Goal: Task Accomplishment & Management: Use online tool/utility

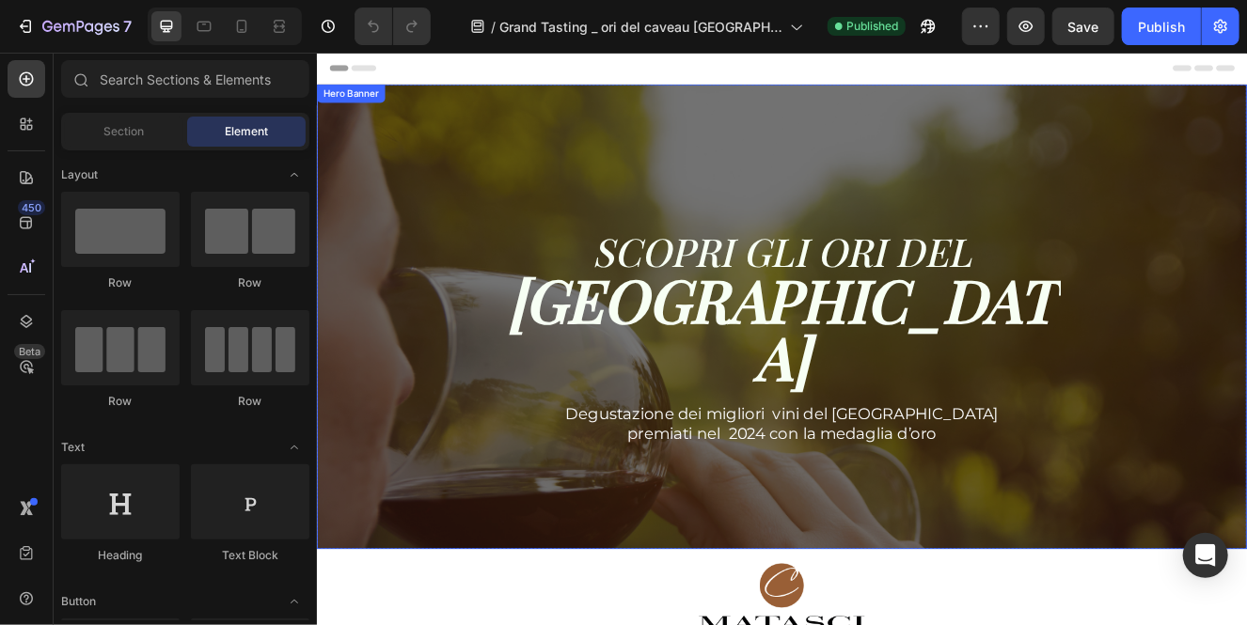
click at [1105, 623] on div "Overlay" at bounding box center [880, 373] width 1128 height 564
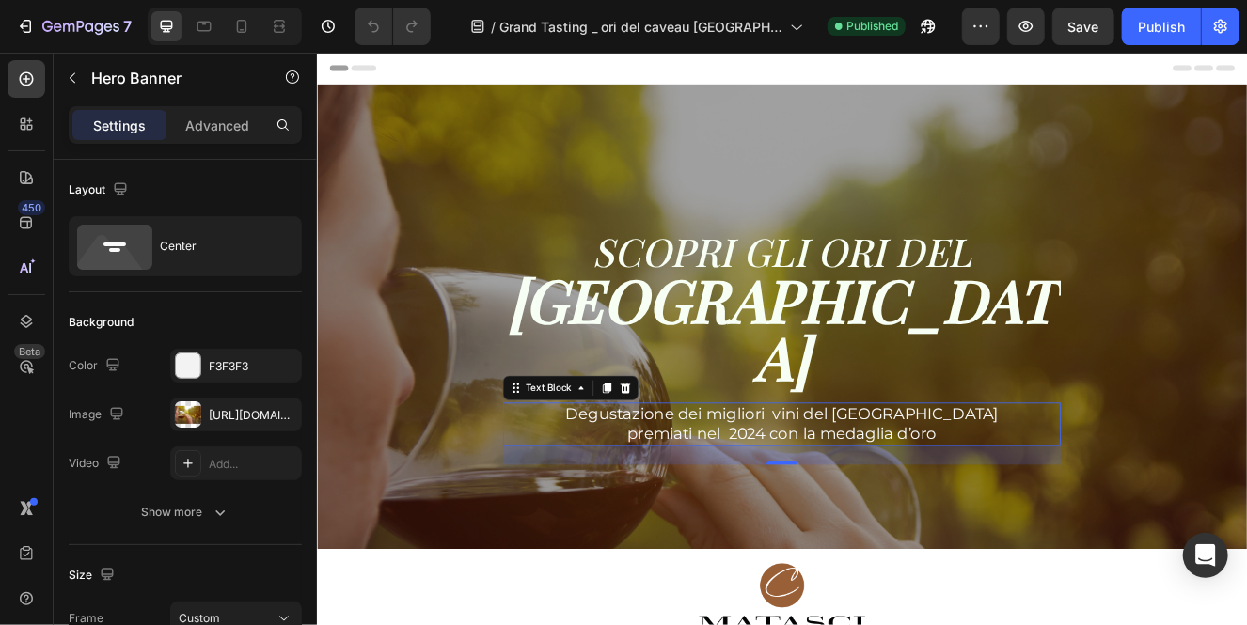
click at [1010, 504] on span "premiati nel 2024 con la medaglia d’oro" at bounding box center [880, 515] width 376 height 23
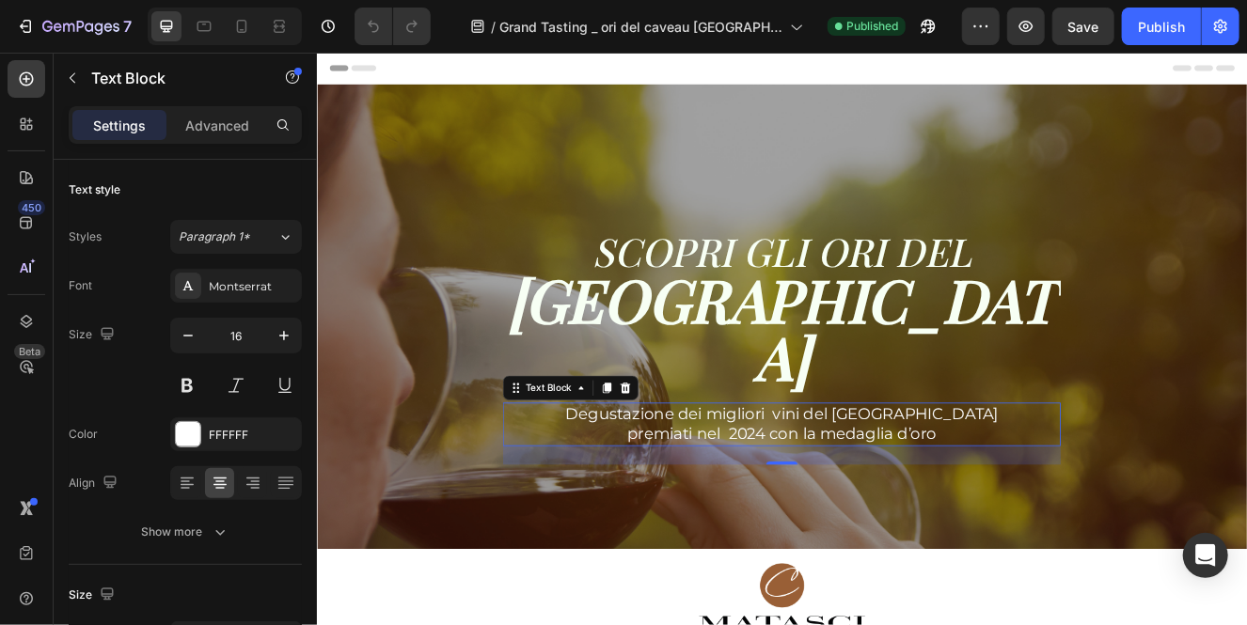
click at [1010, 504] on span "premiati nel 2024 con la medaglia d’oro" at bounding box center [880, 515] width 376 height 23
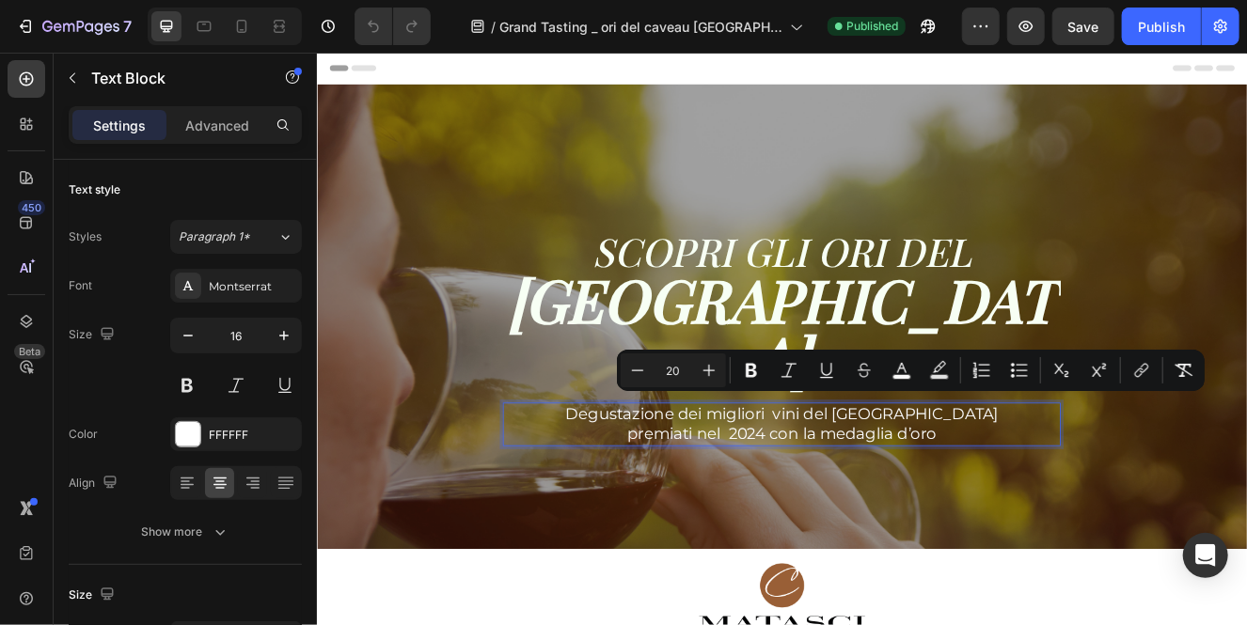
click at [1083, 504] on p "premiati nel 2024 con la medaglia d’oro" at bounding box center [879, 516] width 673 height 24
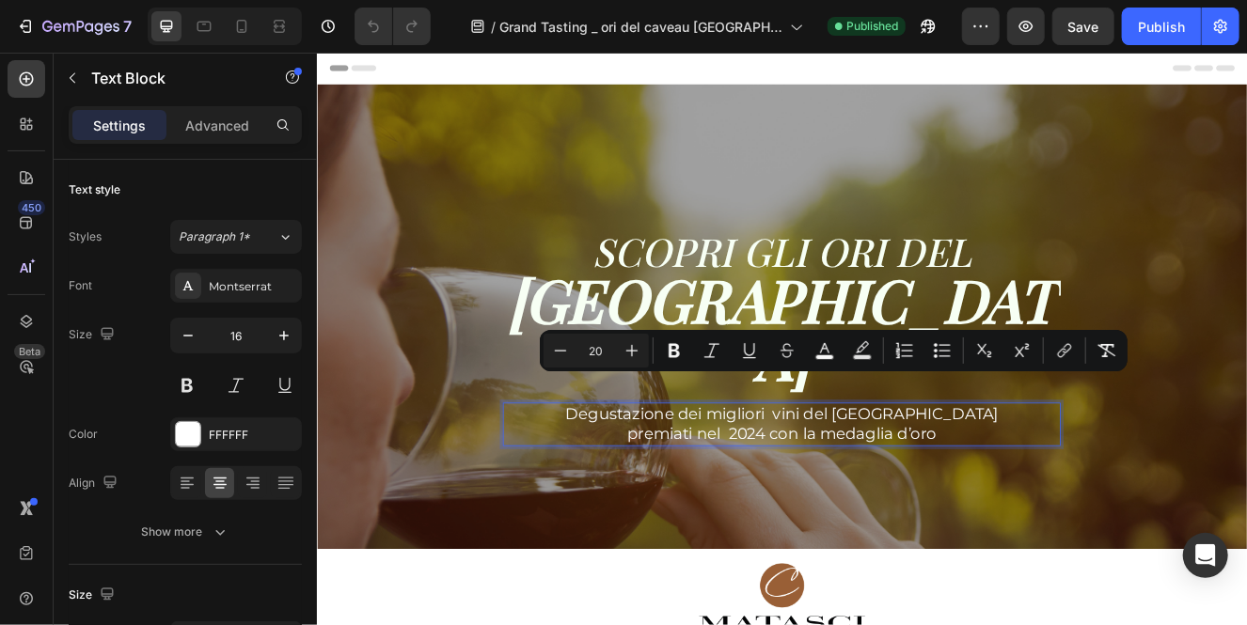
drag, startPoint x: 1083, startPoint y: 481, endPoint x: 693, endPoint y: 464, distance: 390.5
click at [693, 478] on div "Degustazione dei migliori vini del Ticino premiati nel 2024 con la medaglia d’o…" at bounding box center [880, 504] width 677 height 53
click at [1075, 504] on p "premiati nel 2024 con la medaglia d’oro" at bounding box center [879, 516] width 673 height 24
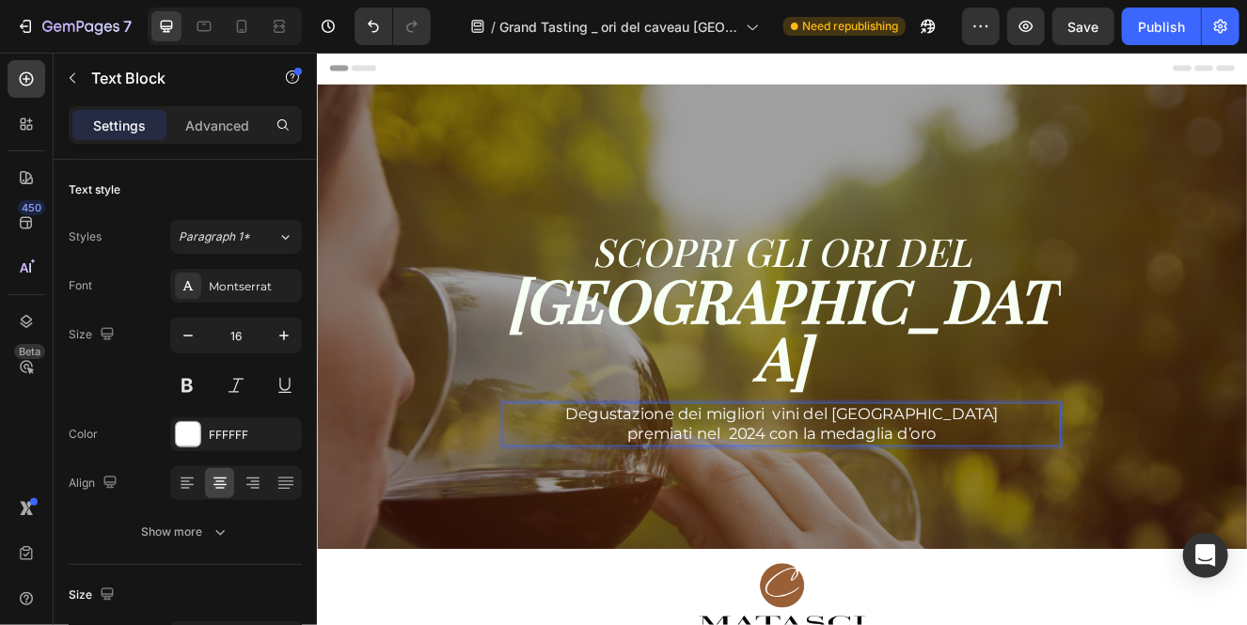
click at [862, 504] on span "premiati nel 2024 con la medaglia d’oro" at bounding box center [880, 515] width 376 height 23
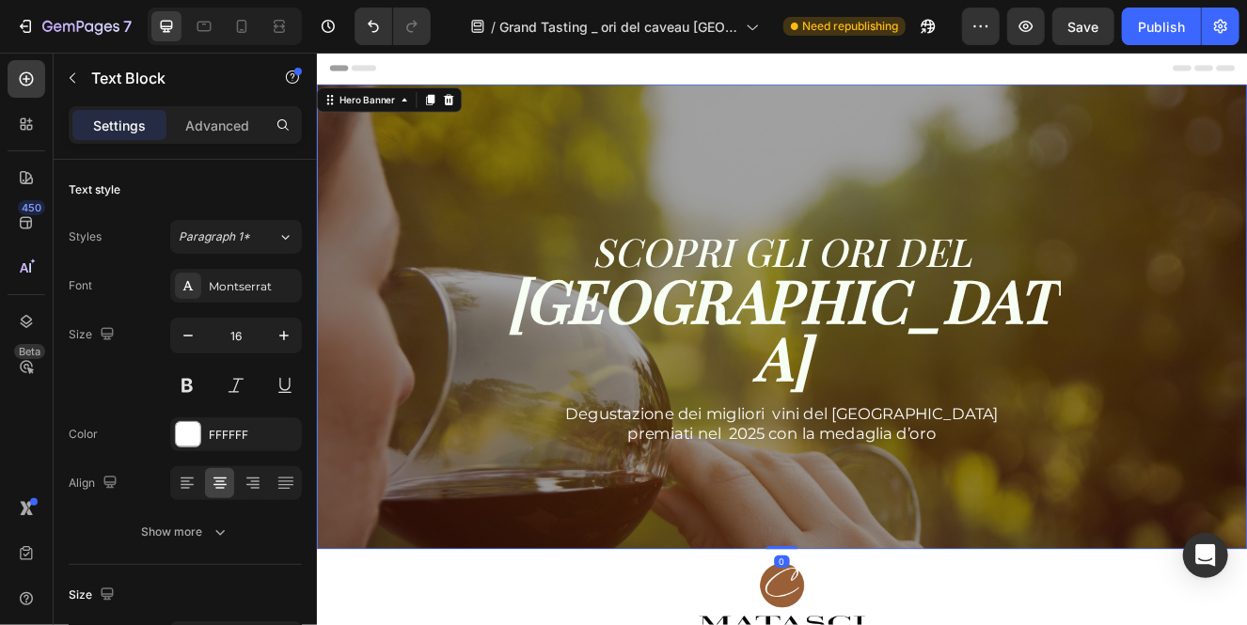
click at [1246, 363] on div "SCOPRI GLI ORI DEL CAVEAU TICINO Heading Degustazione dei migliori vini del Tic…" at bounding box center [880, 384] width 1100 height 337
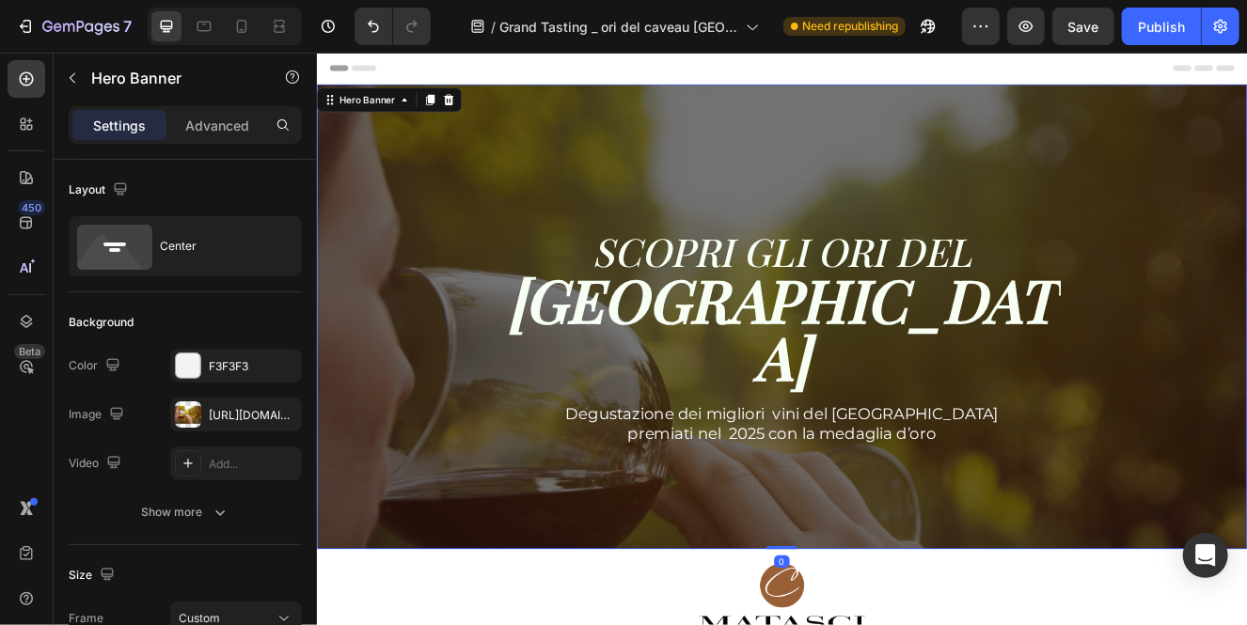
click at [831, 130] on div "Overlay" at bounding box center [880, 373] width 1128 height 564
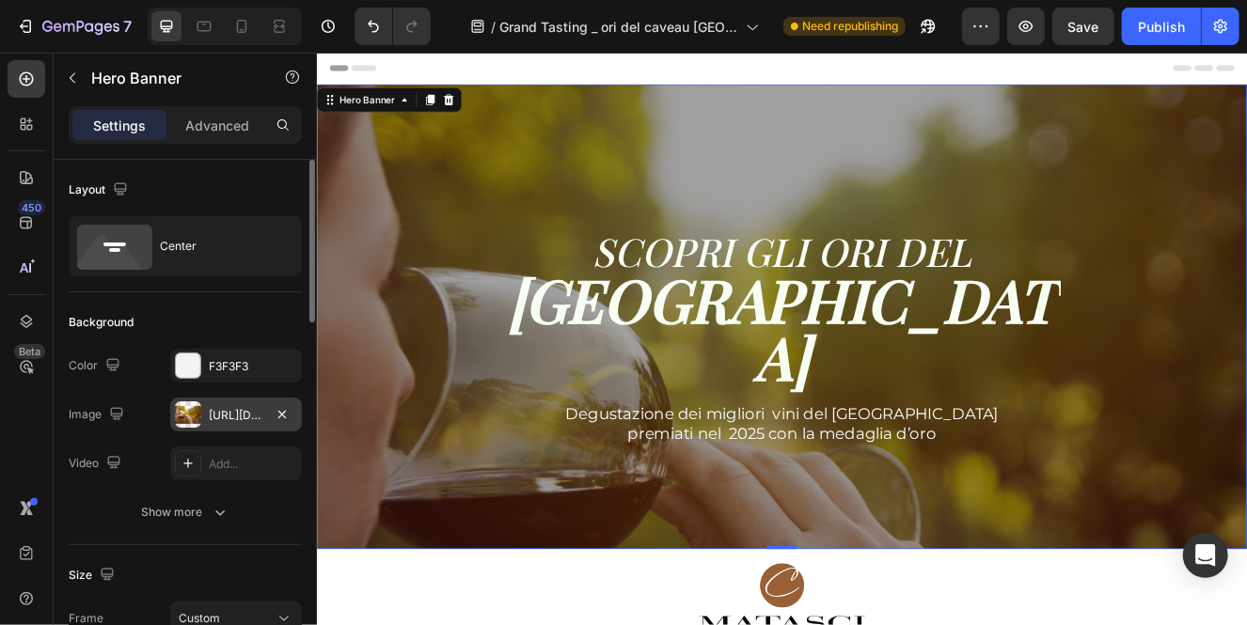
click at [258, 418] on div "[URL][DOMAIN_NAME]" at bounding box center [236, 415] width 55 height 17
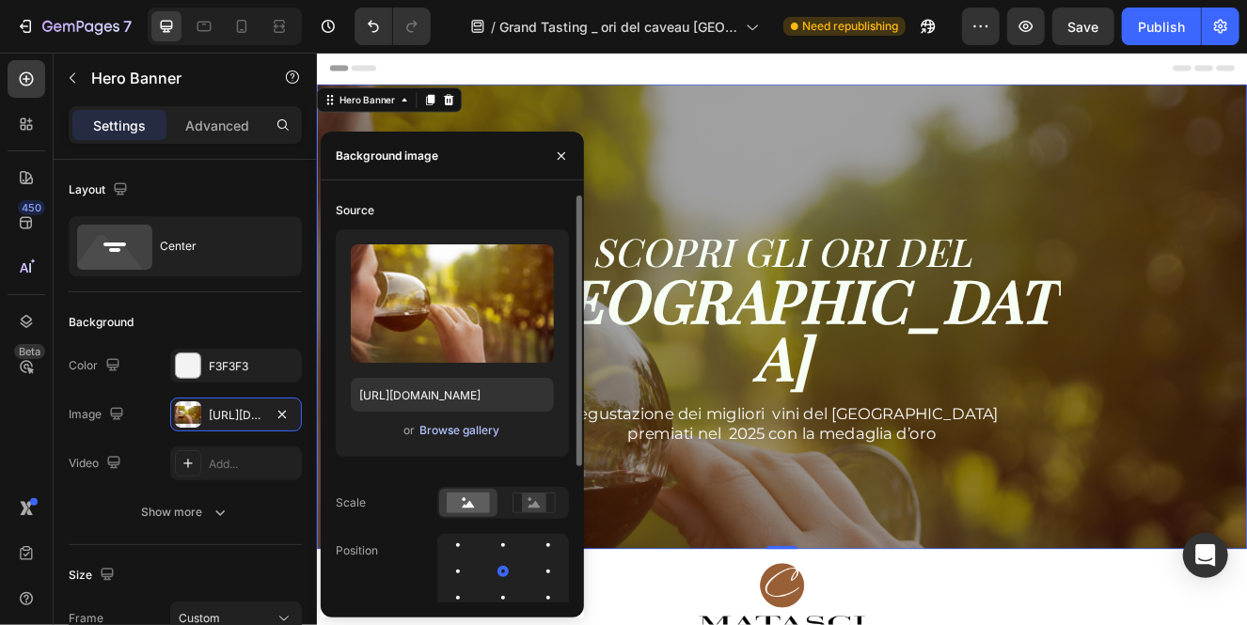
click at [483, 434] on div "Browse gallery" at bounding box center [459, 430] width 80 height 17
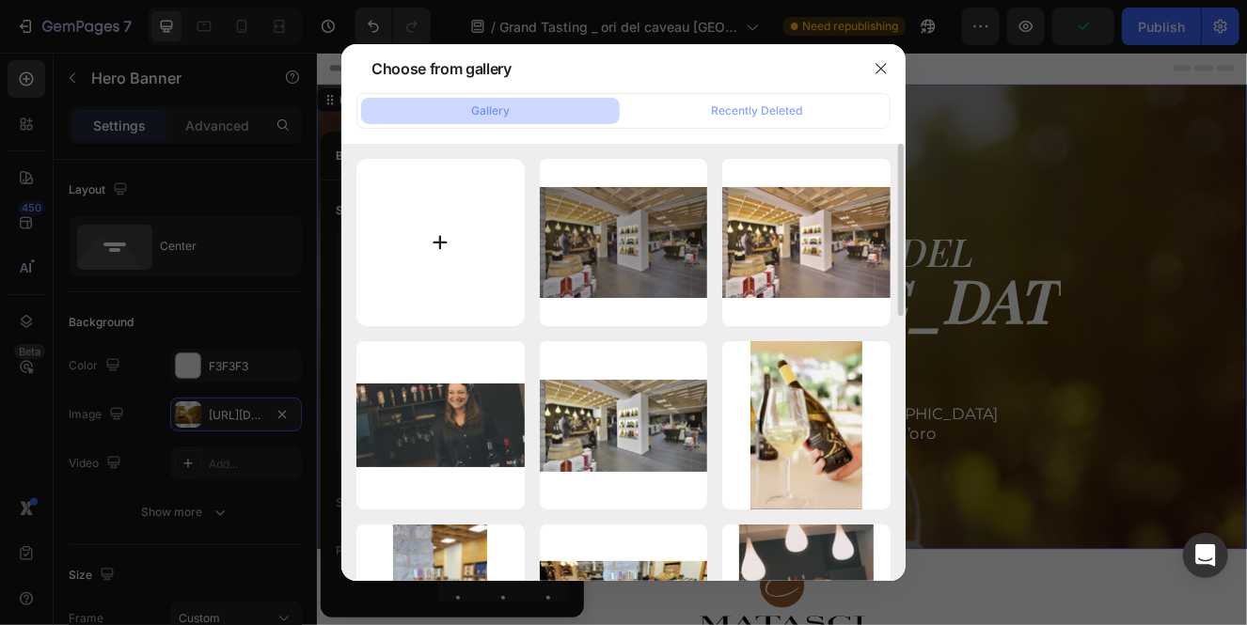
click at [434, 248] on input "file" at bounding box center [440, 243] width 168 height 168
type input "C:\fakepath\sfondo wine tasting .jpg"
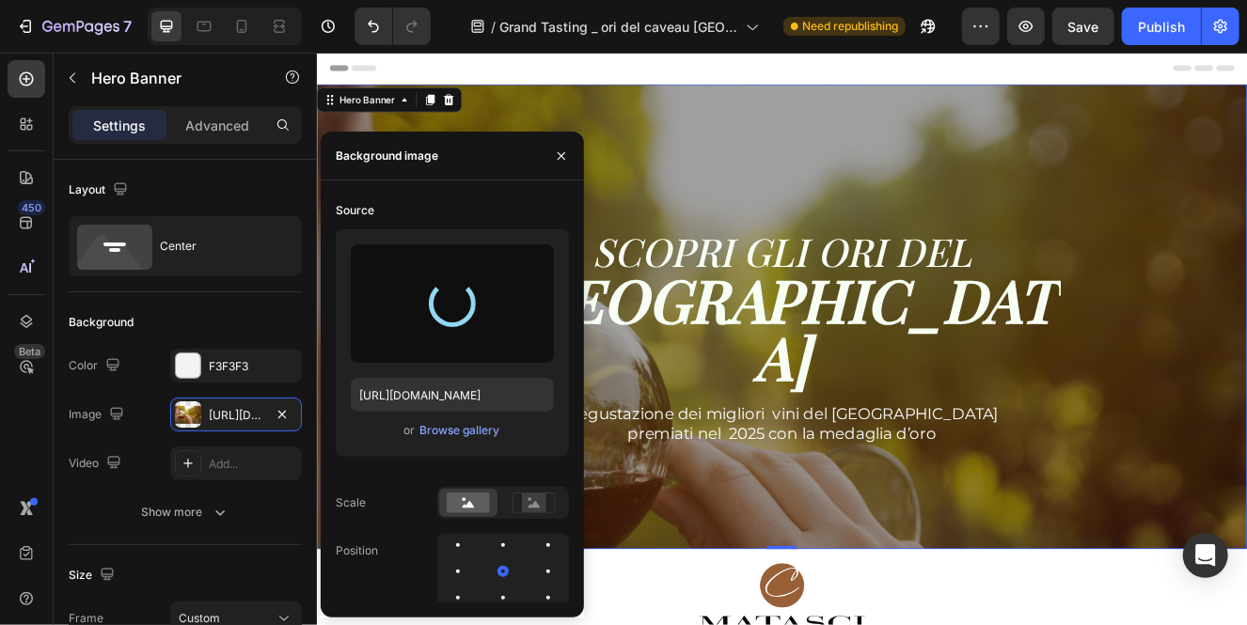
type input "[URL][DOMAIN_NAME]"
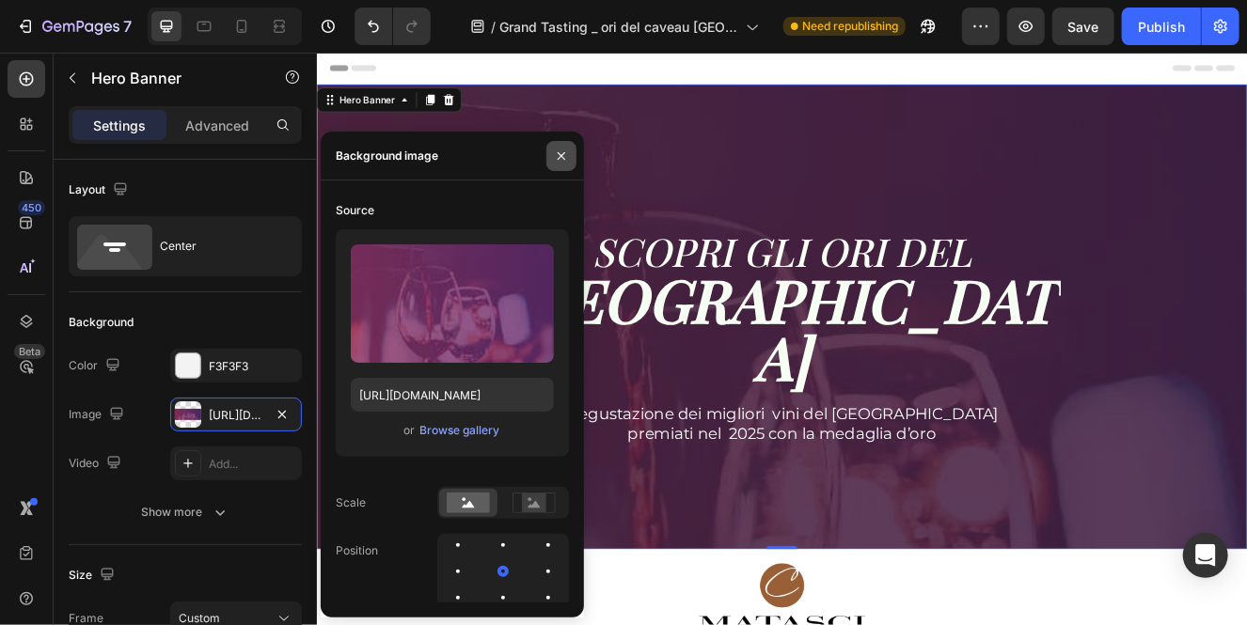
click at [559, 165] on button "button" at bounding box center [561, 156] width 30 height 30
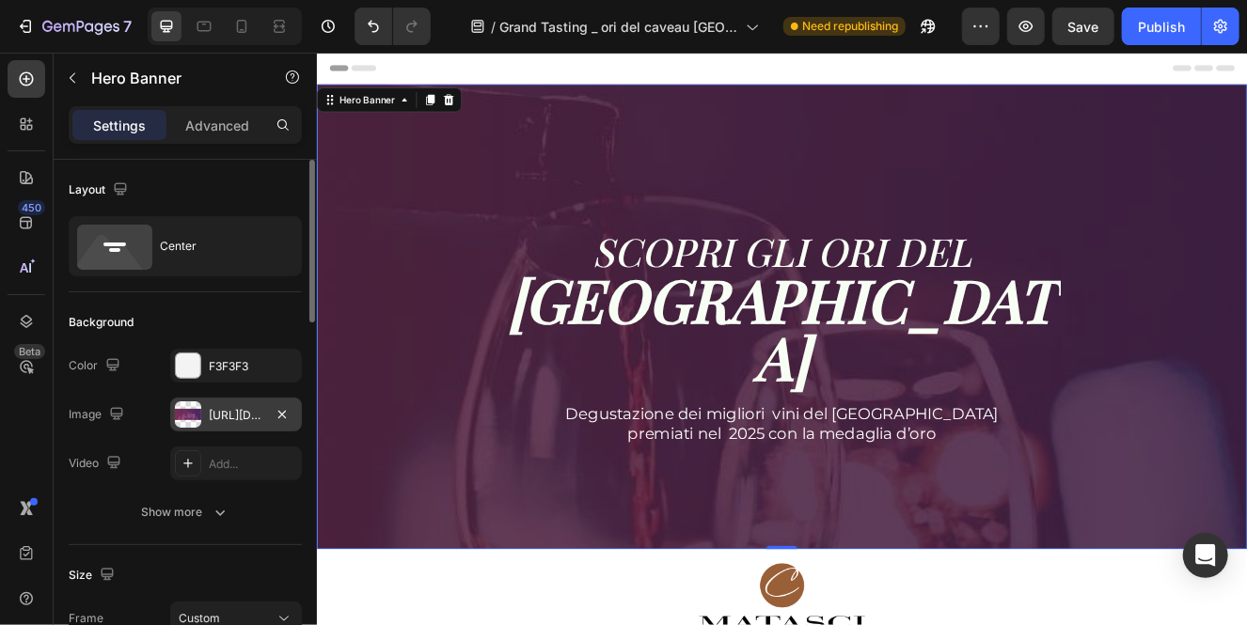
click at [212, 416] on div "[URL][DOMAIN_NAME]" at bounding box center [236, 415] width 55 height 17
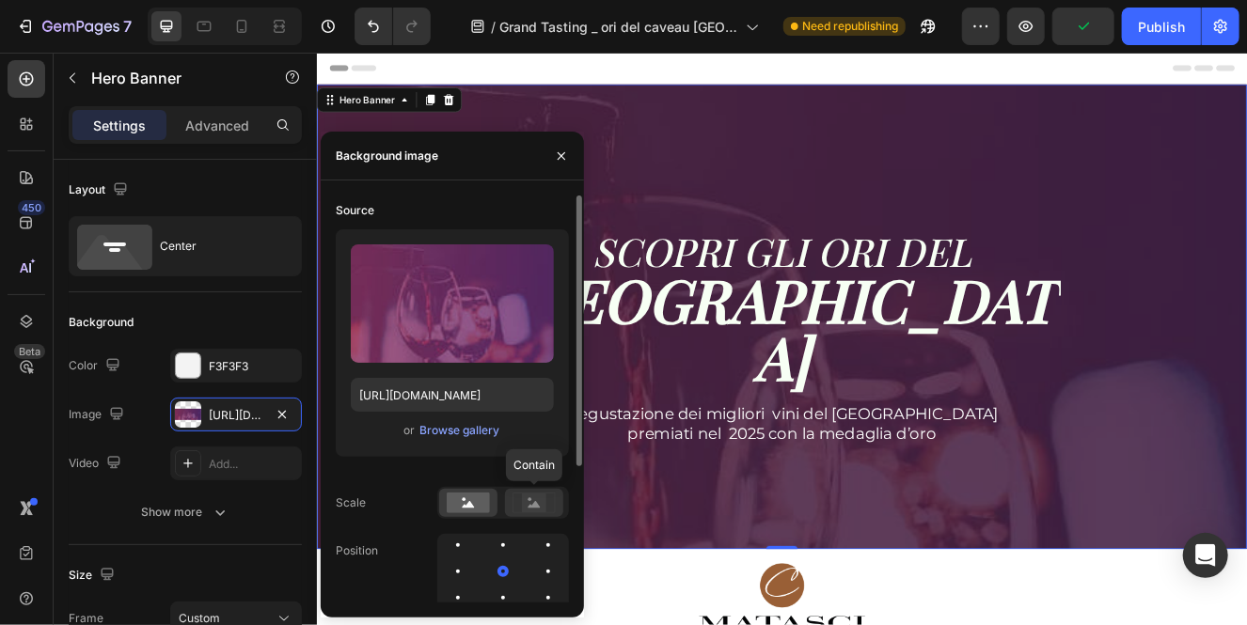
click at [530, 506] on icon at bounding box center [534, 504] width 12 height 7
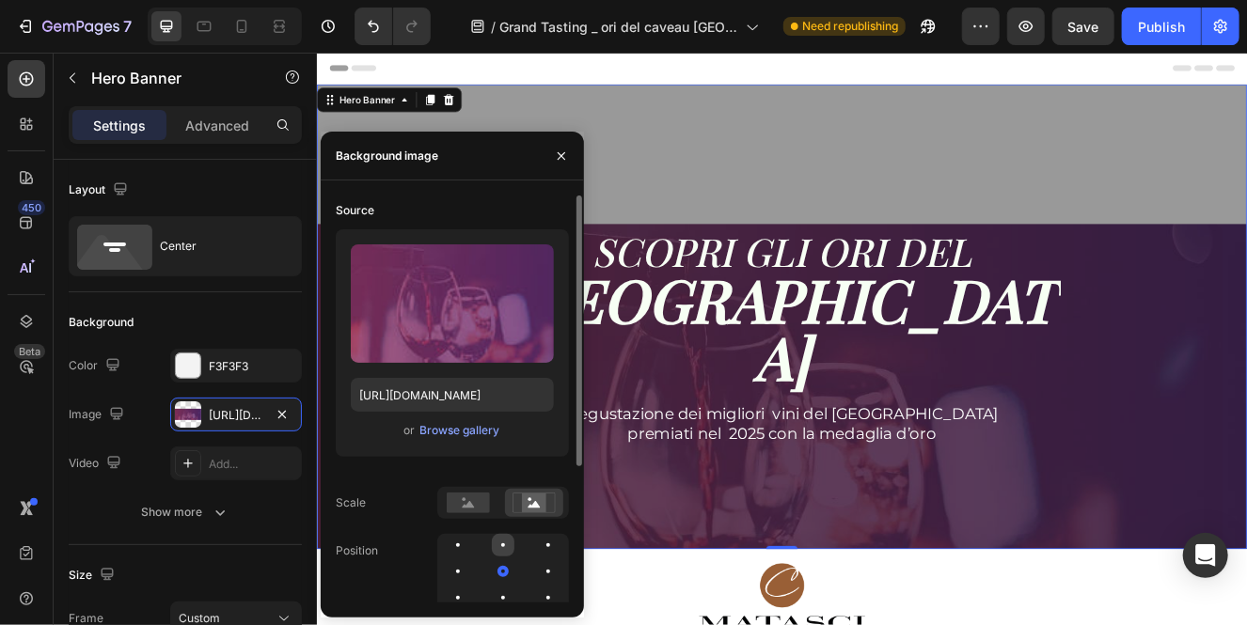
click at [537, 545] on div at bounding box center [548, 545] width 23 height 23
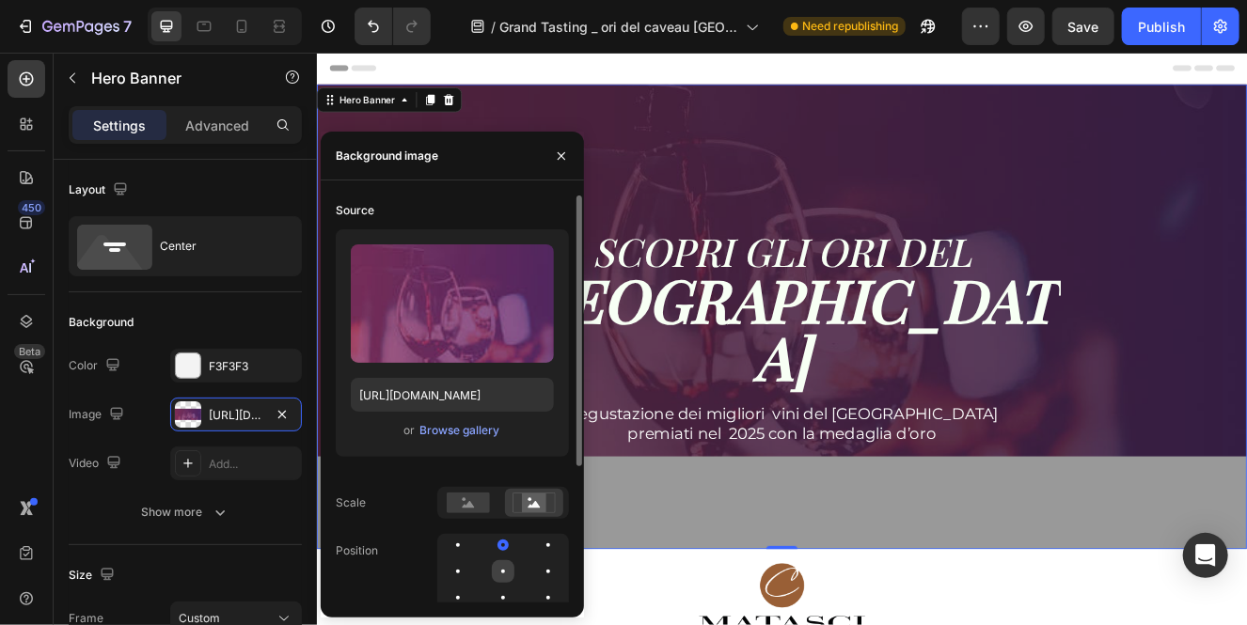
click at [537, 576] on div at bounding box center [548, 571] width 23 height 23
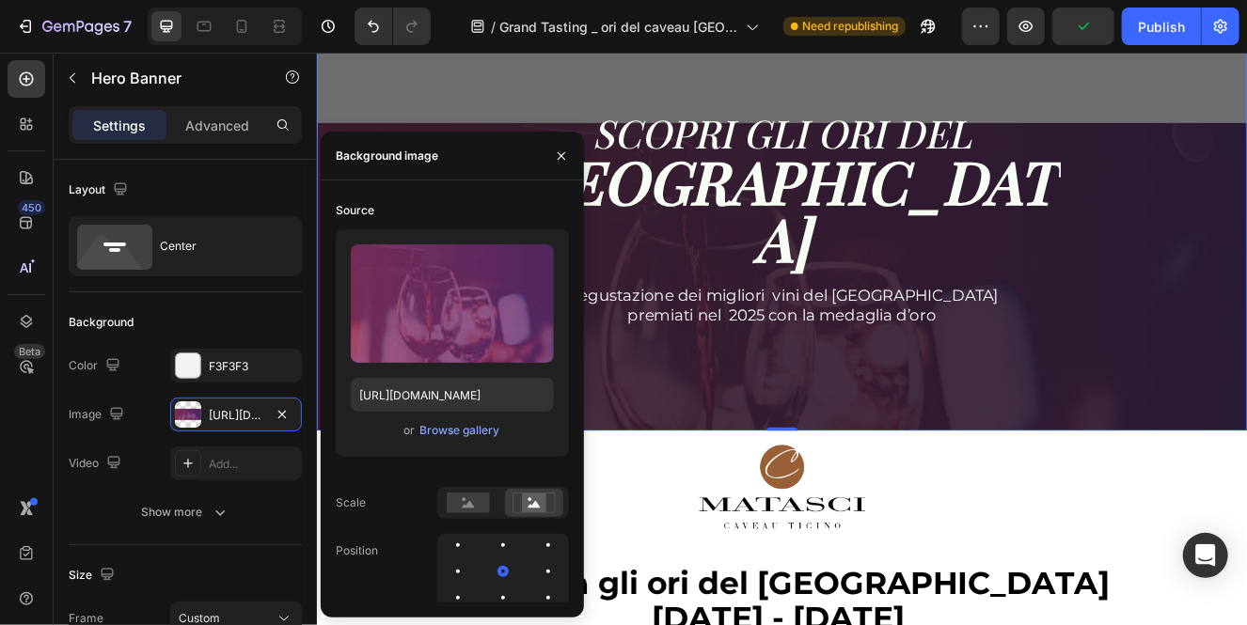
scroll to position [153, 0]
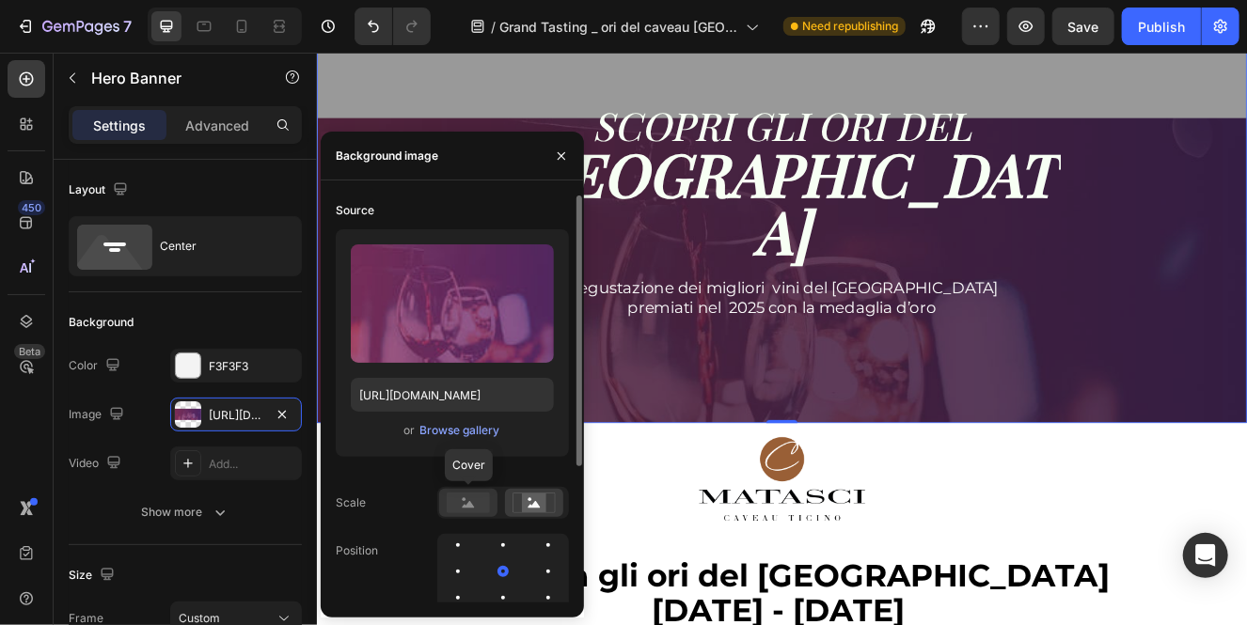
click at [467, 509] on rect at bounding box center [468, 503] width 43 height 21
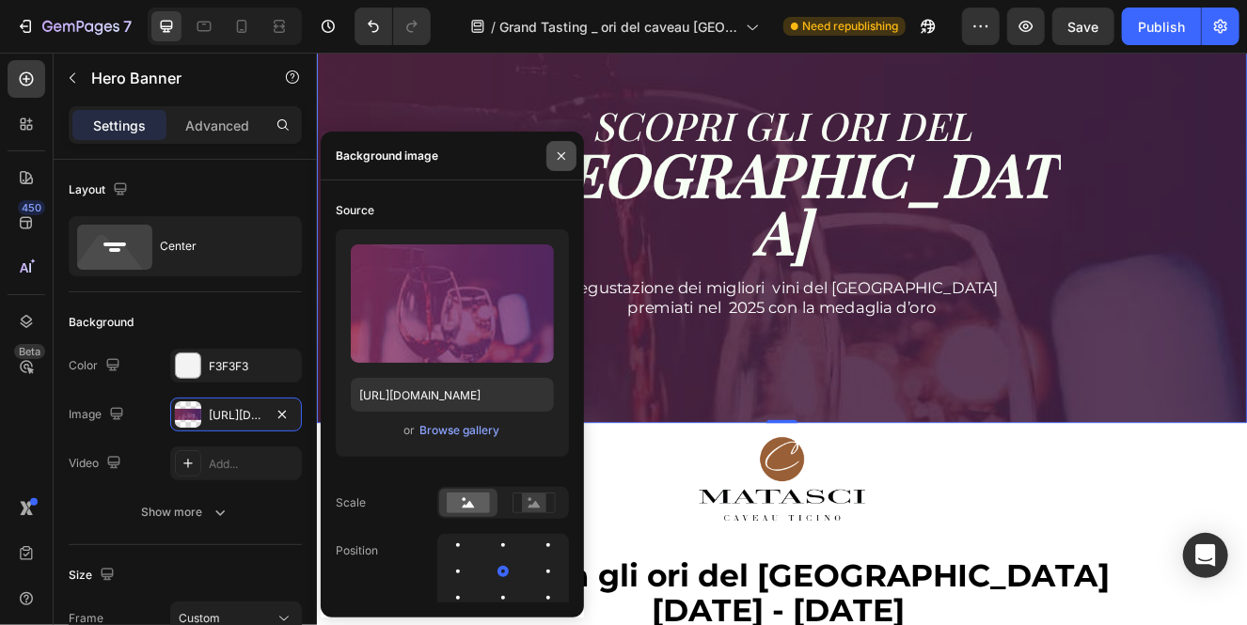
click at [562, 149] on icon "button" at bounding box center [561, 156] width 15 height 15
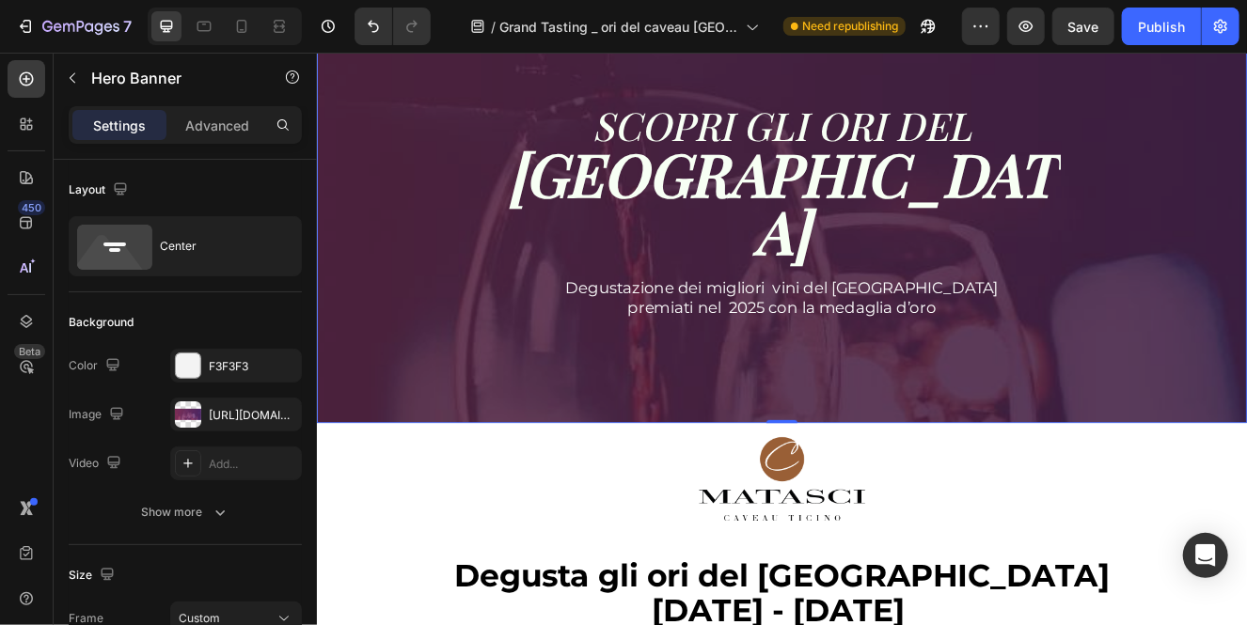
click at [462, 387] on div "SCOPRI GLI ORI DEL CAVEAU TICINO Heading Degustazione dei migliori vini del Tic…" at bounding box center [880, 219] width 1128 height 419
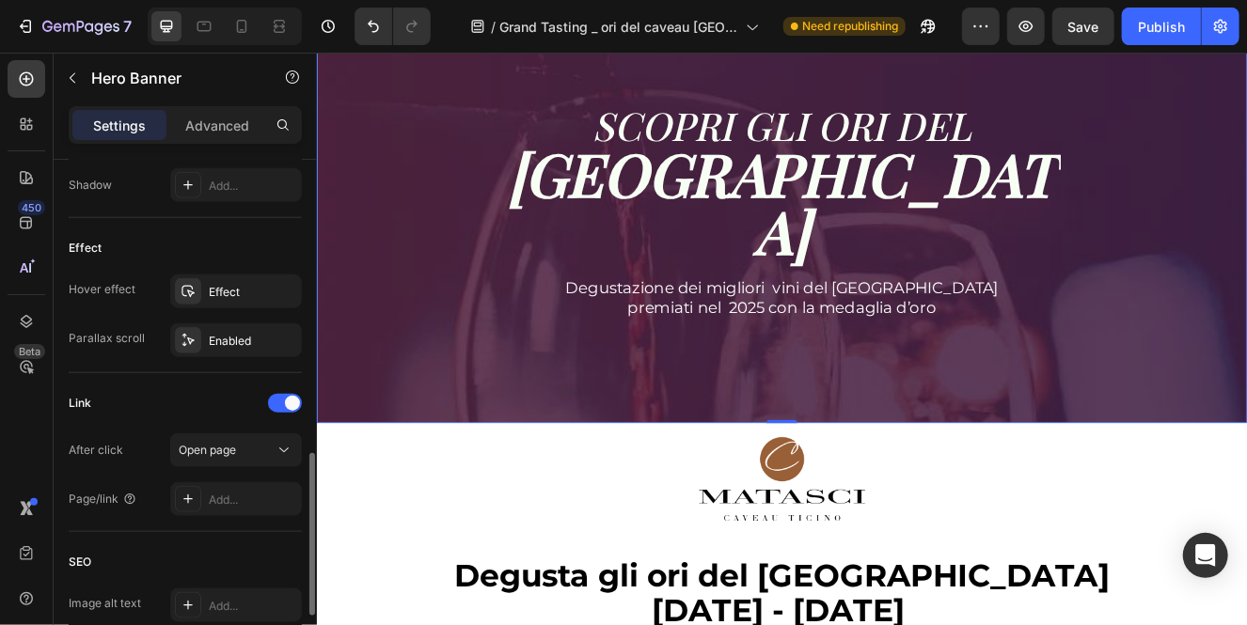
scroll to position [945, 0]
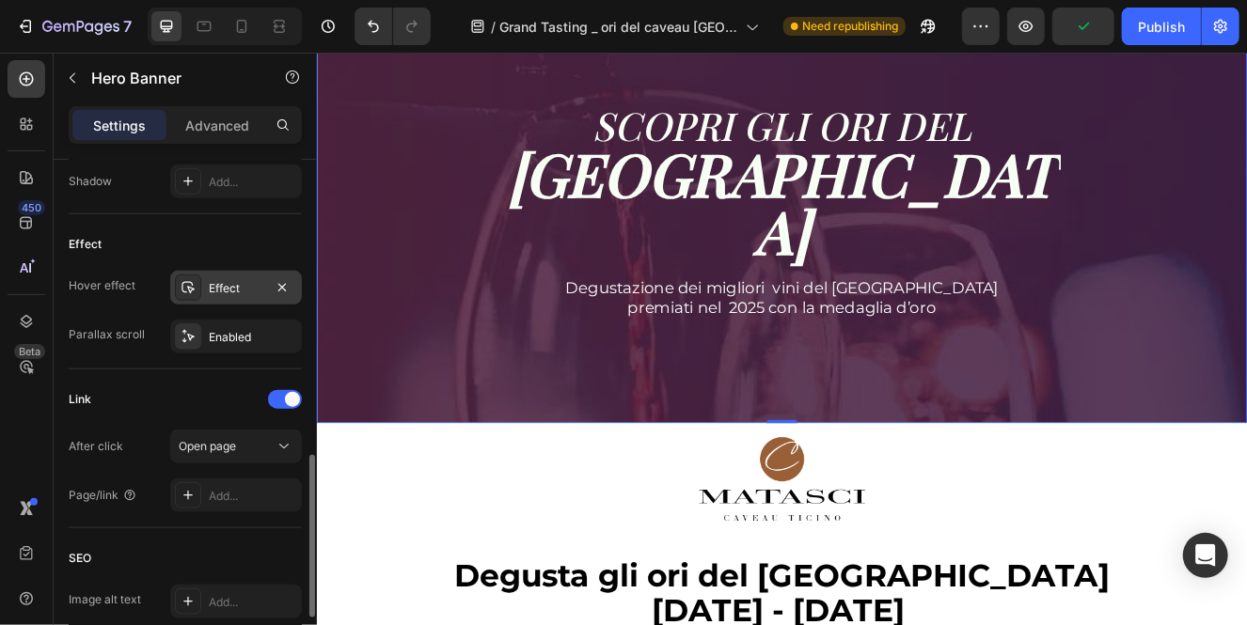
click at [249, 292] on div "Effect" at bounding box center [236, 288] width 55 height 17
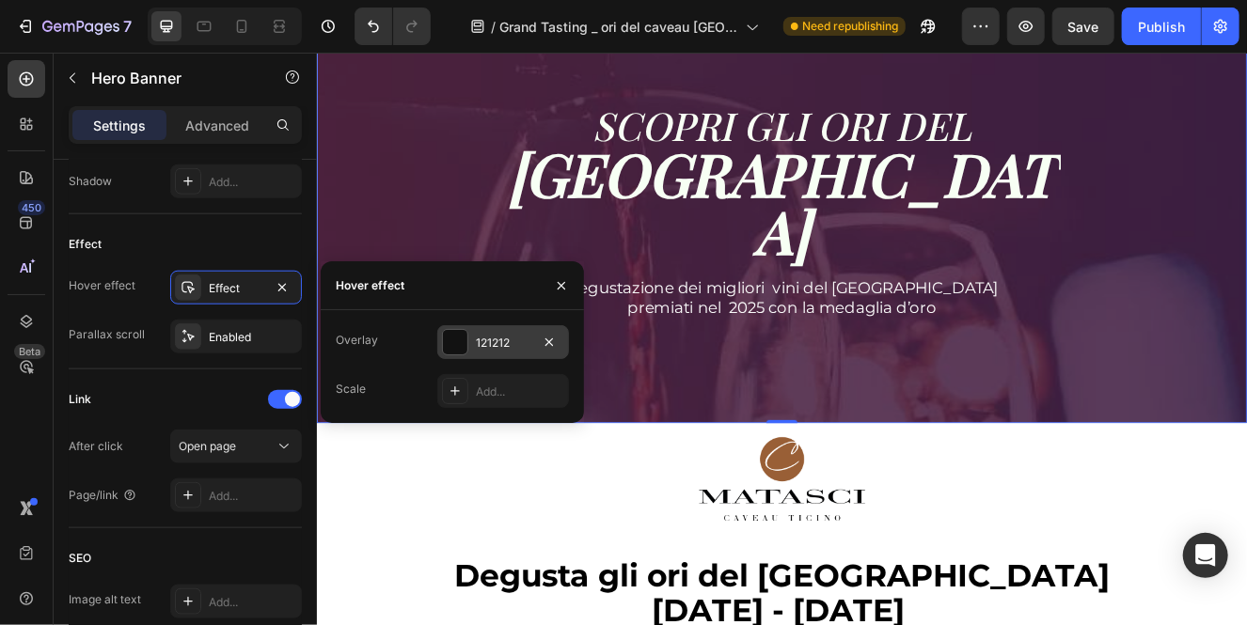
click at [514, 353] on div "121212" at bounding box center [503, 342] width 132 height 34
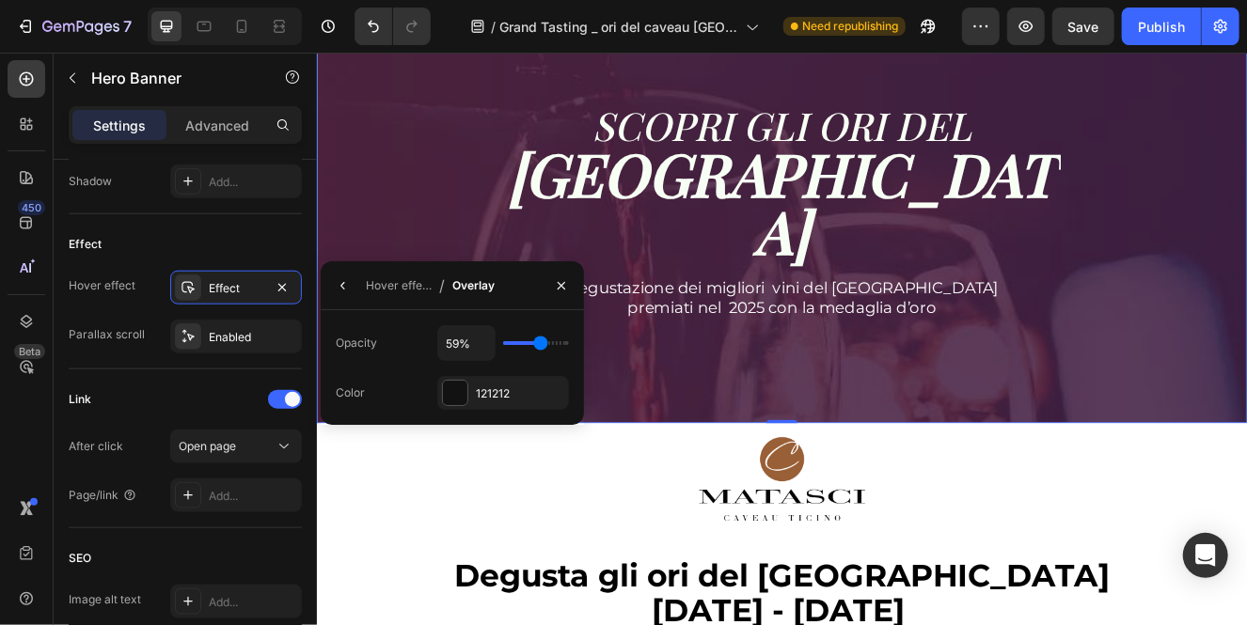
click at [523, 346] on div "59%" at bounding box center [503, 343] width 132 height 36
type input "54%"
type input "54"
type input "53%"
type input "53"
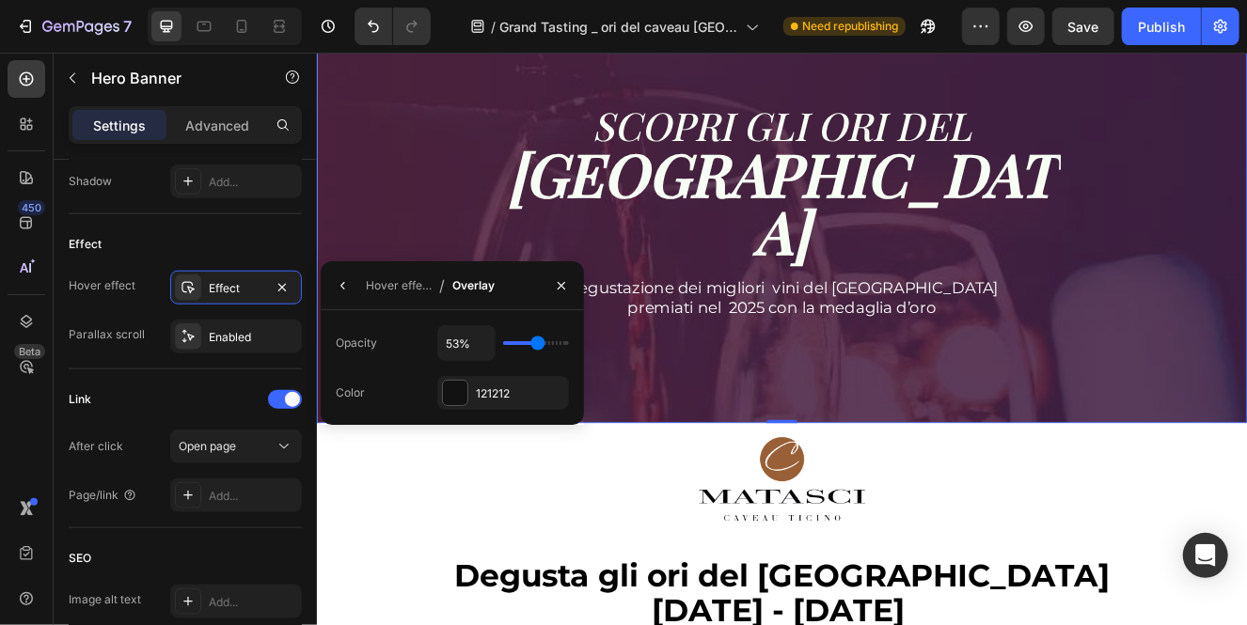
type input "52%"
type input "52"
type input "51%"
type input "51"
type input "49%"
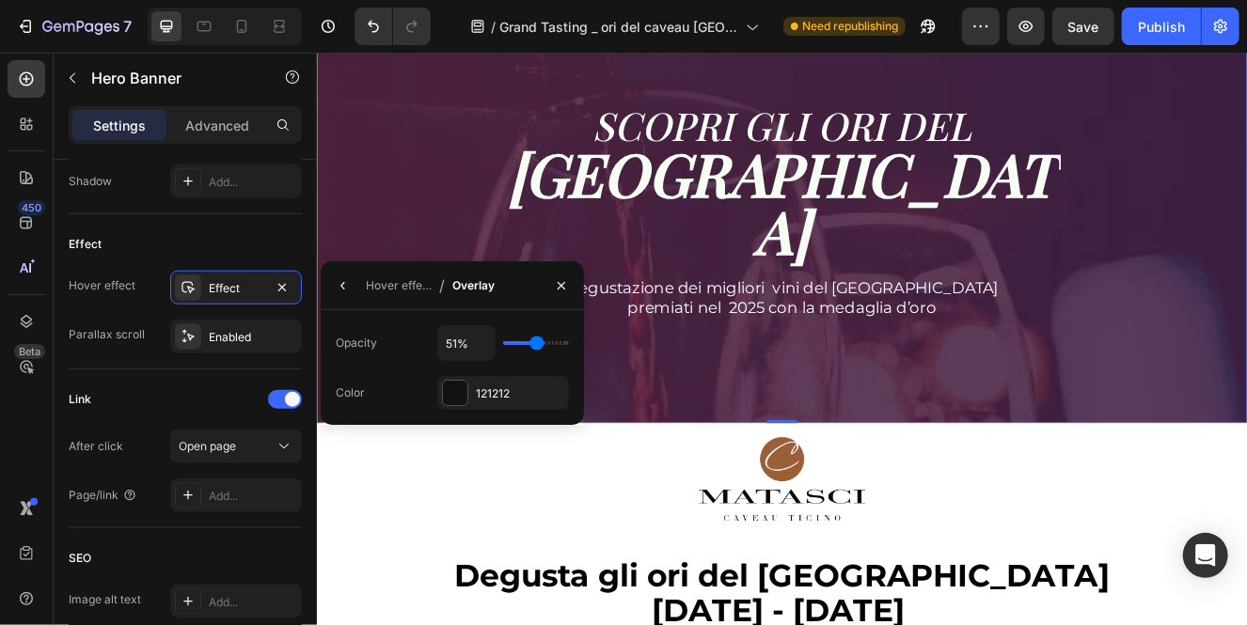
type input "49"
type input "48%"
type input "48"
type input "47%"
type input "47"
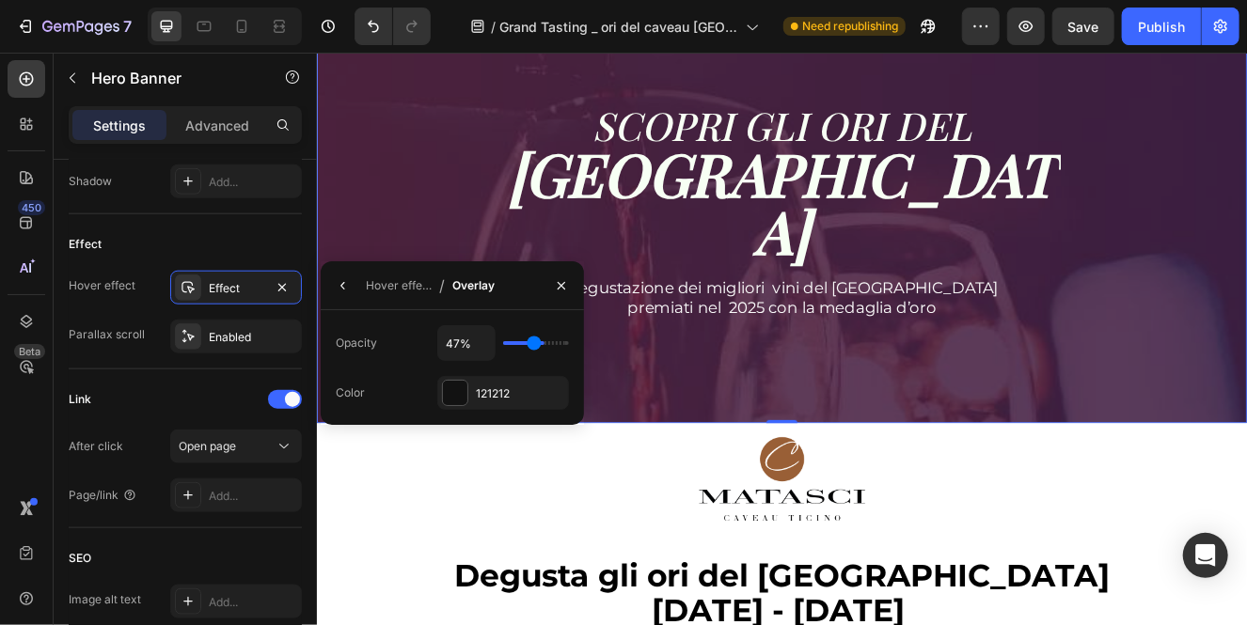
type input "46%"
type input "46"
type input "45%"
type input "45"
type input "44%"
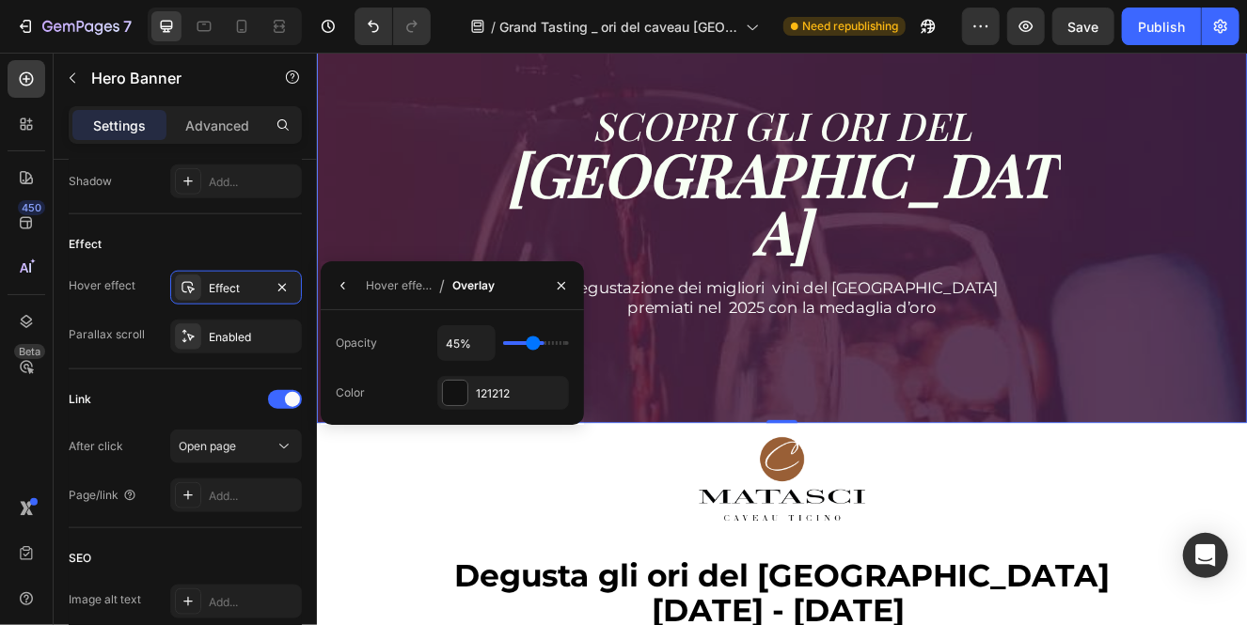
type input "44"
type input "43%"
type input "43"
type input "42%"
type input "42"
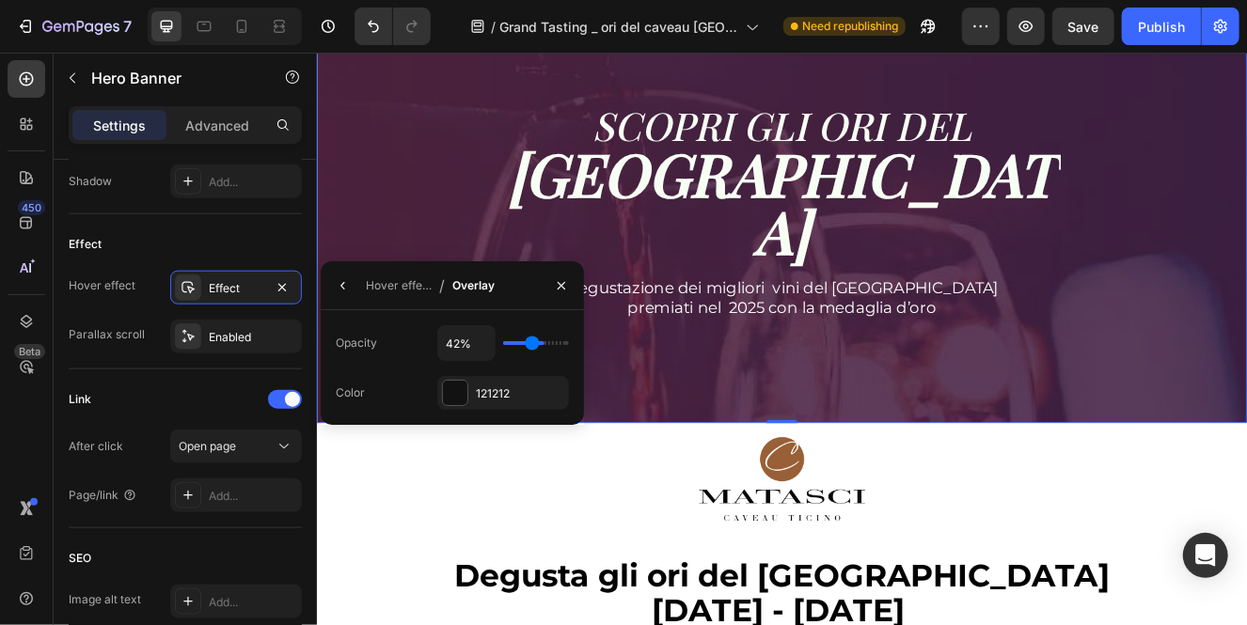
type input "41%"
type input "41"
type input "40%"
type input "40"
type input "39%"
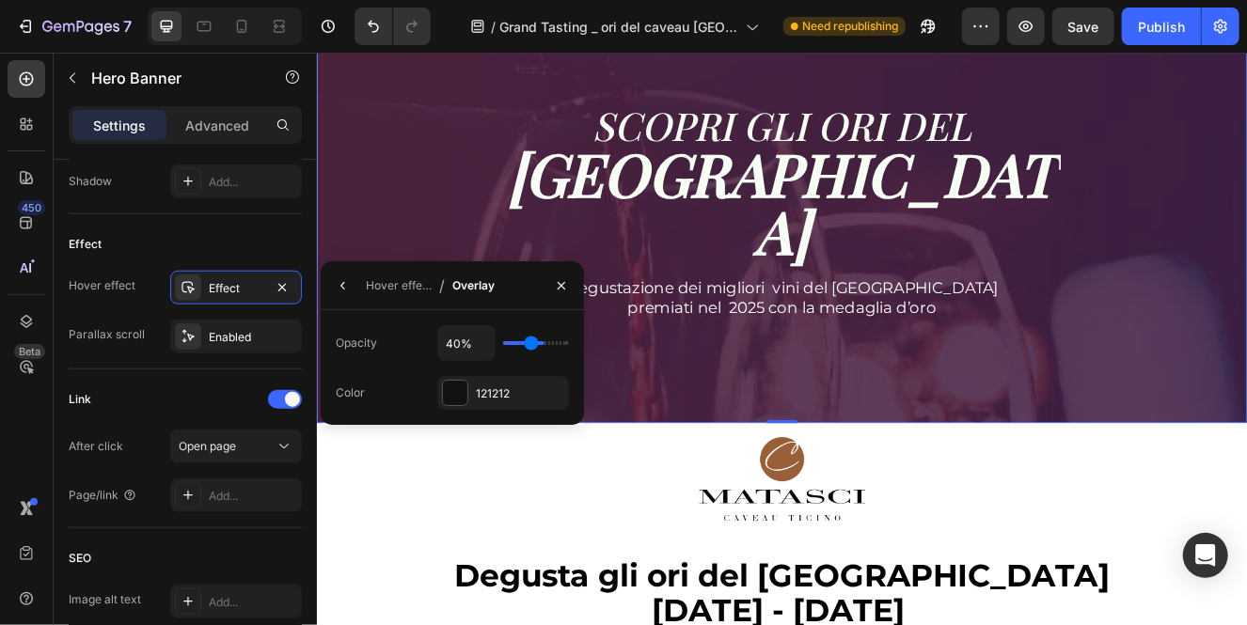
type input "39"
type input "38%"
type input "38"
type input "37%"
type input "37"
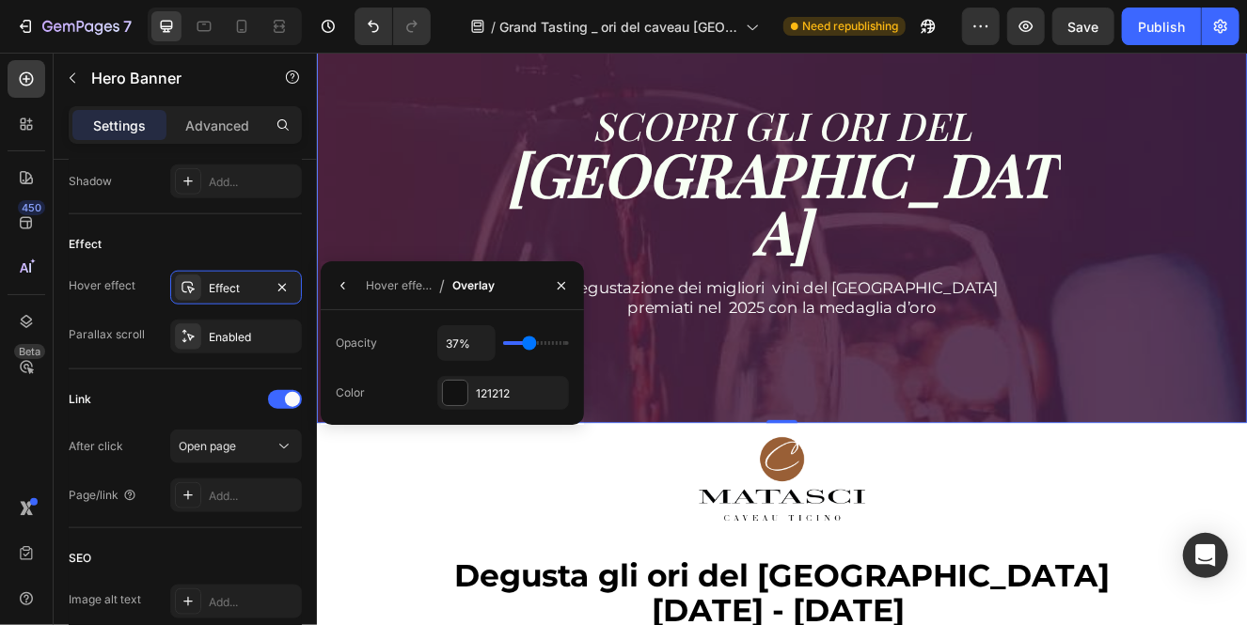
type input "36%"
type input "36"
type input "34%"
type input "34"
type input "33%"
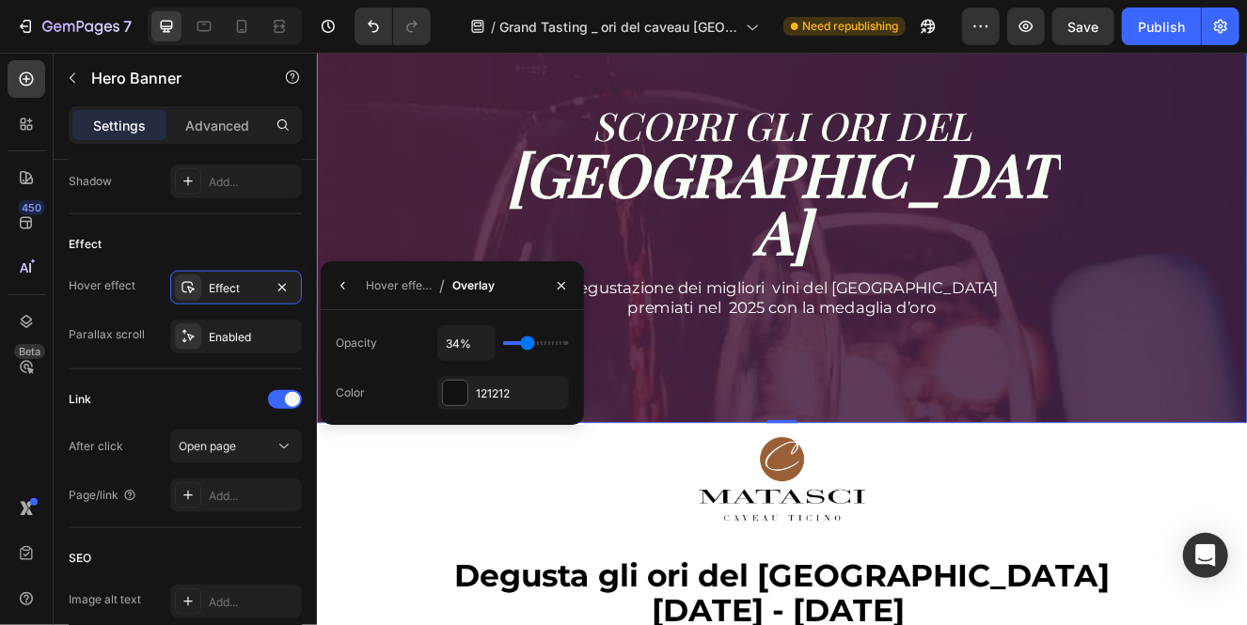
type input "33"
type input "32%"
type input "32"
type input "31%"
drag, startPoint x: 539, startPoint y: 342, endPoint x: 526, endPoint y: 342, distance: 13.2
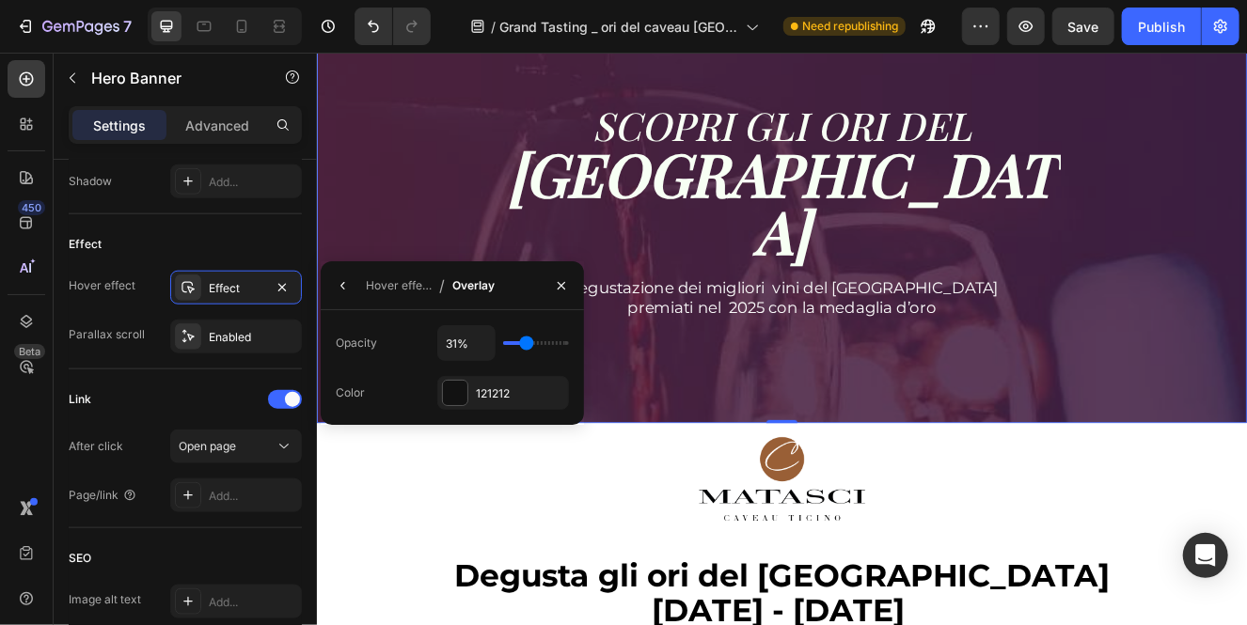
type input "31"
click at [526, 342] on input "range" at bounding box center [536, 343] width 66 height 4
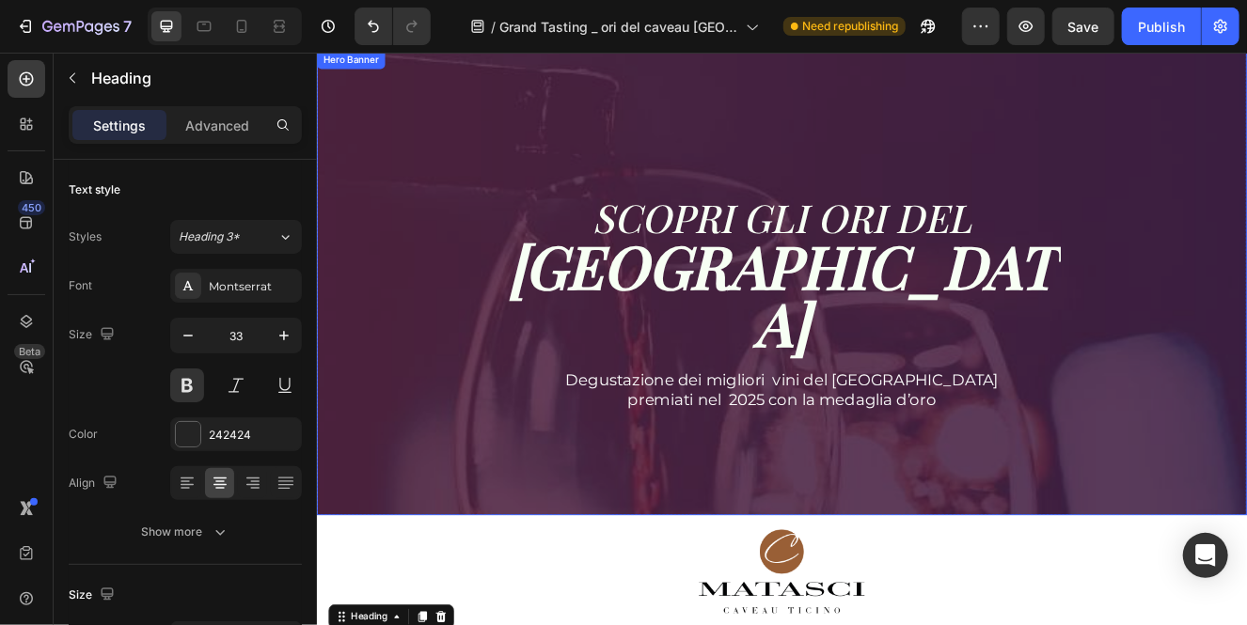
scroll to position [0, 0]
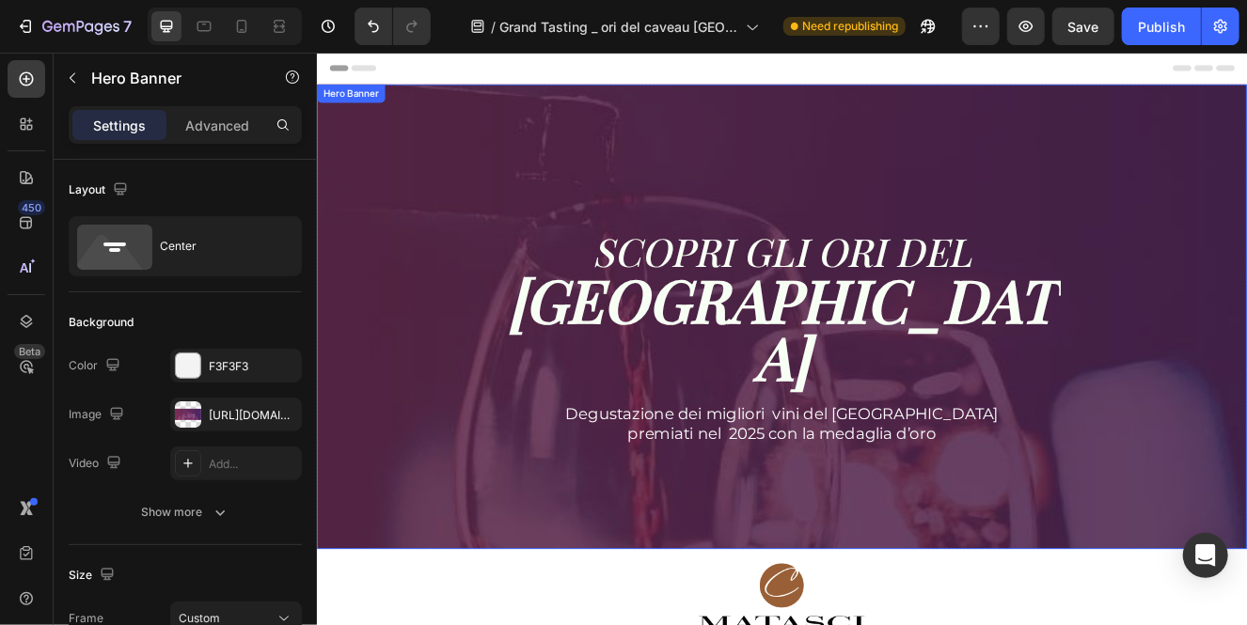
click at [432, 95] on div "SCOPRI GLI ORI DEL CAVEAU TICINO Heading Degustazione dei migliori vini del Tic…" at bounding box center [880, 373] width 1128 height 564
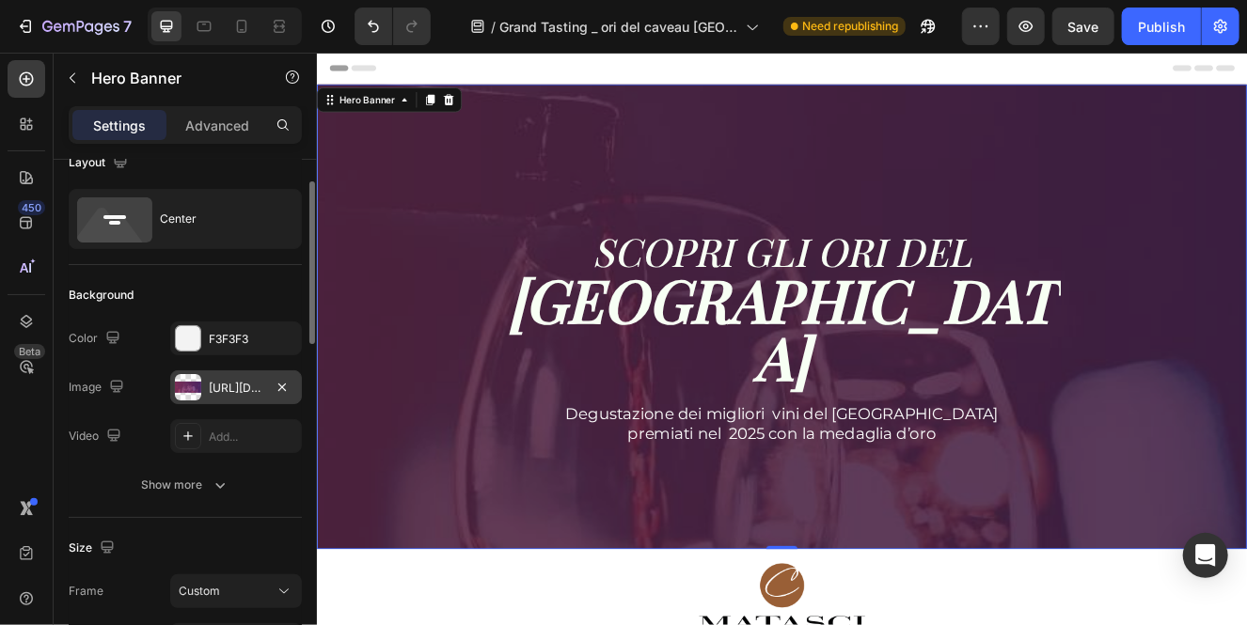
scroll to position [39, 0]
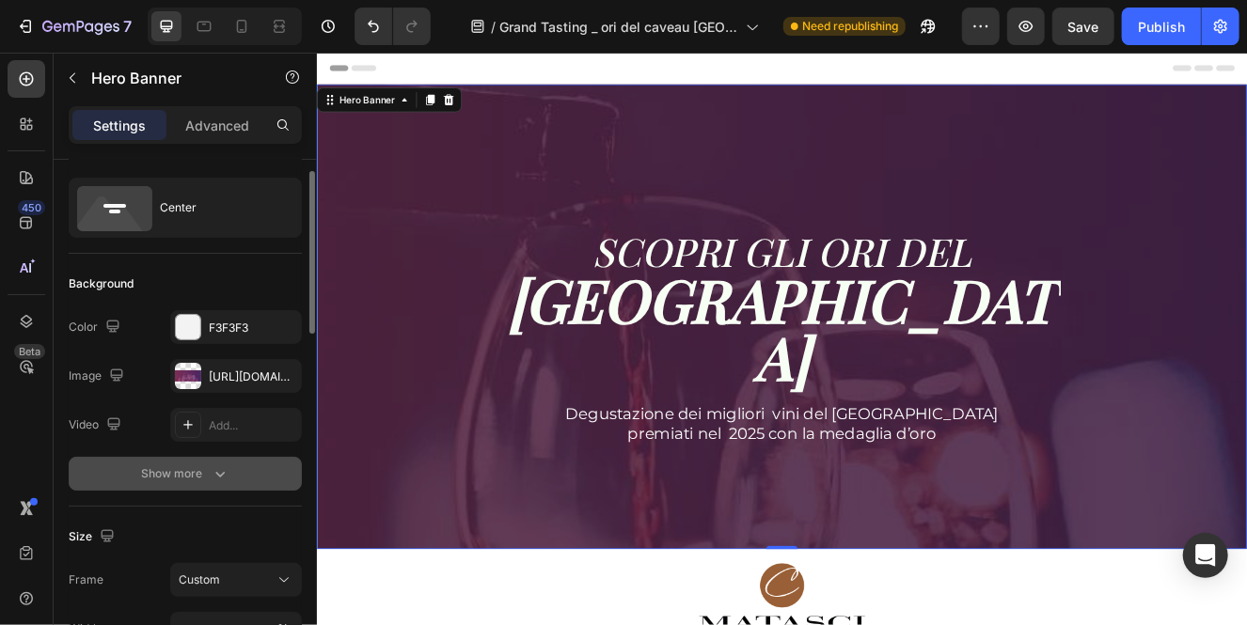
click at [223, 472] on icon "button" at bounding box center [219, 475] width 9 height 6
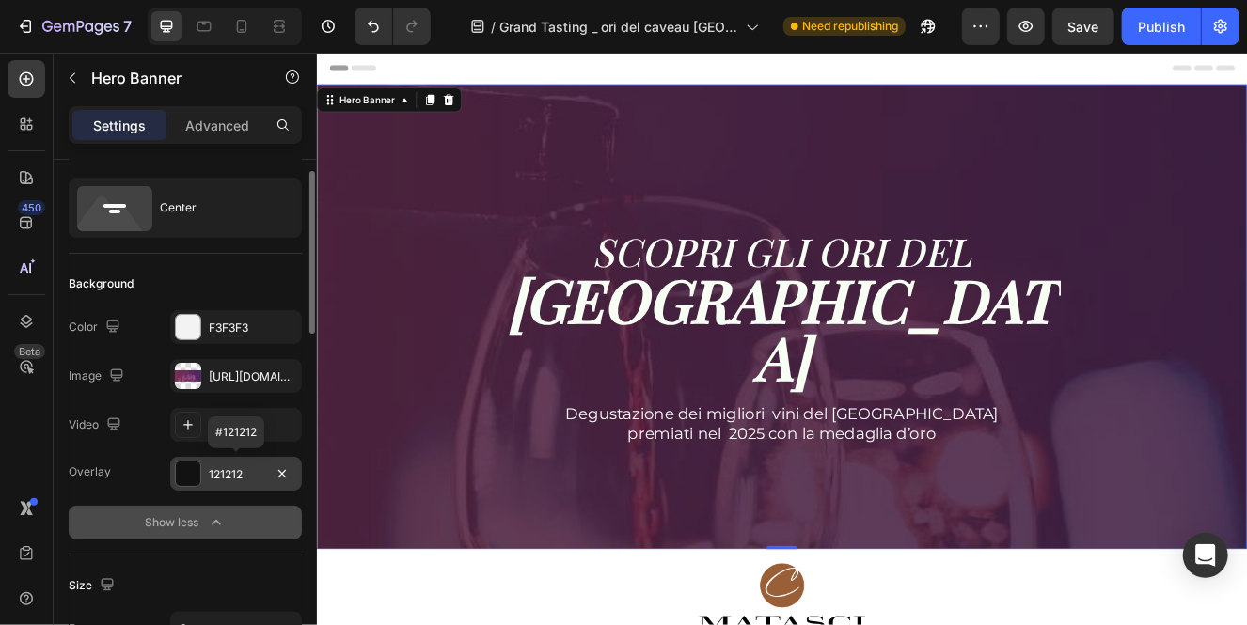
click at [243, 476] on div "121212" at bounding box center [236, 474] width 55 height 17
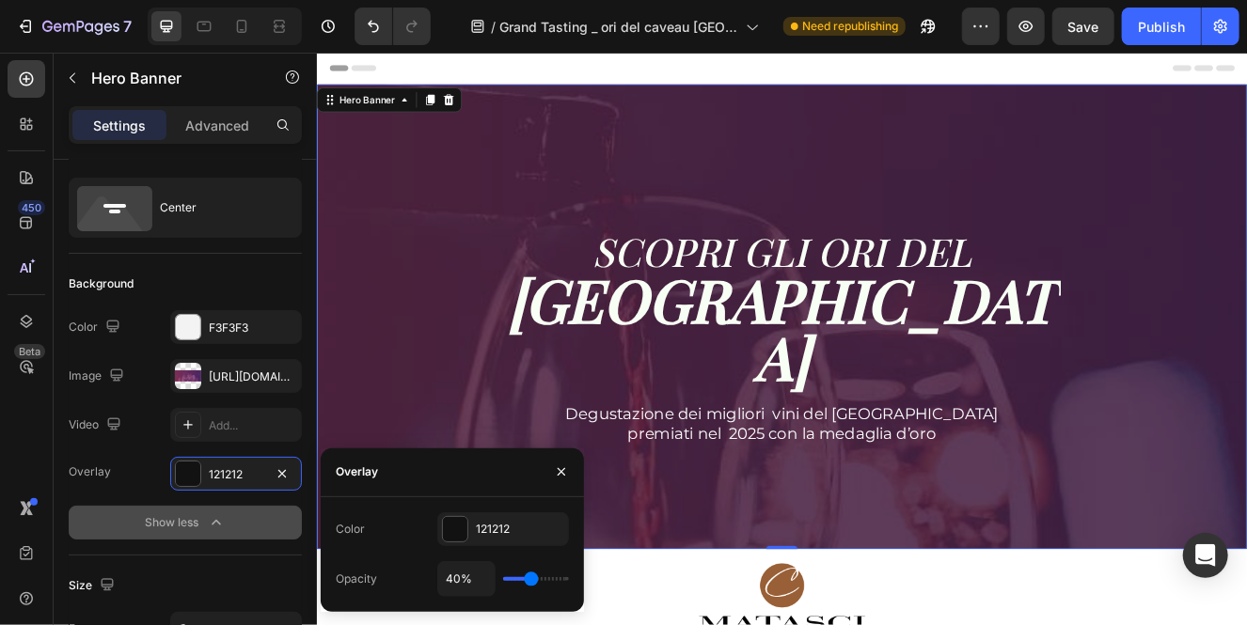
type input "37%"
type input "37"
type input "35%"
type input "35"
type input "34%"
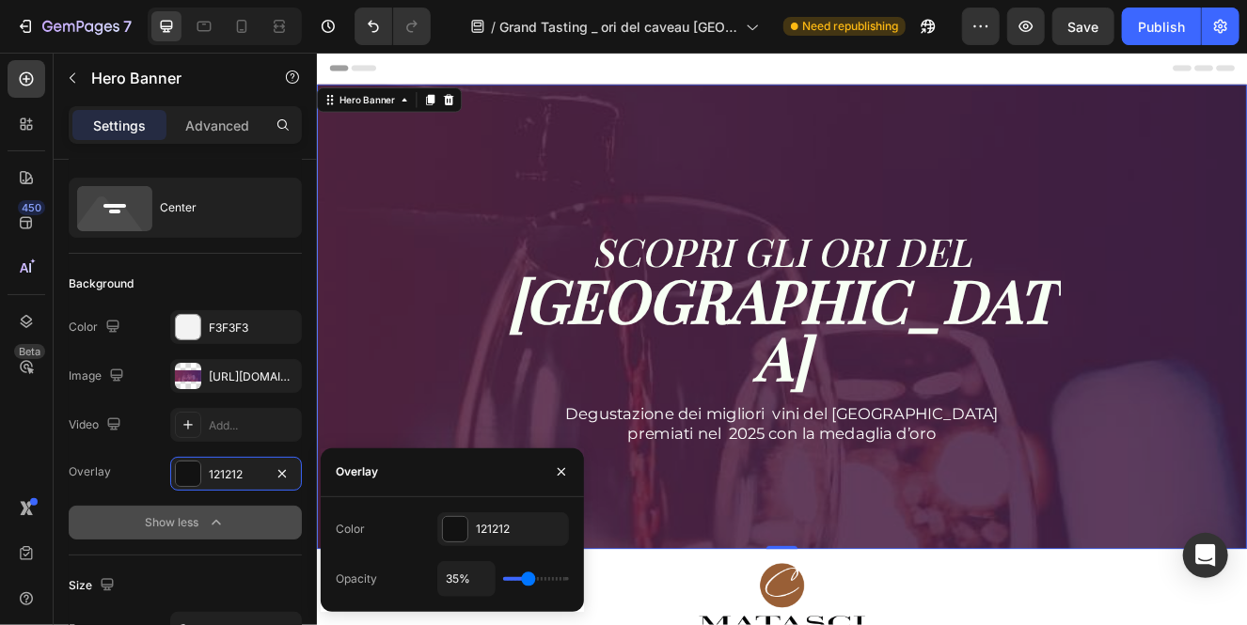
type input "34"
type input "32%"
type input "32"
type input "31%"
type input "31"
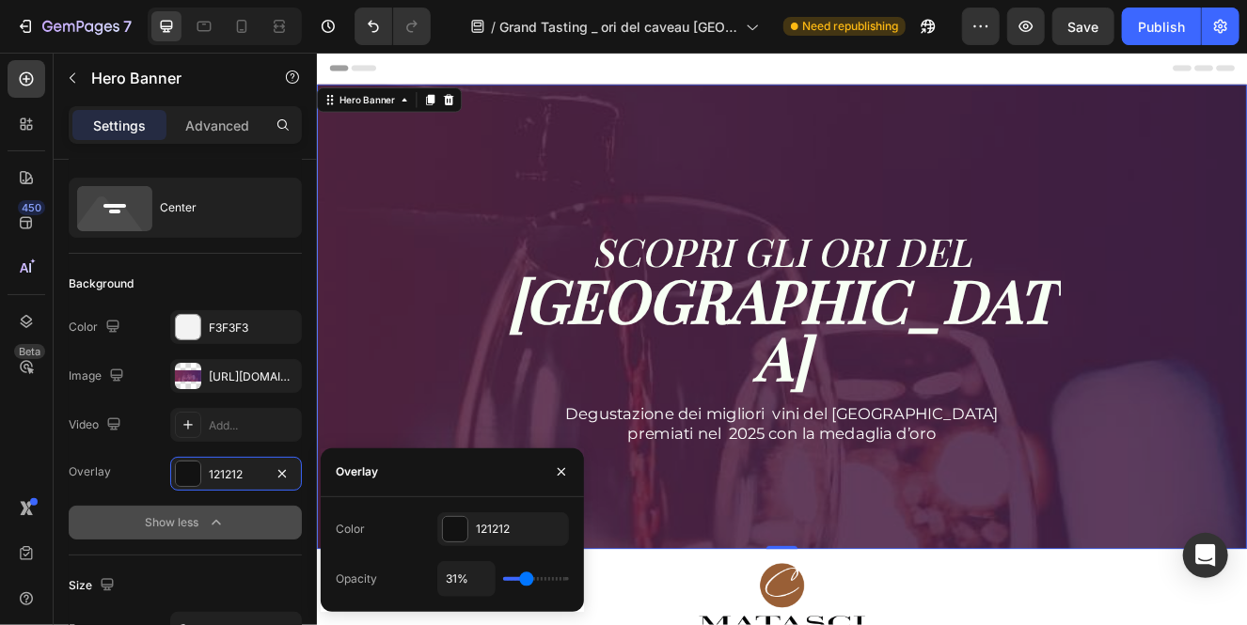
type input "30%"
type input "30"
type input "29%"
type input "29"
type input "28%"
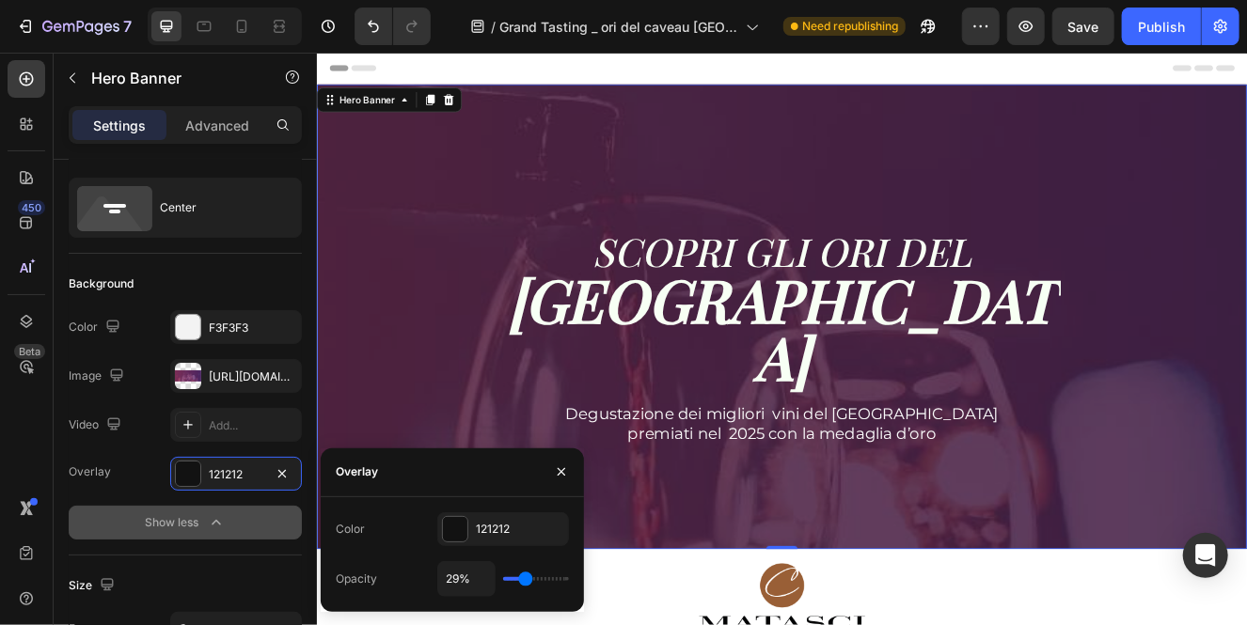
type input "28"
type input "27%"
type input "27"
type input "26%"
type input "26"
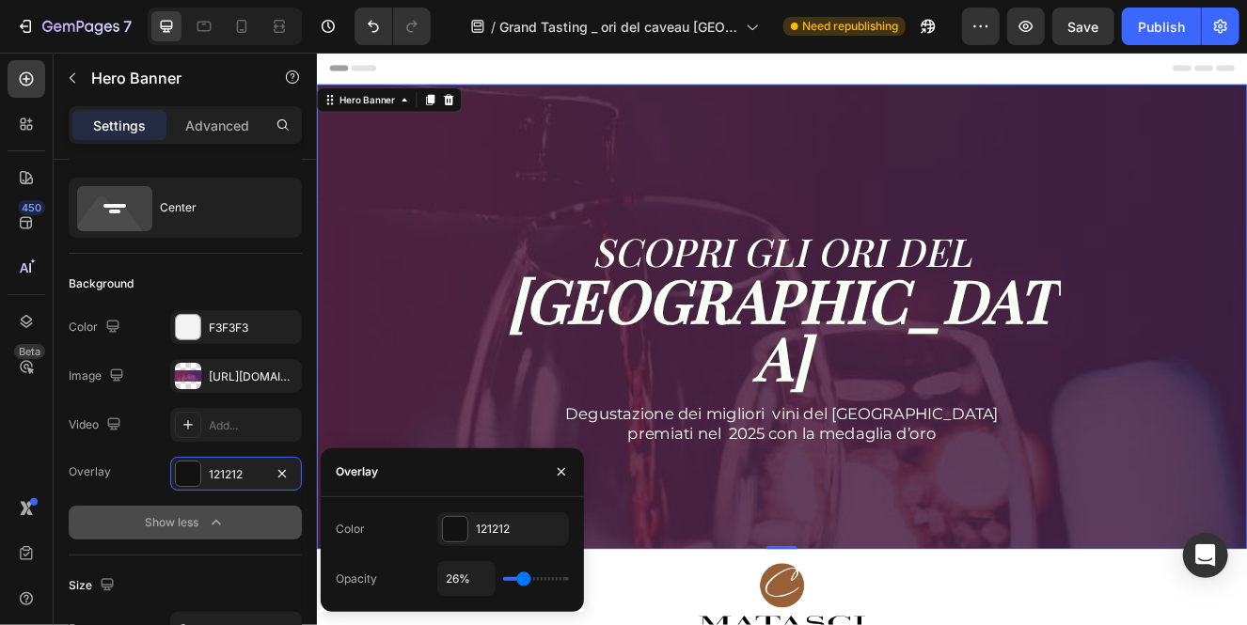
type input "25%"
type input "25"
type input "24%"
type input "24"
type input "23%"
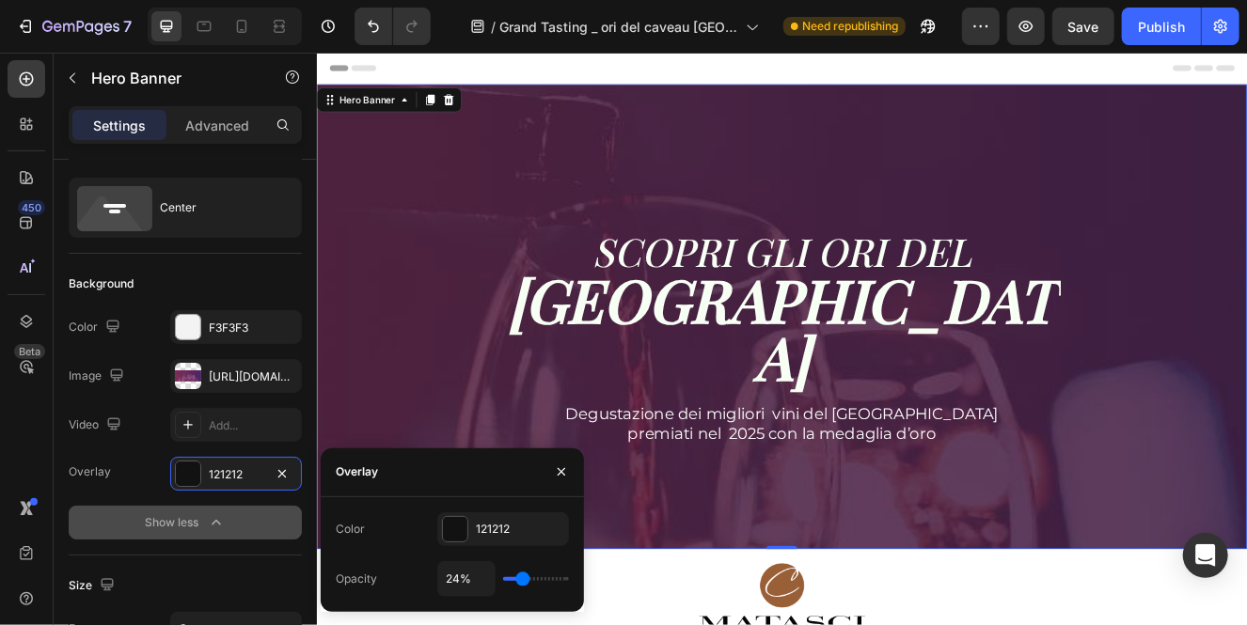
type input "23"
type input "22%"
type input "22"
type input "21%"
type input "21"
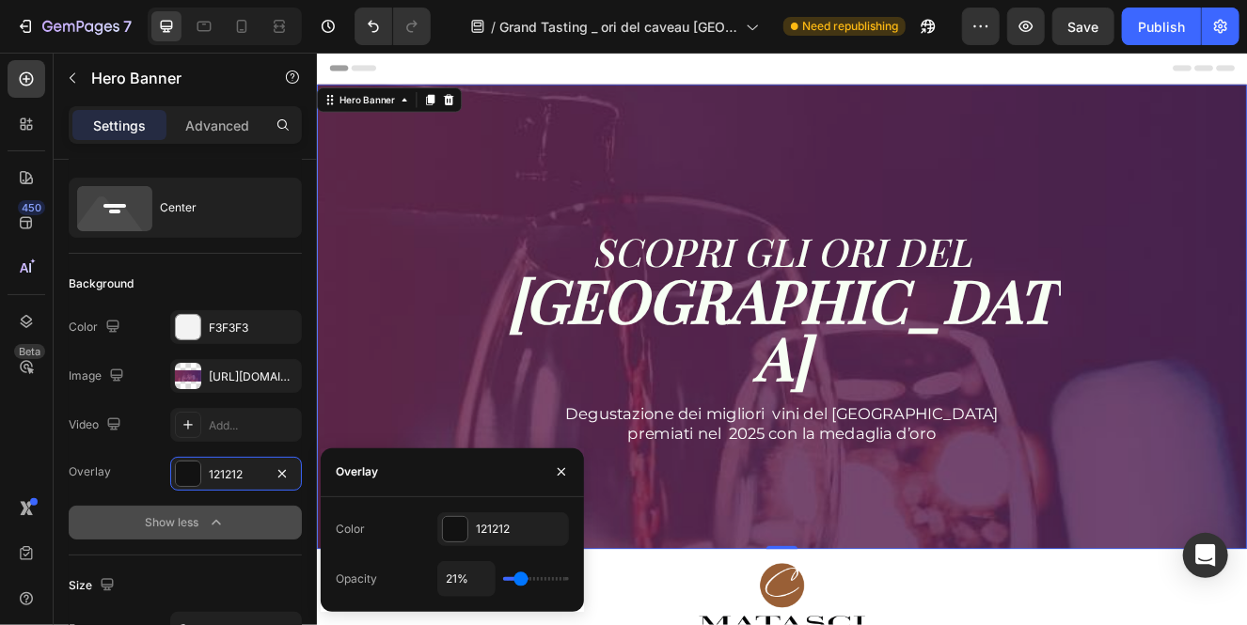
type input "20%"
type input "20"
type input "19%"
type input "19"
type input "18%"
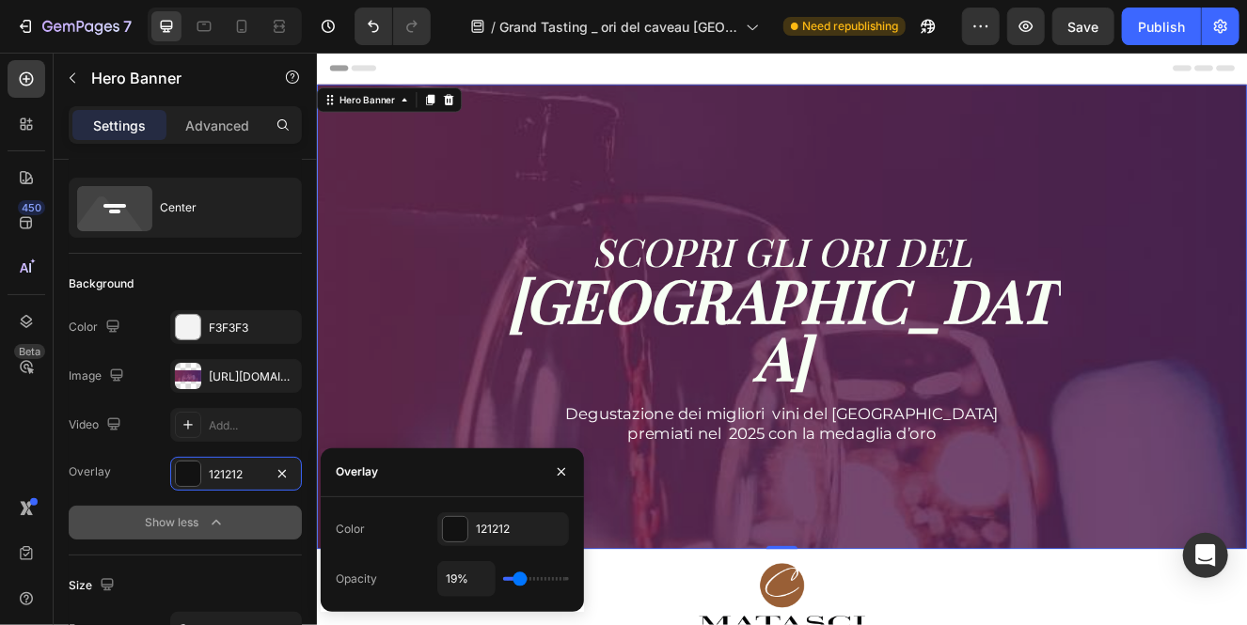
type input "18"
type input "17%"
type input "17"
type input "16%"
type input "16"
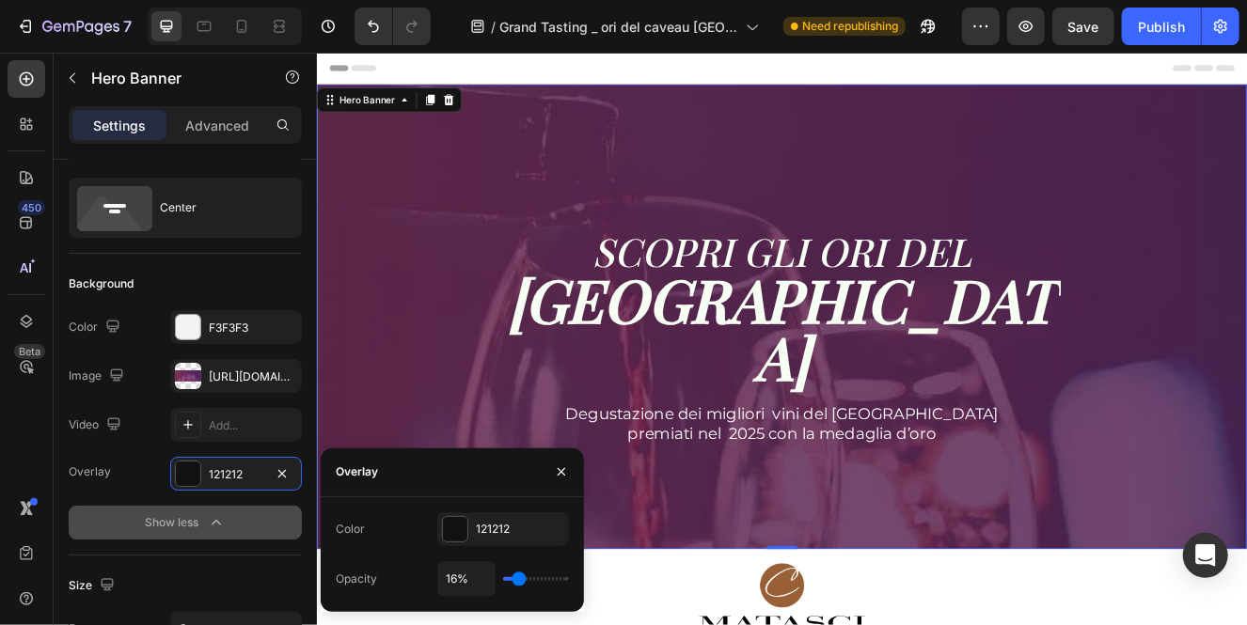
type input "15%"
type input "15"
type input "14%"
type input "14"
type input "13%"
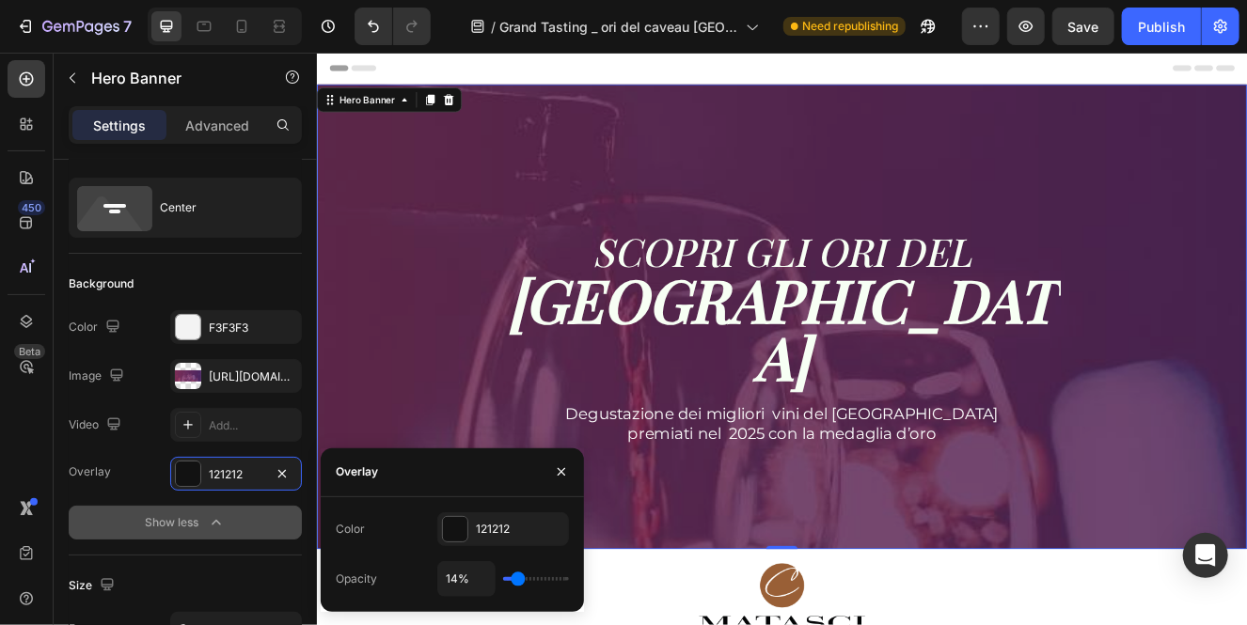
type input "13"
type input "12%"
type input "12"
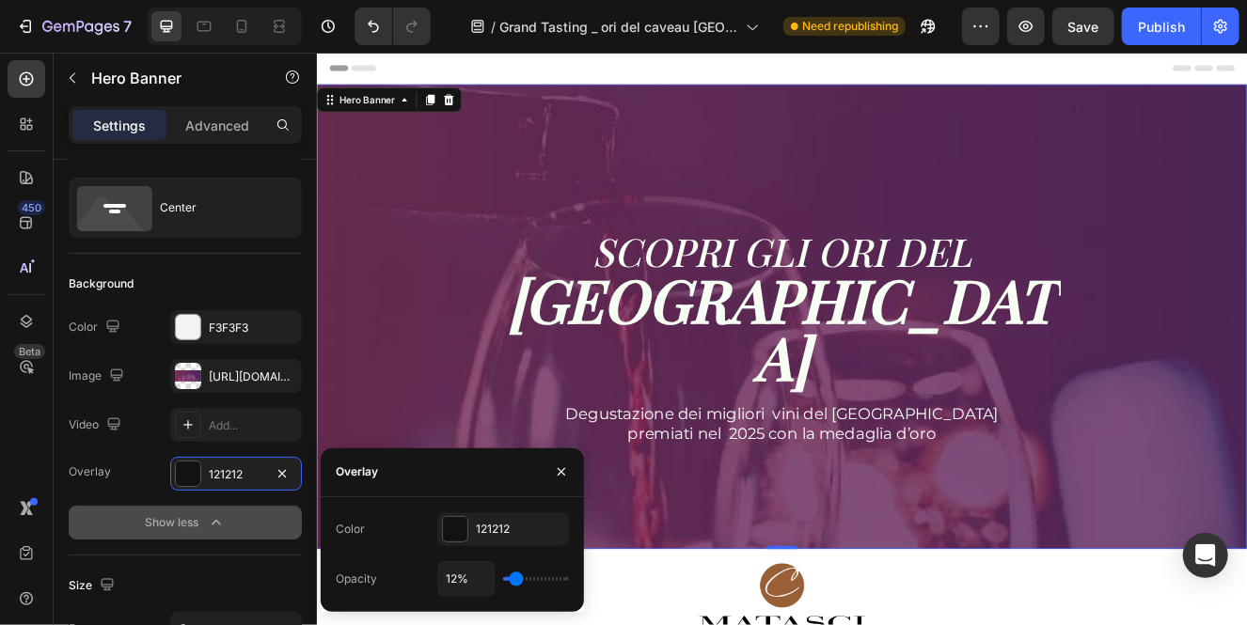
type input "11%"
type input "11"
type input "12%"
type input "12"
type input "13%"
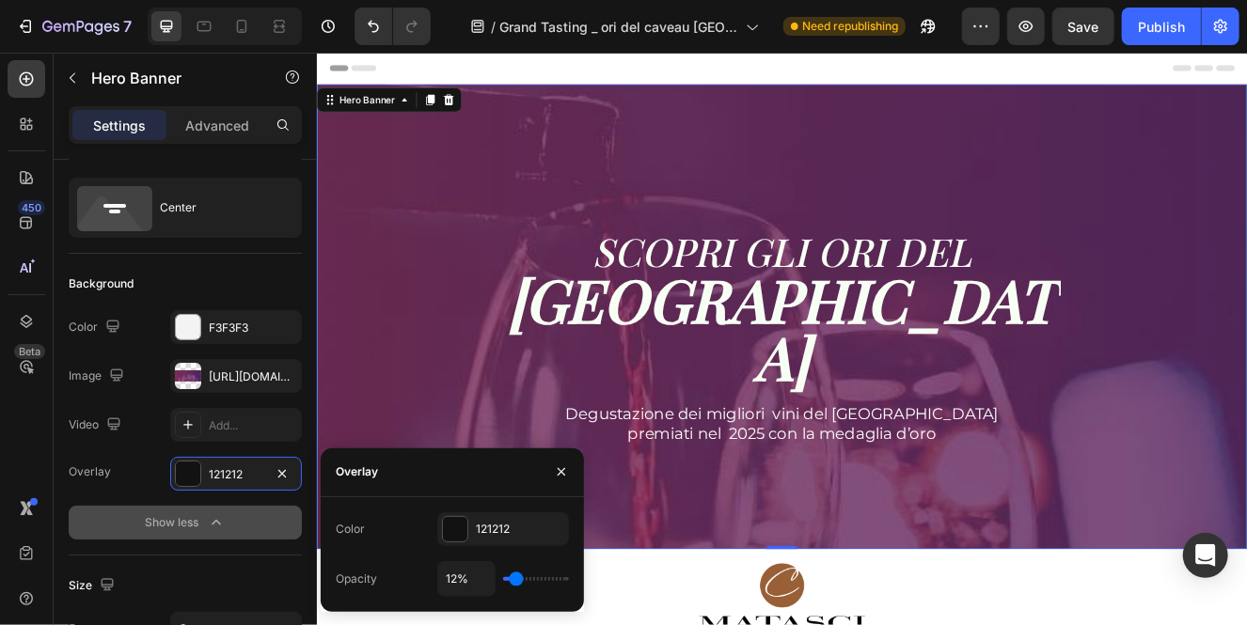
type input "13"
type input "14%"
type input "14"
type input "15%"
type input "15"
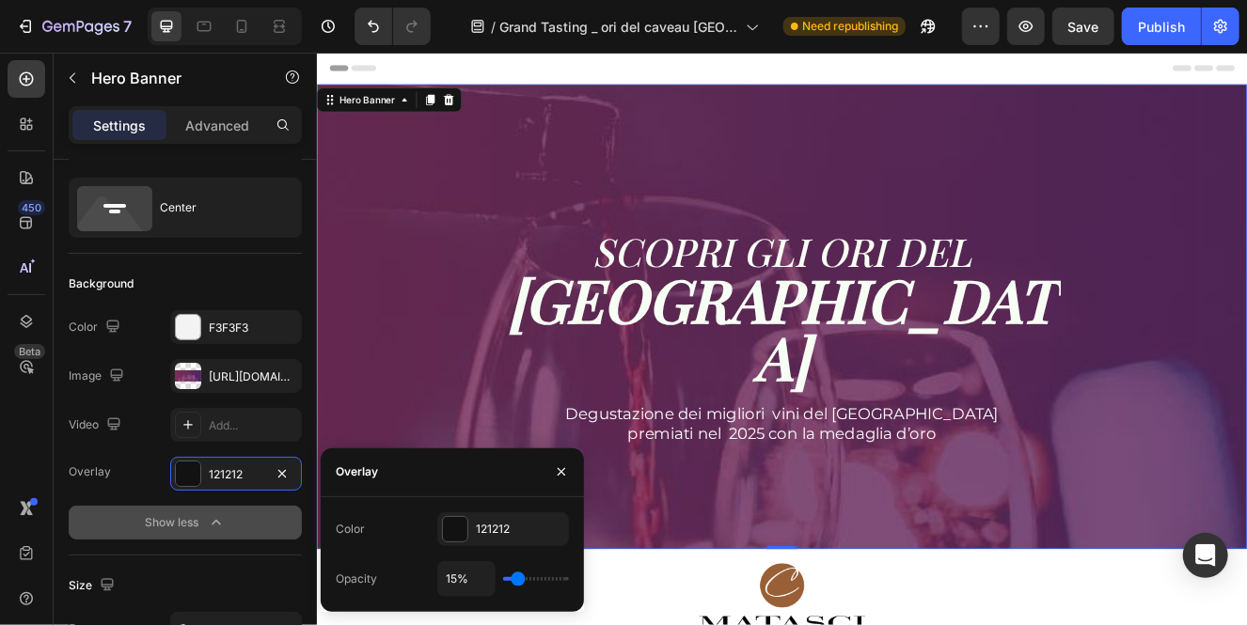
type input "16%"
type input "16"
type input "17%"
type input "17"
type input "18%"
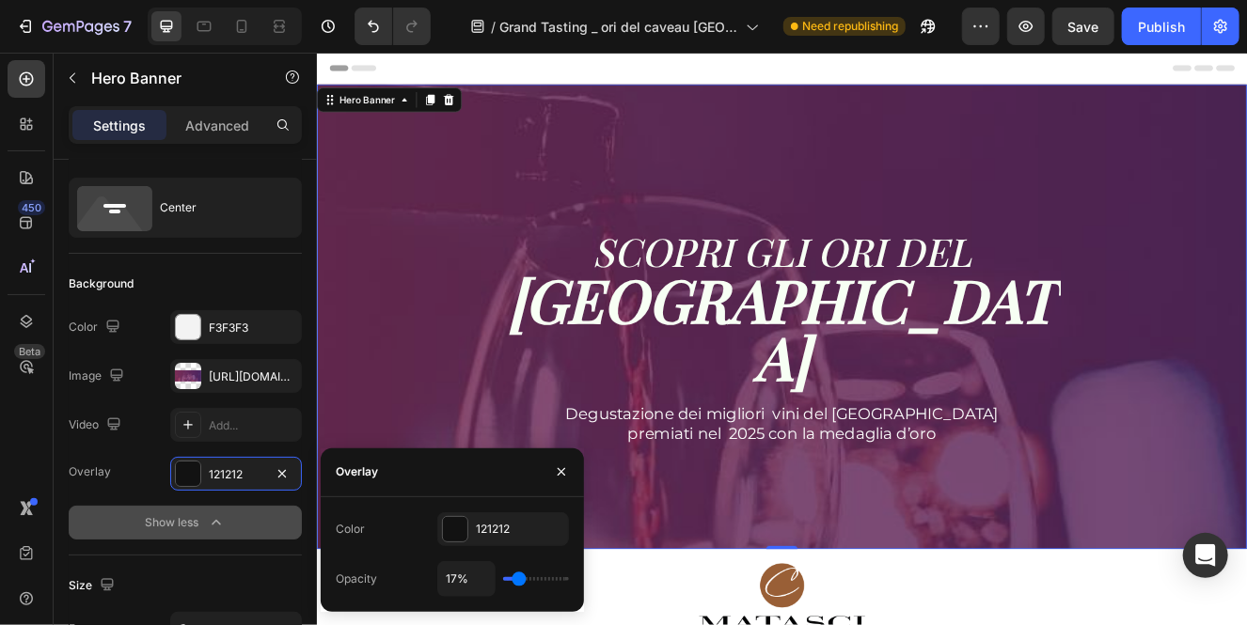
type input "18"
type input "19%"
type input "19"
type input "20%"
type input "20"
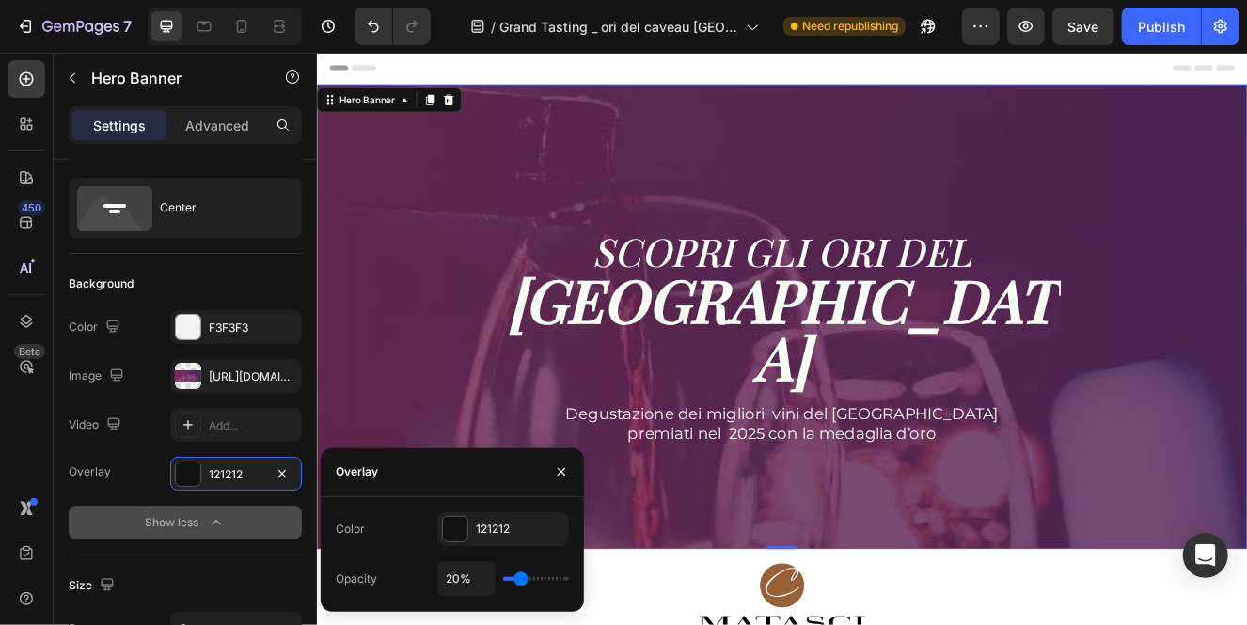
type input "21%"
type input "21"
type input "22%"
type input "22"
type input "21%"
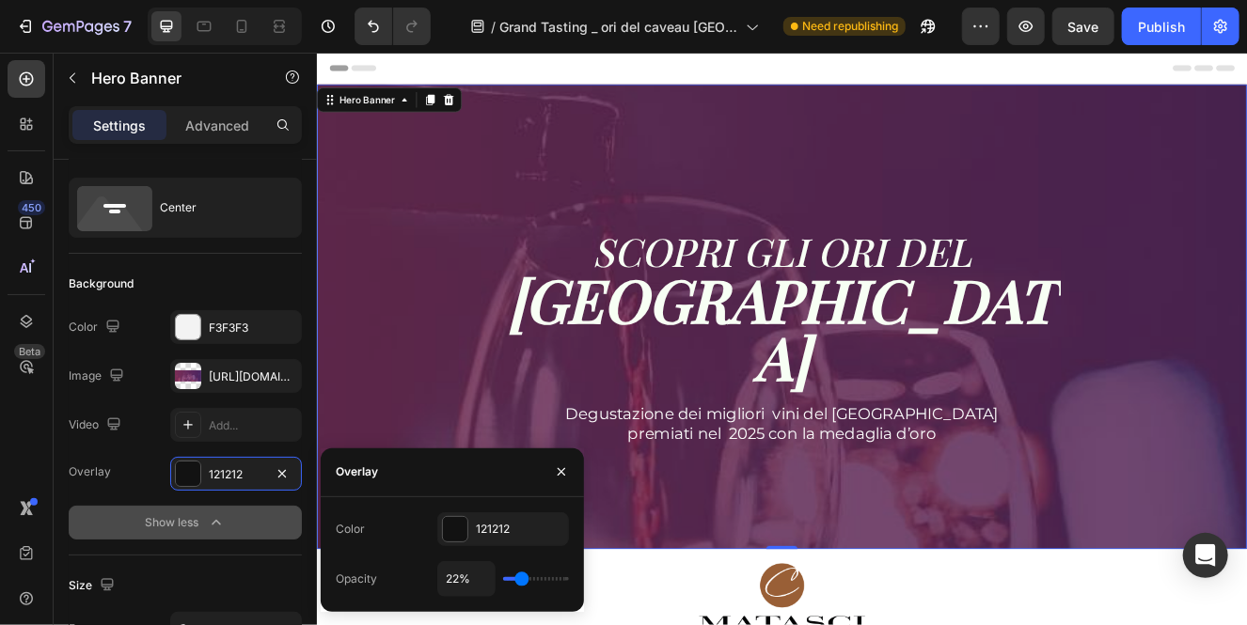
type input "21"
type input "20%"
type input "20"
type input "19%"
type input "19"
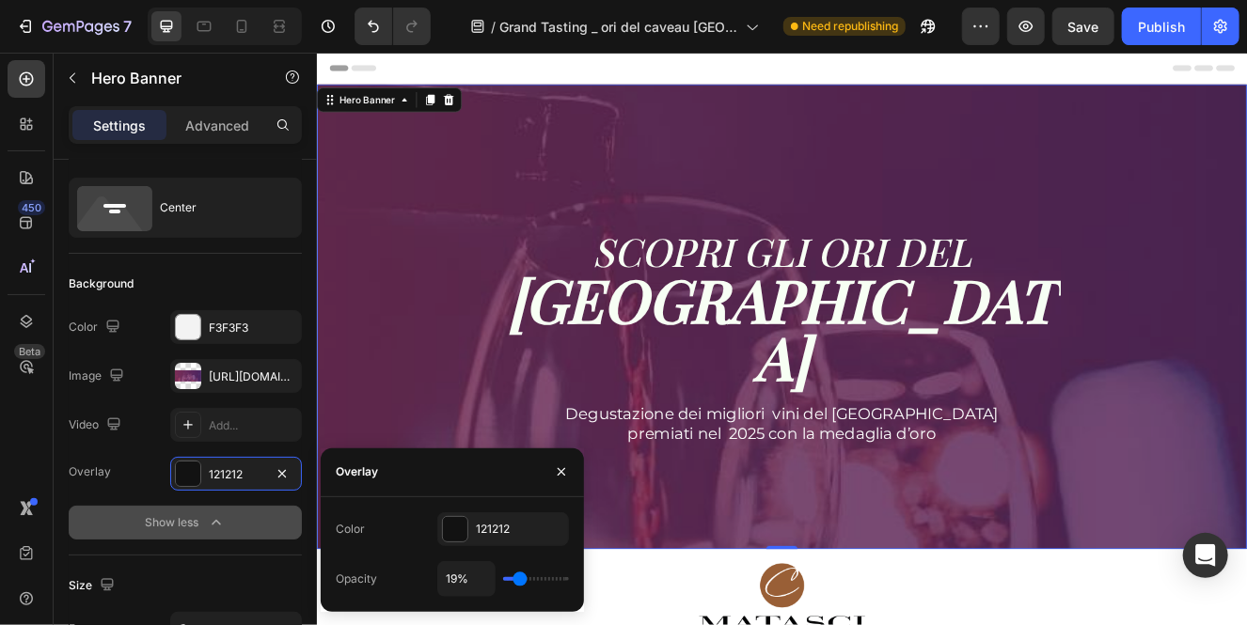
type input "18%"
type input "18"
type input "17%"
type input "17"
type input "16%"
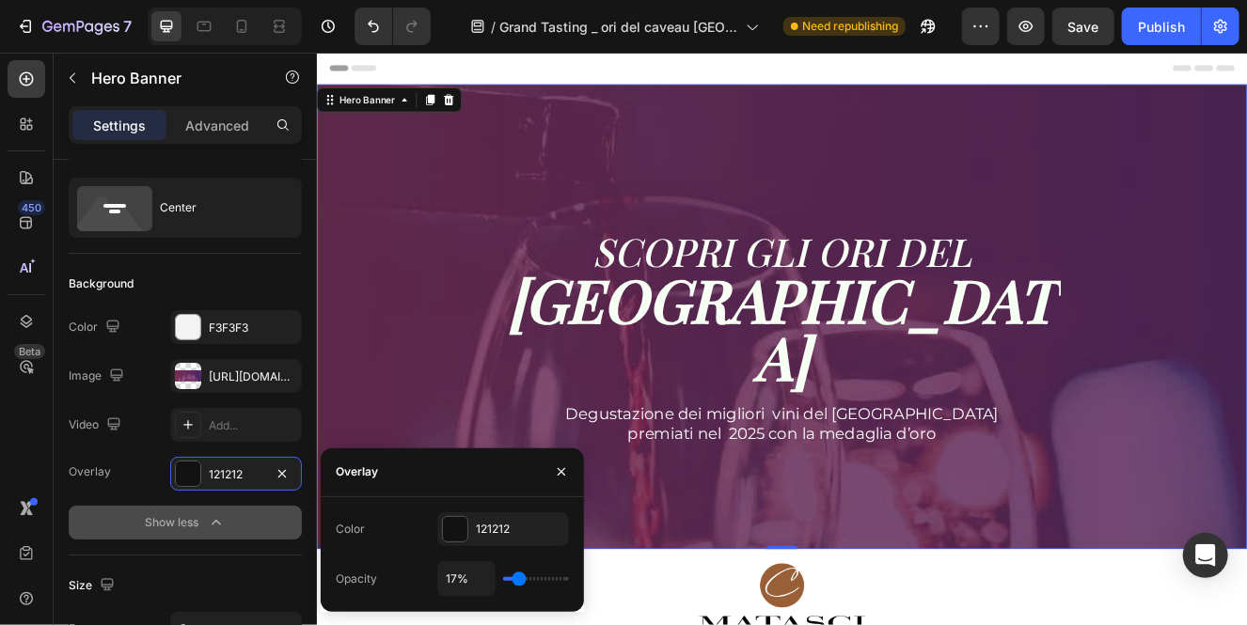
type input "16"
type input "15%"
type input "15"
type input "14%"
type input "14"
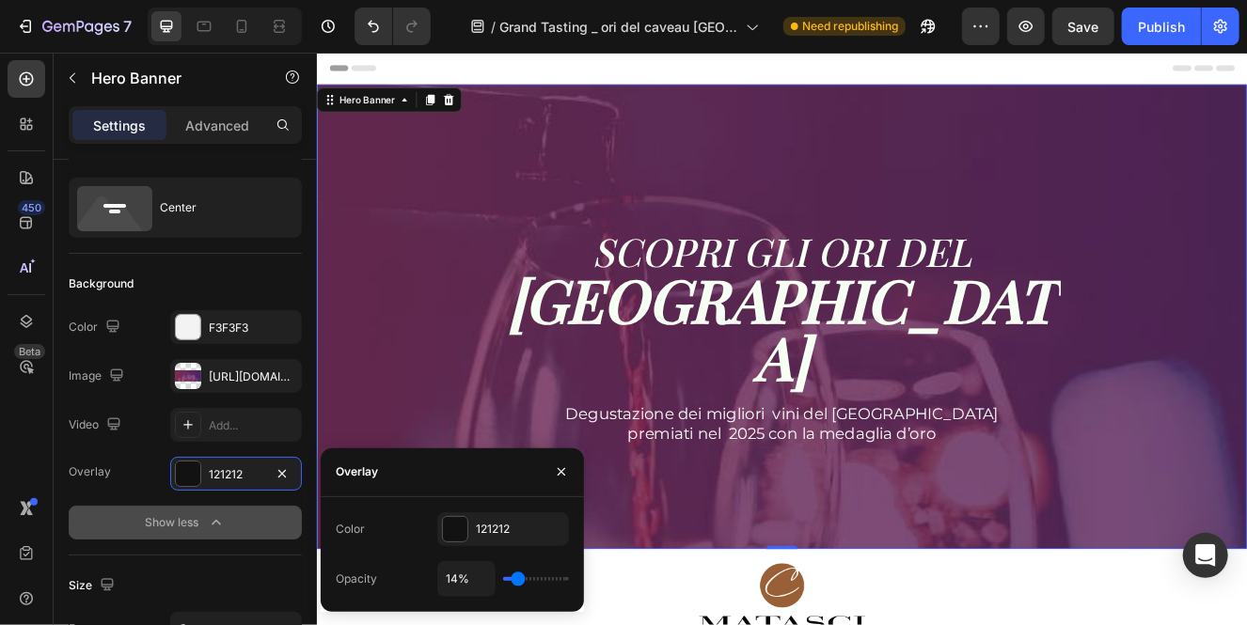
type input "13%"
type input "13"
type input "12%"
type input "12"
type input "11%"
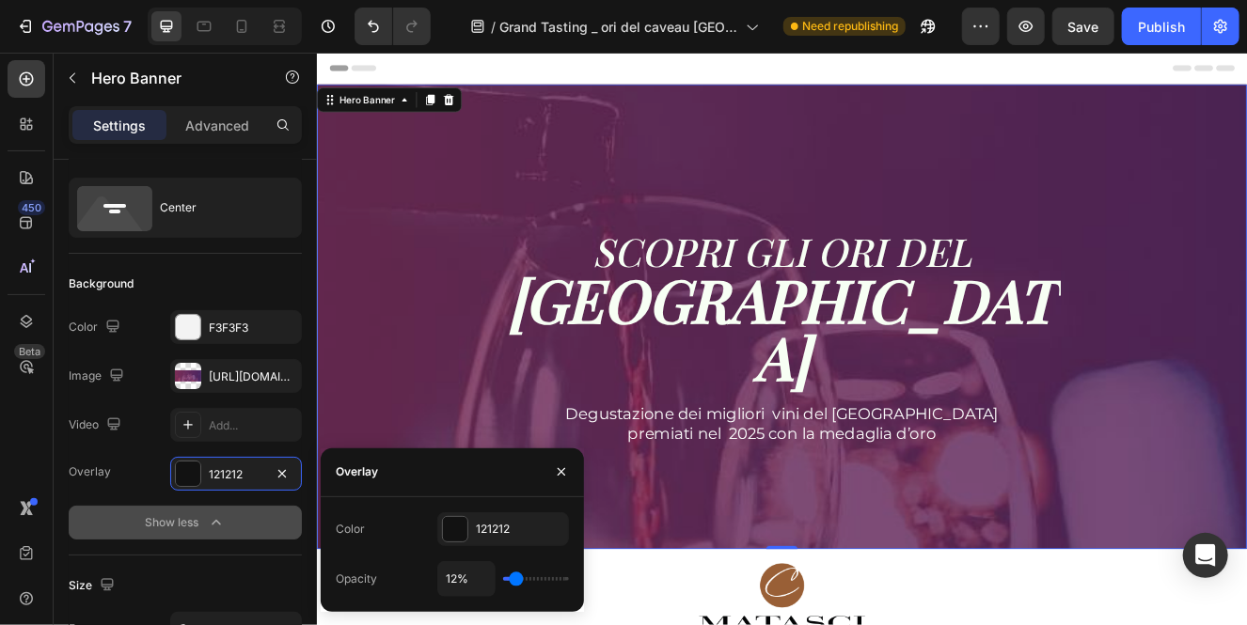
type input "11"
type input "10%"
type input "10"
type input "9%"
type input "9"
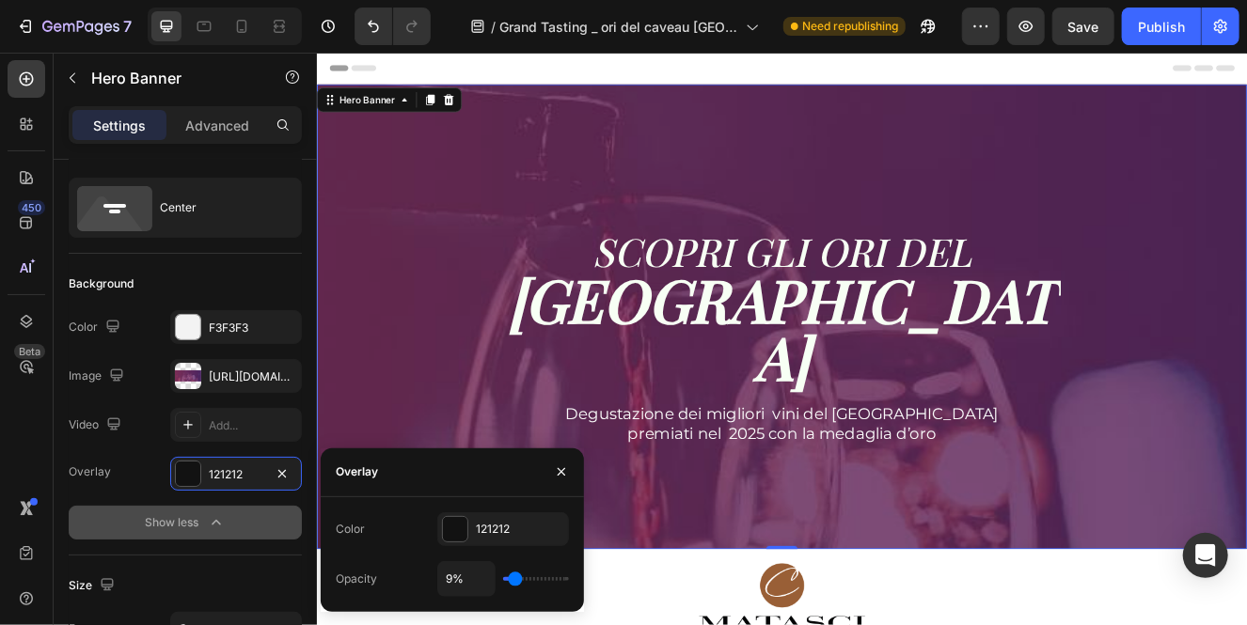
type input "8%"
type input "8"
type input "6%"
type input "6"
type input "5%"
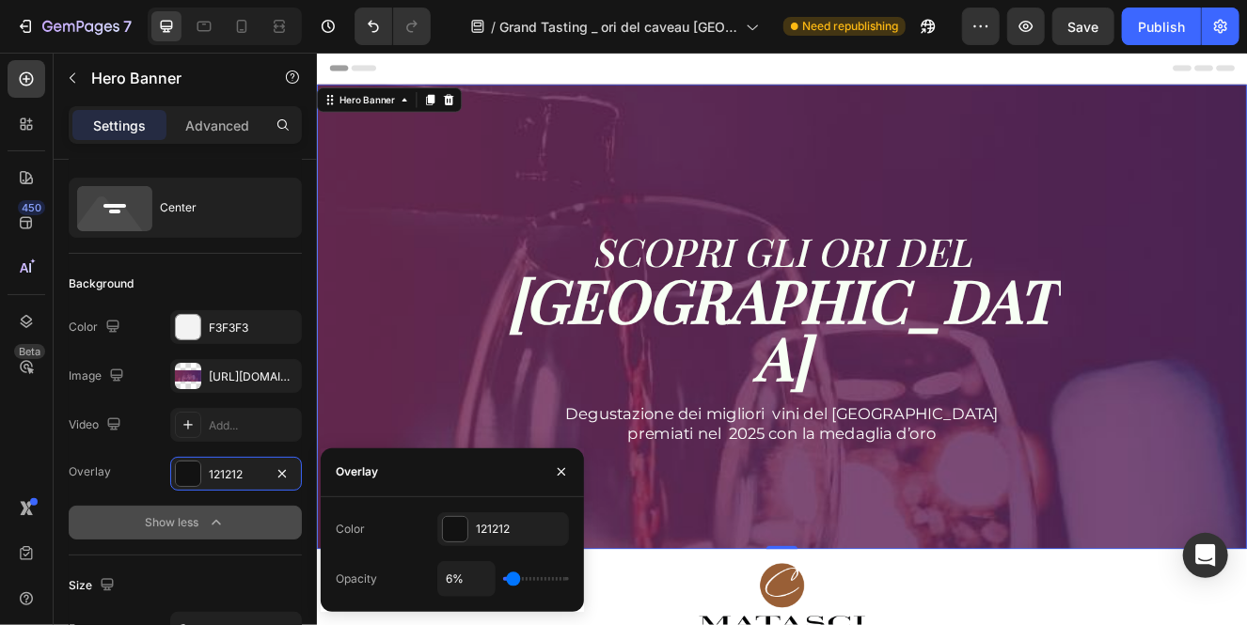
type input "5"
type input "4%"
type input "4"
type input "2%"
type input "2"
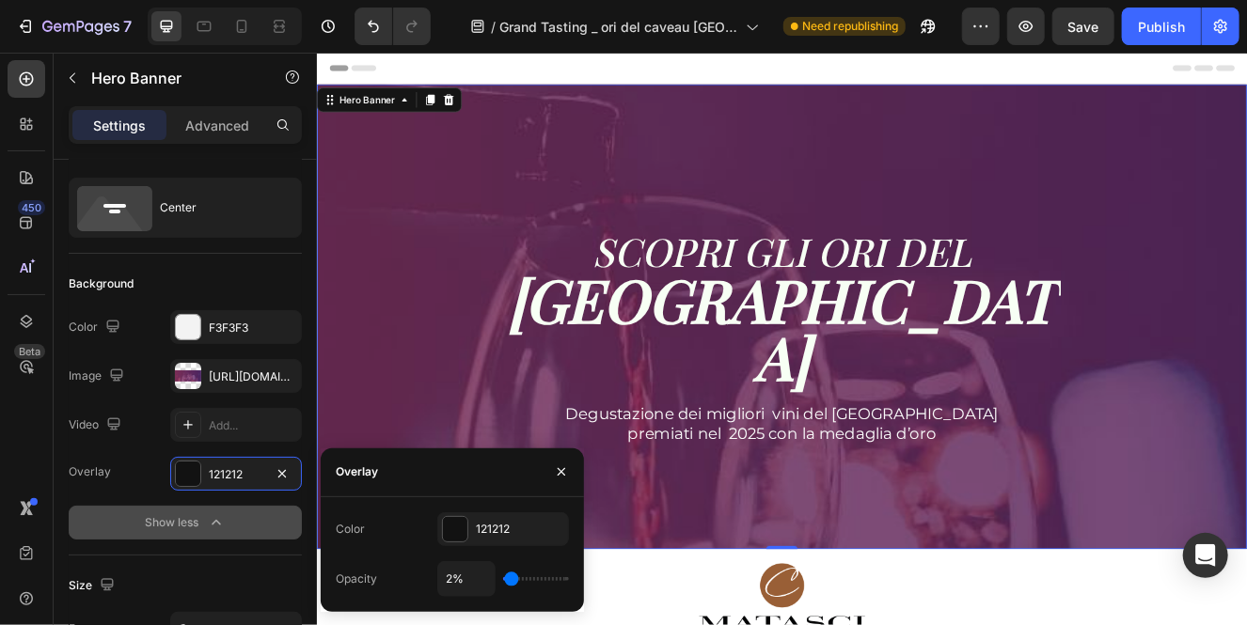
type input "0%"
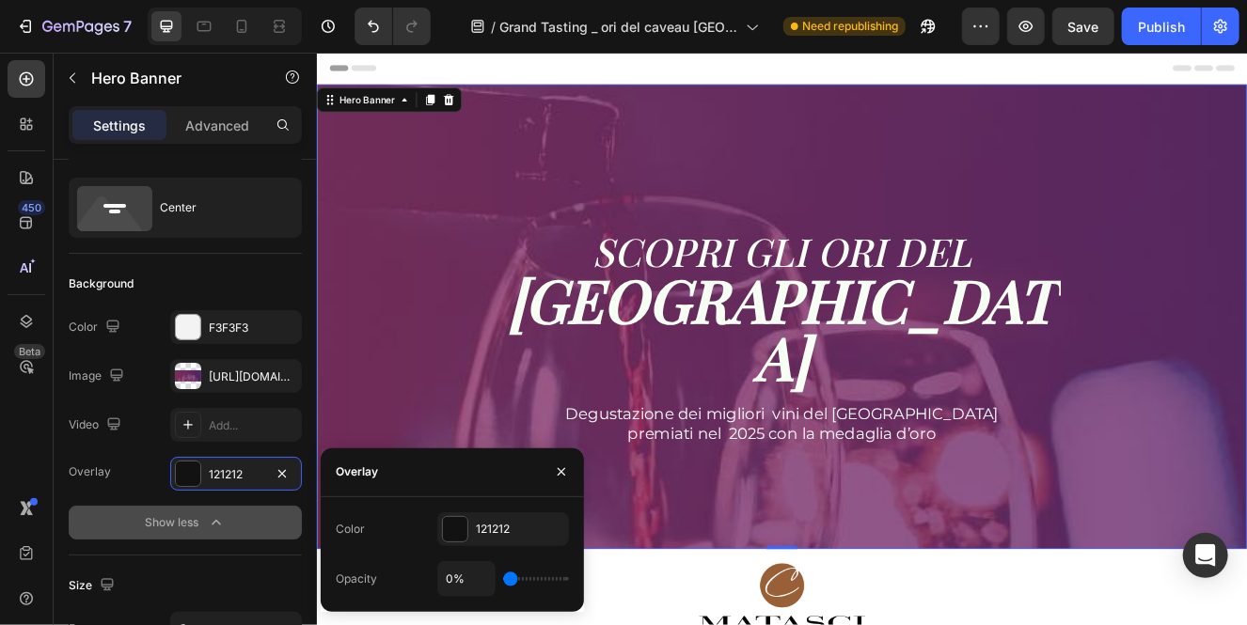
drag, startPoint x: 529, startPoint y: 580, endPoint x: 501, endPoint y: 584, distance: 28.5
type input "0"
click at [503, 581] on input "range" at bounding box center [536, 579] width 66 height 4
type input "0%"
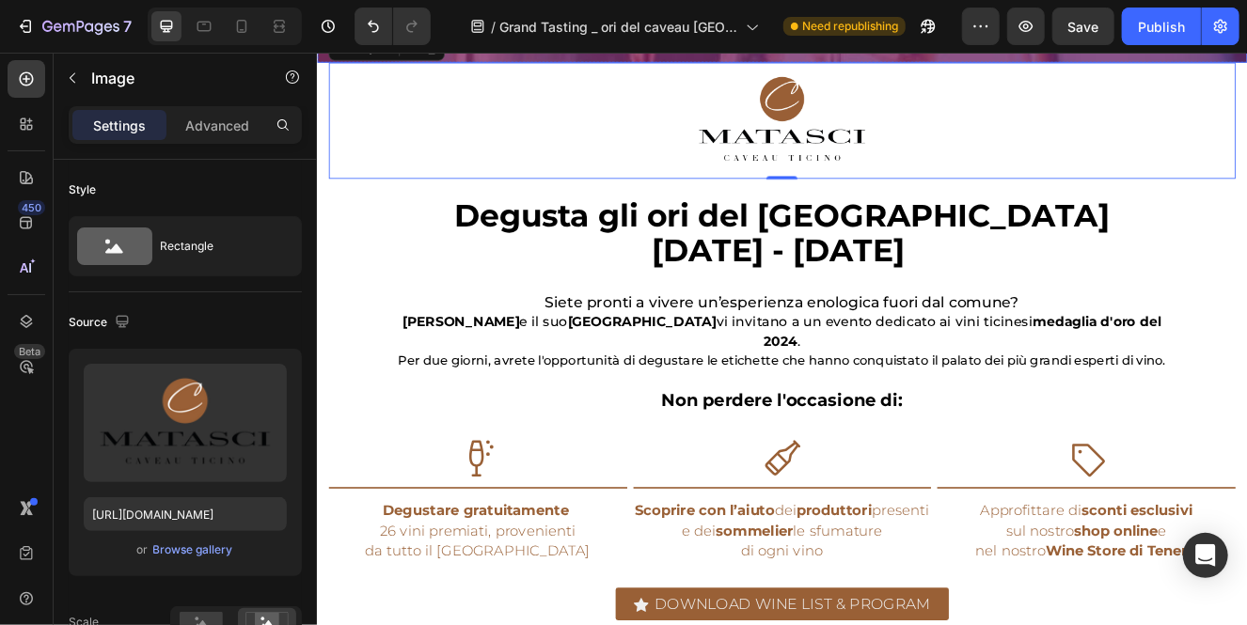
scroll to position [592, 0]
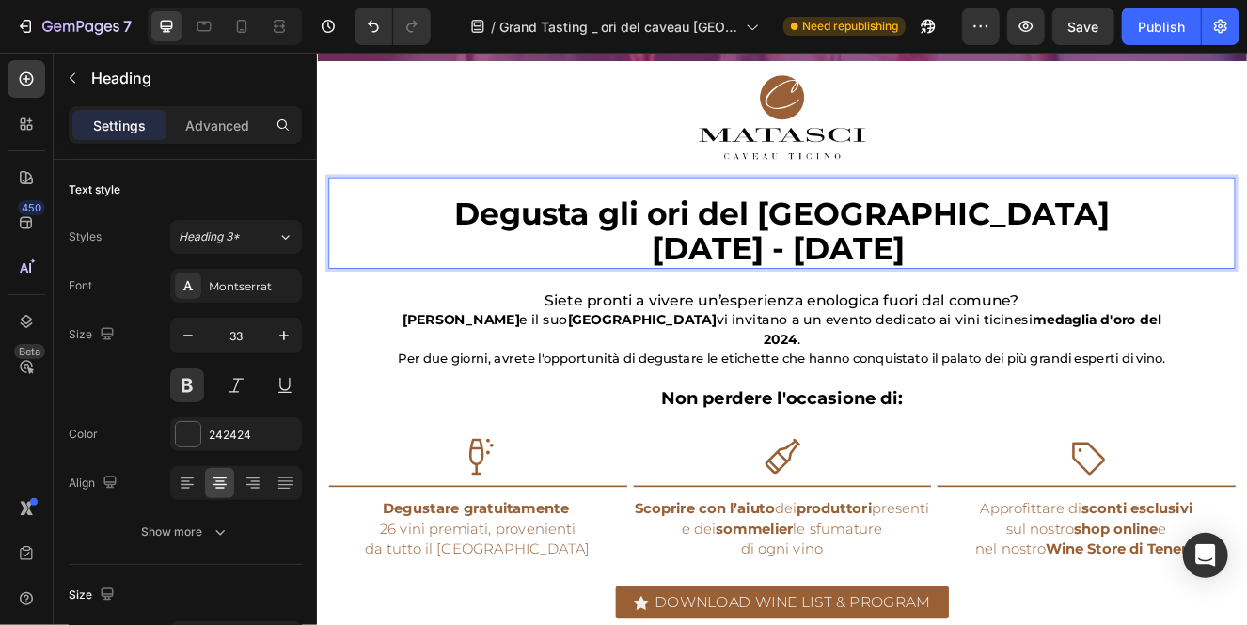
click at [1029, 300] on span "25 - 26 ottobre 2024" at bounding box center [875, 290] width 307 height 46
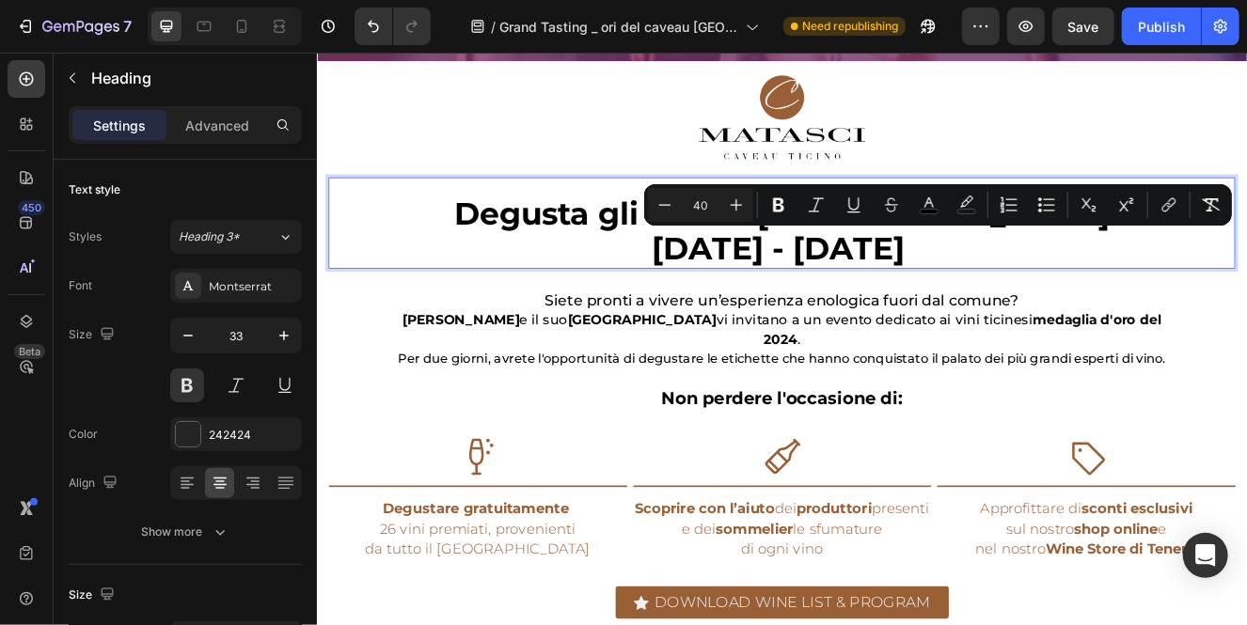
click at [1029, 302] on span "25 - 26 ottobre 2024" at bounding box center [875, 290] width 307 height 46
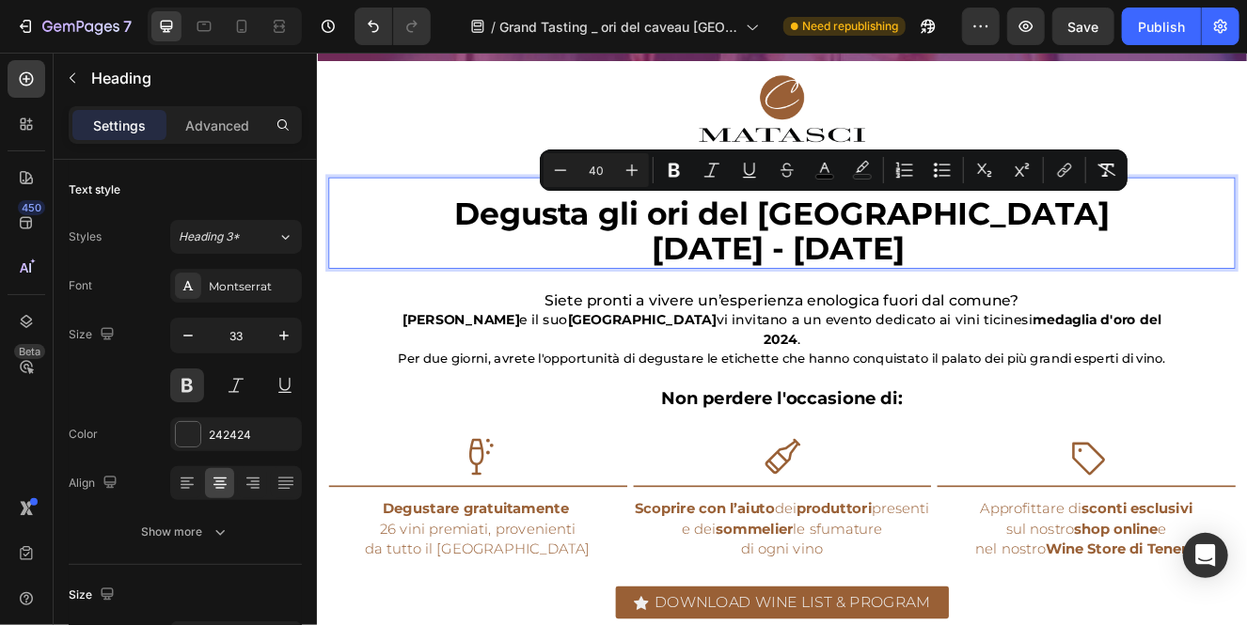
drag, startPoint x: 1062, startPoint y: 302, endPoint x: 641, endPoint y: 235, distance: 426.4
click at [641, 235] on p "Degusta gli ori del Ticino 25 - 26 ottobre 2024" at bounding box center [880, 270] width 1096 height 85
click at [1029, 302] on span "25 - 26 ottobre 2024" at bounding box center [875, 290] width 307 height 46
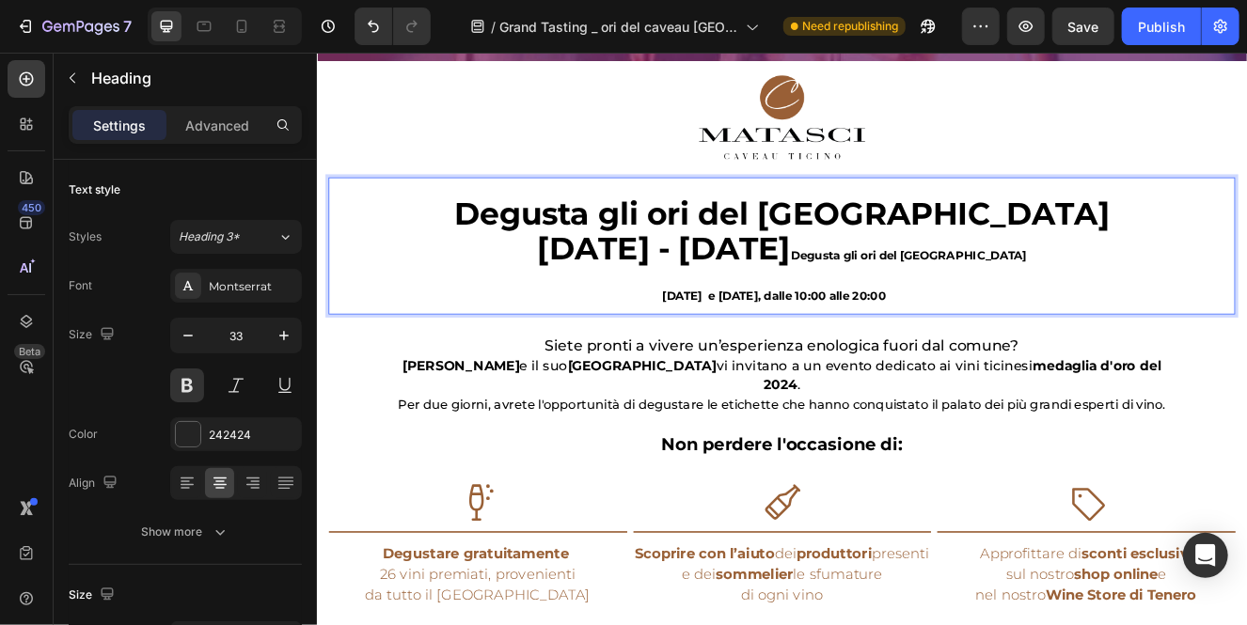
click at [891, 293] on span "25 - 26 ottobre 2024" at bounding box center [737, 290] width 307 height 46
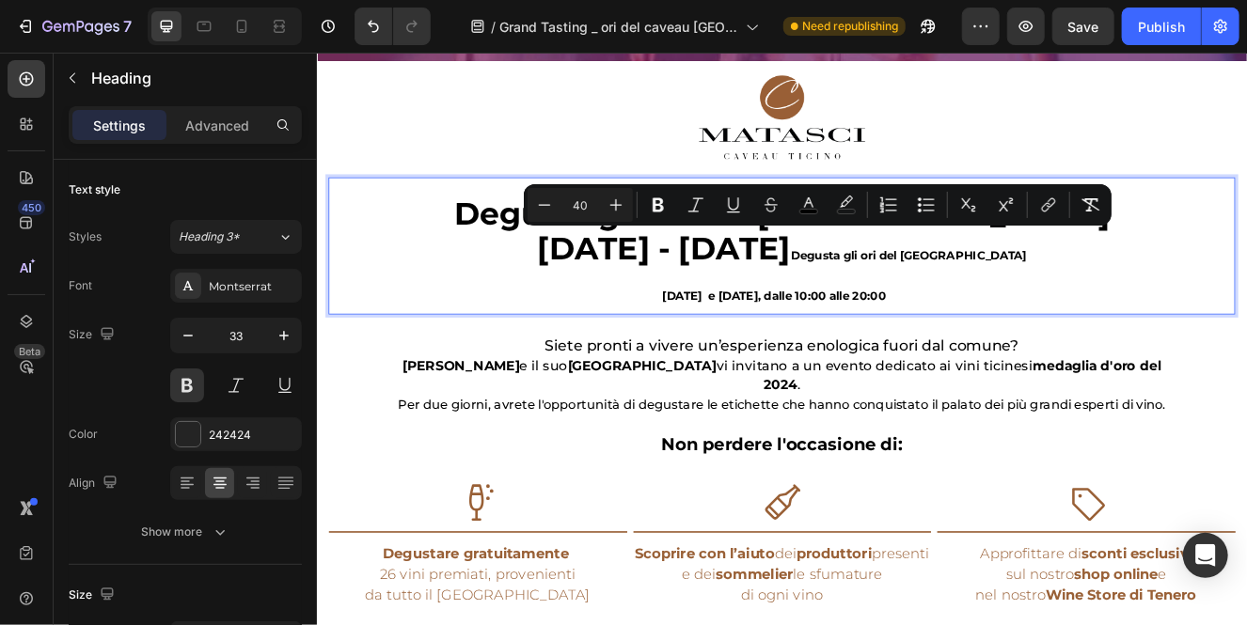
drag, startPoint x: 906, startPoint y: 293, endPoint x: 809, endPoint y: 293, distance: 97.8
click at [809, 293] on span "25 - 26 ottobre 2024" at bounding box center [737, 290] width 307 height 46
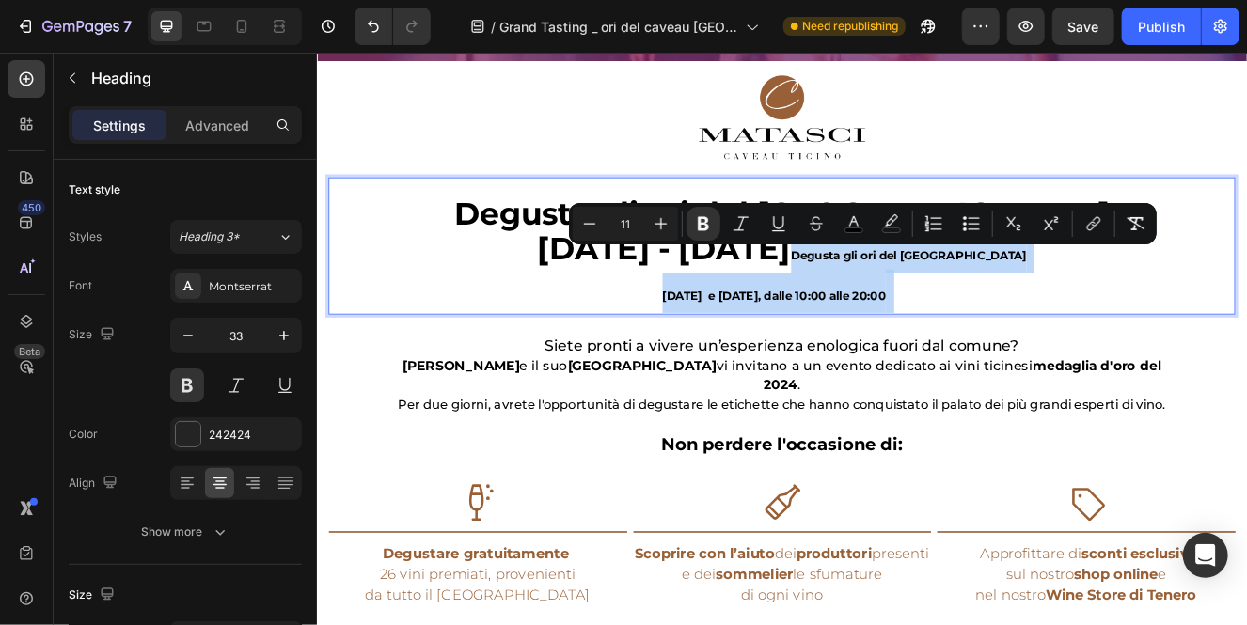
drag, startPoint x: 1085, startPoint y: 351, endPoint x: 983, endPoint y: 311, distance: 108.9
click at [983, 311] on p "Degusta gli ori del Ticino 25 - 26 ottobre 2024 Degusta gli ori del Ticino vene…" at bounding box center [880, 298] width 1096 height 140
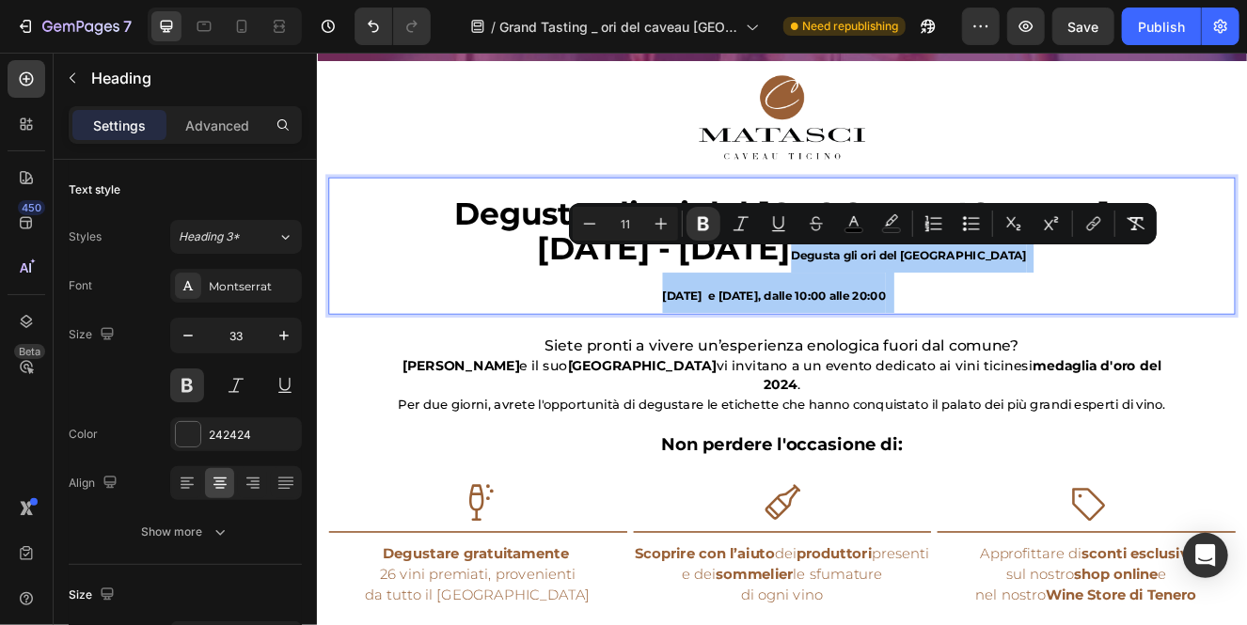
drag, startPoint x: 636, startPoint y: 228, endPoint x: 617, endPoint y: 228, distance: 18.8
click at [617, 228] on input "11" at bounding box center [625, 223] width 38 height 23
type input "30"
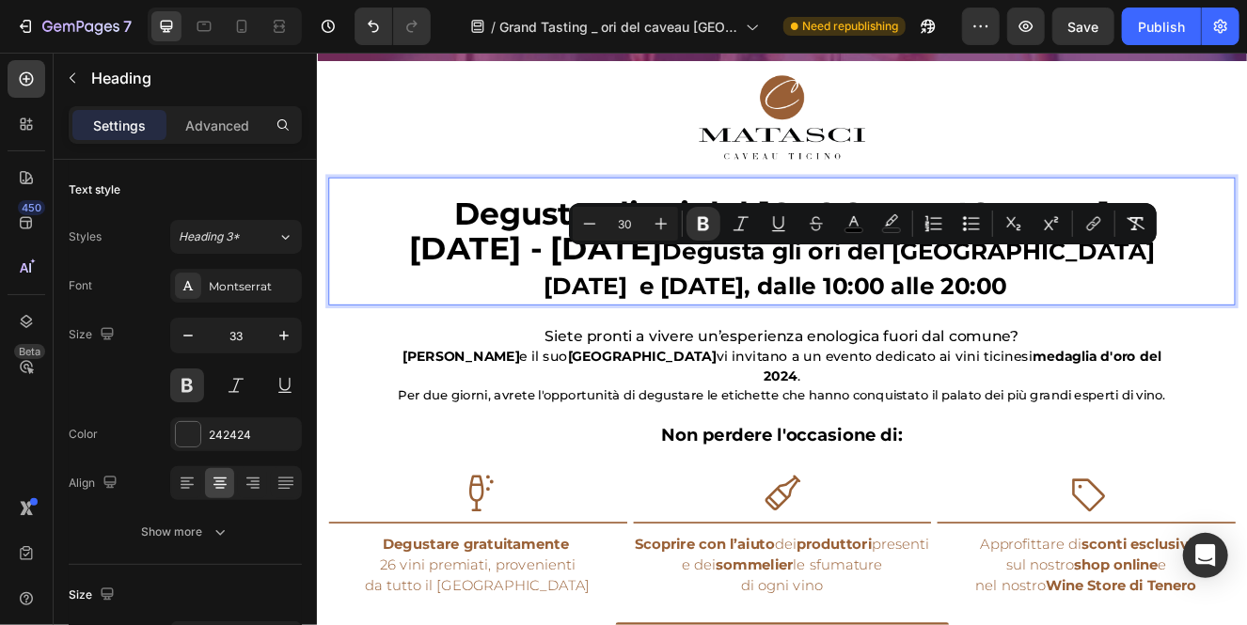
click at [620, 226] on input "30" at bounding box center [625, 223] width 38 height 23
click at [627, 228] on input "30" at bounding box center [625, 223] width 38 height 23
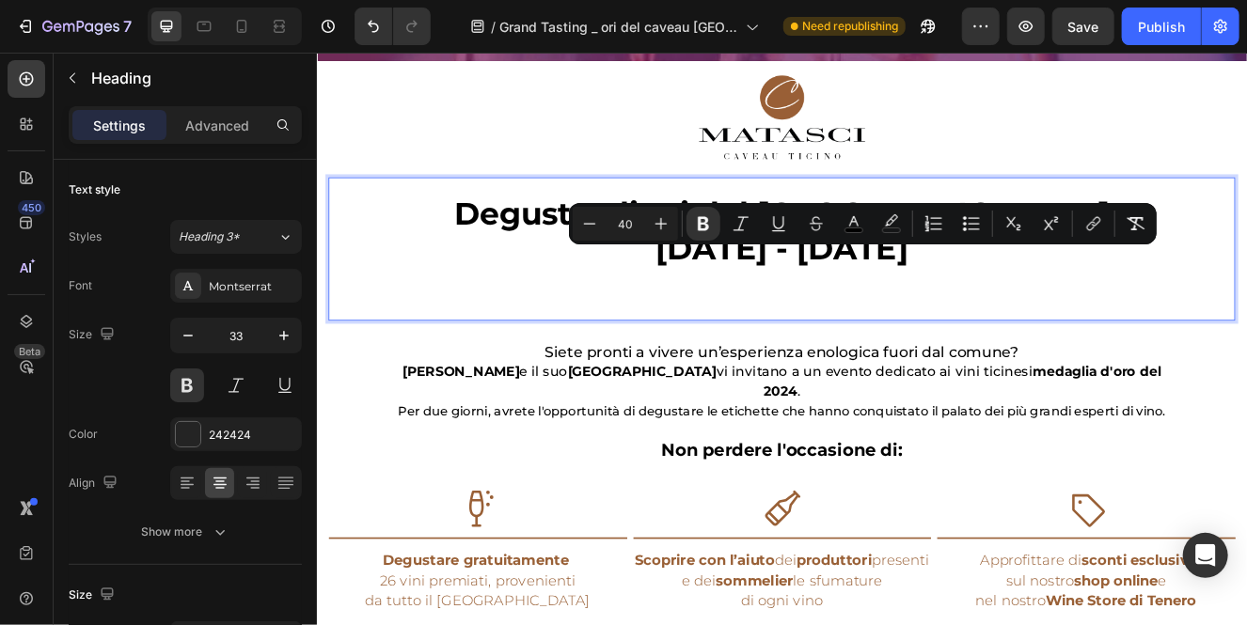
type input "40"
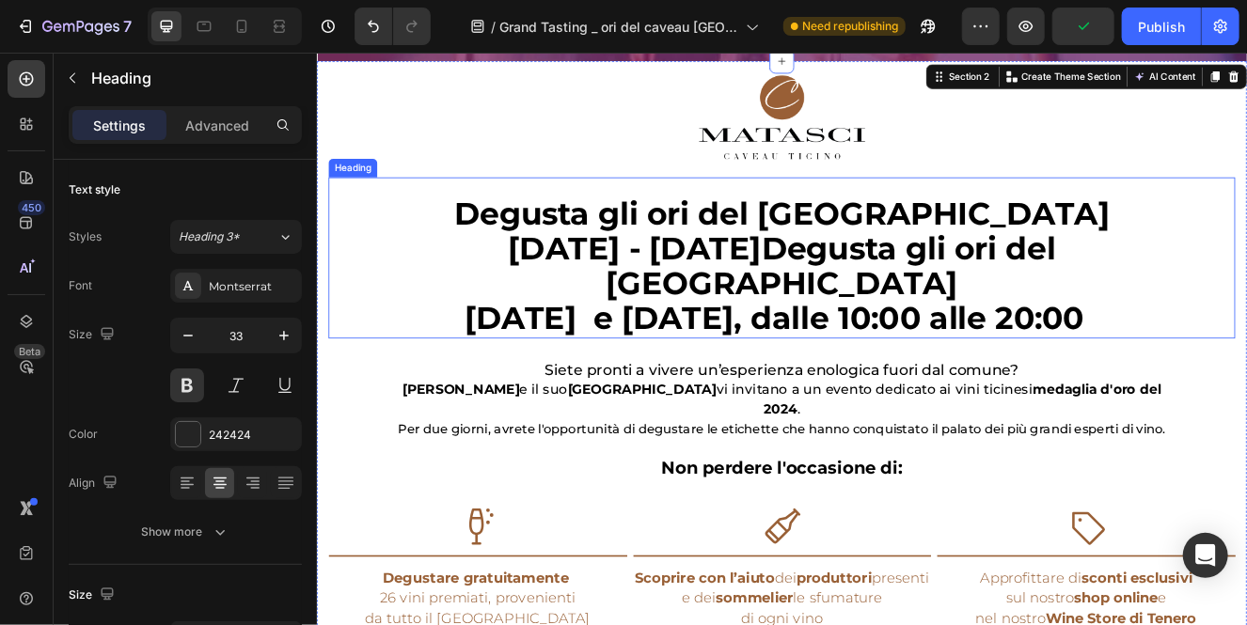
click at [826, 274] on strong "Degusta gli ori del [GEOGRAPHIC_DATA]" at bounding box center [940, 311] width 546 height 88
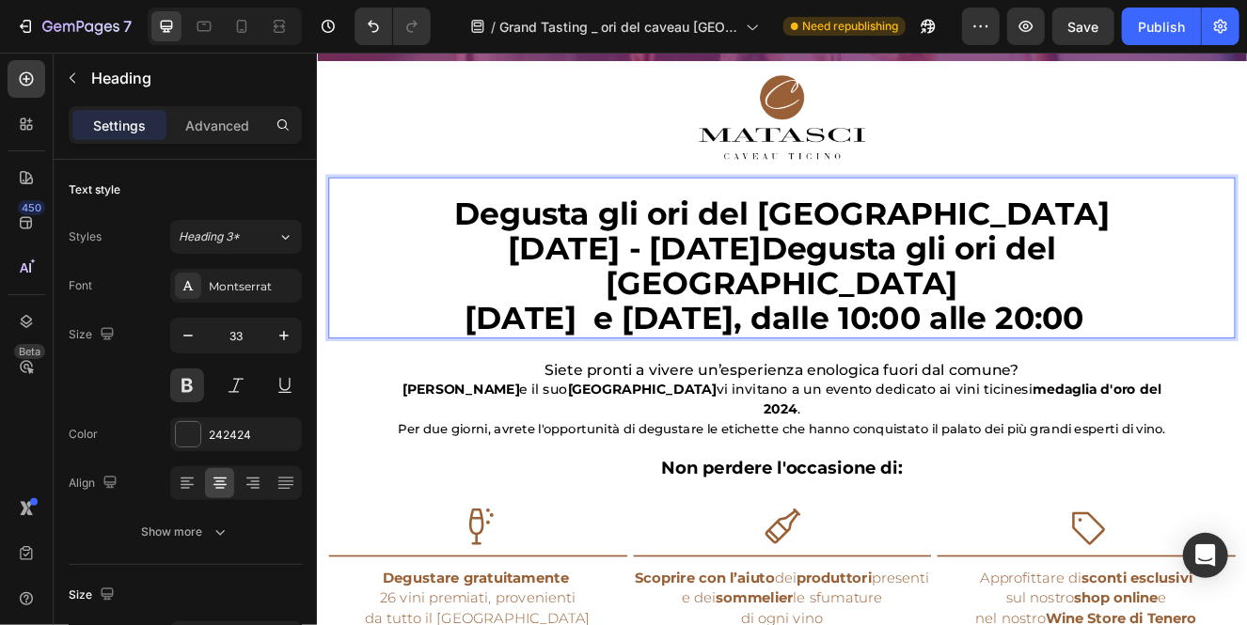
drag, startPoint x: 826, startPoint y: 287, endPoint x: 642, endPoint y: 229, distance: 193.0
click at [642, 229] on p "Degusta gli ori del Ticino 25 - 26 ottobre 2024 Degusta gli ori del Ticino vene…" at bounding box center [880, 312] width 1096 height 169
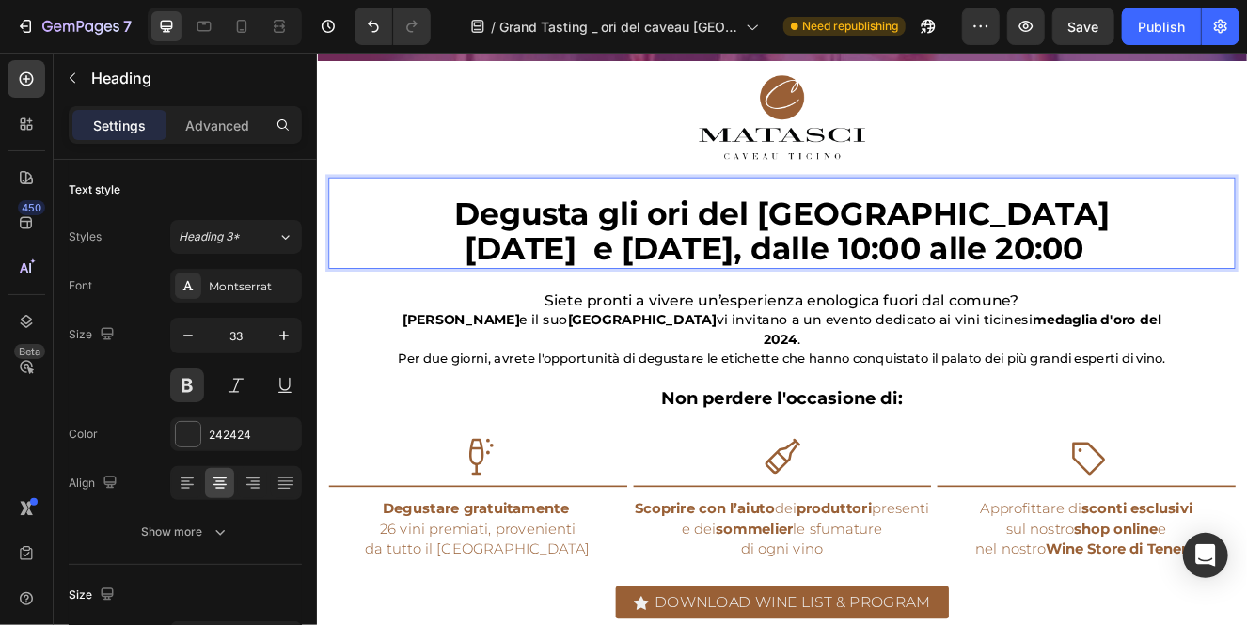
click at [604, 299] on strong "venerdì 17 e sabato 18 ottobre 2025, dalle 10:00 alle 20:00" at bounding box center [871, 290] width 752 height 46
click at [1086, 300] on strong "venerdì 17 e sabato 18 ottobre 2025, dalle 10:00 alle 20:00" at bounding box center [871, 290] width 742 height 46
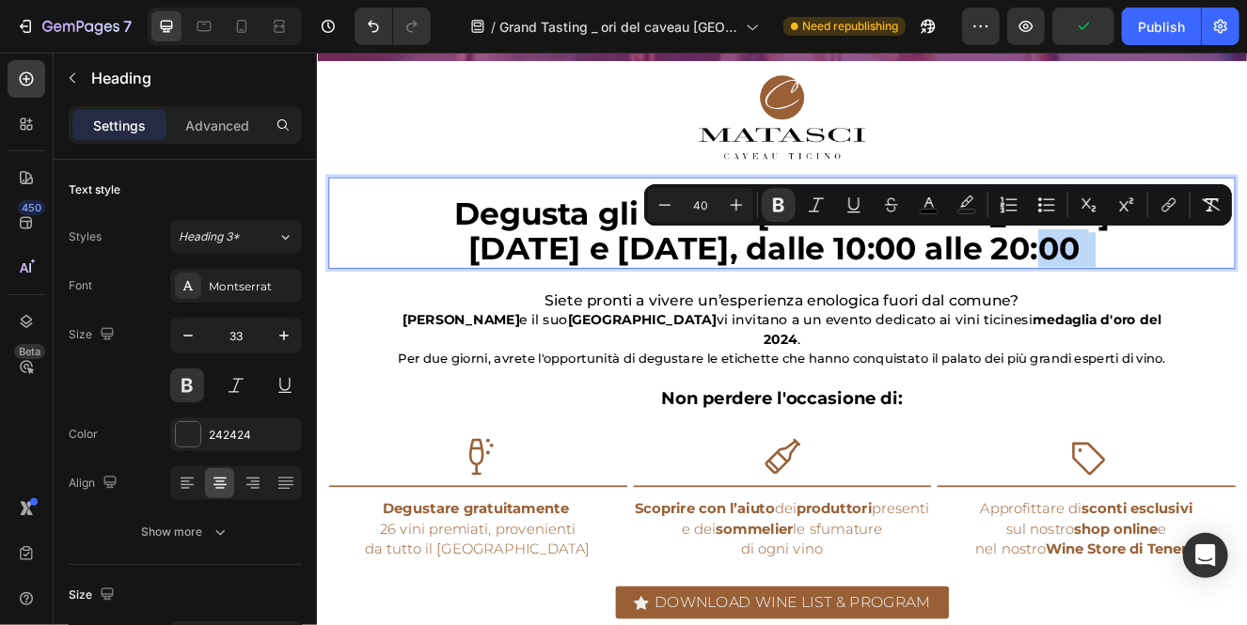
drag, startPoint x: 964, startPoint y: 344, endPoint x: 1101, endPoint y: 294, distance: 146.0
click at [1101, 294] on p "Degusta gli ori del Ticino venerdì 17 e sabato 18 ottobre 2025, dalle 10:00 all…" at bounding box center [880, 270] width 1096 height 85
click at [1094, 294] on strong "venerdì 17 e sabato 18 ottobre 2025, dalle 10:00 alle 20:00" at bounding box center [871, 290] width 742 height 46
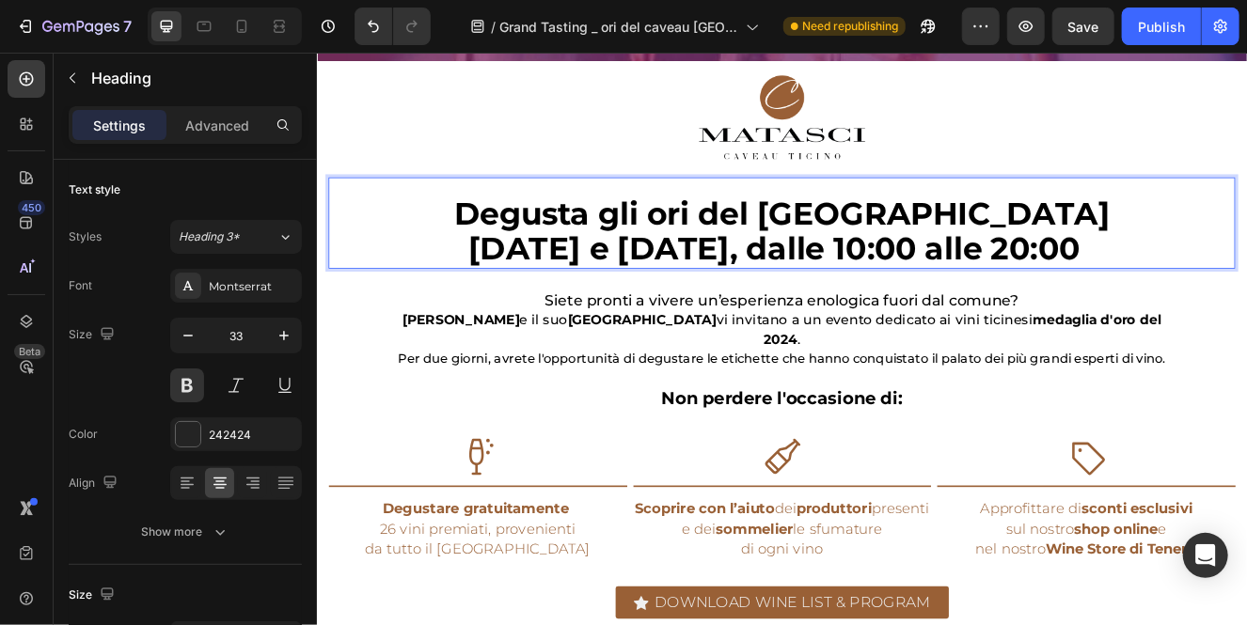
click at [944, 313] on p "Degusta gli ori del Ticino venerdì 17 e sabato 18 ottobre 2025, dalle 10:00 all…" at bounding box center [880, 270] width 1096 height 85
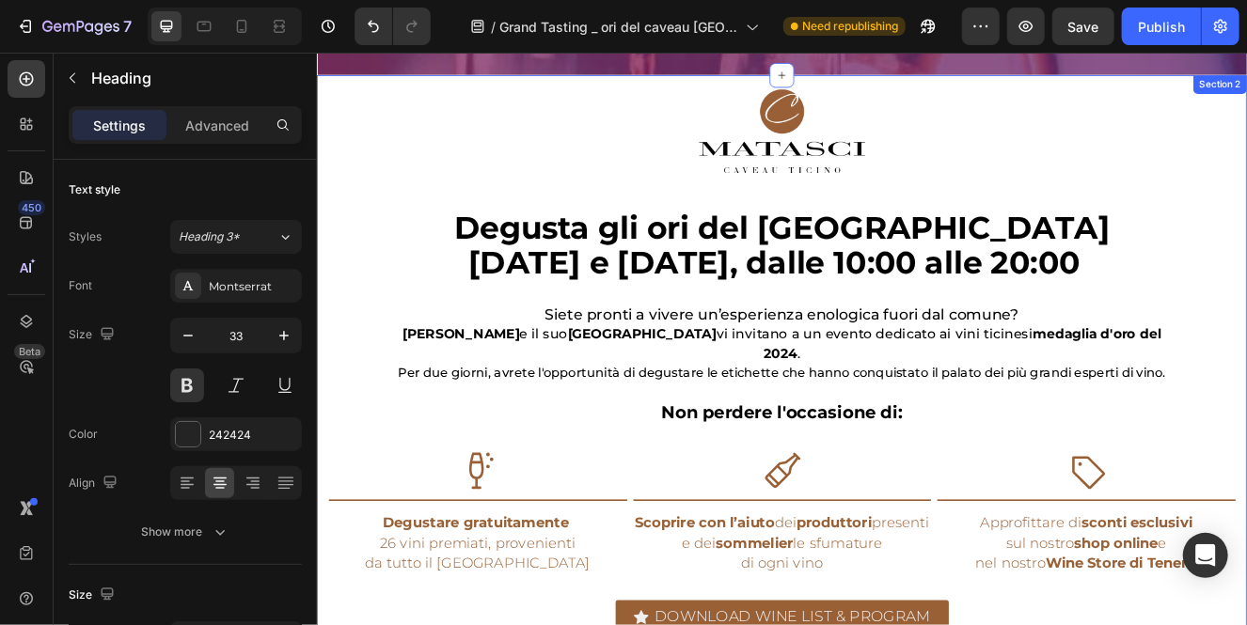
scroll to position [620, 0]
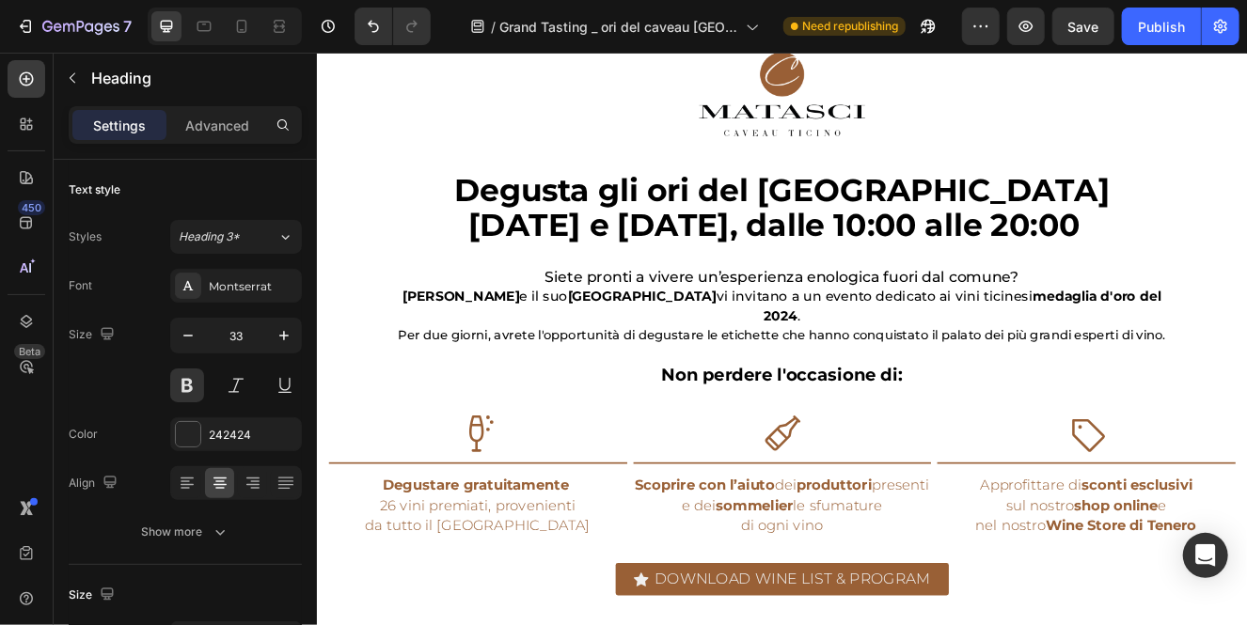
click at [962, 287] on h2 "Degusta gli ori del Ticino venerdì 17 e sabato 18 ottobre 2025, dalle 10:00 all…" at bounding box center [880, 242] width 1100 height 88
click at [962, 285] on p "Degusta gli ori del Ticino venerdì 17 e sabato 18 ottobre 2025, dalle 10:00 all…" at bounding box center [880, 242] width 1096 height 85
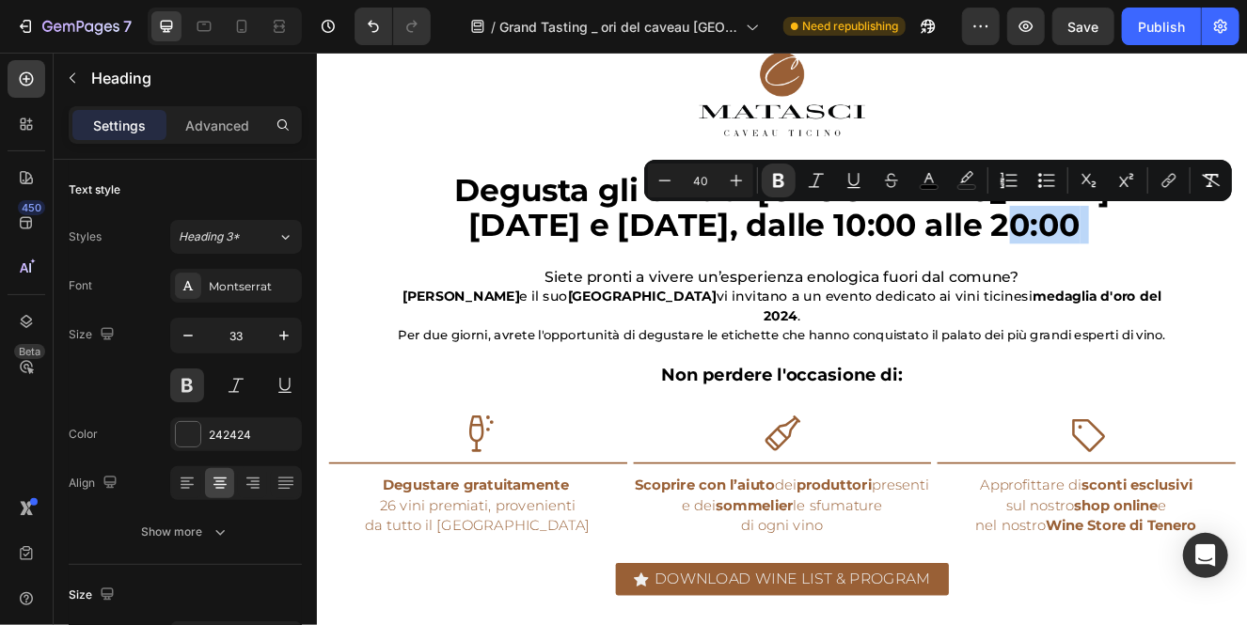
drag, startPoint x: 934, startPoint y: 313, endPoint x: 1069, endPoint y: 280, distance: 138.4
click at [1069, 280] on p "Degusta gli ori del Ticino venerdì 17 e sabato 18 ottobre 2025, dalle 10:00 all…" at bounding box center [880, 242] width 1096 height 85
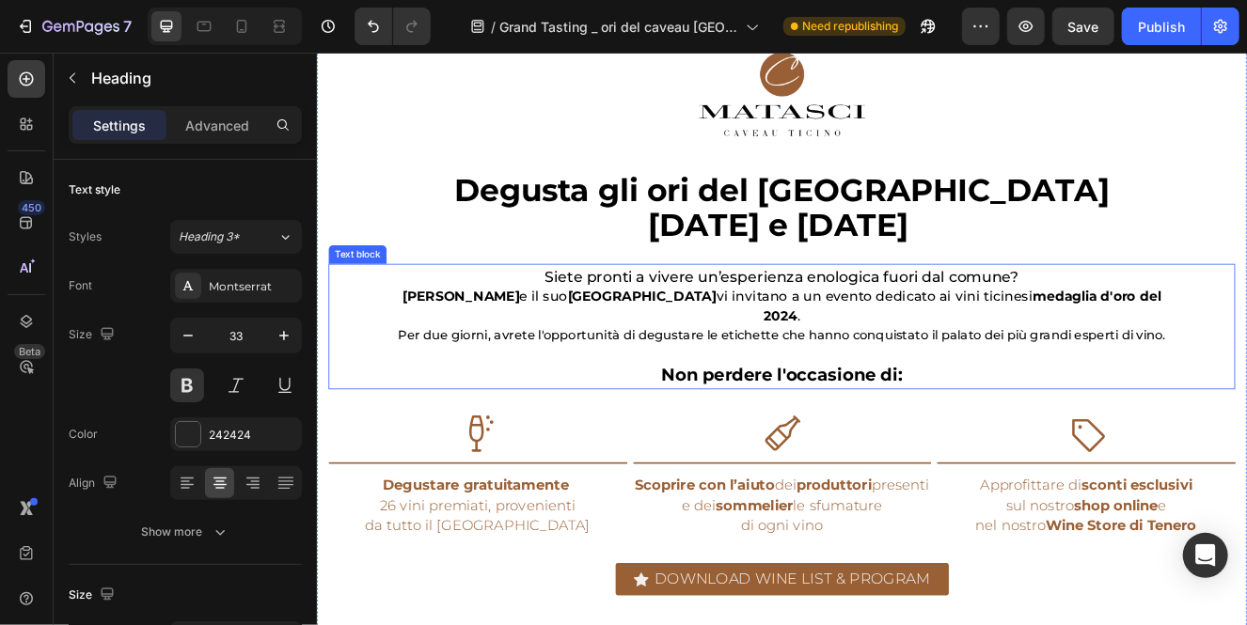
click at [1013, 387] on span "Per due giorni, avrete l'opportunità di degustare le etichette che hanno conqui…" at bounding box center [881, 396] width 932 height 18
click at [1246, 385] on p "Per due giorni, avrete l'opportunità di degustare le etichette che hanno conqui…" at bounding box center [880, 397] width 933 height 24
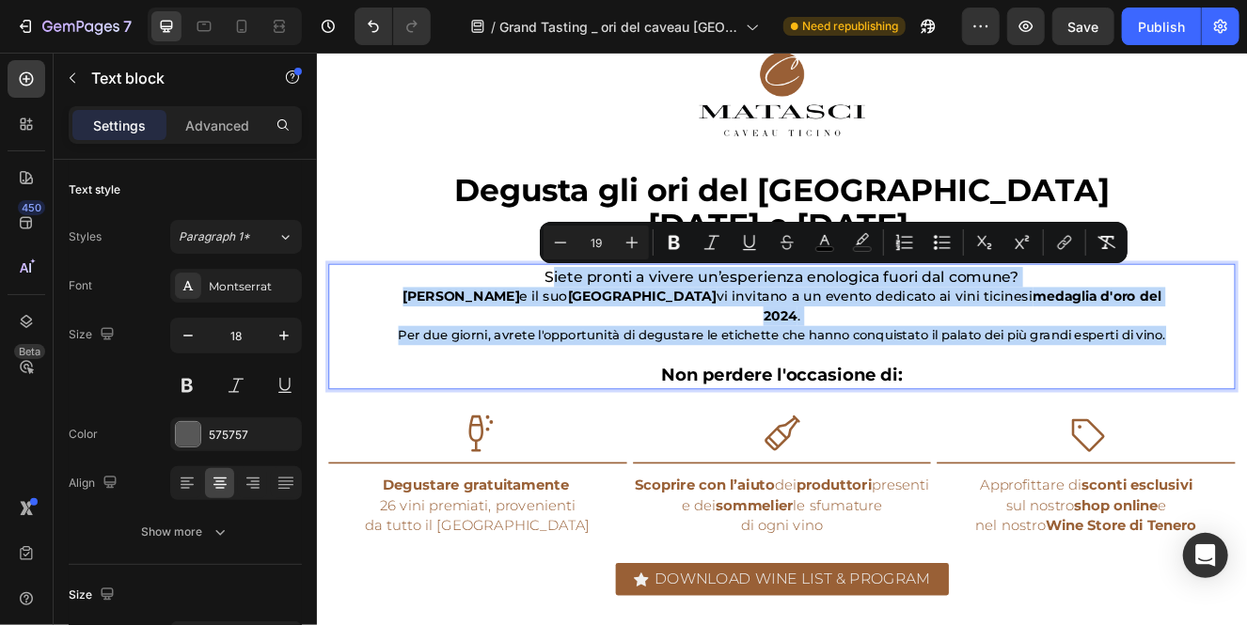
drag, startPoint x: 1344, startPoint y: 371, endPoint x: 605, endPoint y: 332, distance: 740.0
click at [605, 332] on div "Siete pronti a vivere un’esperienza enologica fuori dal comune? Matasci Vini e …" at bounding box center [880, 385] width 940 height 152
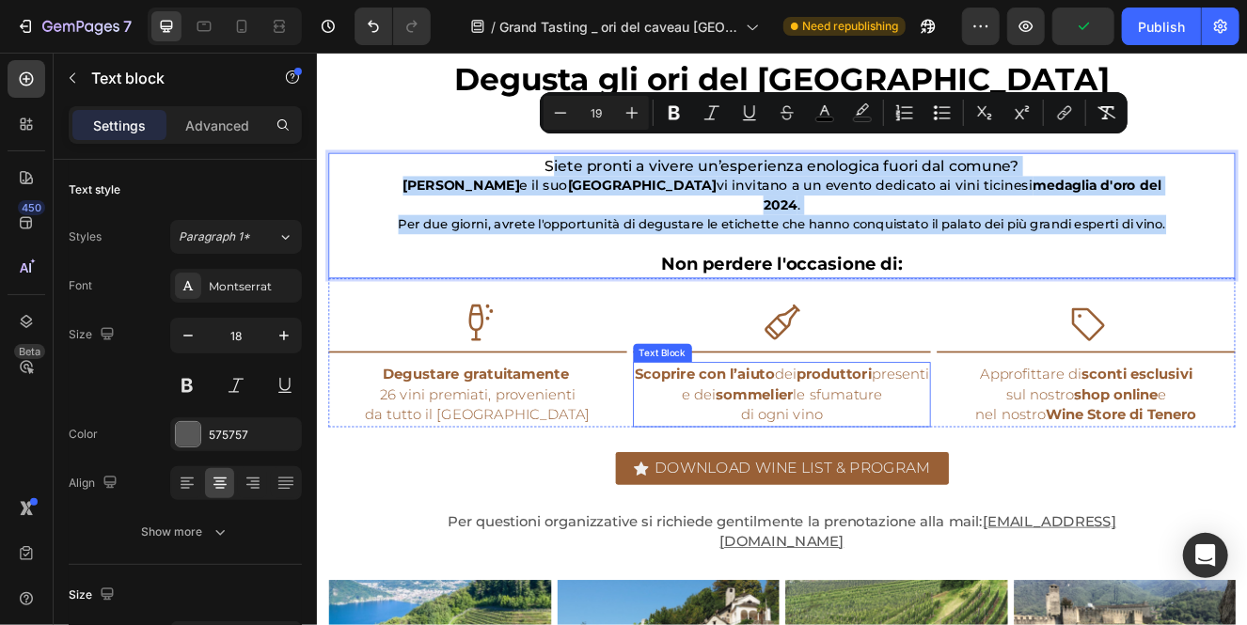
scroll to position [753, 0]
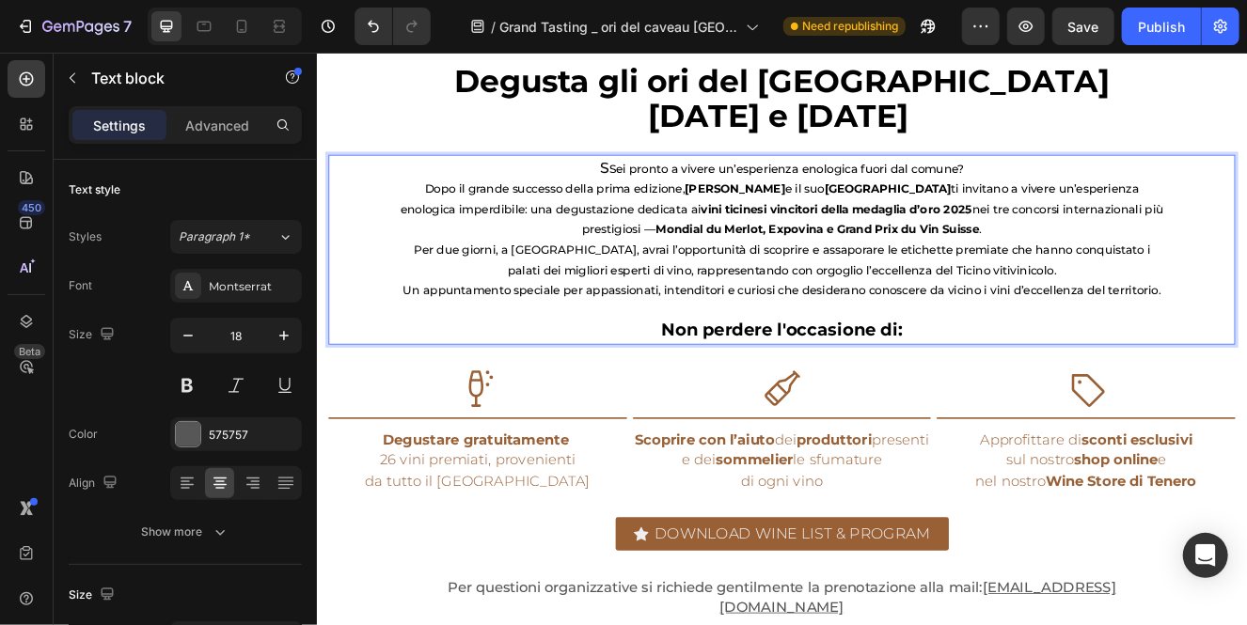
click at [667, 192] on span "S" at bounding box center [664, 192] width 11 height 22
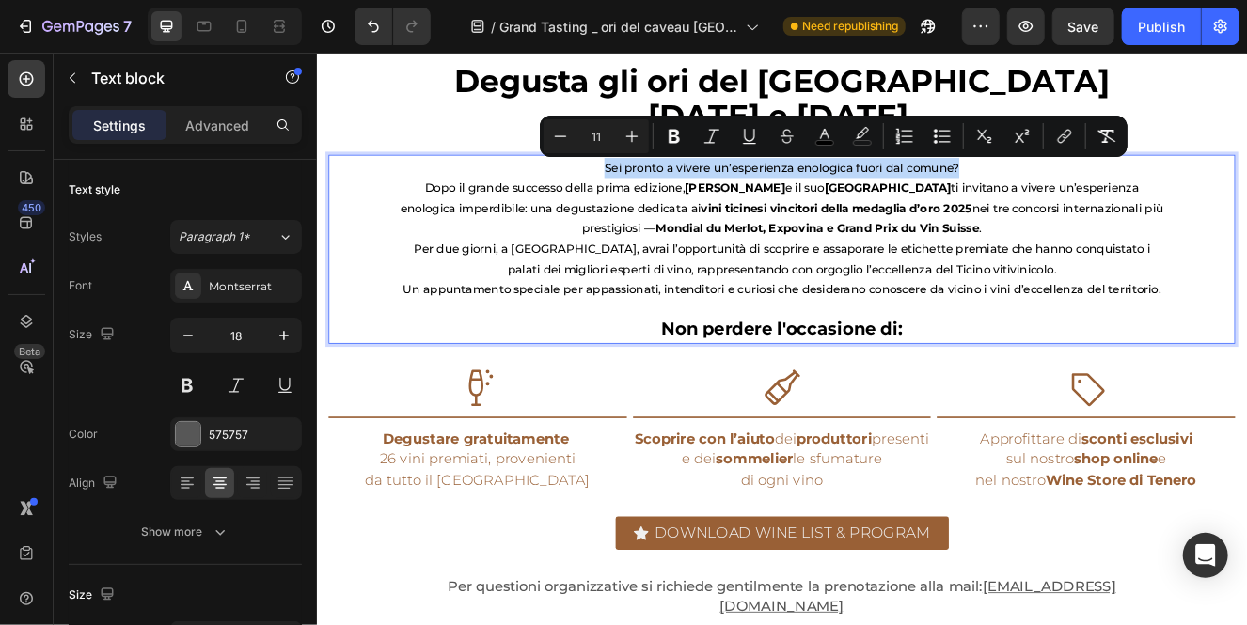
drag, startPoint x: 1104, startPoint y: 196, endPoint x: 473, endPoint y: 179, distance: 631.1
click at [473, 179] on div "Sei pronto a vivere un’esperienza enologica fuori dal comune? Dopo il grande su…" at bounding box center [880, 291] width 940 height 229
click at [673, 279] on p "Per due giorni, a Locarno, avrai l’opportunità di scoprire e assaporare le etic…" at bounding box center [880, 303] width 933 height 49
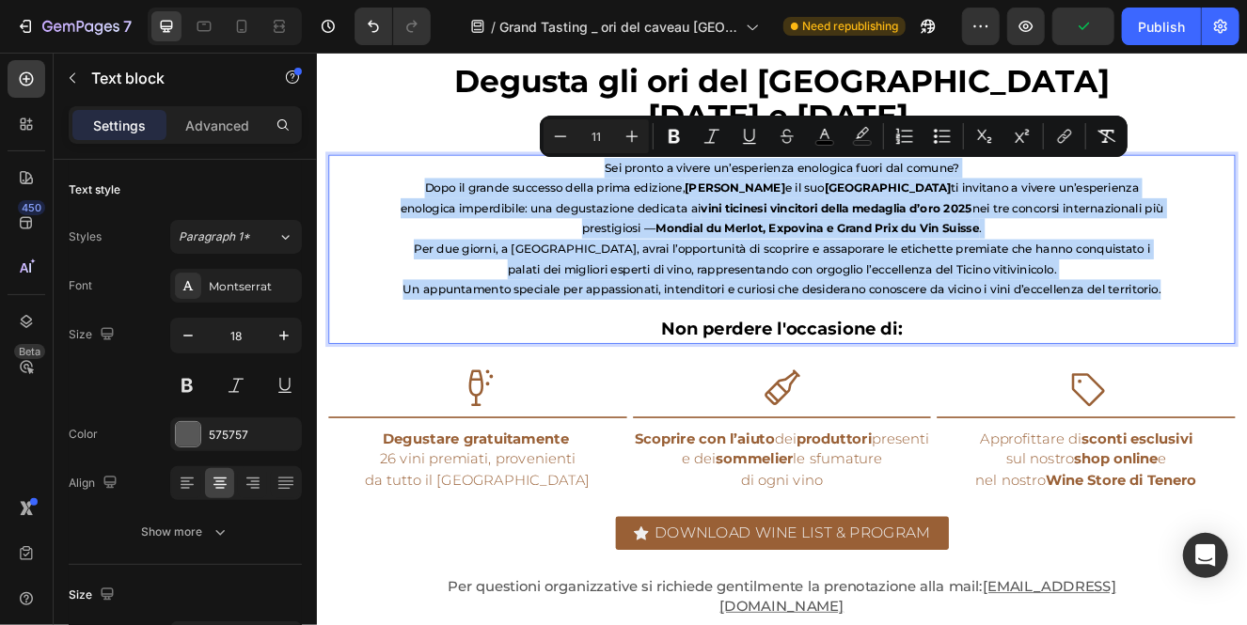
drag, startPoint x: 1349, startPoint y: 339, endPoint x: 544, endPoint y: 198, distance: 817.0
click at [544, 198] on div "Sei pronto a vivere un’esperienza enologica fuori dal comune? Dopo il grande su…" at bounding box center [880, 291] width 940 height 229
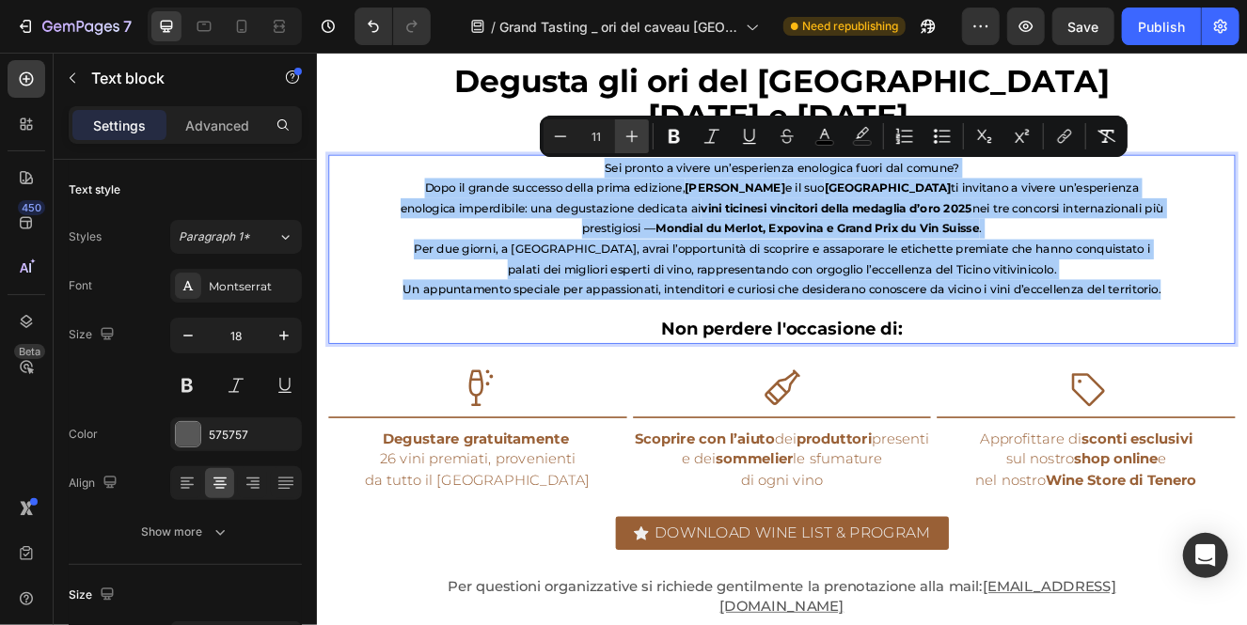
click at [635, 134] on icon "Editor contextual toolbar" at bounding box center [631, 136] width 19 height 19
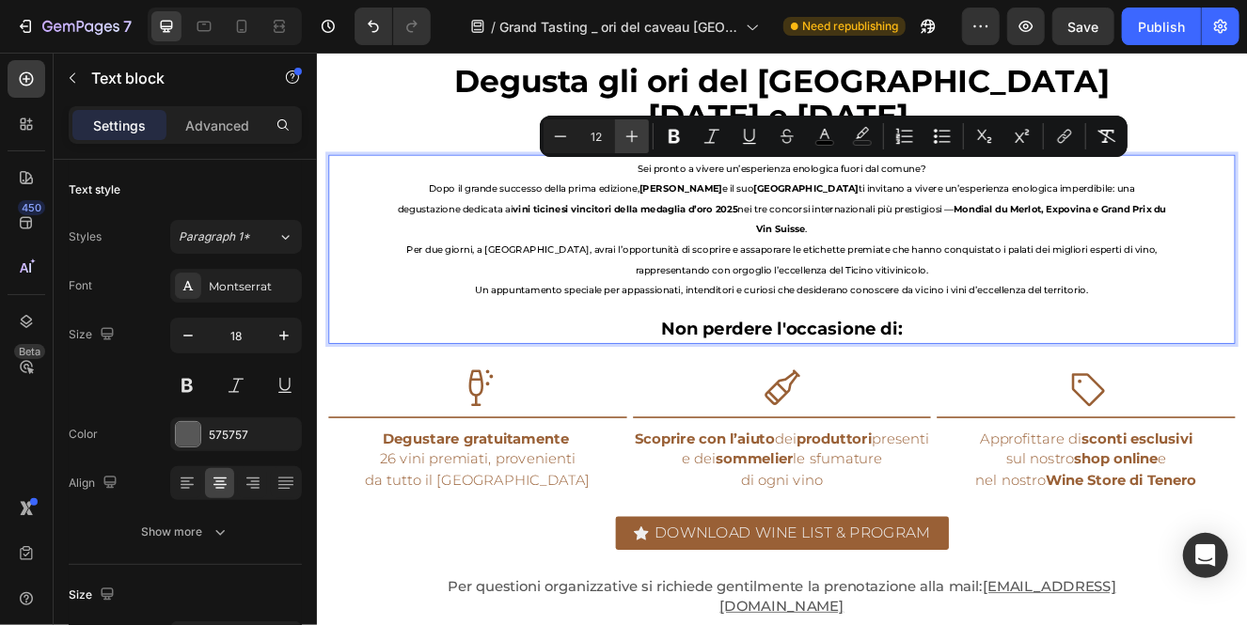
click at [634, 134] on icon "Editor contextual toolbar" at bounding box center [631, 136] width 19 height 19
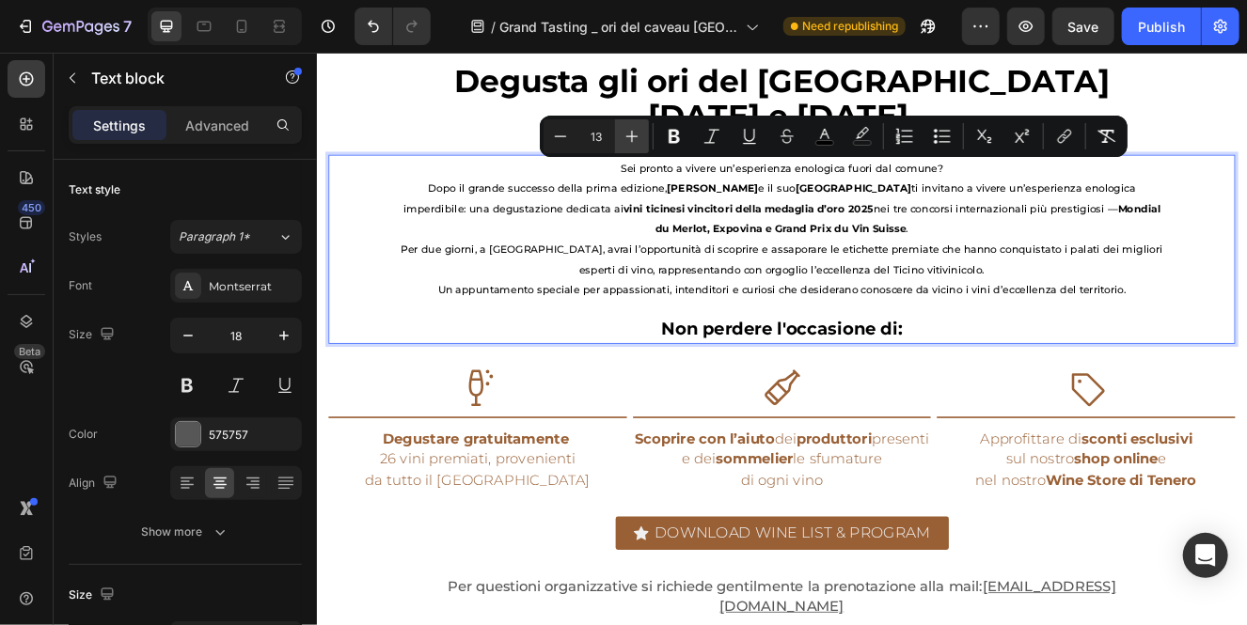
click at [634, 134] on icon "Editor contextual toolbar" at bounding box center [631, 136] width 19 height 19
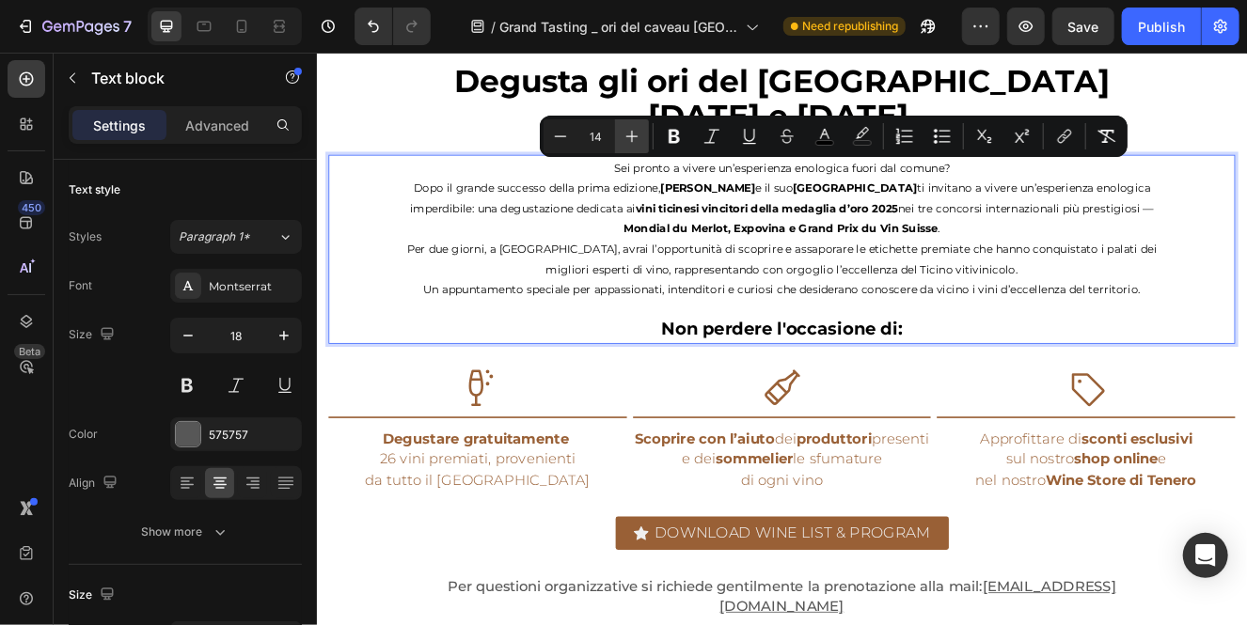
click at [634, 134] on icon "Editor contextual toolbar" at bounding box center [631, 136] width 19 height 19
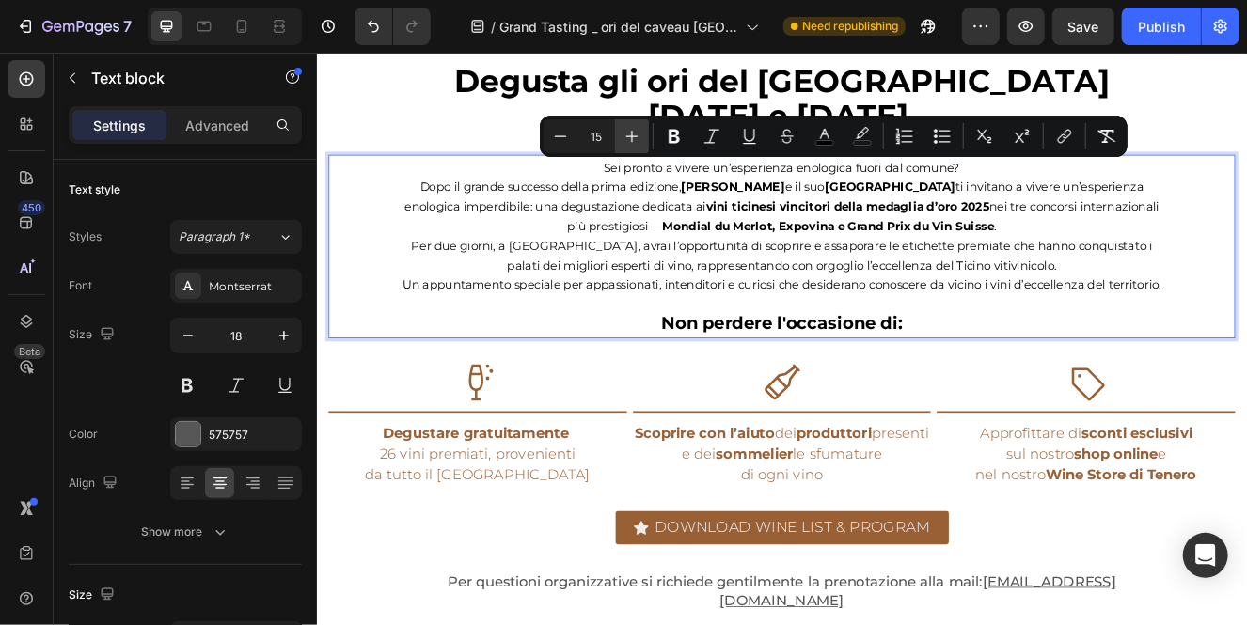
click at [634, 134] on icon "Editor contextual toolbar" at bounding box center [631, 136] width 19 height 19
type input "16"
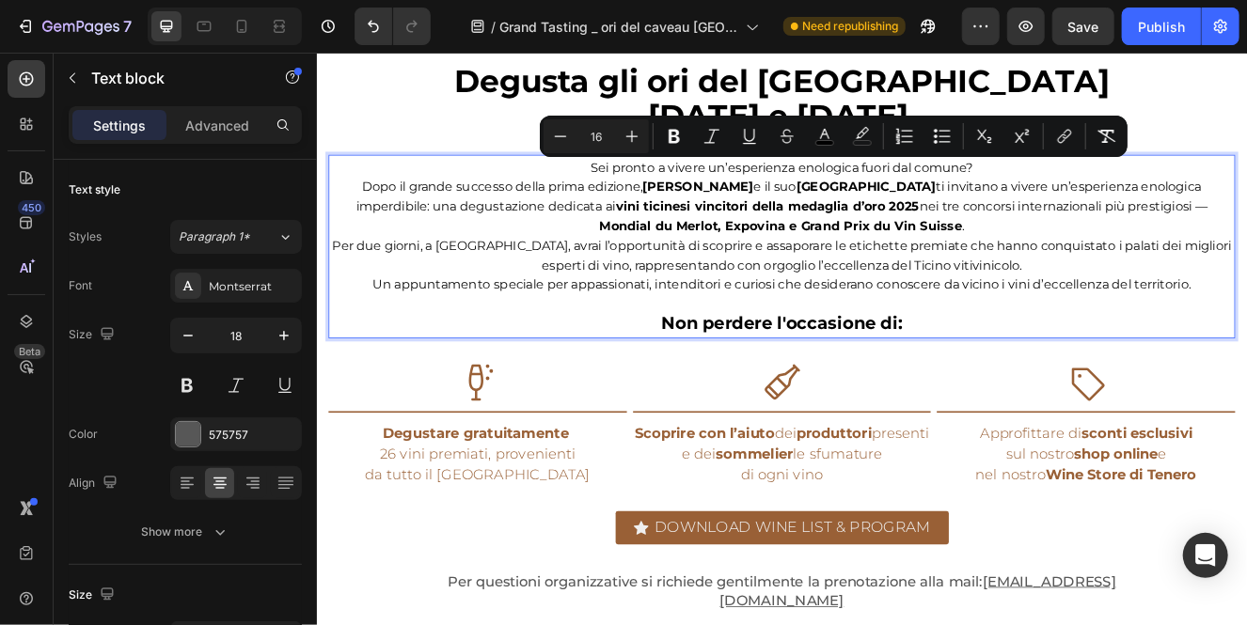
click at [822, 258] on strong "Mondial du Merlot, Expovina e Grand Prix du Vin Suisse" at bounding box center [879, 263] width 440 height 18
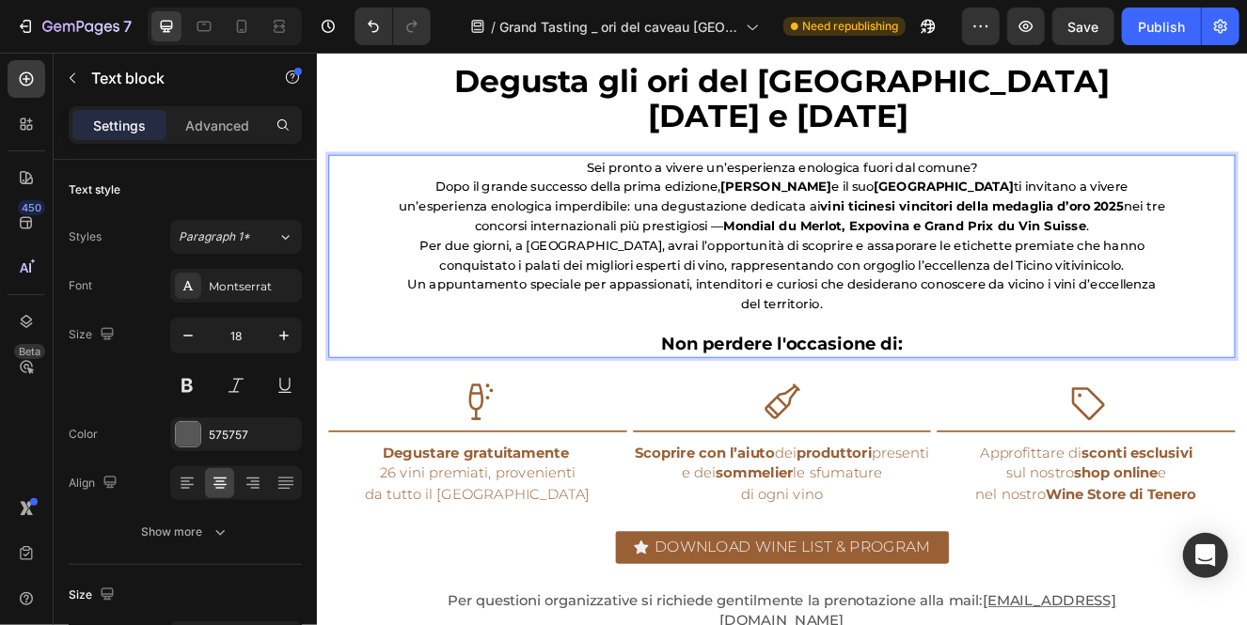
click at [1083, 200] on span "Sei pronto a vivere un’esperienza enologica fuori dal comune?" at bounding box center [880, 192] width 474 height 18
click at [1224, 264] on p "Dopo il grande successo della prima edizione, [PERSON_NAME] e il suo Caveau Tic…" at bounding box center [880, 239] width 933 height 71
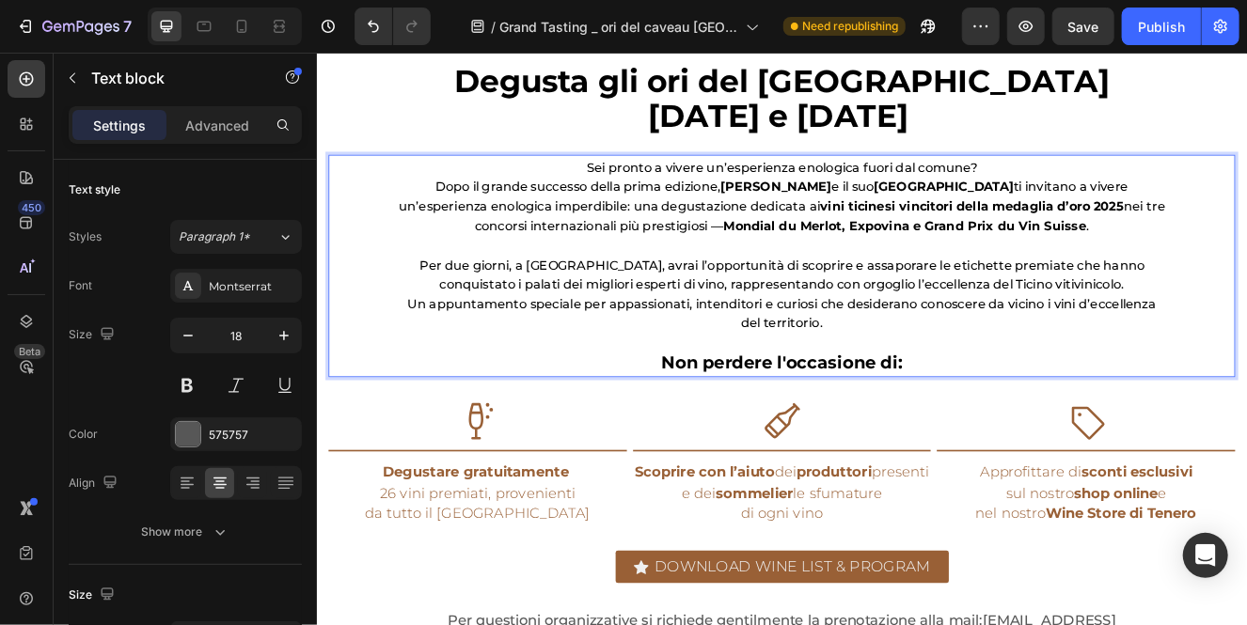
click at [1139, 311] on span "Per due giorni, a Locarno, avrai l’opportunità di scoprire e assaporare le etic…" at bounding box center [880, 322] width 880 height 41
click at [850, 362] on span "Un appuntamento speciale per appassionati, intenditori e curiosi che desiderano…" at bounding box center [880, 369] width 908 height 41
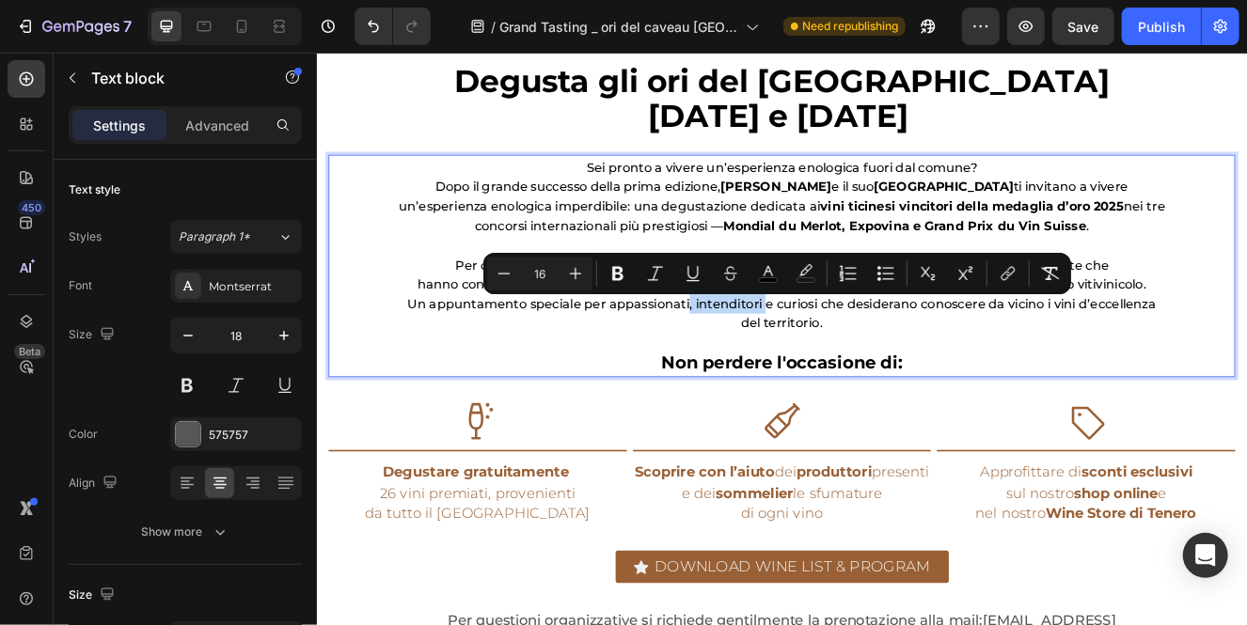
drag, startPoint x: 855, startPoint y: 362, endPoint x: 765, endPoint y: 365, distance: 89.4
click at [765, 365] on span "Un appuntamento speciale per appassionati, intenditori e curiosi che desiderano…" at bounding box center [880, 369] width 908 height 41
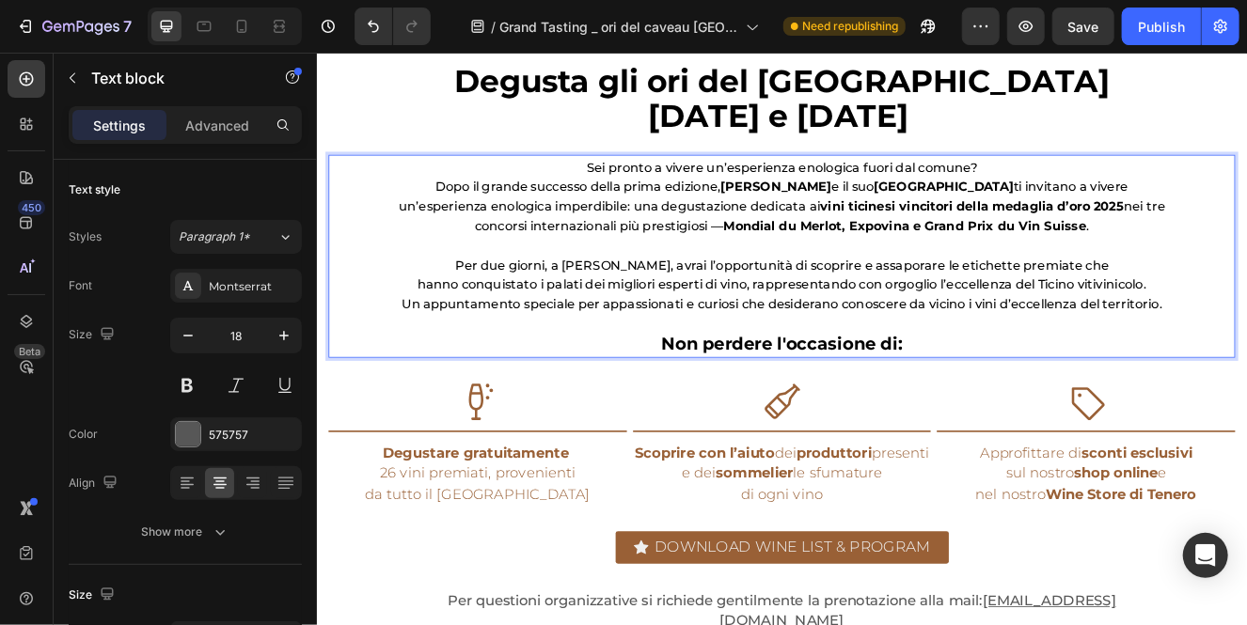
click at [1234, 402] on p "Non perdere l'occasione di:" at bounding box center [880, 406] width 933 height 25
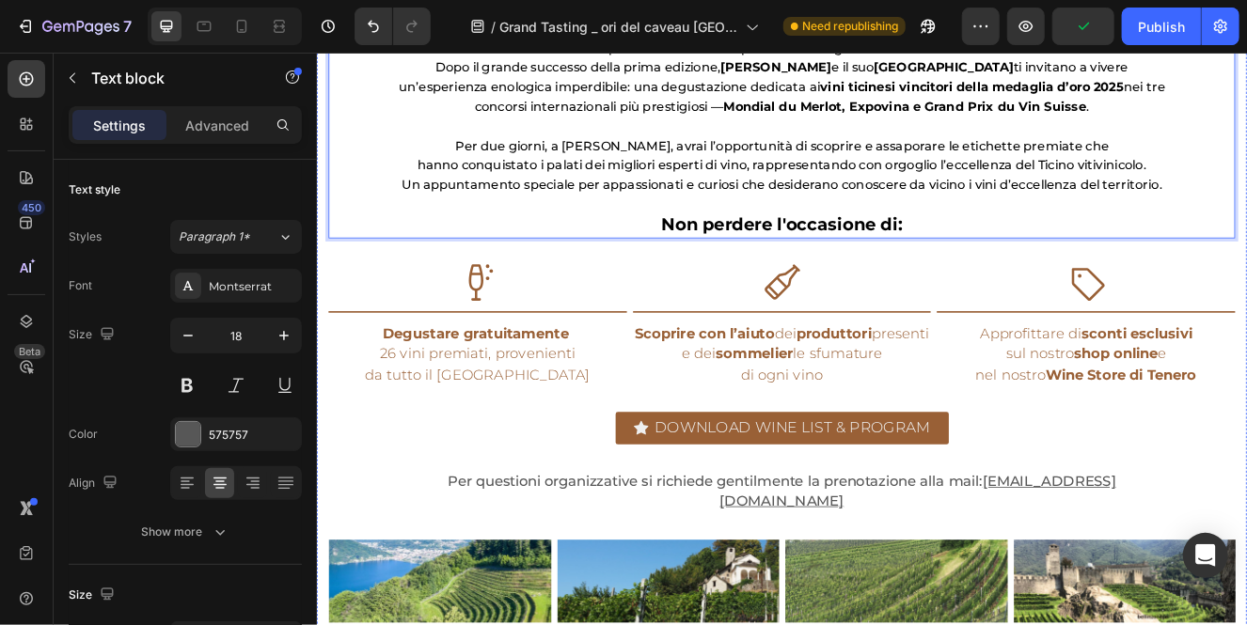
scroll to position [890, 0]
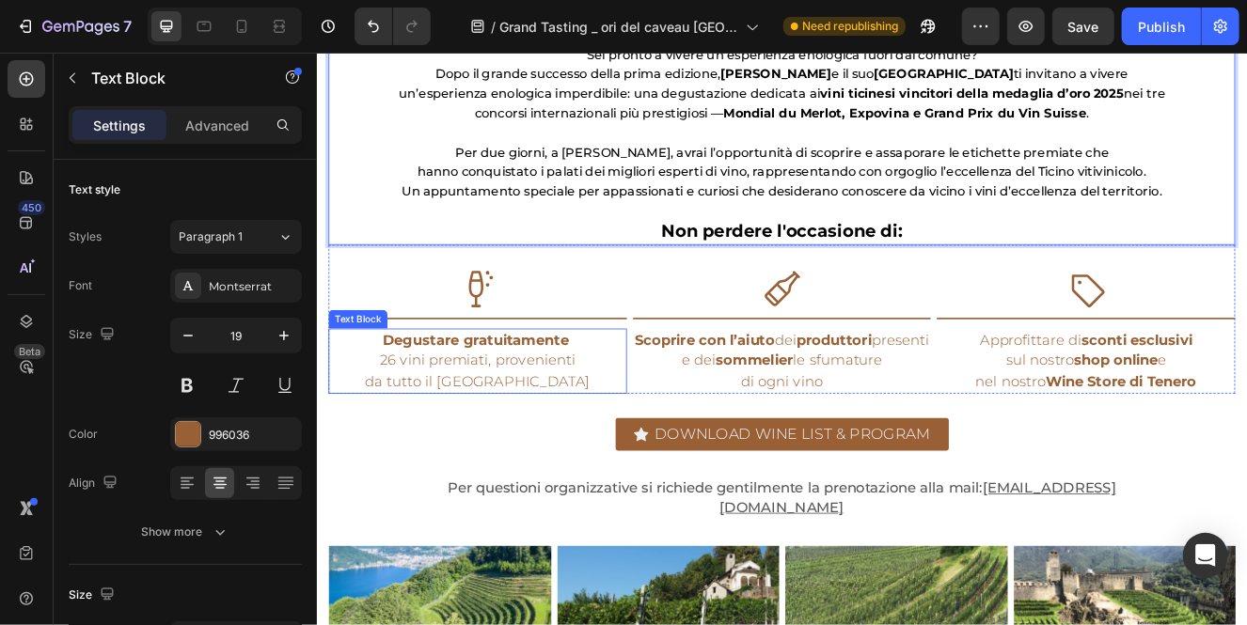
click at [573, 449] on span "da tutto il [GEOGRAPHIC_DATA]" at bounding box center [510, 451] width 273 height 21
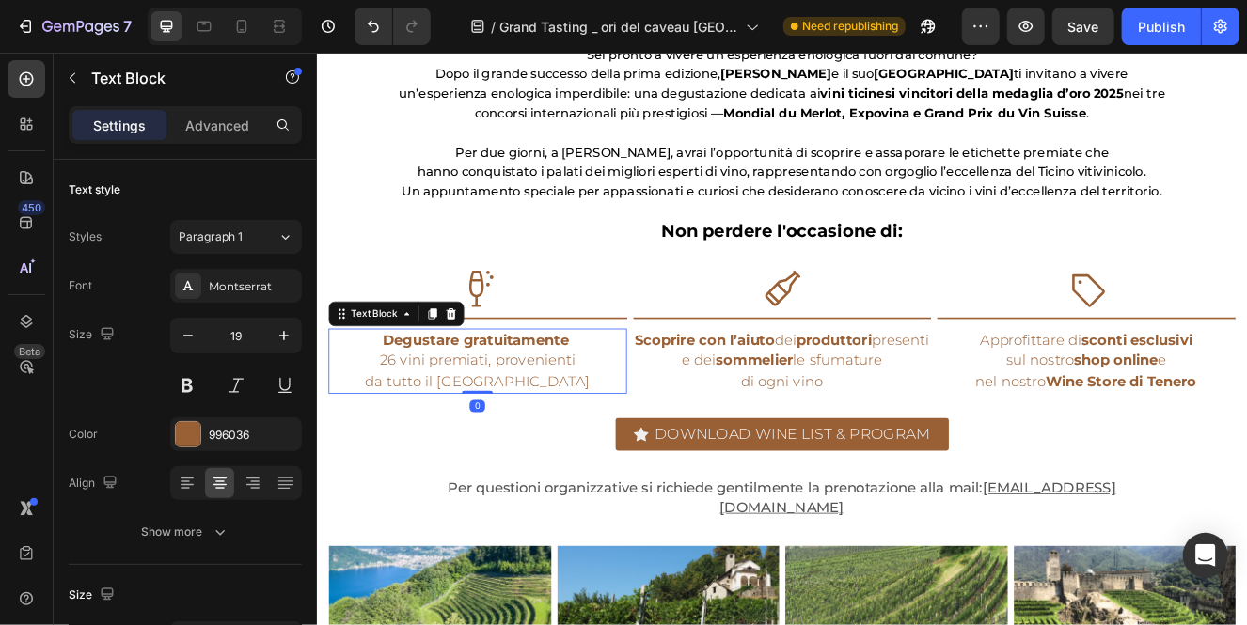
click at [573, 449] on span "da tutto il [GEOGRAPHIC_DATA]" at bounding box center [510, 451] width 273 height 21
click at [575, 456] on span "da tutto il [GEOGRAPHIC_DATA]" at bounding box center [510, 451] width 273 height 21
drag, startPoint x: 407, startPoint y: 431, endPoint x: 394, endPoint y: 431, distance: 13.2
click at [394, 431] on span "26 vini premiati, provenienti" at bounding box center [510, 426] width 237 height 21
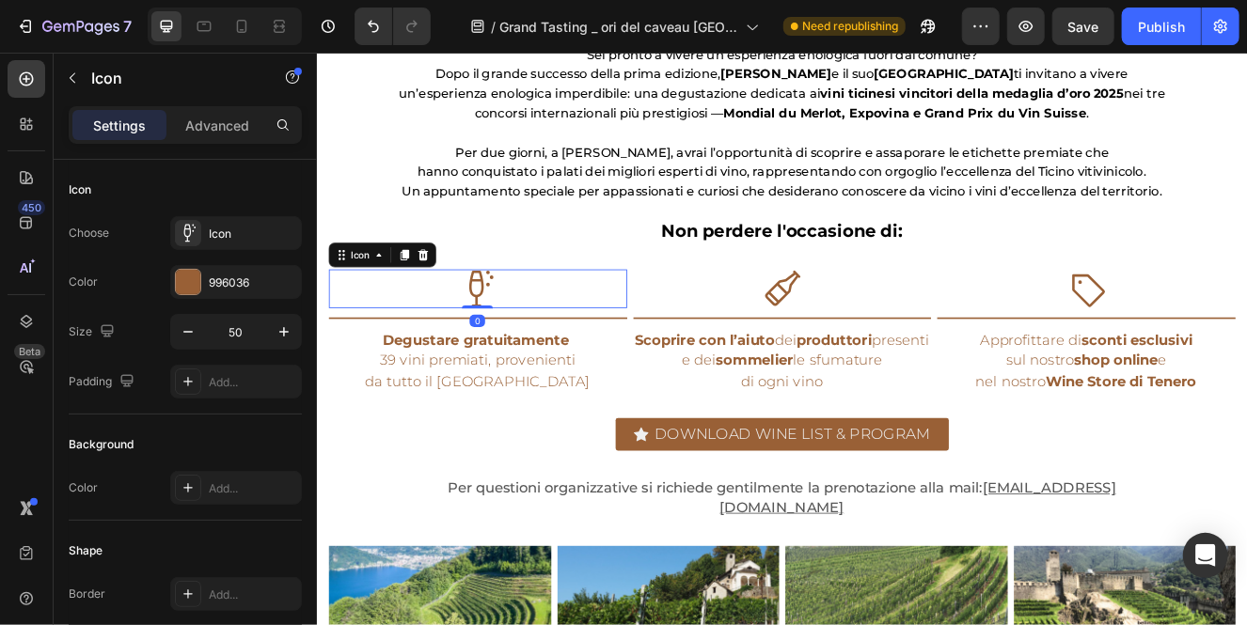
click at [511, 341] on icon at bounding box center [510, 339] width 47 height 47
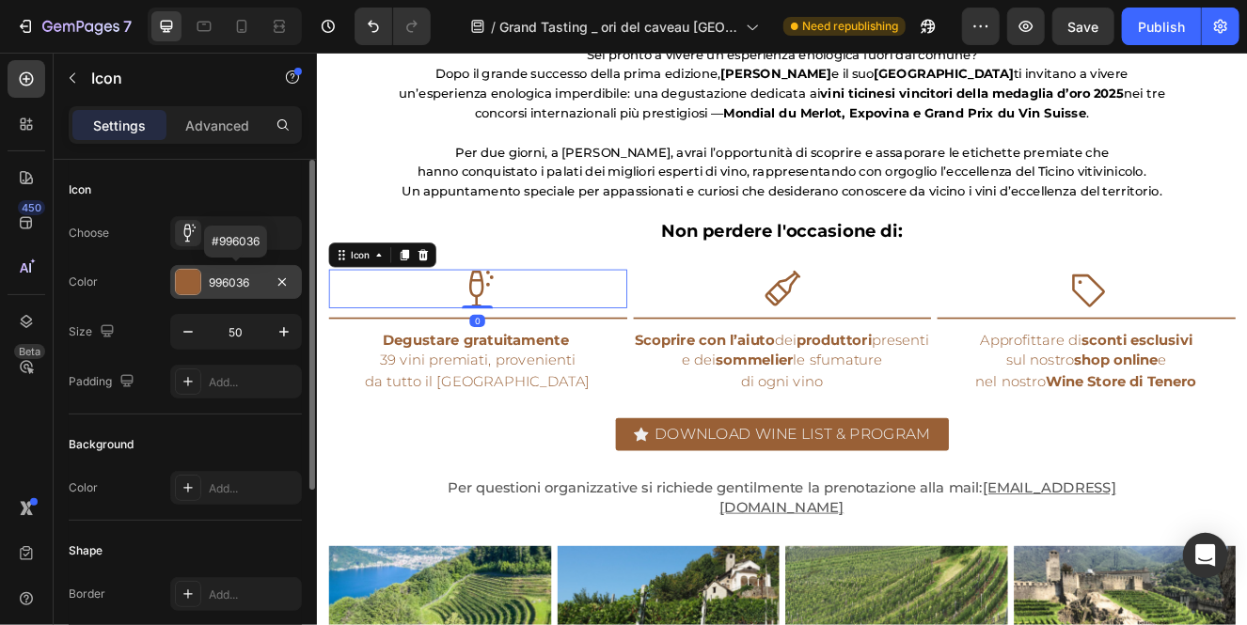
click at [192, 281] on div at bounding box center [188, 282] width 24 height 24
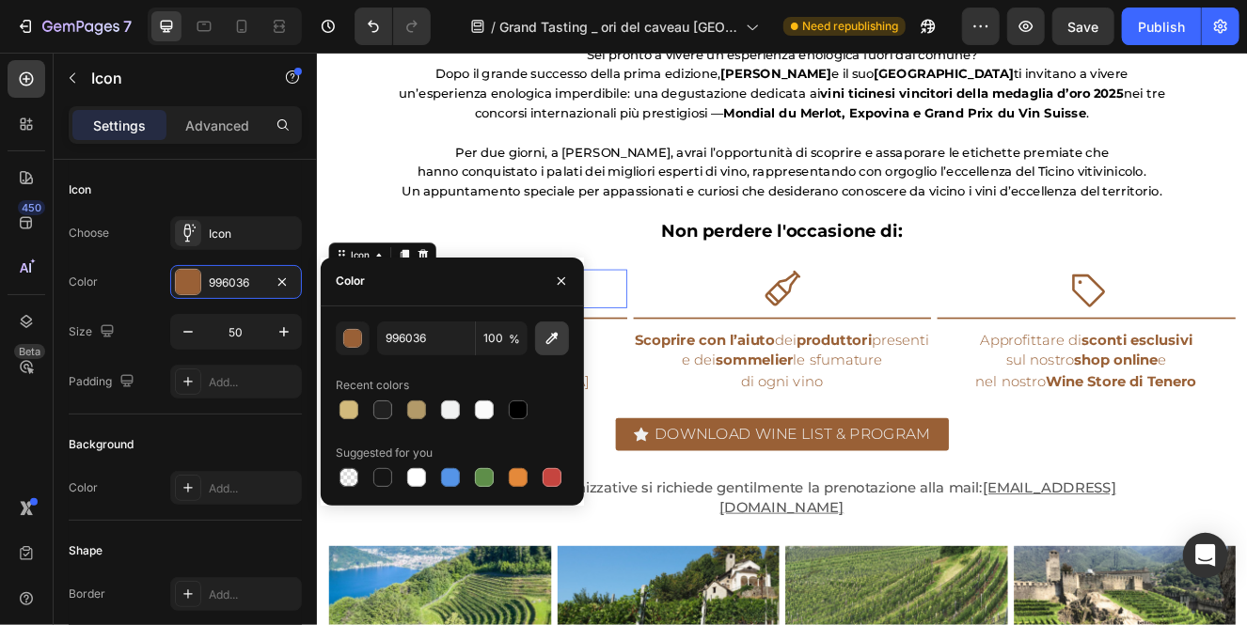
click at [553, 337] on icon "button" at bounding box center [551, 338] width 19 height 19
click at [566, 282] on icon "button" at bounding box center [561, 281] width 15 height 15
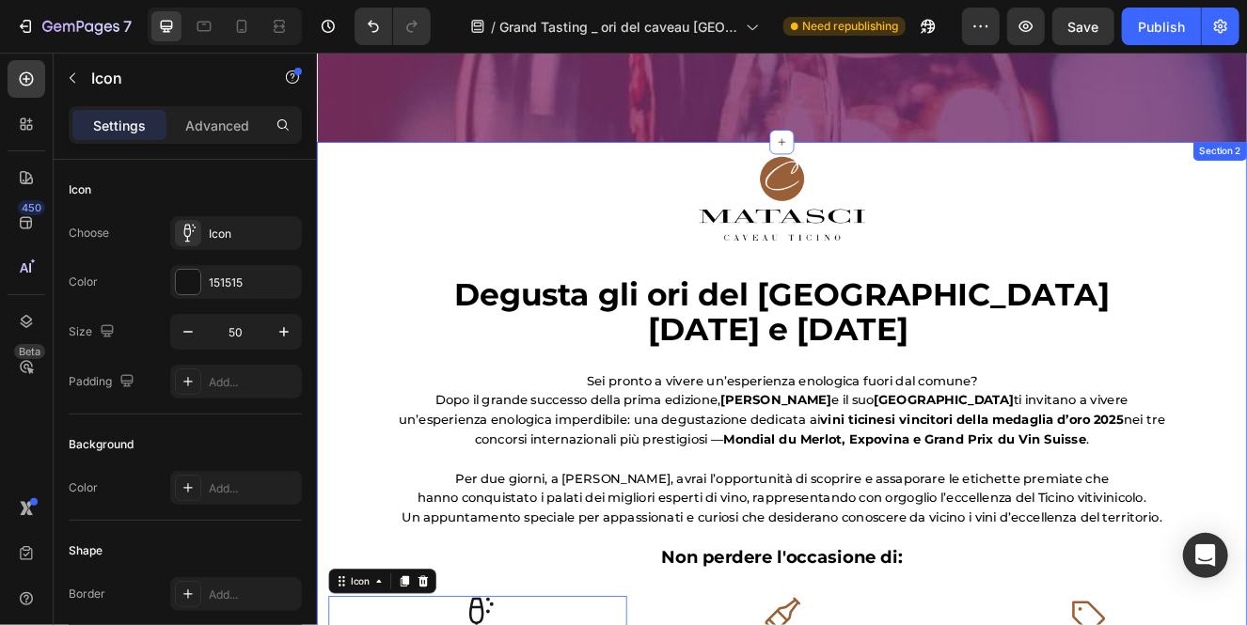
scroll to position [495, 0]
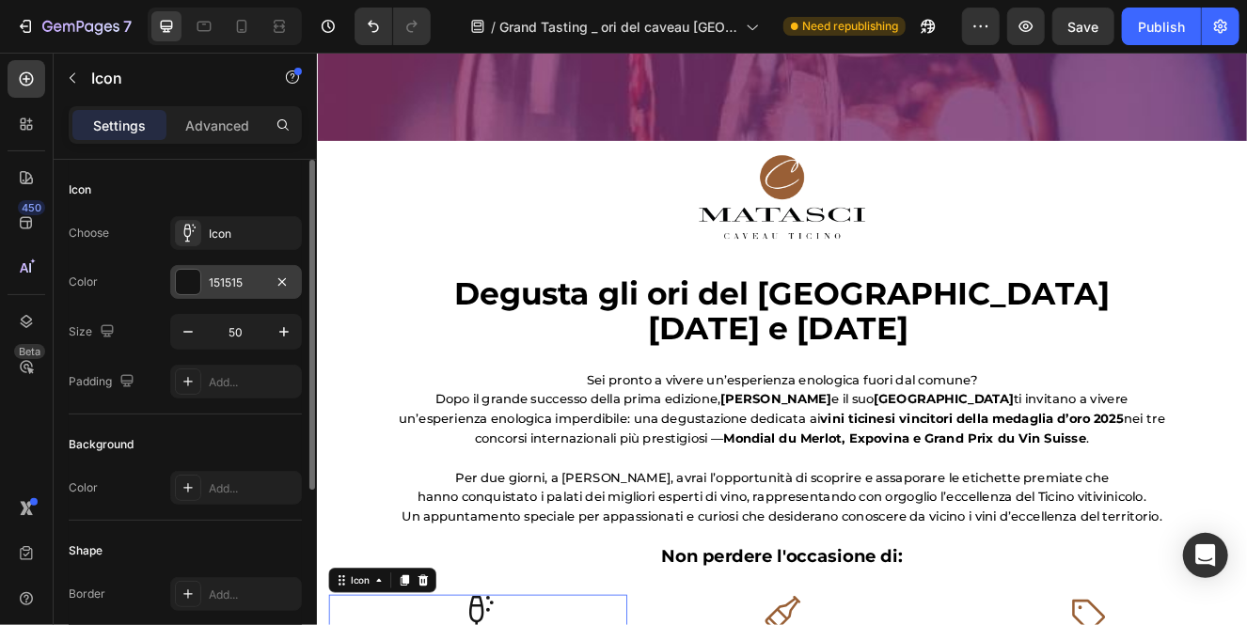
click at [196, 284] on div at bounding box center [188, 282] width 24 height 24
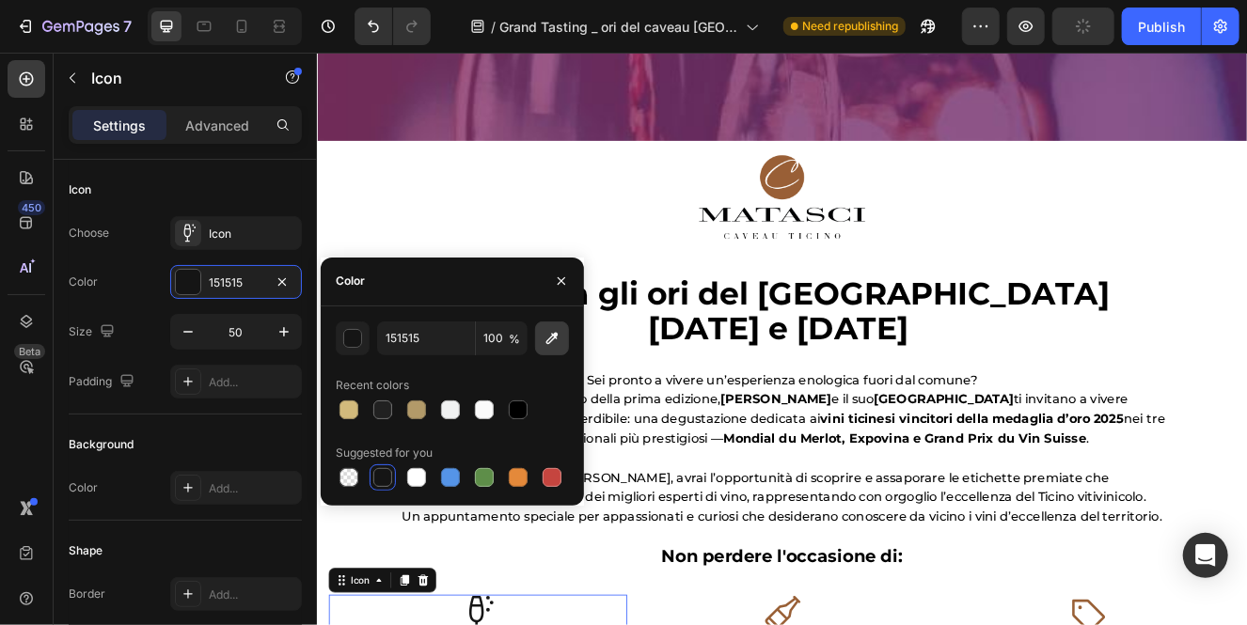
click at [554, 340] on icon "button" at bounding box center [551, 338] width 19 height 19
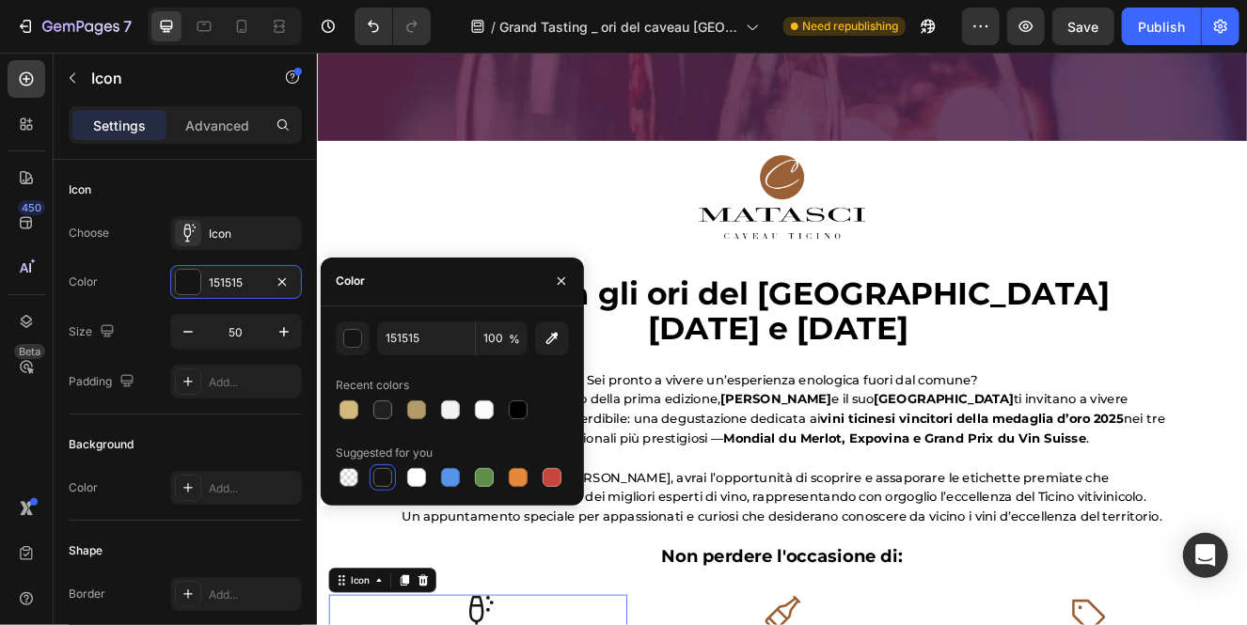
type input "6E2C57"
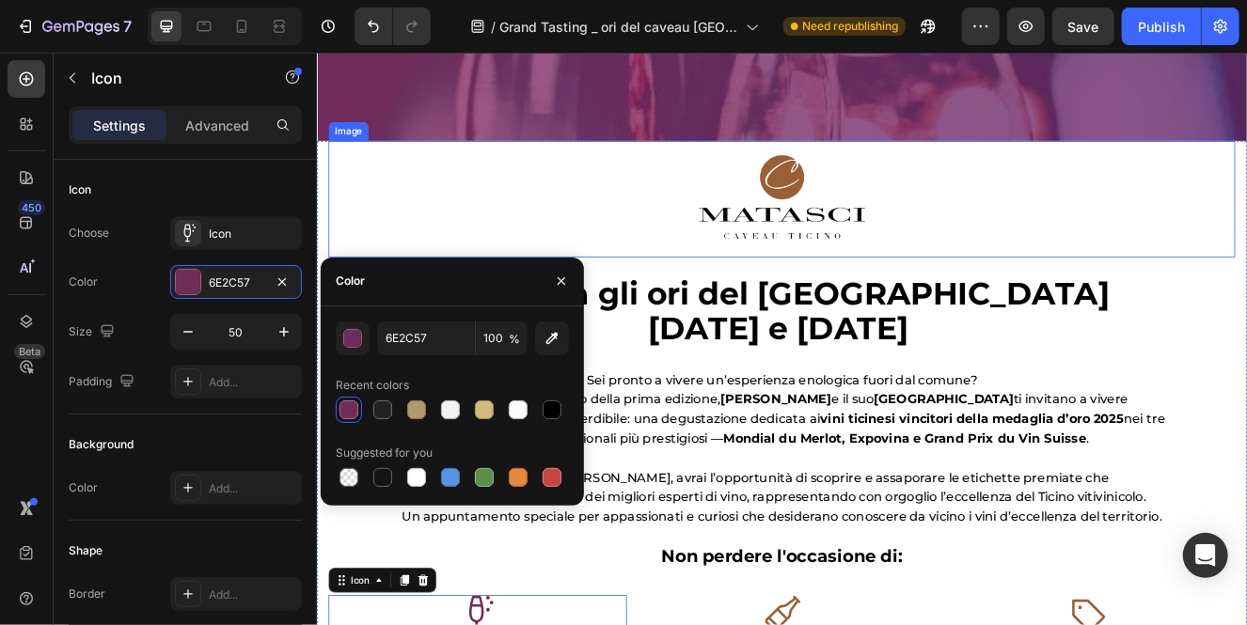
click at [510, 232] on img at bounding box center [880, 230] width 1100 height 141
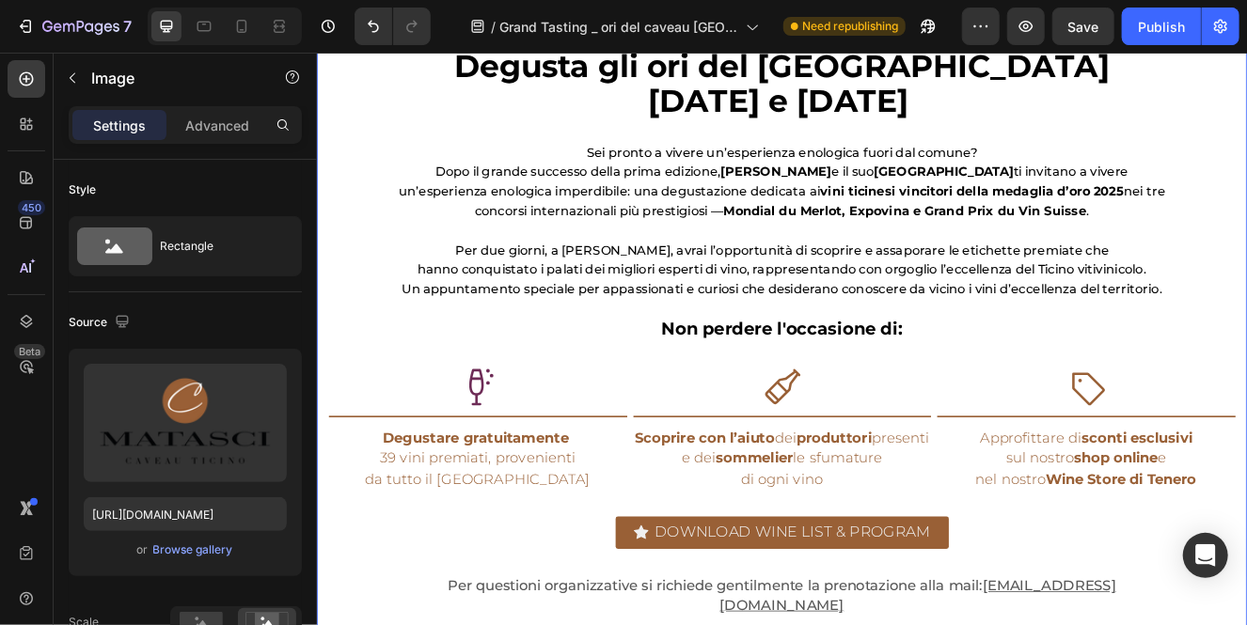
scroll to position [792, 0]
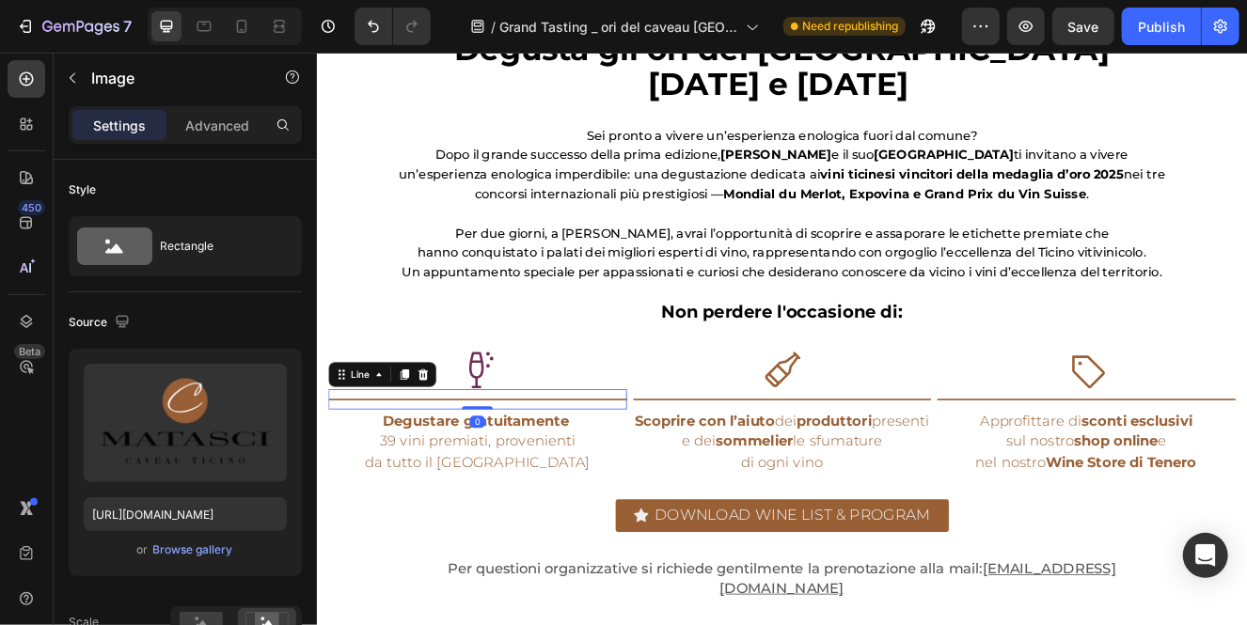
click at [652, 475] on div at bounding box center [511, 474] width 362 height 2
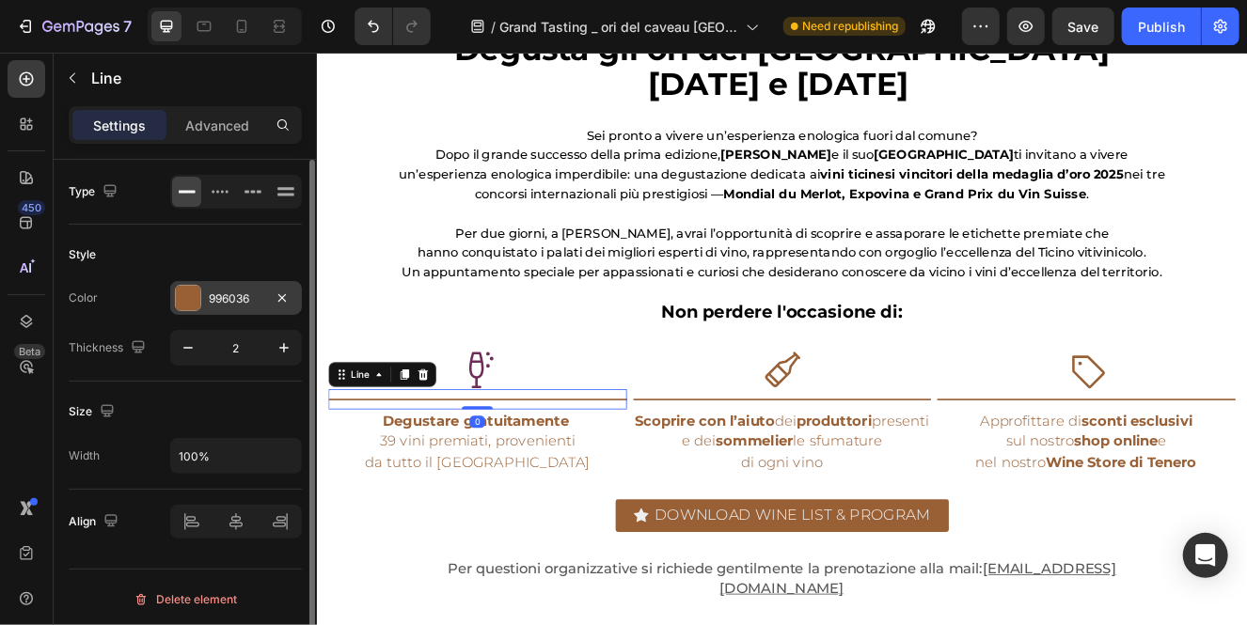
click at [206, 296] on div "996036" at bounding box center [236, 298] width 132 height 34
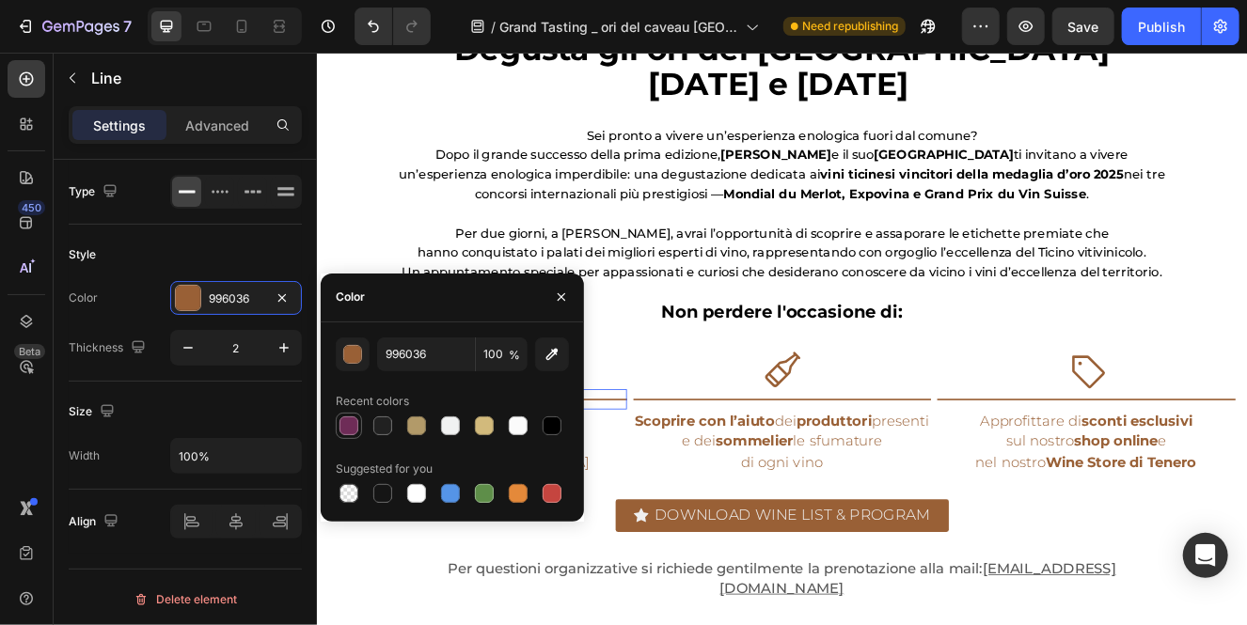
click at [352, 421] on div at bounding box center [348, 425] width 19 height 19
type input "6E2C57"
click at [868, 450] on icon at bounding box center [880, 437] width 42 height 42
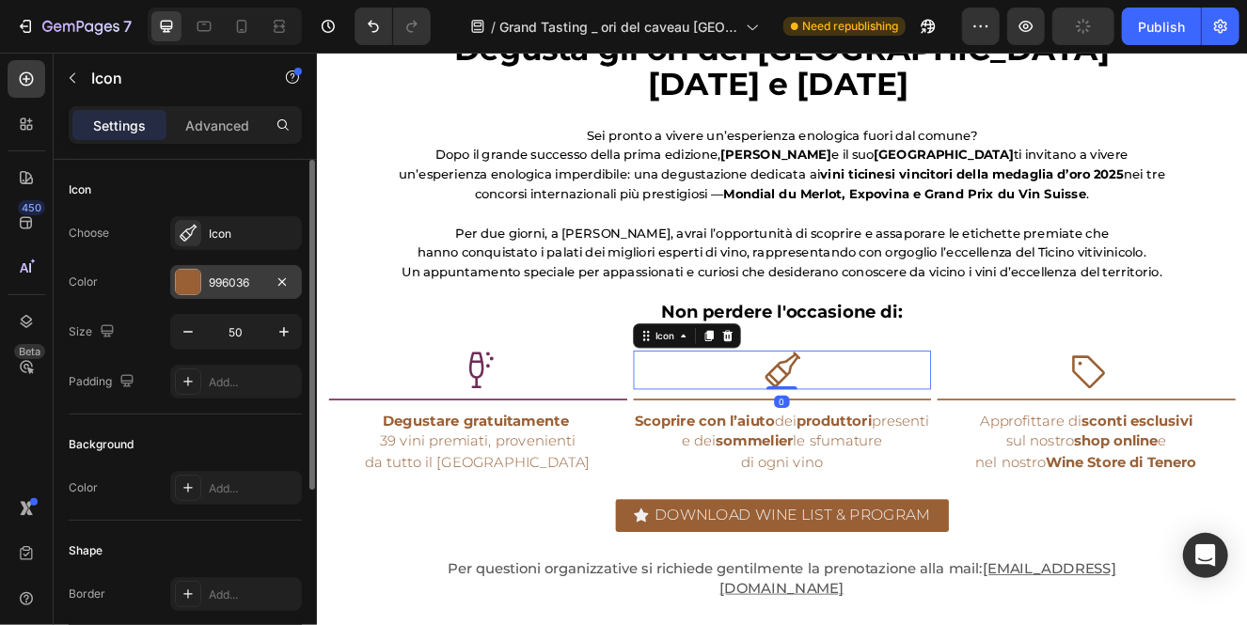
click at [188, 281] on div at bounding box center [188, 282] width 24 height 24
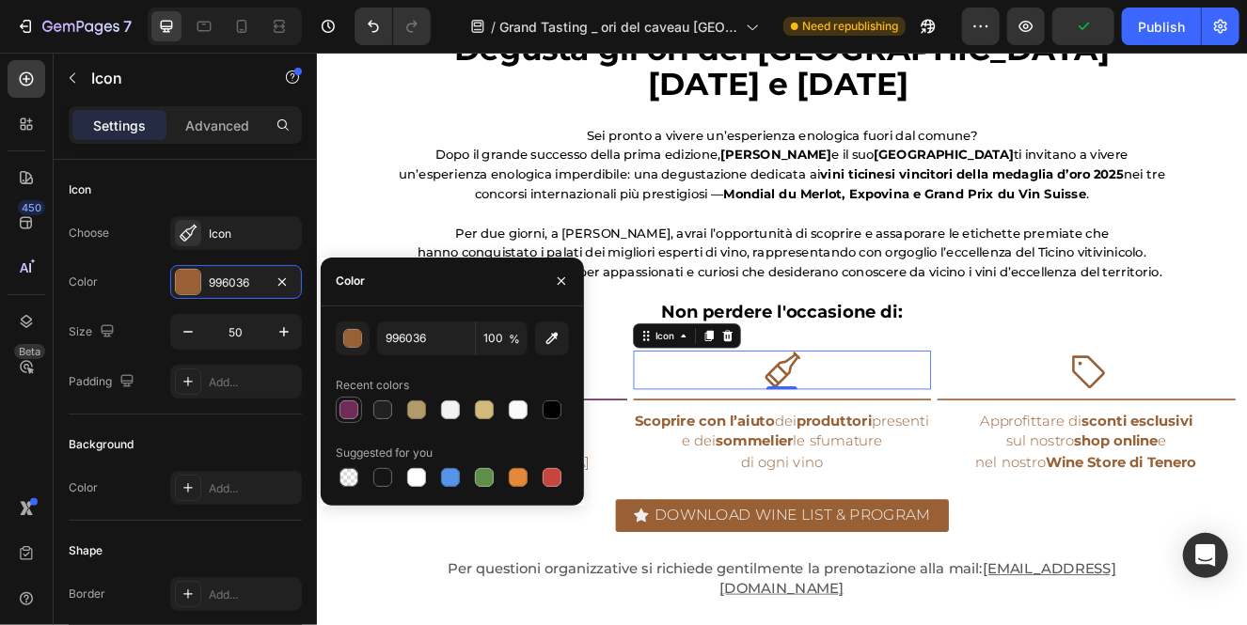
click at [357, 405] on div at bounding box center [348, 409] width 19 height 19
type input "6E2C57"
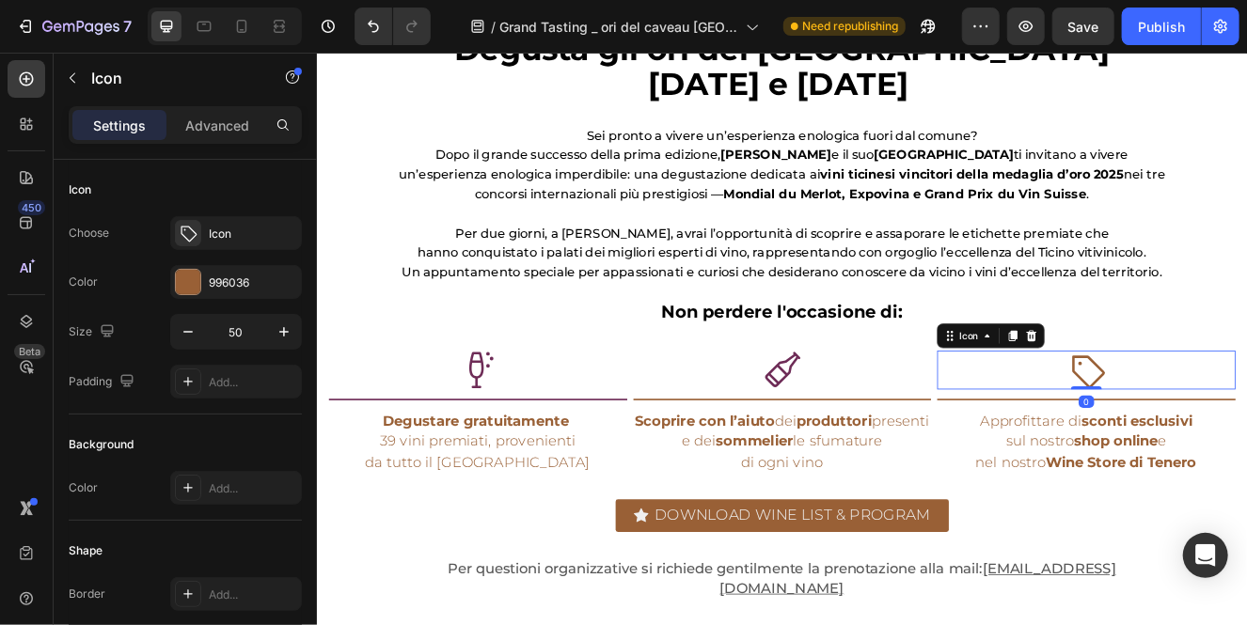
click at [1246, 426] on icon at bounding box center [1249, 438] width 47 height 47
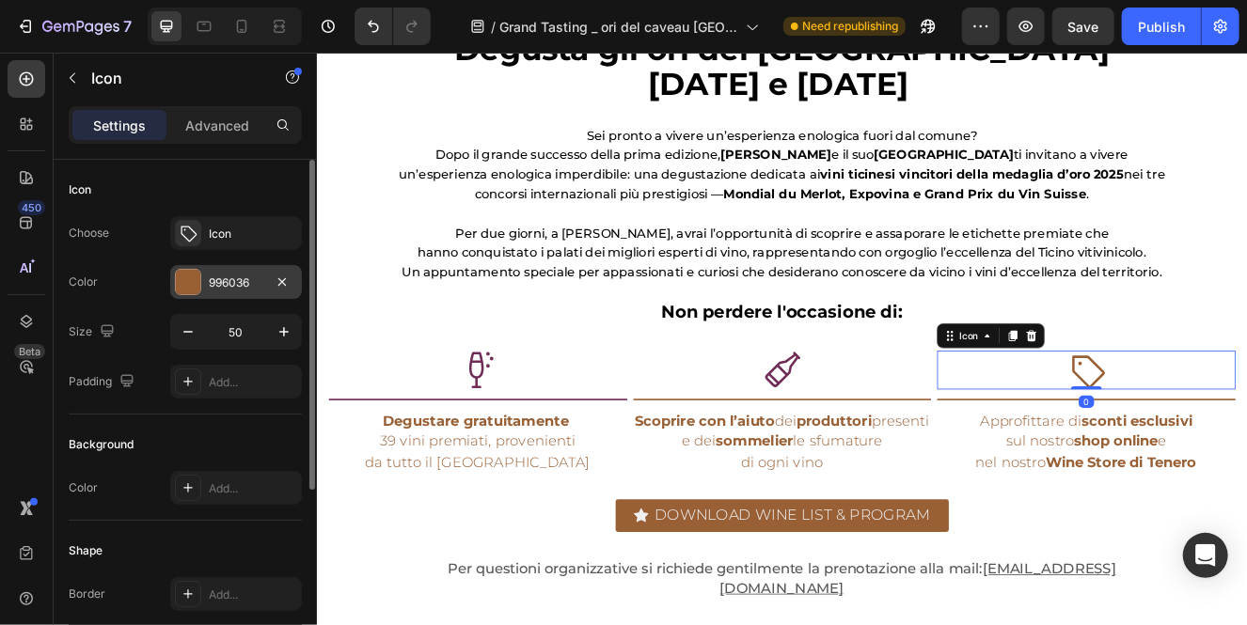
click at [199, 285] on div at bounding box center [188, 282] width 24 height 24
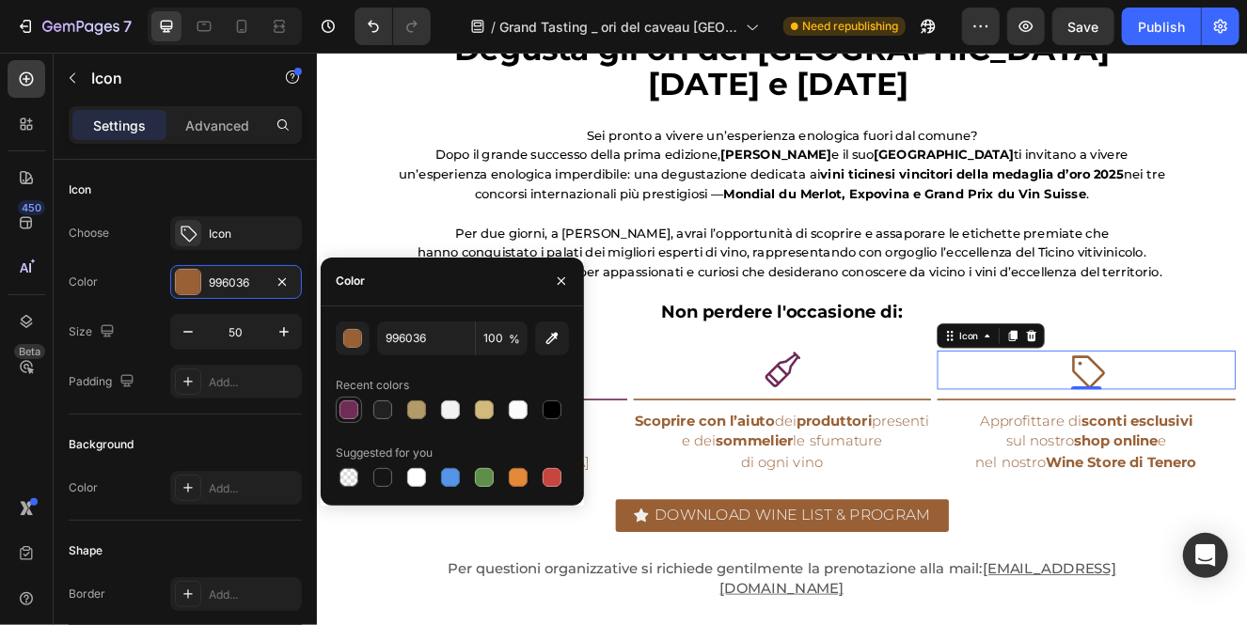
click at [346, 415] on div at bounding box center [348, 409] width 19 height 19
type input "6E2C57"
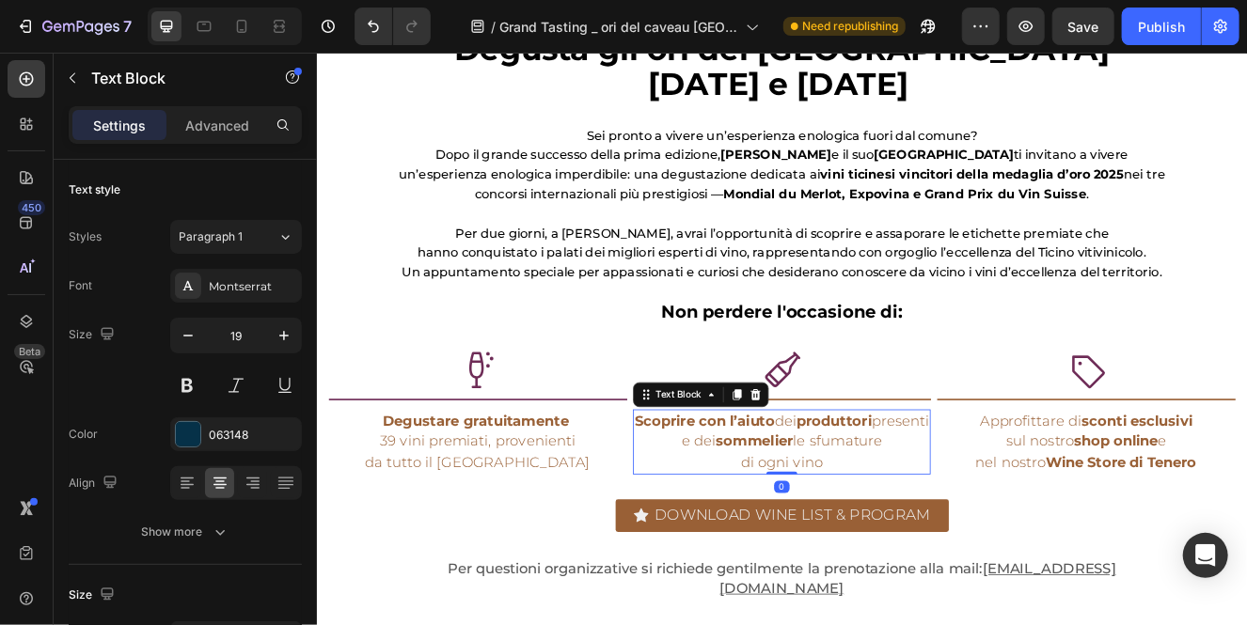
click at [827, 544] on p "di ogni vino" at bounding box center [880, 550] width 358 height 25
click at [846, 533] on strong "sommelier" at bounding box center [846, 524] width 94 height 21
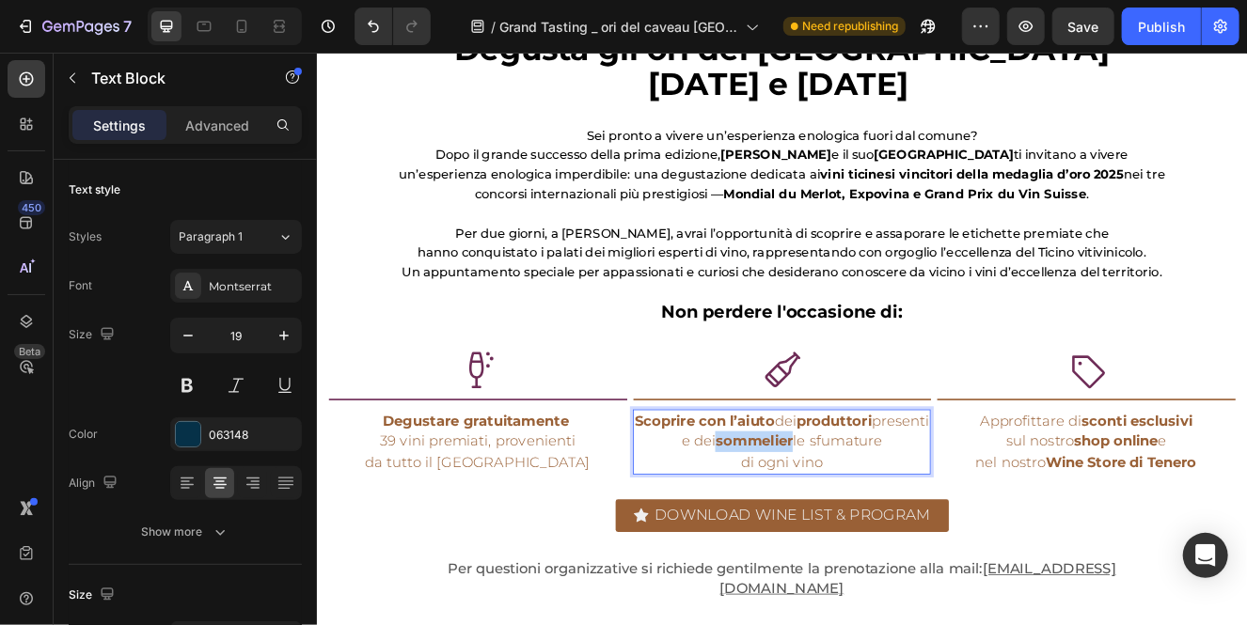
click at [846, 533] on strong "sommelier" at bounding box center [846, 524] width 94 height 21
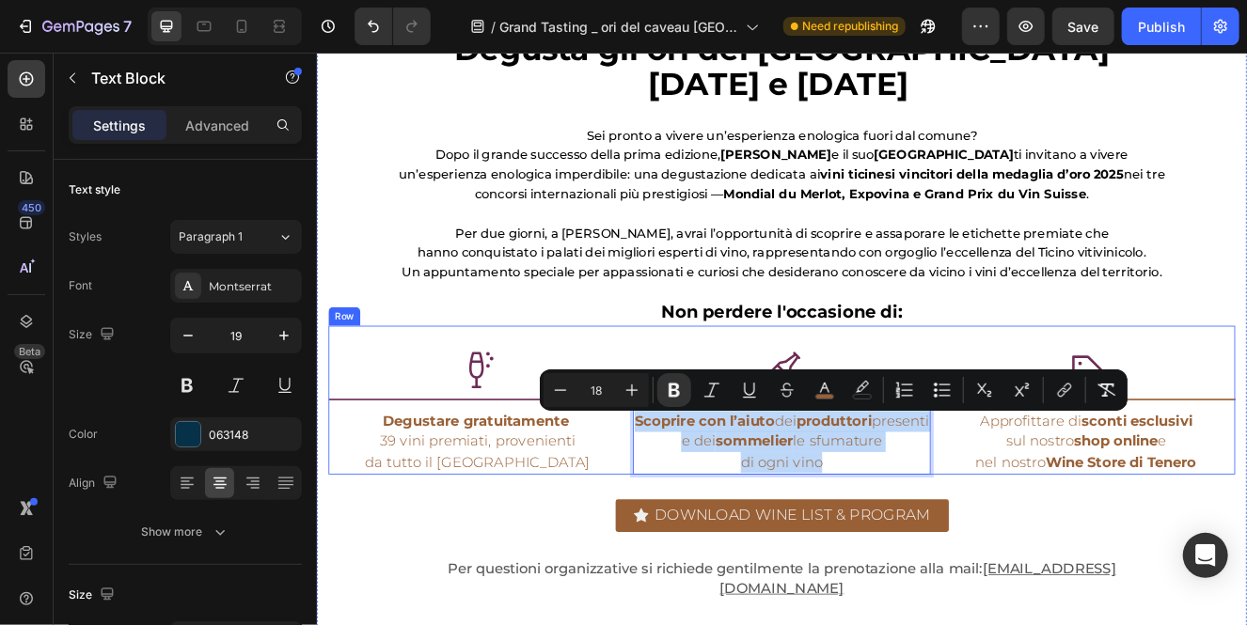
drag, startPoint x: 944, startPoint y: 552, endPoint x: 691, endPoint y: 501, distance: 257.9
click at [691, 501] on div "Icon Title Line Degustare gratuitamente 39 vini premiati, provenienti da tutto …" at bounding box center [880, 475] width 1100 height 181
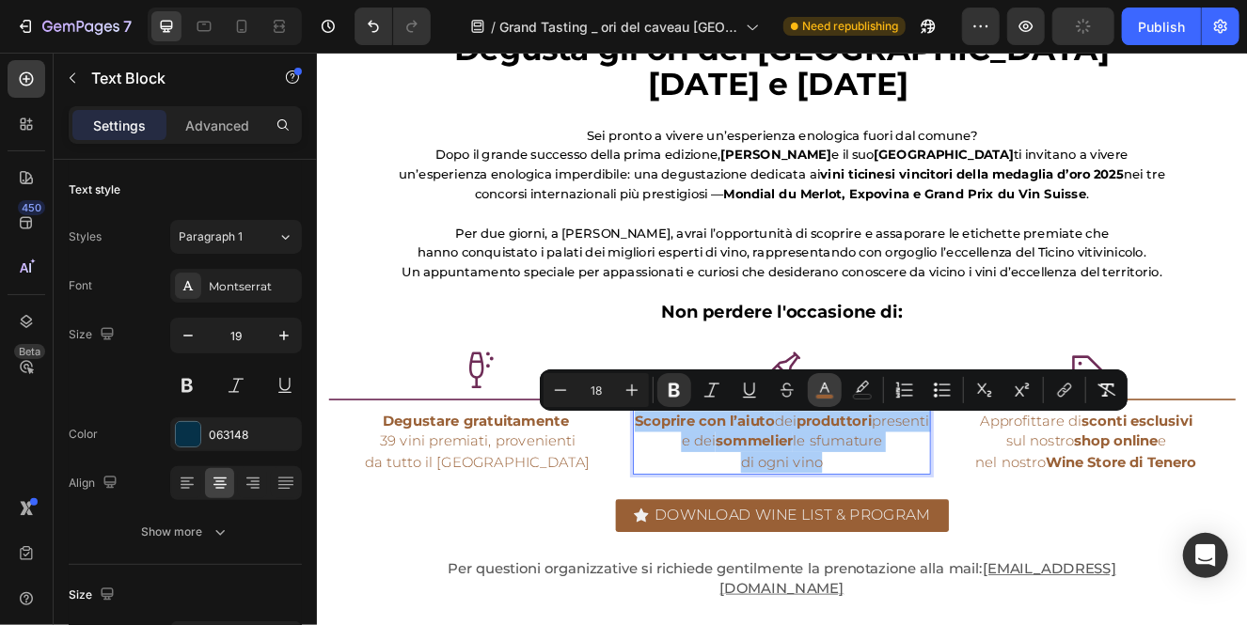
click at [825, 393] on icon "Editor contextual toolbar" at bounding box center [824, 390] width 19 height 19
type input "996036"
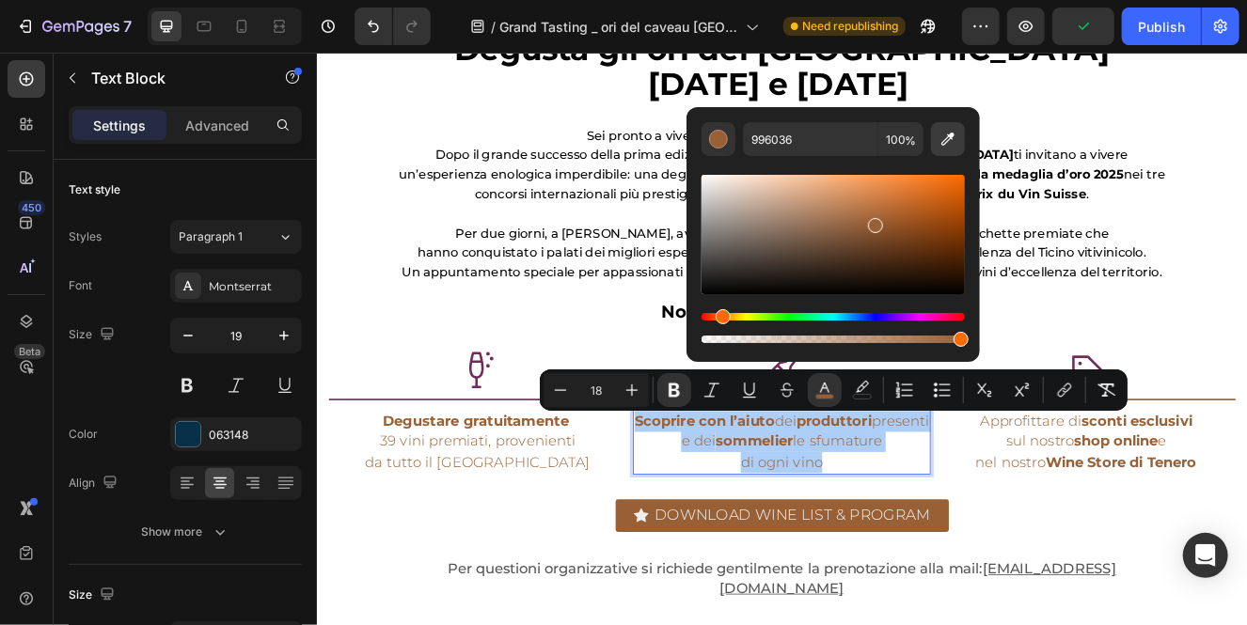
click at [950, 137] on icon "Editor contextual toolbar" at bounding box center [948, 139] width 13 height 13
type input "6E2C57"
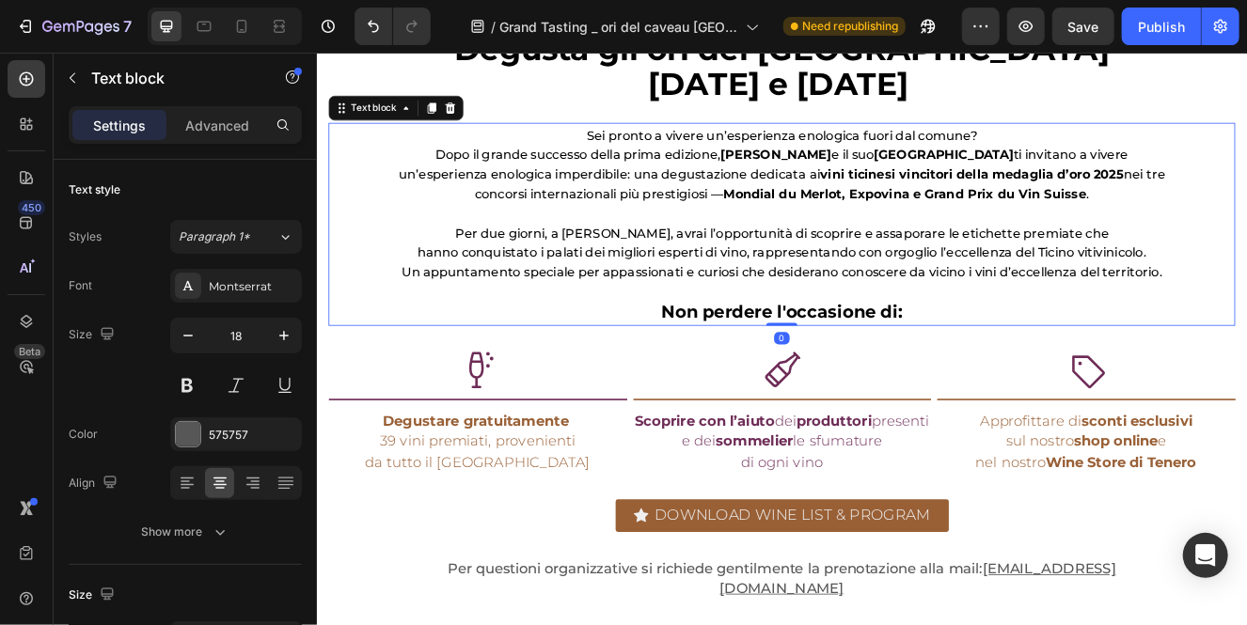
click at [639, 362] on p "Non perdere l'occasione di:" at bounding box center [880, 367] width 933 height 25
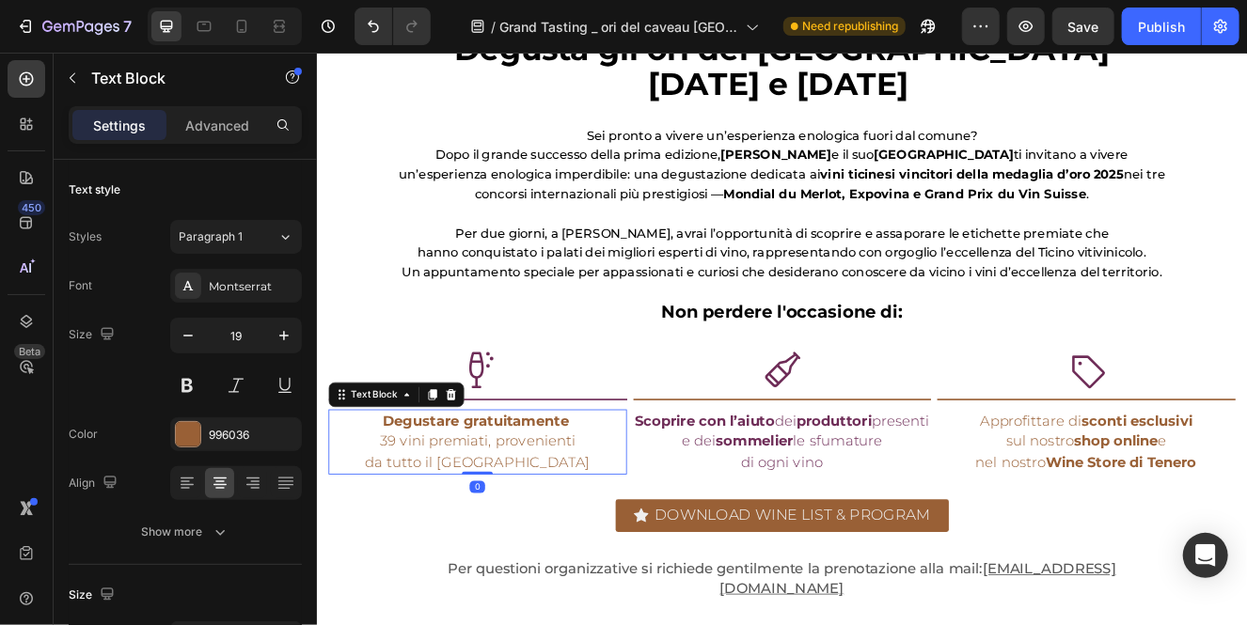
click at [551, 519] on span "39 vini premiati, provenienti" at bounding box center [510, 524] width 237 height 21
click at [244, 438] on div "996036" at bounding box center [236, 435] width 55 height 17
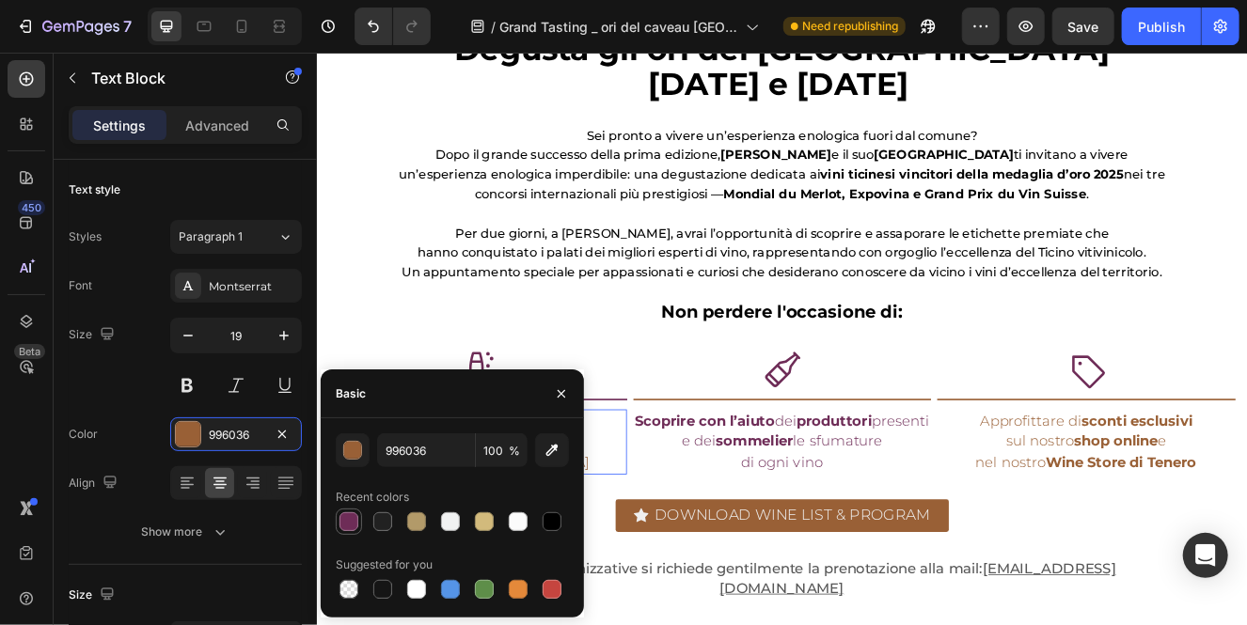
click at [354, 514] on div at bounding box center [348, 521] width 19 height 19
type input "6E2C57"
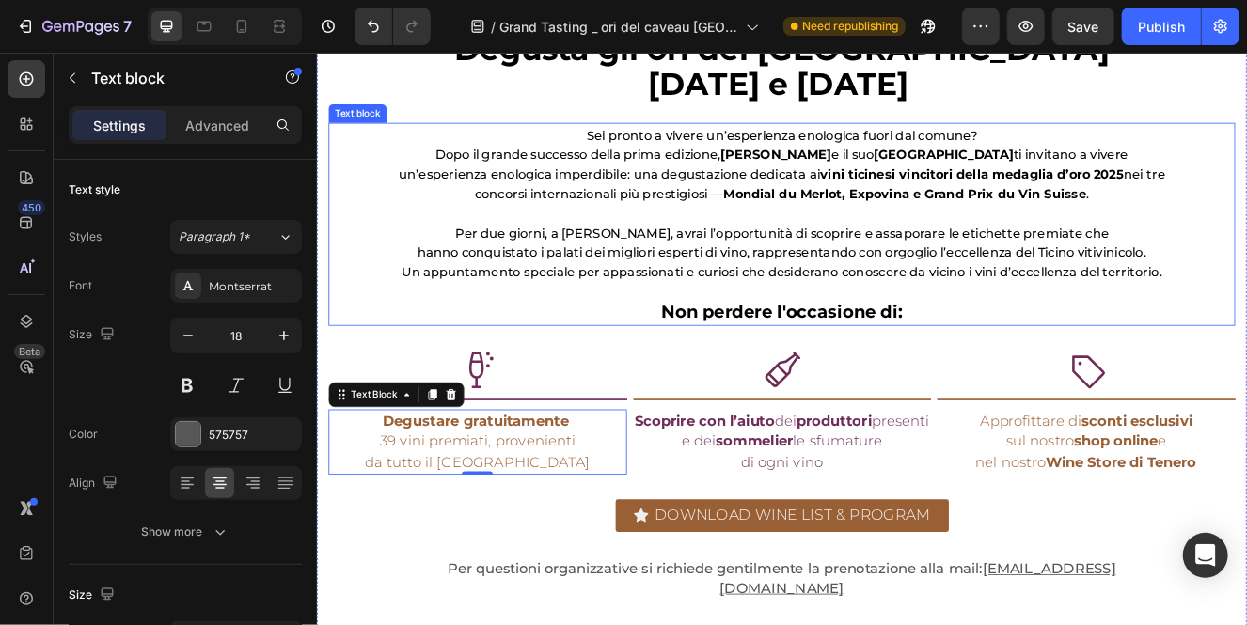
click at [599, 374] on p "Non perdere l'occasione di:" at bounding box center [880, 367] width 933 height 25
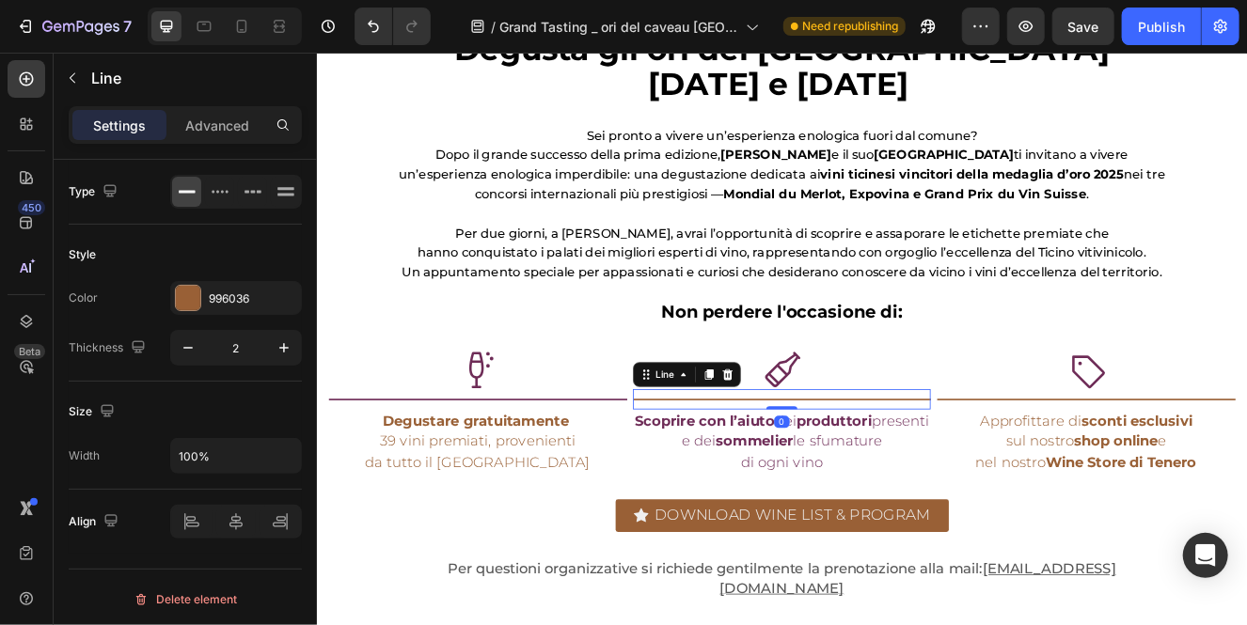
click at [756, 475] on div at bounding box center [880, 474] width 362 height 2
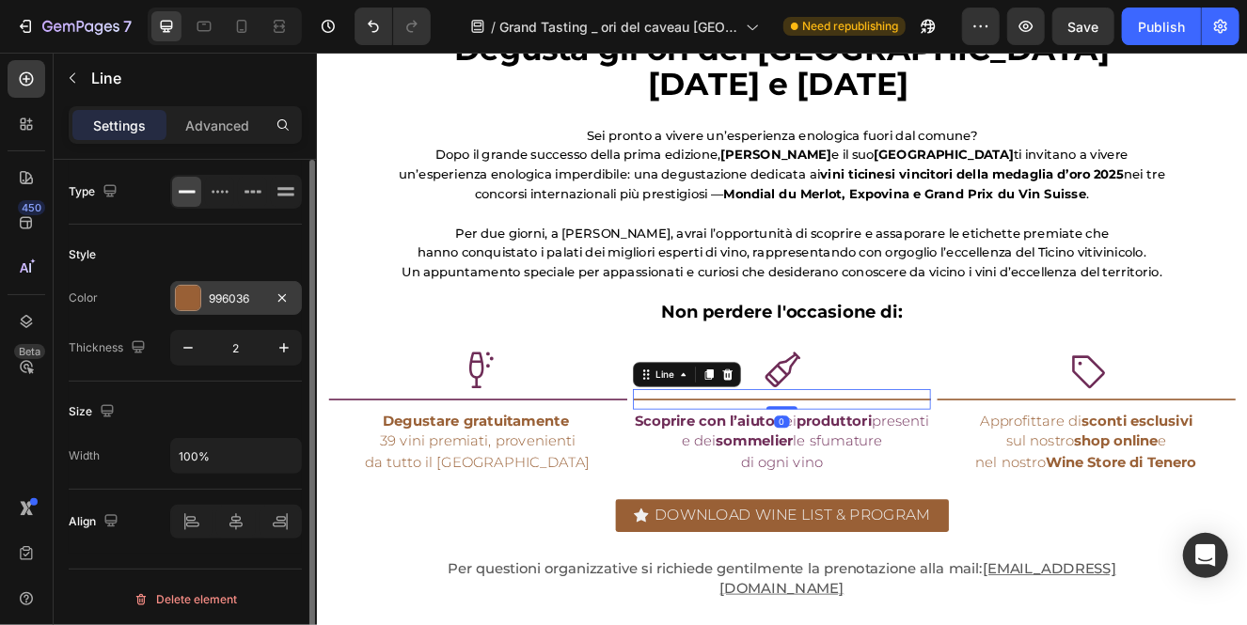
click at [209, 291] on div "996036" at bounding box center [236, 299] width 55 height 17
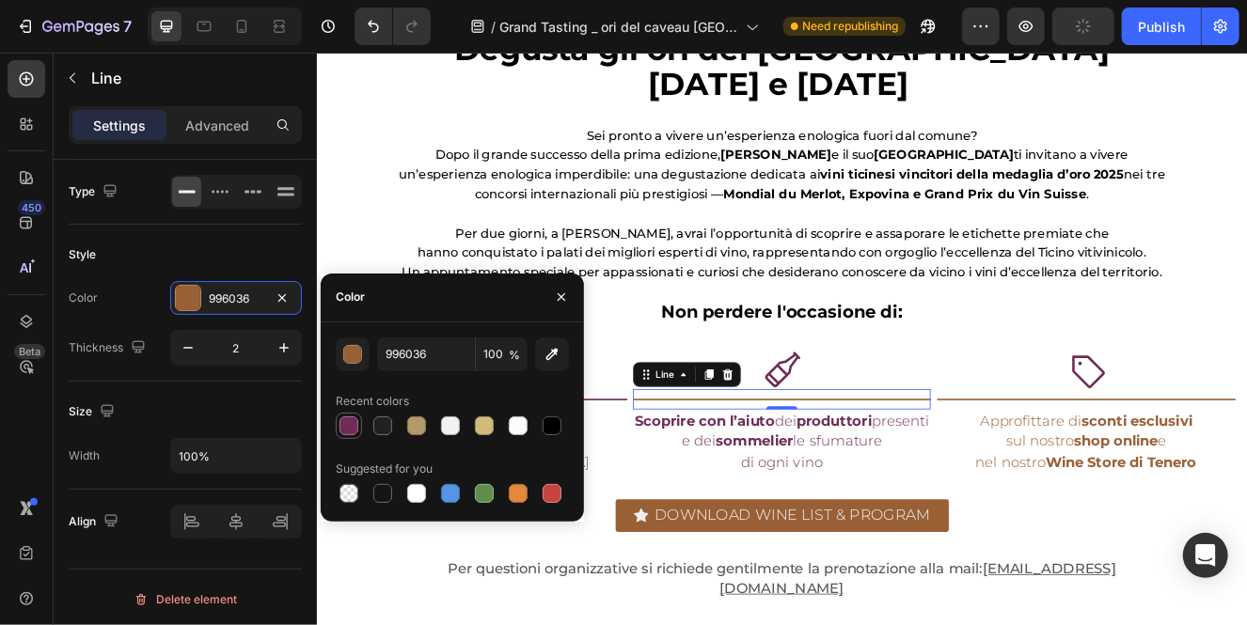
click at [354, 428] on div at bounding box center [348, 425] width 19 height 19
type input "6E2C57"
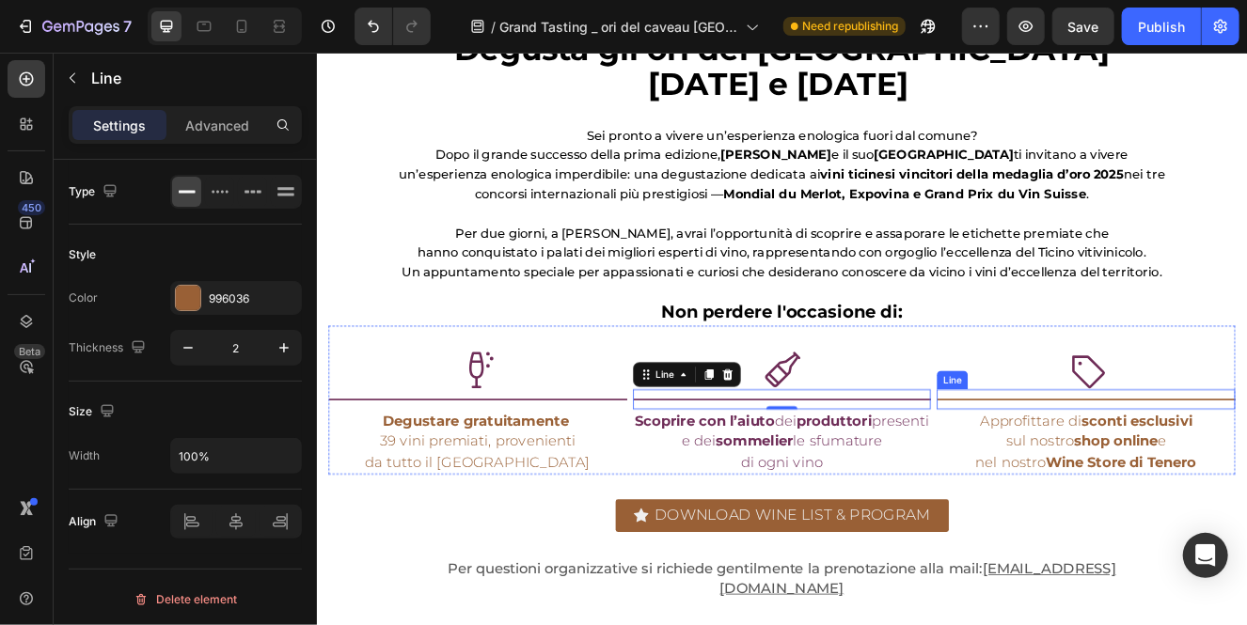
click at [1156, 479] on div "Title Line" at bounding box center [1249, 474] width 362 height 24
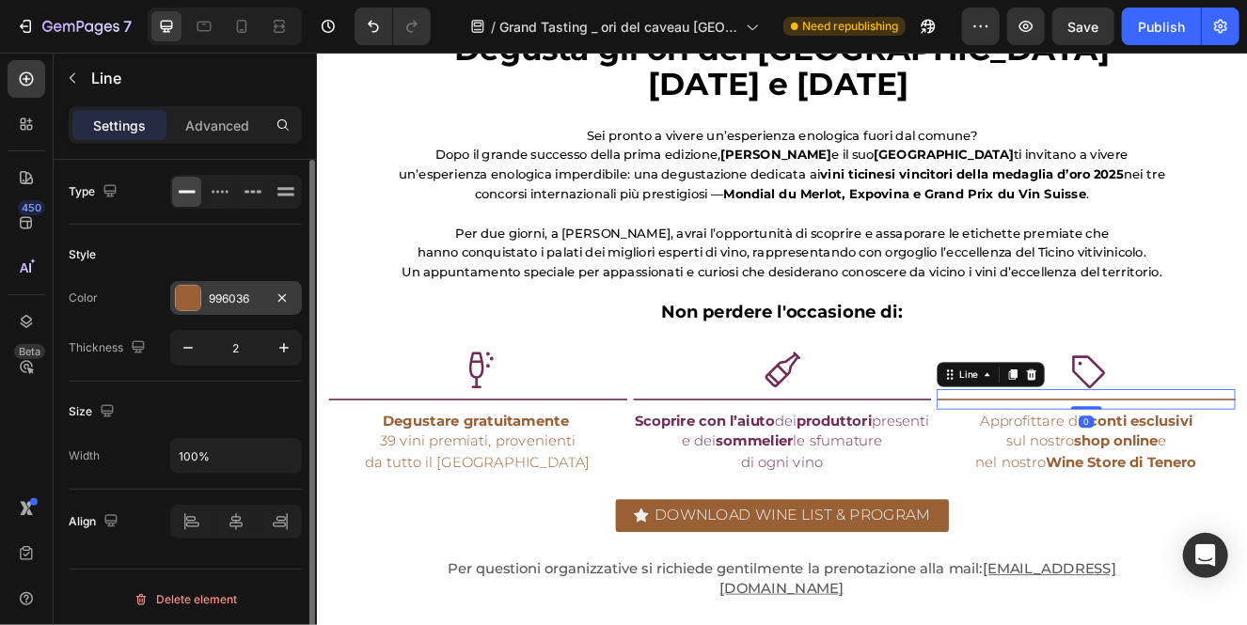
click at [194, 301] on div at bounding box center [188, 298] width 24 height 24
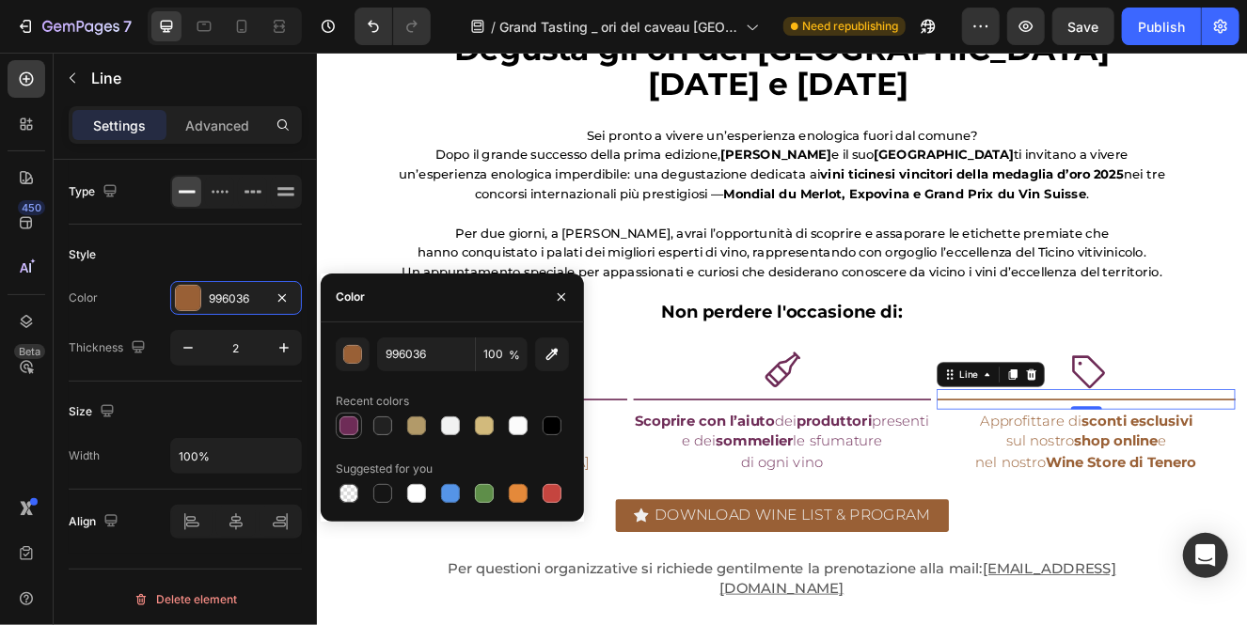
click at [353, 436] on div at bounding box center [349, 426] width 26 height 26
type input "6E2C57"
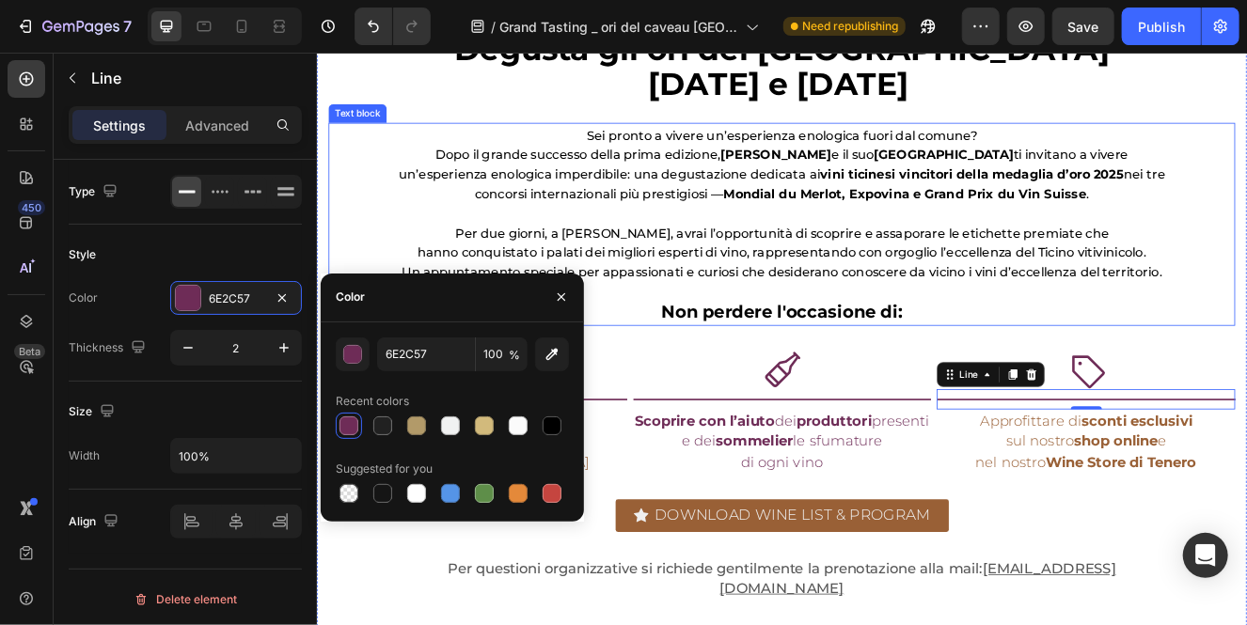
click at [834, 372] on strong "Non perdere l'occasione di:" at bounding box center [880, 366] width 292 height 25
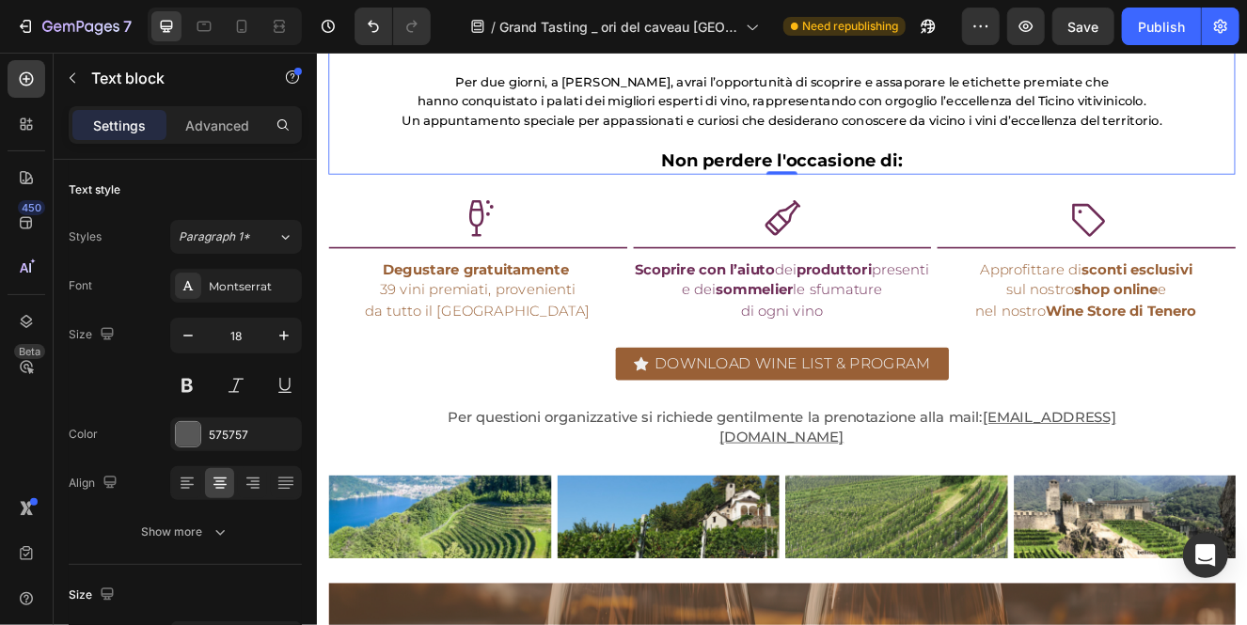
scroll to position [978, 0]
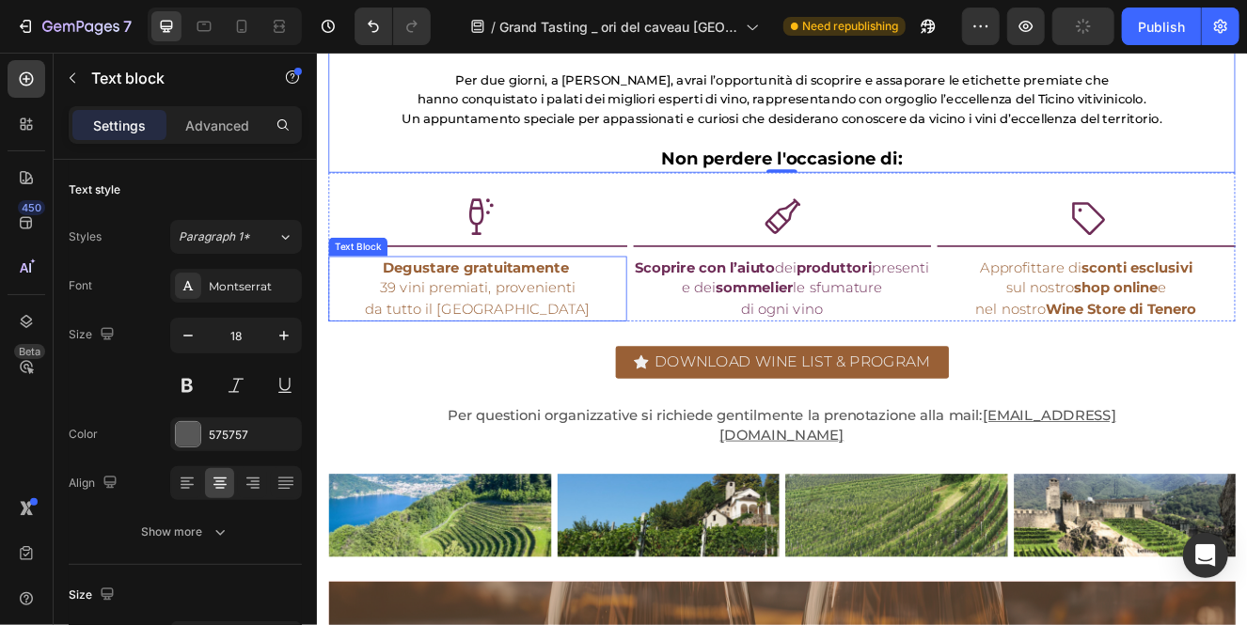
click at [570, 324] on strong "Degustare gratuitamente" at bounding box center [509, 314] width 226 height 21
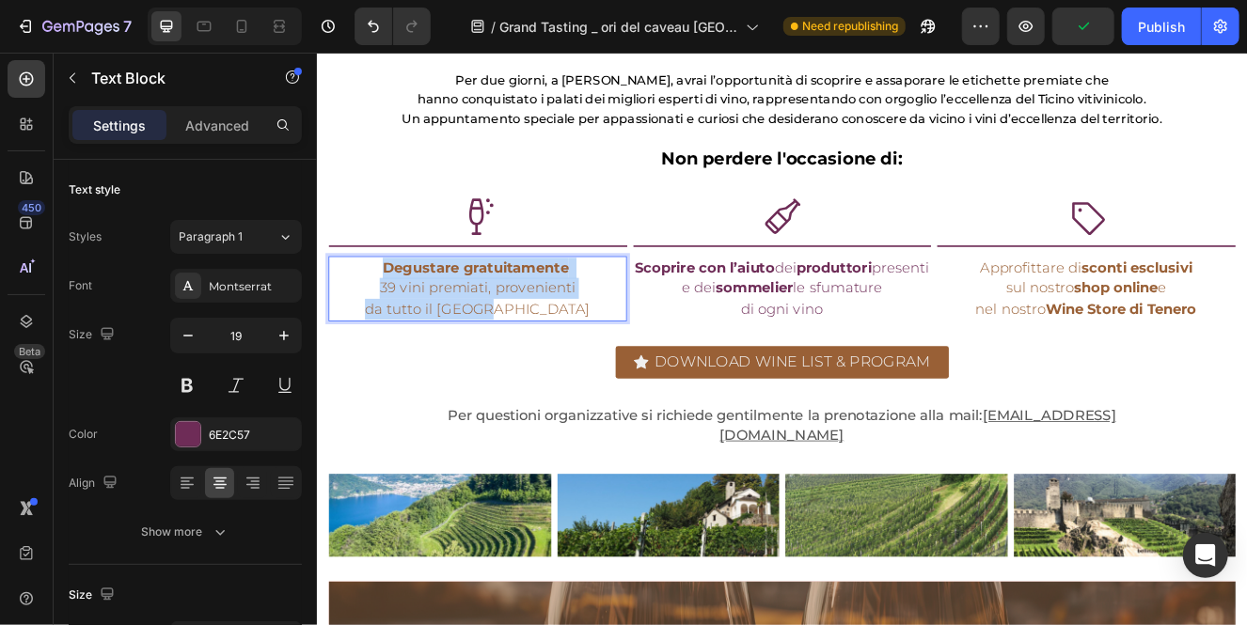
drag, startPoint x: 580, startPoint y: 366, endPoint x: 333, endPoint y: 307, distance: 254.0
click at [333, 307] on div "Degustare gratuitamente 39 vini premiati, provenienti da tutto il Ticino" at bounding box center [511, 339] width 362 height 79
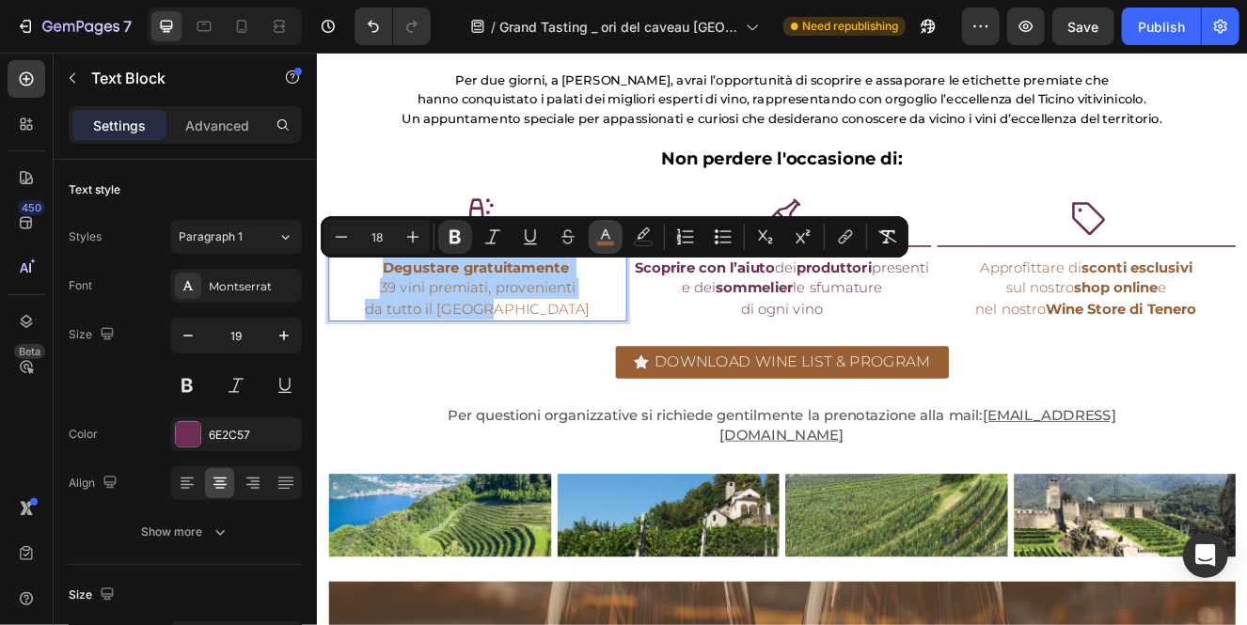
click at [607, 239] on icon "Editor contextual toolbar" at bounding box center [605, 237] width 19 height 19
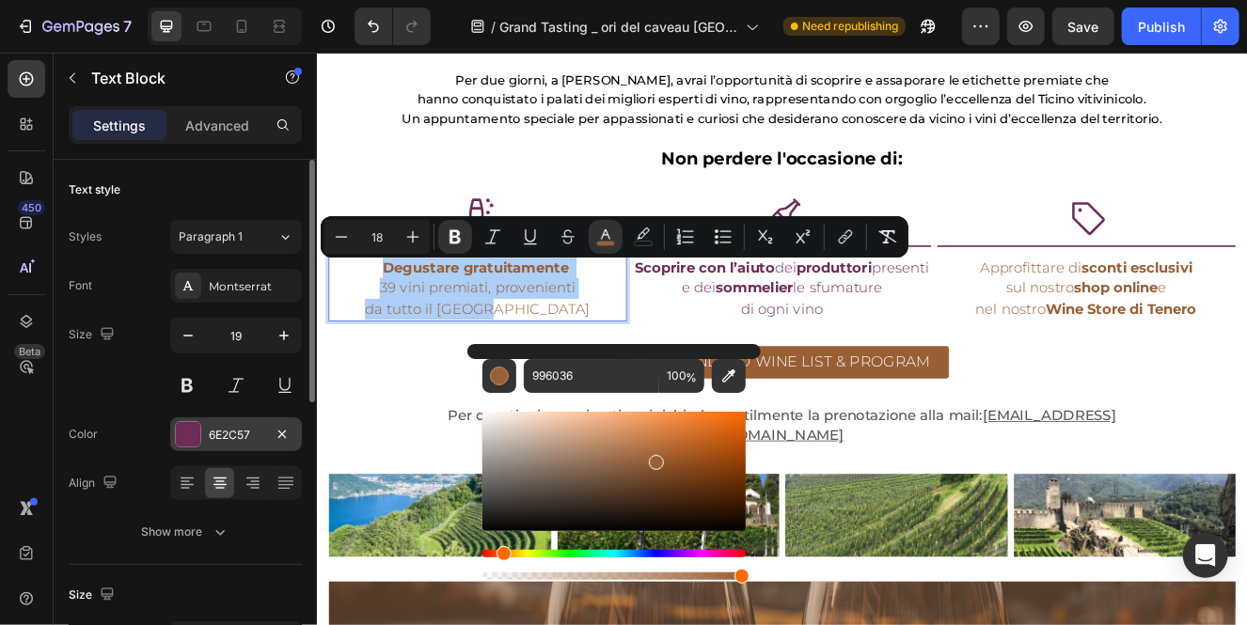
click at [191, 432] on div at bounding box center [188, 434] width 24 height 24
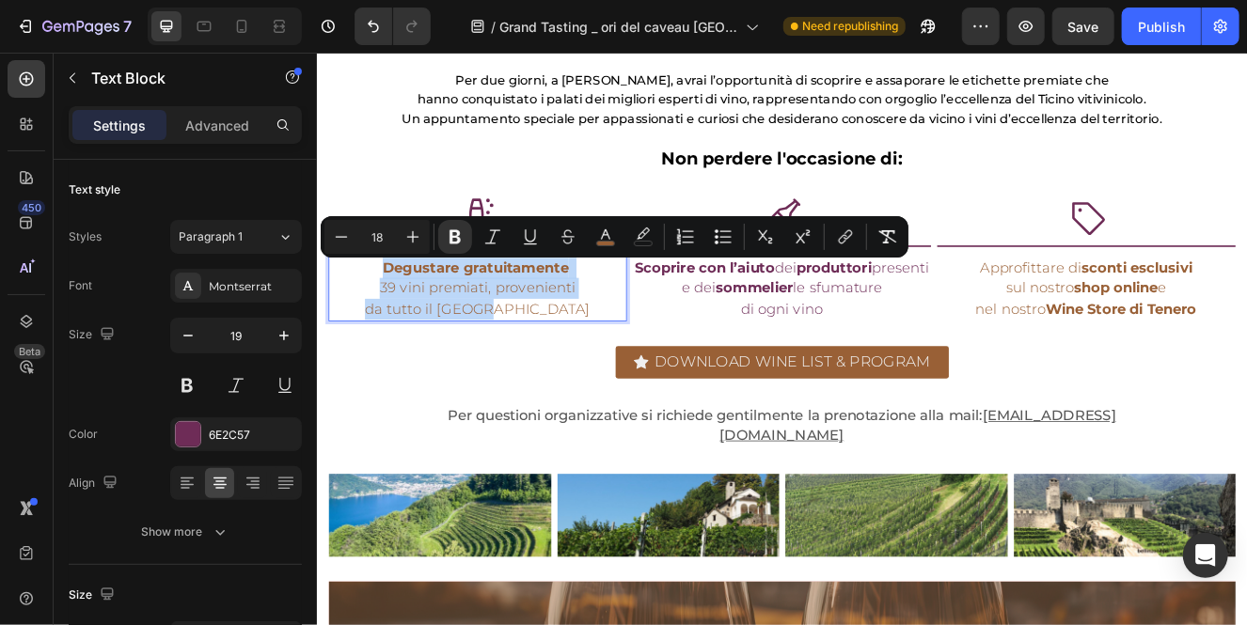
drag, startPoint x: 590, startPoint y: 359, endPoint x: 383, endPoint y: 322, distance: 211.1
click at [383, 322] on div "Degustare gratuitamente 39 vini premiati, provenienti da tutto il Ticino" at bounding box center [511, 339] width 362 height 79
click at [609, 242] on rect "Editor contextual toolbar" at bounding box center [606, 244] width 18 height 5
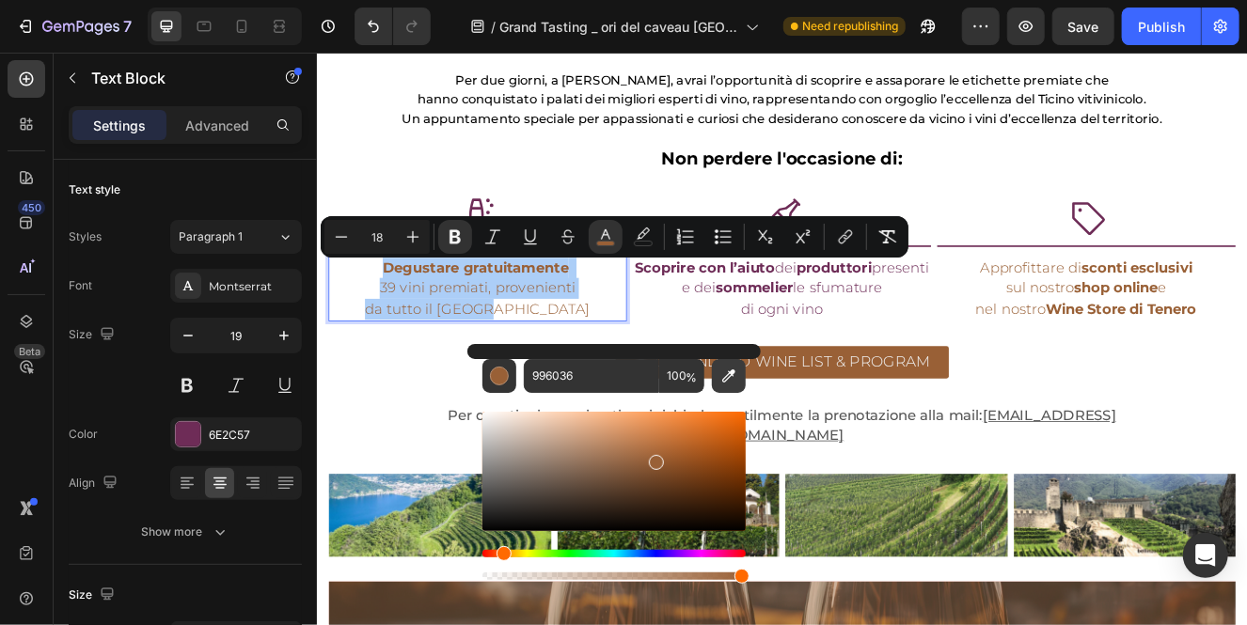
click at [731, 374] on icon "Editor contextual toolbar" at bounding box center [729, 375] width 13 height 13
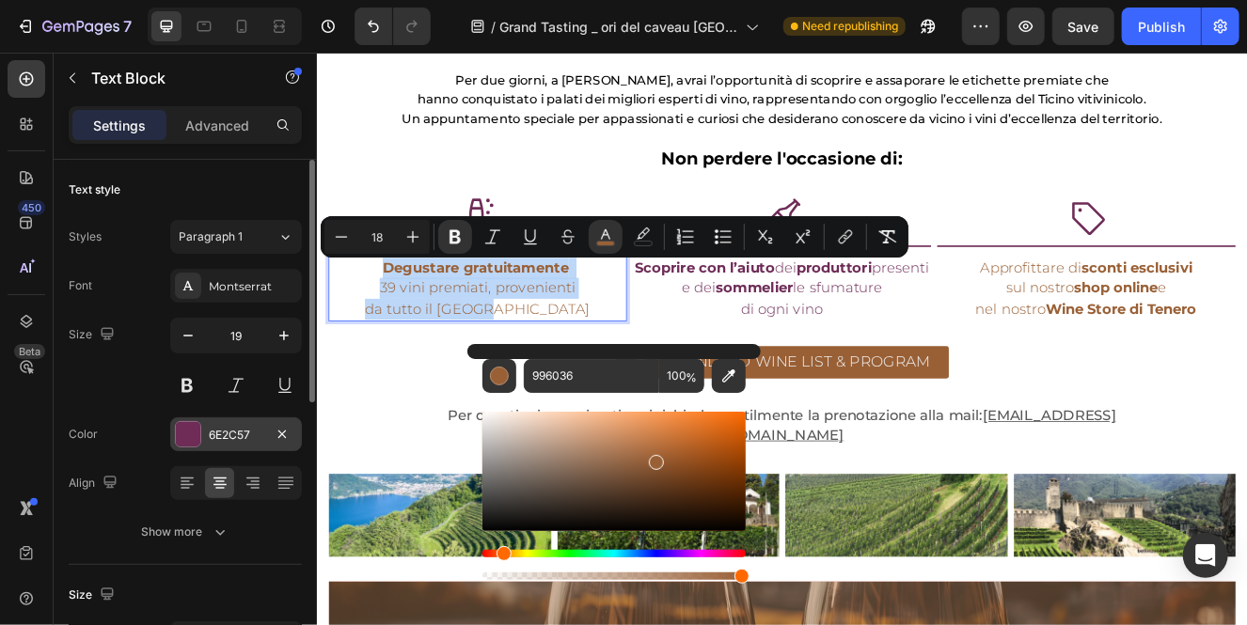
type input "6E2C57"
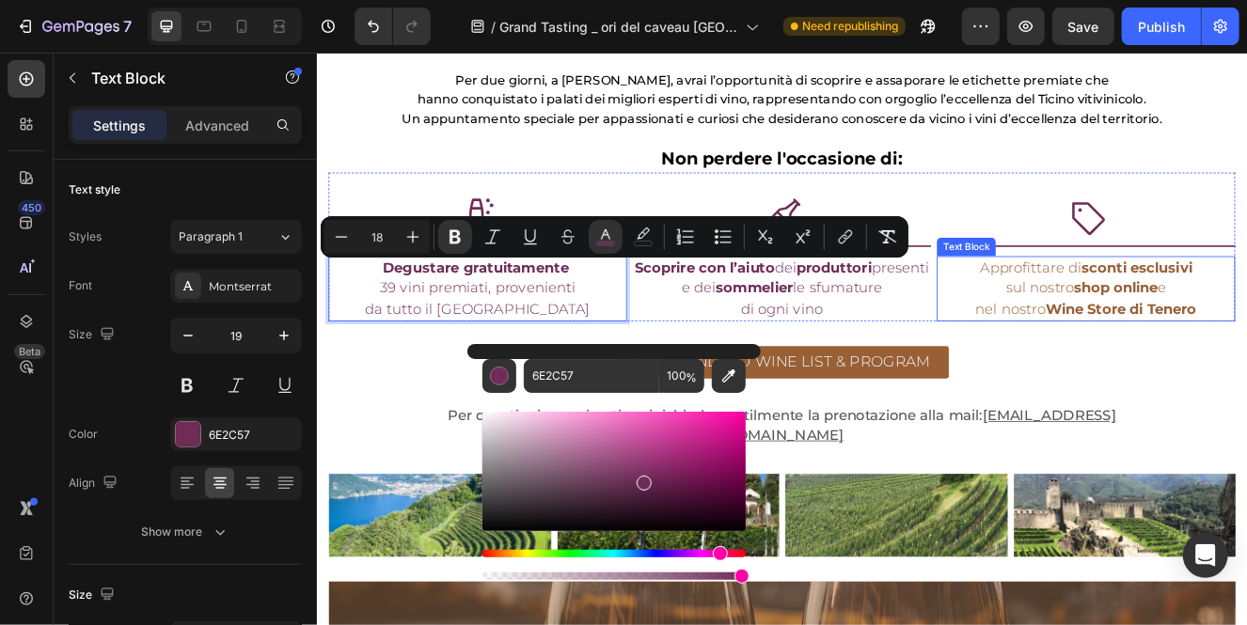
click at [1206, 337] on span "sul nostro shop online e" at bounding box center [1249, 338] width 195 height 21
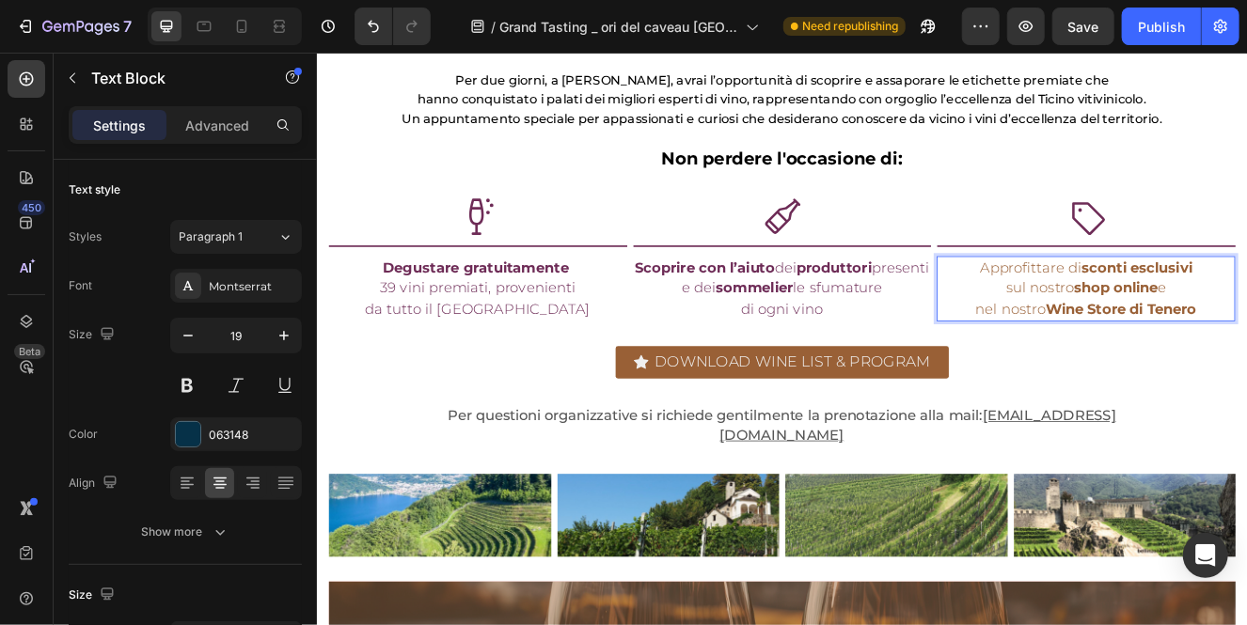
click at [1206, 337] on span "sul nostro shop online e" at bounding box center [1249, 338] width 195 height 21
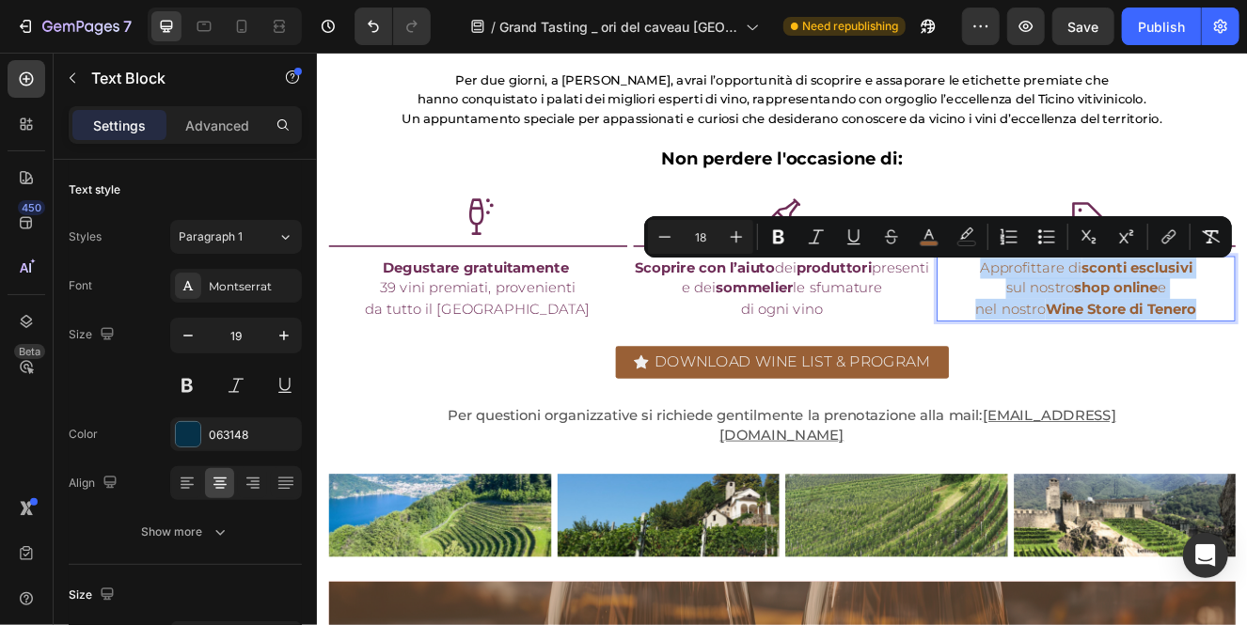
drag, startPoint x: 1397, startPoint y: 377, endPoint x: 1101, endPoint y: 327, distance: 300.3
click at [1101, 327] on div "Approfittare di sconti esclusivi sul nostro shop online e nel nostro Wine Store…" at bounding box center [1249, 339] width 362 height 79
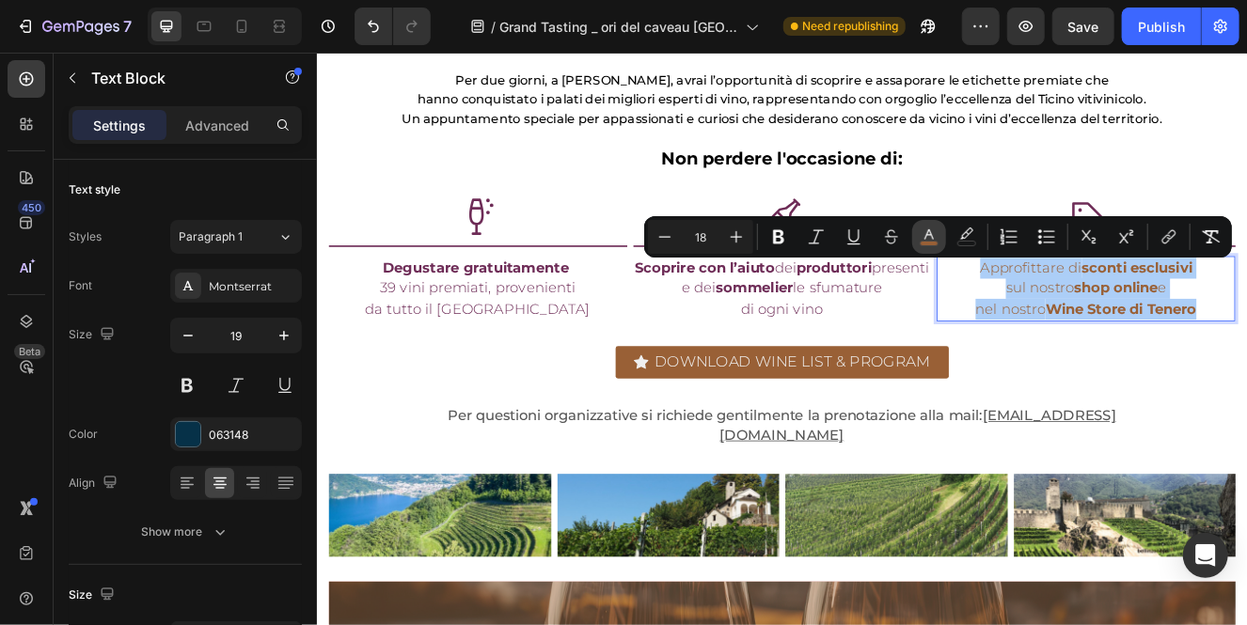
click at [929, 243] on rect "Editor contextual toolbar" at bounding box center [929, 244] width 18 height 5
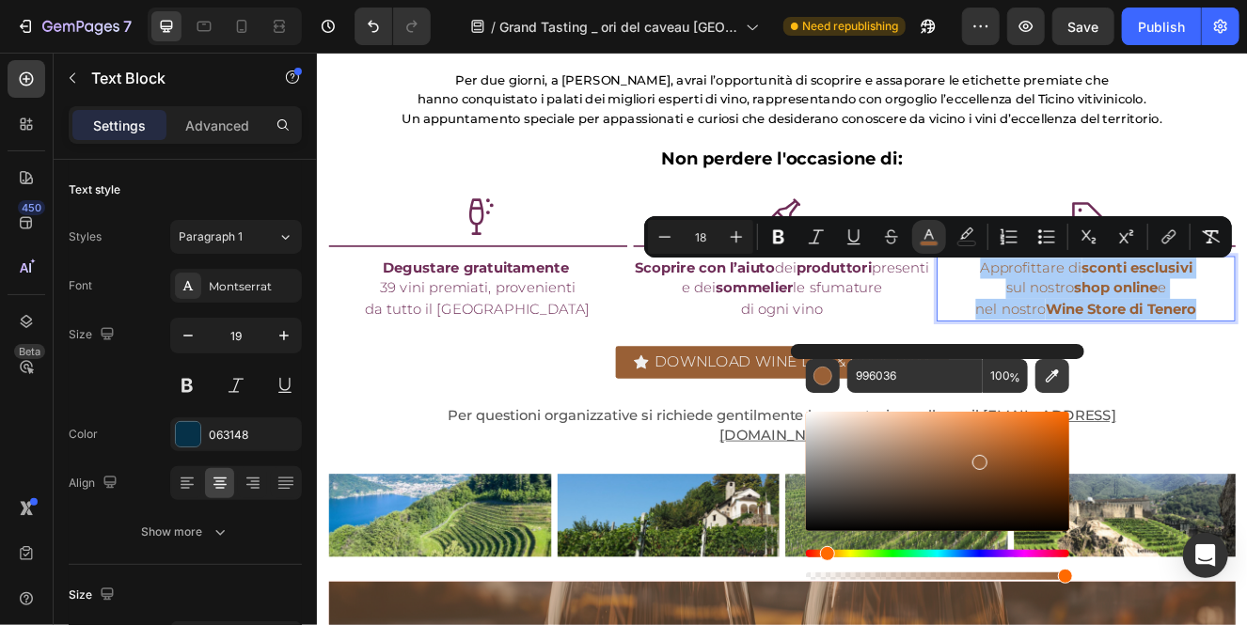
click at [1056, 369] on icon "Editor contextual toolbar" at bounding box center [1052, 376] width 19 height 19
type input "6E2C57"
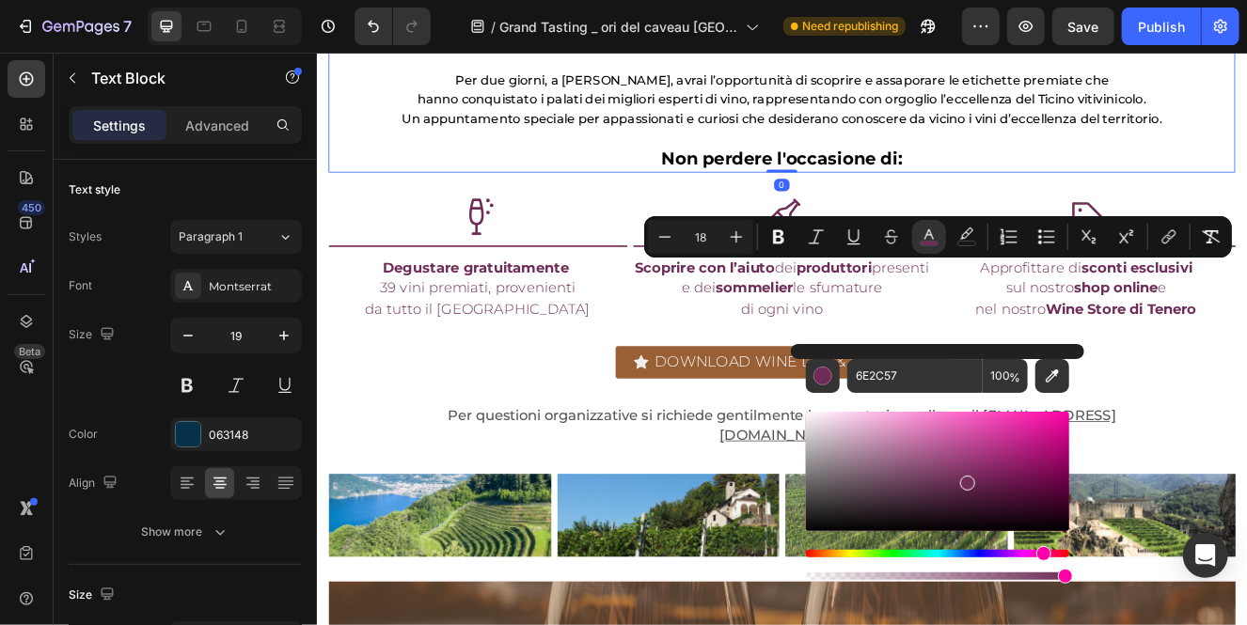
click at [609, 193] on p "Non perdere l'occasione di:" at bounding box center [880, 181] width 933 height 25
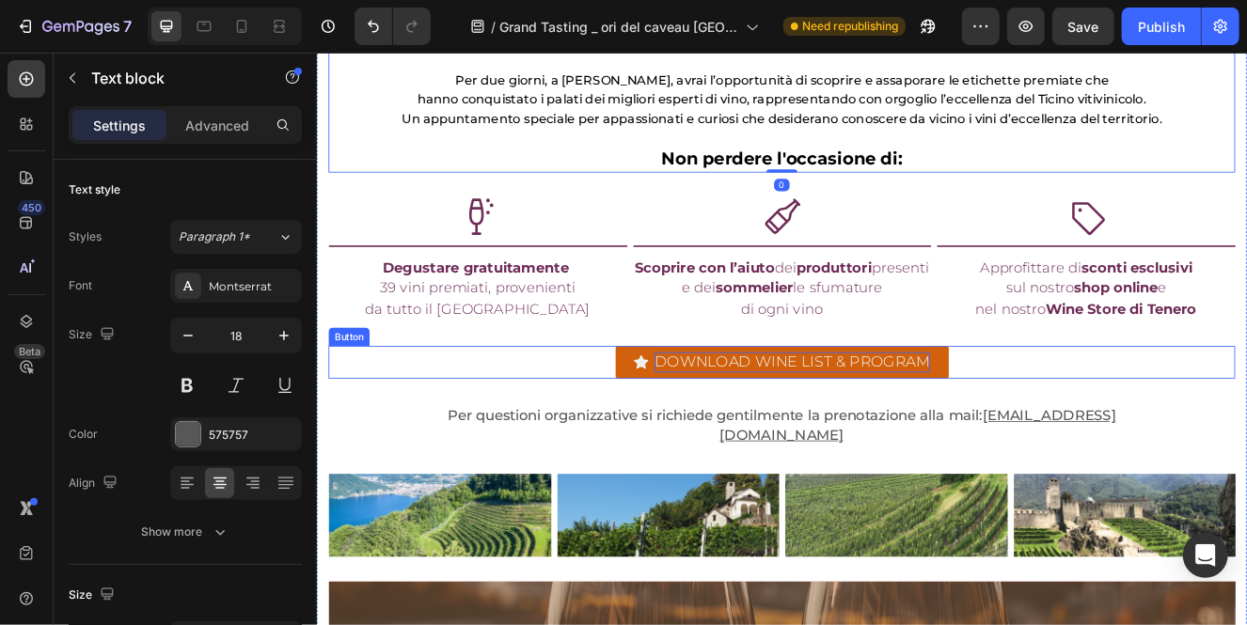
click at [987, 419] on p "DOWNLOAD WINE LIST & PROGRAM" at bounding box center [893, 428] width 334 height 25
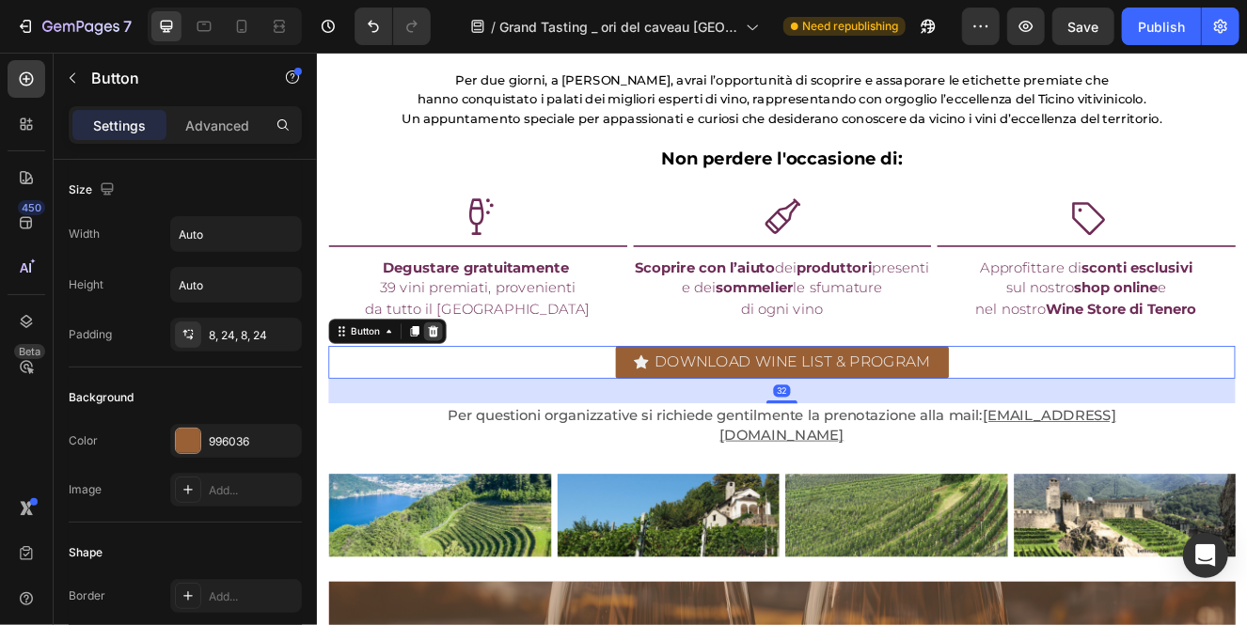
click at [467, 392] on div at bounding box center [457, 391] width 23 height 23
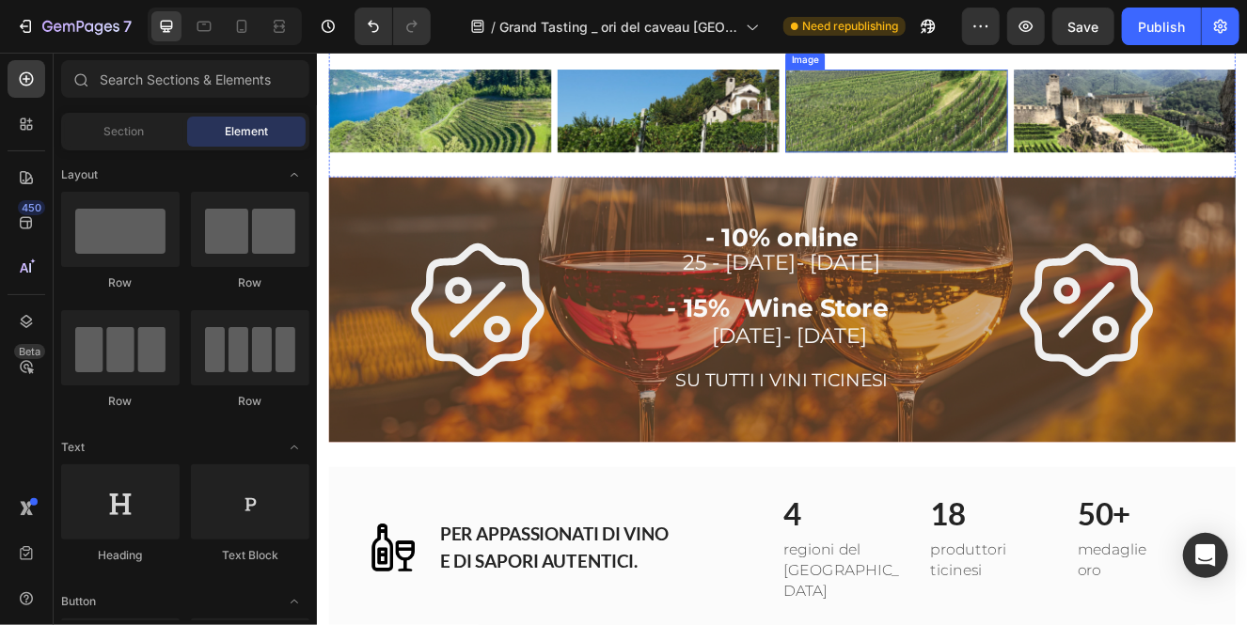
scroll to position [1395, 0]
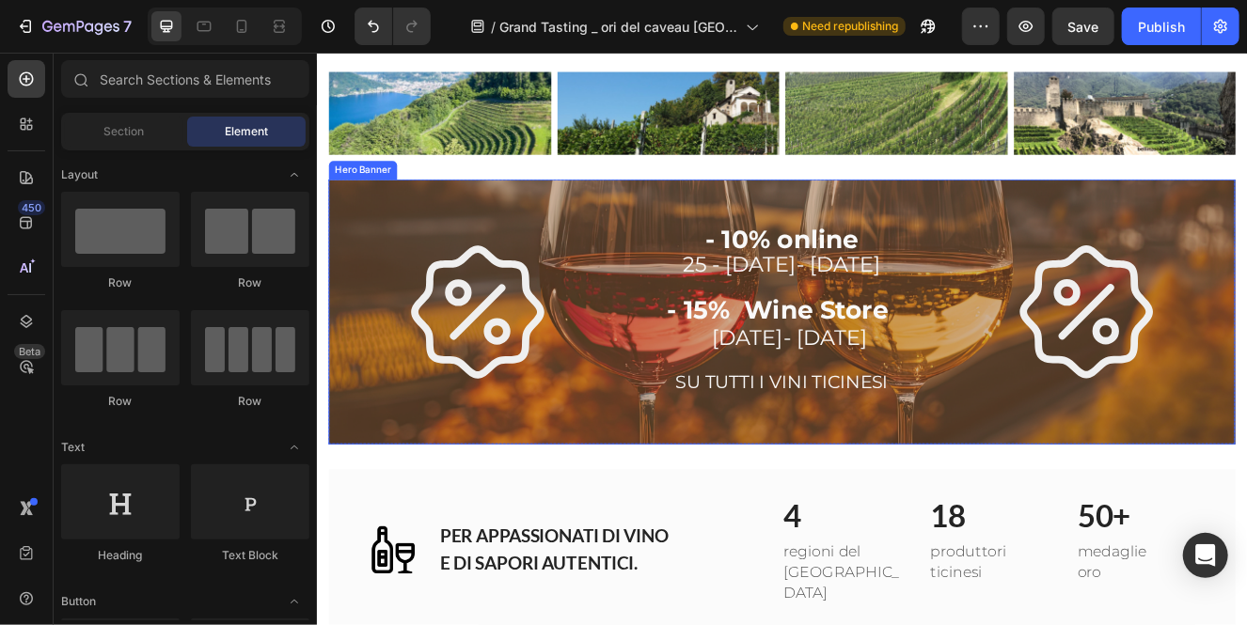
click at [1030, 211] on div "Icon - 10% online 25 - 26- 27 ottobre - 15% Wine Store 25- 26 ottobre SU TUTTI …" at bounding box center [880, 367] width 1100 height 313
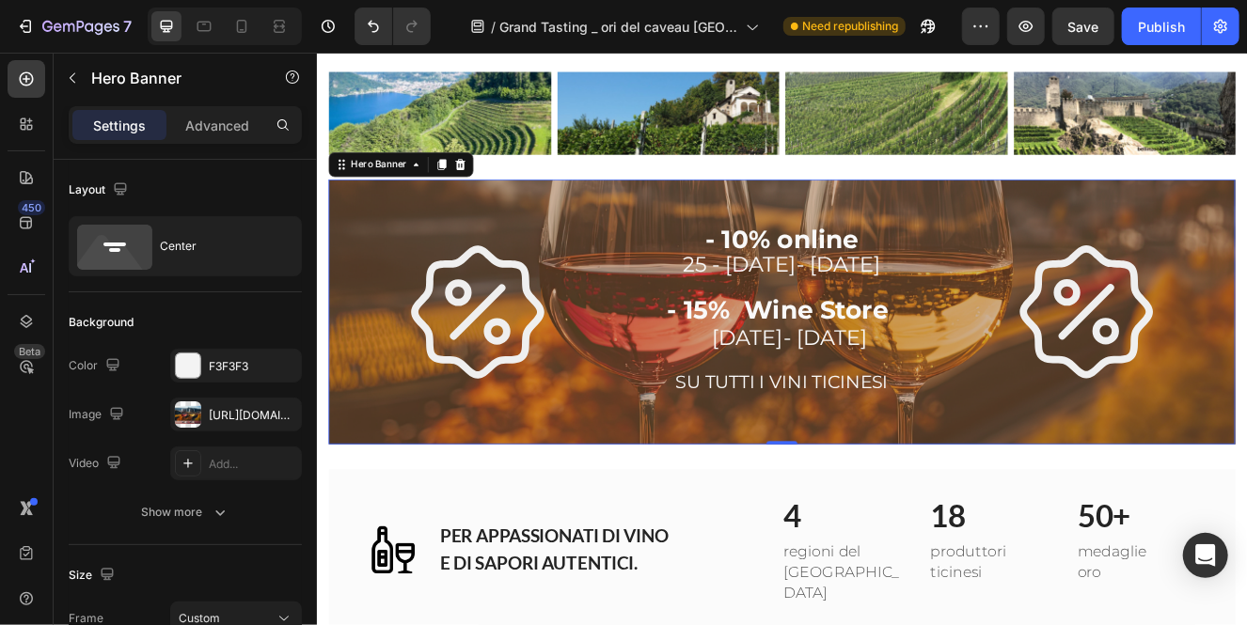
click at [418, 181] on div "Hero Banner" at bounding box center [418, 189] width 176 height 30
click at [684, 211] on div "Icon - 10% online 25 - 26- 27 ottobre - 15% Wine Store 25- 26 ottobre SU TUTTI …" at bounding box center [880, 367] width 1100 height 313
click at [440, 181] on icon at bounding box center [436, 188] width 15 height 15
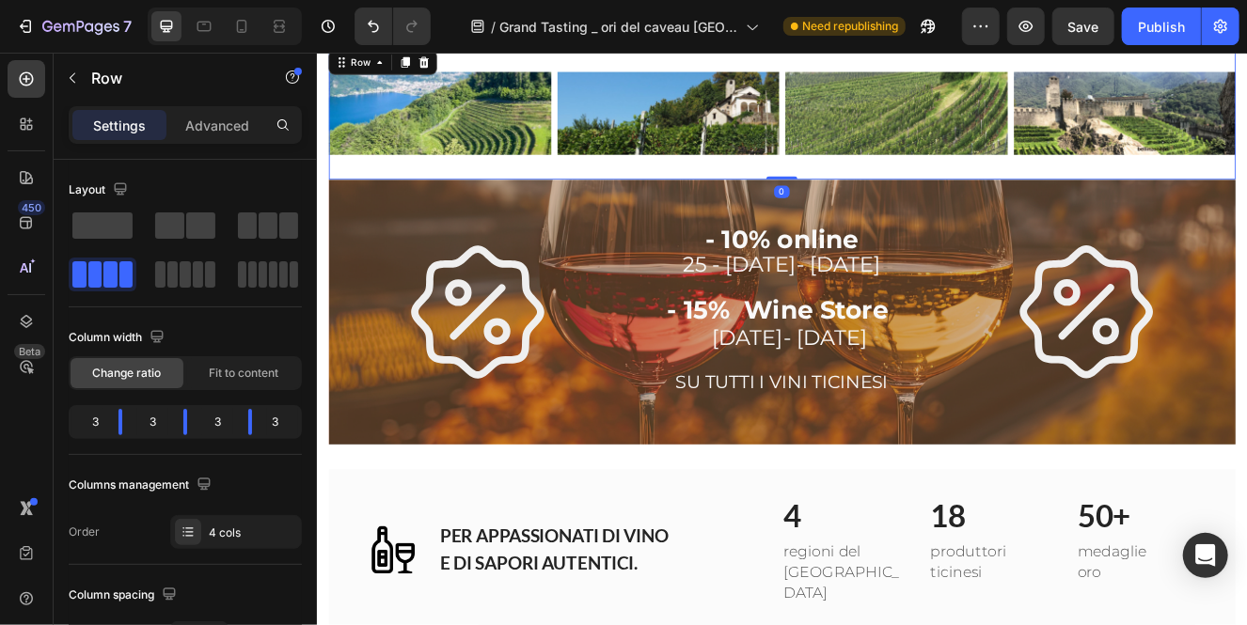
click at [585, 181] on div "Image" at bounding box center [465, 141] width 270 height 131
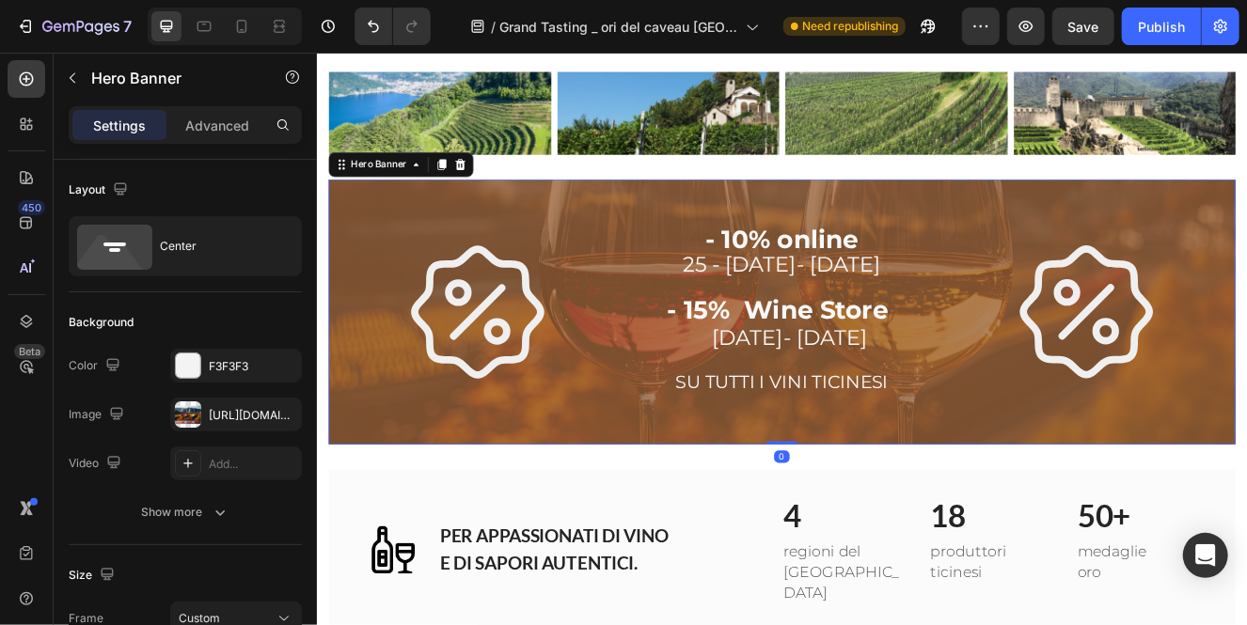
click at [588, 207] on div "Overlay" at bounding box center [880, 367] width 1100 height 321
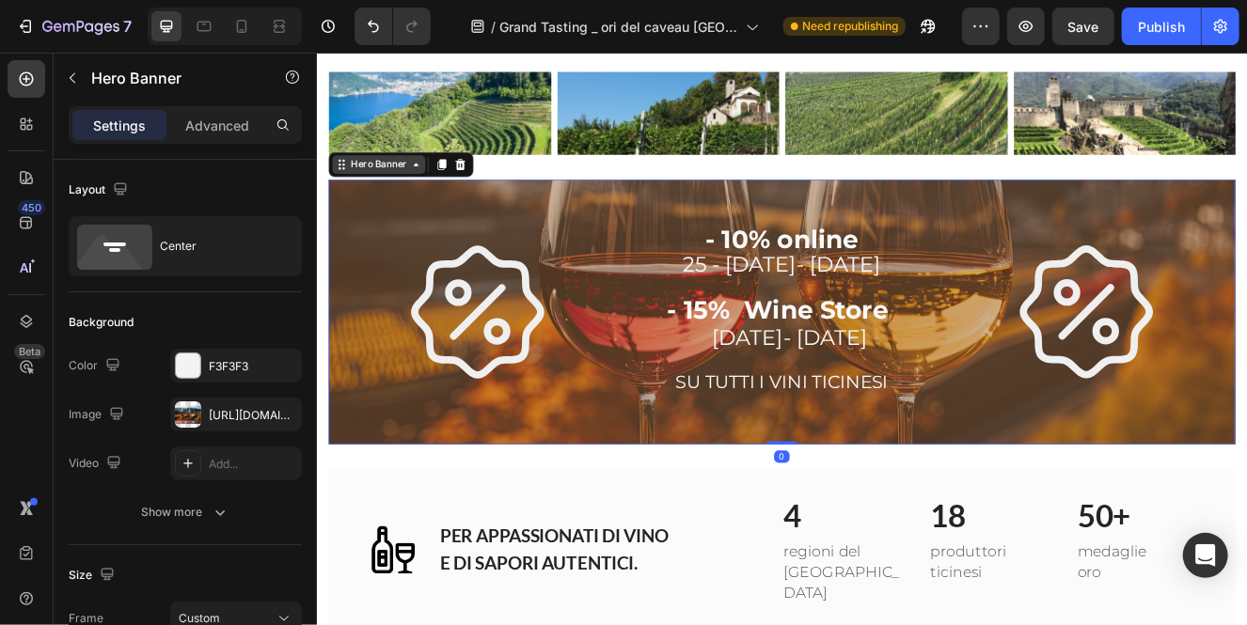
click at [417, 181] on div "Hero Banner" at bounding box center [390, 189] width 75 height 17
click at [440, 181] on icon at bounding box center [436, 188] width 15 height 15
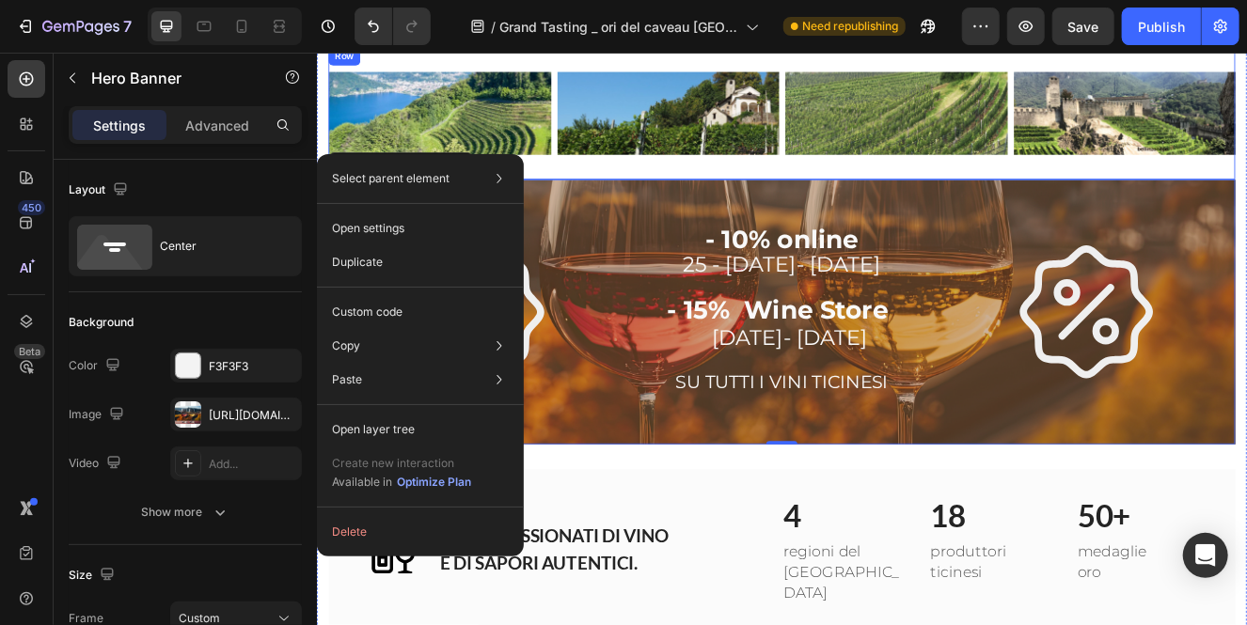
click at [546, 164] on div "Image" at bounding box center [465, 141] width 270 height 131
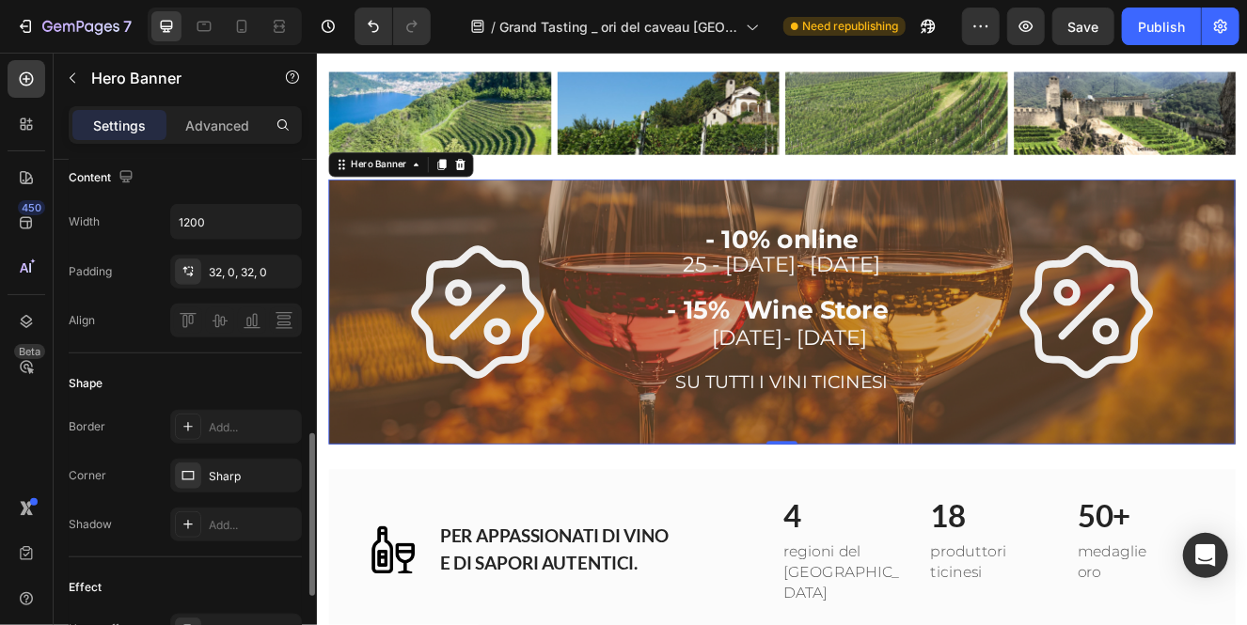
scroll to position [1140, 0]
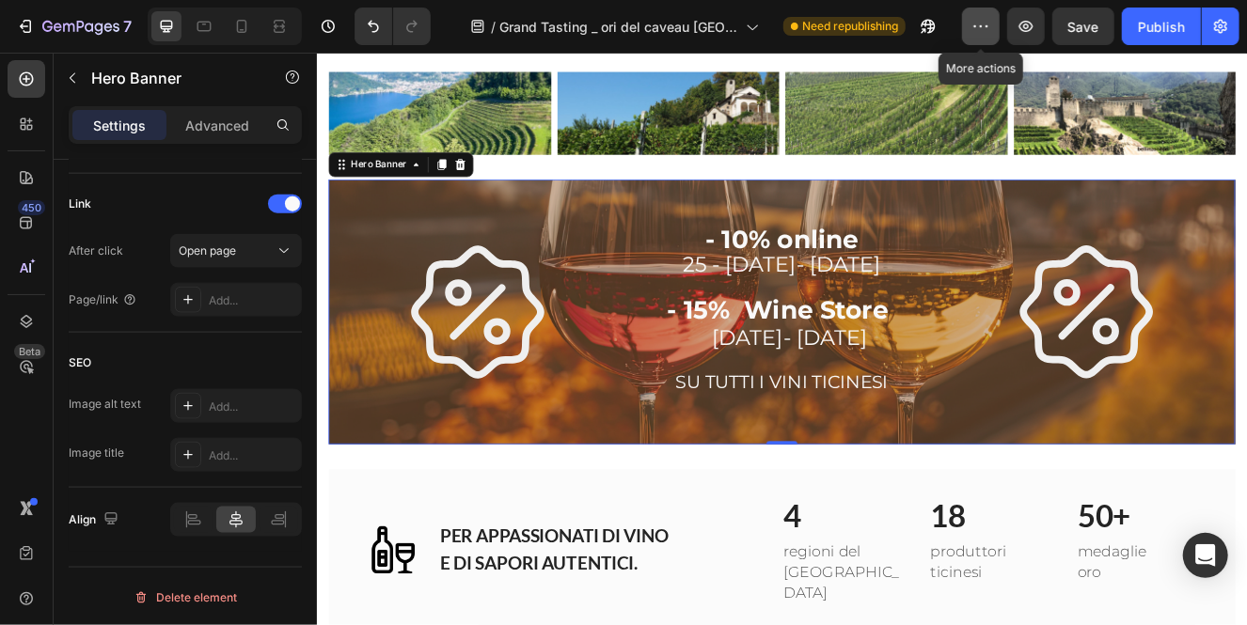
click at [982, 26] on icon "button" at bounding box center [981, 26] width 3 height 2
click at [34, 217] on icon at bounding box center [26, 222] width 19 height 19
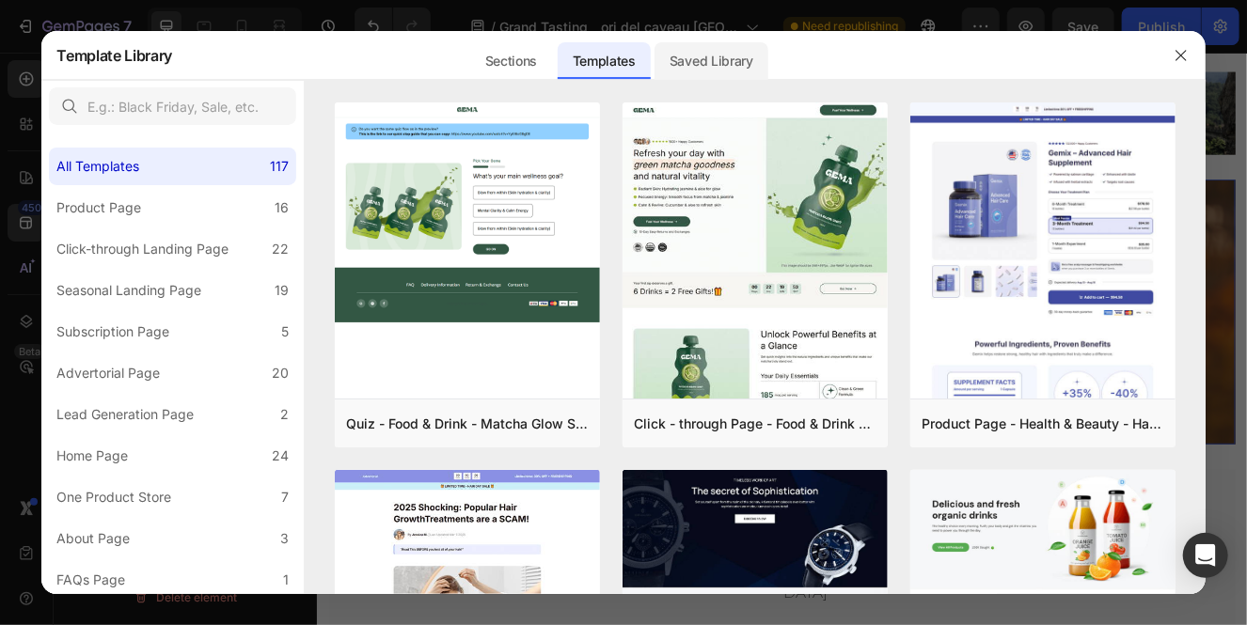
click at [692, 65] on div "Saved Library" at bounding box center [711, 61] width 114 height 38
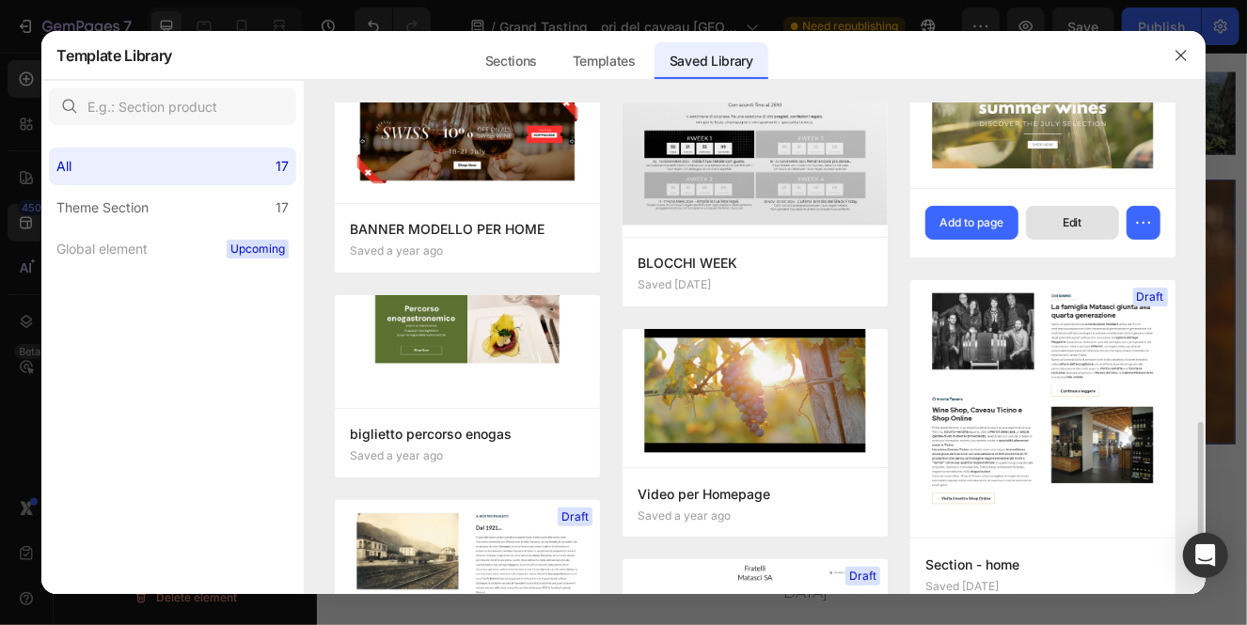
scroll to position [0, 0]
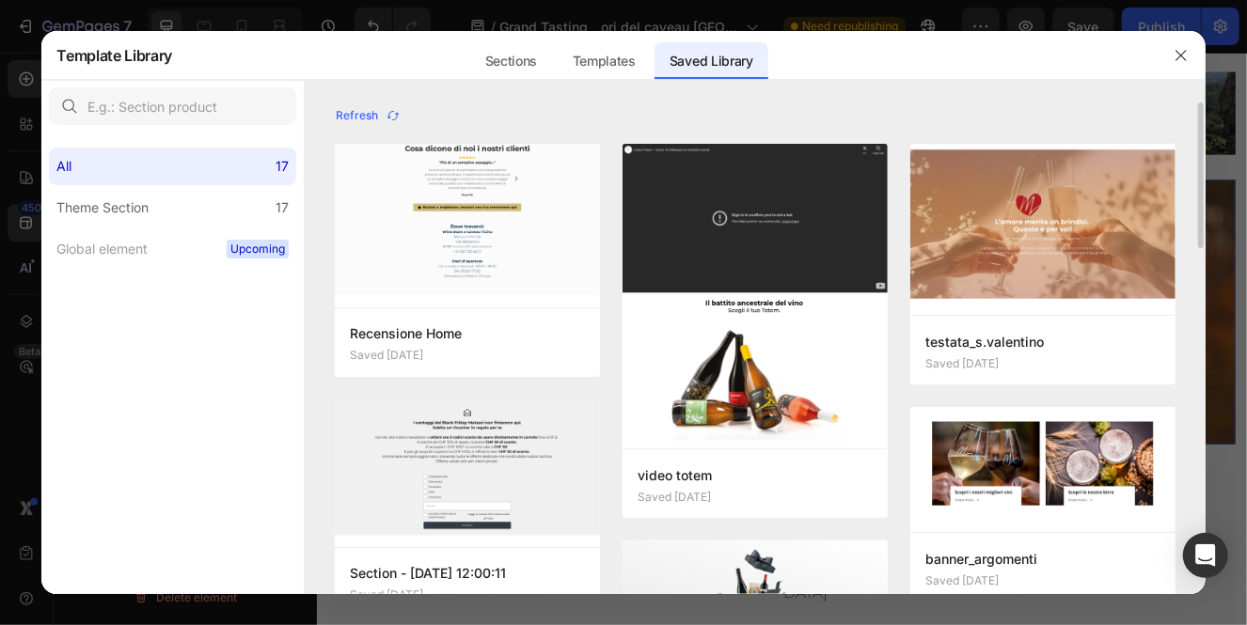
drag, startPoint x: 1186, startPoint y: 43, endPoint x: 923, endPoint y: 117, distance: 273.3
click at [924, 118] on div "Template Library Sections Templates Existing pages Saved Library Templates Save…" at bounding box center [623, 312] width 1164 height 563
click at [505, 65] on div "Sections" at bounding box center [511, 61] width 82 height 38
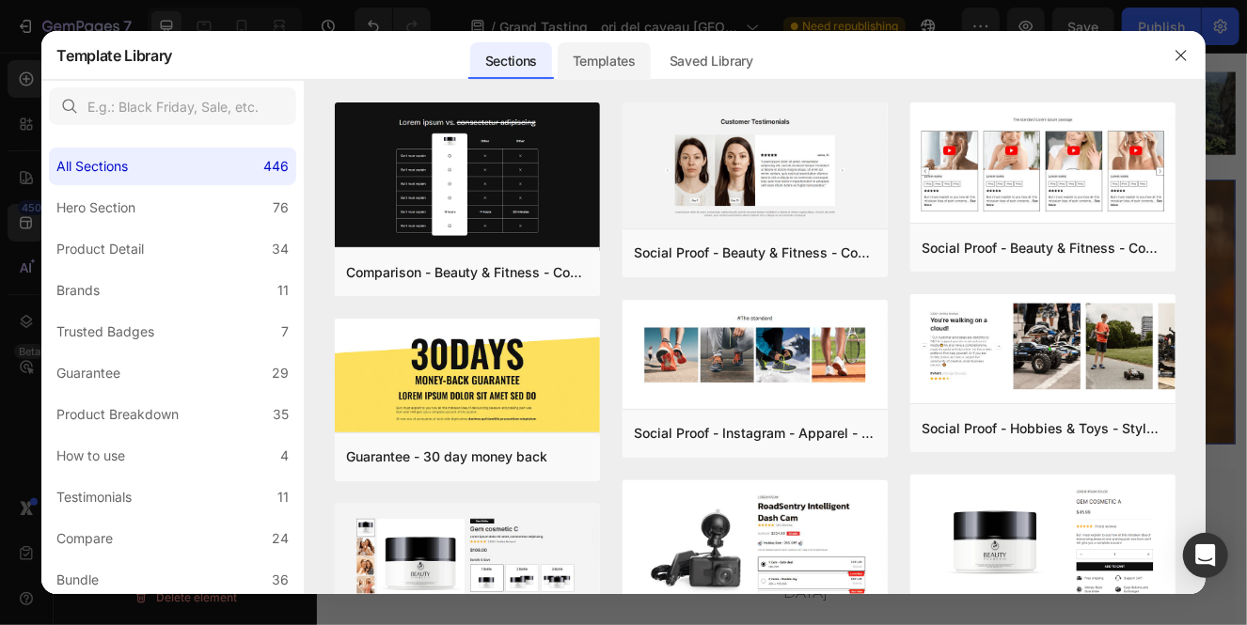
click at [605, 59] on div "Templates" at bounding box center [604, 61] width 93 height 38
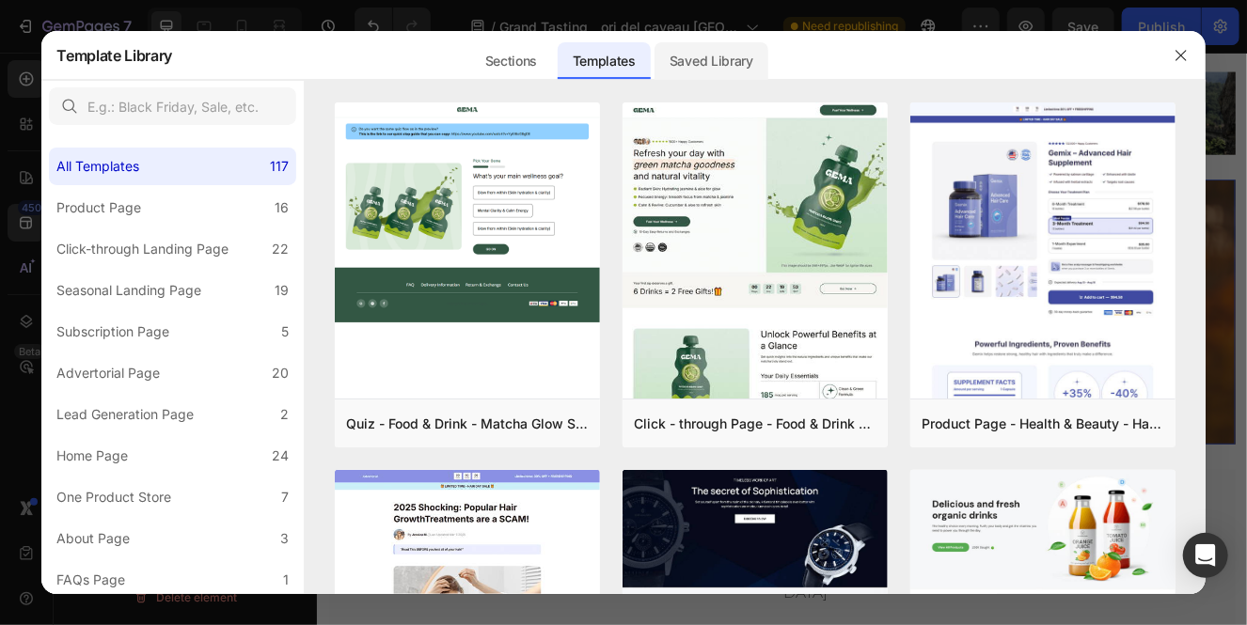
click at [700, 61] on div "Saved Library" at bounding box center [711, 61] width 114 height 38
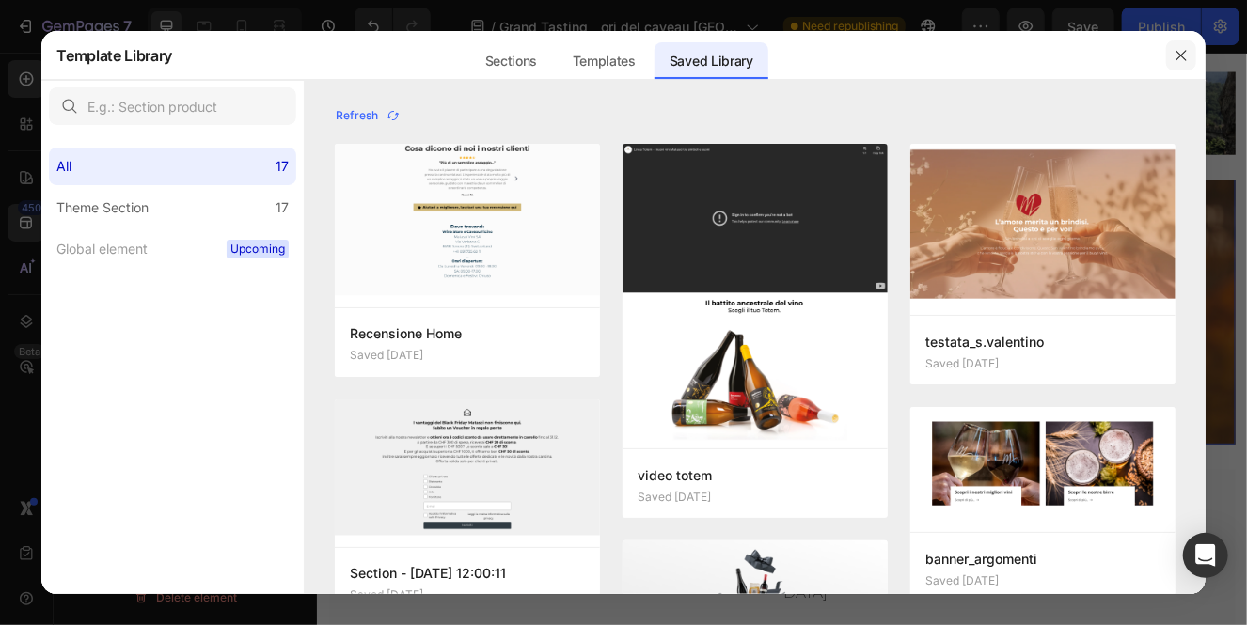
click at [1184, 55] on icon "button" at bounding box center [1180, 55] width 15 height 15
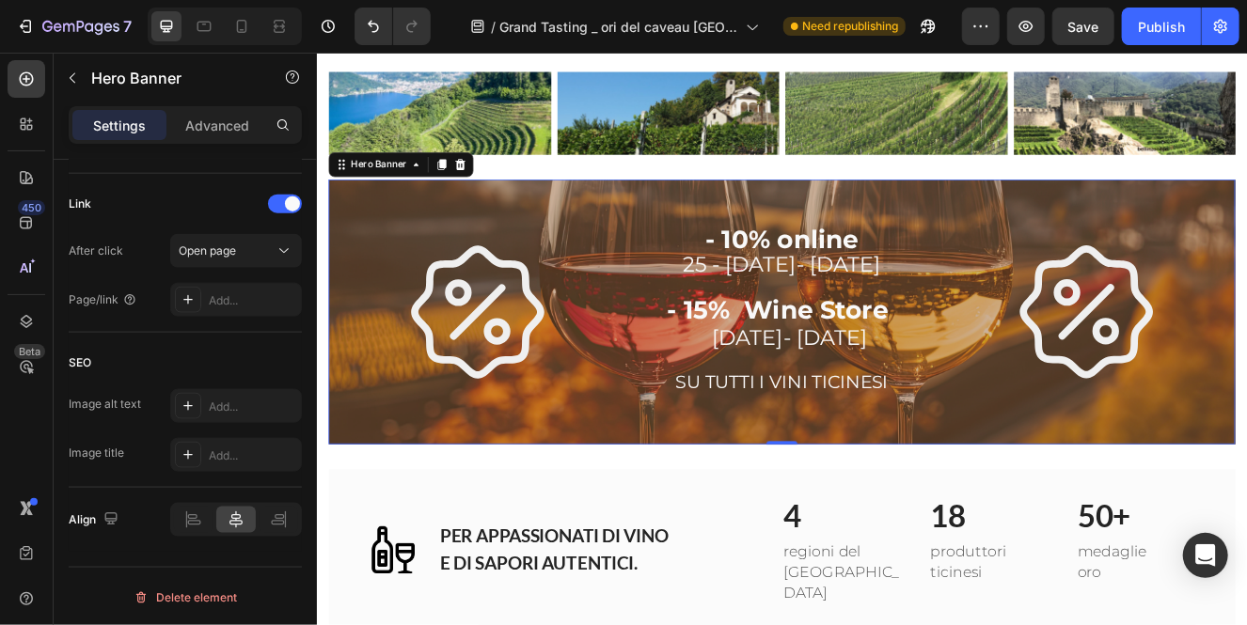
click at [907, 493] on div "Icon - 10% online 25 - 26- 27 ottobre - 15% Wine Store 25- 26 ottobre SU TUTTI …" at bounding box center [880, 367] width 1100 height 313
click at [228, 129] on p "Advanced" at bounding box center [217, 126] width 64 height 20
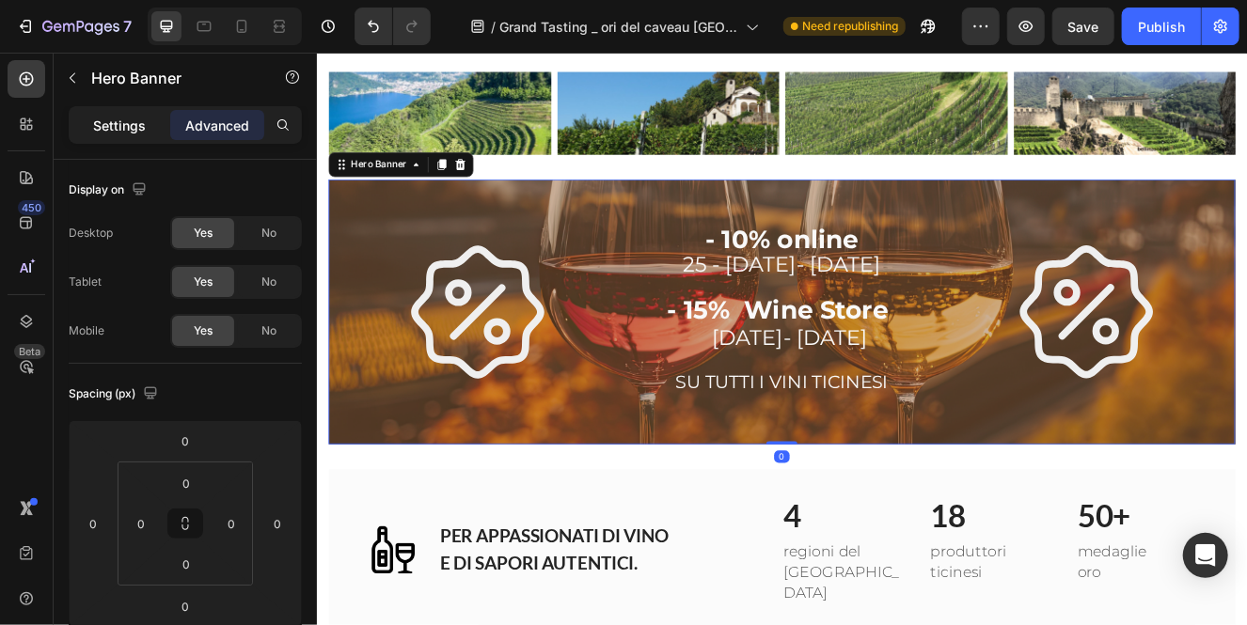
click at [100, 119] on p "Settings" at bounding box center [119, 126] width 53 height 20
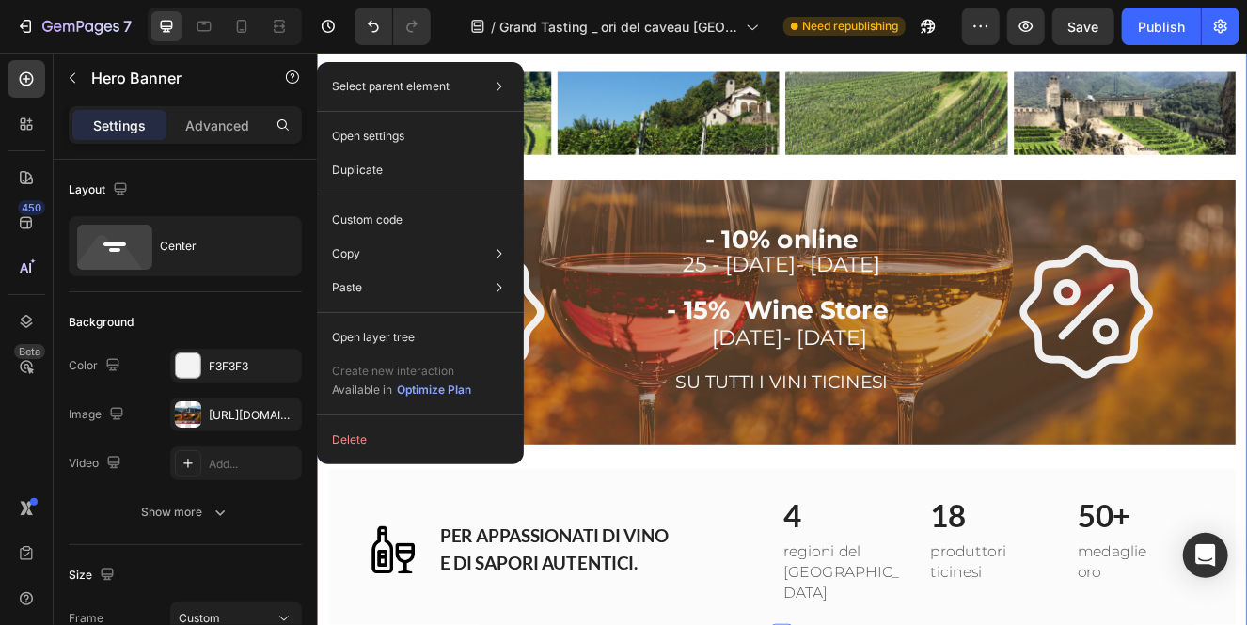
click at [649, 520] on div "Image ⁠⁠⁠⁠⁠⁠⁠ Degusta gli ori del Ticino venerdì 17 e sabato 18 ottobre 2025 He…" at bounding box center [880, 7] width 1100 height 1494
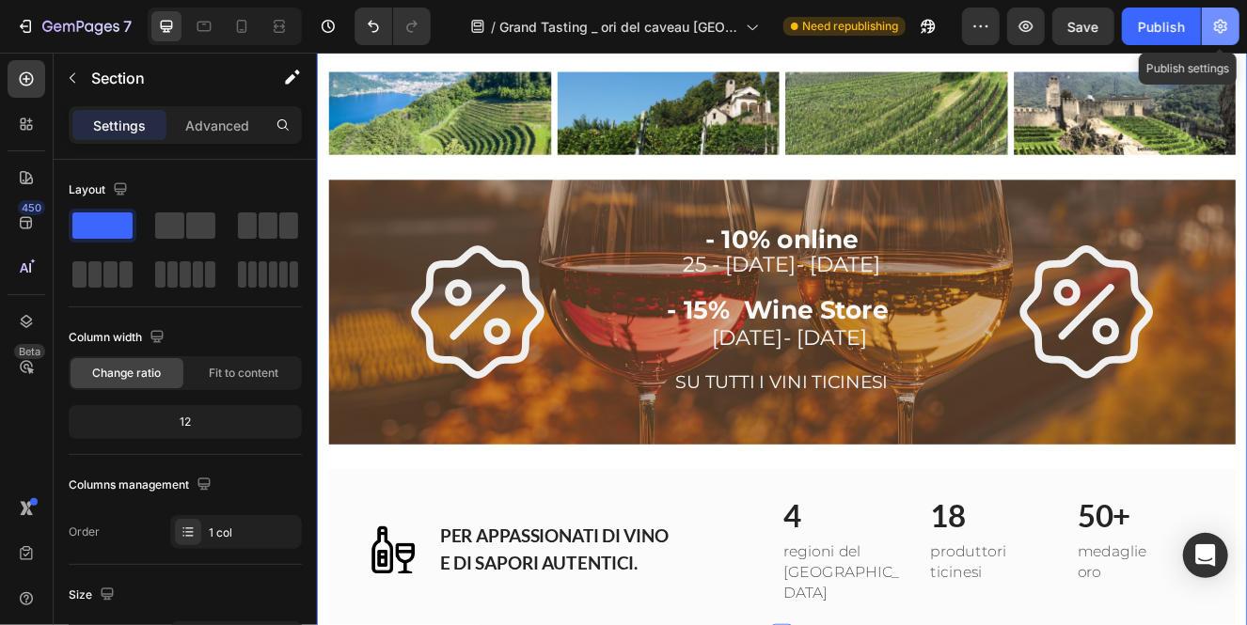
click at [1218, 21] on icon "button" at bounding box center [1220, 27] width 13 height 14
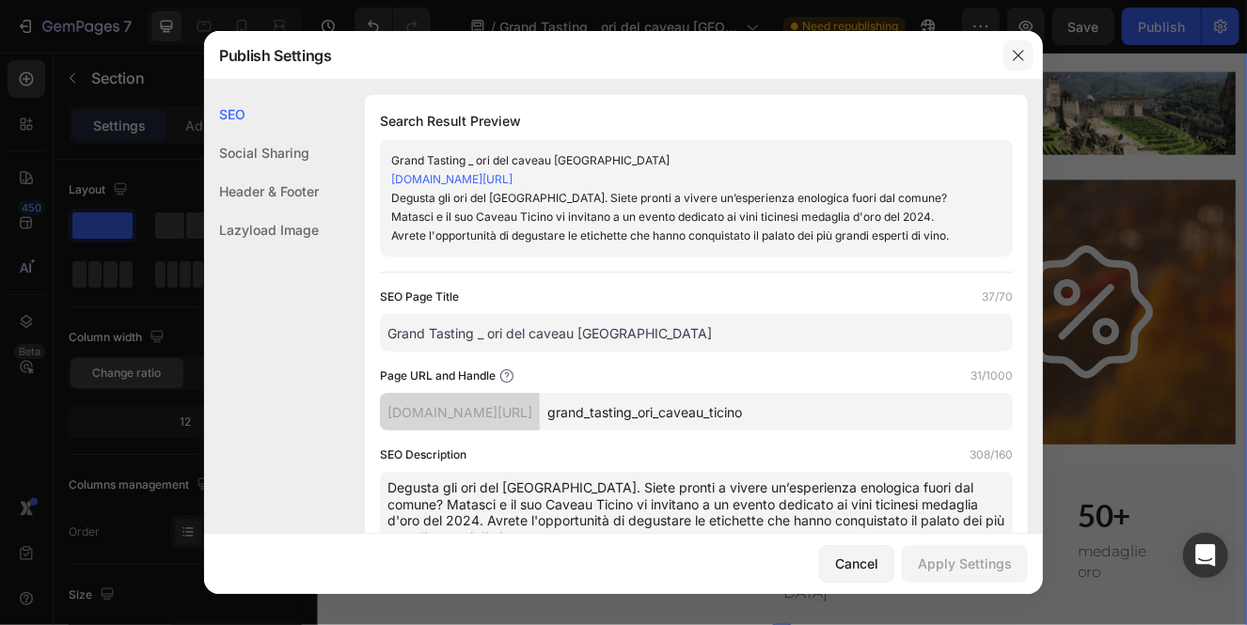
click at [1018, 55] on icon "button" at bounding box center [1018, 55] width 10 height 10
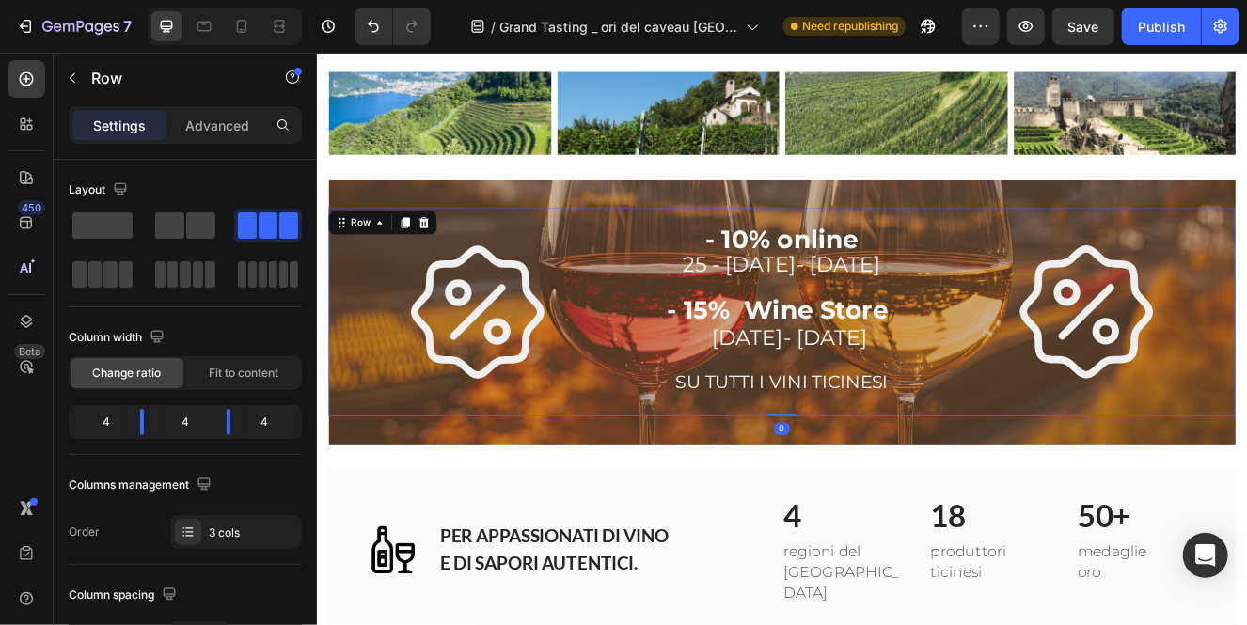
click at [1246, 241] on div "Icon" at bounding box center [1249, 367] width 362 height 253
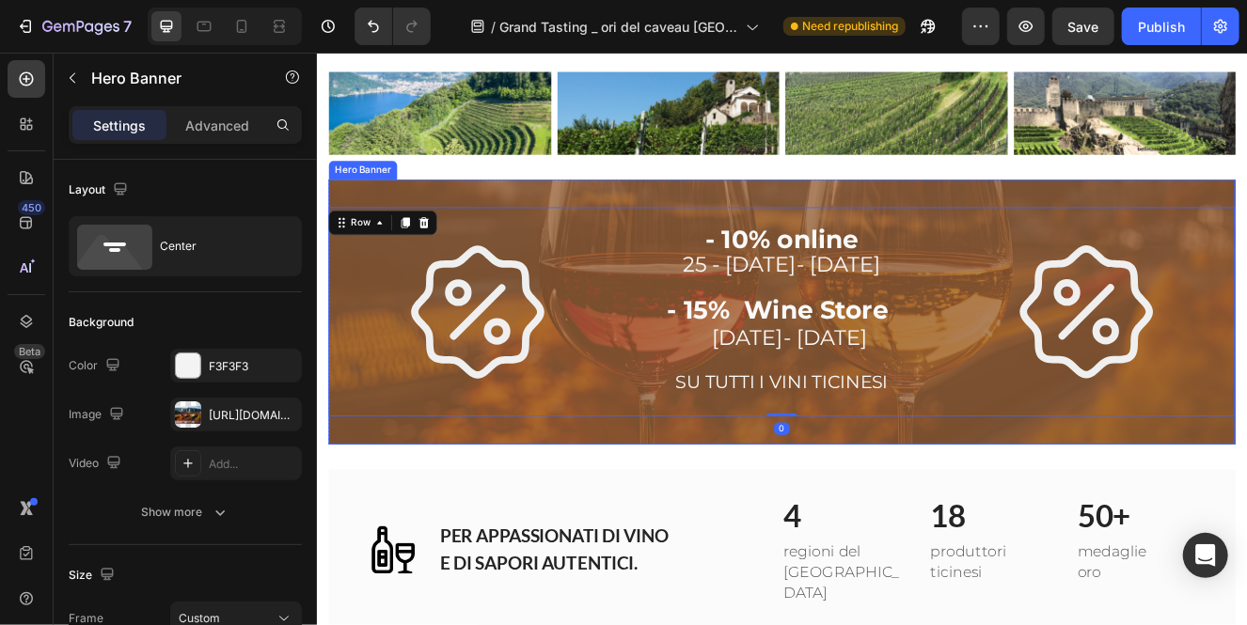
click at [1246, 207] on div "Overlay" at bounding box center [880, 367] width 1100 height 321
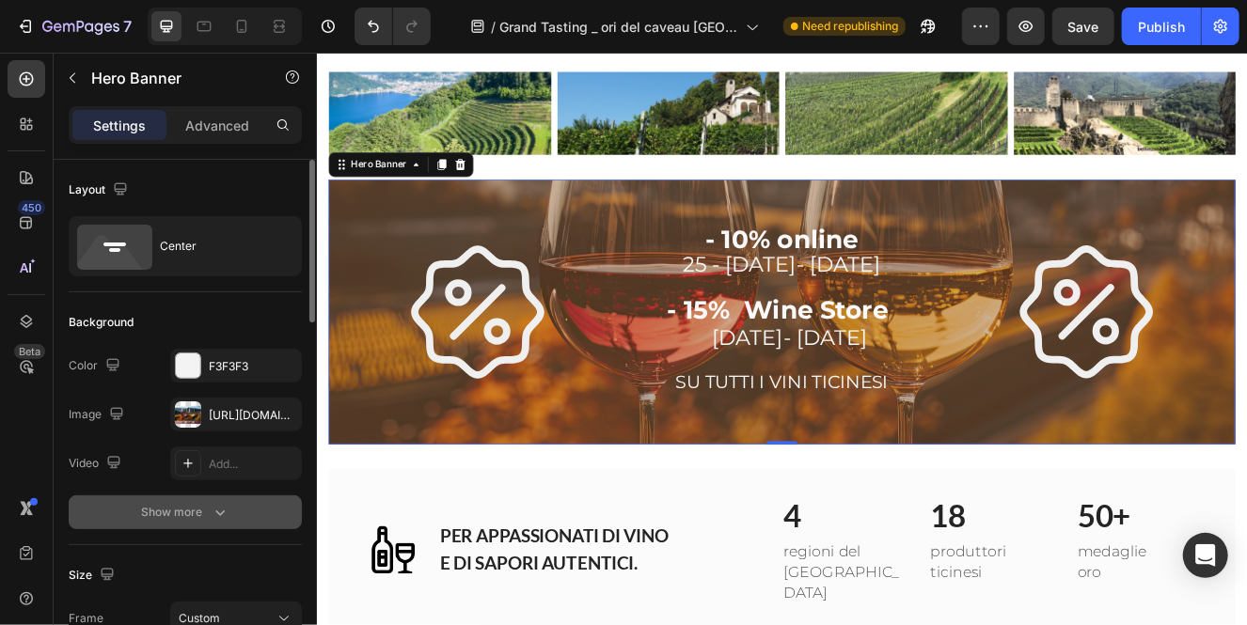
click at [213, 517] on icon "button" at bounding box center [220, 512] width 19 height 19
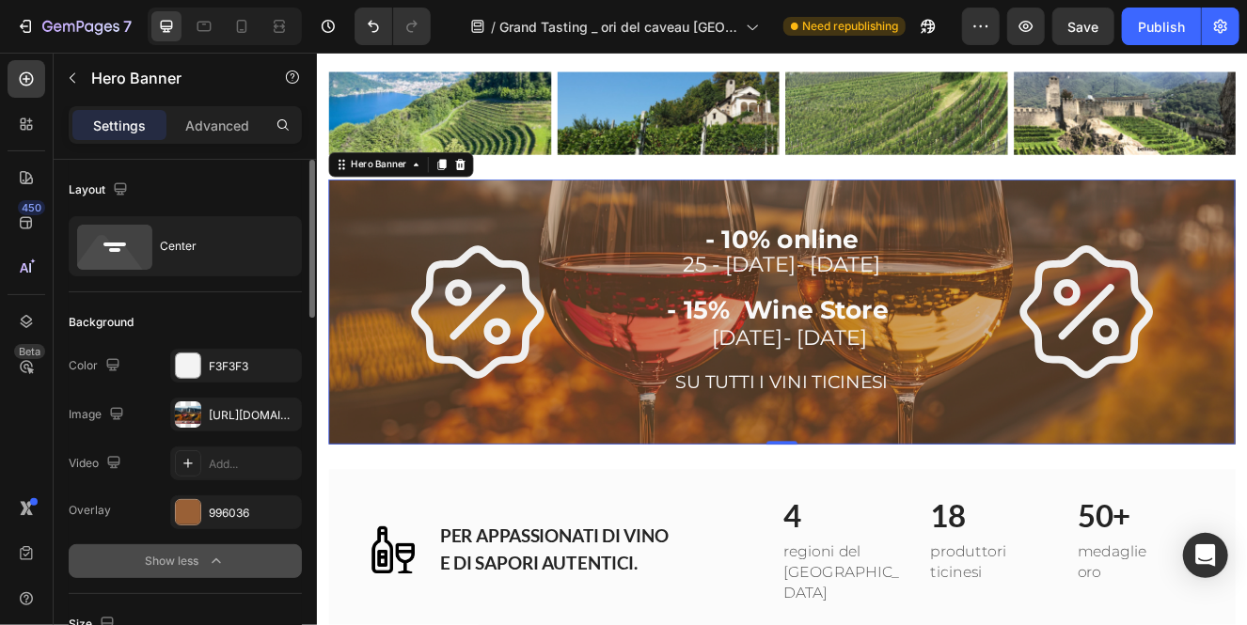
click at [638, 493] on div "Icon - 10% online 25 - 26- 27 ottobre - 15% Wine Store 25- 26 ottobre SU TUTTI …" at bounding box center [880, 367] width 1100 height 313
click at [488, 182] on icon at bounding box center [490, 188] width 12 height 13
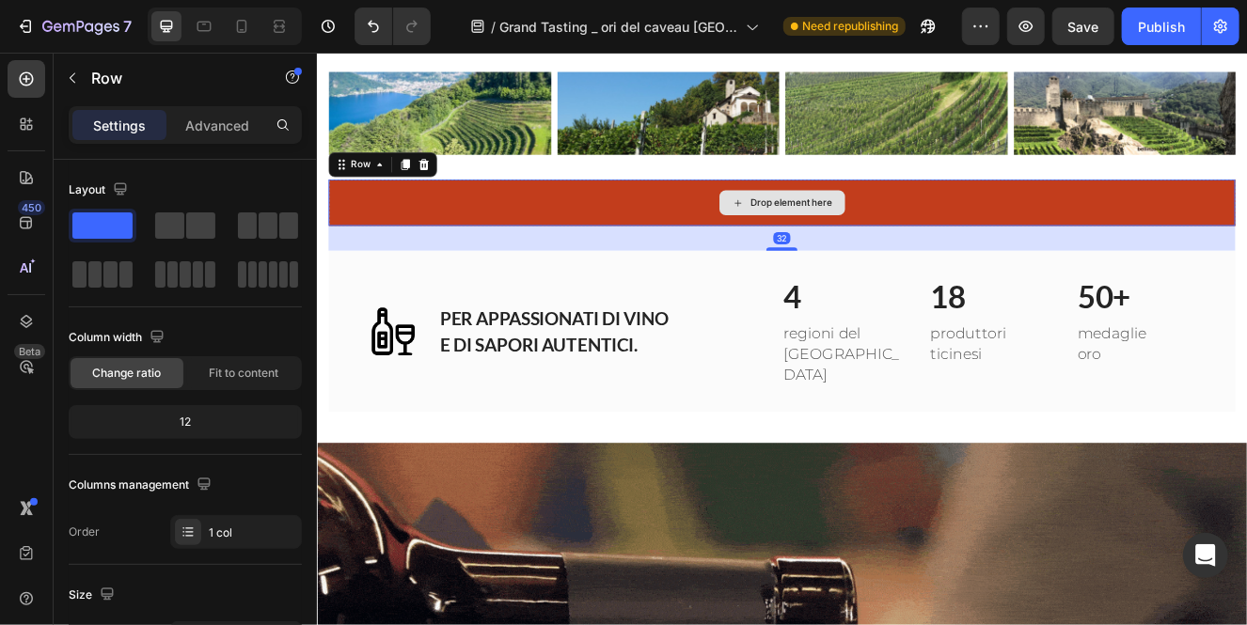
click at [532, 212] on div "Drop element here" at bounding box center [880, 235] width 1100 height 56
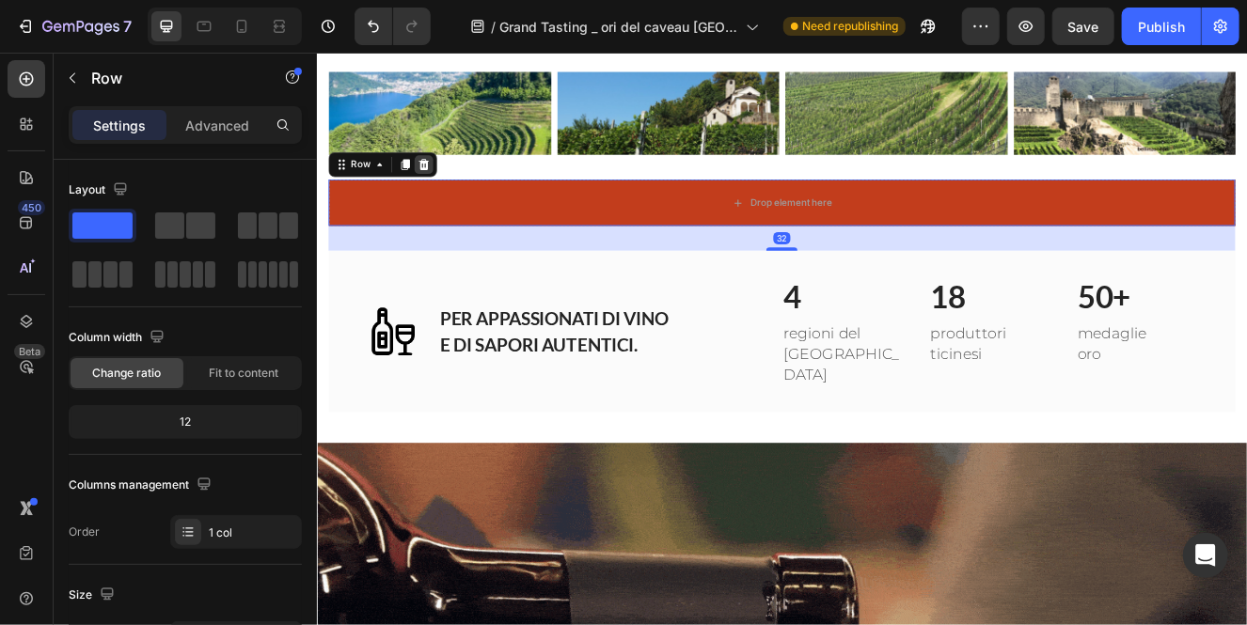
click at [443, 181] on icon at bounding box center [445, 188] width 15 height 15
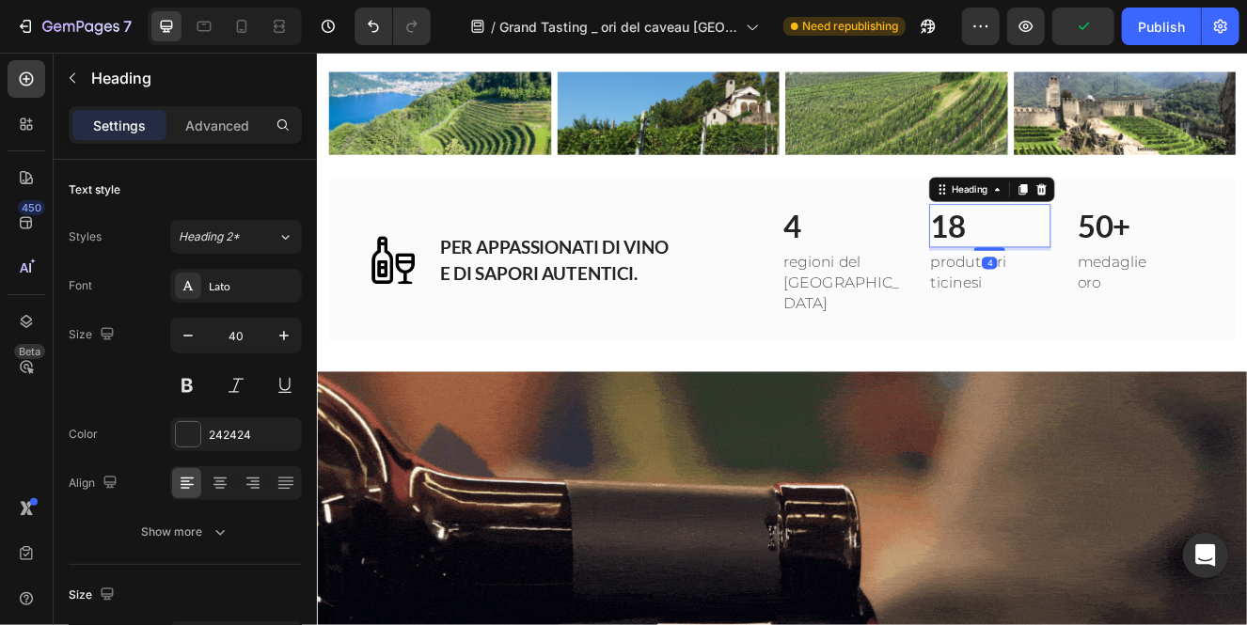
click at [1092, 252] on h2 "18" at bounding box center [1133, 263] width 149 height 53
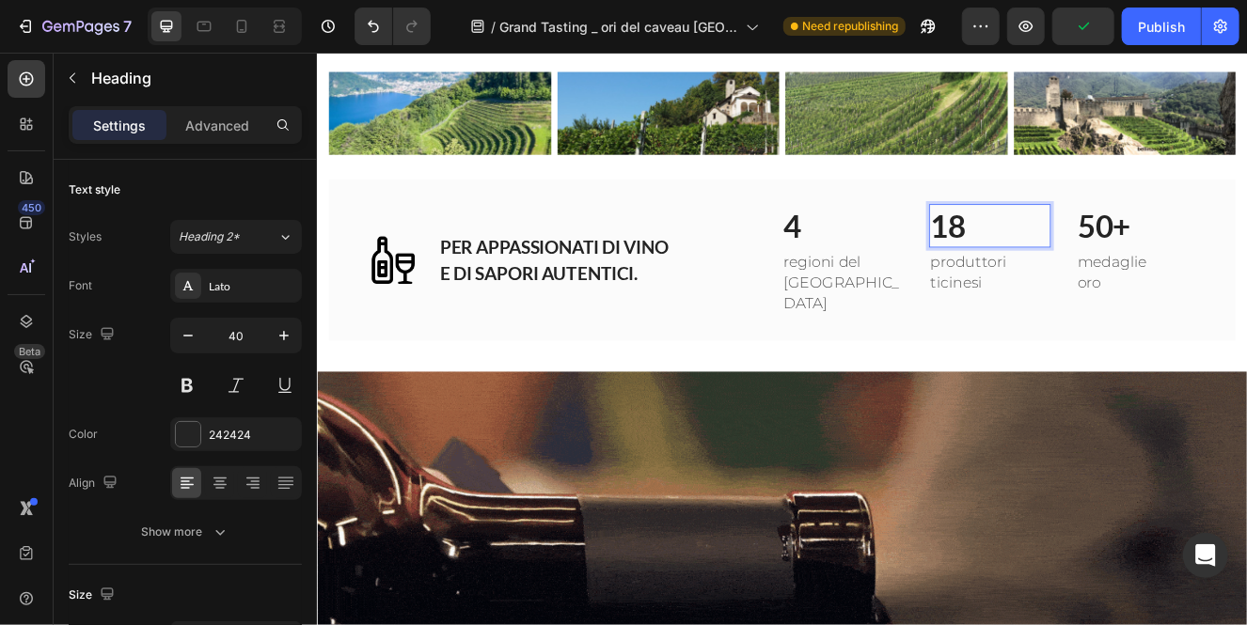
click at [1092, 252] on h2 "18" at bounding box center [1133, 263] width 149 height 53
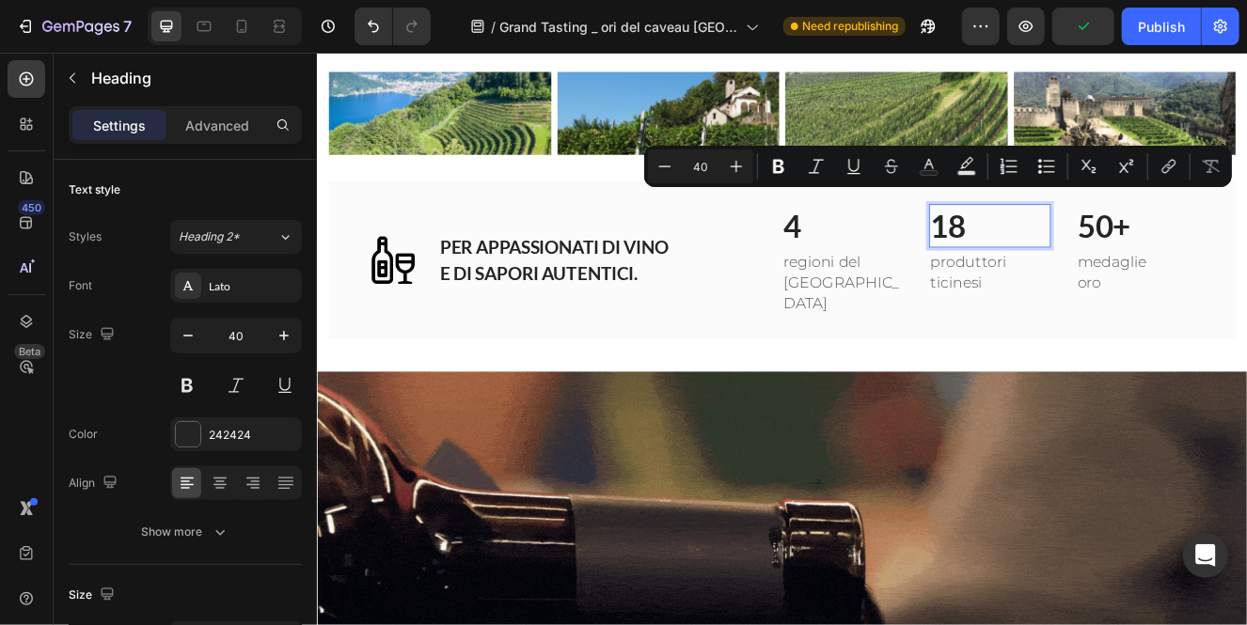
click at [1092, 252] on p "18" at bounding box center [1132, 263] width 145 height 49
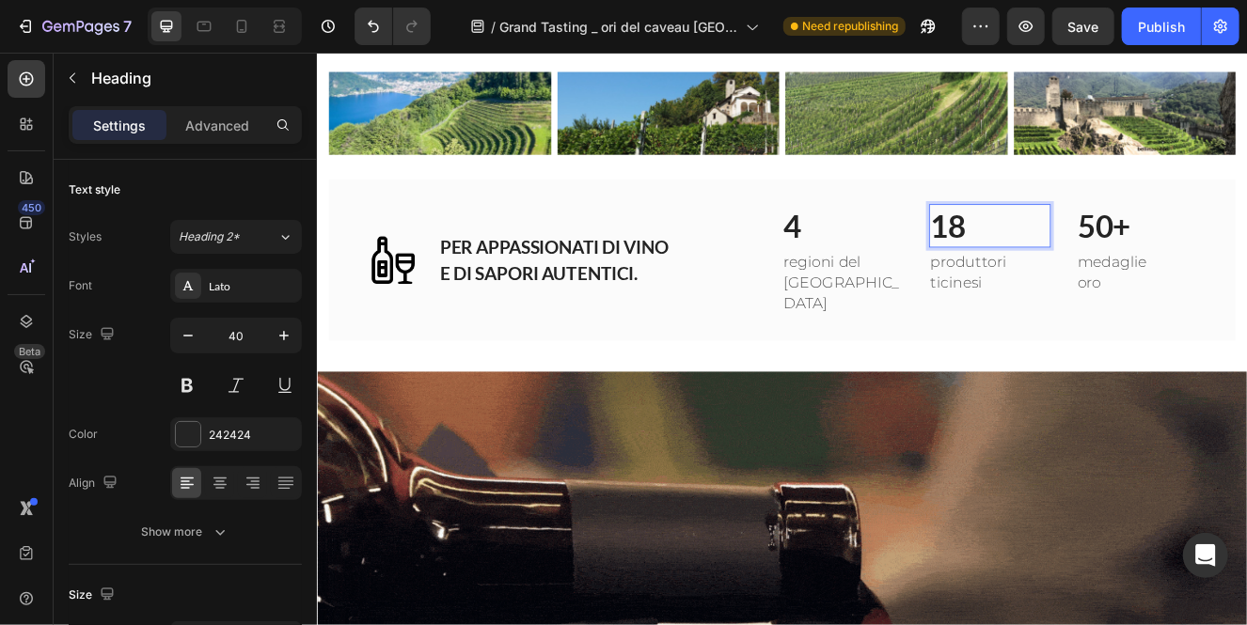
click at [1093, 250] on p "18" at bounding box center [1132, 263] width 145 height 49
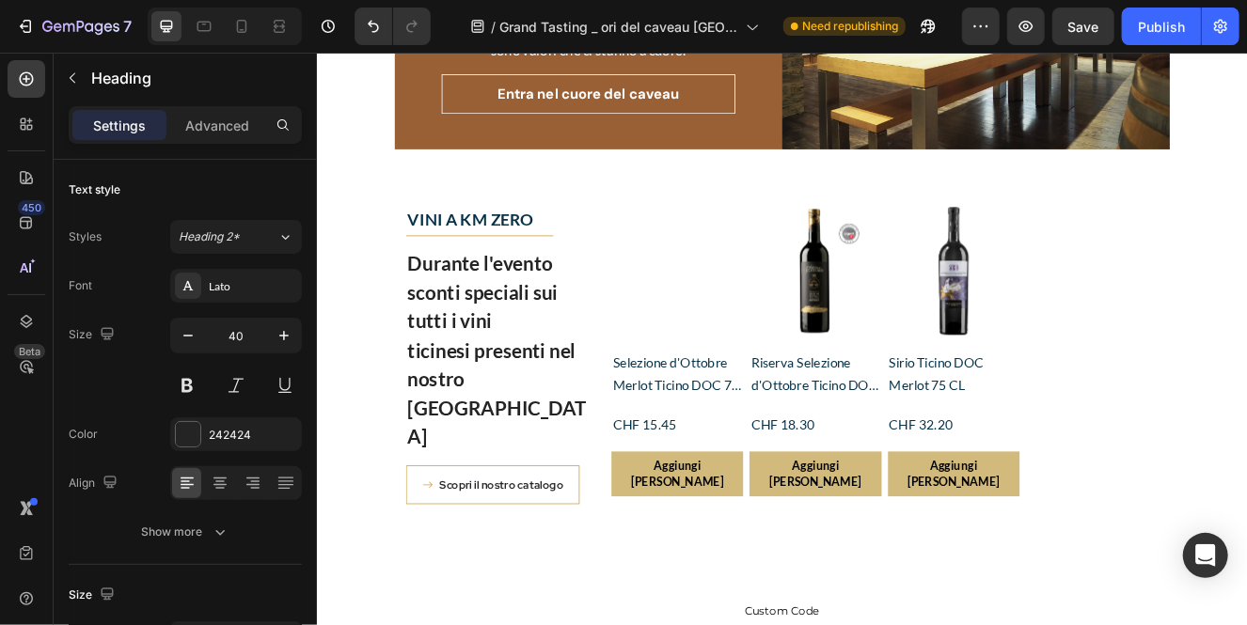
scroll to position [3055, 0]
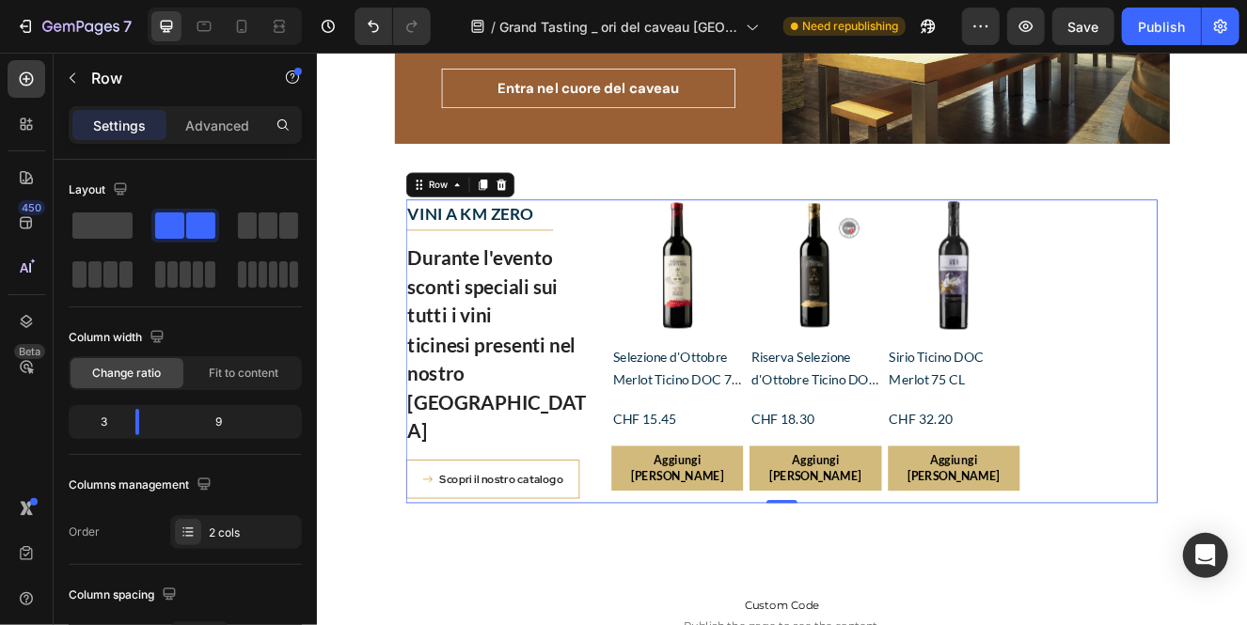
click at [652, 270] on div "VINI A KM ZERO Text block Title Line Durante l'evento sconti speciali sui tutti…" at bounding box center [880, 415] width 912 height 369
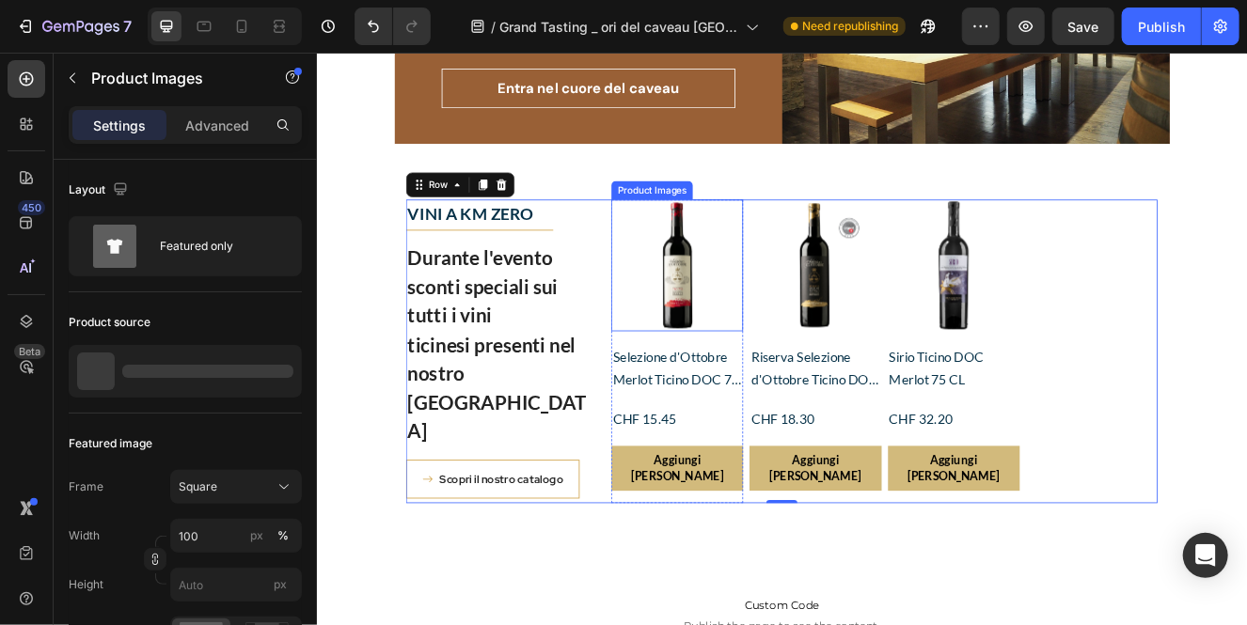
click at [692, 221] on div "Product Images" at bounding box center [722, 220] width 91 height 17
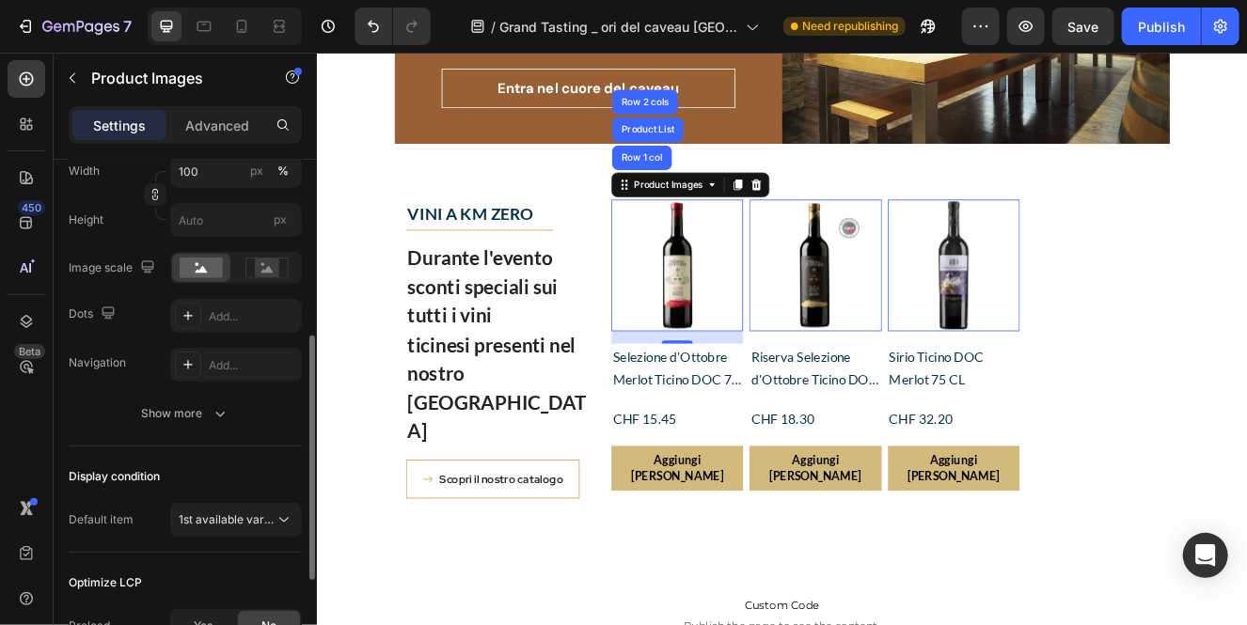
scroll to position [369, 0]
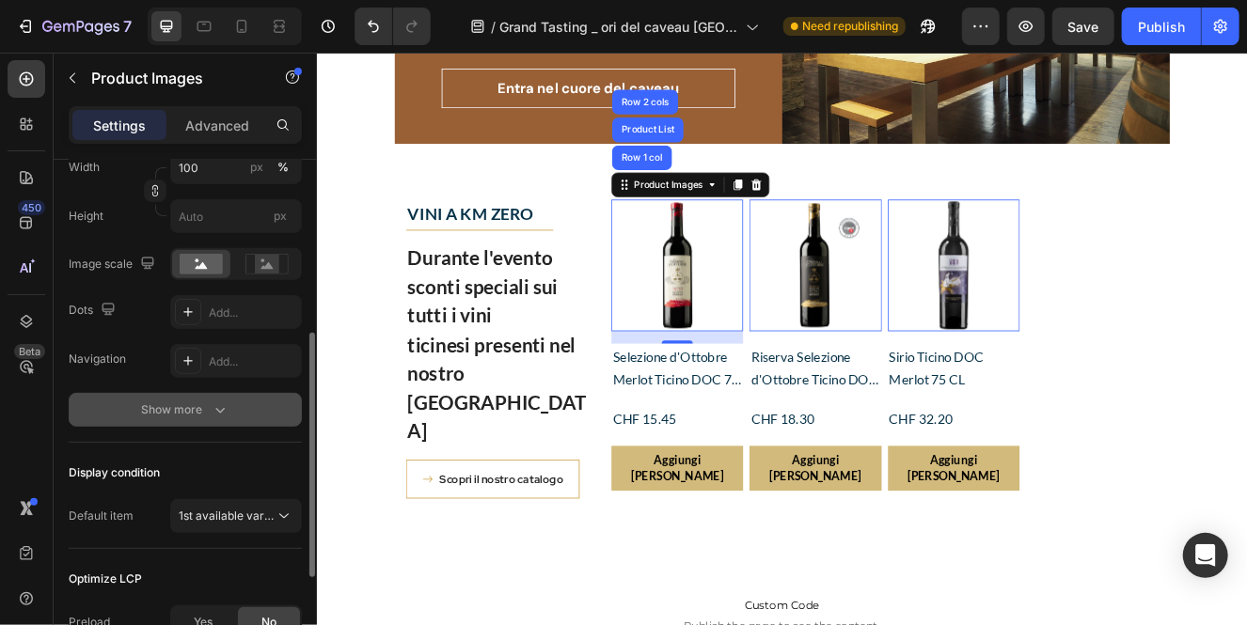
click at [227, 406] on icon "button" at bounding box center [220, 409] width 19 height 19
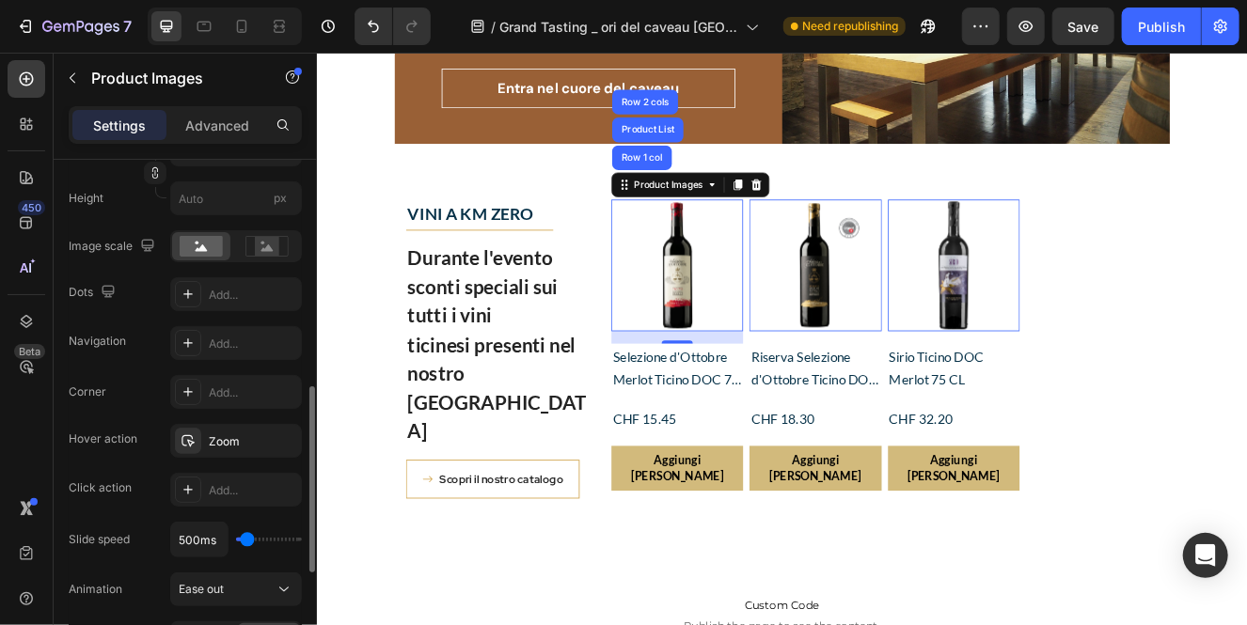
scroll to position [381, 0]
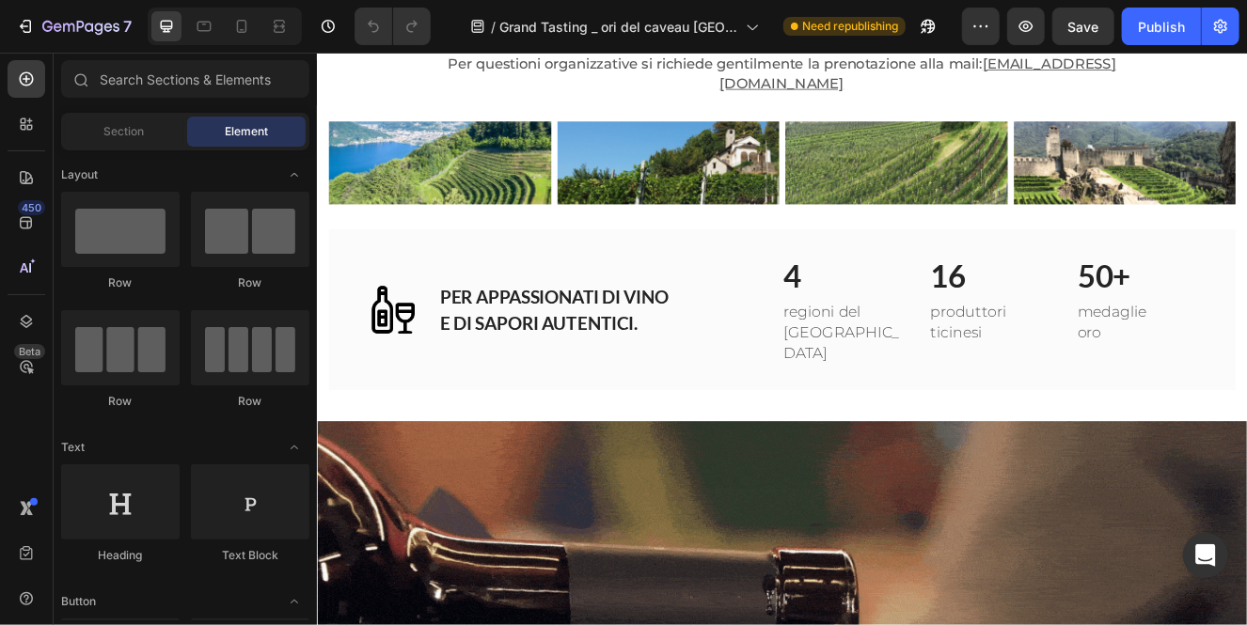
scroll to position [1343, 0]
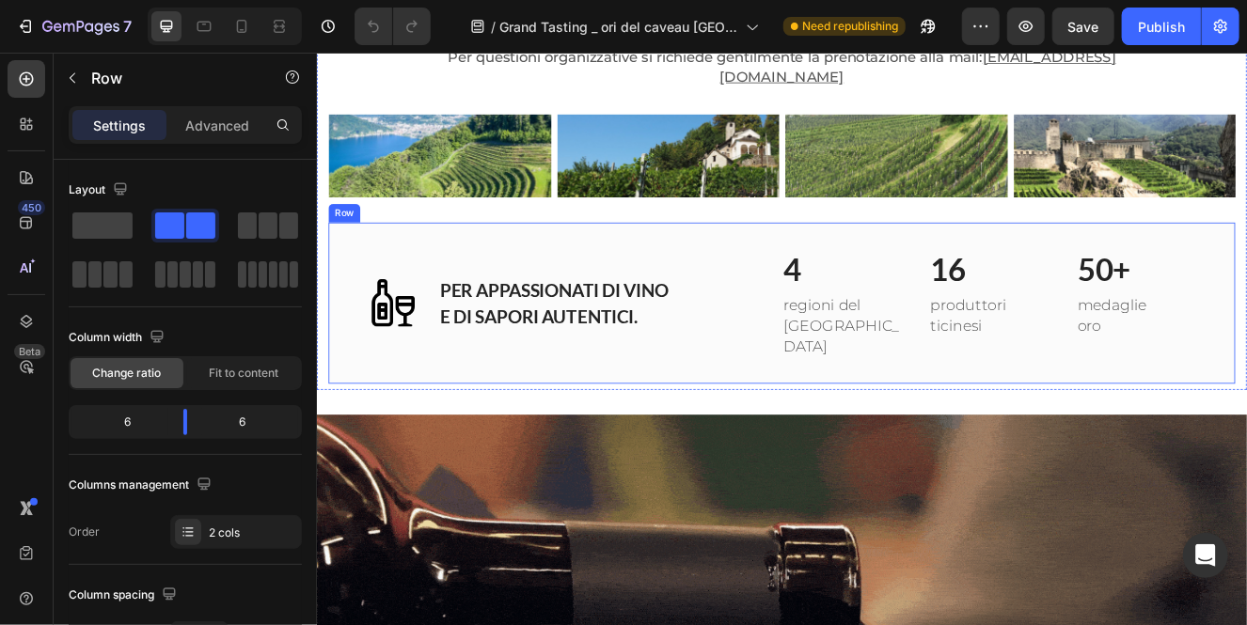
click at [884, 259] on div "Image PER APPASSIONATI DI VINO E DI SAPORI AUTENTICI. Heading Row 4 Heading reg…" at bounding box center [880, 357] width 1100 height 196
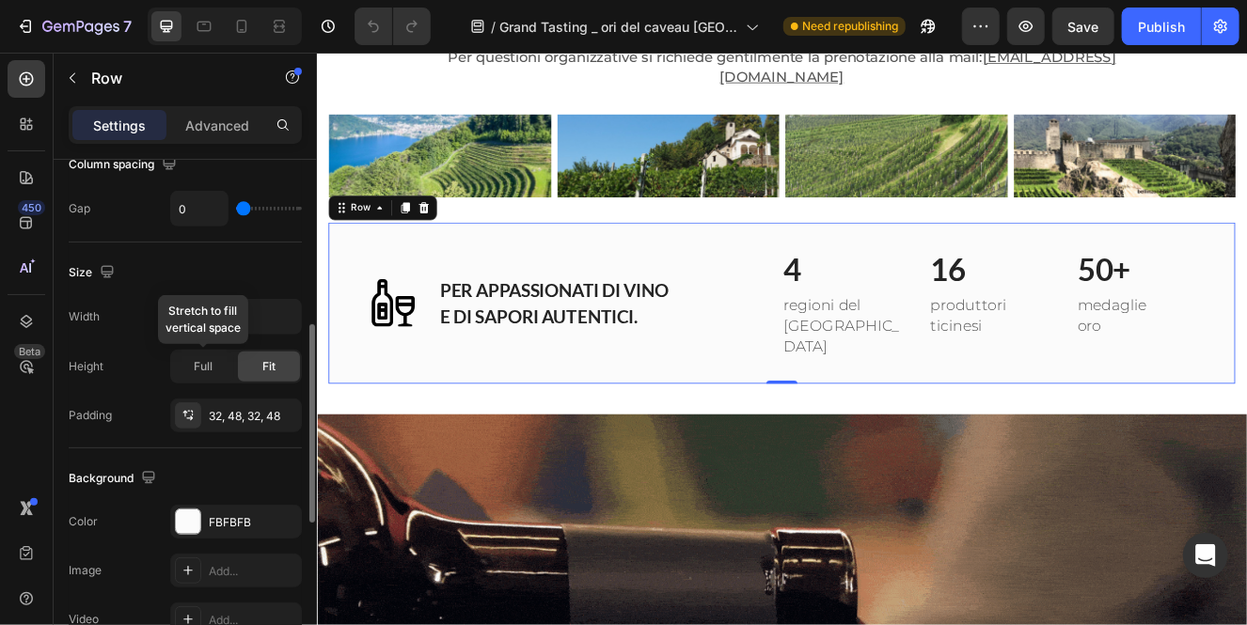
scroll to position [432, 0]
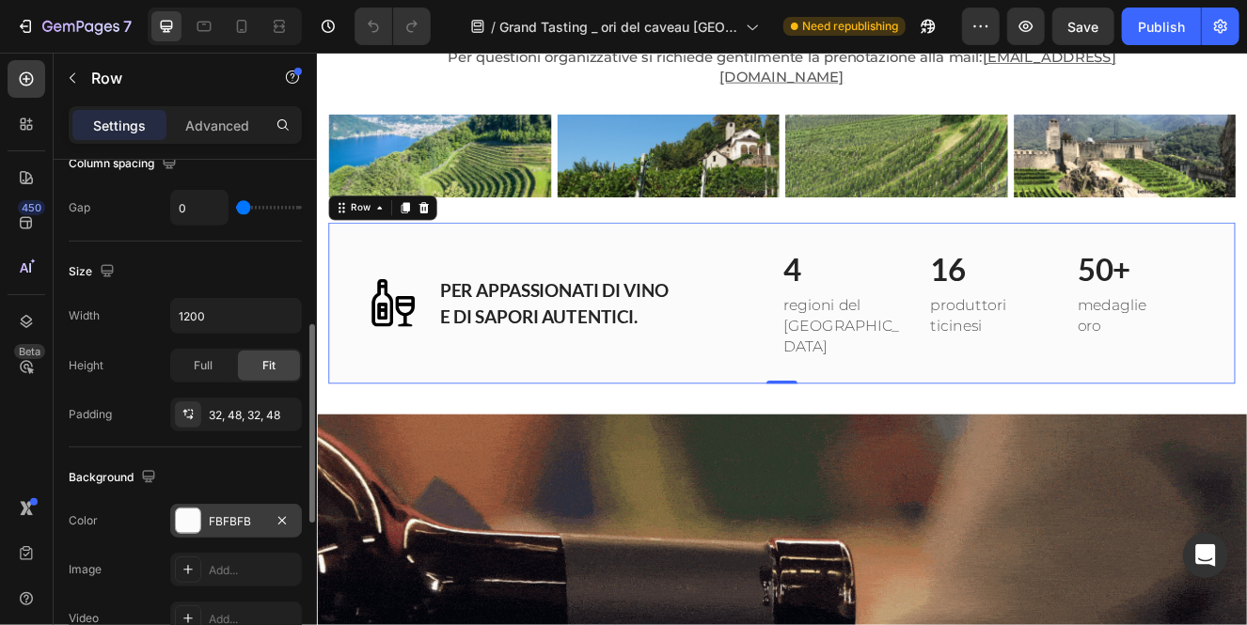
click at [221, 526] on div "FBFBFB" at bounding box center [236, 521] width 55 height 17
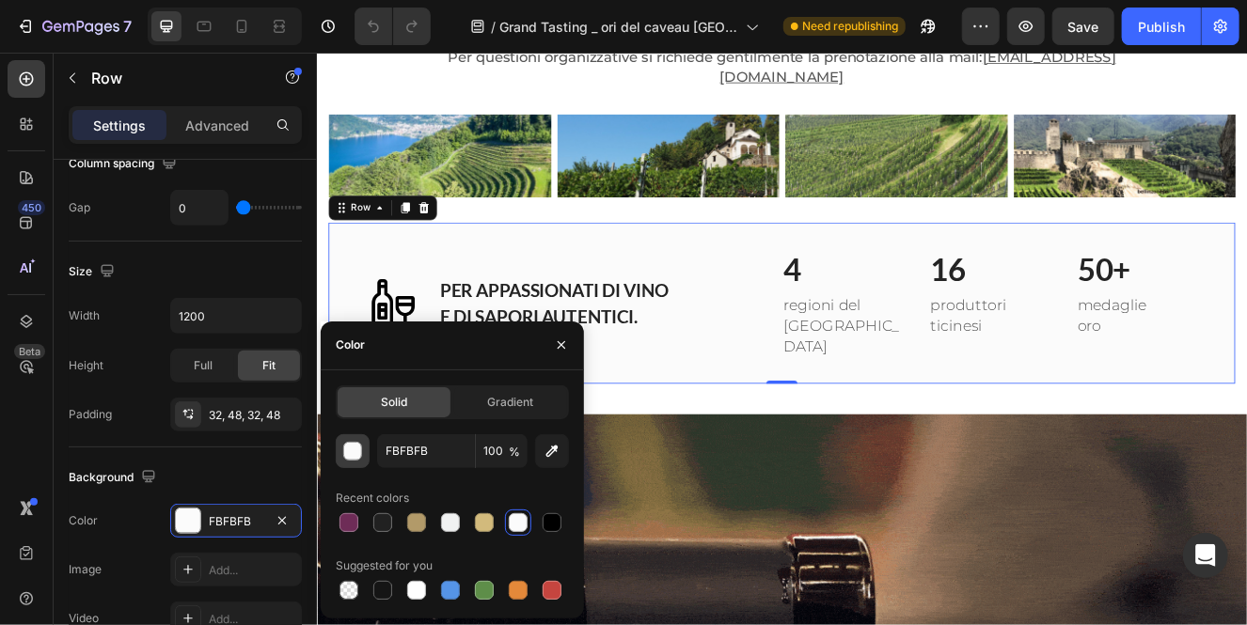
click at [354, 448] on div "button" at bounding box center [353, 452] width 19 height 19
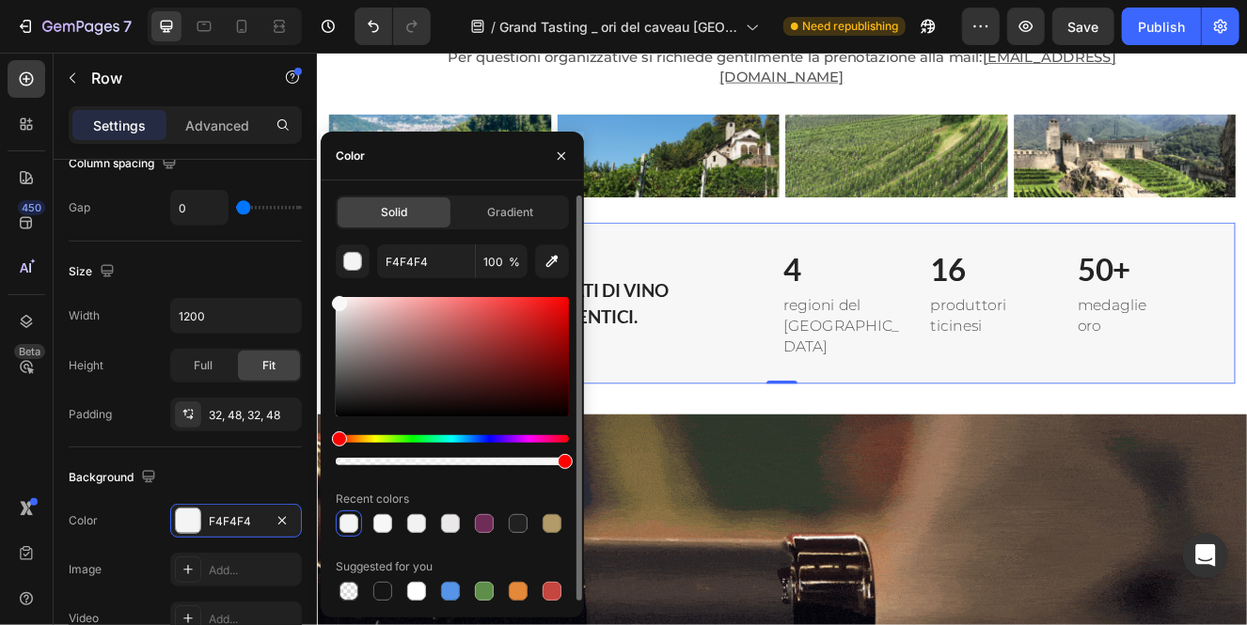
drag, startPoint x: 339, startPoint y: 306, endPoint x: 332, endPoint y: 300, distance: 10.0
click at [332, 300] on div at bounding box center [339, 303] width 15 height 15
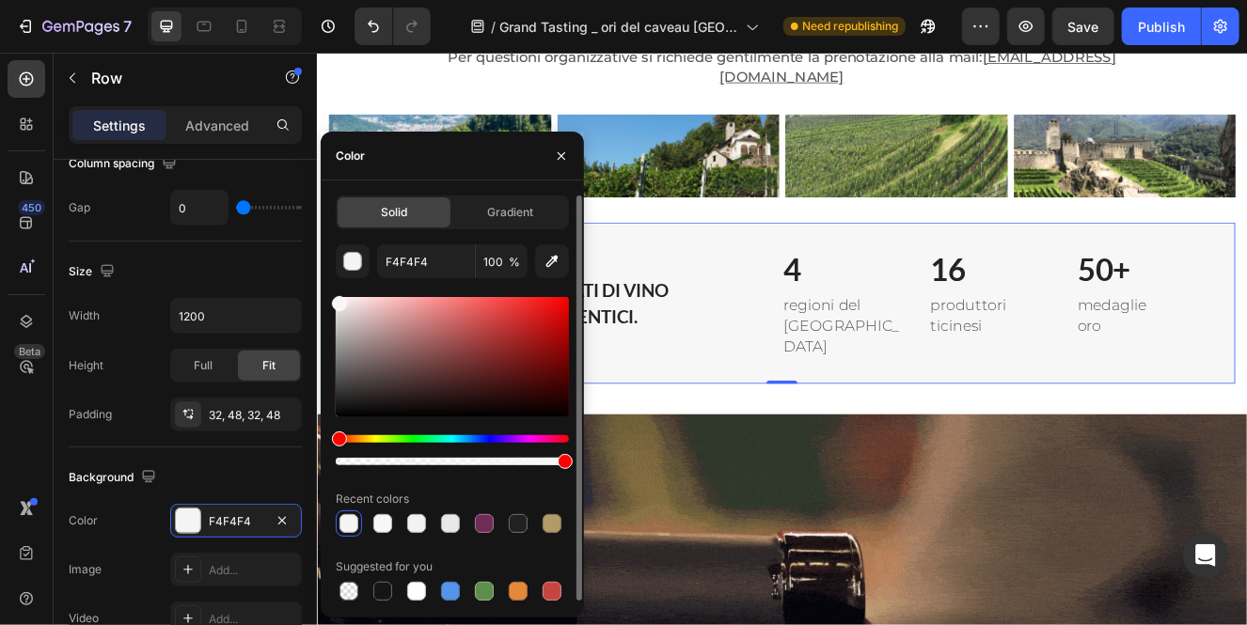
type input "F7F7F7"
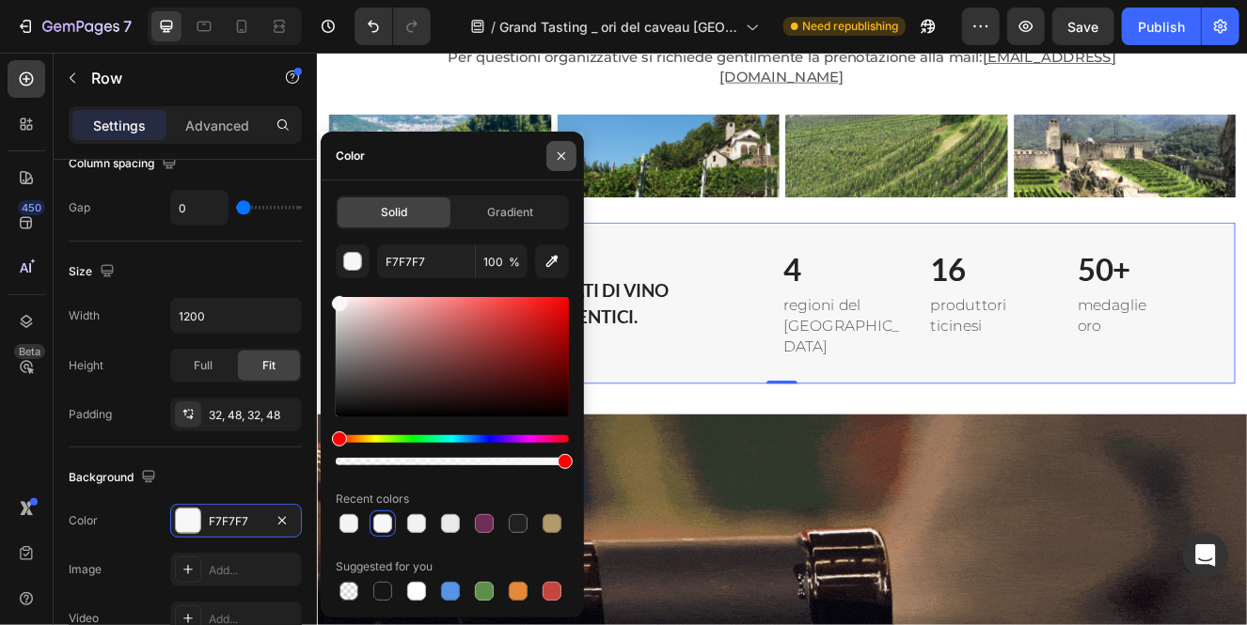
click at [556, 156] on icon "button" at bounding box center [561, 156] width 15 height 15
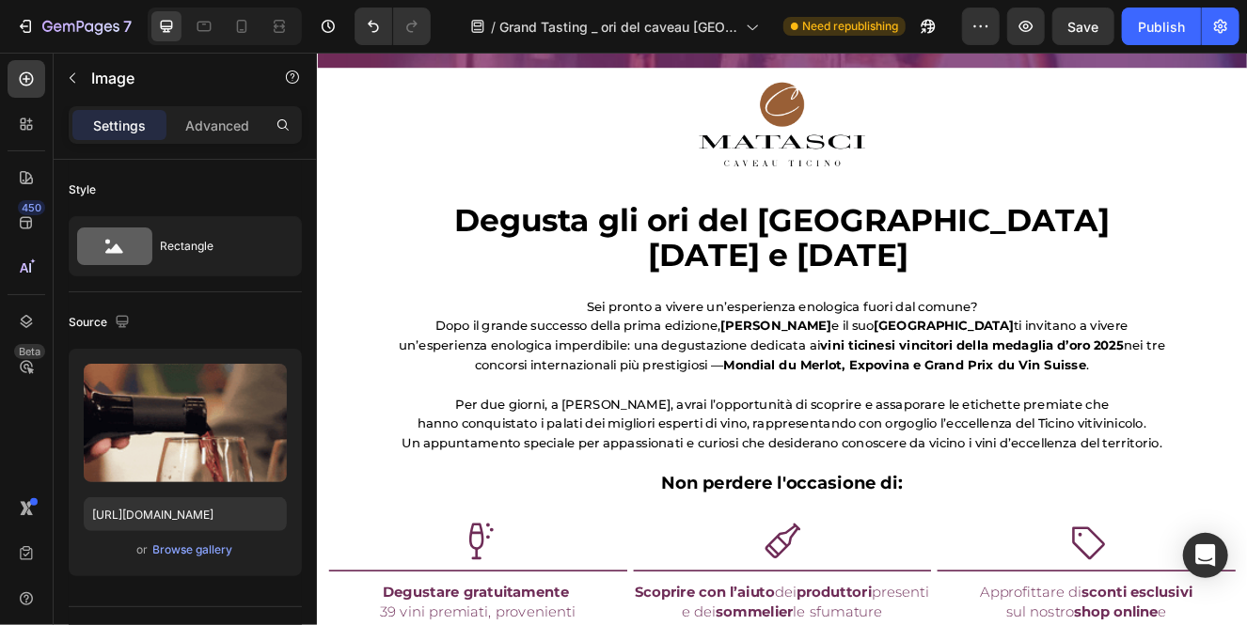
scroll to position [583, 0]
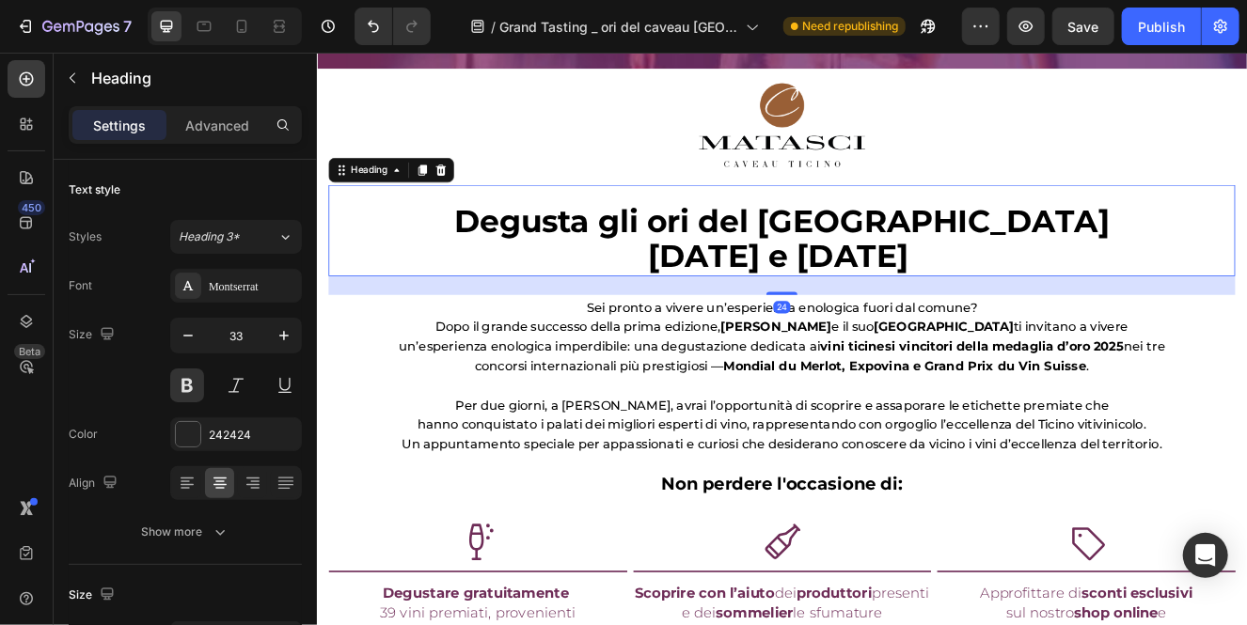
click at [1220, 304] on h2 "Degusta gli ori del Ticino [DATE] e [DATE]" at bounding box center [880, 280] width 1100 height 88
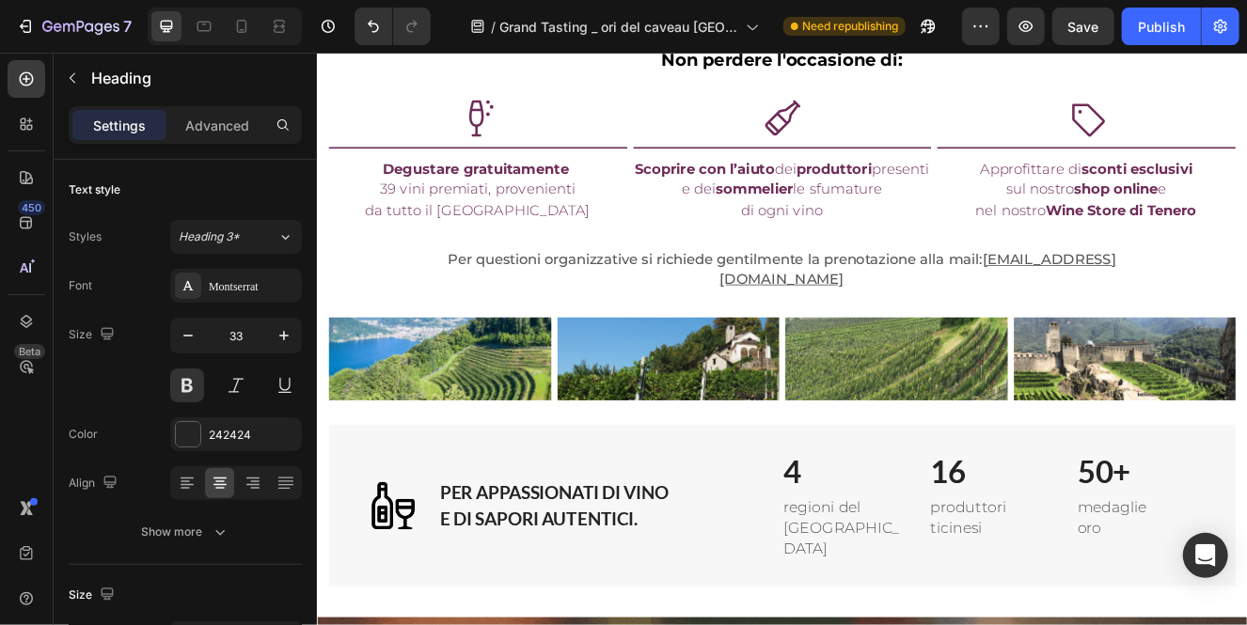
scroll to position [1079, 0]
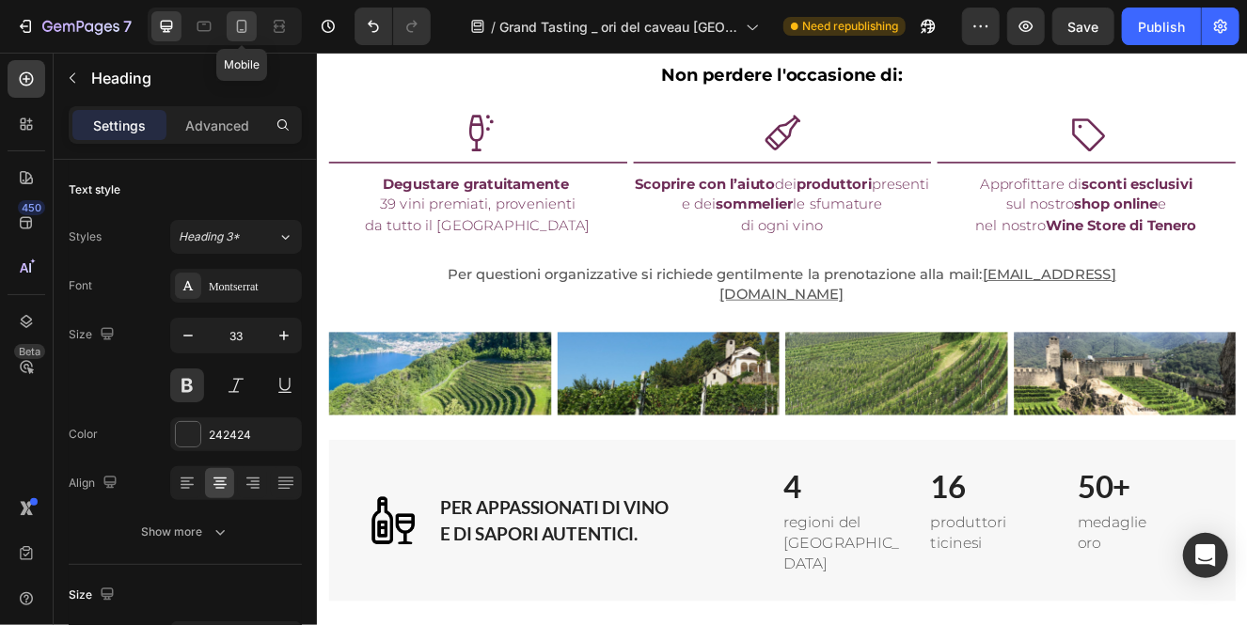
click at [242, 28] on icon at bounding box center [241, 26] width 19 height 19
type input "29"
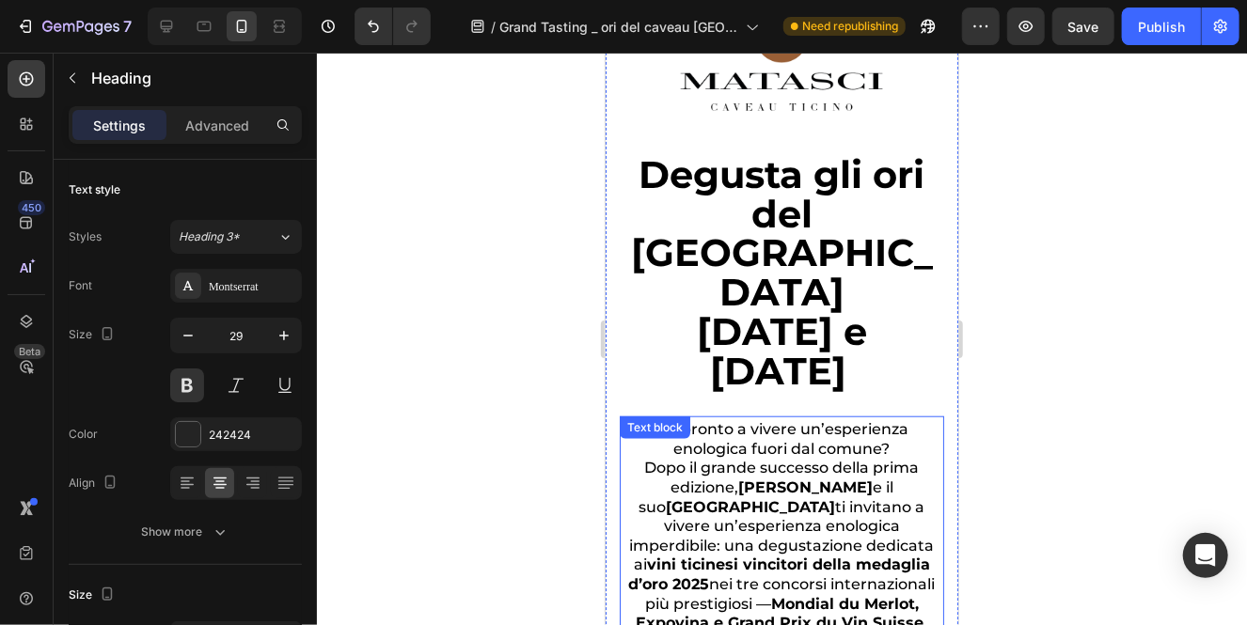
scroll to position [663, 0]
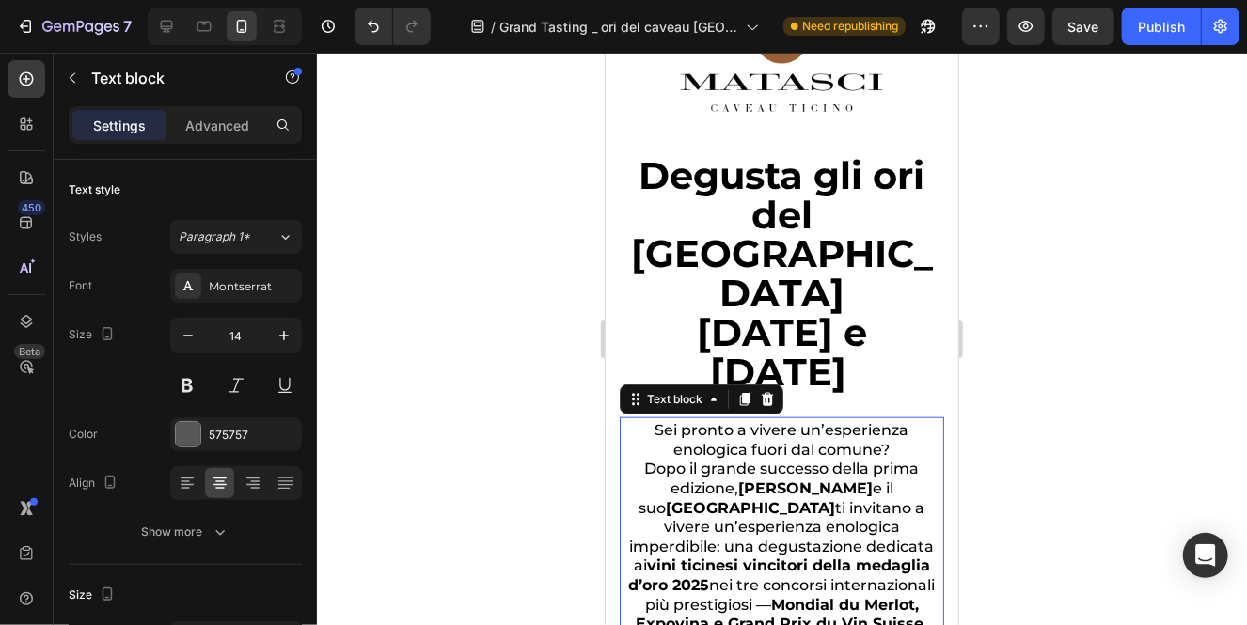
click at [808, 586] on p "Dopo il grande successo della prima edizione, [PERSON_NAME] e il suo Caveau Tic…" at bounding box center [780, 546] width 317 height 174
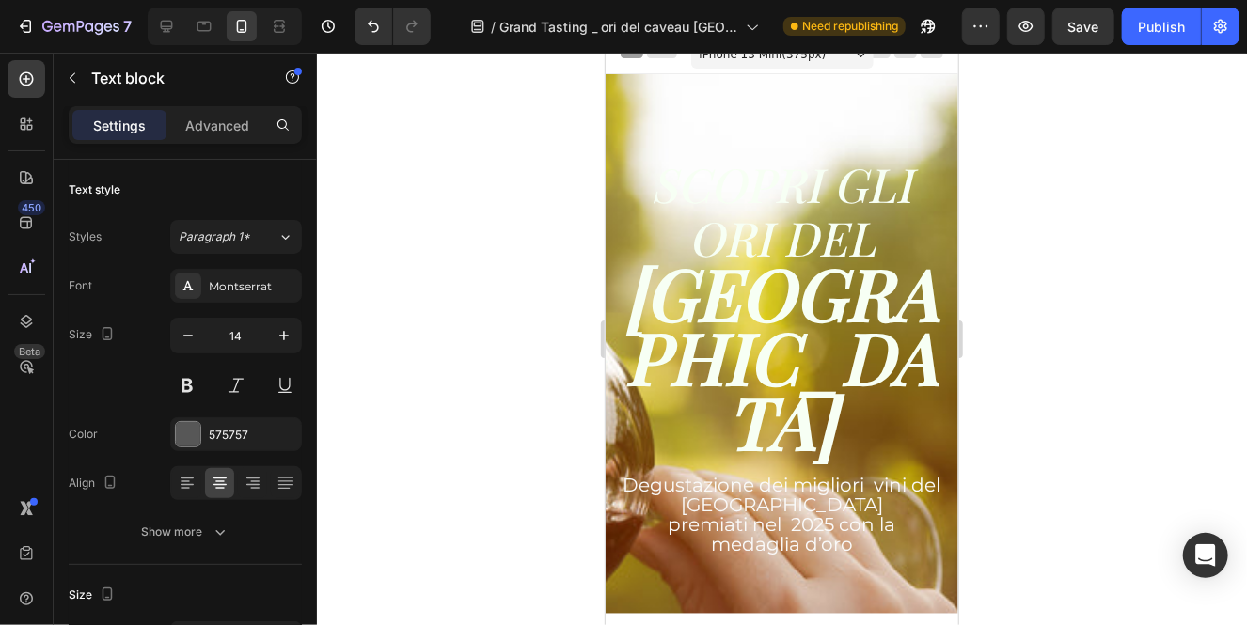
scroll to position [16, 0]
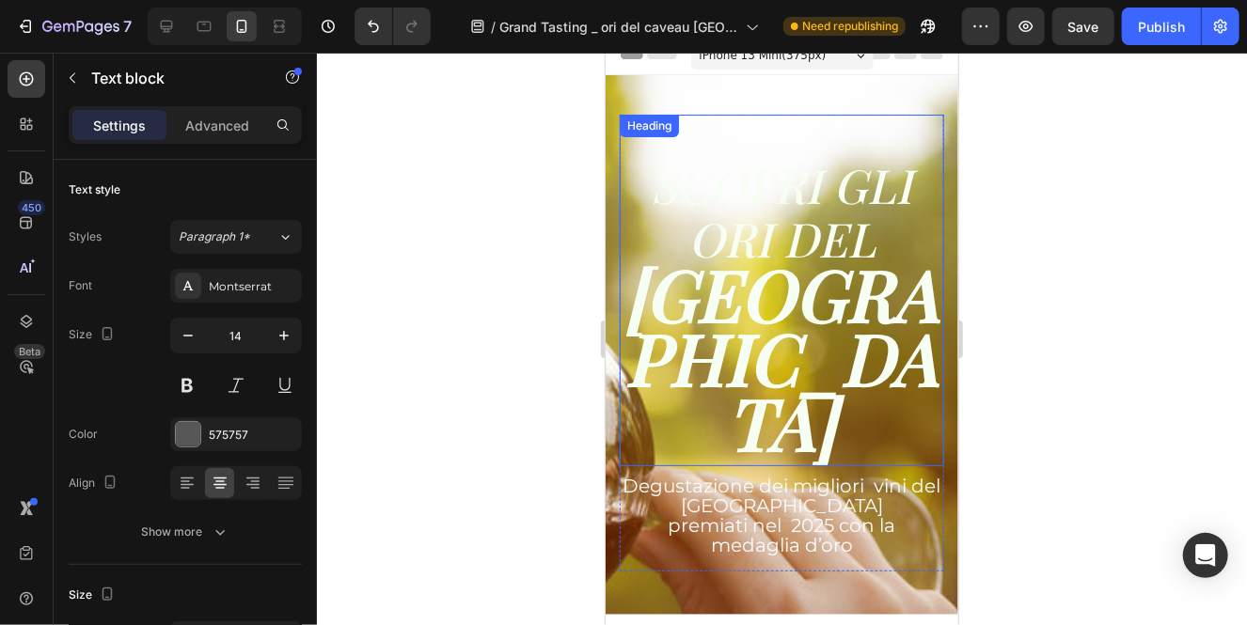
click at [836, 230] on icon "SCOPRI GLI ORI DEL" at bounding box center [781, 211] width 261 height 118
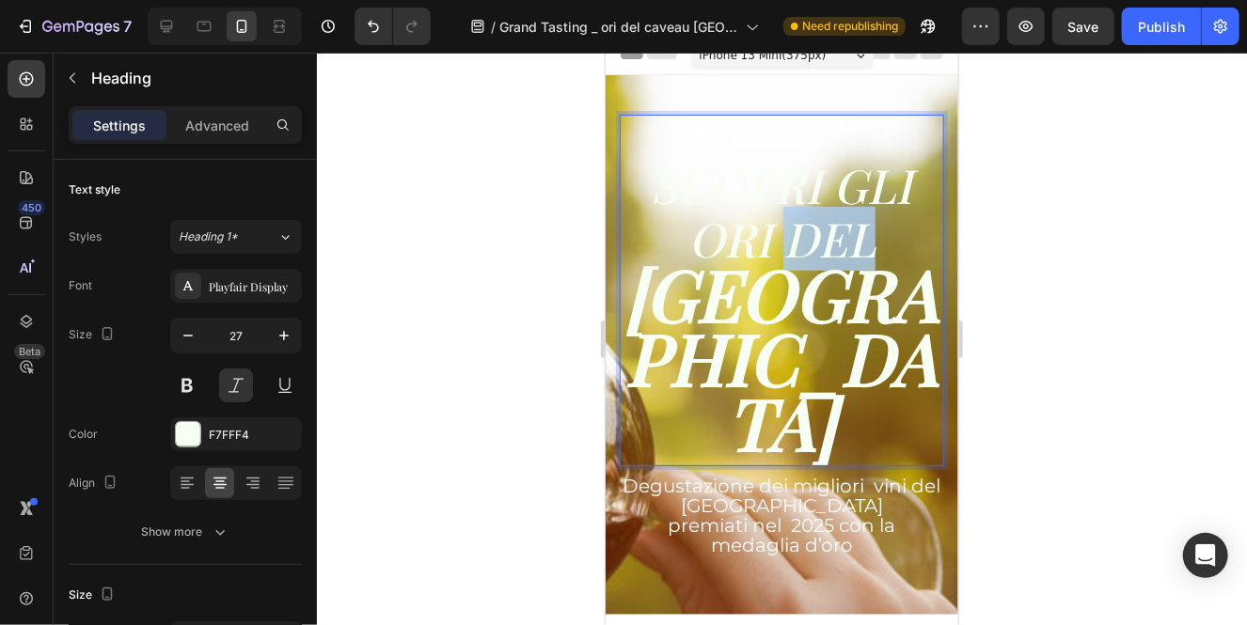
click at [836, 230] on icon "SCOPRI GLI ORI DEL" at bounding box center [781, 211] width 261 height 118
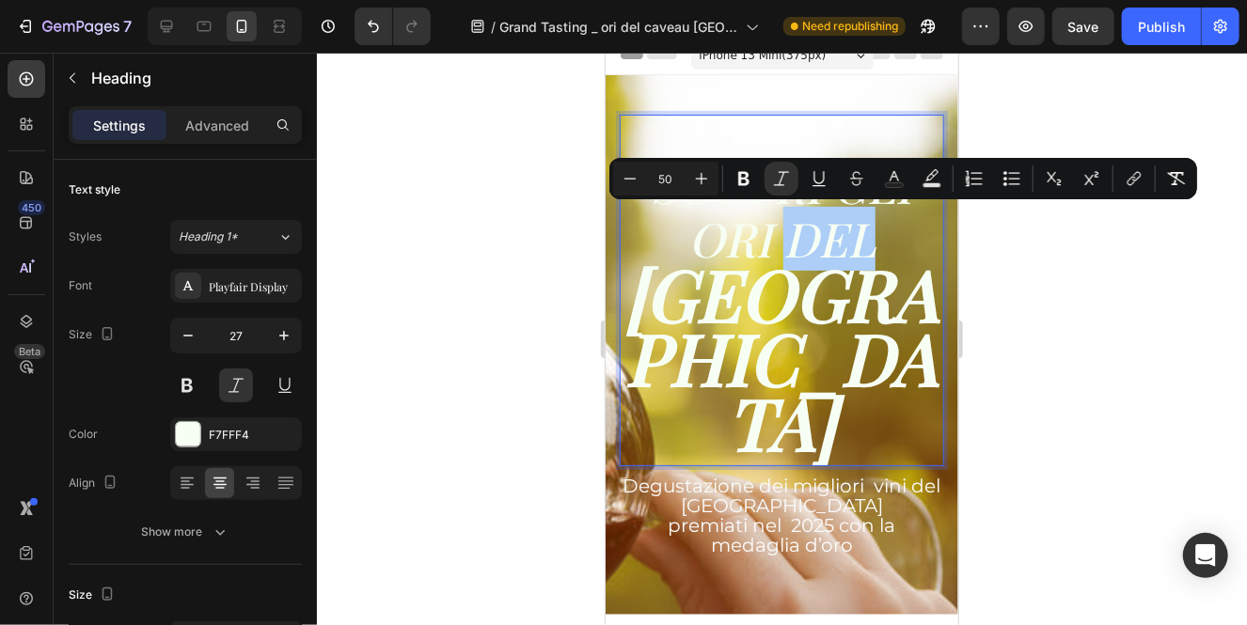
click at [1074, 326] on div at bounding box center [782, 339] width 930 height 573
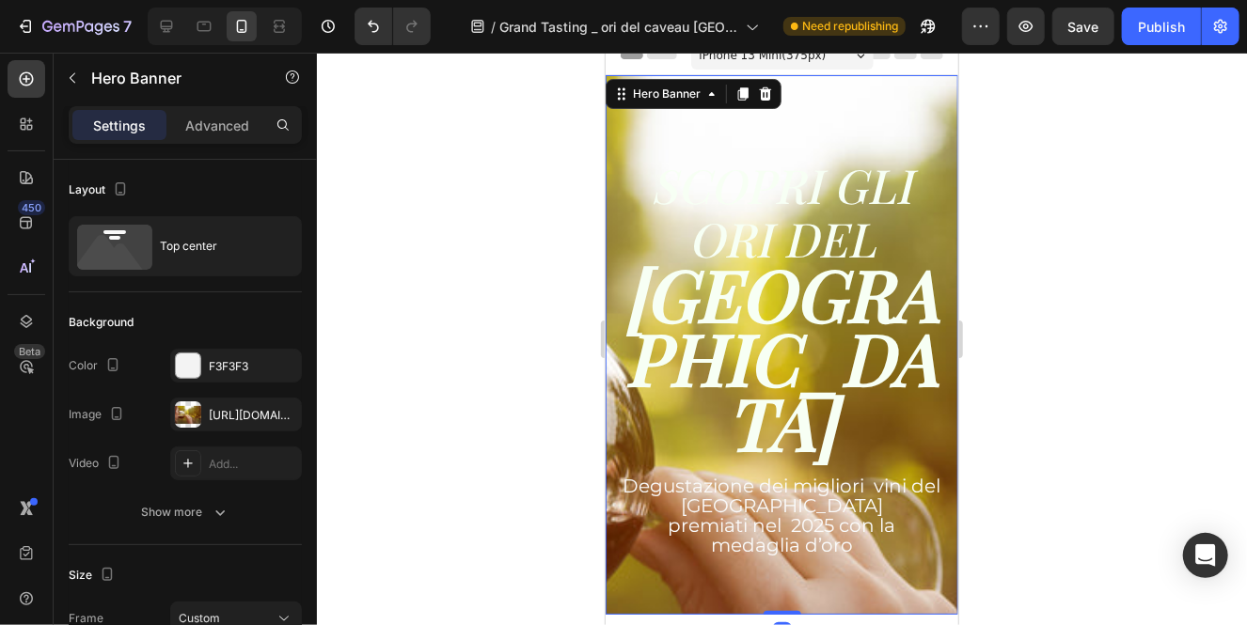
click at [897, 98] on div "⁠⁠⁠⁠⁠⁠⁠ SCOPRI GLI ORI DEL CAVEAU TICINO Heading Degustazione dei migliori vini…" at bounding box center [781, 344] width 353 height 540
click at [239, 422] on div "[URL][DOMAIN_NAME]" at bounding box center [236, 415] width 55 height 17
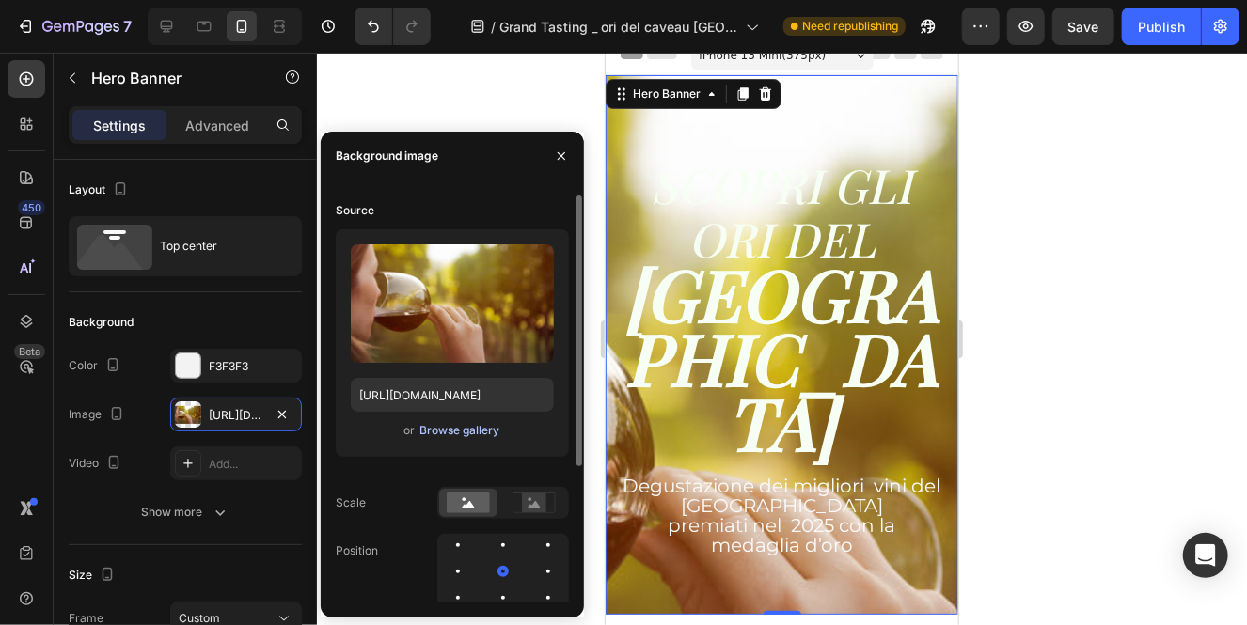
click at [444, 432] on div "Browse gallery" at bounding box center [459, 430] width 80 height 17
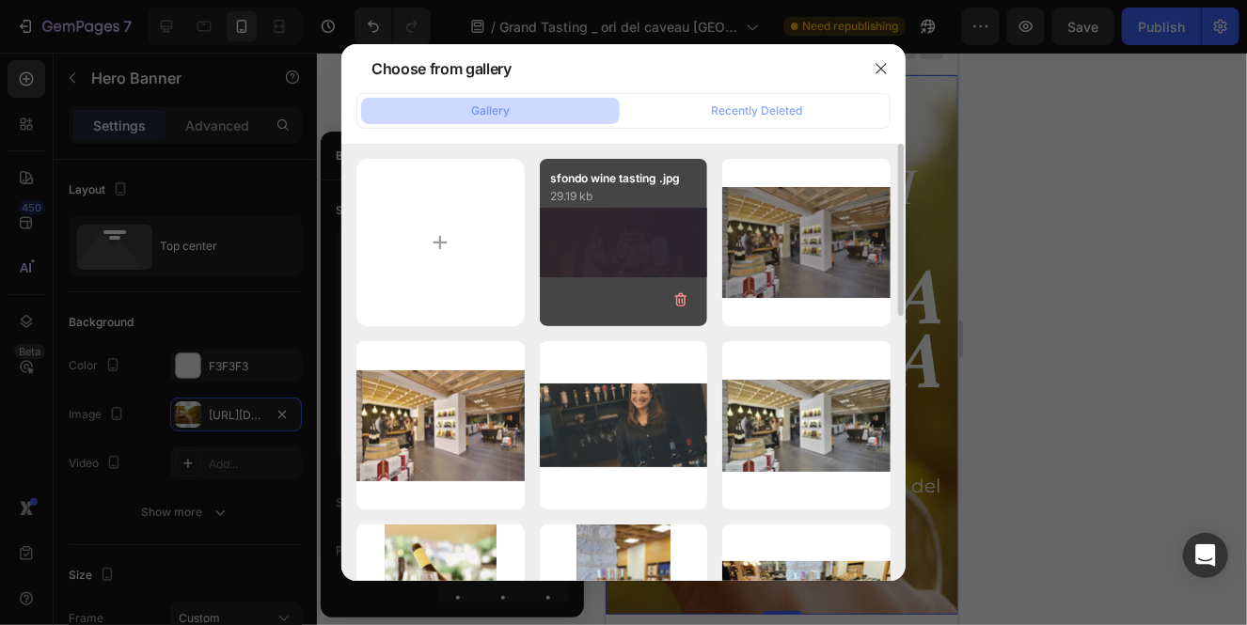
click at [620, 270] on div "sfondo wine tasting .jpg 29.19 kb" at bounding box center [624, 243] width 168 height 168
type input "[URL][DOMAIN_NAME]"
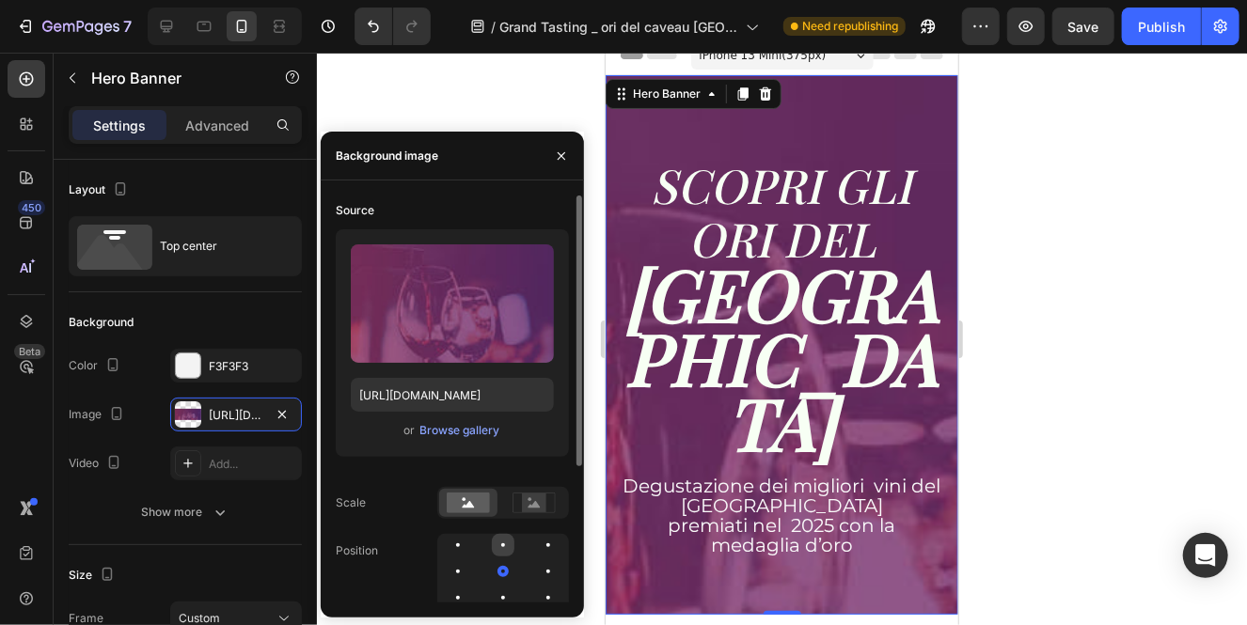
click at [537, 552] on div at bounding box center [548, 545] width 23 height 23
click at [537, 579] on div at bounding box center [548, 571] width 23 height 23
click at [503, 599] on div at bounding box center [503, 598] width 4 height 4
click at [492, 573] on div at bounding box center [503, 571] width 23 height 23
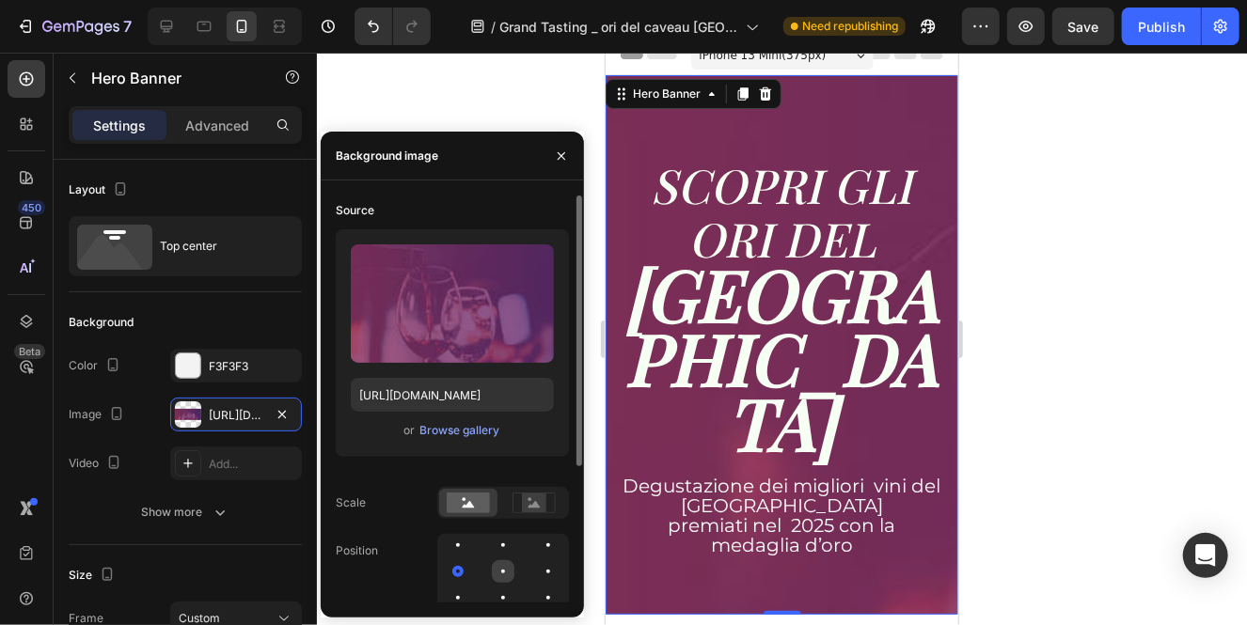
click at [537, 575] on div at bounding box center [548, 571] width 23 height 23
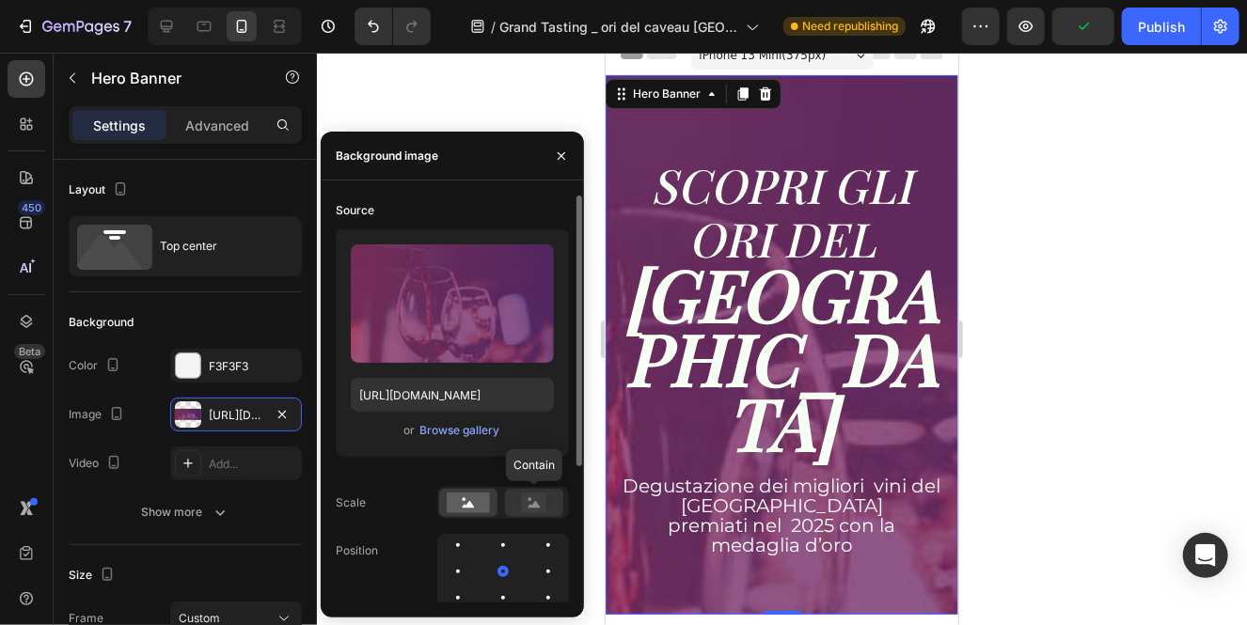
click at [523, 504] on rect at bounding box center [534, 503] width 24 height 19
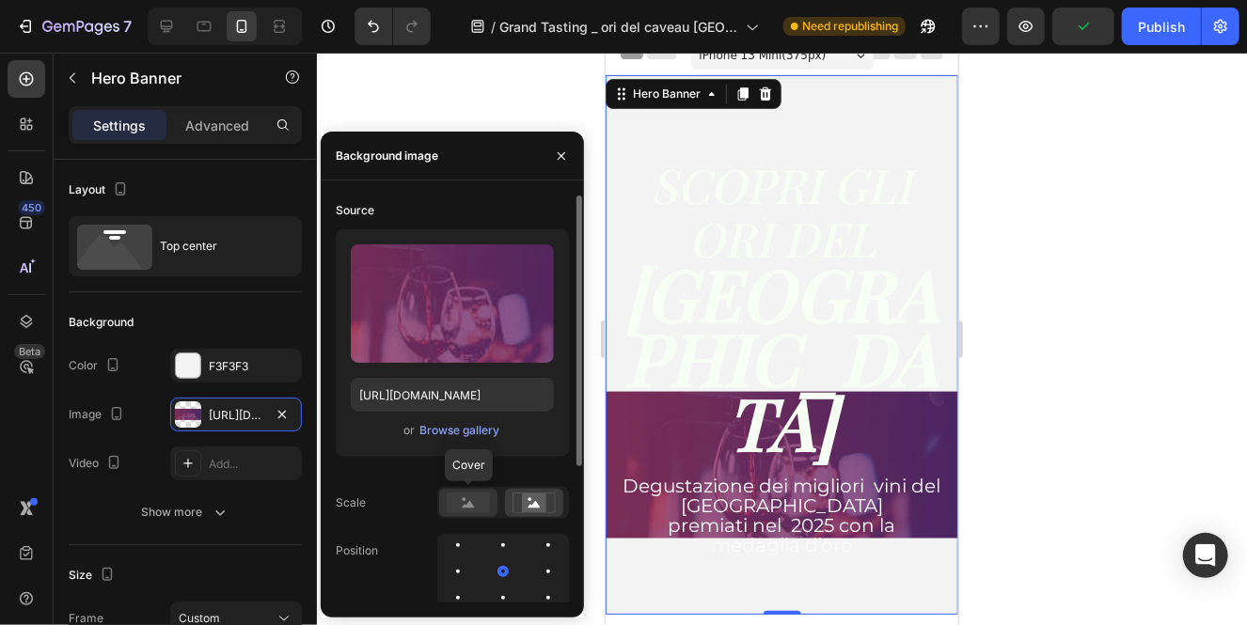
click at [477, 505] on rect at bounding box center [468, 503] width 43 height 21
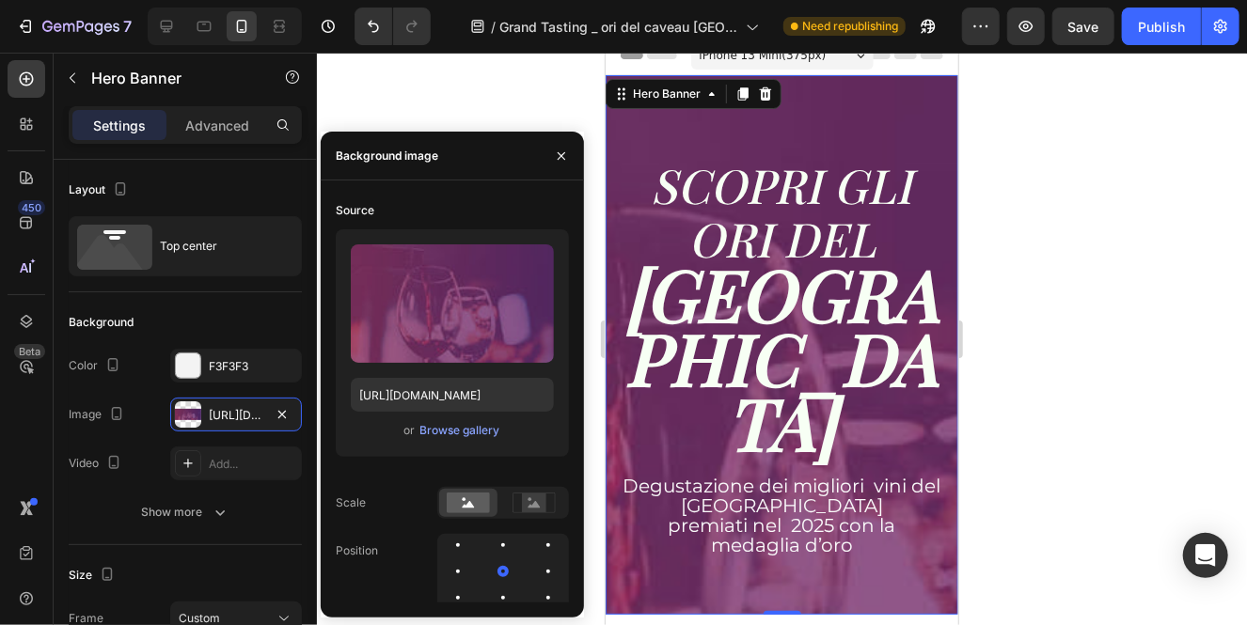
click at [500, 607] on div "Source Upload Image [URL][DOMAIN_NAME] or Browse gallery Scale Position Repeat …" at bounding box center [452, 399] width 263 height 437
click at [537, 602] on div at bounding box center [548, 598] width 23 height 23
click at [492, 594] on div at bounding box center [503, 598] width 23 height 23
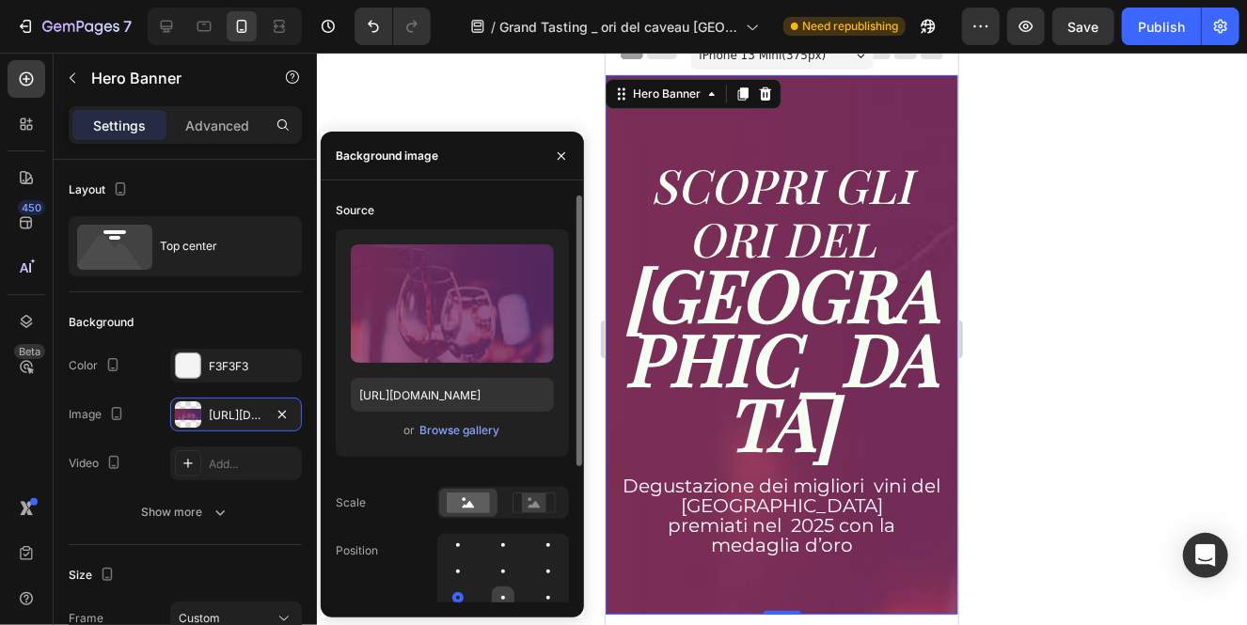
click at [537, 595] on div at bounding box center [548, 598] width 23 height 23
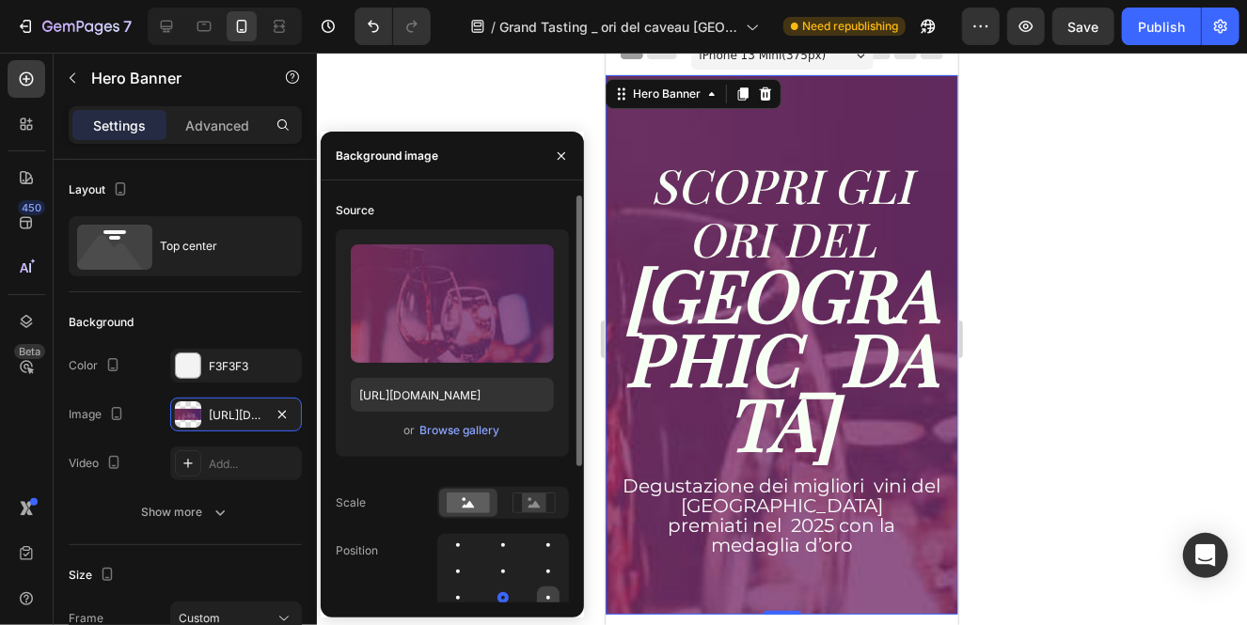
click at [551, 592] on div at bounding box center [548, 598] width 23 height 23
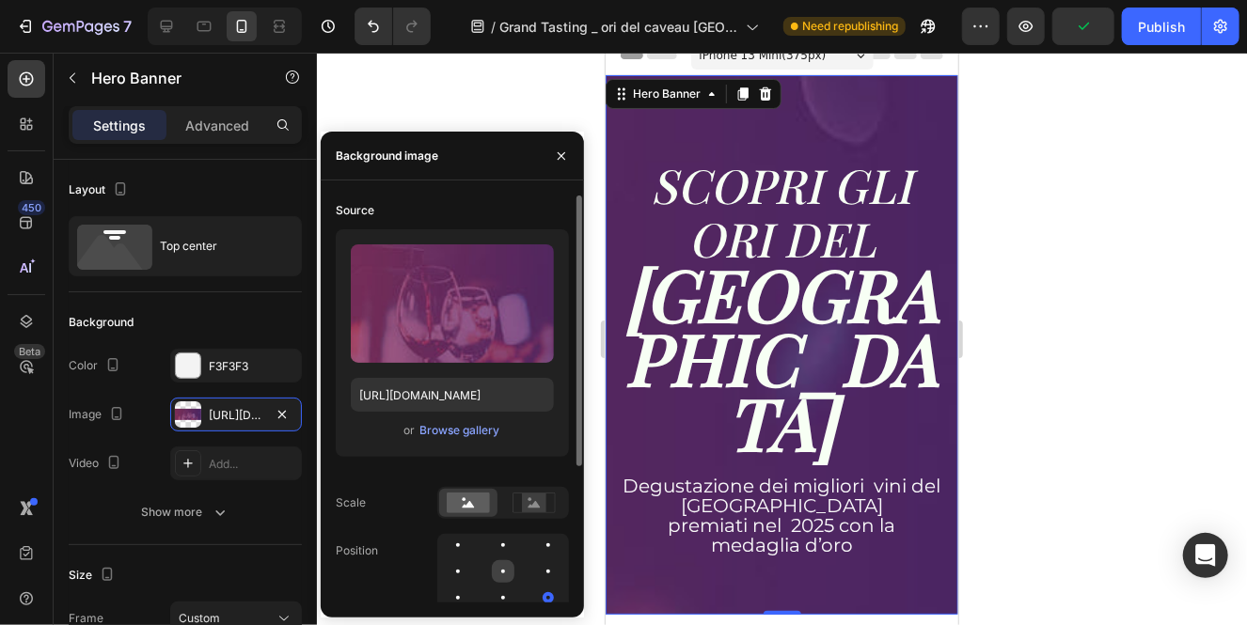
click at [537, 576] on div at bounding box center [548, 571] width 23 height 23
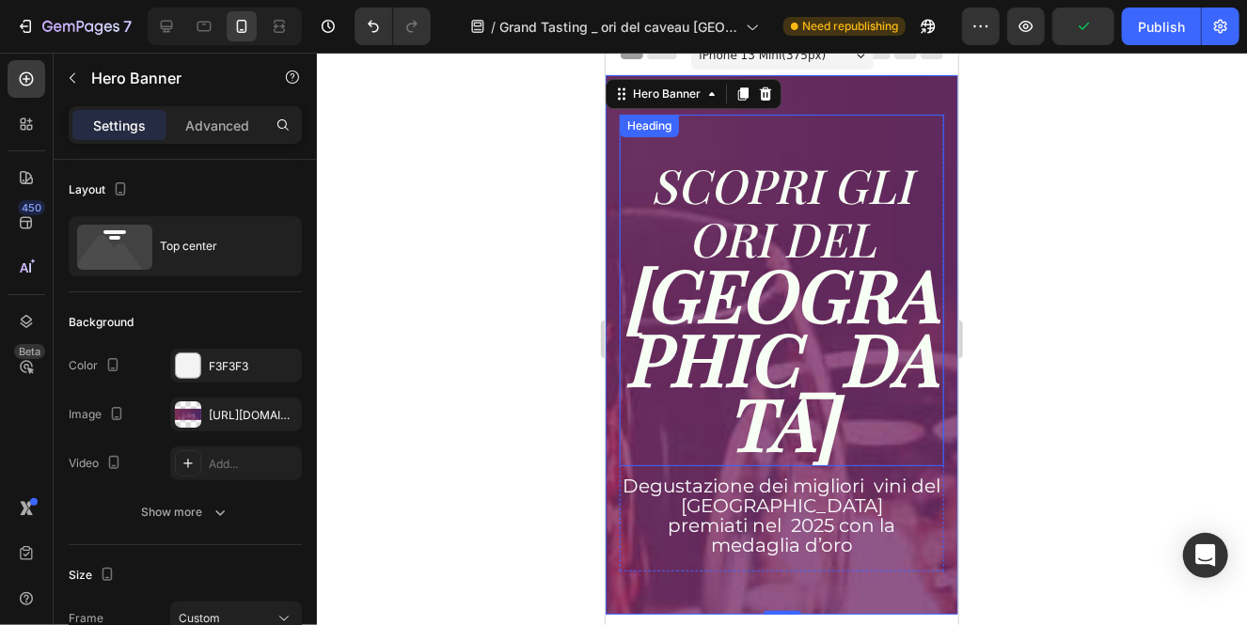
click at [1130, 288] on div at bounding box center [782, 339] width 930 height 573
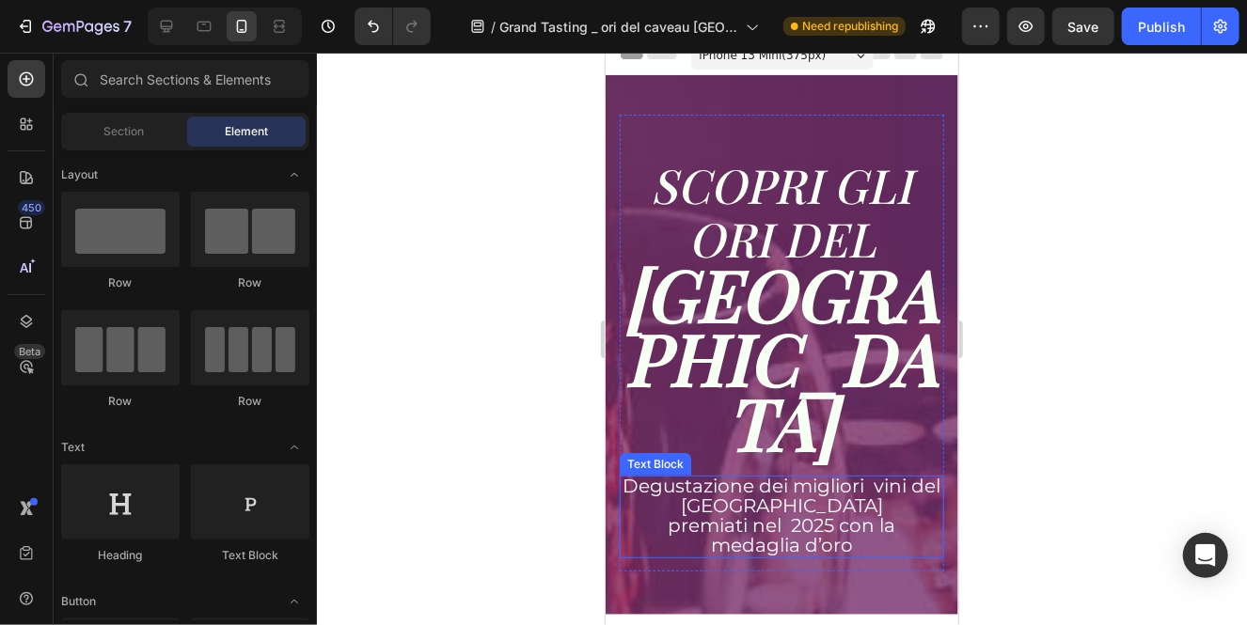
click at [745, 513] on span "premiati nel 2025 con la medaglia d’oro" at bounding box center [781, 534] width 228 height 42
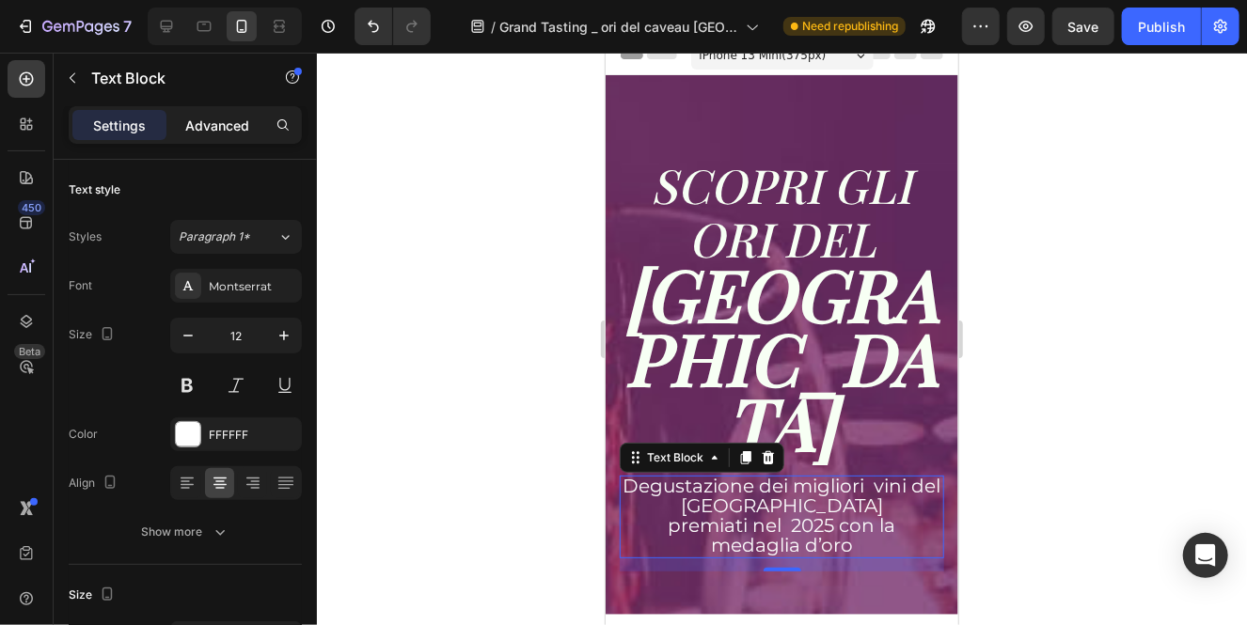
click at [207, 128] on p "Advanced" at bounding box center [217, 126] width 64 height 20
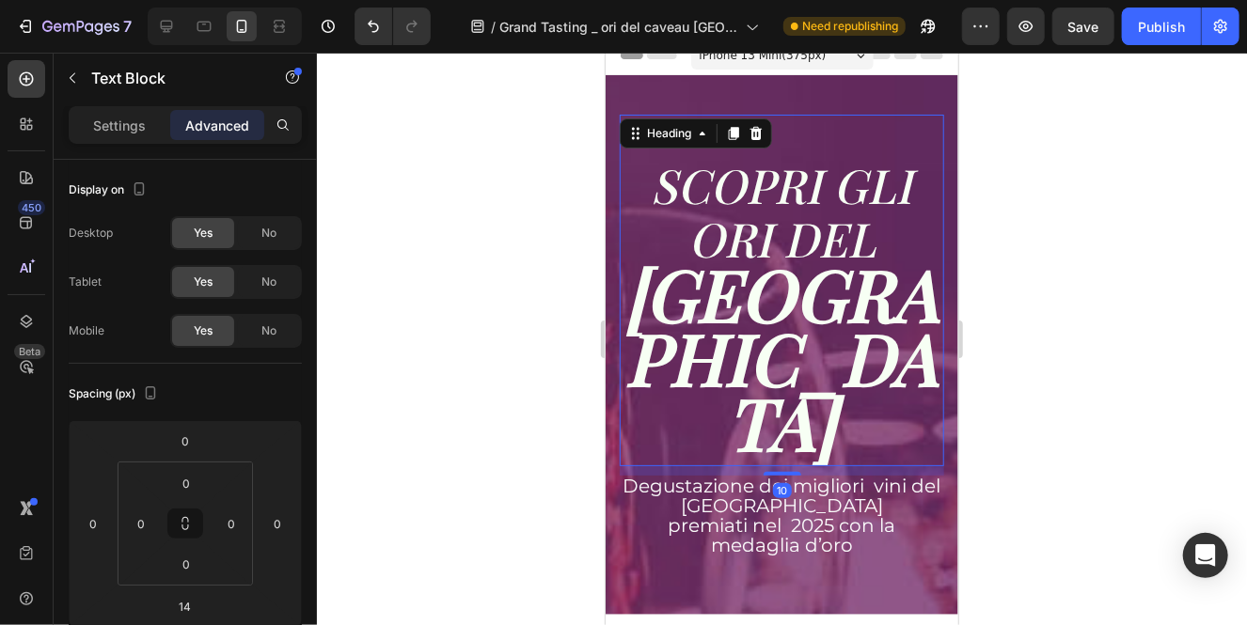
click at [675, 316] on strong "[GEOGRAPHIC_DATA]" at bounding box center [781, 356] width 314 height 224
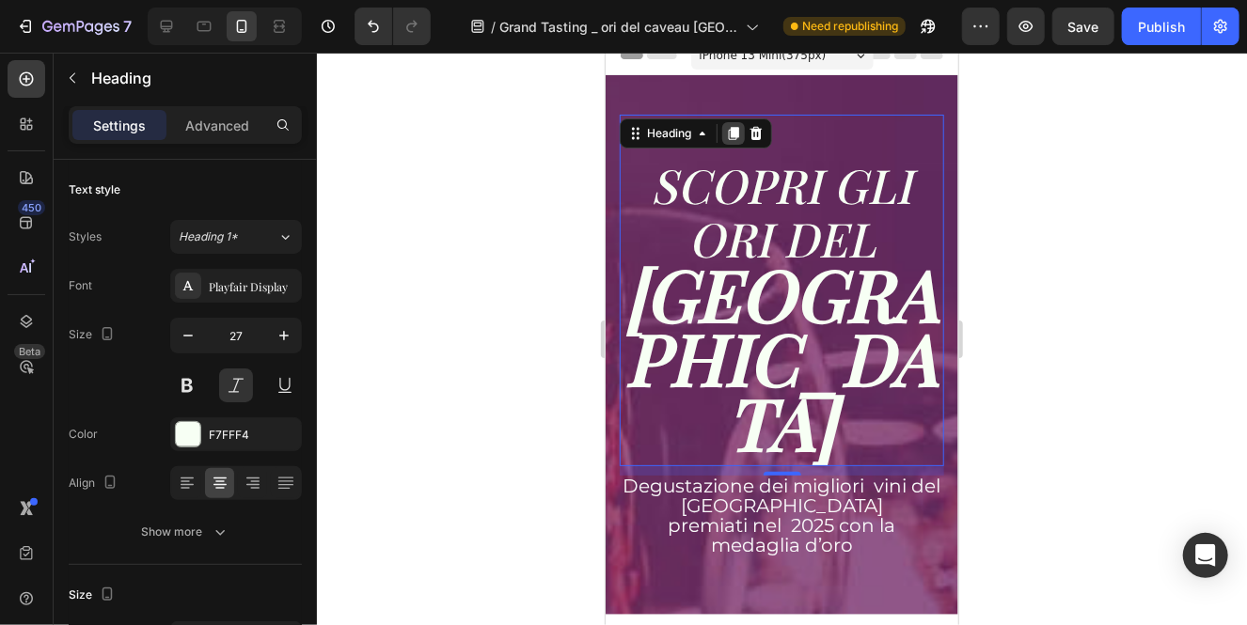
click at [731, 133] on icon at bounding box center [733, 132] width 10 height 13
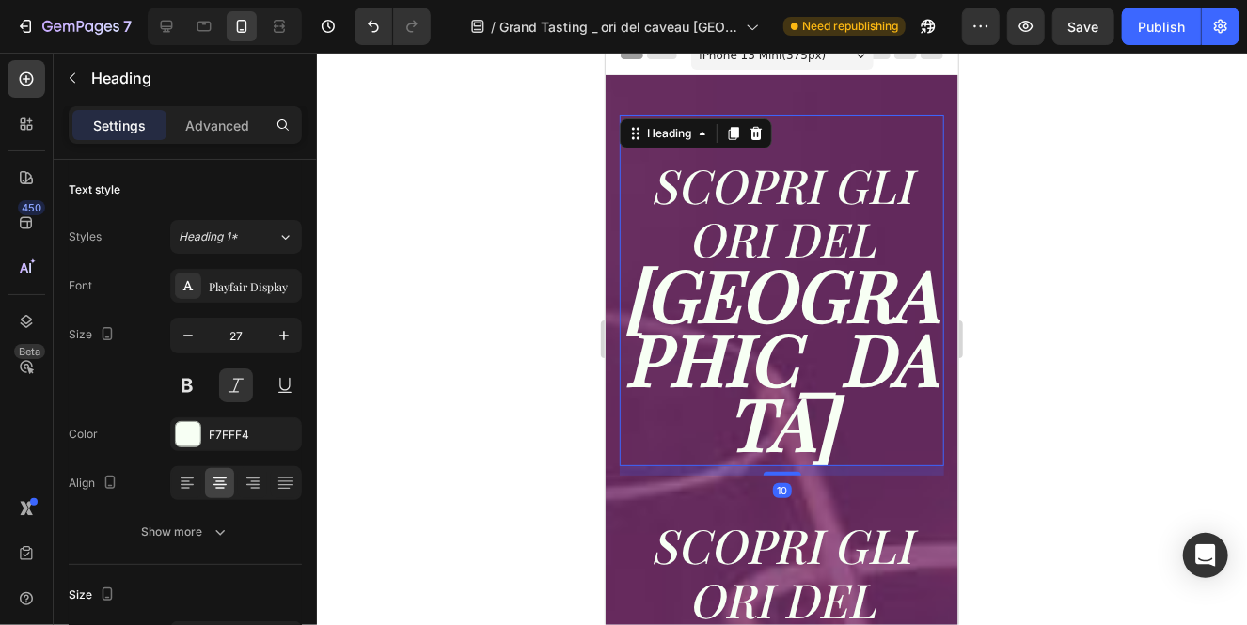
click at [756, 295] on strong "[GEOGRAPHIC_DATA]" at bounding box center [781, 356] width 314 height 224
click at [226, 128] on p "Advanced" at bounding box center [217, 126] width 64 height 20
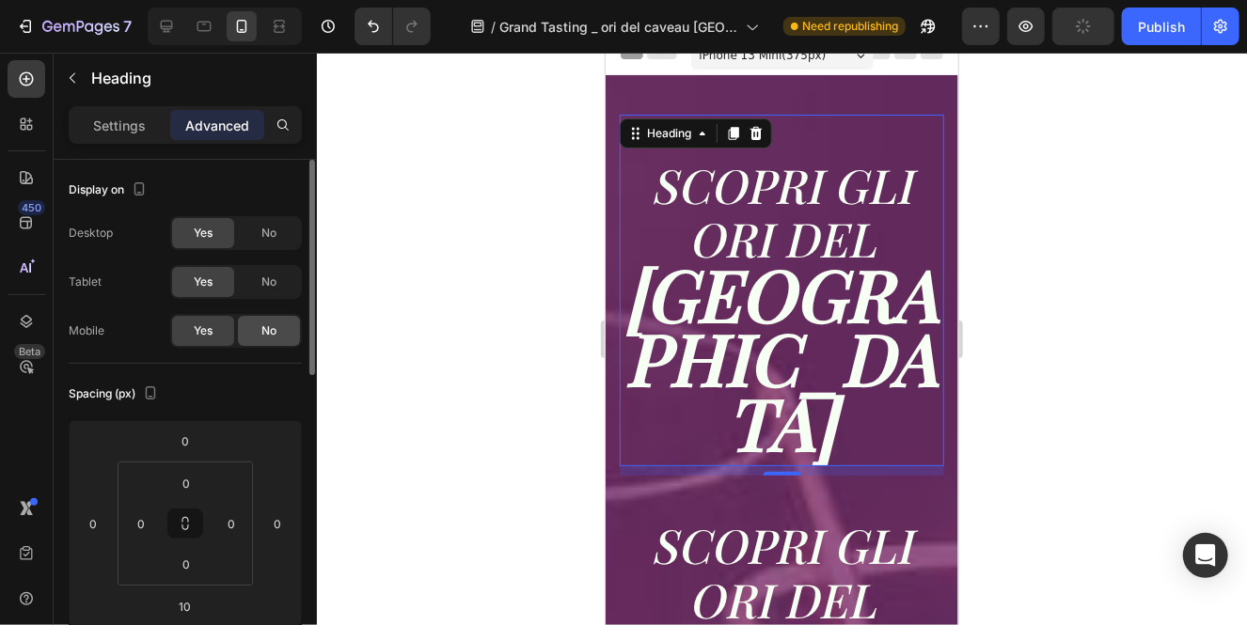
click at [261, 335] on span "No" at bounding box center [268, 330] width 15 height 17
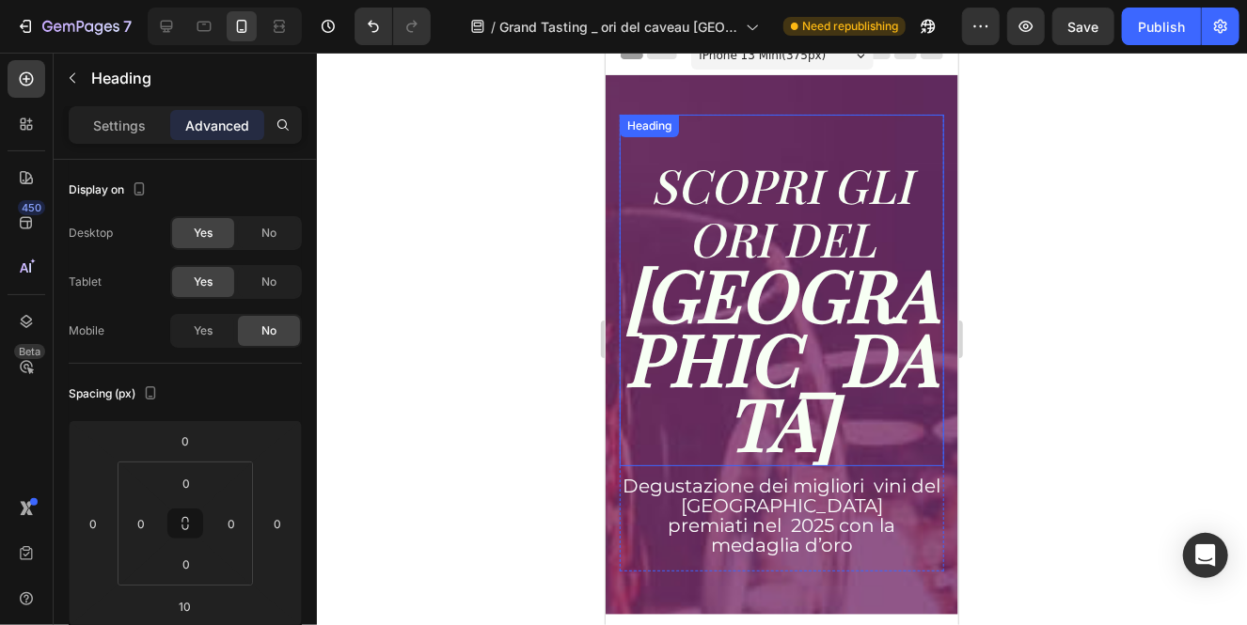
click at [804, 261] on strong "[GEOGRAPHIC_DATA]" at bounding box center [781, 356] width 314 height 224
click at [903, 339] on strong "[GEOGRAPHIC_DATA]" at bounding box center [781, 356] width 314 height 224
click at [904, 346] on strong "[GEOGRAPHIC_DATA]" at bounding box center [781, 356] width 314 height 224
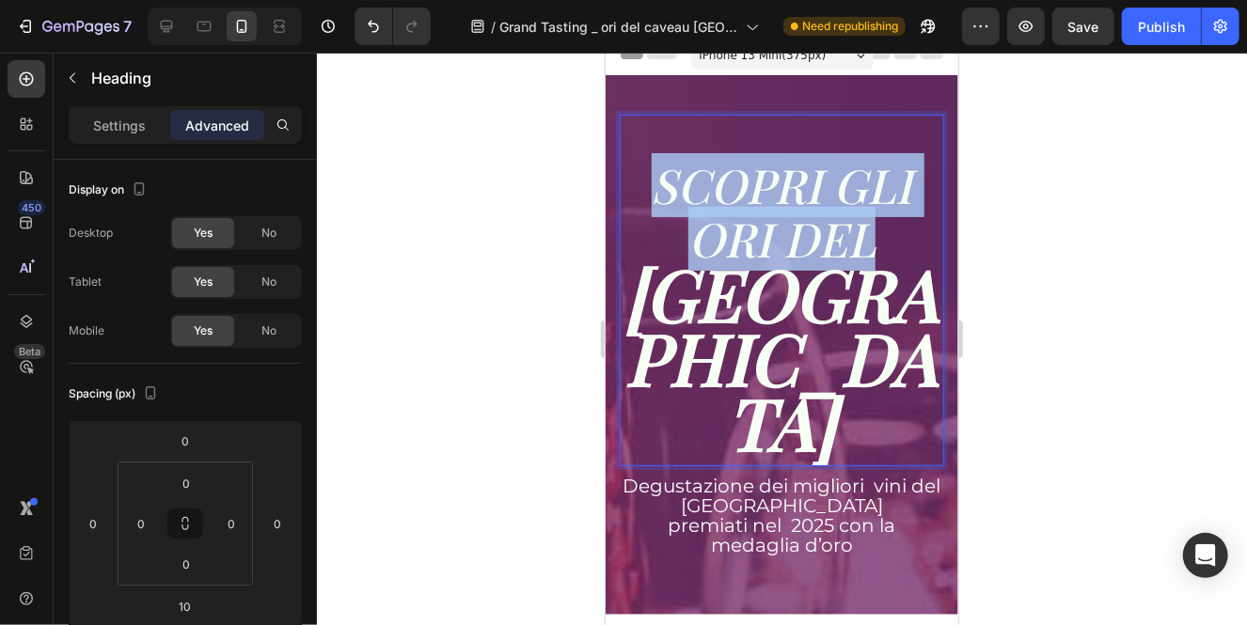
drag, startPoint x: 880, startPoint y: 231, endPoint x: 636, endPoint y: 196, distance: 246.9
click at [636, 196] on p "SCOPRI GLI ORI DEL CAVEAU TICINO" at bounding box center [780, 290] width 321 height 348
click at [714, 240] on icon "SCOPRI GLI ORI DEL" at bounding box center [781, 211] width 261 height 118
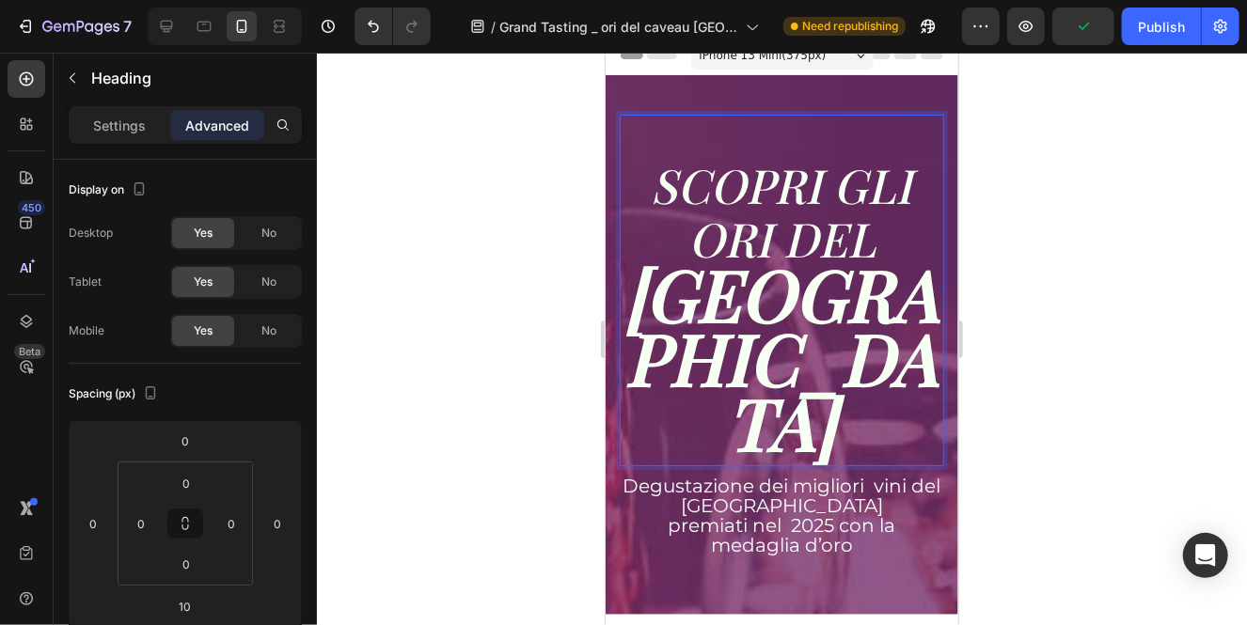
click at [714, 240] on icon "SCOPRI GLI ORI DEL" at bounding box center [781, 211] width 261 height 118
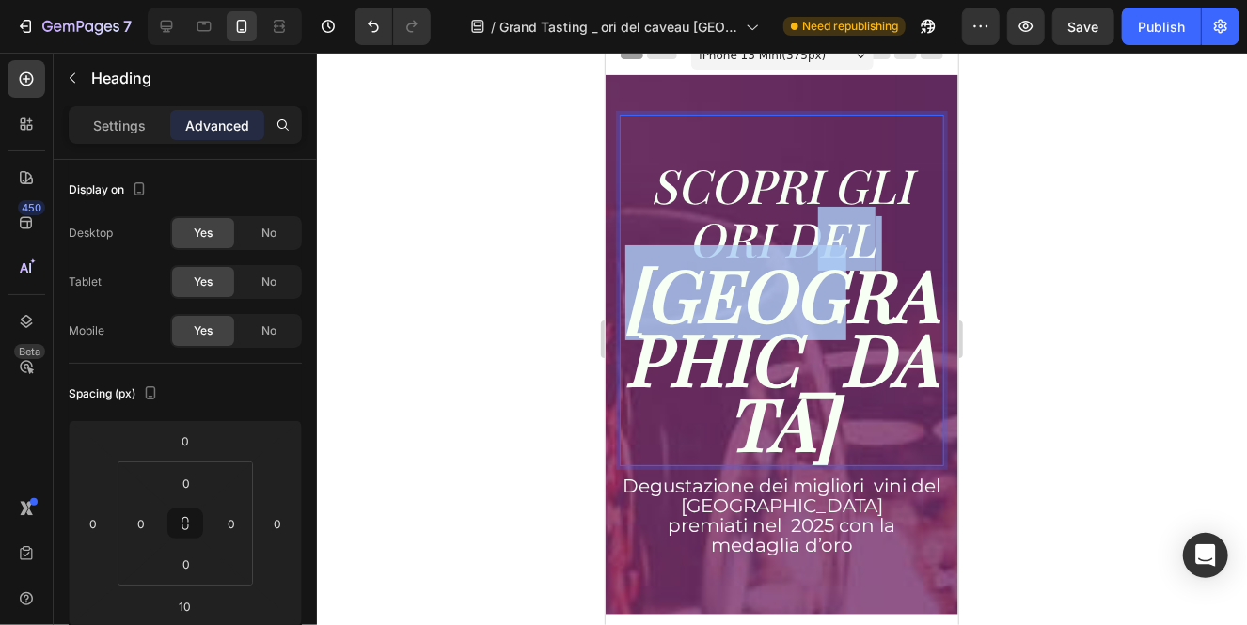
drag, startPoint x: 865, startPoint y: 248, endPoint x: 710, endPoint y: 189, distance: 166.0
click at [710, 189] on p "SCOPRI GLI ORI DEL CAVEAU TICINO" at bounding box center [780, 290] width 321 height 348
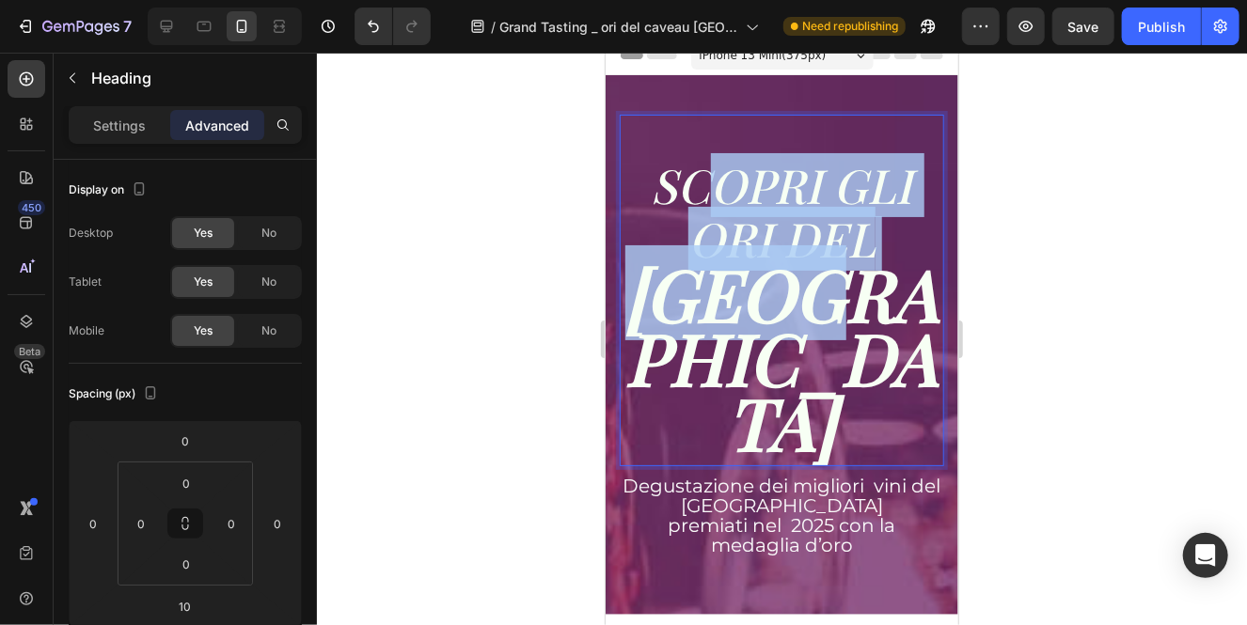
click at [858, 225] on icon "SCOPRI GLI ORI DEL" at bounding box center [781, 211] width 261 height 118
click at [878, 253] on strong "[GEOGRAPHIC_DATA]" at bounding box center [781, 356] width 314 height 224
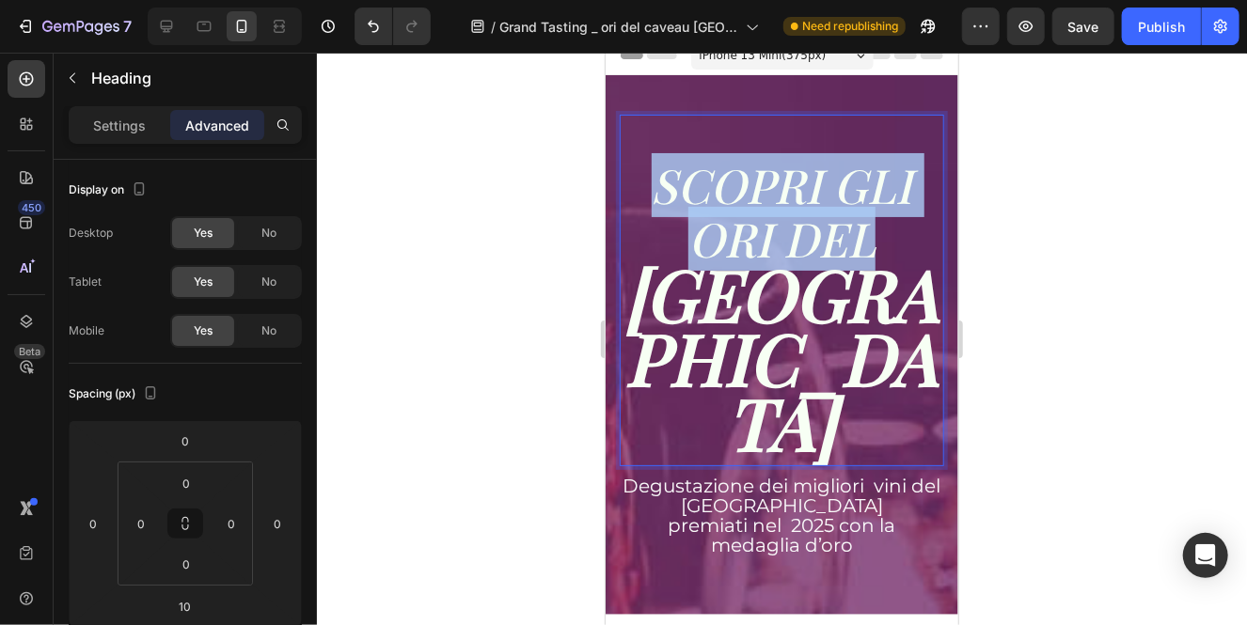
drag, startPoint x: 867, startPoint y: 242, endPoint x: 641, endPoint y: 181, distance: 233.8
click at [641, 181] on p "SCOPRI GLI ORI DEL CAVEAU TICINO" at bounding box center [780, 290] width 321 height 348
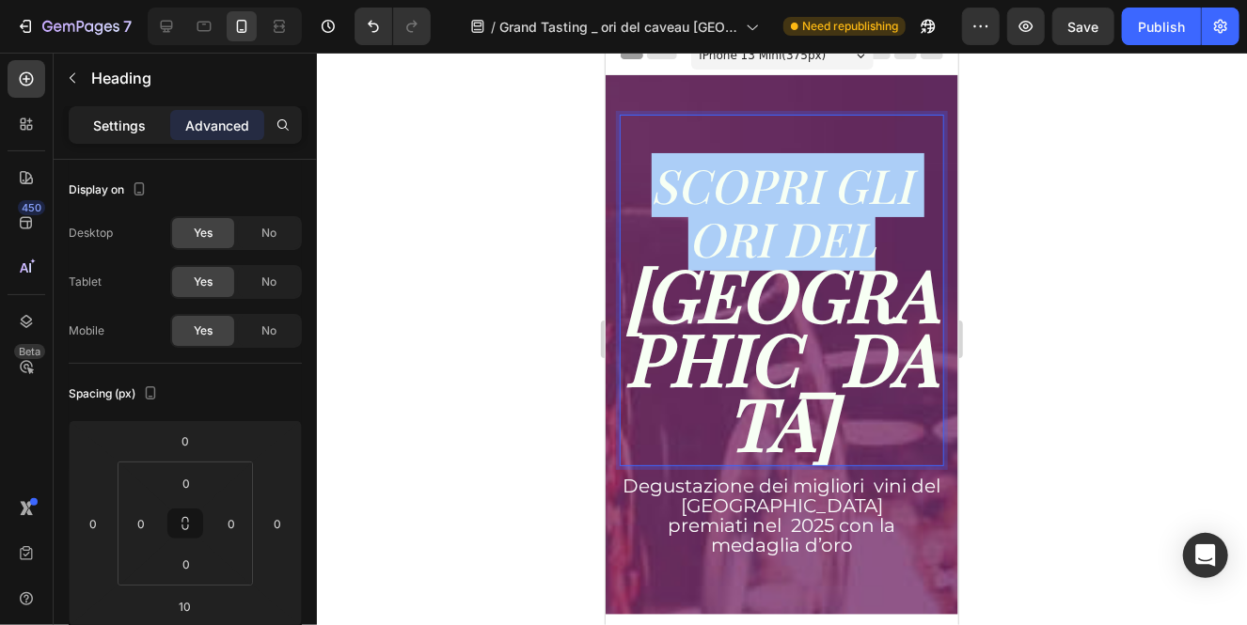
click at [107, 114] on div "Settings" at bounding box center [119, 125] width 94 height 30
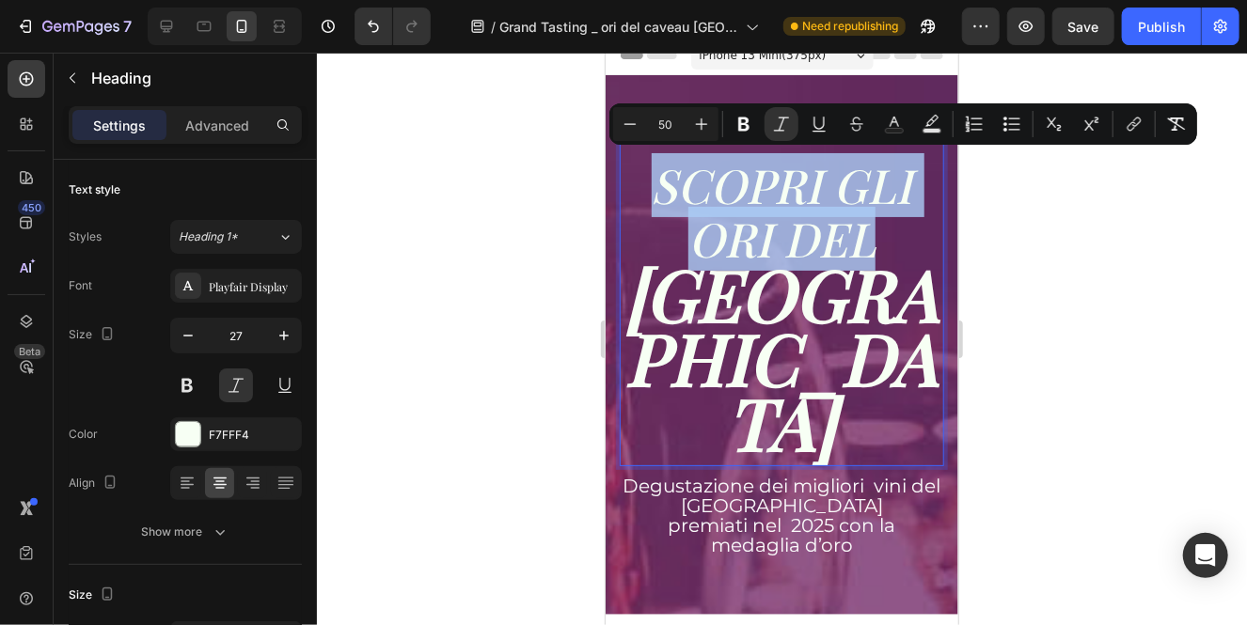
drag, startPoint x: 860, startPoint y: 241, endPoint x: 654, endPoint y: 170, distance: 217.6
click at [654, 170] on icon "SCOPRI GLI ORI DEL" at bounding box center [781, 211] width 261 height 118
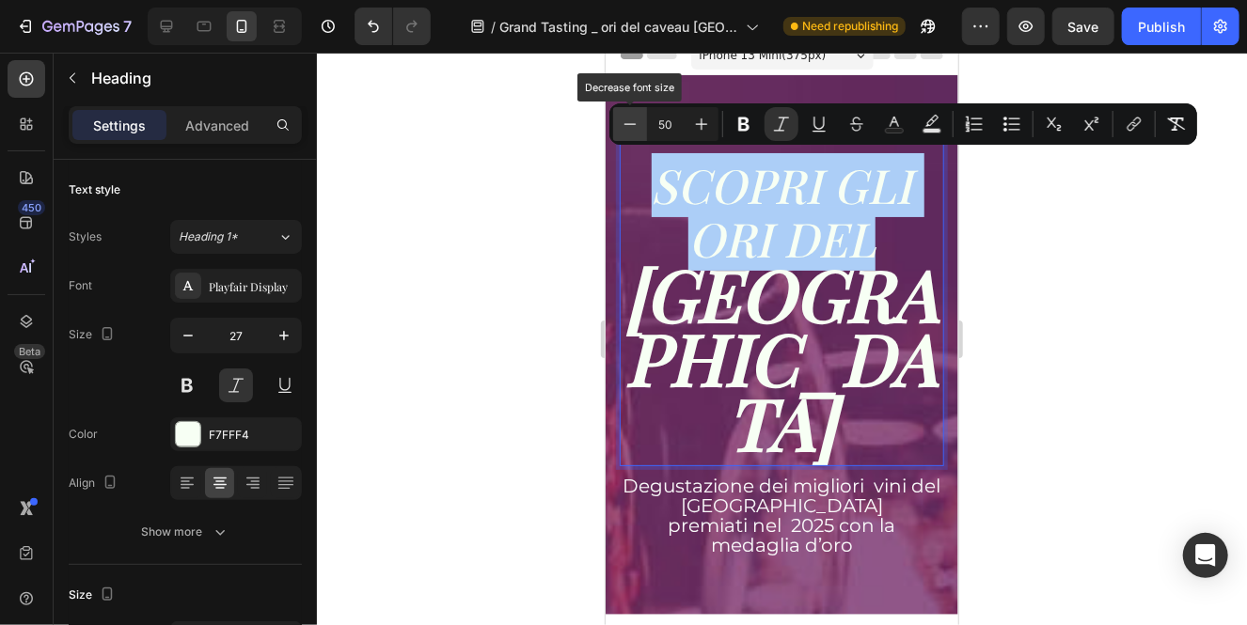
click at [631, 121] on icon "Editor contextual toolbar" at bounding box center [629, 124] width 19 height 19
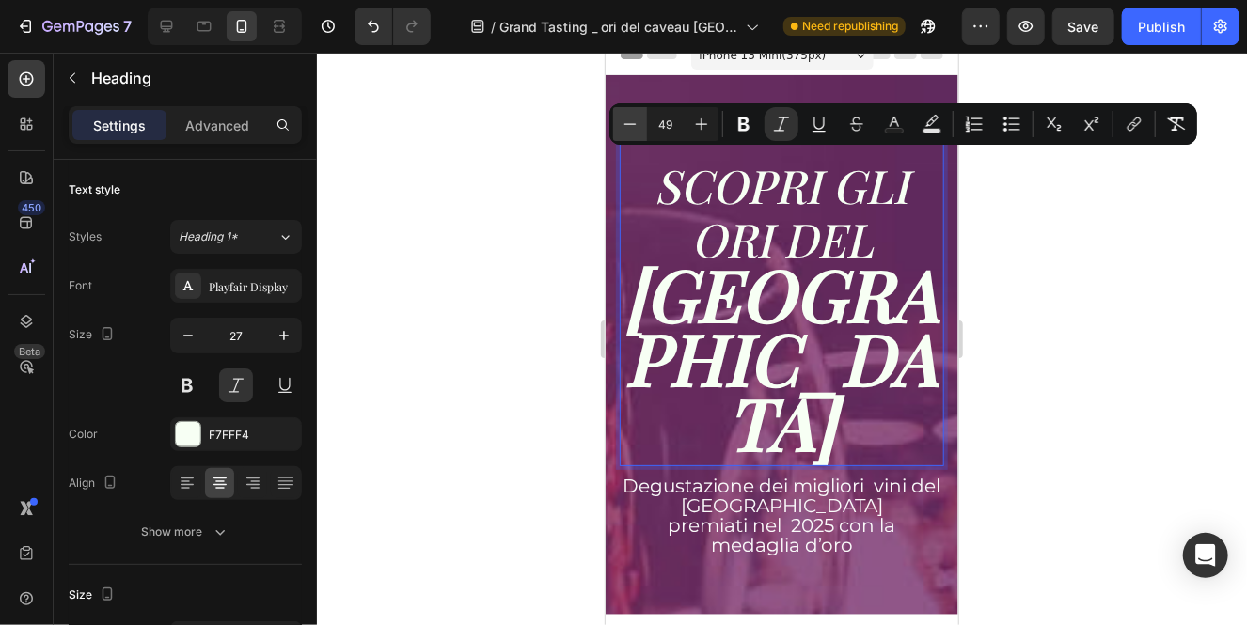
click at [631, 121] on icon "Editor contextual toolbar" at bounding box center [629, 124] width 19 height 19
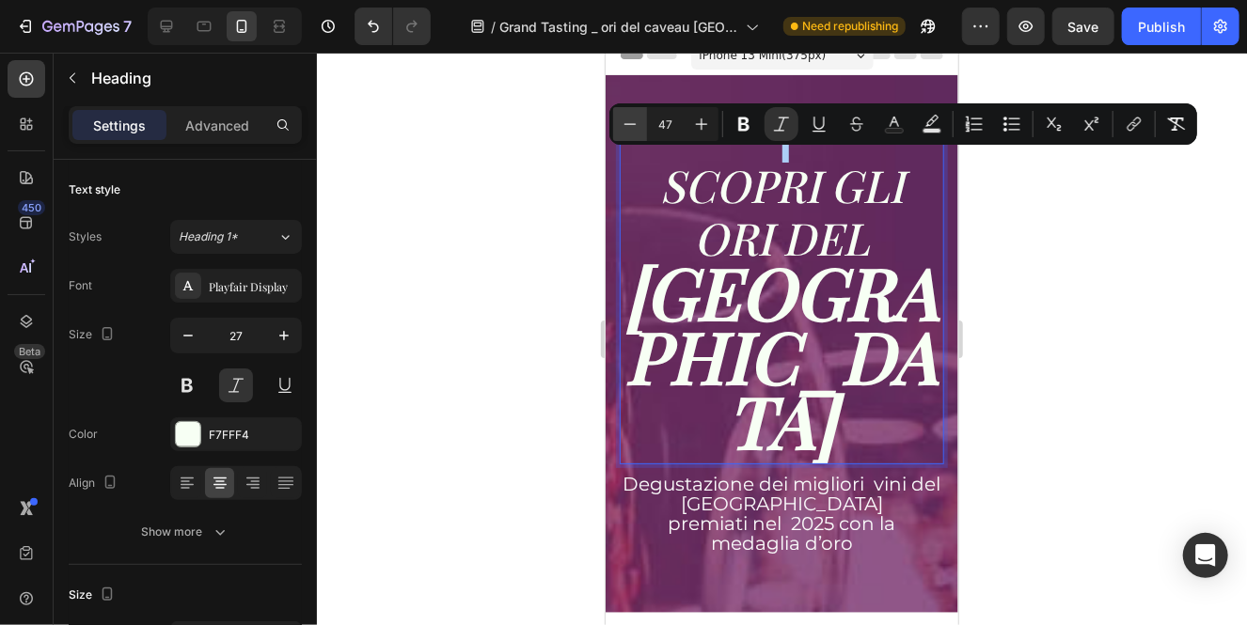
click at [631, 121] on icon "Editor contextual toolbar" at bounding box center [629, 124] width 19 height 19
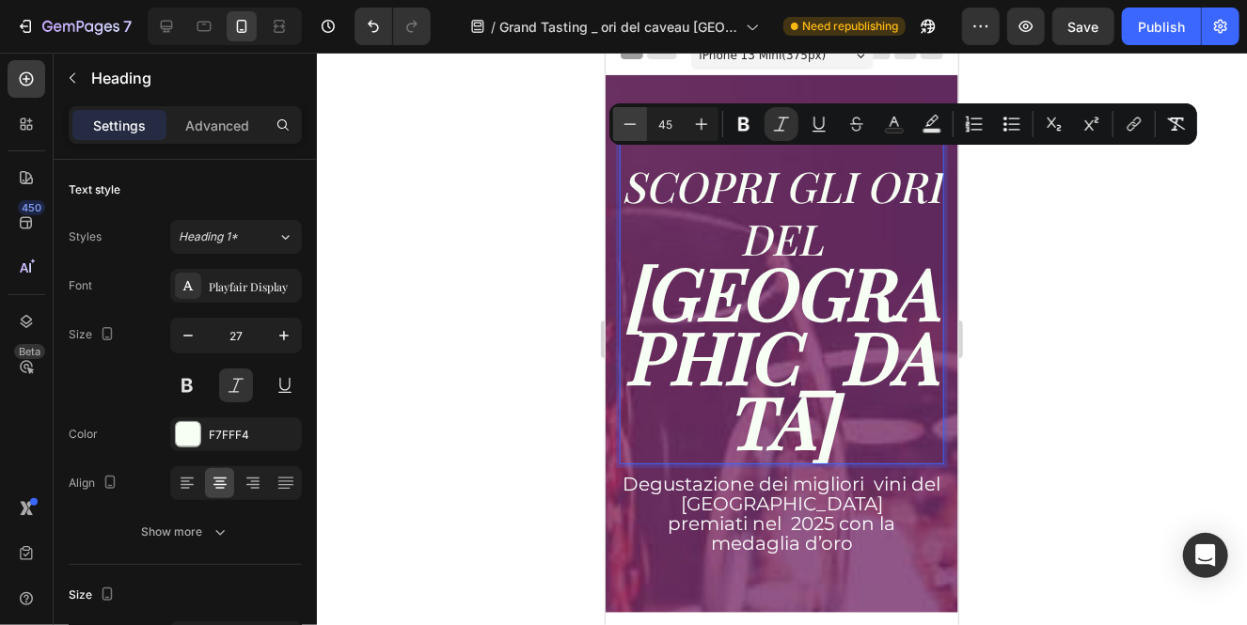
click at [631, 121] on icon "Editor contextual toolbar" at bounding box center [629, 124] width 19 height 19
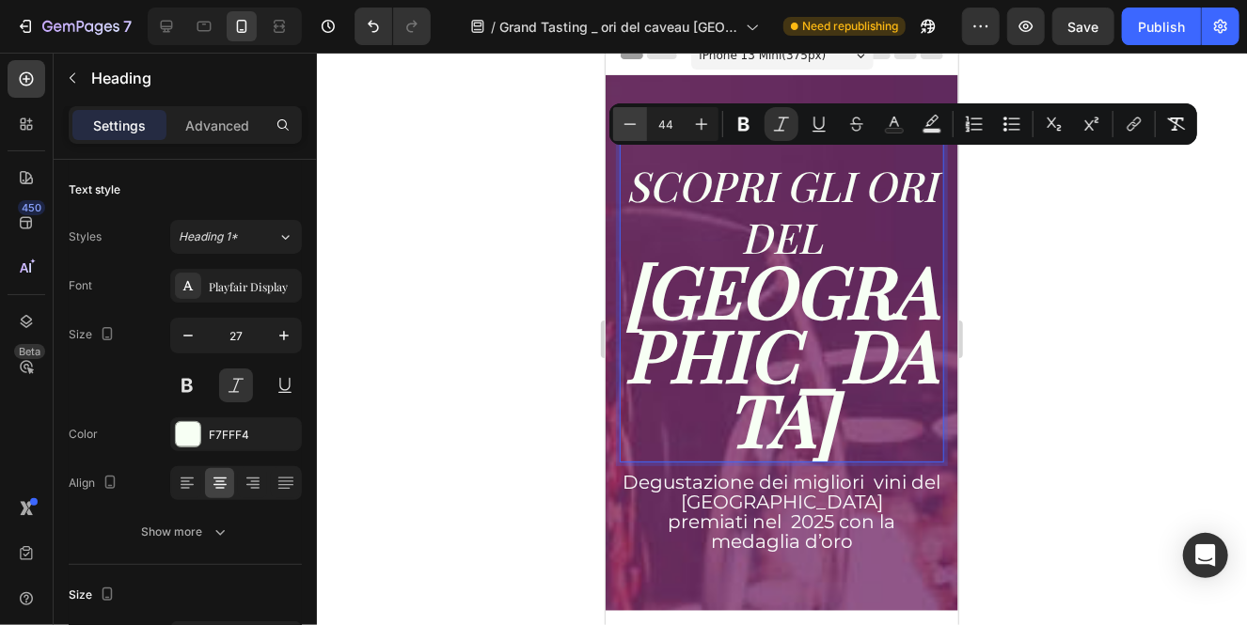
click at [631, 121] on icon "Editor contextual toolbar" at bounding box center [629, 124] width 19 height 19
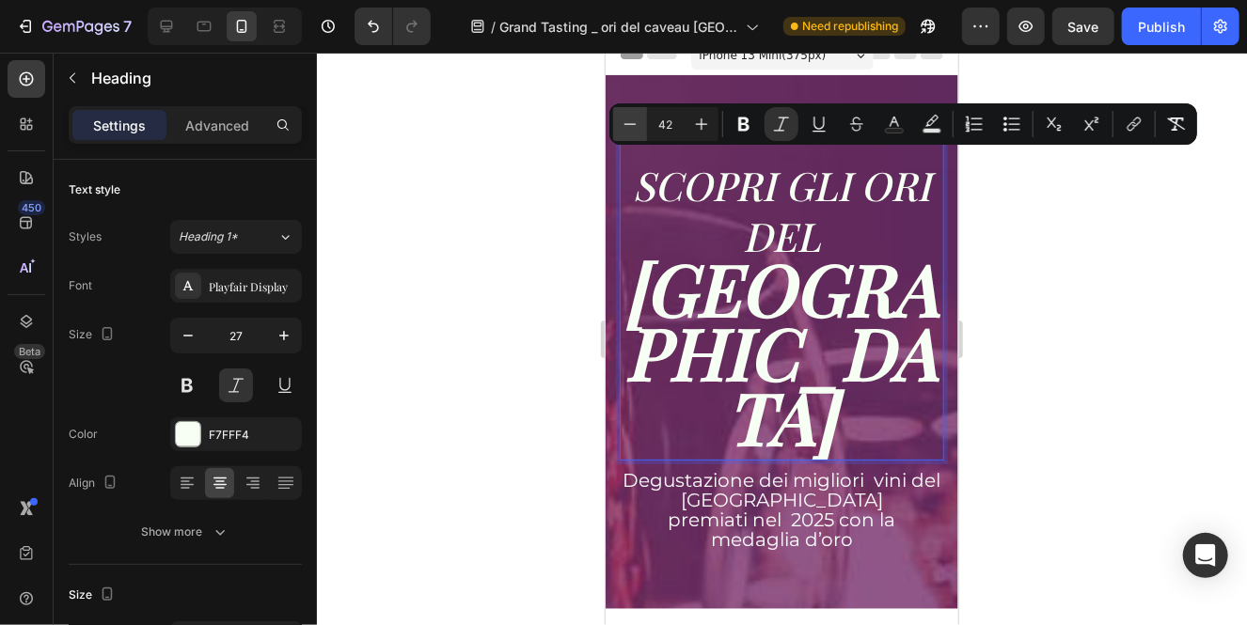
click at [631, 121] on icon "Editor contextual toolbar" at bounding box center [629, 124] width 19 height 19
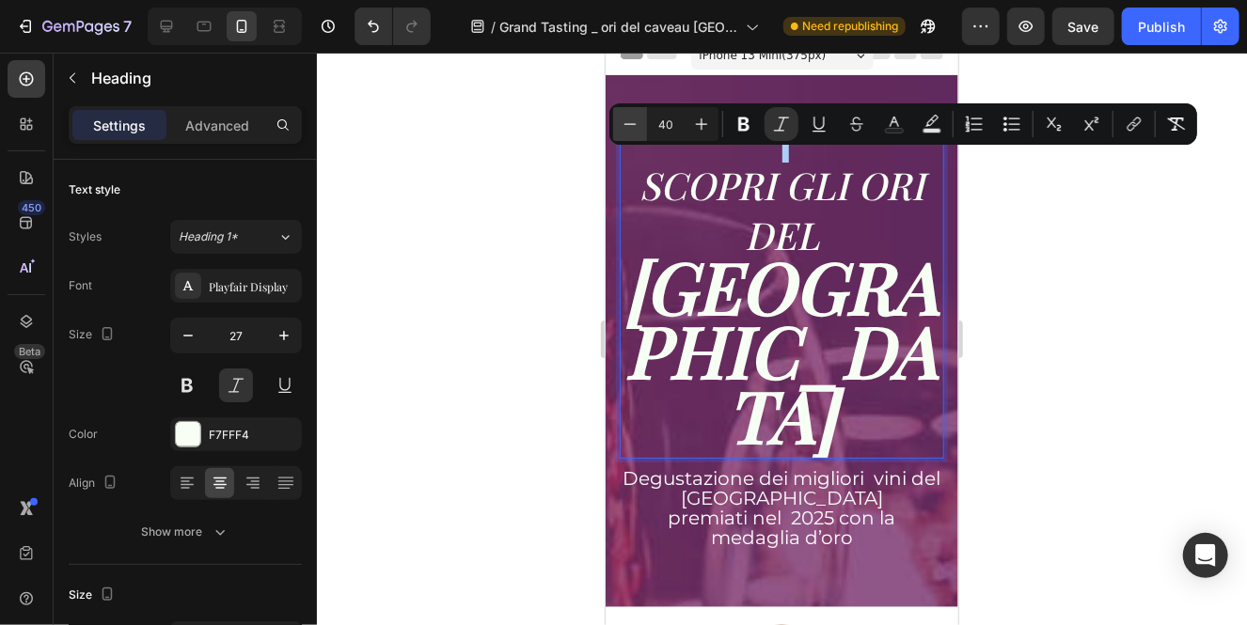
click at [631, 121] on icon "Editor contextual toolbar" at bounding box center [629, 124] width 19 height 19
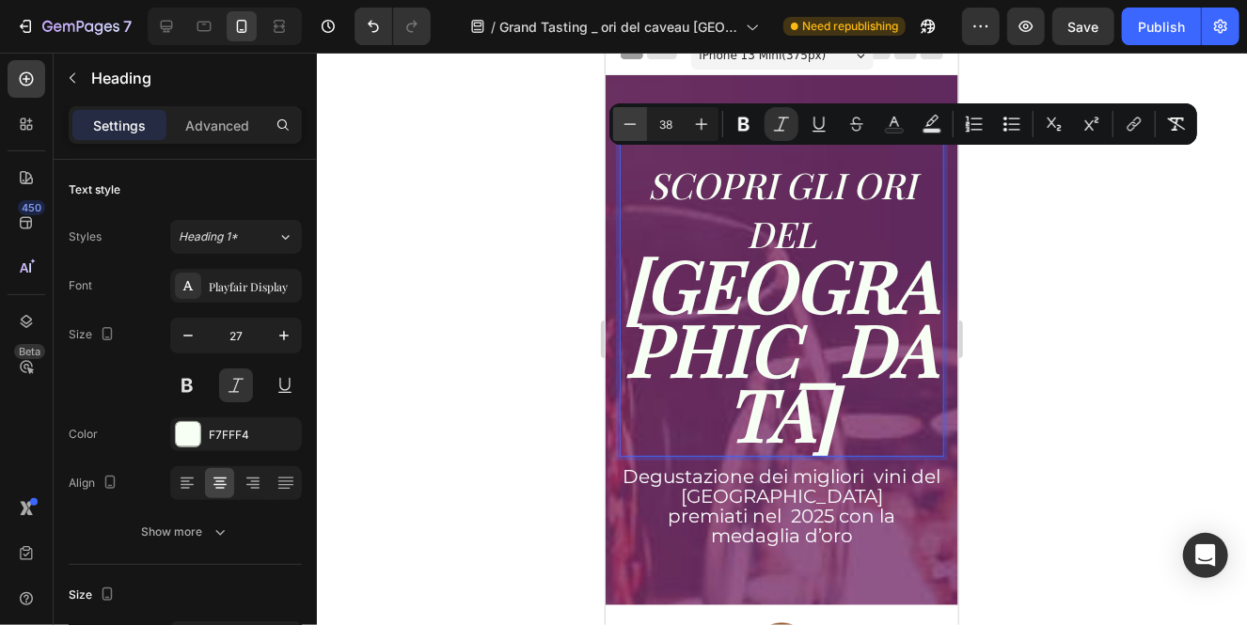
click at [631, 121] on icon "Editor contextual toolbar" at bounding box center [629, 124] width 19 height 19
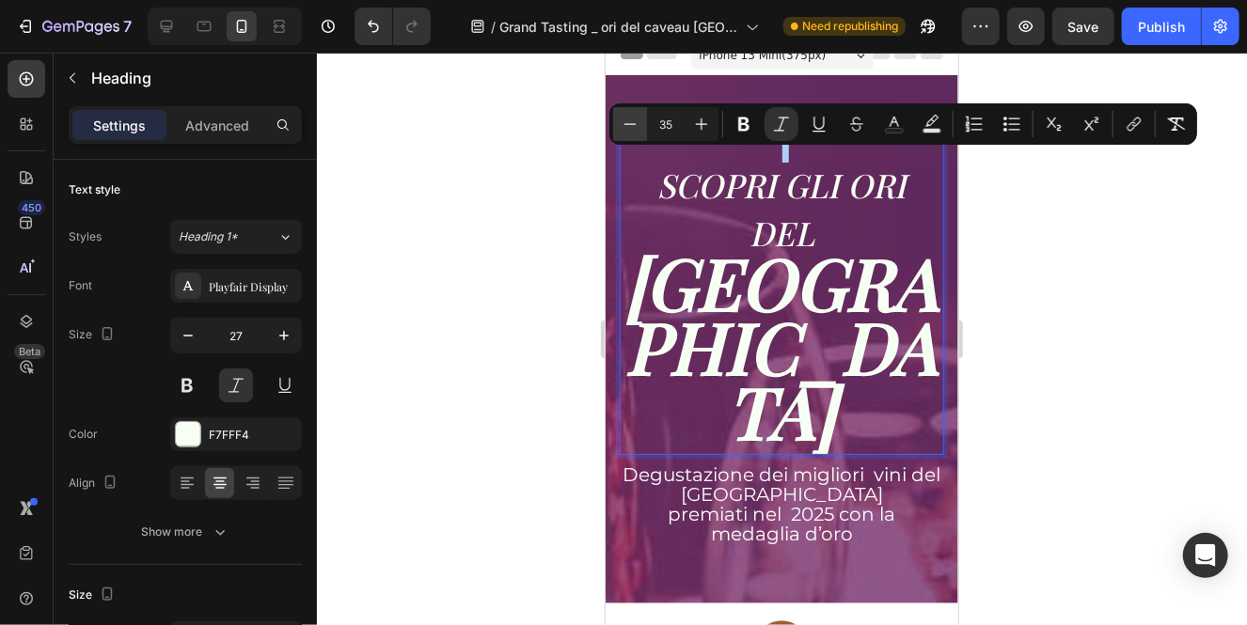
click at [631, 121] on icon "Editor contextual toolbar" at bounding box center [629, 124] width 19 height 19
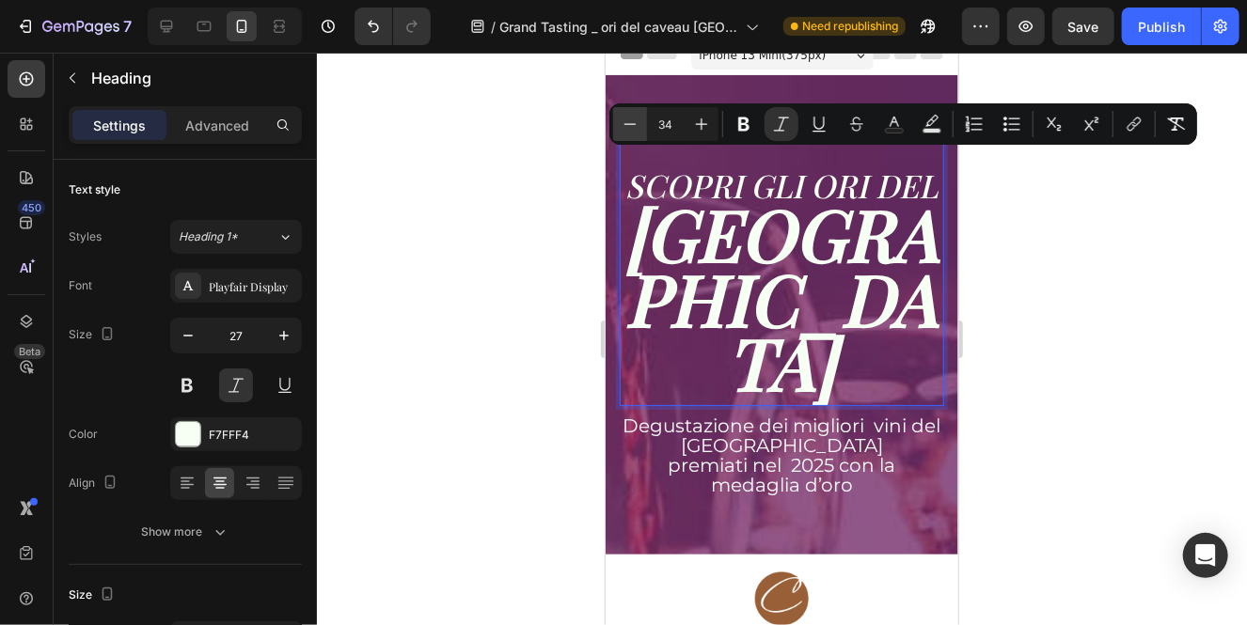
click at [631, 121] on icon "Editor contextual toolbar" at bounding box center [629, 124] width 19 height 19
type input "33"
click at [903, 323] on strong "[GEOGRAPHIC_DATA]" at bounding box center [781, 296] width 314 height 224
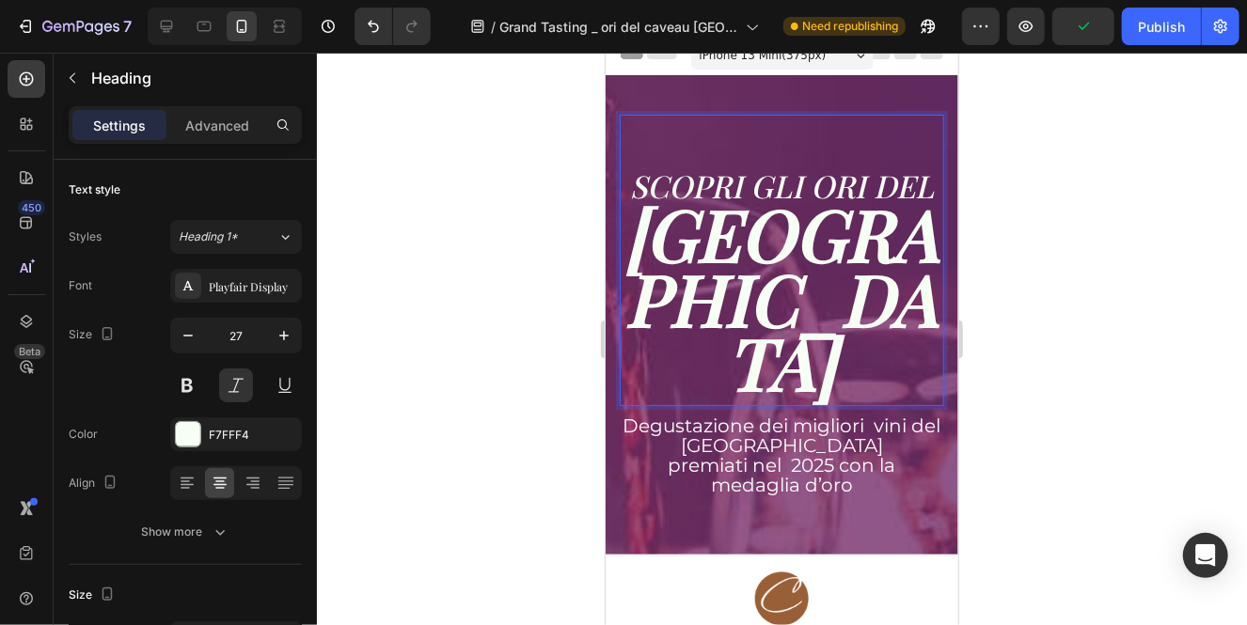
click at [878, 181] on icon "SCOPRI GLI ORI DEL" at bounding box center [781, 184] width 304 height 41
click at [638, 180] on icon "SCOPRI GLI ORI DEL" at bounding box center [781, 184] width 304 height 41
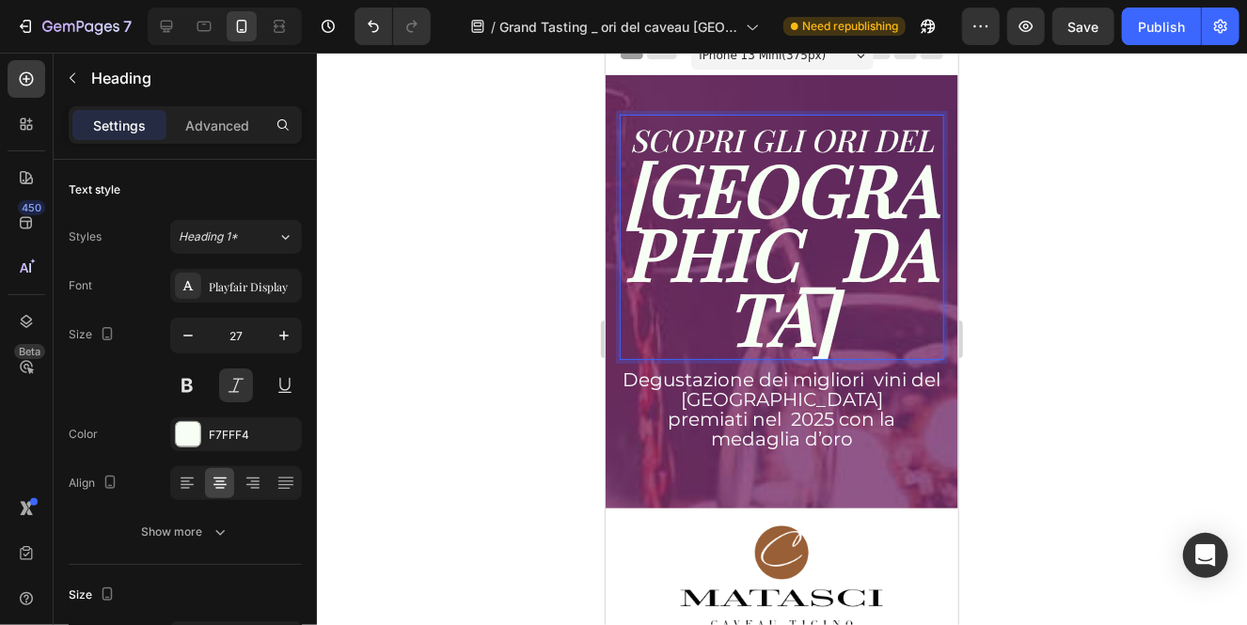
click at [1033, 290] on div at bounding box center [782, 339] width 930 height 573
click at [848, 132] on icon "SCOPRI GLI ORI DEL" at bounding box center [781, 138] width 304 height 41
click at [919, 145] on strong "[GEOGRAPHIC_DATA]" at bounding box center [781, 251] width 314 height 224
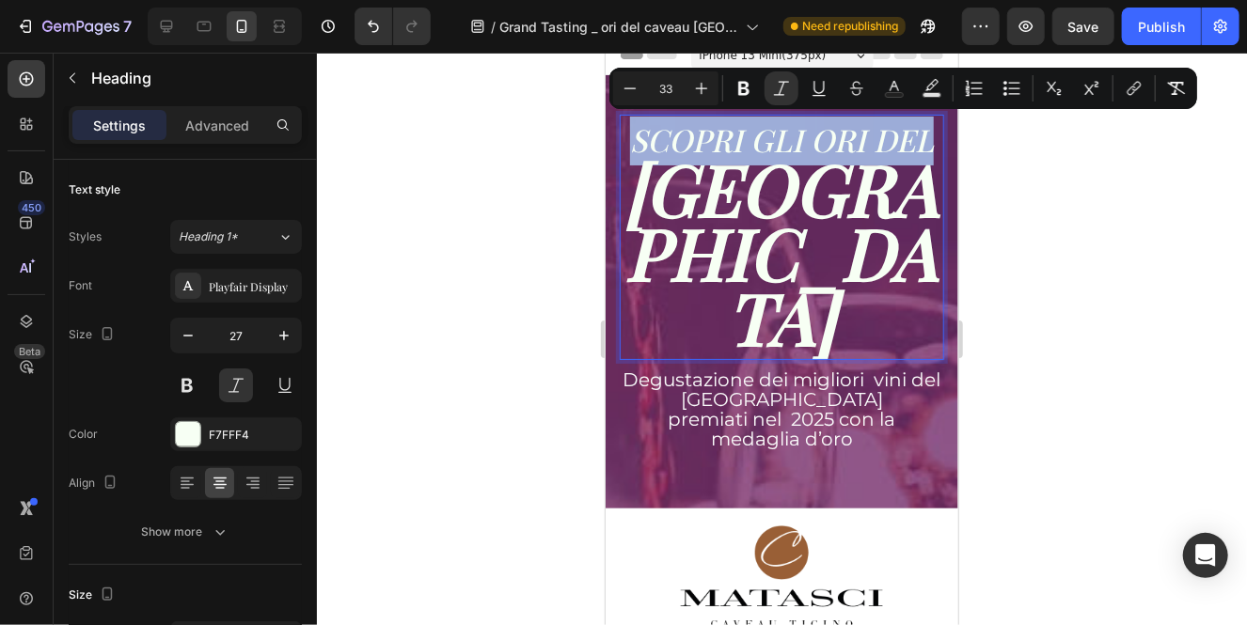
drag, startPoint x: 931, startPoint y: 145, endPoint x: 626, endPoint y: 134, distance: 304.8
click at [626, 134] on p "SCOPRI GLI ORI DEL CAVEAU TICINO" at bounding box center [780, 237] width 321 height 242
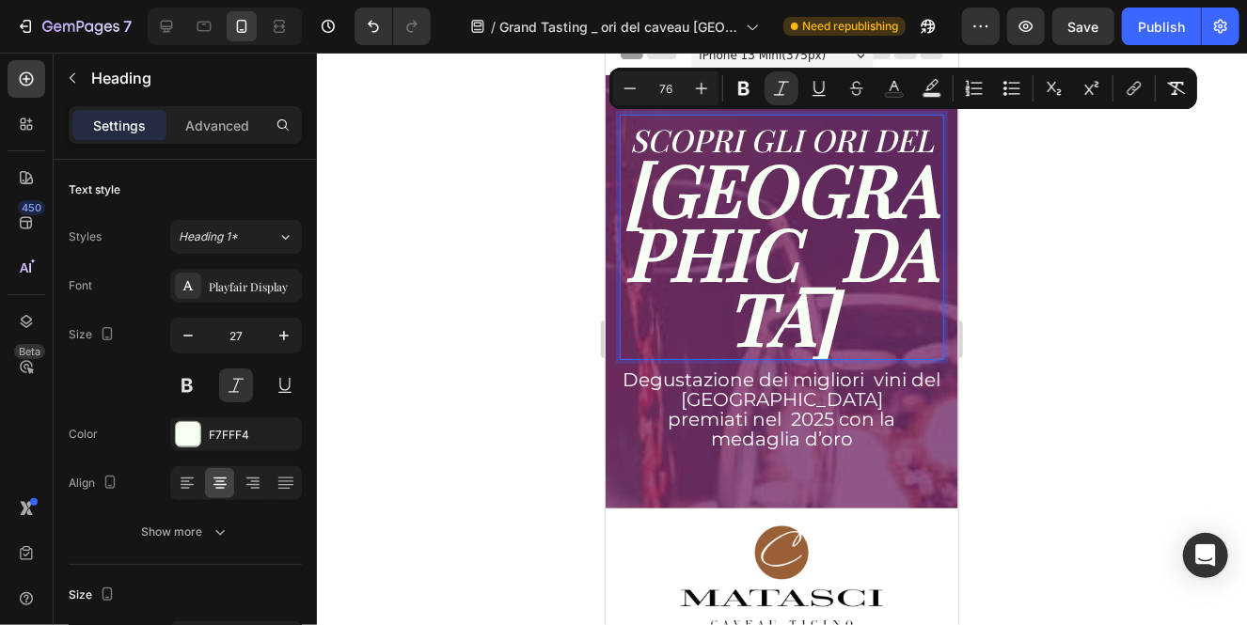
click at [884, 289] on strong "[GEOGRAPHIC_DATA]" at bounding box center [781, 251] width 314 height 224
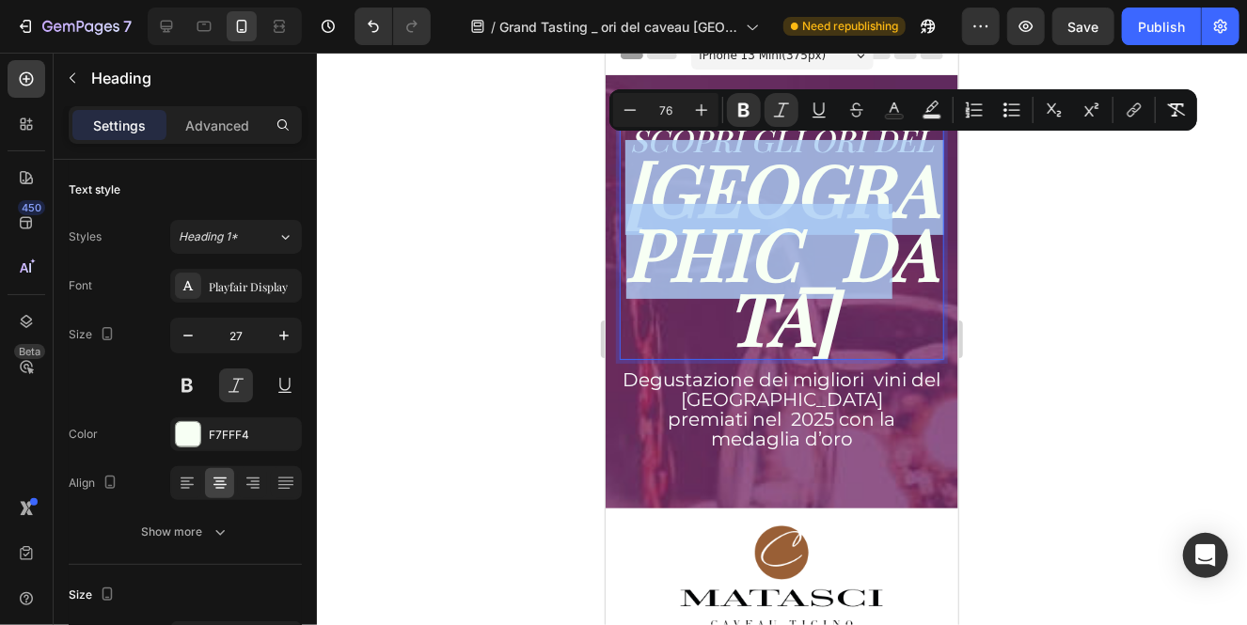
drag, startPoint x: 914, startPoint y: 269, endPoint x: 628, endPoint y: 201, distance: 293.7
click at [628, 201] on p "SCOPRI GLI ORI DEL CAVEAU TICINO" at bounding box center [780, 237] width 321 height 242
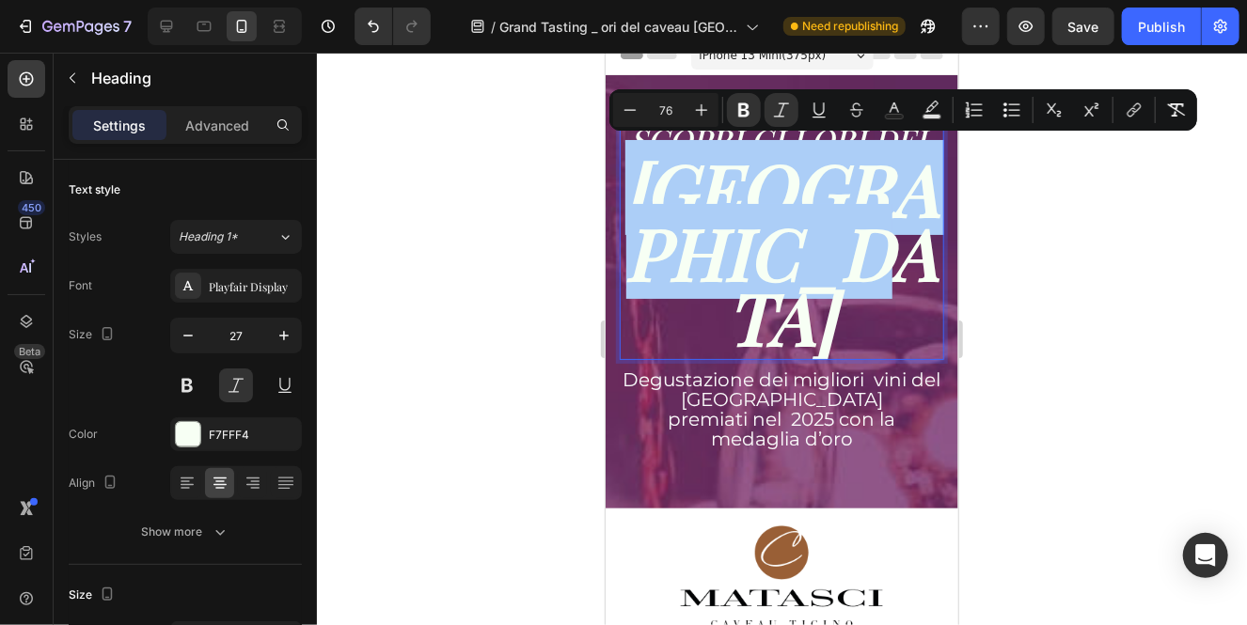
click at [473, 249] on div at bounding box center [782, 339] width 930 height 573
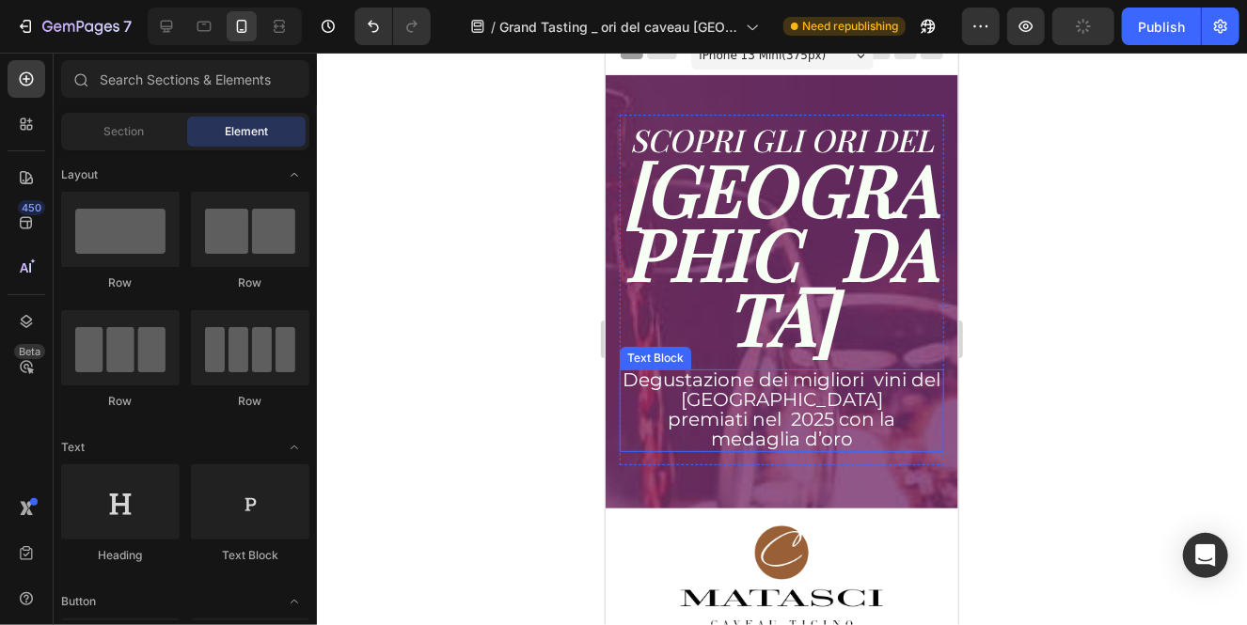
click at [808, 368] on span "Degustazione dei migliori vini del [GEOGRAPHIC_DATA]" at bounding box center [781, 389] width 318 height 42
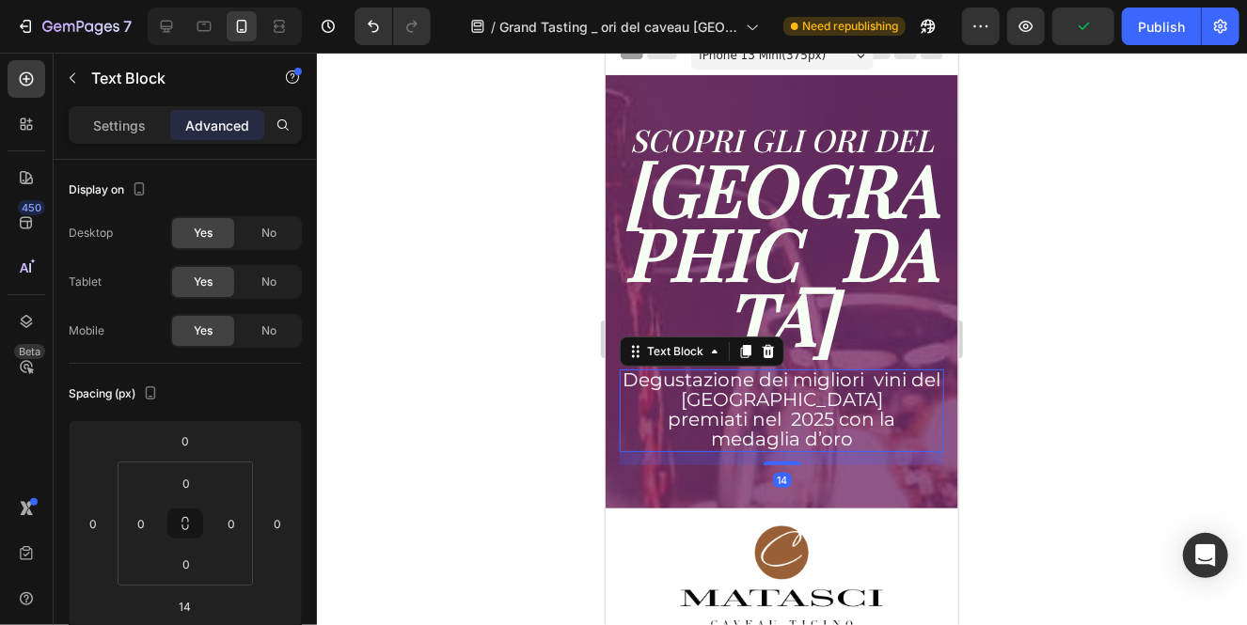
click at [808, 368] on span "Degustazione dei migliori vini del [GEOGRAPHIC_DATA]" at bounding box center [781, 389] width 318 height 42
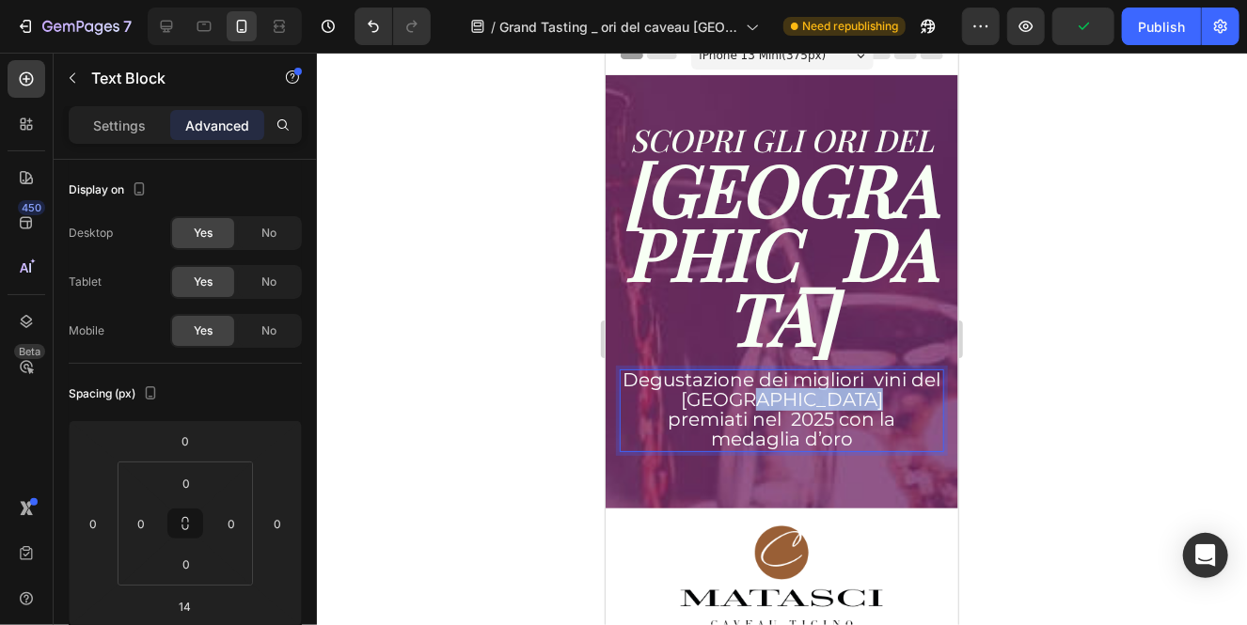
click at [808, 368] on span "Degustazione dei migliori vini del [GEOGRAPHIC_DATA]" at bounding box center [781, 389] width 318 height 42
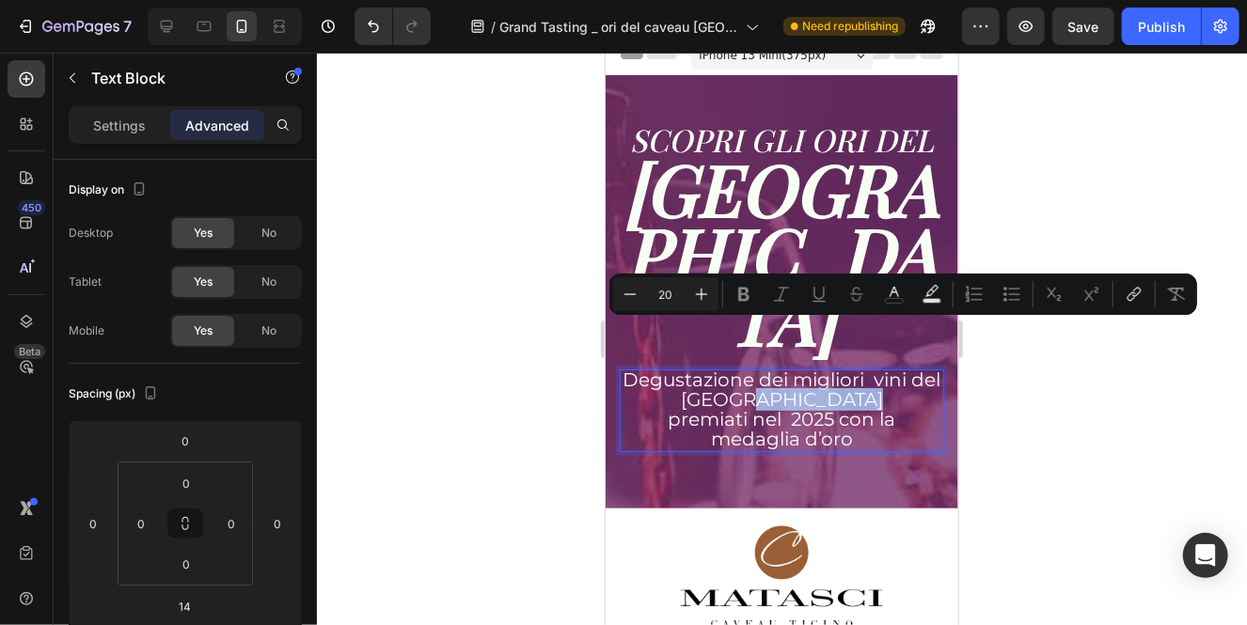
click at [669, 407] on span "premiati nel 2025 con la medaglia d’oro" at bounding box center [781, 428] width 228 height 42
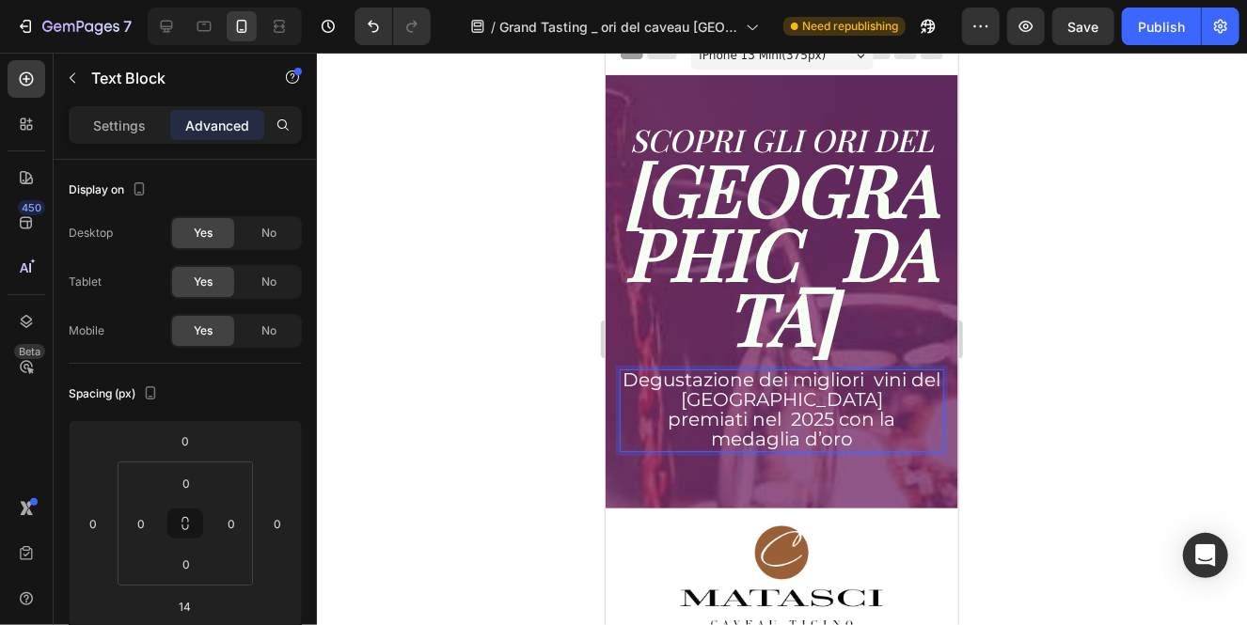
click at [669, 407] on span "premiati nel 2025 con la medaglia d’oro" at bounding box center [781, 428] width 228 height 42
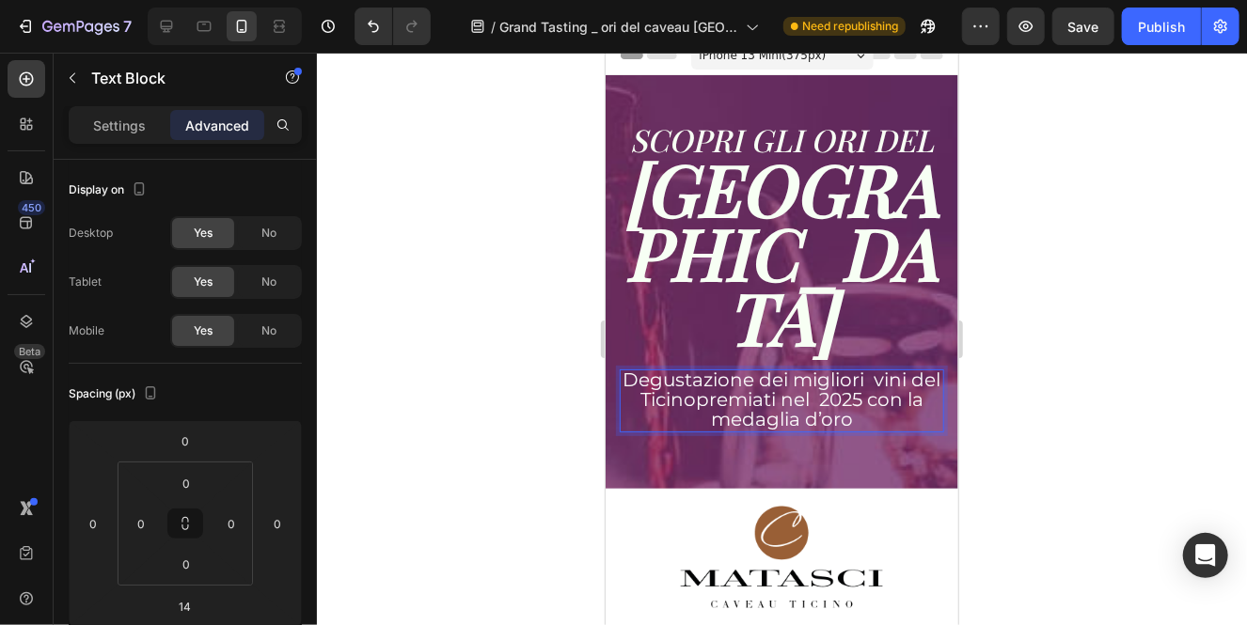
click at [882, 370] on p "Degustazione dei migliori vini del Ticinopremiati nel 2025 con la medaglia d’oro" at bounding box center [780, 399] width 321 height 59
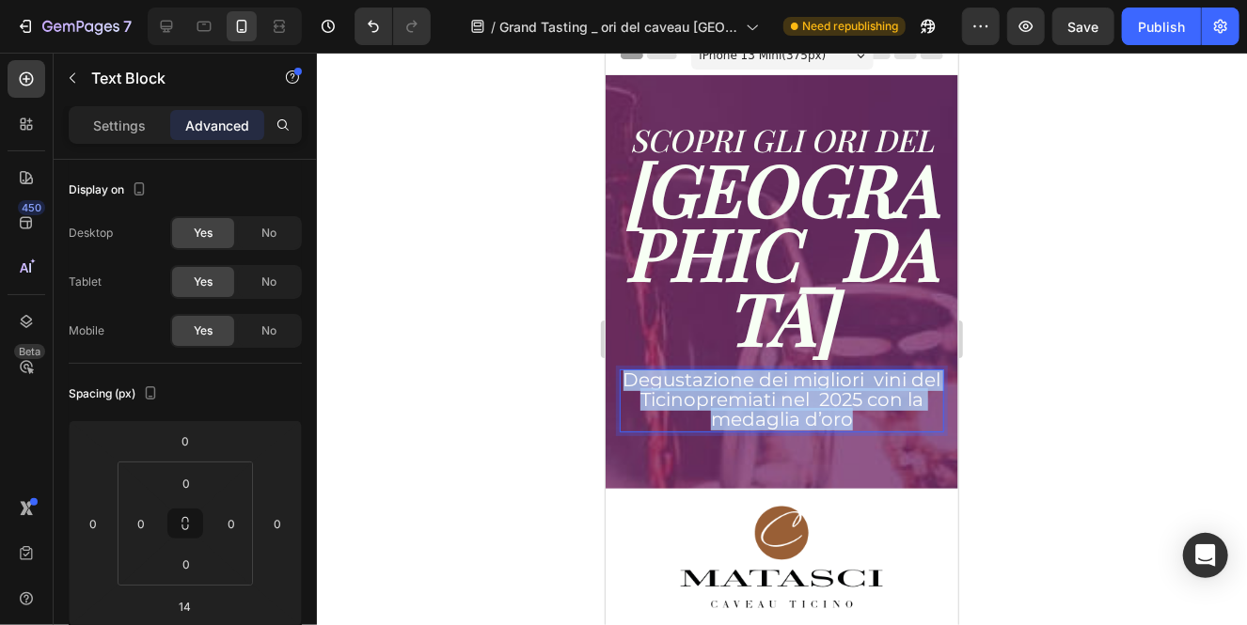
drag, startPoint x: 856, startPoint y: 353, endPoint x: 619, endPoint y: 322, distance: 239.9
click at [619, 369] on div "Degustazione dei migliori vini del Ticinopremiati nel 2025 con la medaglia d’oro" at bounding box center [781, 400] width 324 height 63
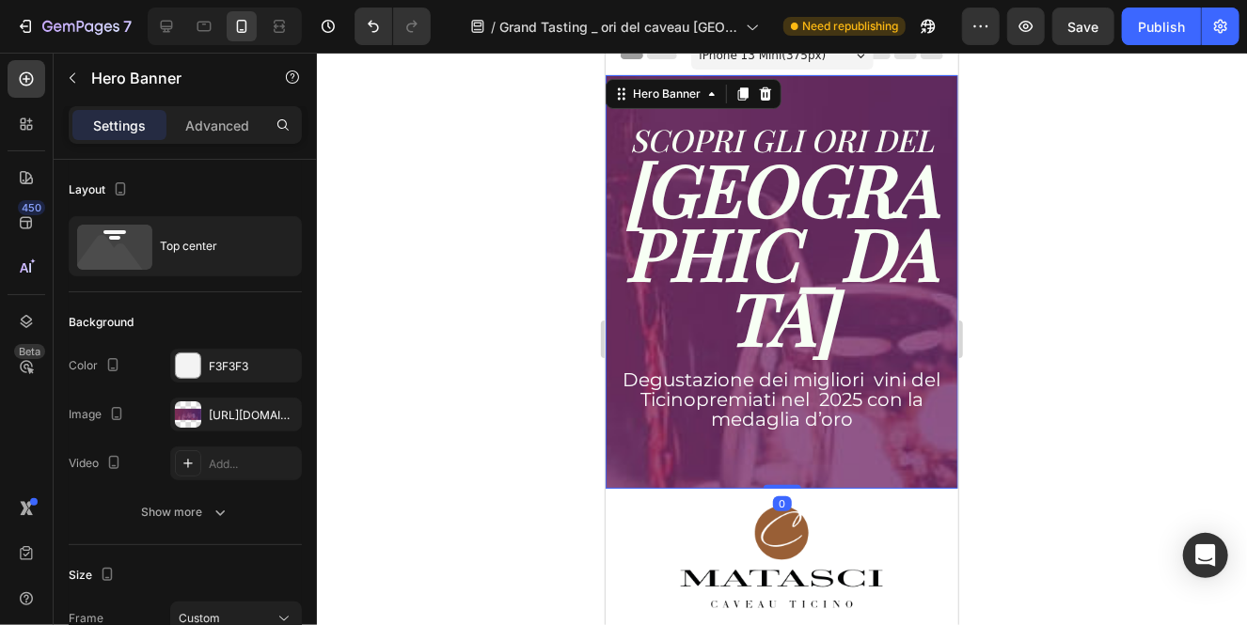
click at [720, 400] on div "⁠⁠⁠⁠⁠⁠⁠ SCOPRI GLI ORI DEL CAVEAU TICINO Heading ⁠⁠⁠⁠⁠⁠⁠ SCOPRI GLI ORI DEL CAV…" at bounding box center [781, 281] width 353 height 414
drag, startPoint x: 786, startPoint y: 421, endPoint x: 785, endPoint y: 397, distance: 24.5
click at [785, 397] on div "⁠⁠⁠⁠⁠⁠⁠ SCOPRI GLI ORI DEL CAVEAU TICINO Heading ⁠⁠⁠⁠⁠⁠⁠ SCOPRI GLI ORI DEL CAV…" at bounding box center [781, 281] width 353 height 414
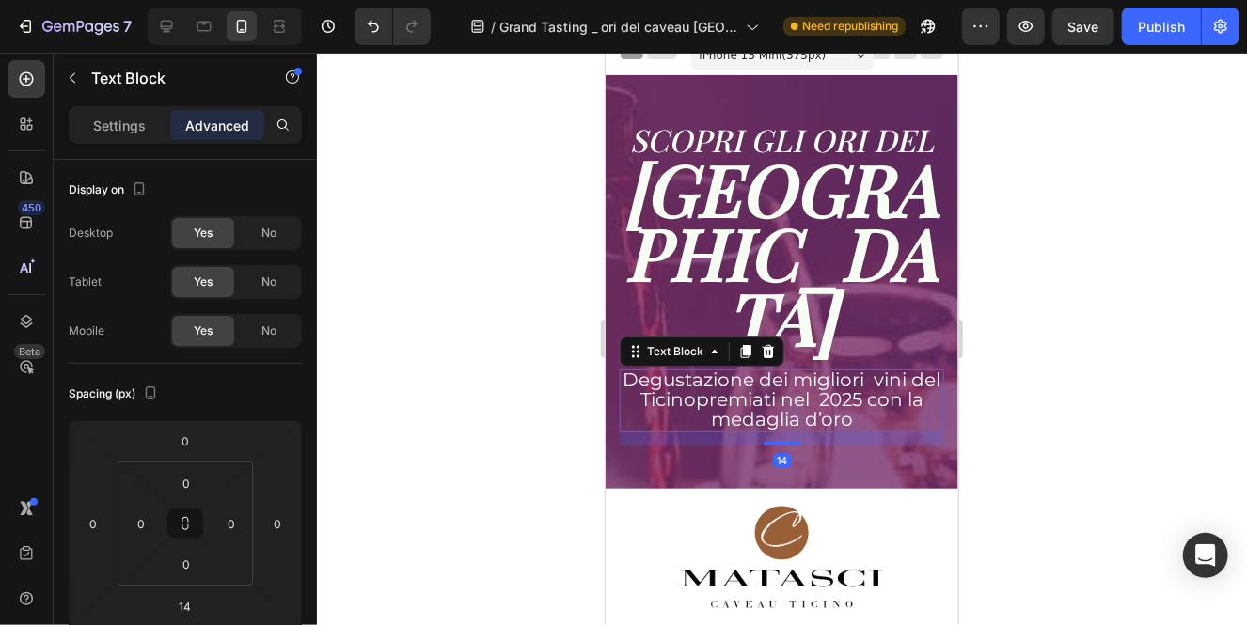
click at [793, 368] on span "Degustazione dei migliori vini del Ticinopremiati nel 2025 con la medaglia d’oro" at bounding box center [781, 399] width 318 height 62
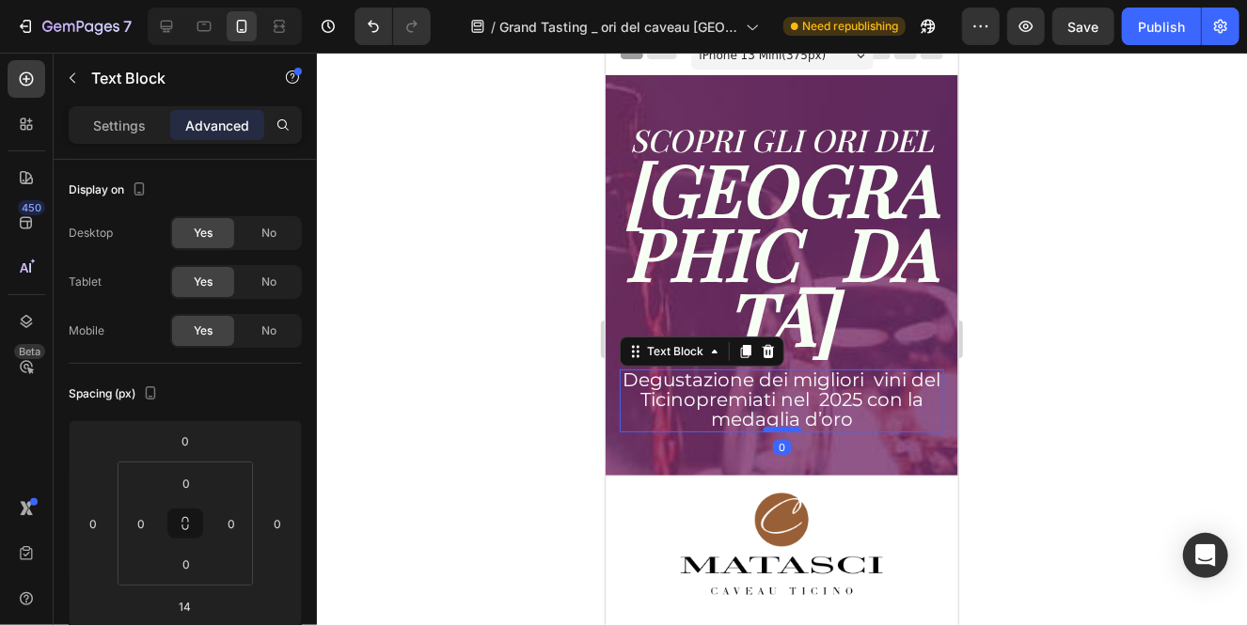
drag, startPoint x: 780, startPoint y: 376, endPoint x: 780, endPoint y: 361, distance: 15.0
click at [780, 426] on div at bounding box center [781, 429] width 38 height 6
type input "0"
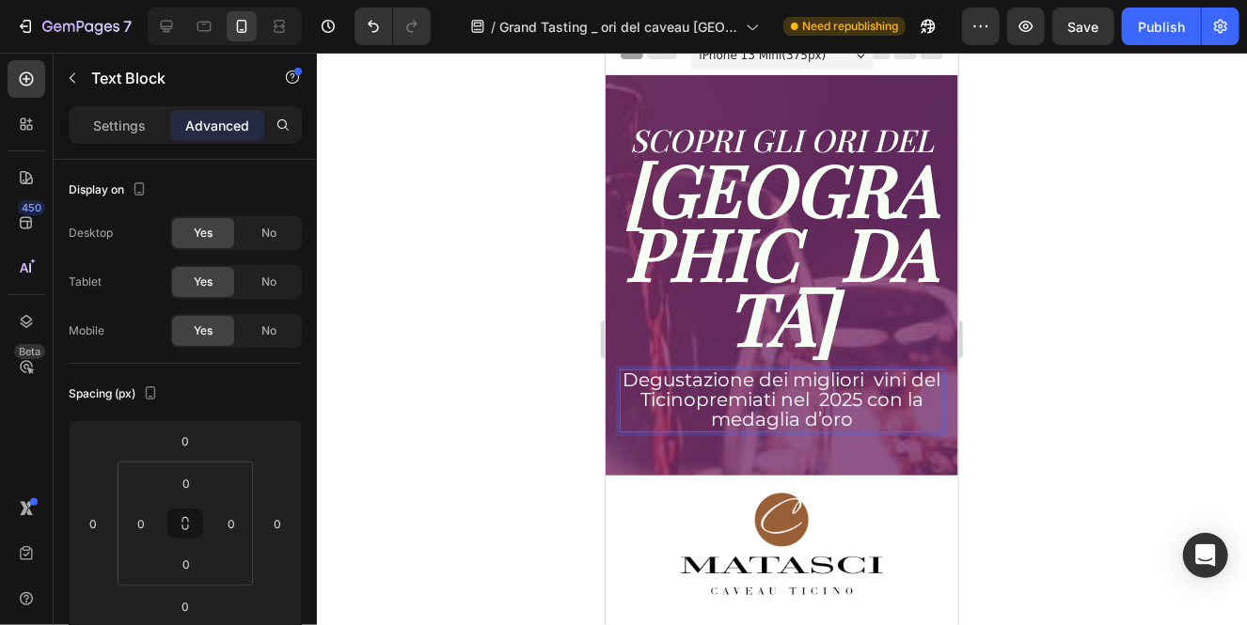
click at [853, 368] on span "Degustazione dei migliori vini del Ticinopremiati nel 2025 con la medaglia d’oro" at bounding box center [781, 399] width 318 height 62
click at [1020, 345] on div at bounding box center [782, 339] width 930 height 573
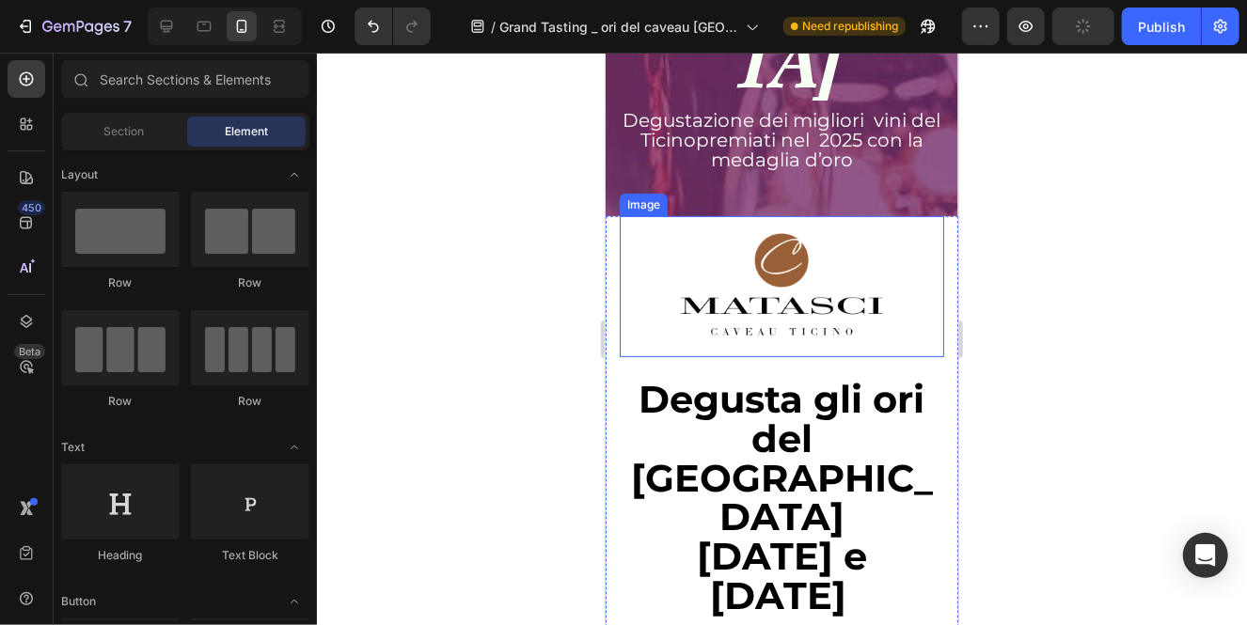
scroll to position [264, 0]
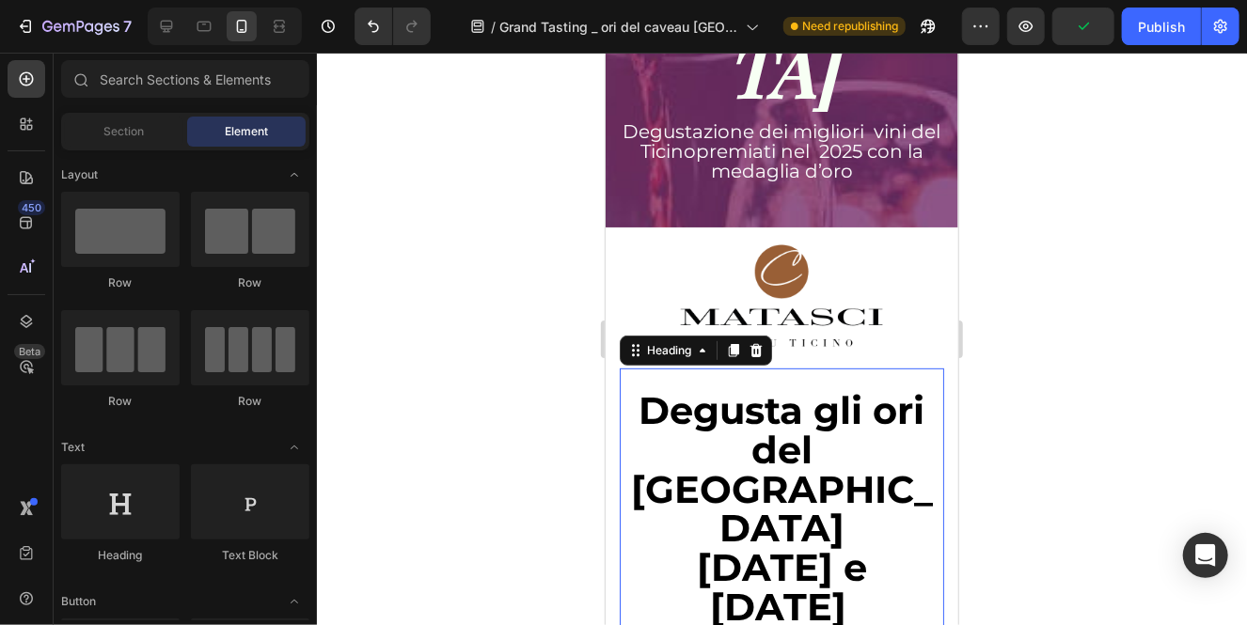
click at [866, 543] on strong "[DATE] e [DATE]" at bounding box center [781, 586] width 170 height 86
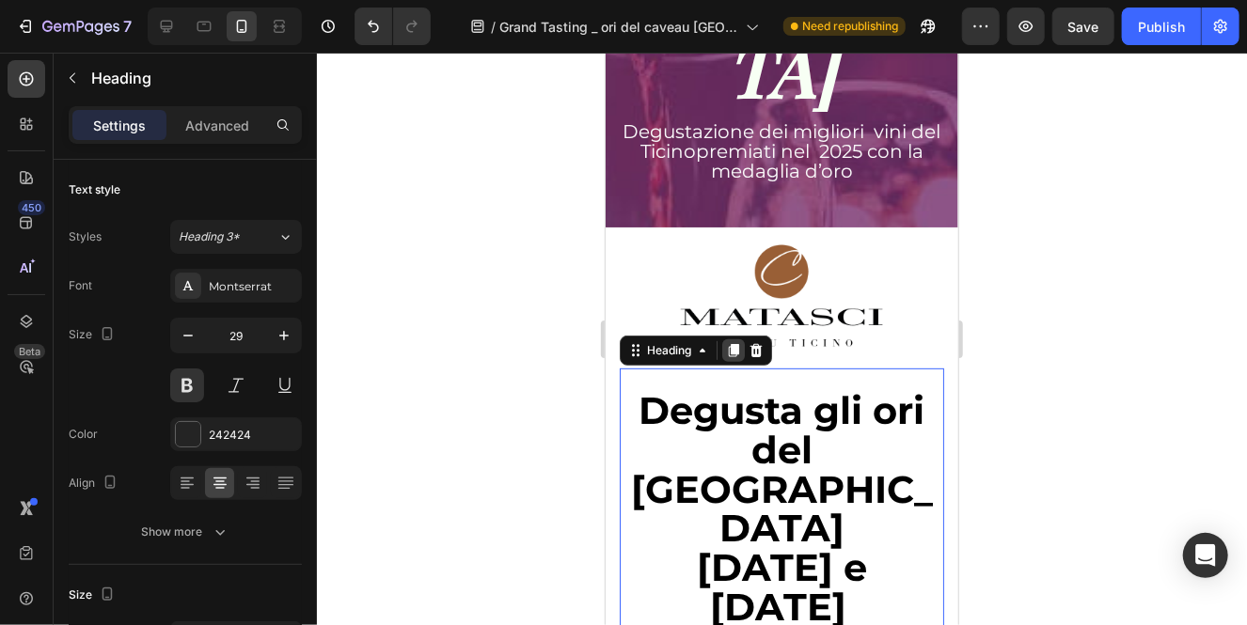
click at [731, 344] on icon at bounding box center [733, 350] width 10 height 13
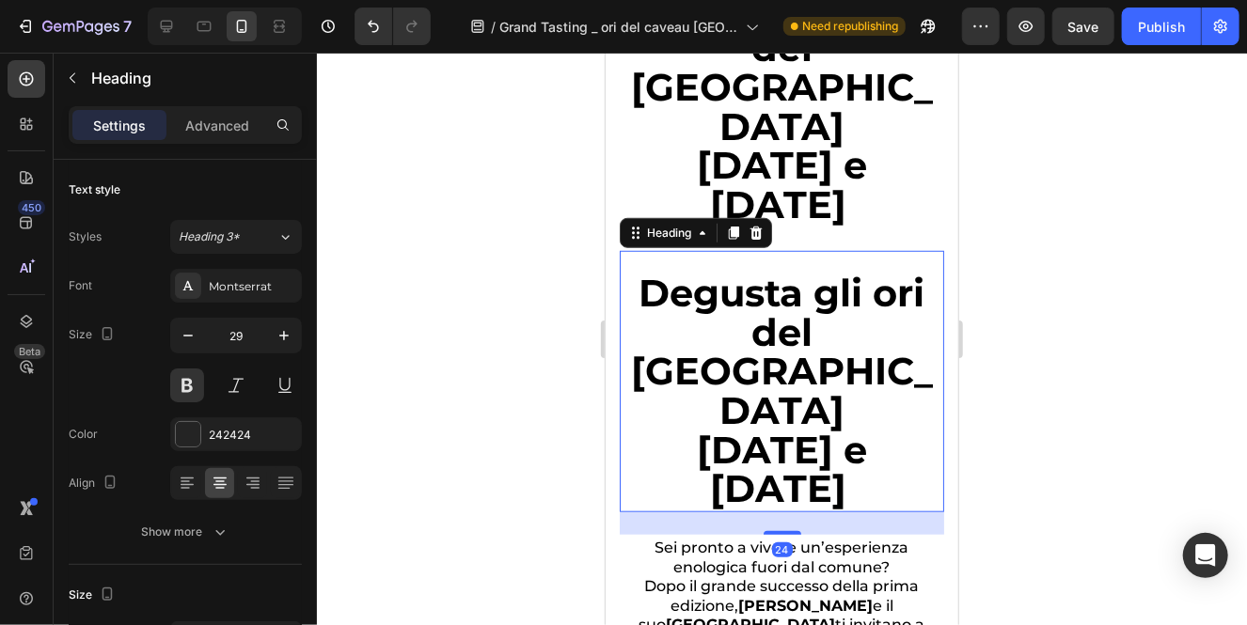
scroll to position [520, 0]
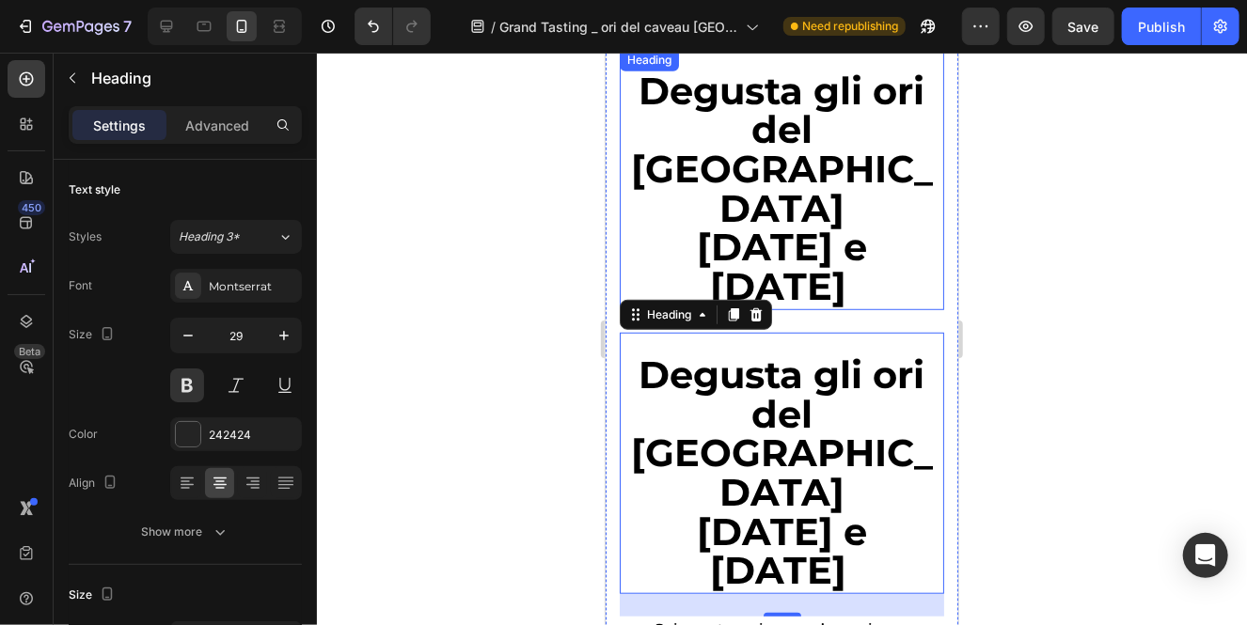
click at [750, 223] on strong "[DATE] e [DATE]" at bounding box center [781, 266] width 170 height 86
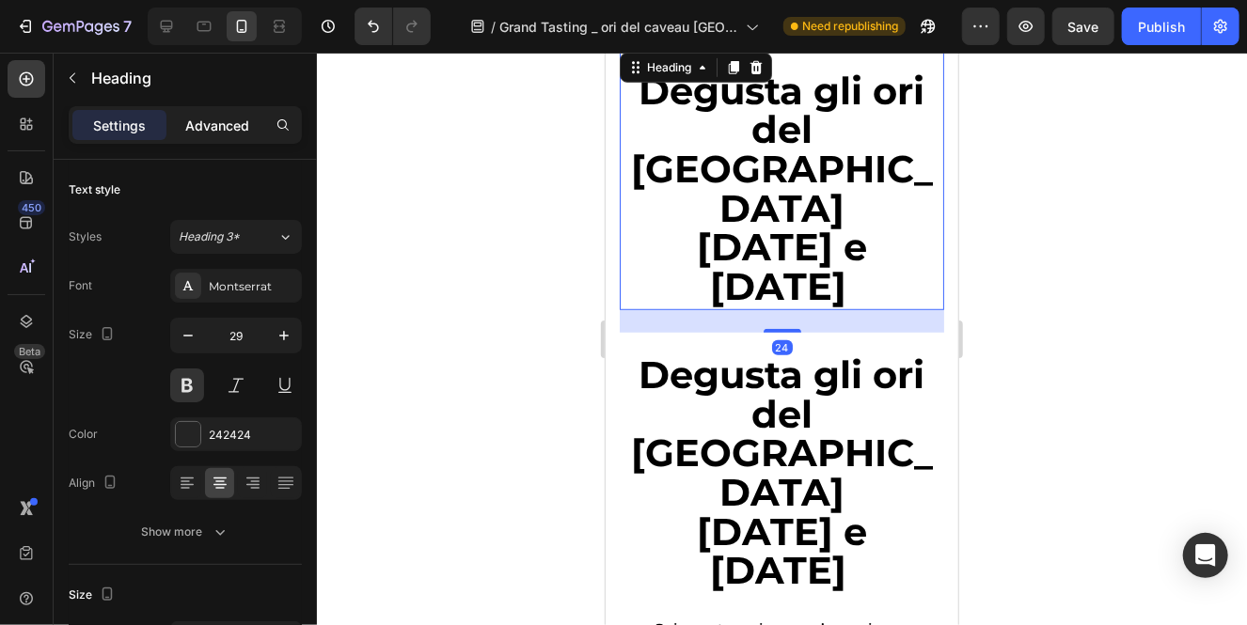
click at [224, 124] on p "Advanced" at bounding box center [217, 126] width 64 height 20
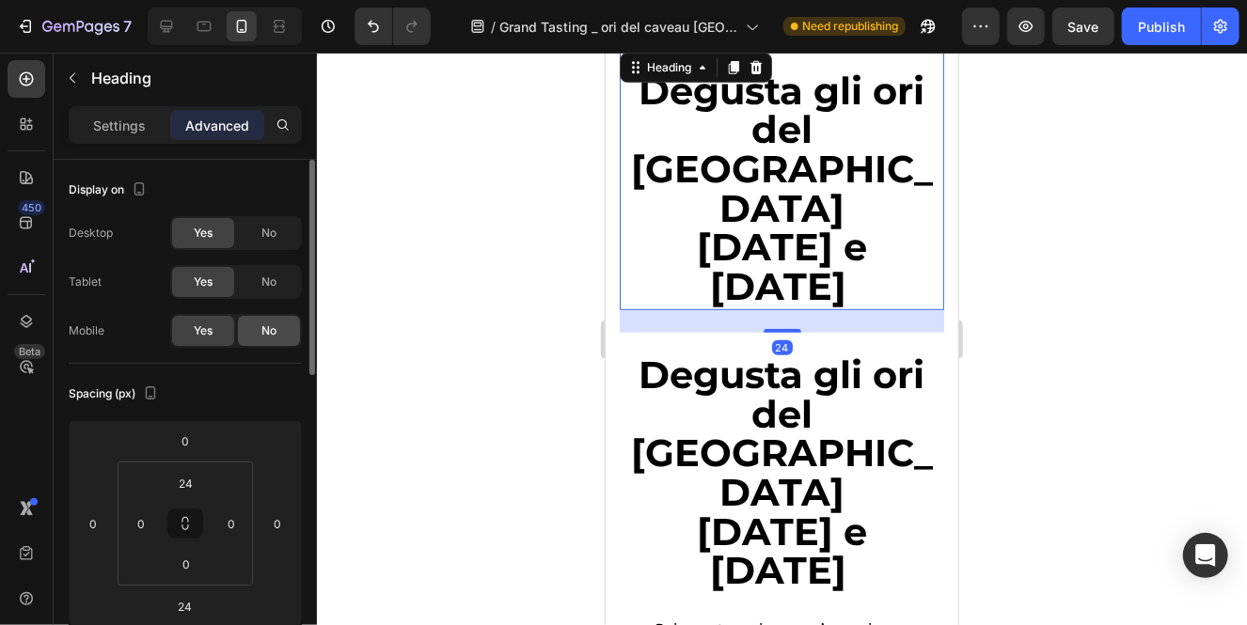
click at [248, 324] on div "No" at bounding box center [269, 331] width 62 height 30
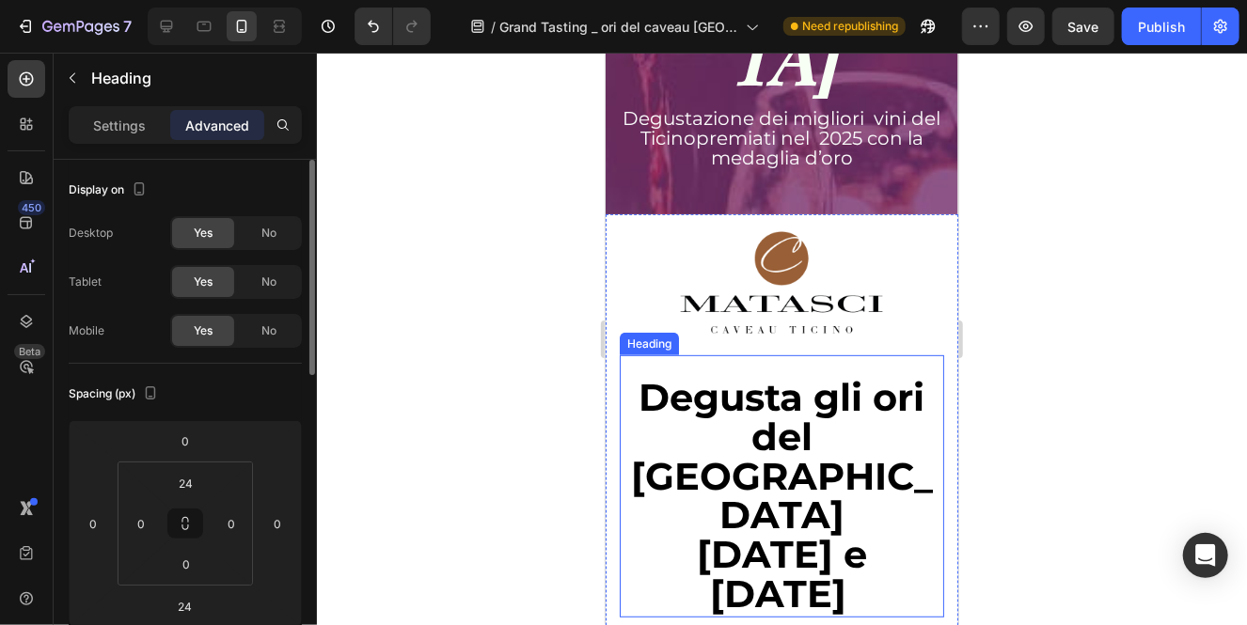
click at [761, 373] on strong "Degusta gli ori del [GEOGRAPHIC_DATA]" at bounding box center [781, 455] width 302 height 164
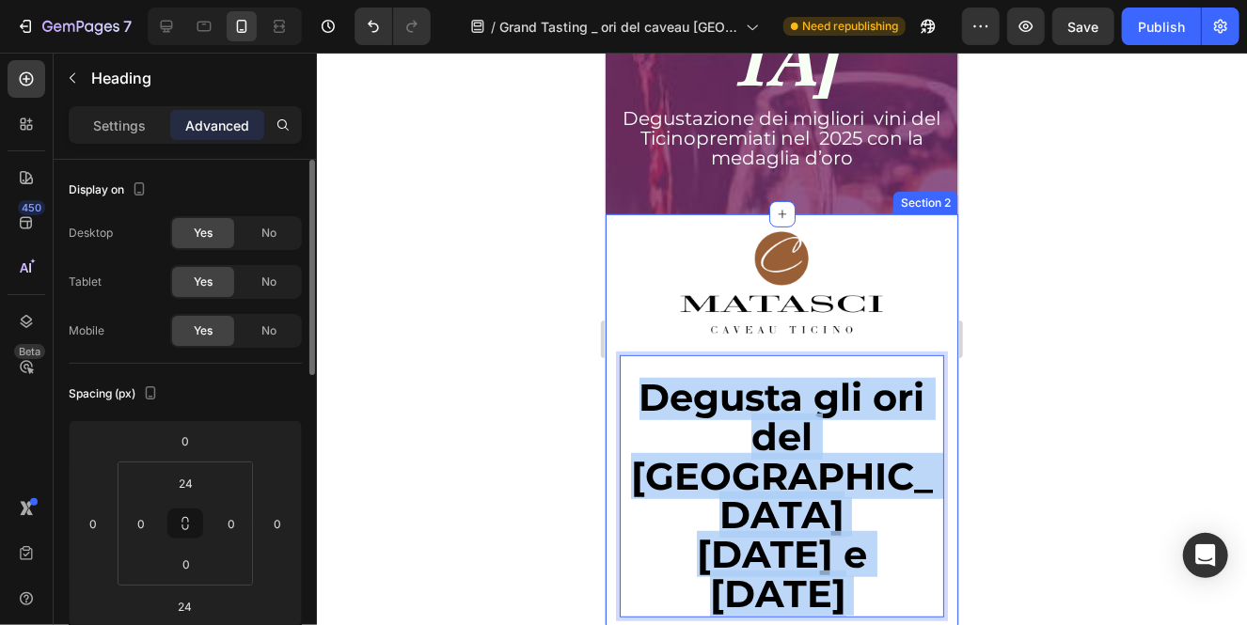
drag, startPoint x: 917, startPoint y: 479, endPoint x: 605, endPoint y: 307, distance: 355.9
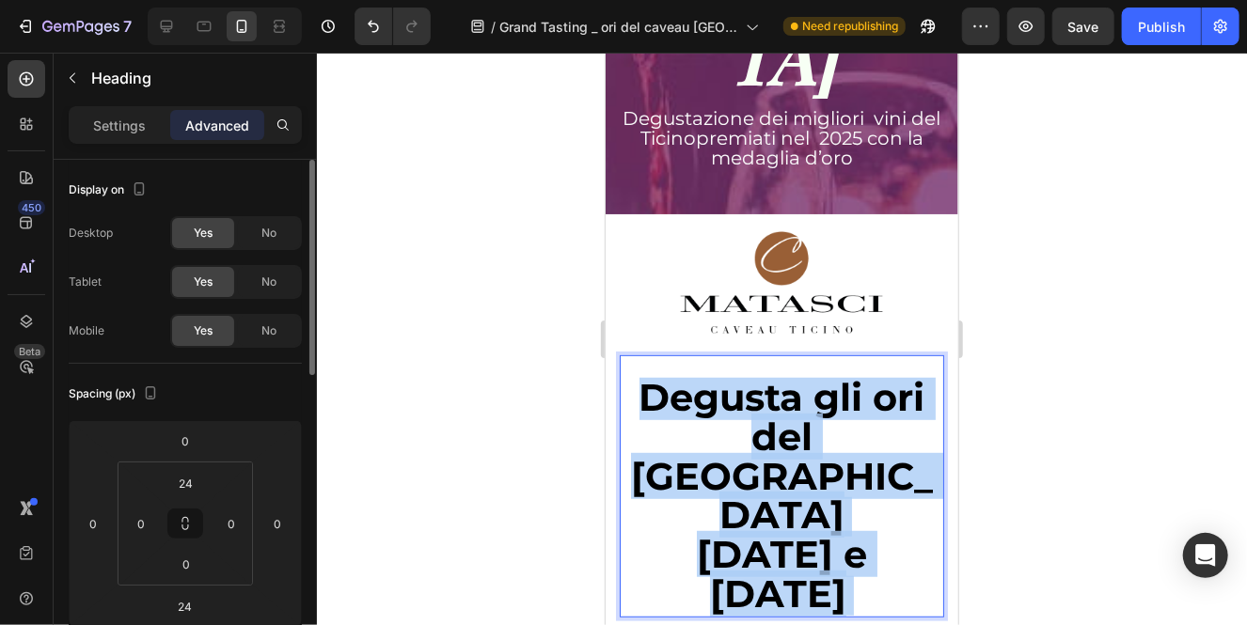
click at [749, 530] on strong "[DATE] e [DATE]" at bounding box center [781, 573] width 170 height 86
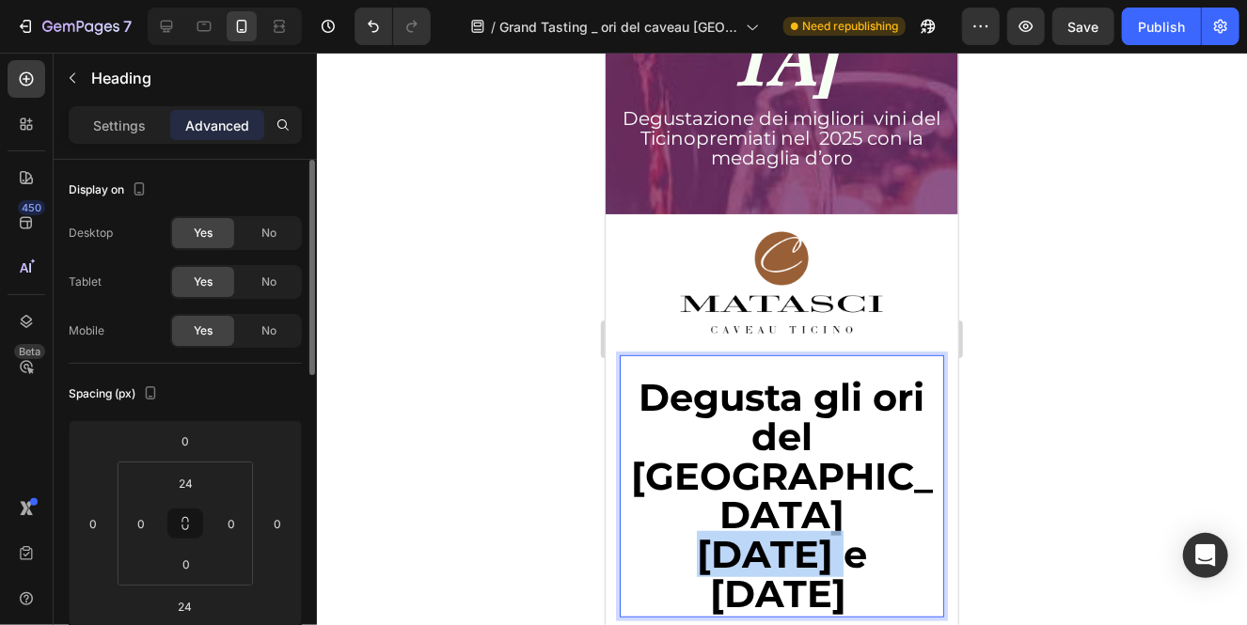
click at [749, 530] on strong "[DATE] e [DATE]" at bounding box center [781, 573] width 170 height 86
drag, startPoint x: 894, startPoint y: 486, endPoint x: 644, endPoint y: 345, distance: 287.1
click at [644, 379] on p "Degusta gli ori del Ticino [DATE] e [DATE]" at bounding box center [780, 496] width 321 height 235
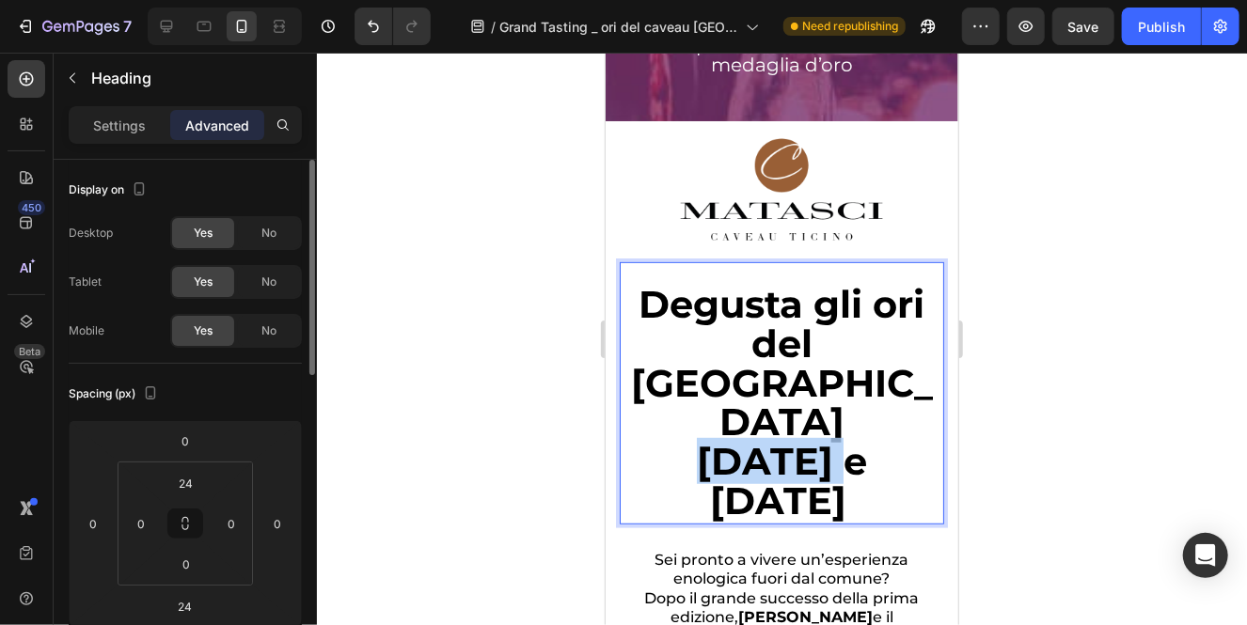
scroll to position [375, 0]
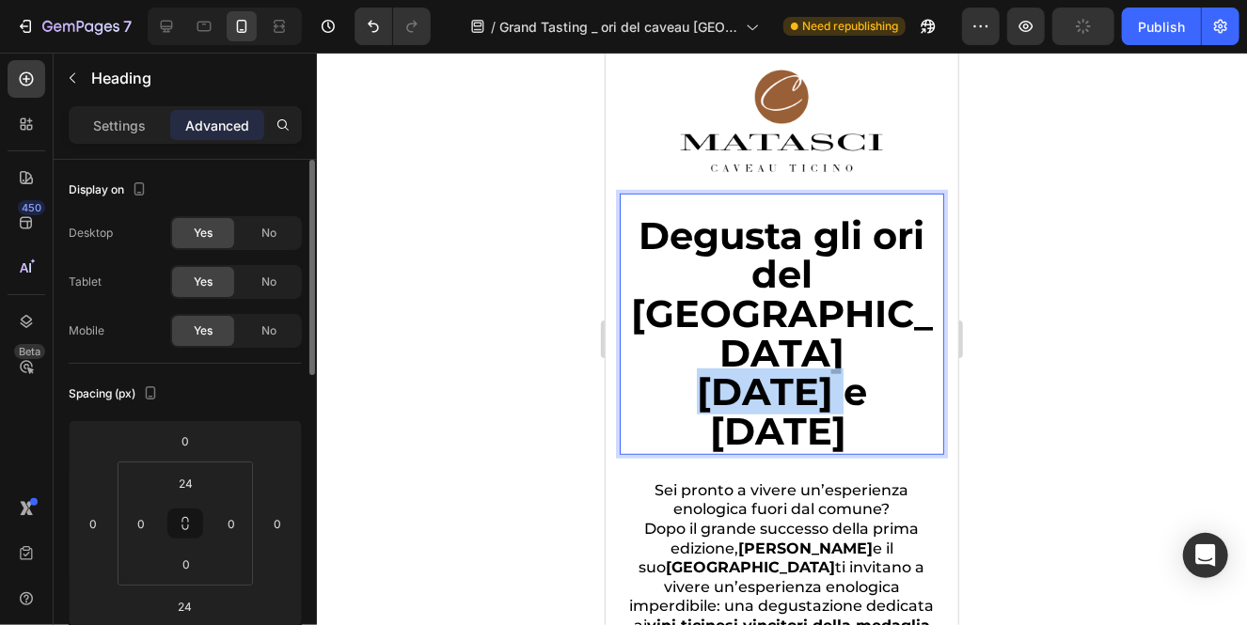
click at [649, 371] on p "Degusta gli ori del Ticino [DATE] e [DATE]" at bounding box center [780, 334] width 321 height 235
click at [652, 367] on p "Degusta gli ori del Ticino [DATE] e [DATE]" at bounding box center [780, 334] width 321 height 235
click at [866, 393] on strong "[DATE] e [DATE]" at bounding box center [781, 411] width 170 height 86
drag, startPoint x: 902, startPoint y: 388, endPoint x: 620, endPoint y: 239, distance: 319.2
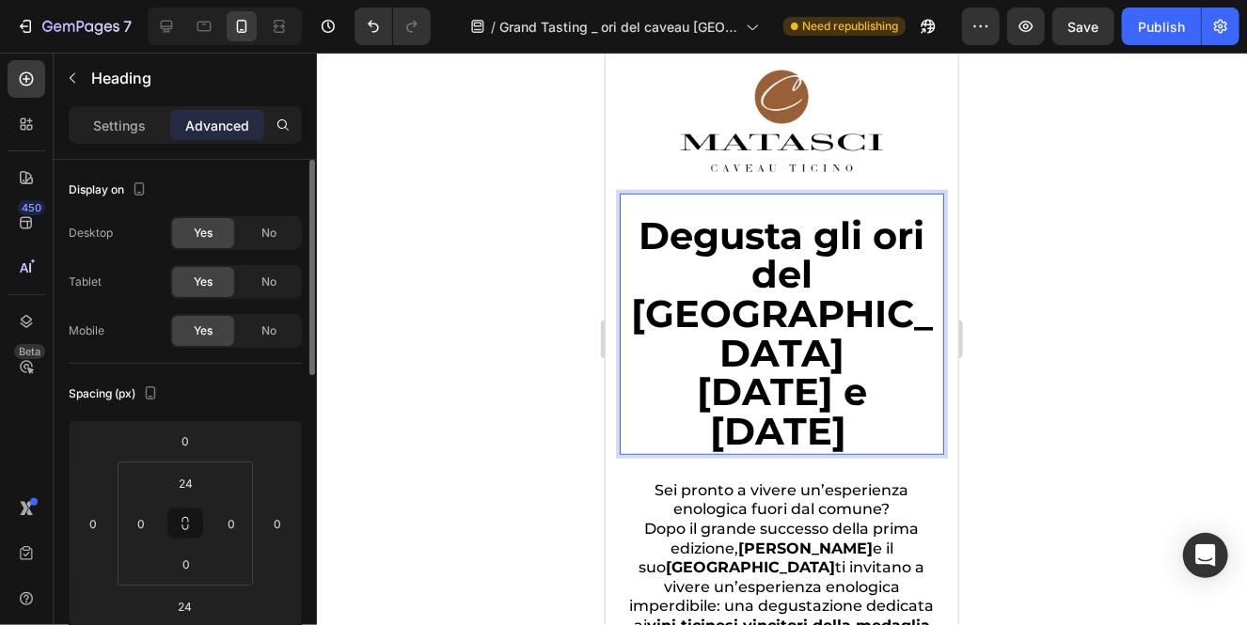
click at [620, 239] on p "Degusta gli ori del Ticino [DATE] e [DATE]" at bounding box center [780, 334] width 321 height 235
click at [128, 118] on p "Settings" at bounding box center [119, 126] width 53 height 20
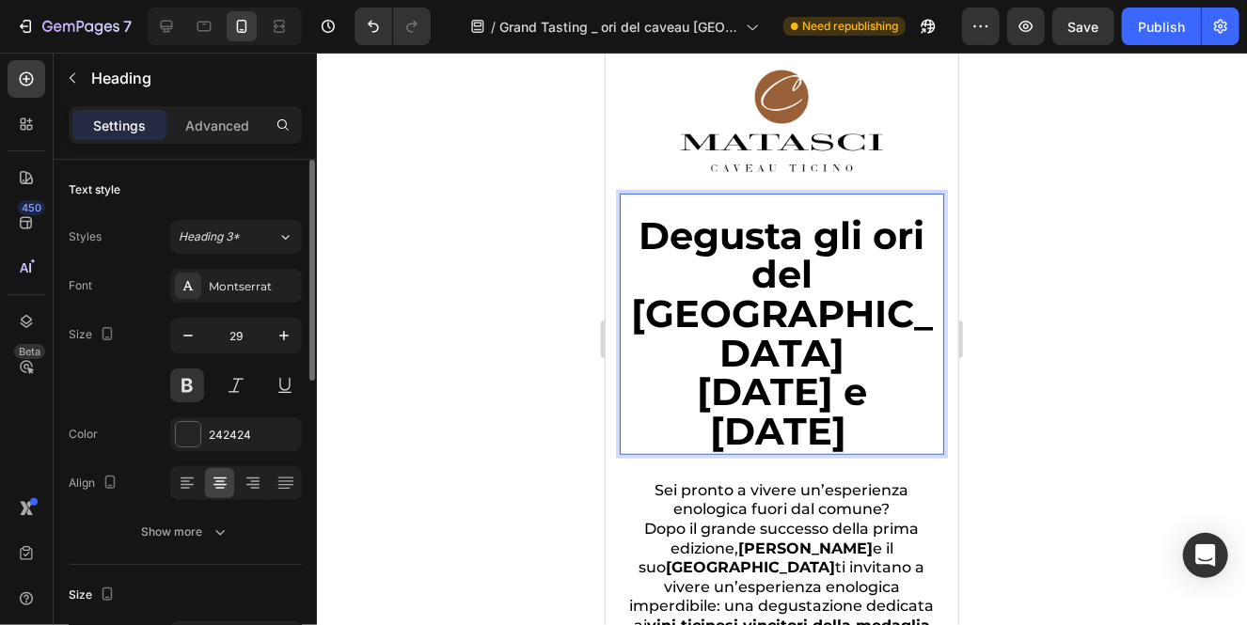
click at [908, 397] on p "Degusta gli ori del Ticino [DATE] e [DATE]" at bounding box center [780, 334] width 321 height 235
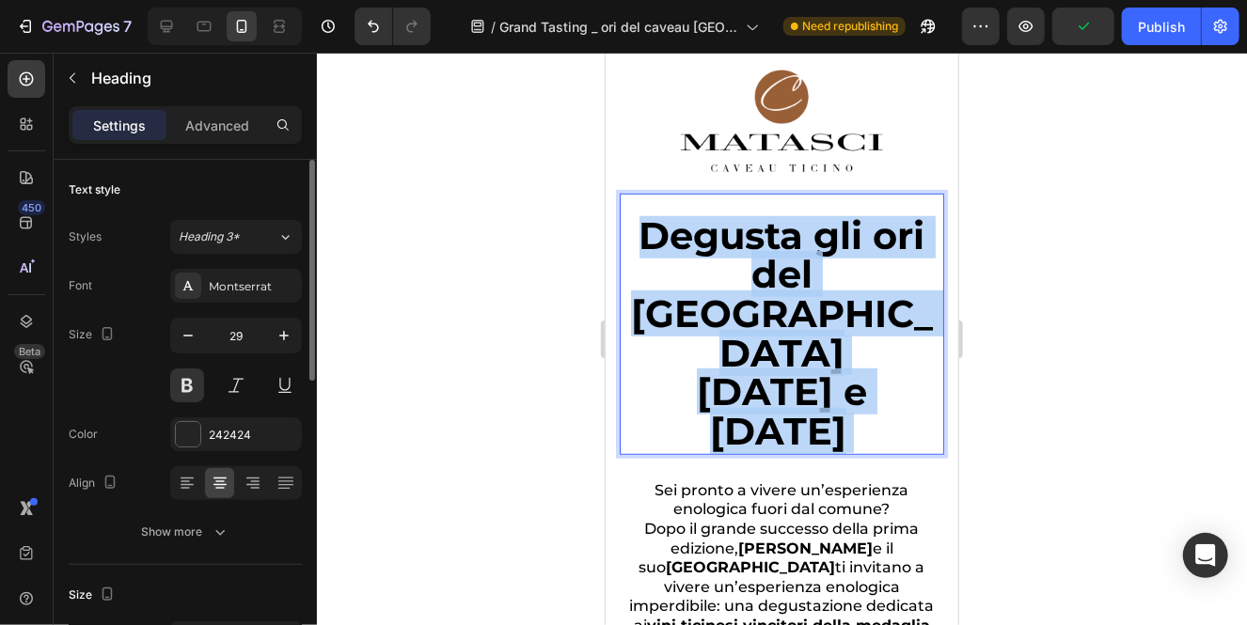
drag, startPoint x: 908, startPoint y: 397, endPoint x: 599, endPoint y: 252, distance: 341.5
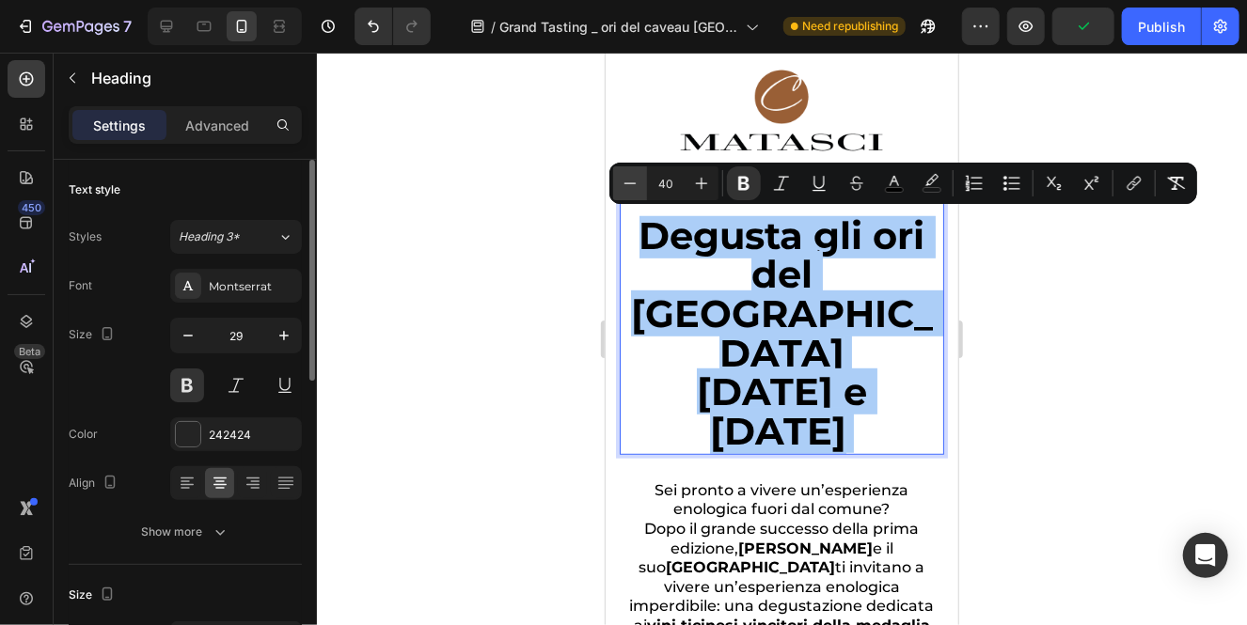
click at [632, 191] on icon "Editor contextual toolbar" at bounding box center [629, 183] width 19 height 19
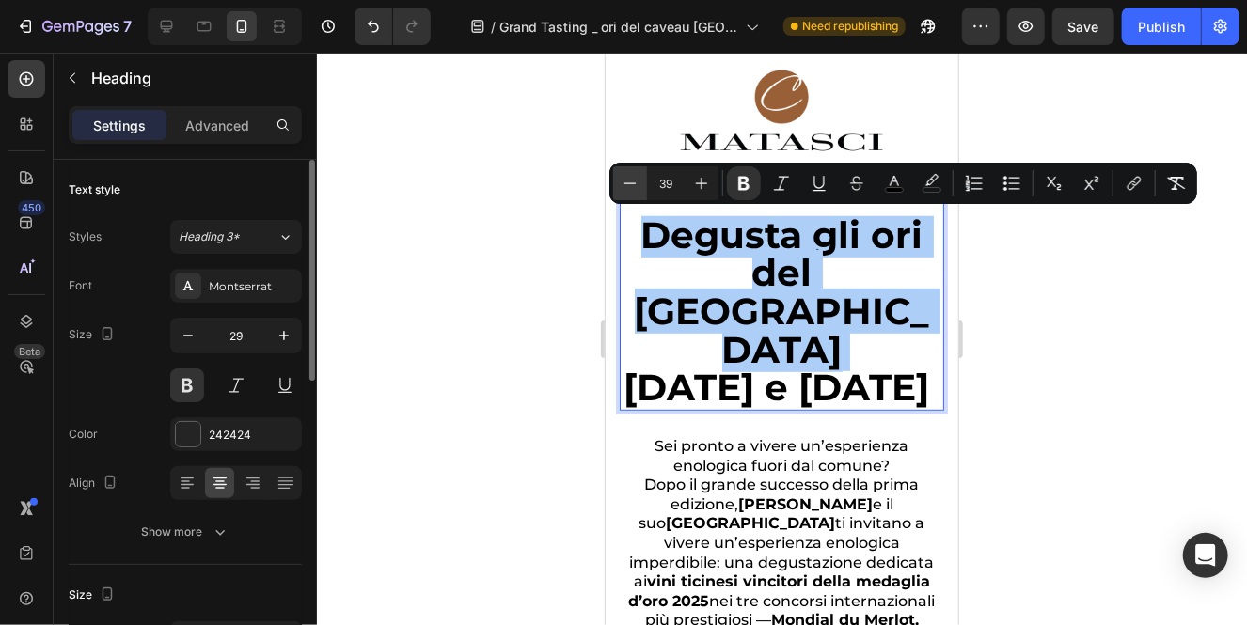
click at [632, 191] on icon "Editor contextual toolbar" at bounding box center [629, 183] width 19 height 19
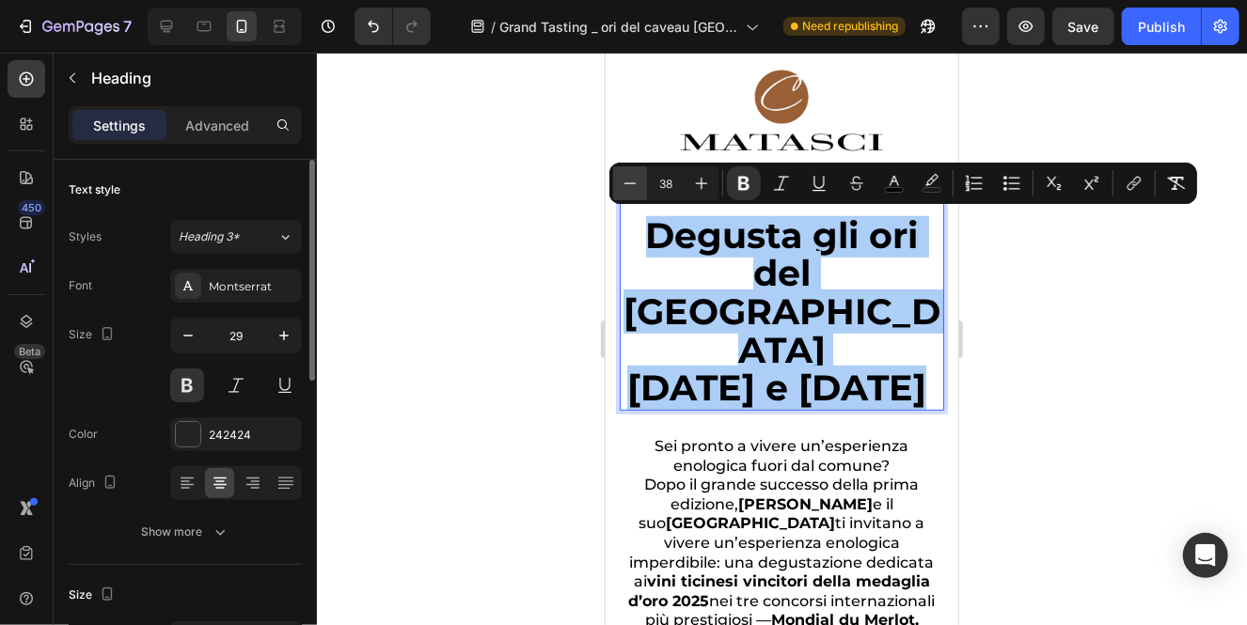
click at [632, 191] on icon "Editor contextual toolbar" at bounding box center [629, 183] width 19 height 19
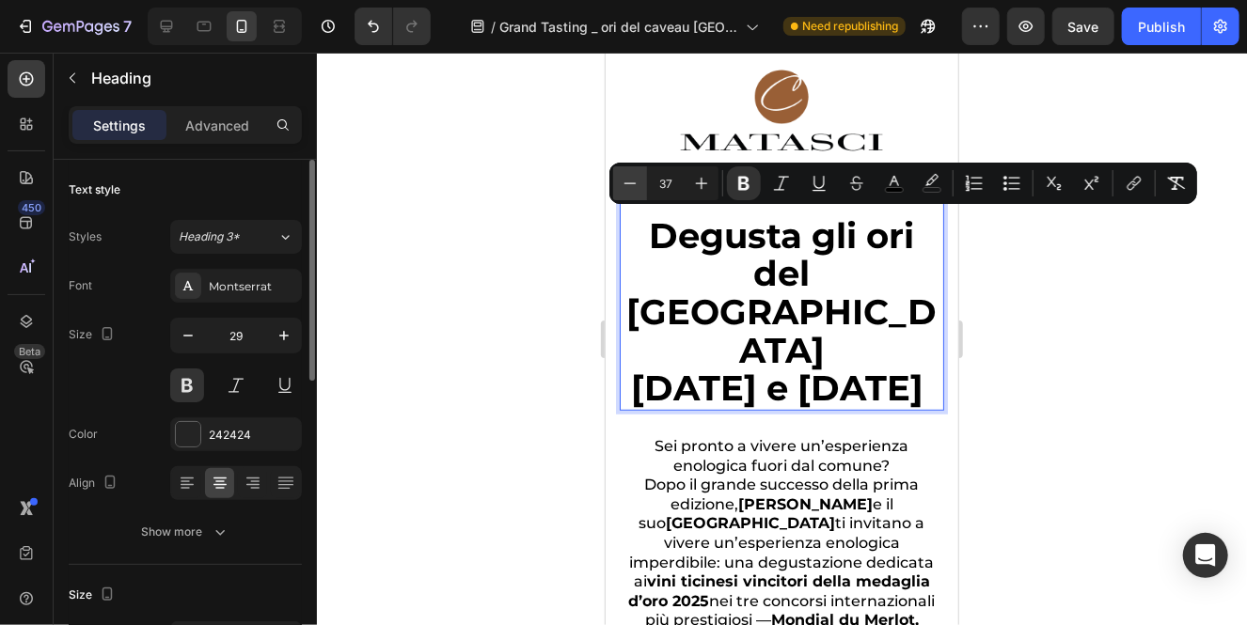
click at [632, 191] on icon "Editor contextual toolbar" at bounding box center [629, 183] width 19 height 19
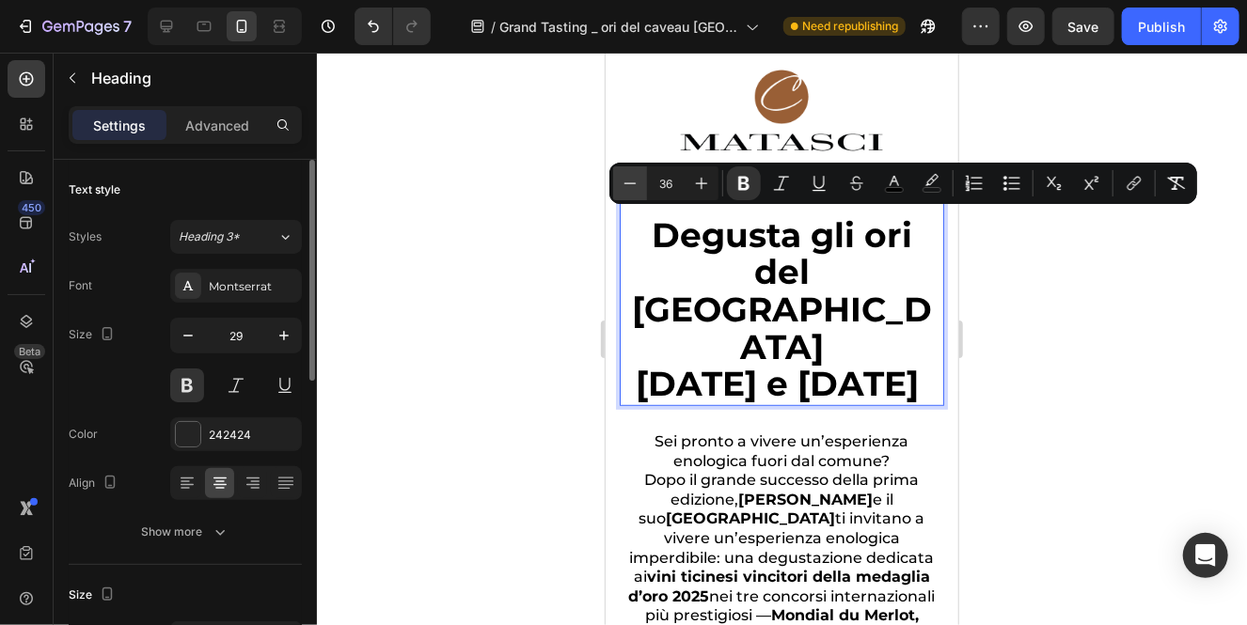
click at [632, 191] on icon "Editor contextual toolbar" at bounding box center [629, 183] width 19 height 19
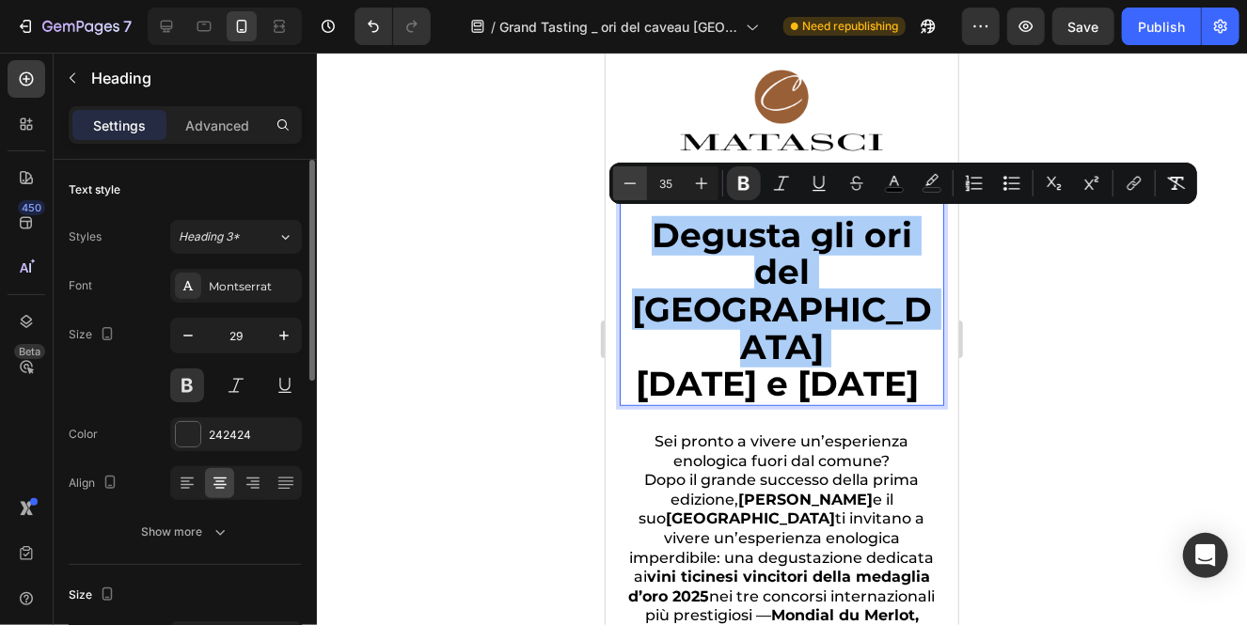
click at [632, 191] on icon "Editor contextual toolbar" at bounding box center [629, 183] width 19 height 19
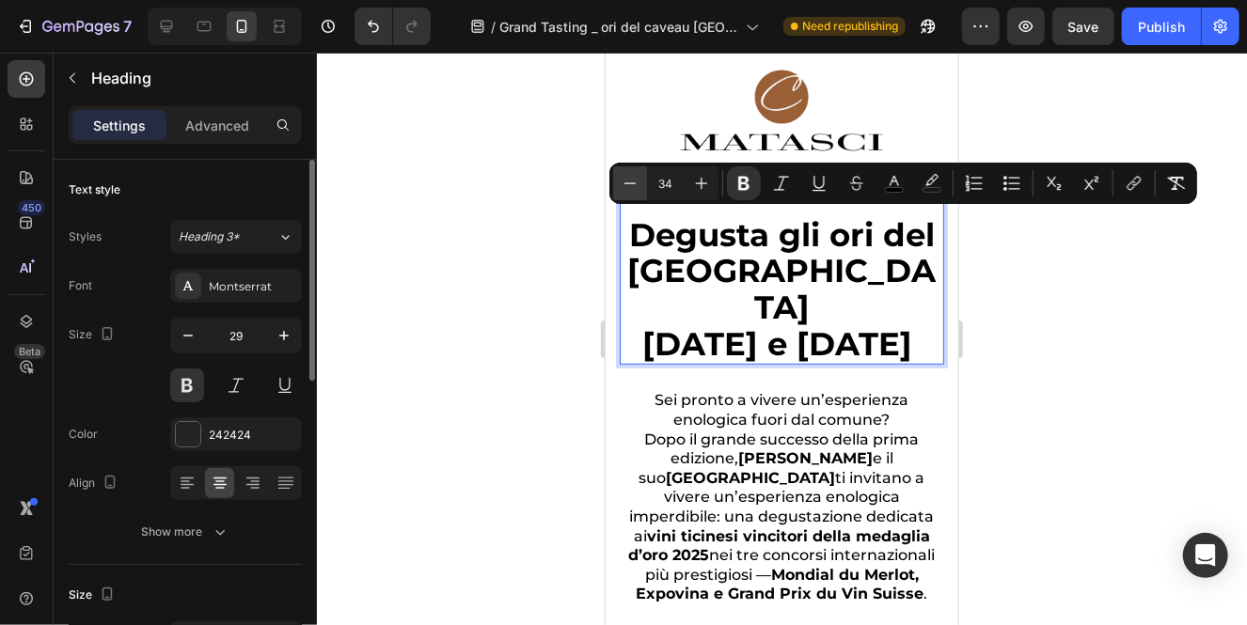
click at [632, 191] on icon "Editor contextual toolbar" at bounding box center [629, 183] width 19 height 19
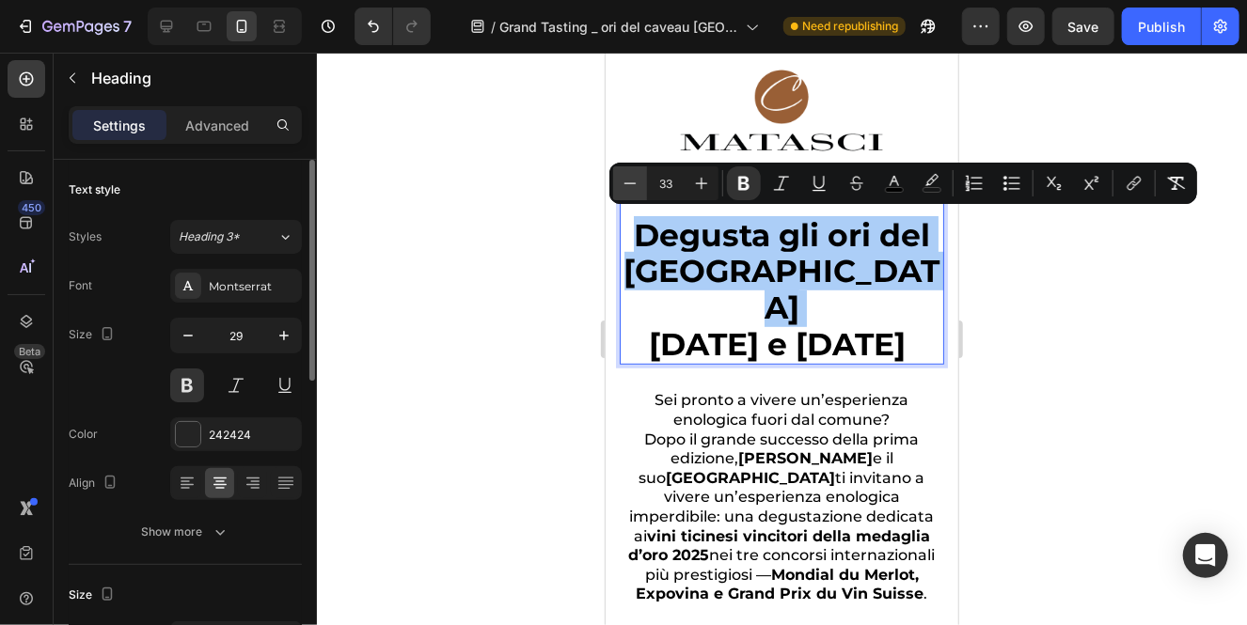
click at [632, 191] on icon "Editor contextual toolbar" at bounding box center [629, 183] width 19 height 19
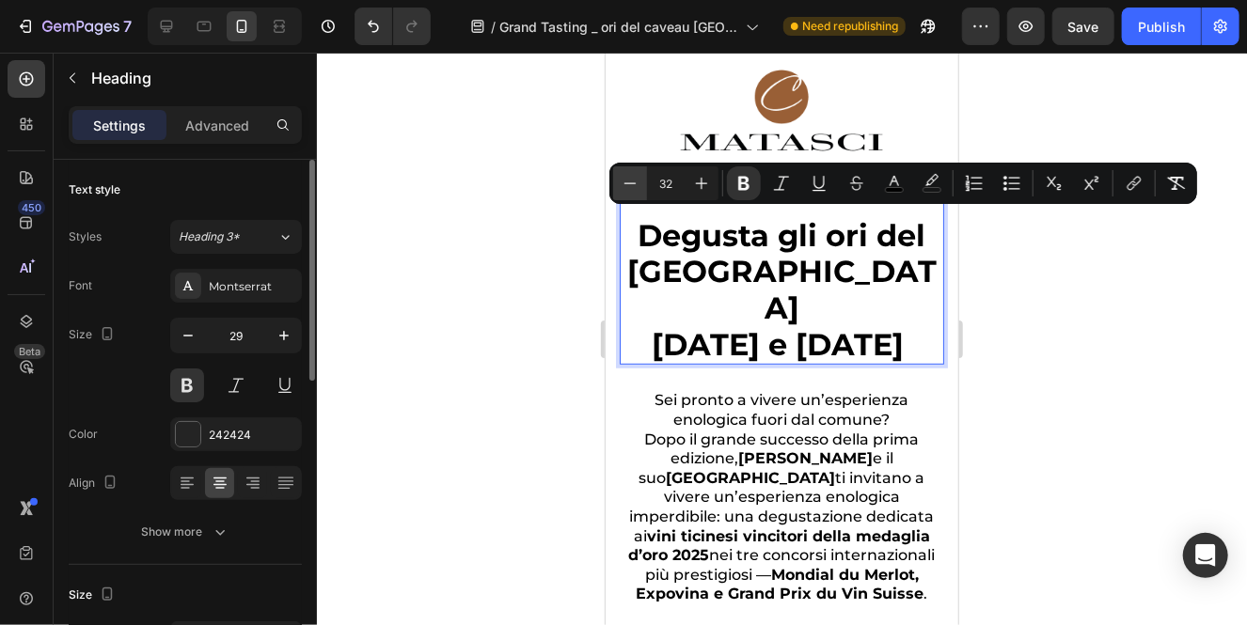
click at [632, 191] on icon "Editor contextual toolbar" at bounding box center [629, 183] width 19 height 19
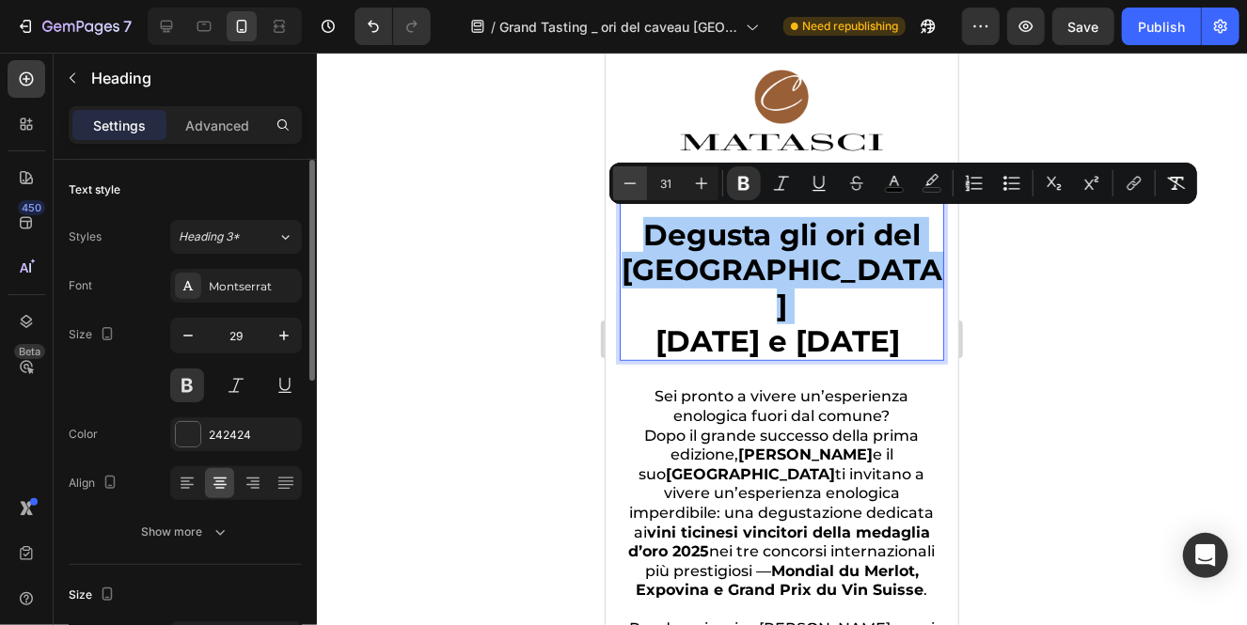
click at [632, 191] on icon "Editor contextual toolbar" at bounding box center [629, 183] width 19 height 19
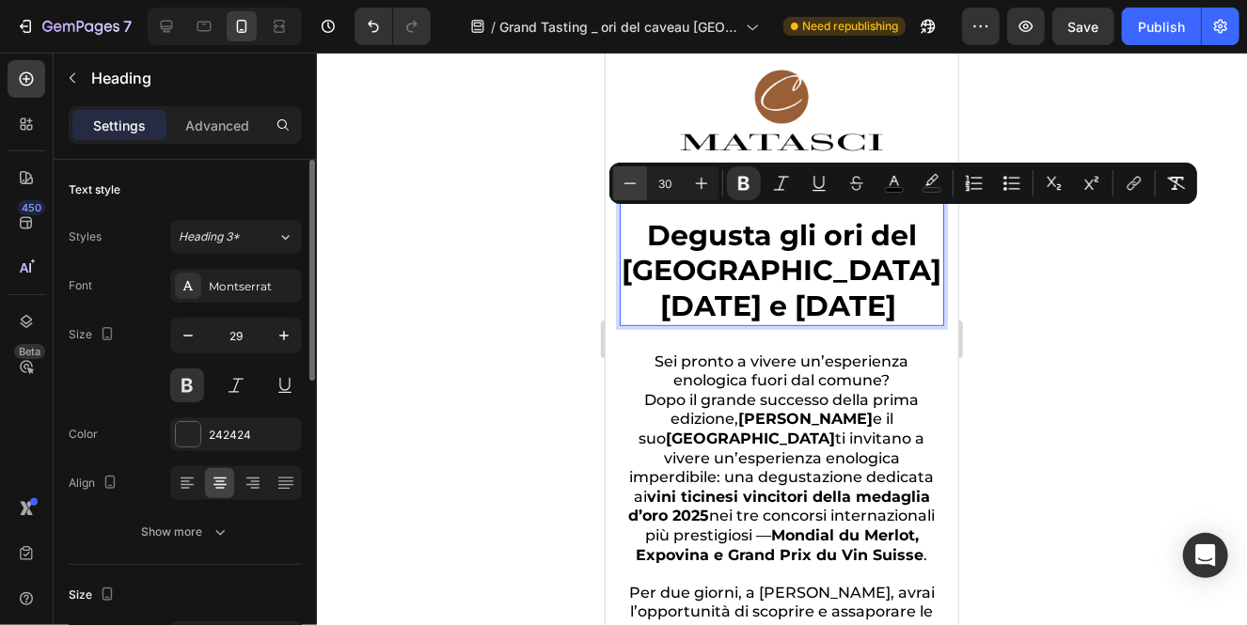
click at [632, 191] on icon "Editor contextual toolbar" at bounding box center [629, 183] width 19 height 19
click at [631, 190] on icon "Editor contextual toolbar" at bounding box center [629, 183] width 19 height 19
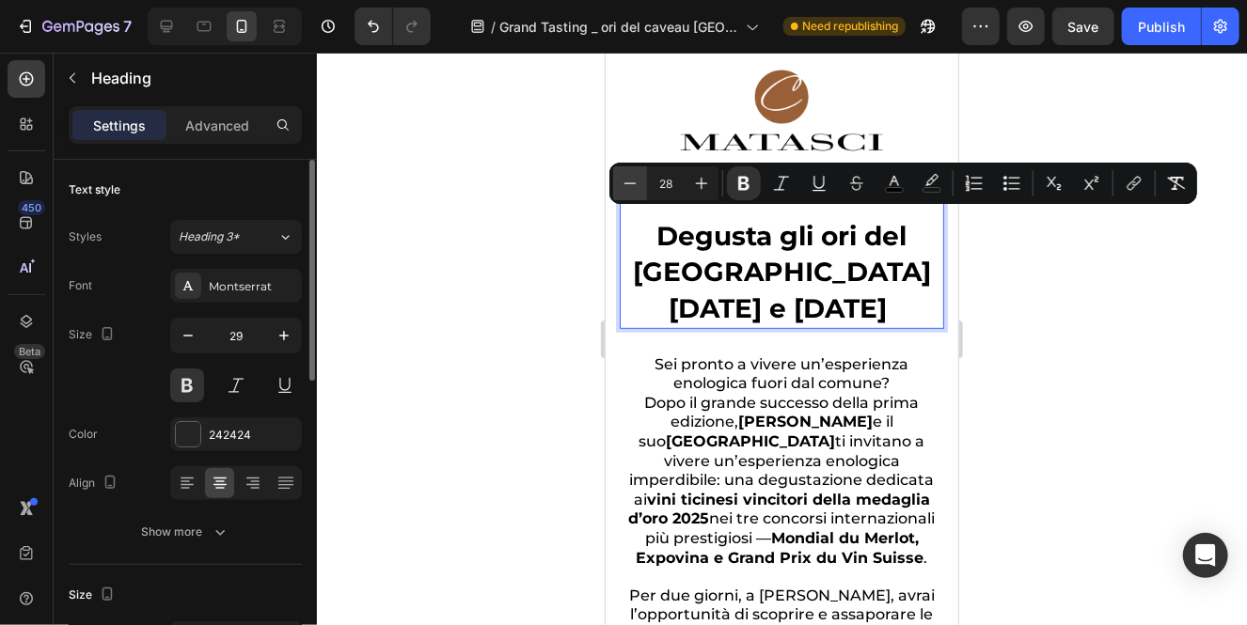
click at [629, 190] on icon "Editor contextual toolbar" at bounding box center [629, 183] width 19 height 19
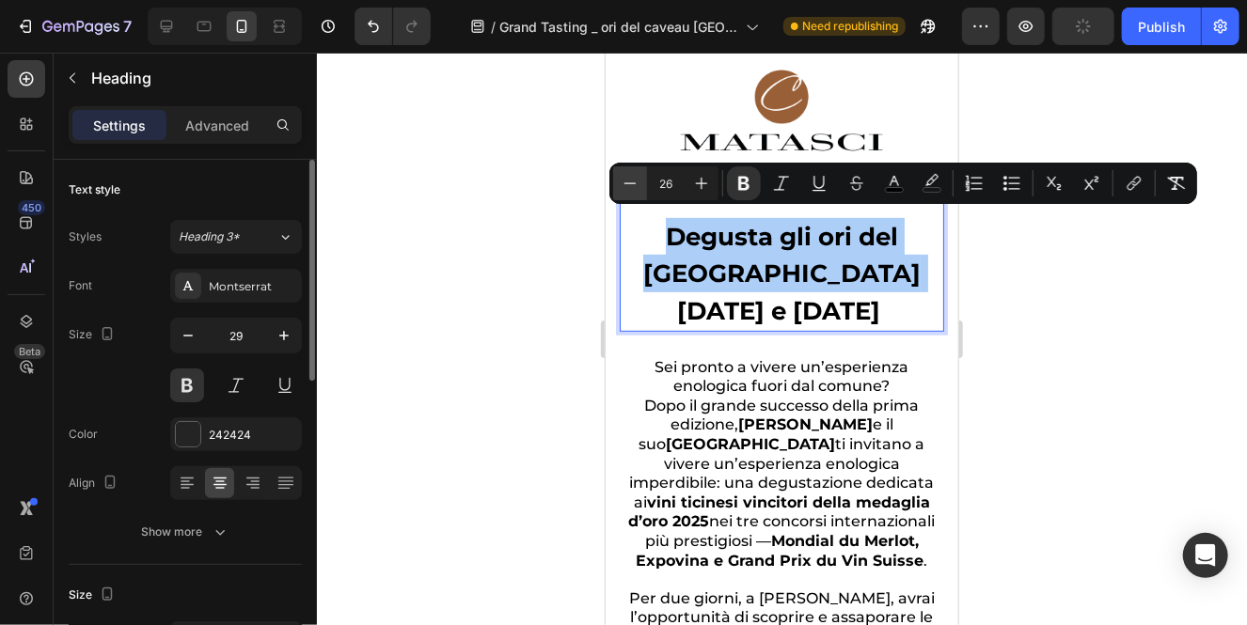
click at [629, 190] on icon "Editor contextual toolbar" at bounding box center [629, 183] width 19 height 19
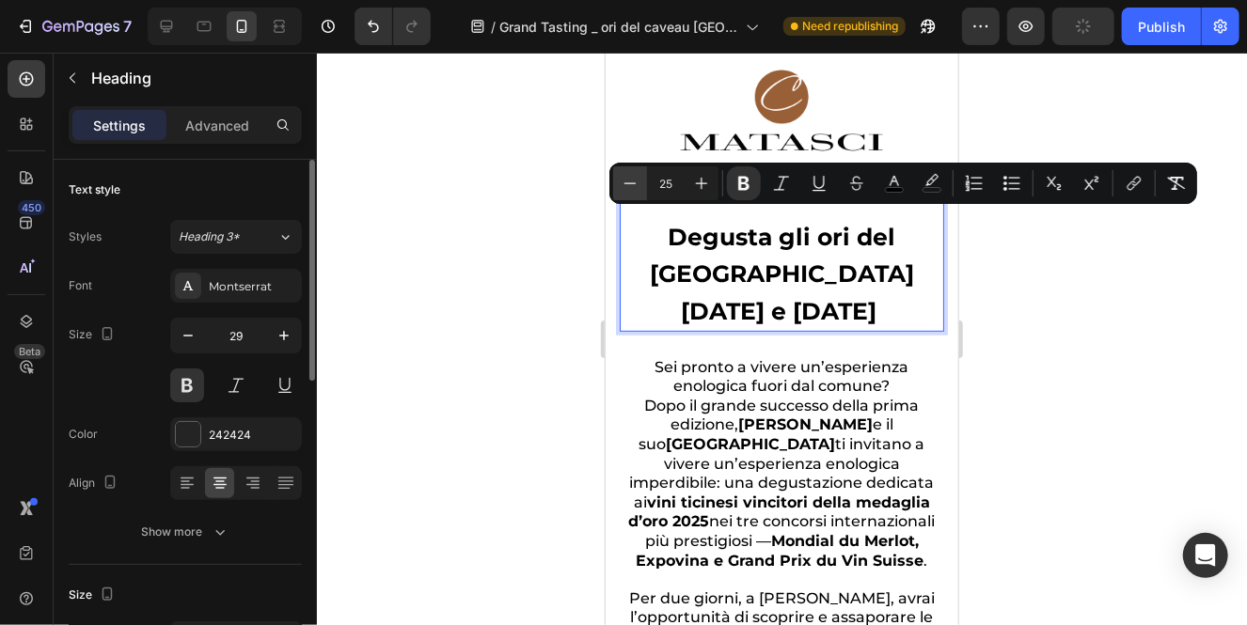
click at [629, 190] on icon "Editor contextual toolbar" at bounding box center [629, 183] width 19 height 19
type input "24"
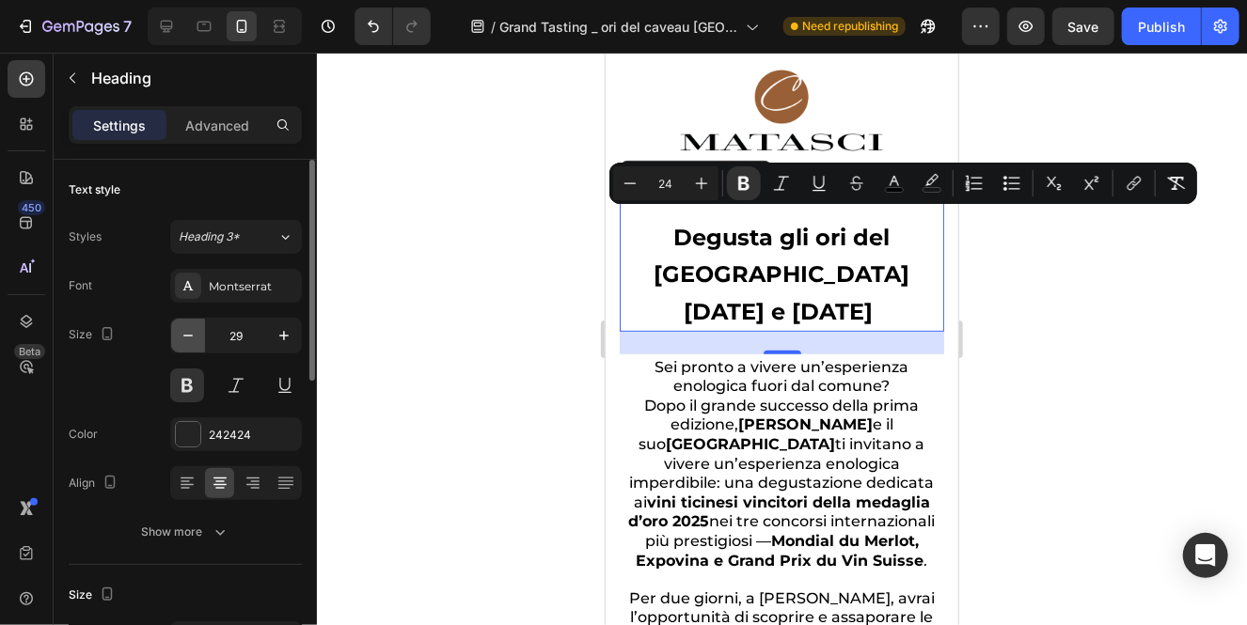
click at [193, 337] on icon "button" at bounding box center [188, 335] width 19 height 19
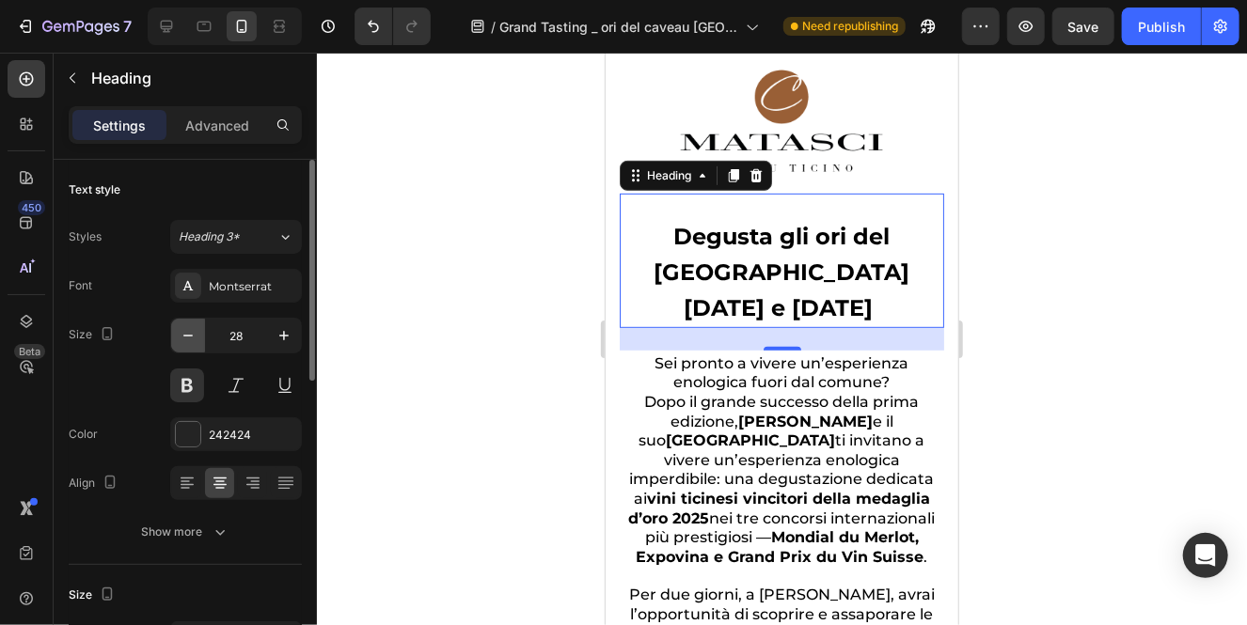
click at [193, 337] on icon "button" at bounding box center [188, 335] width 19 height 19
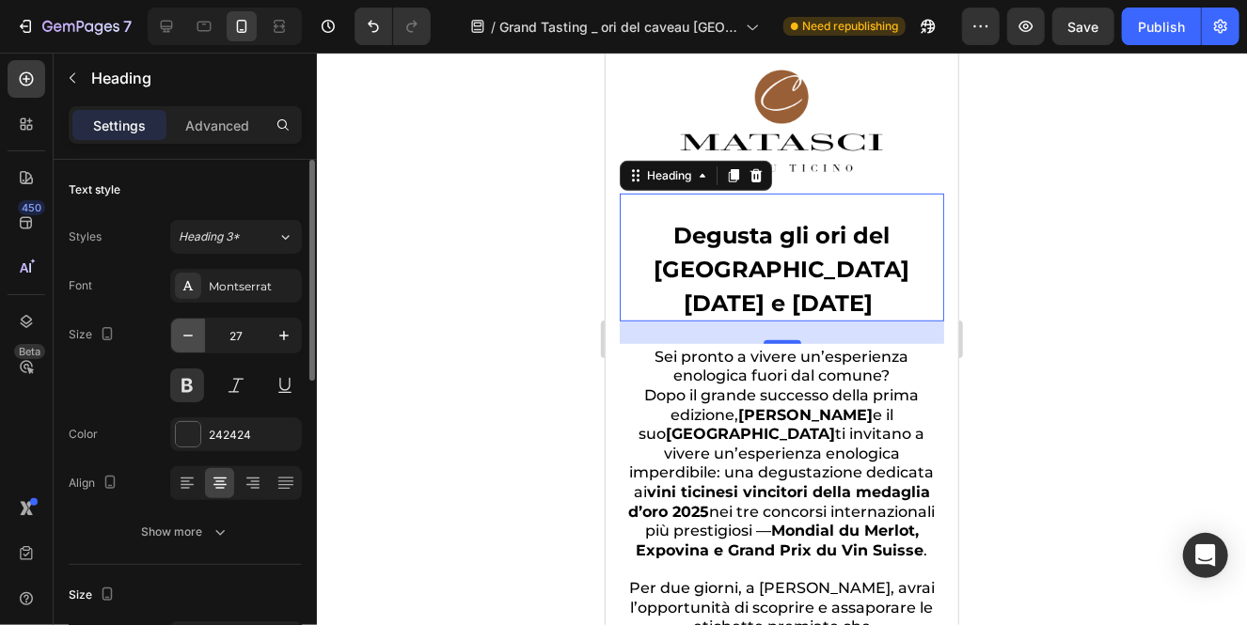
click at [193, 337] on icon "button" at bounding box center [188, 335] width 19 height 19
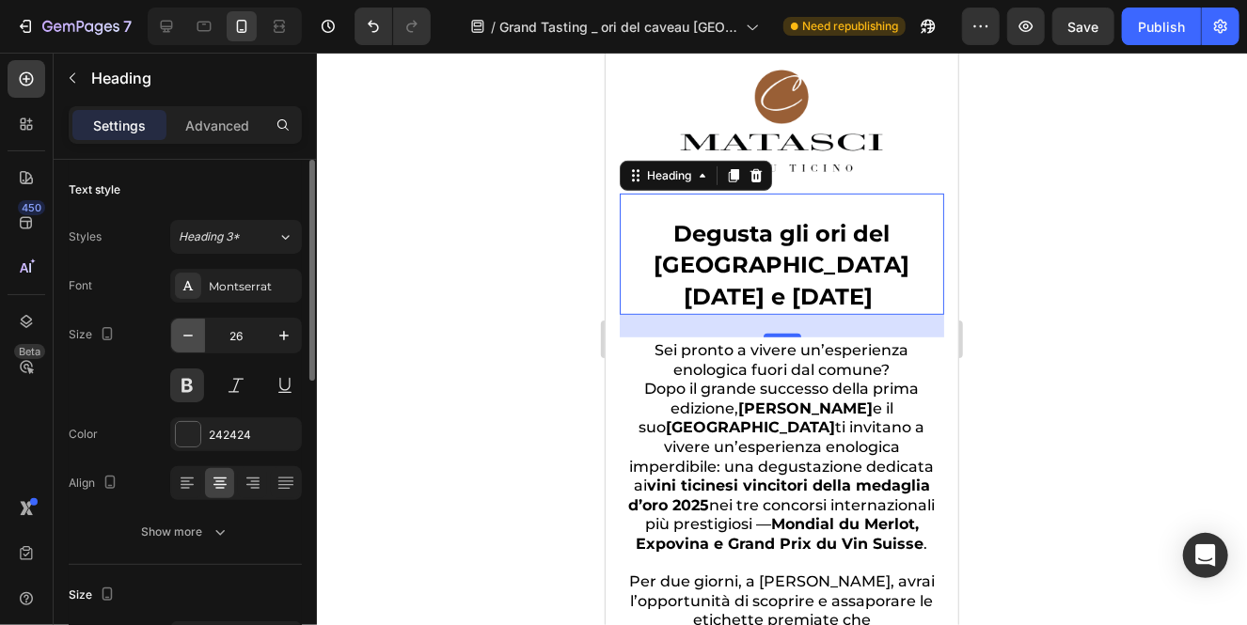
click at [193, 337] on icon "button" at bounding box center [188, 335] width 19 height 19
type input "25"
click at [814, 233] on strong "Degusta gli ori del [GEOGRAPHIC_DATA]" at bounding box center [781, 248] width 256 height 59
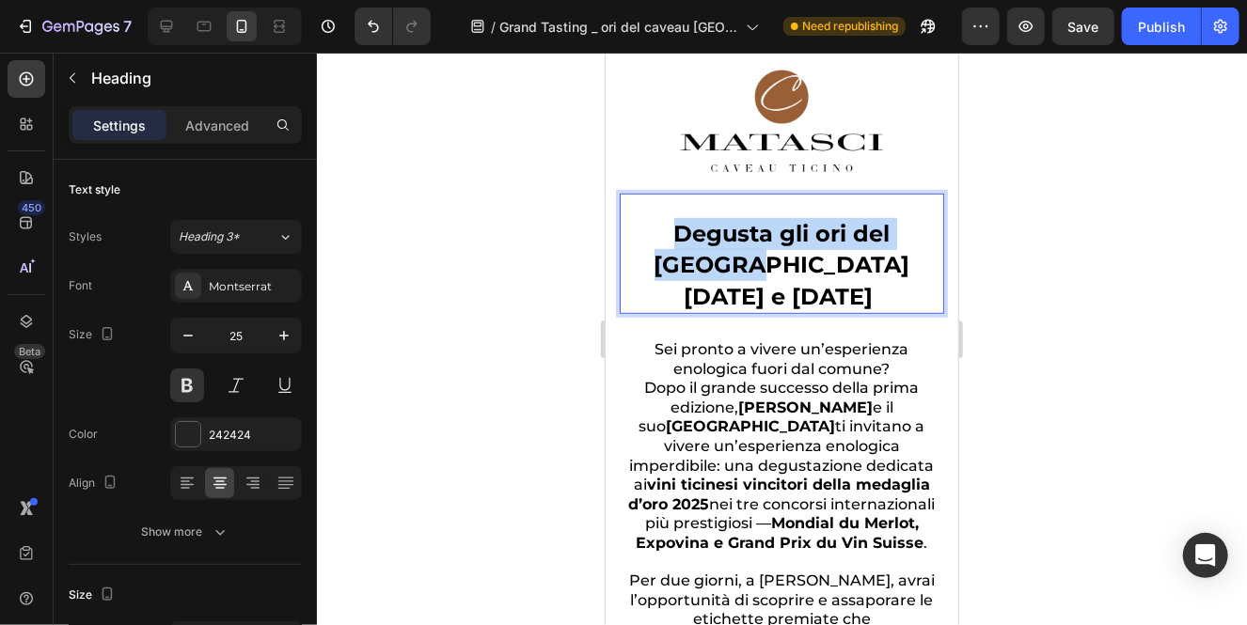
drag, startPoint x: 931, startPoint y: 234, endPoint x: 625, endPoint y: 225, distance: 305.7
click at [625, 225] on p "Degusta gli ori del Ticino [DATE] e [DATE]" at bounding box center [780, 264] width 321 height 95
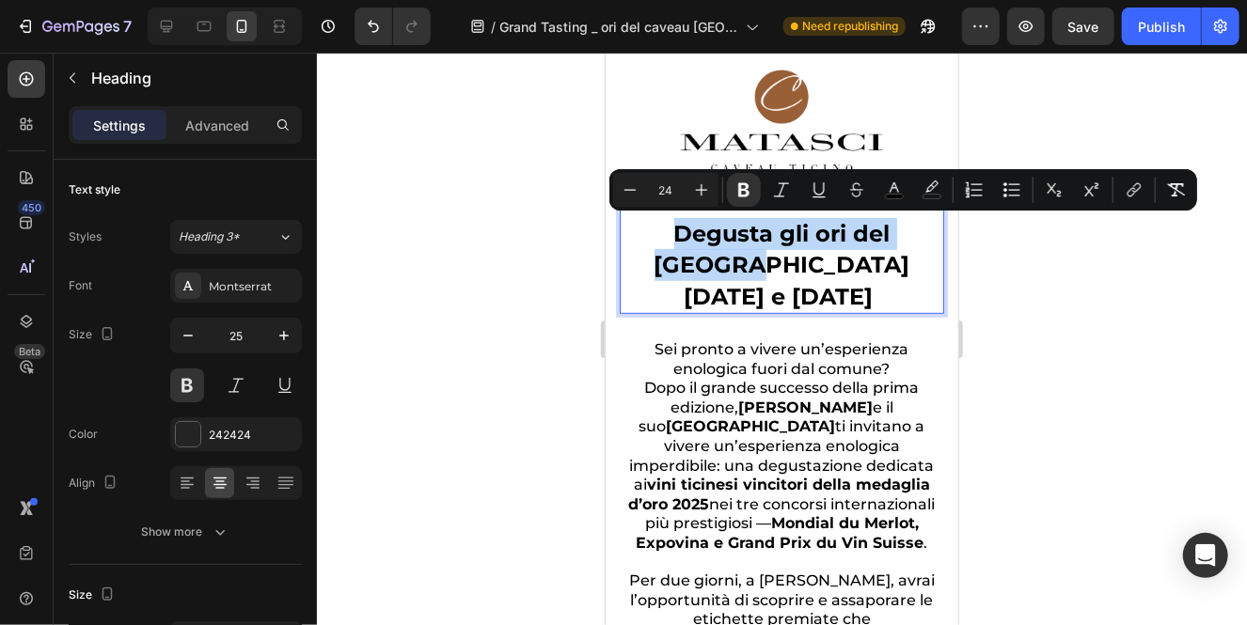
click at [628, 227] on p "Degusta gli ori del Ticino [DATE] e [DATE]" at bounding box center [780, 264] width 321 height 95
click at [653, 233] on strong "Degusta gli ori del [GEOGRAPHIC_DATA]" at bounding box center [781, 248] width 256 height 59
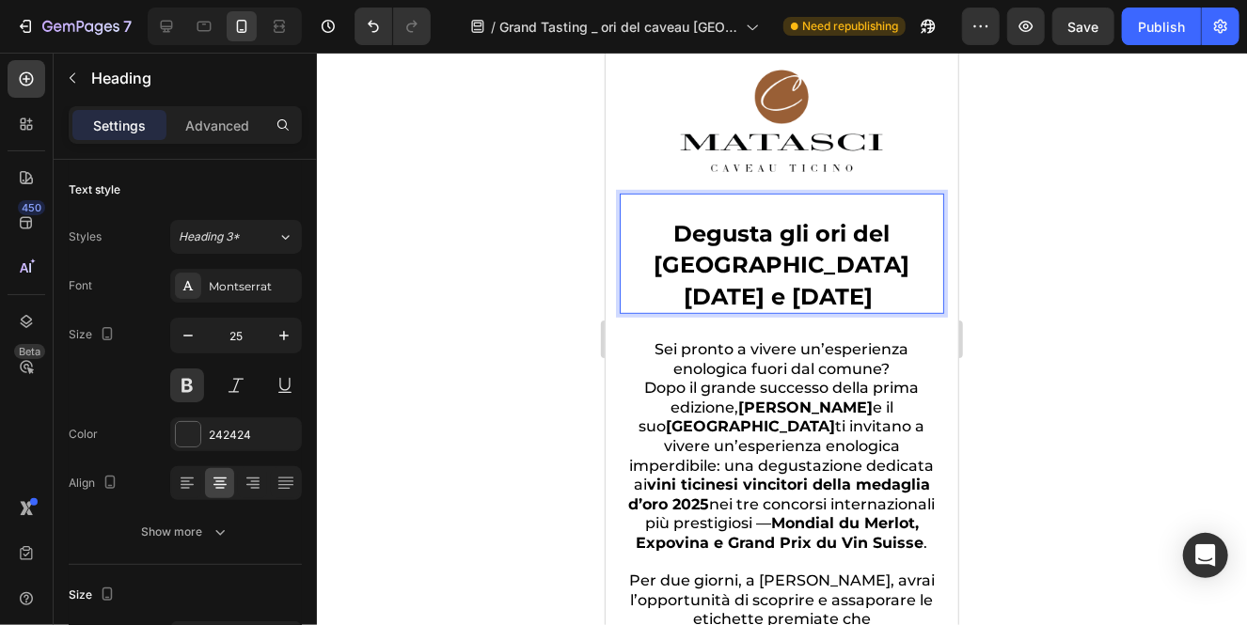
click at [634, 263] on p "Degusta gli ori del Ticino [DATE] e [DATE]" at bounding box center [780, 264] width 321 height 95
click at [847, 301] on strong "[DATE] e [DATE]" at bounding box center [777, 295] width 189 height 27
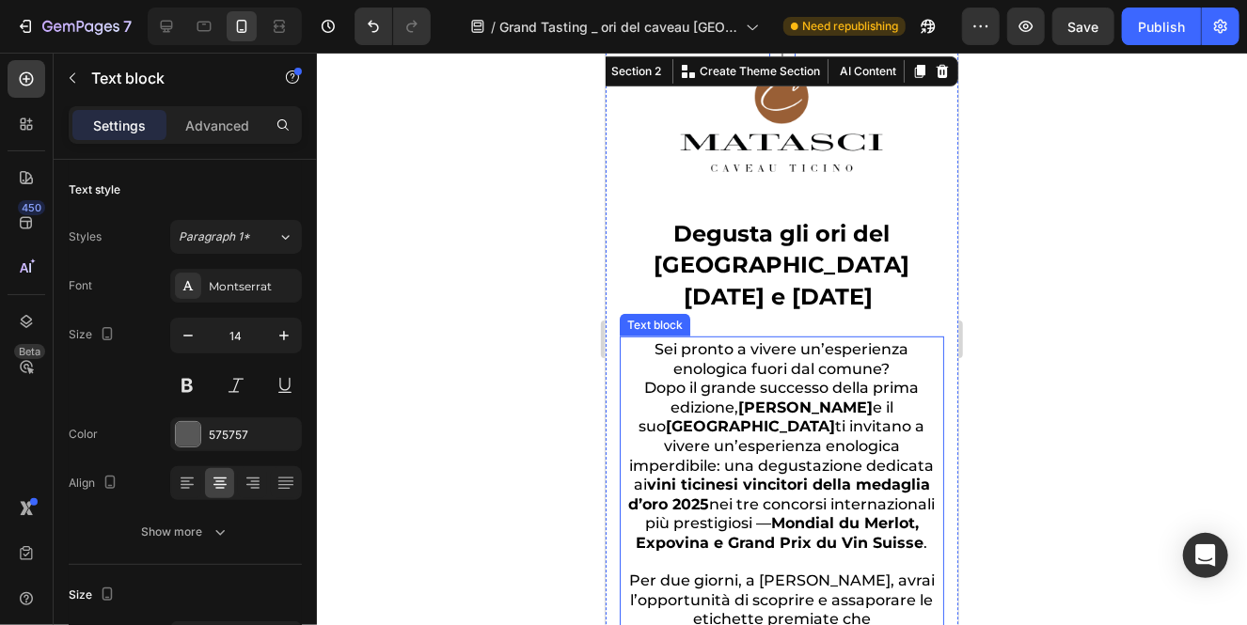
click at [777, 340] on span "Sei pronto a vivere un’esperienza enologica fuori dal comune?" at bounding box center [781, 358] width 254 height 38
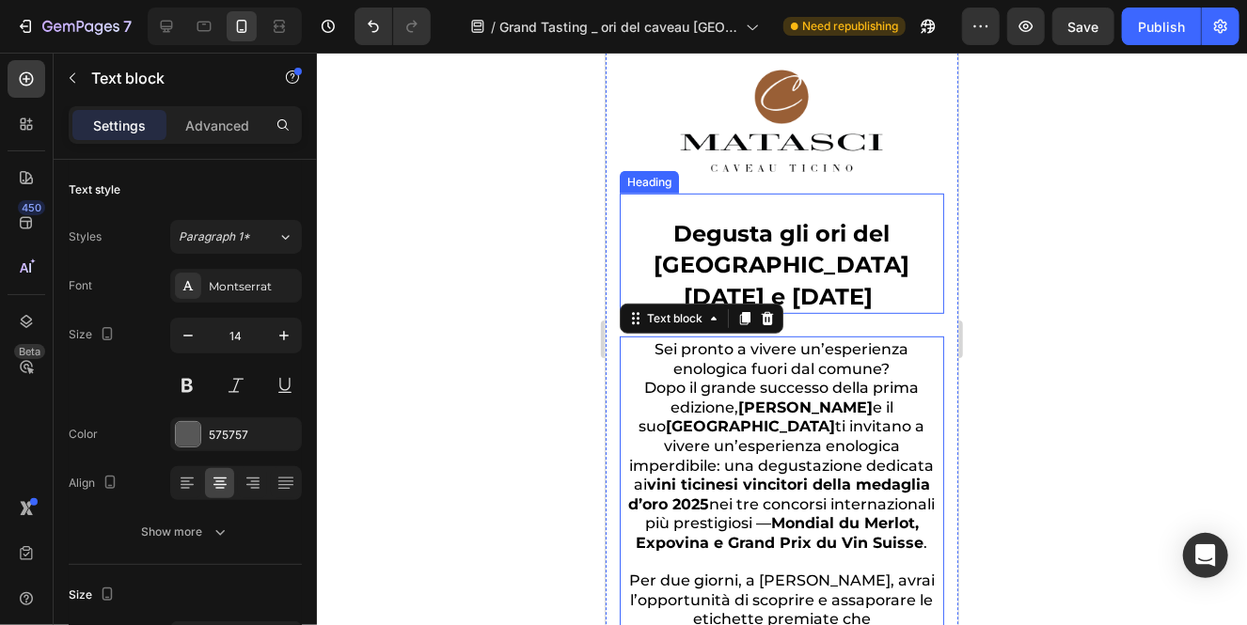
click at [738, 282] on strong "[DATE] e [DATE]" at bounding box center [777, 295] width 189 height 27
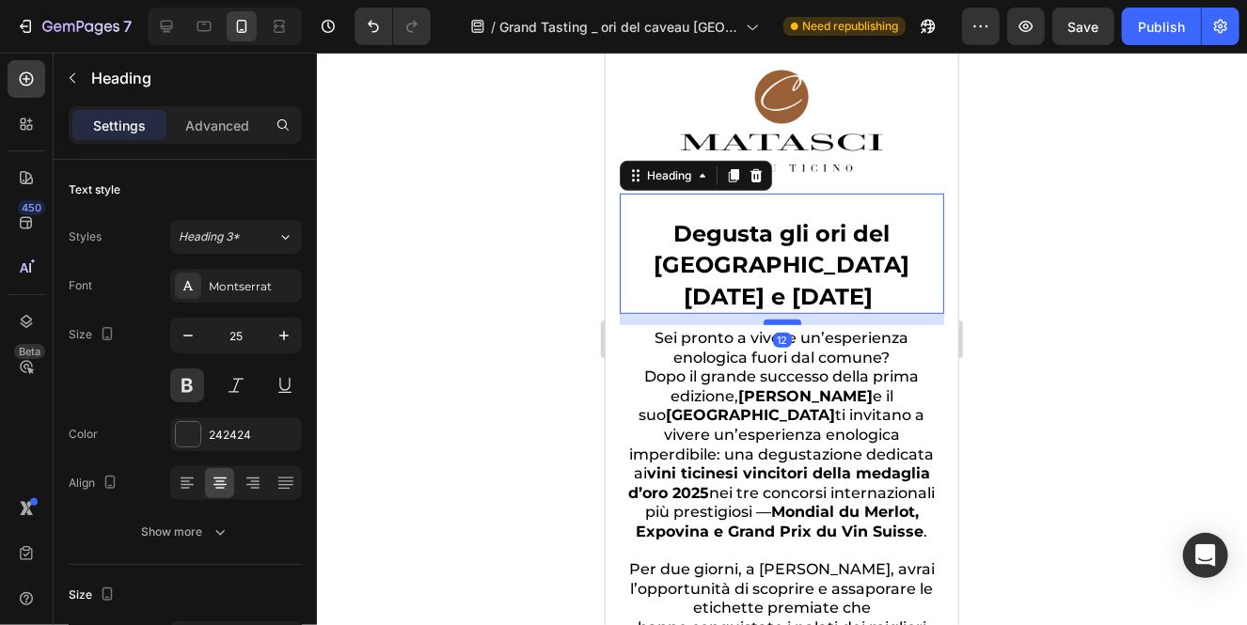
drag, startPoint x: 776, startPoint y: 331, endPoint x: 776, endPoint y: 320, distance: 11.3
click at [776, 320] on div at bounding box center [781, 322] width 38 height 6
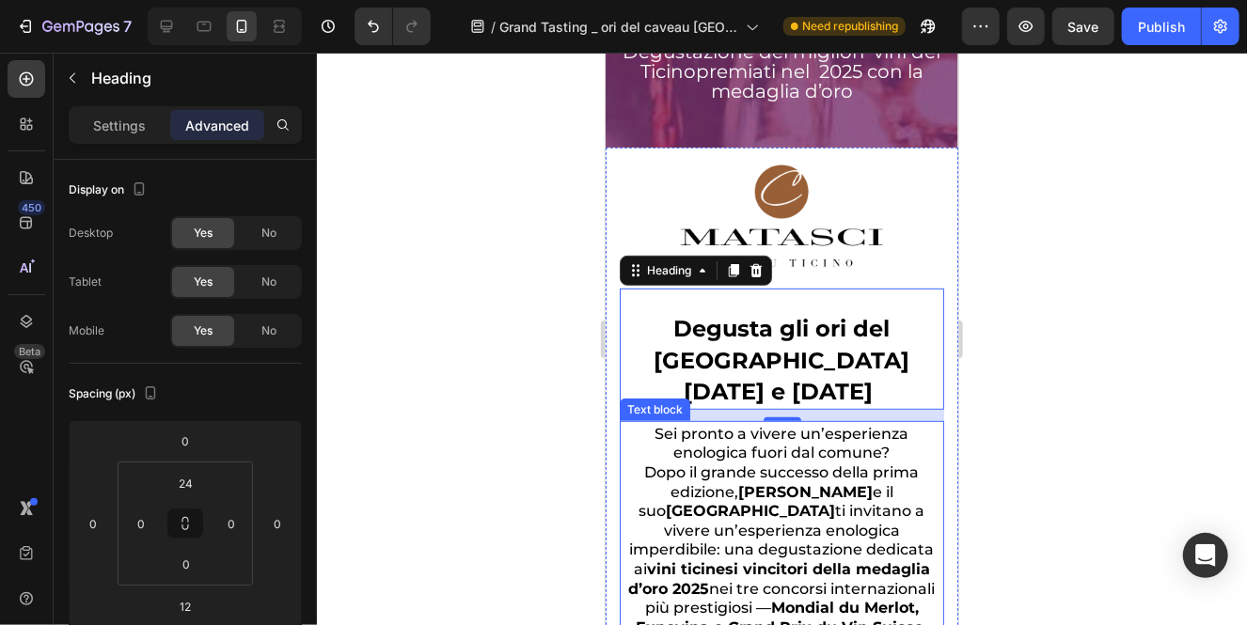
scroll to position [314, 0]
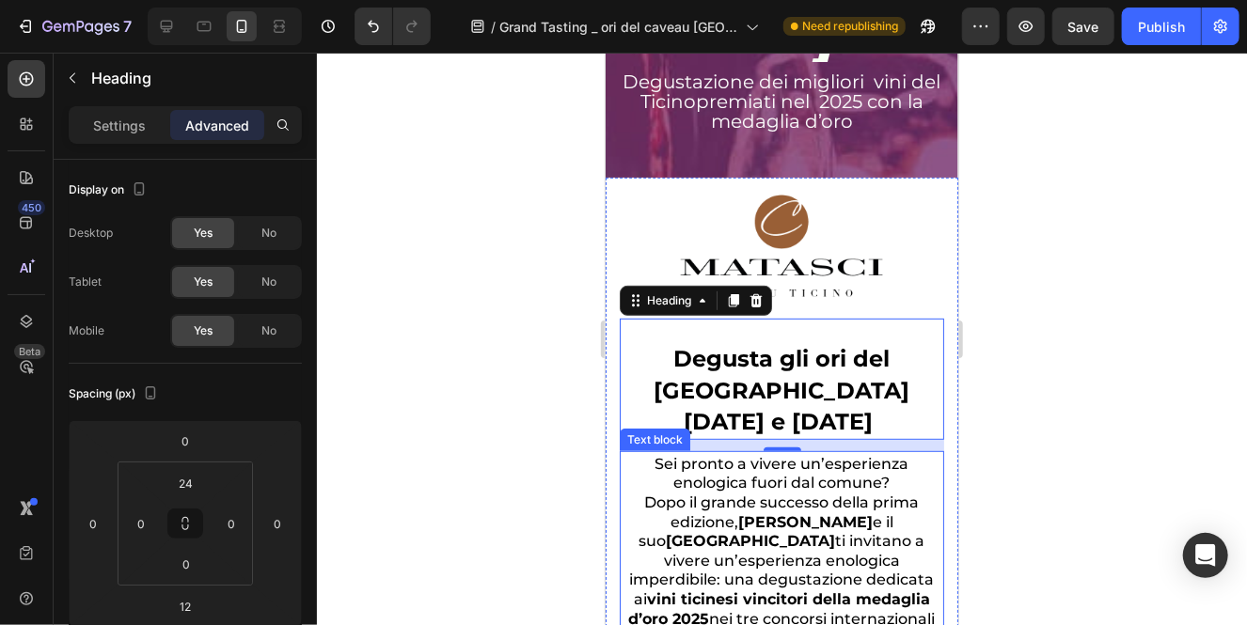
click at [824, 493] on span "Dopo il grande successo della prima edizione, [PERSON_NAME] e il suo Caveau Tic…" at bounding box center [781, 579] width 306 height 173
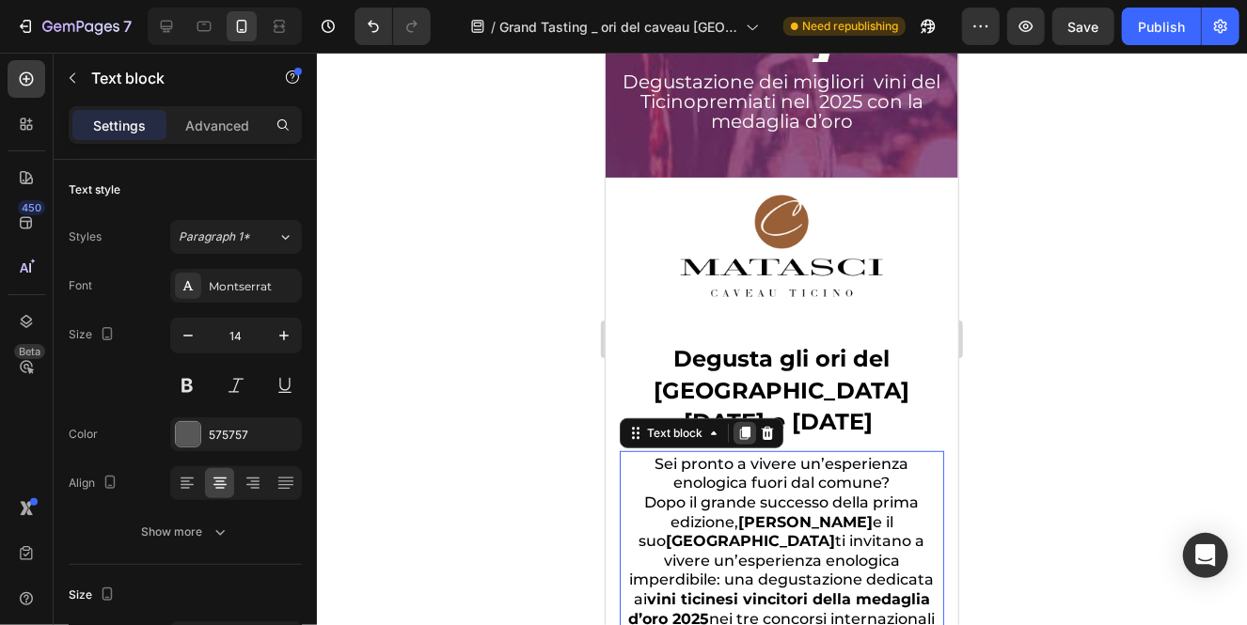
click at [742, 426] on icon at bounding box center [744, 432] width 10 height 13
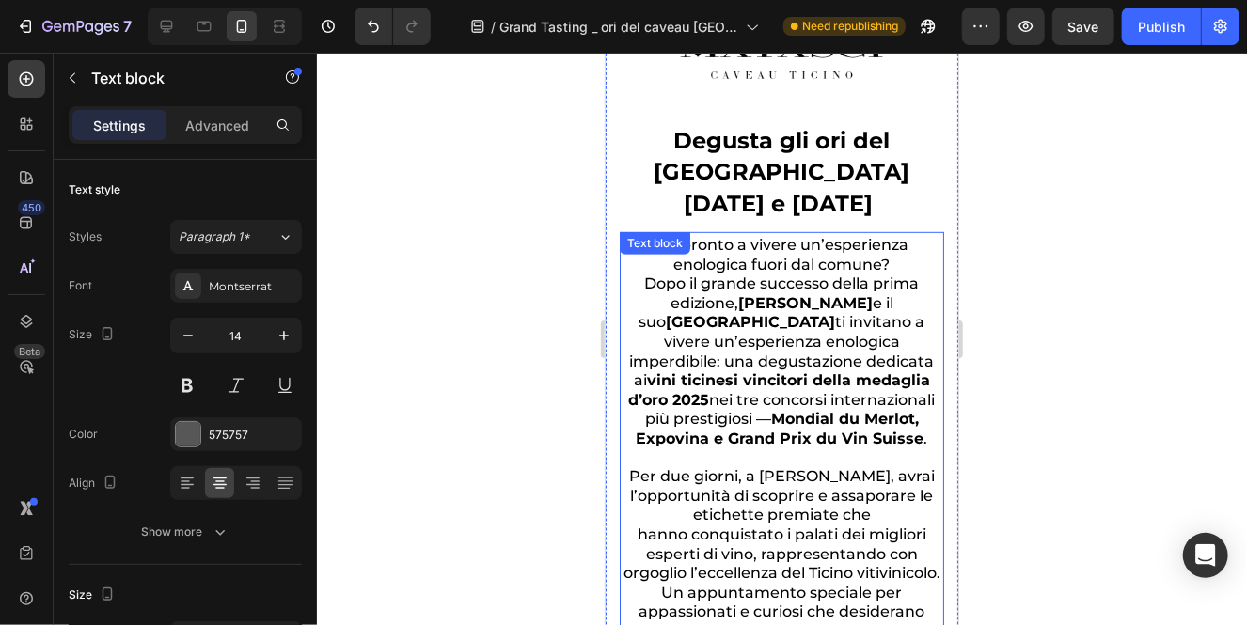
scroll to position [483, 0]
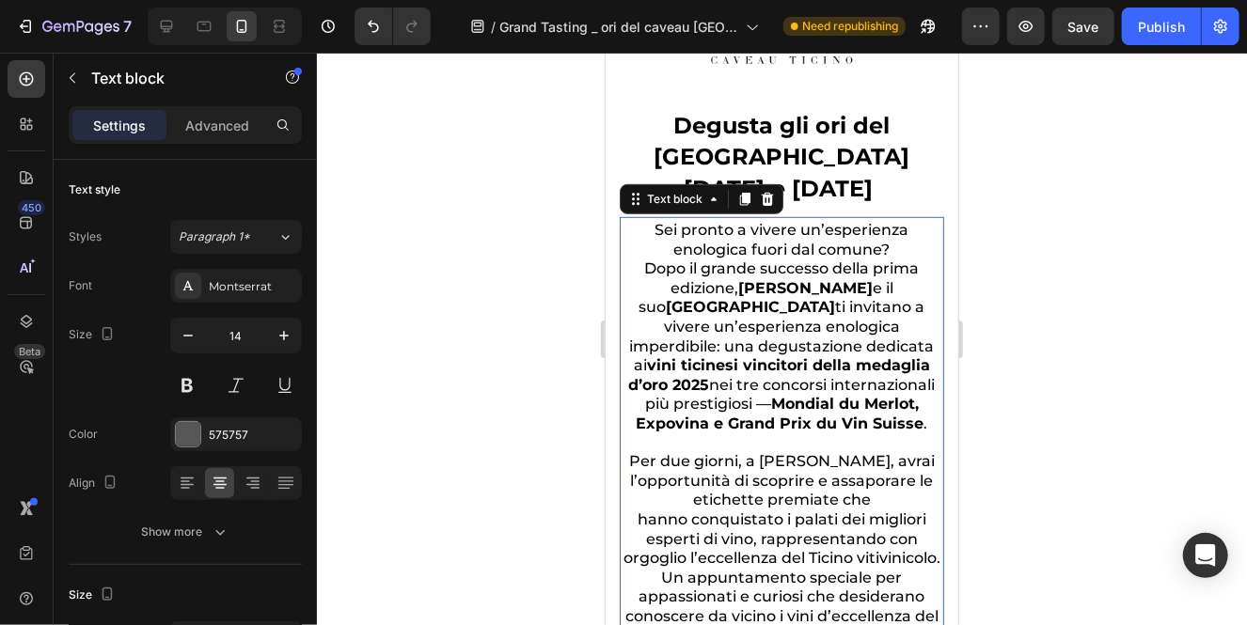
click at [746, 312] on span "Dopo il grande successo della prima edizione, [PERSON_NAME] e il suo Caveau Tic…" at bounding box center [781, 345] width 306 height 173
click at [199, 123] on p "Advanced" at bounding box center [217, 126] width 64 height 20
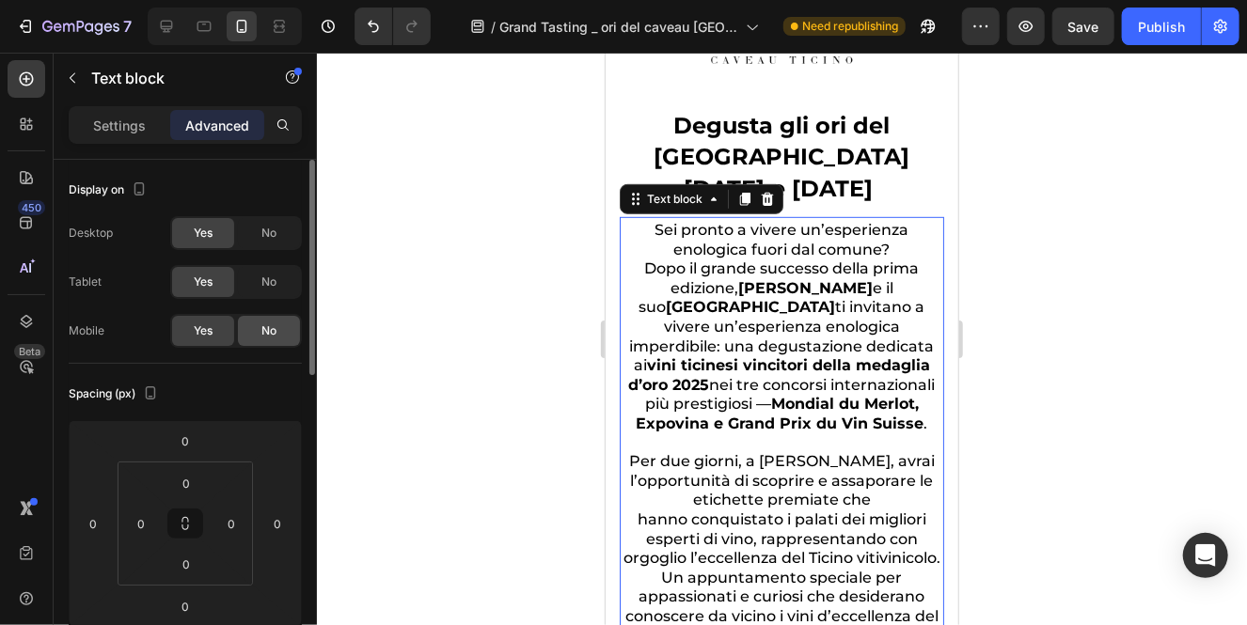
click at [258, 338] on div "No" at bounding box center [269, 331] width 62 height 30
click at [737, 332] on span "Dopo il grande successo della prima edizione, [PERSON_NAME] e il suo Caveau Tic…" at bounding box center [781, 345] width 306 height 173
click at [269, 325] on span "No" at bounding box center [268, 330] width 15 height 17
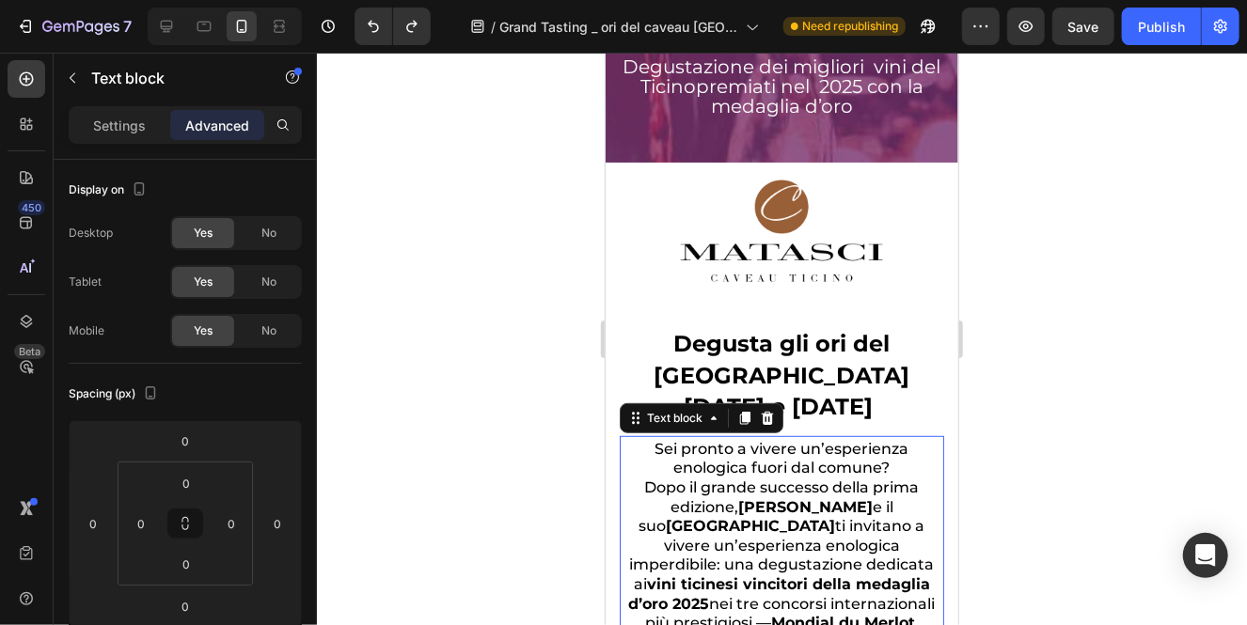
scroll to position [364, 0]
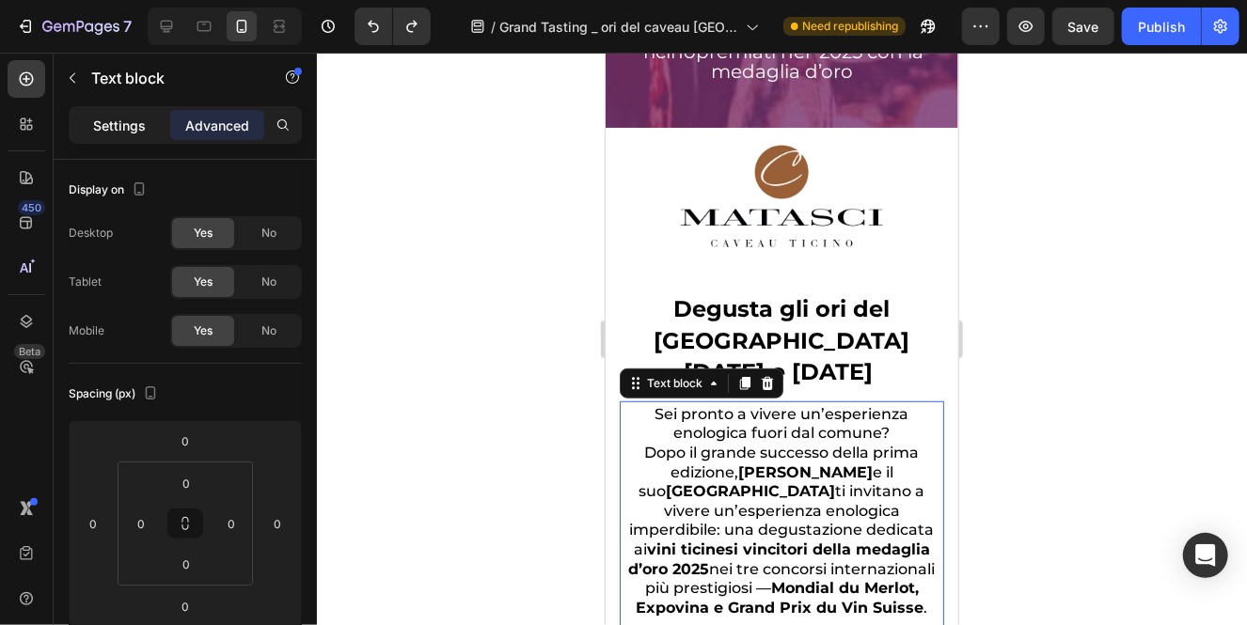
click at [116, 123] on p "Settings" at bounding box center [119, 126] width 53 height 20
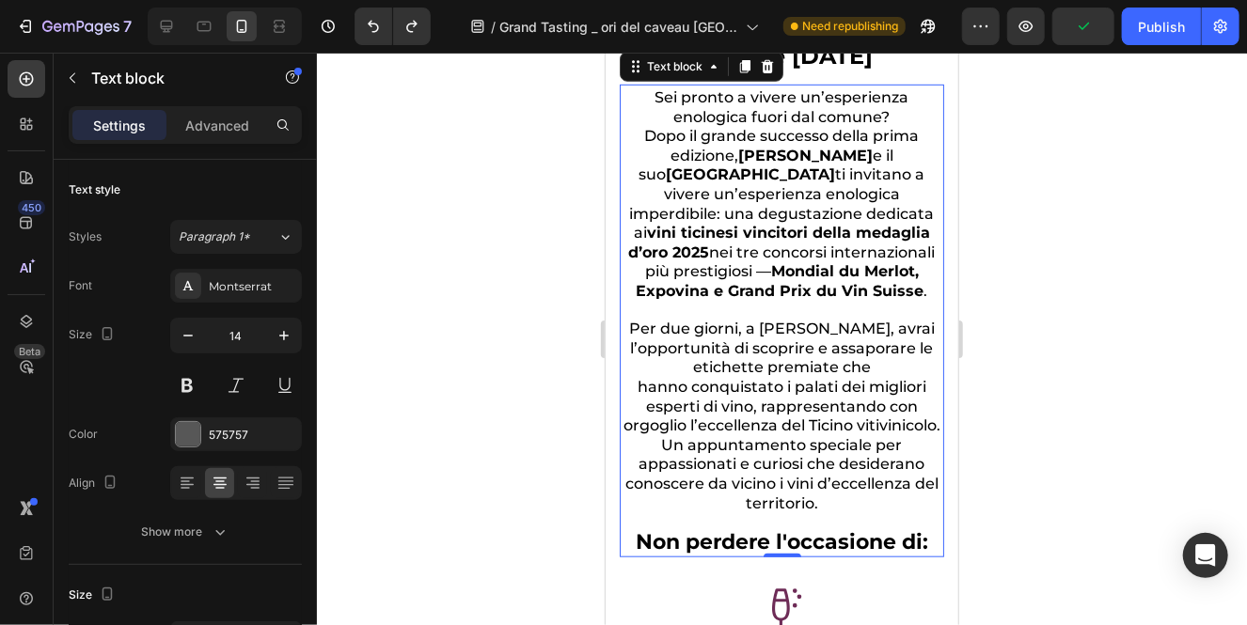
scroll to position [620, 0]
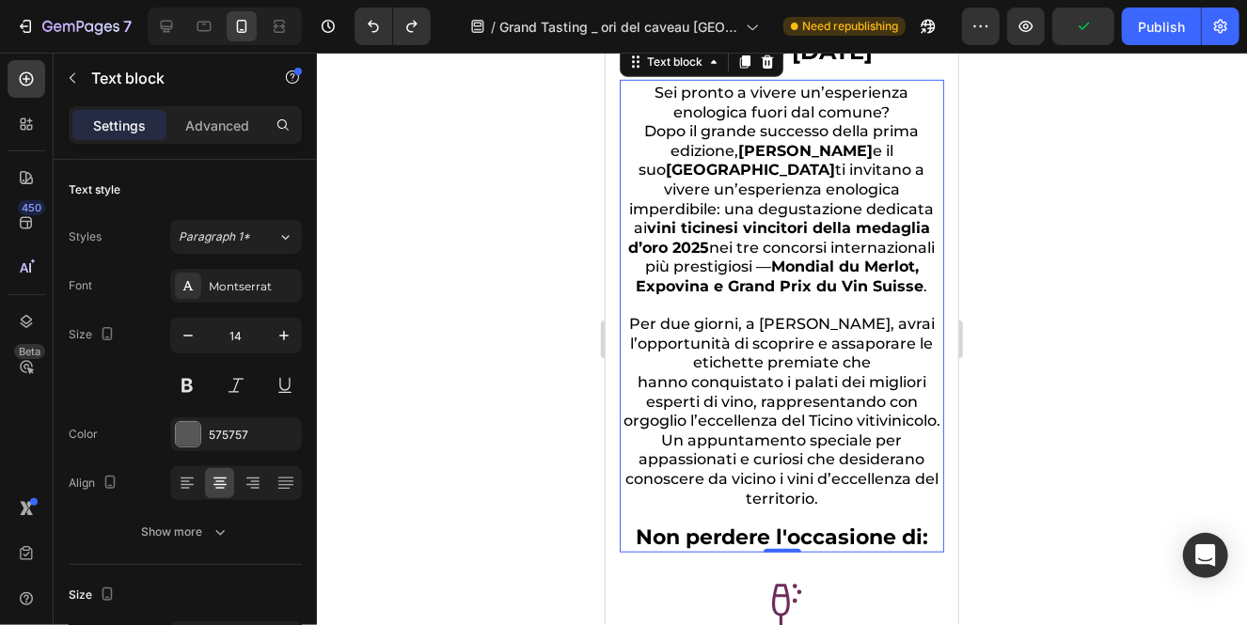
click at [839, 508] on p "Un appuntamento speciale per appassionati e curiosi che desiderano conoscere da…" at bounding box center [780, 469] width 317 height 77
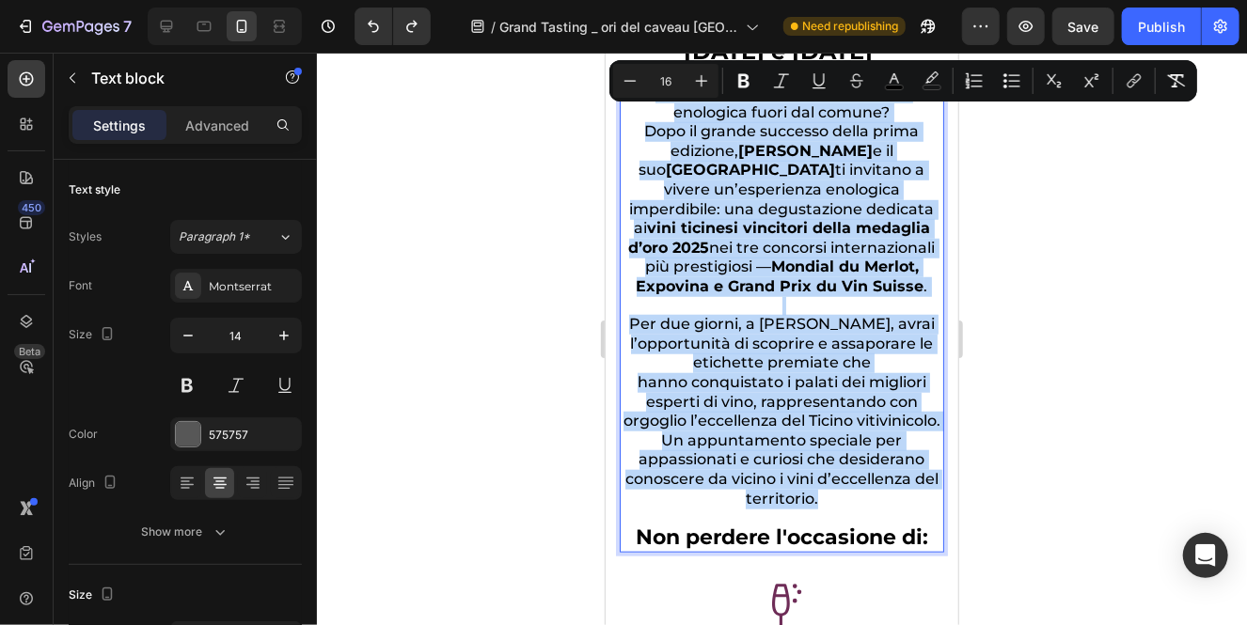
drag, startPoint x: 839, startPoint y: 510, endPoint x: 646, endPoint y: 94, distance: 458.9
click at [646, 94] on div "Sei pronto a vivere un’esperienza enologica fuori dal comune? Dopo il grande su…" at bounding box center [781, 315] width 324 height 473
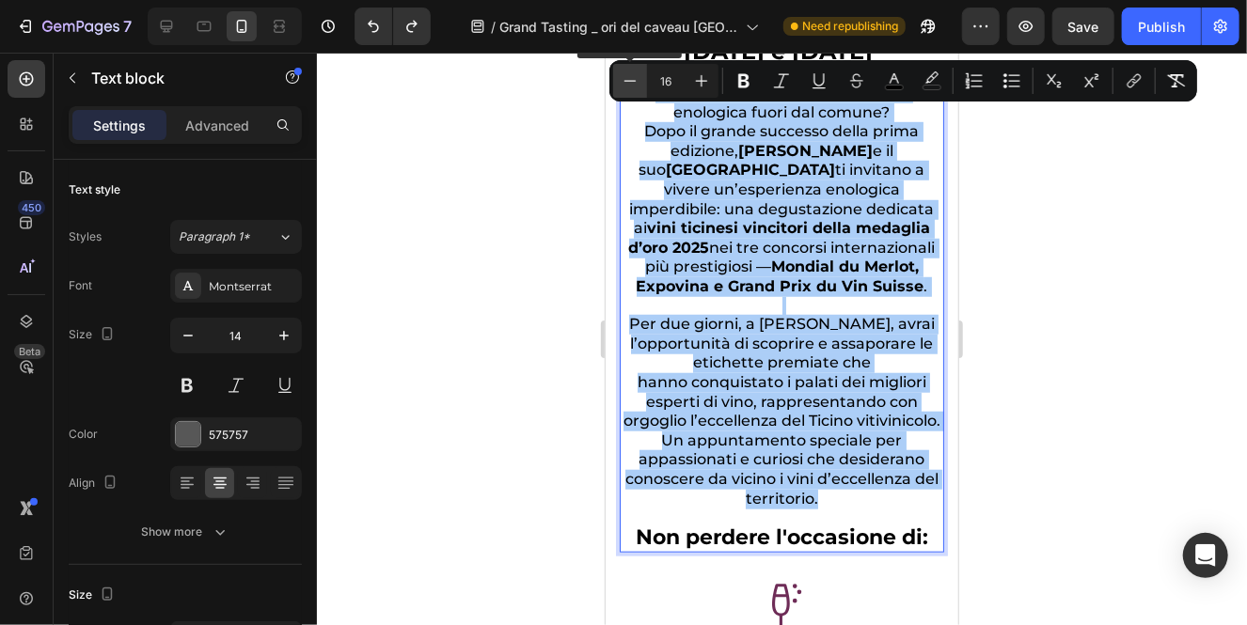
click at [633, 86] on icon "Editor contextual toolbar" at bounding box center [629, 80] width 19 height 19
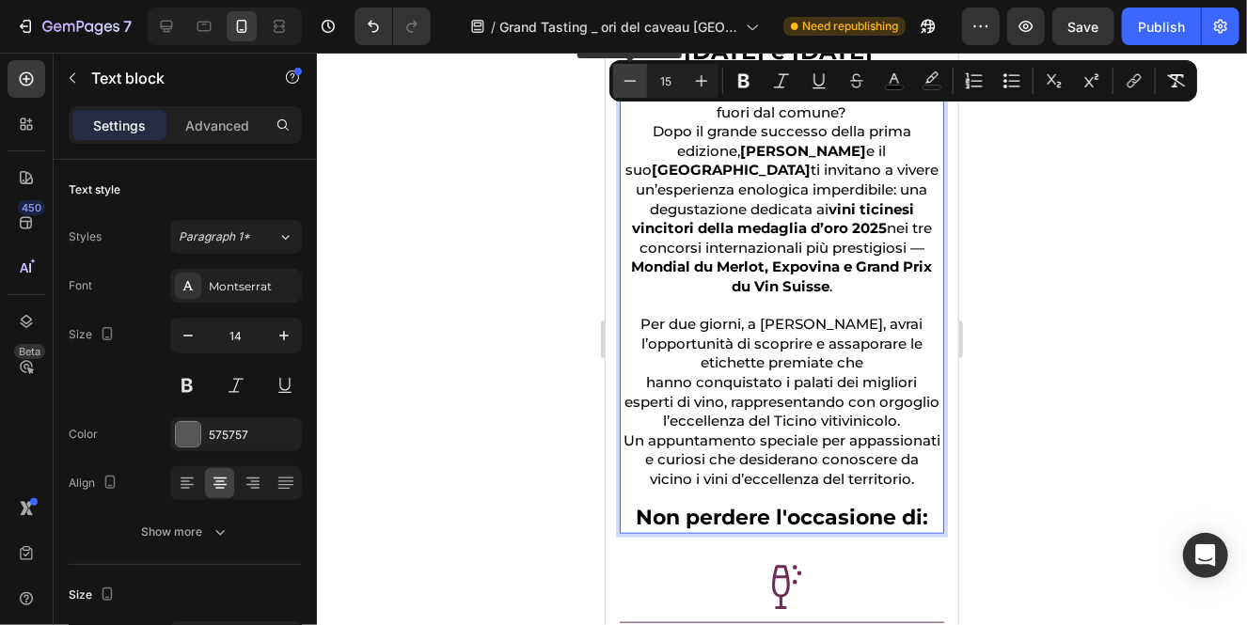
click at [629, 85] on icon "Editor contextual toolbar" at bounding box center [629, 80] width 19 height 19
type input "14"
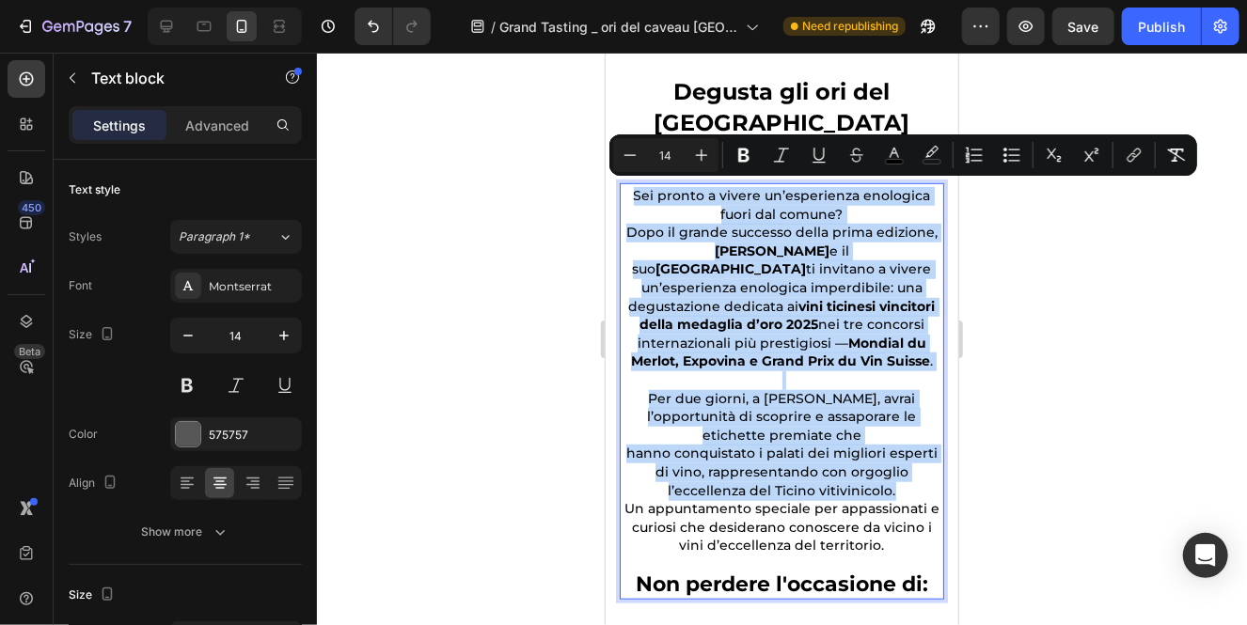
scroll to position [501, 0]
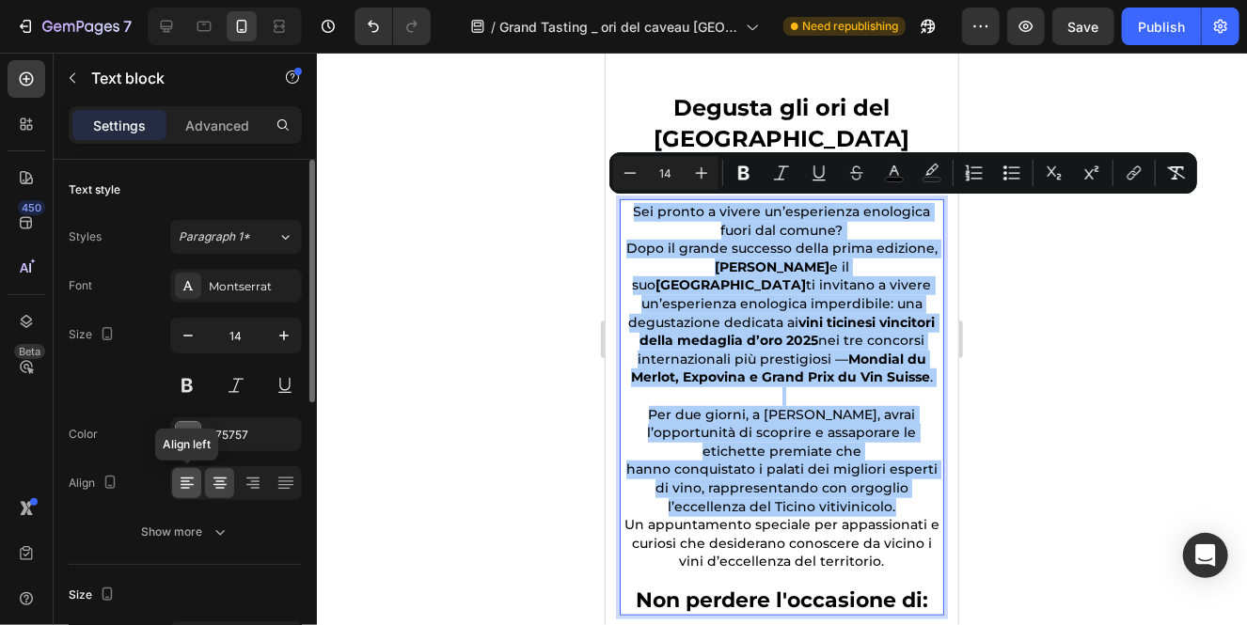
click at [191, 479] on icon at bounding box center [187, 483] width 19 height 19
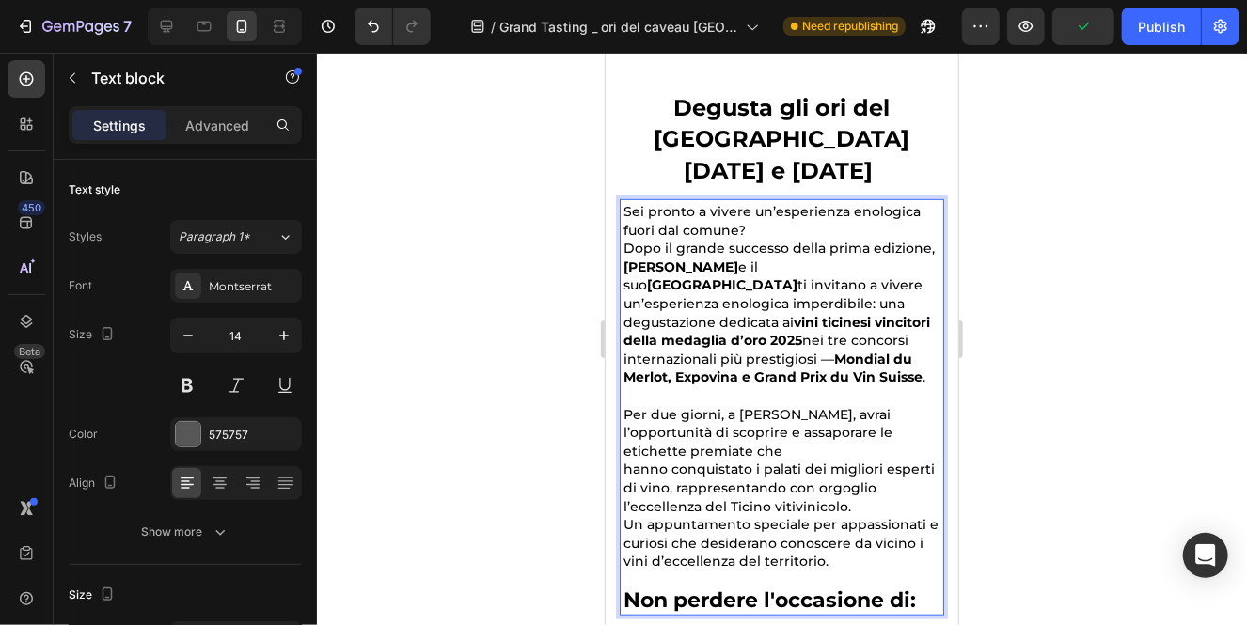
click at [791, 214] on span "Sei pronto a vivere un’esperienza enologica fuori dal comune?" at bounding box center [770, 220] width 297 height 36
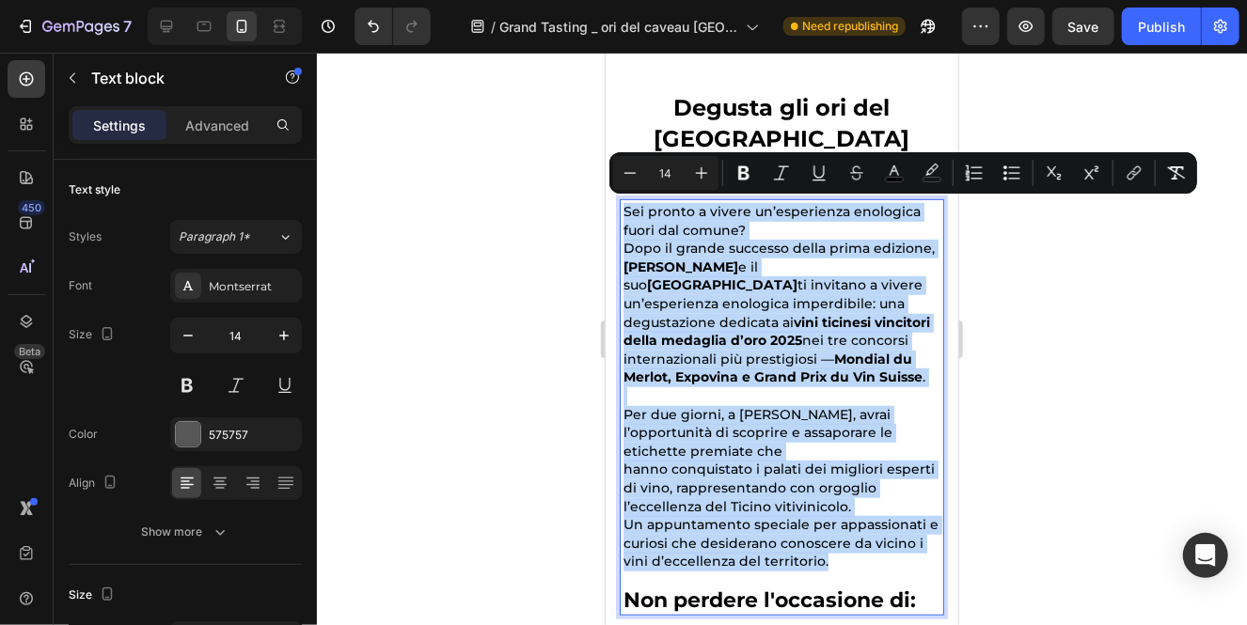
drag, startPoint x: 825, startPoint y: 543, endPoint x: 589, endPoint y: 192, distance: 423.5
click at [761, 242] on span "Dopo il grande successo della prima edizione, [PERSON_NAME] e il suo Caveau Tic…" at bounding box center [777, 312] width 311 height 146
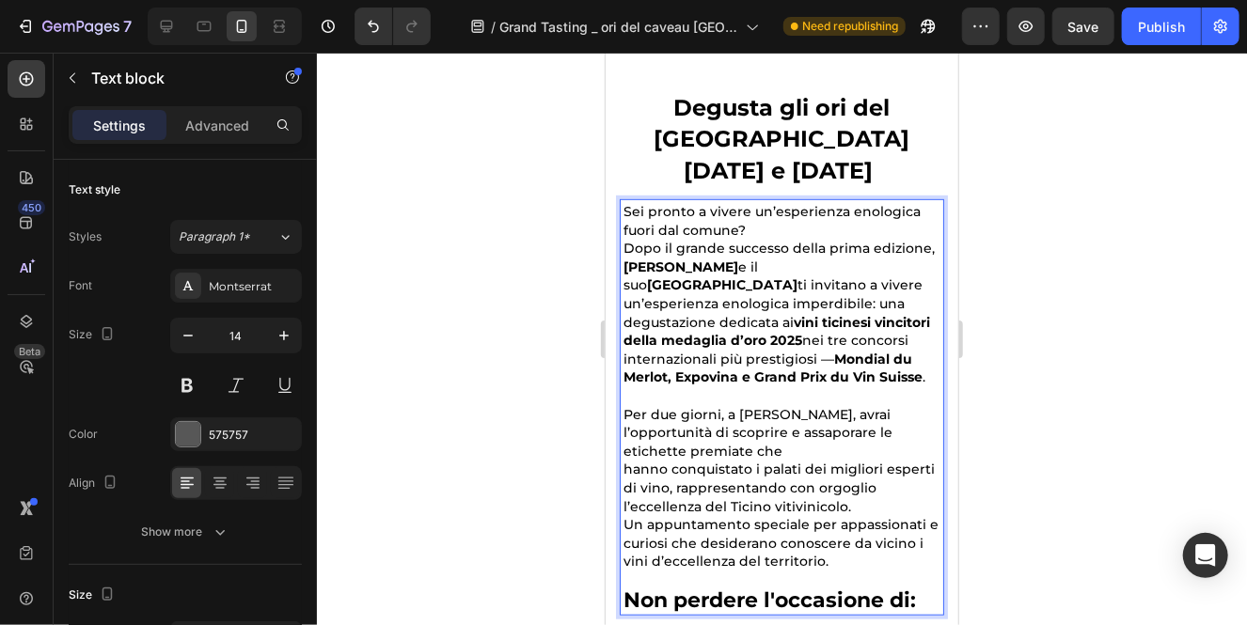
click at [757, 228] on p "Sei pronto a vivere un’esperienza enologica fuori dal comune?" at bounding box center [780, 220] width 317 height 37
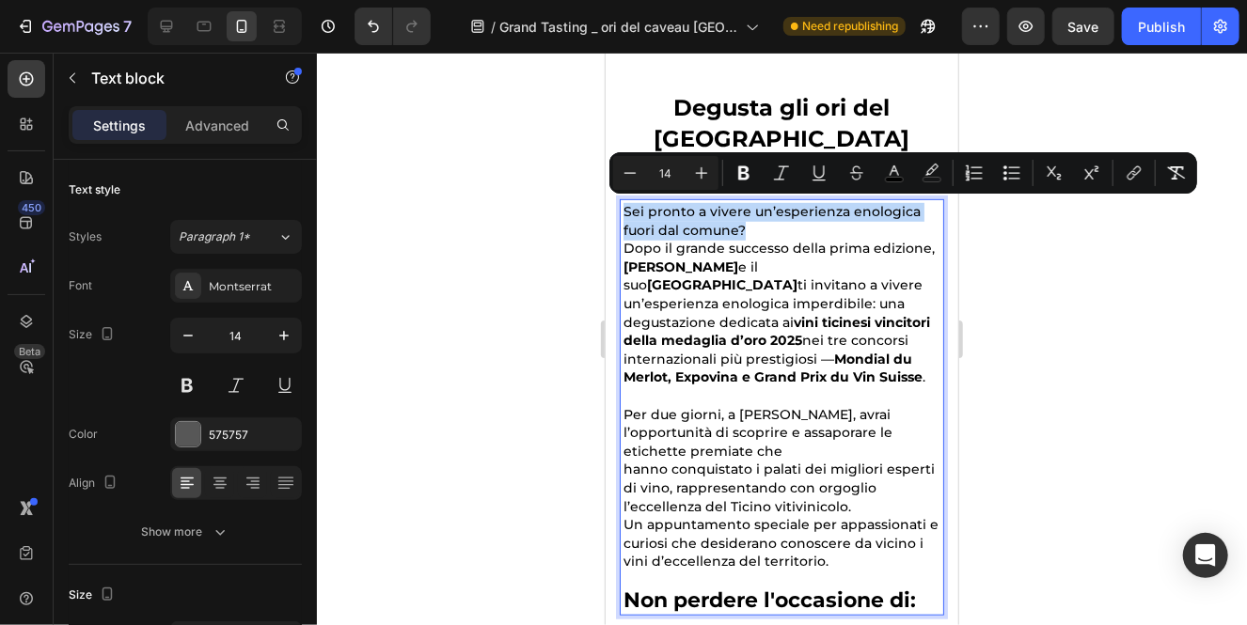
drag, startPoint x: 757, startPoint y: 228, endPoint x: 622, endPoint y: 212, distance: 135.5
click at [622, 212] on p "Sei pronto a vivere un’esperienza enologica fuori dal comune?" at bounding box center [780, 220] width 317 height 37
click at [750, 168] on icon "Editor contextual toolbar" at bounding box center [743, 173] width 19 height 19
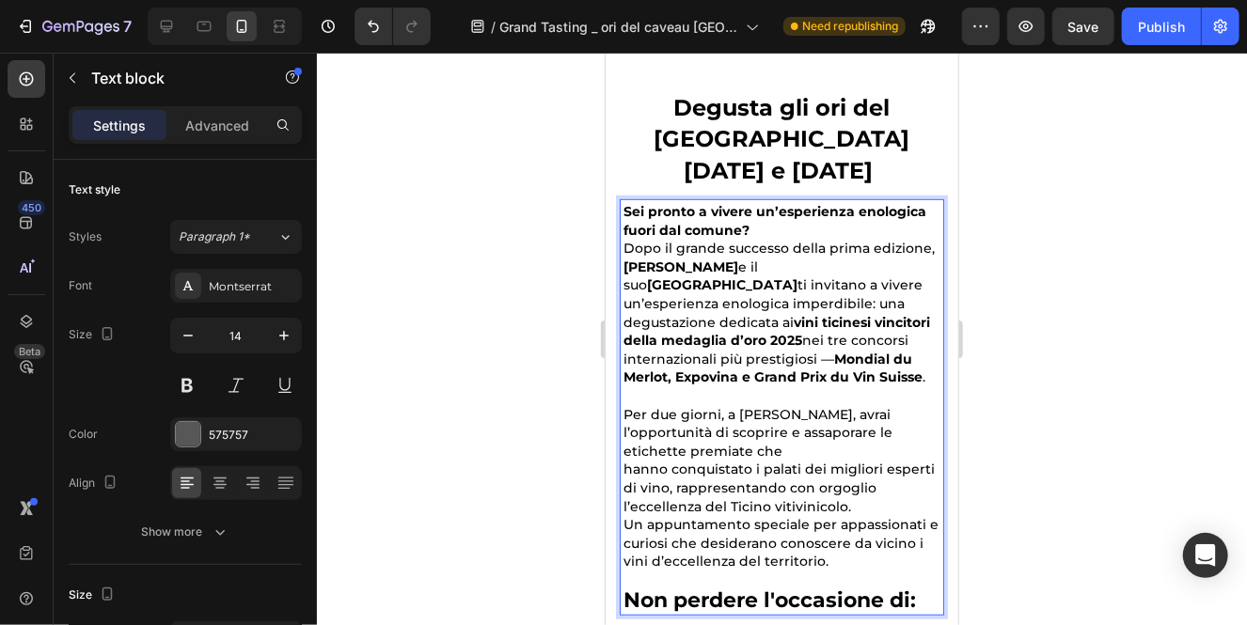
click at [772, 228] on p "Sei pronto a vivere un’esperienza enologica fuori dal comune?" at bounding box center [780, 220] width 317 height 37
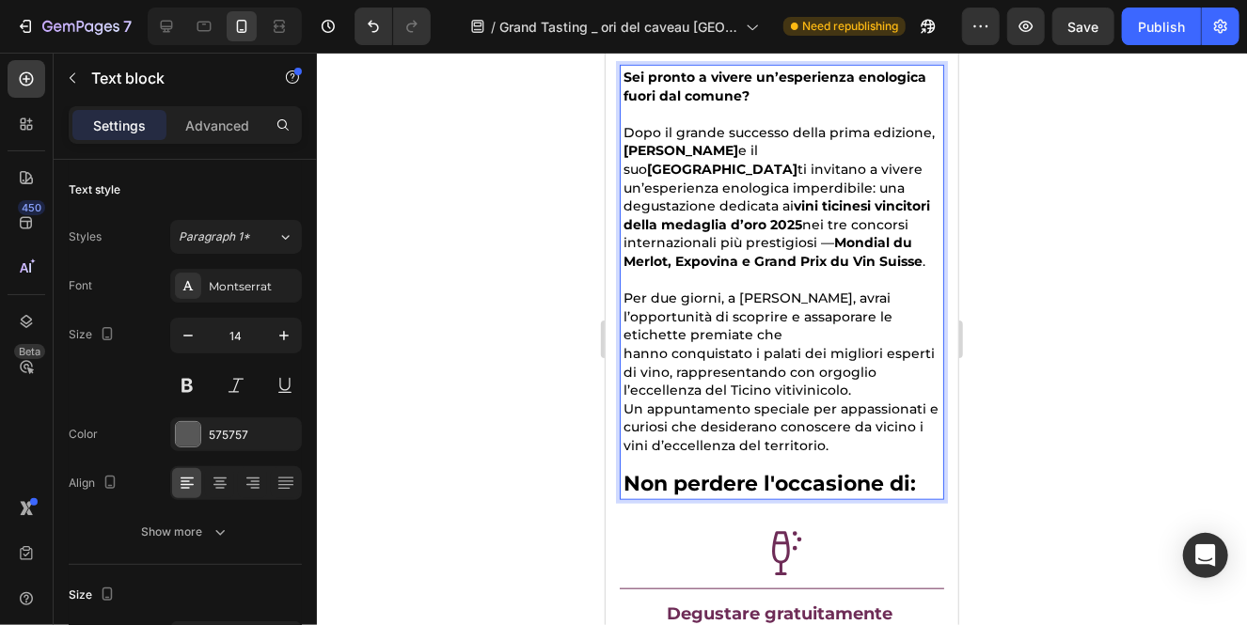
scroll to position [638, 0]
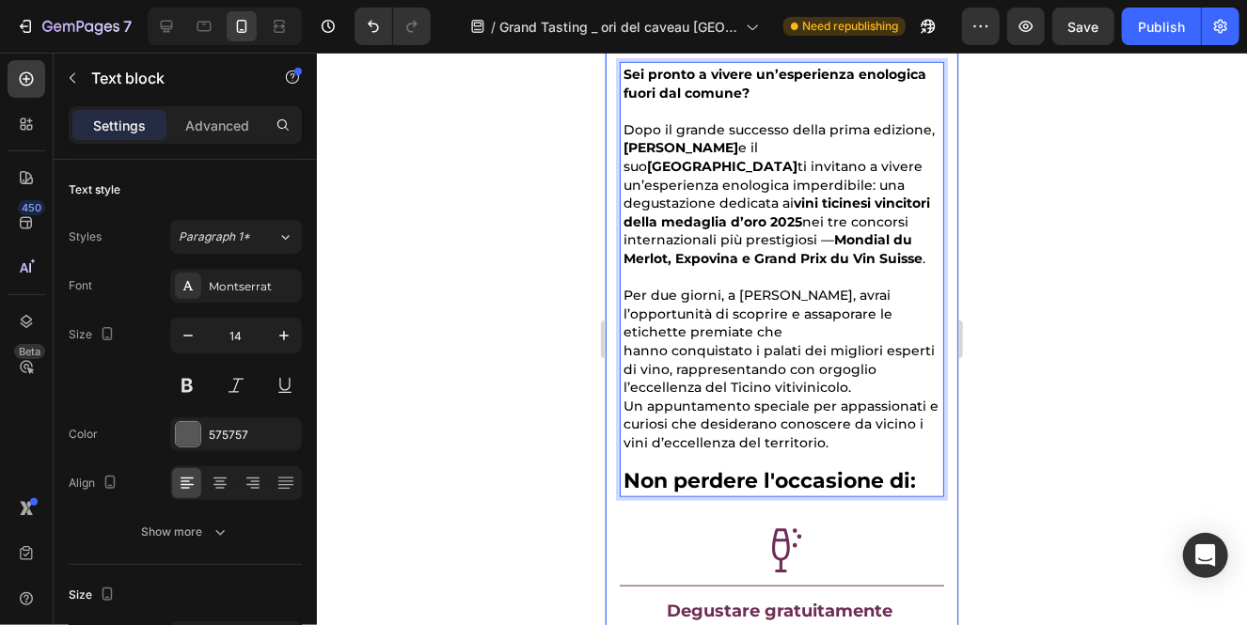
click at [1075, 467] on div at bounding box center [782, 339] width 930 height 573
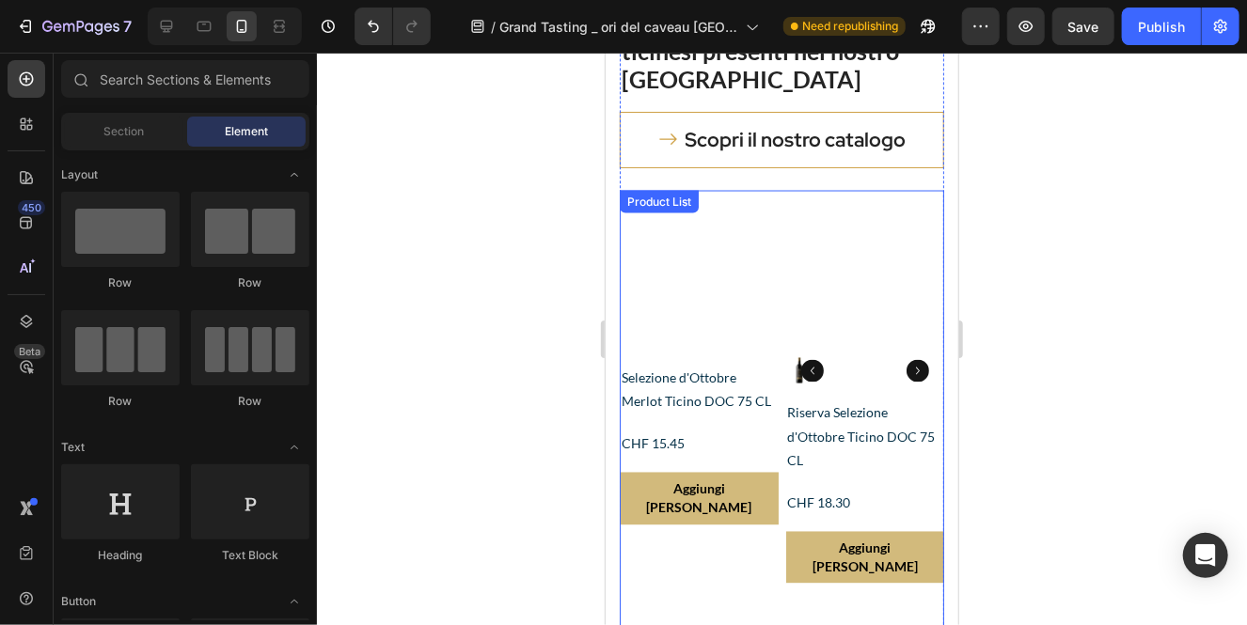
scroll to position [4908, 0]
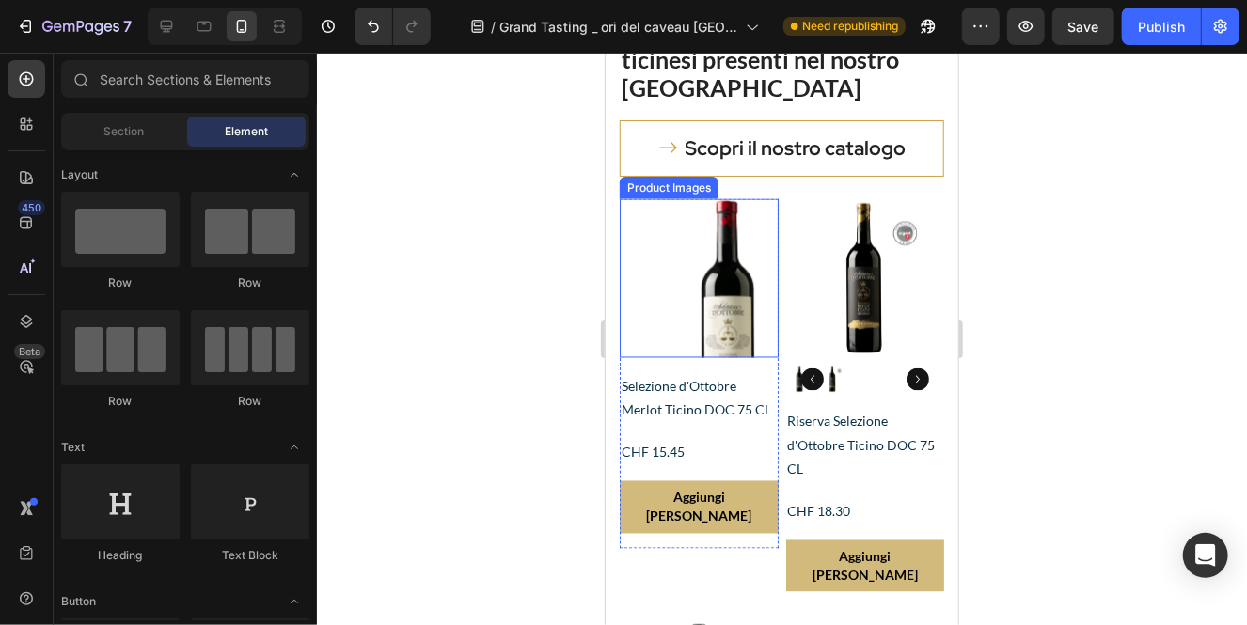
click at [642, 206] on img at bounding box center [698, 277] width 159 height 159
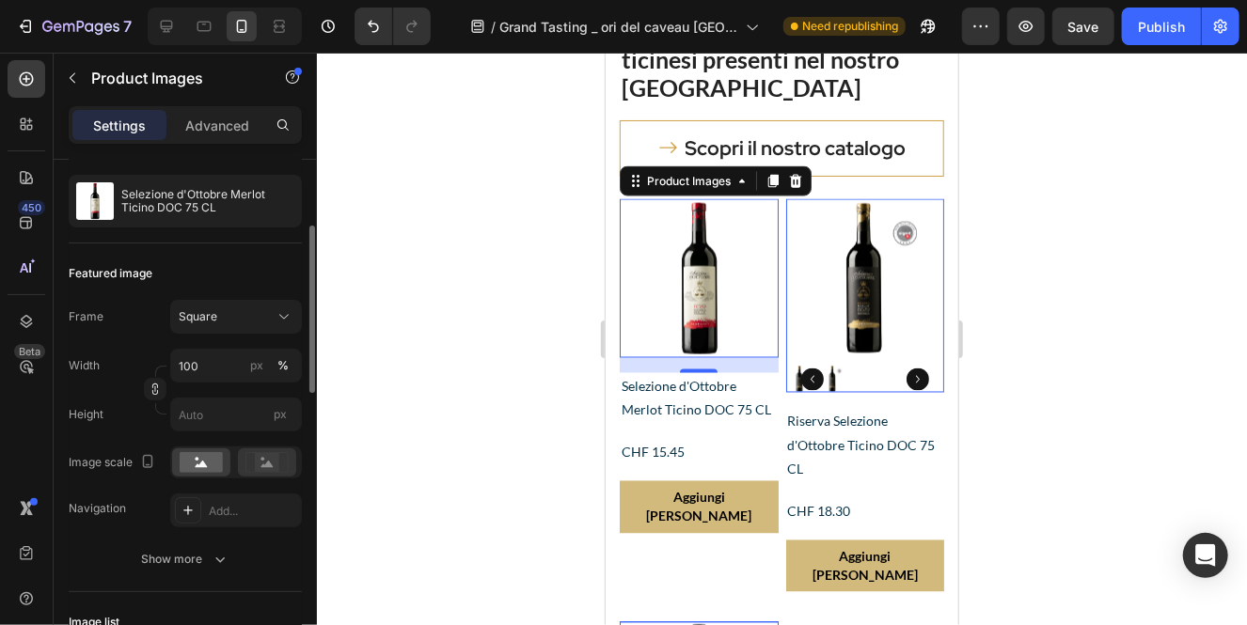
scroll to position [115, 0]
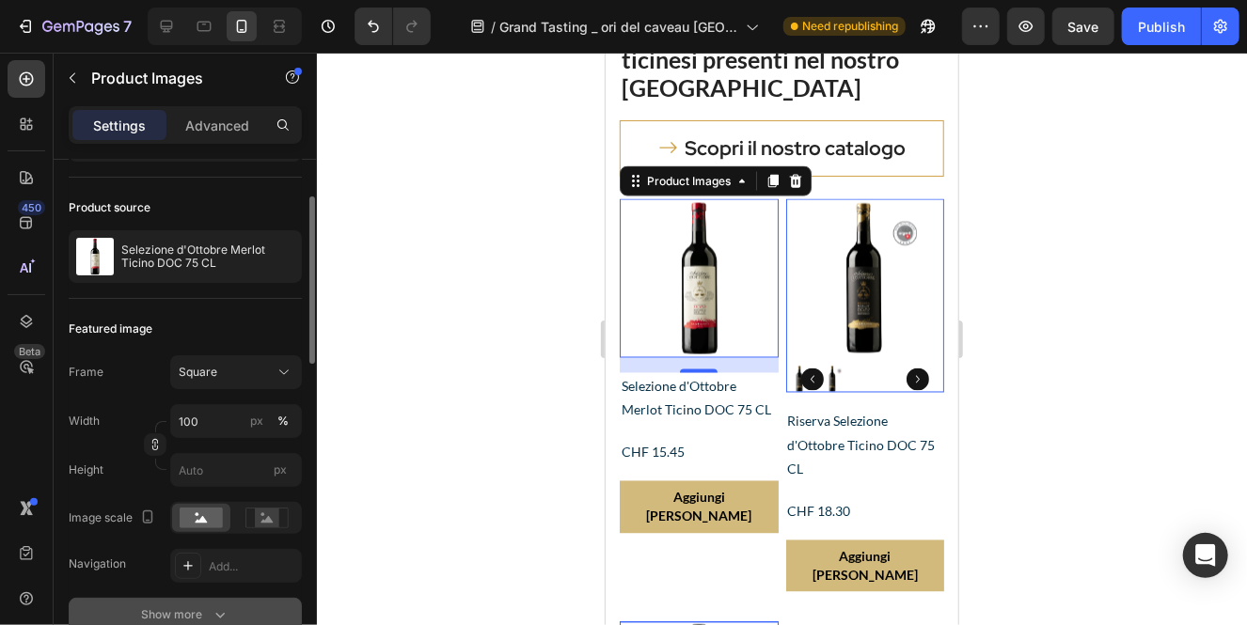
click at [218, 608] on icon "button" at bounding box center [220, 614] width 19 height 19
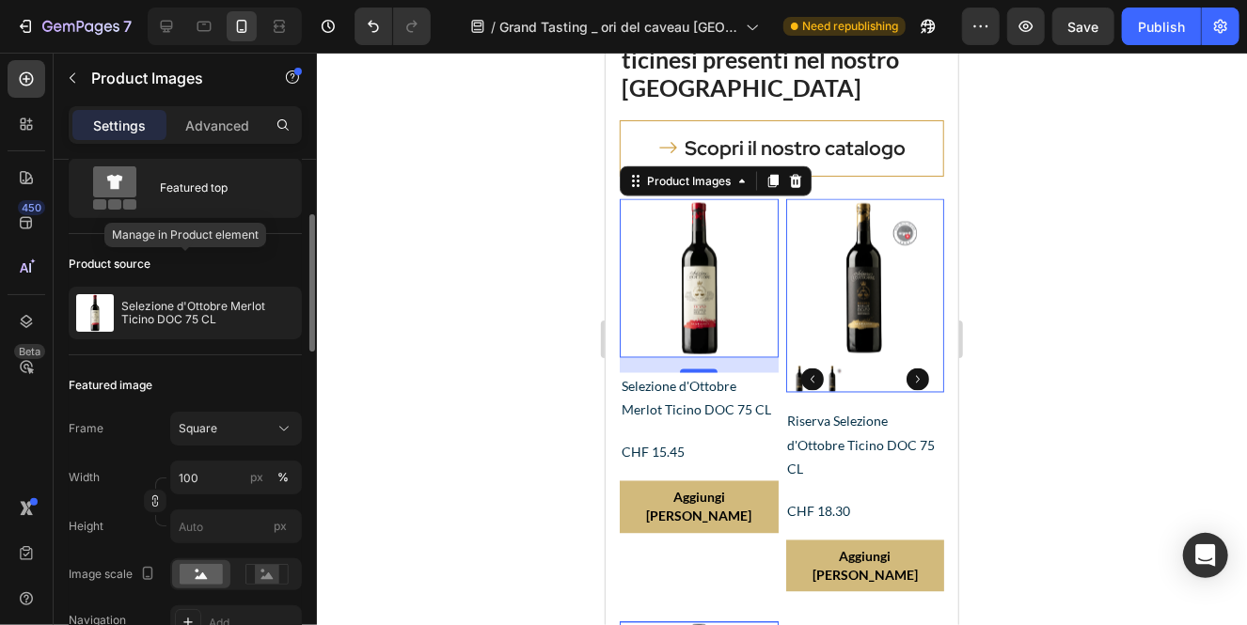
scroll to position [0, 0]
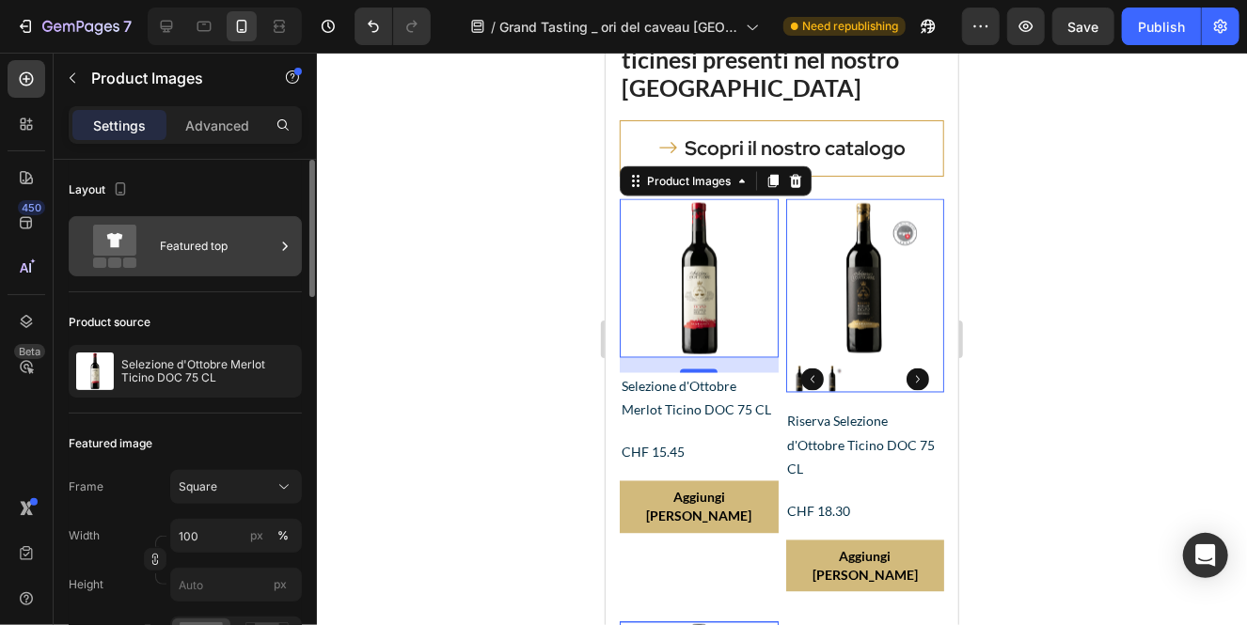
click at [242, 259] on div "Featured top" at bounding box center [217, 246] width 115 height 43
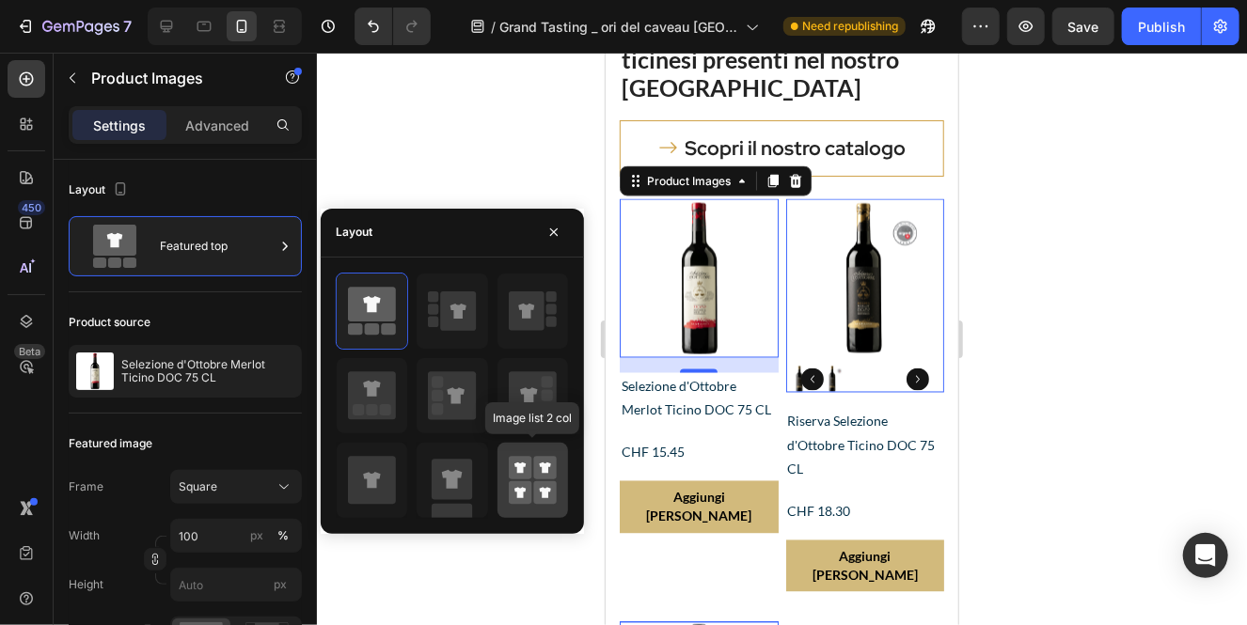
click at [520, 463] on icon at bounding box center [519, 468] width 11 height 11
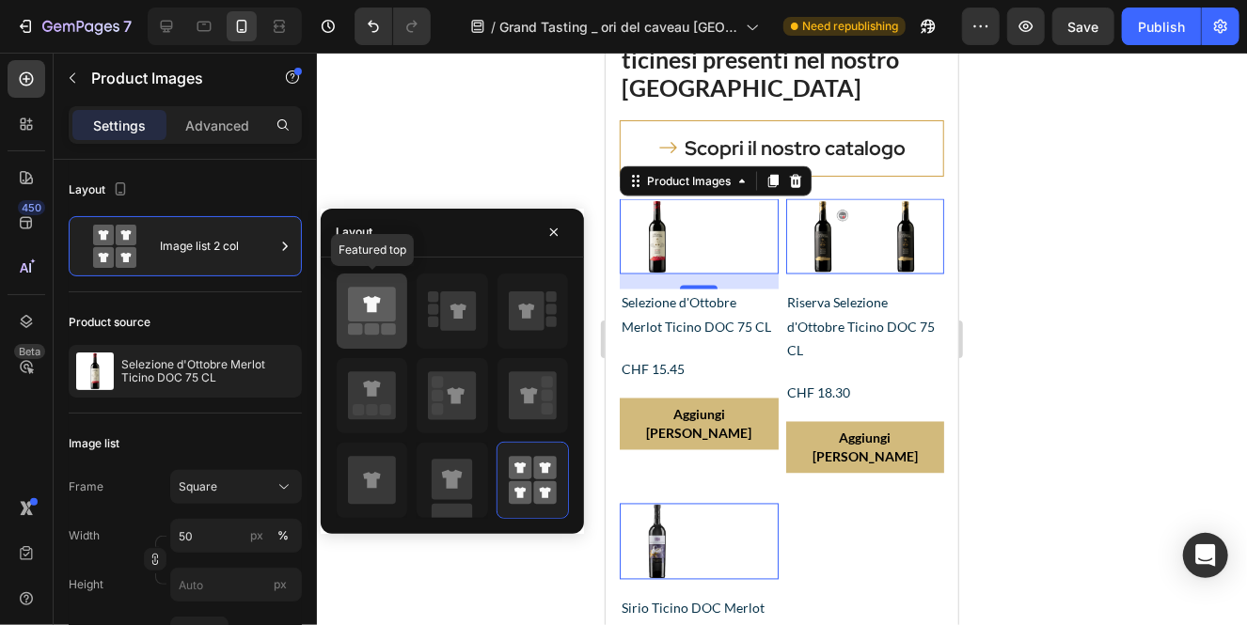
click at [388, 307] on icon at bounding box center [372, 304] width 48 height 35
type input "100"
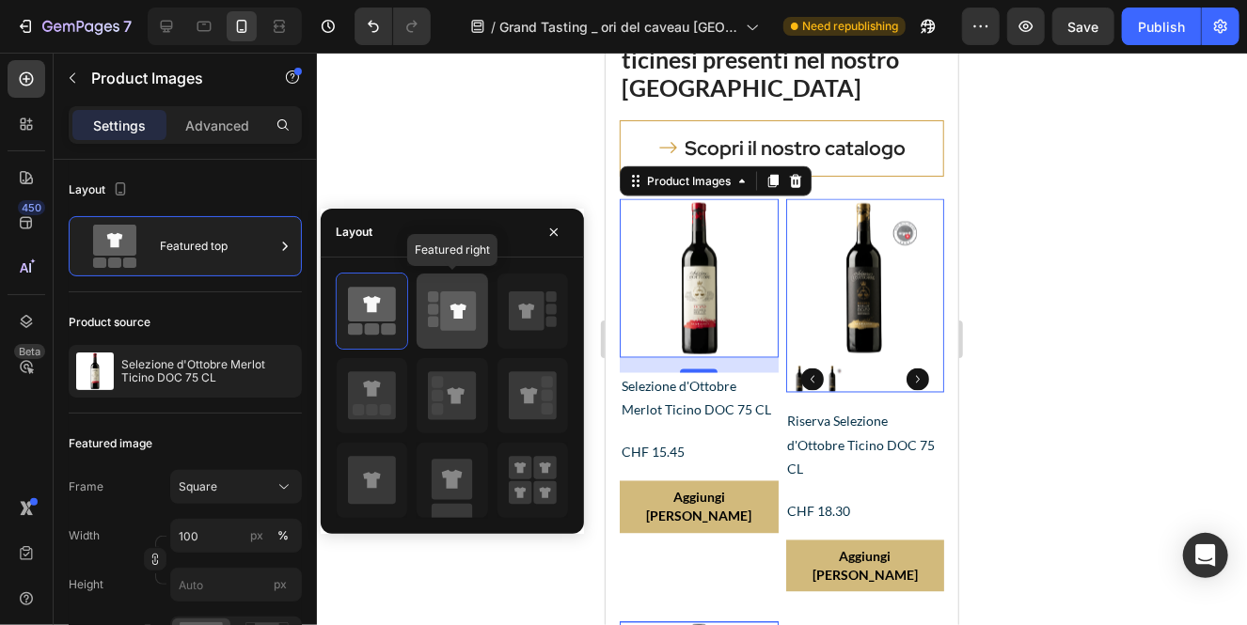
click at [467, 316] on icon at bounding box center [459, 310] width 36 height 39
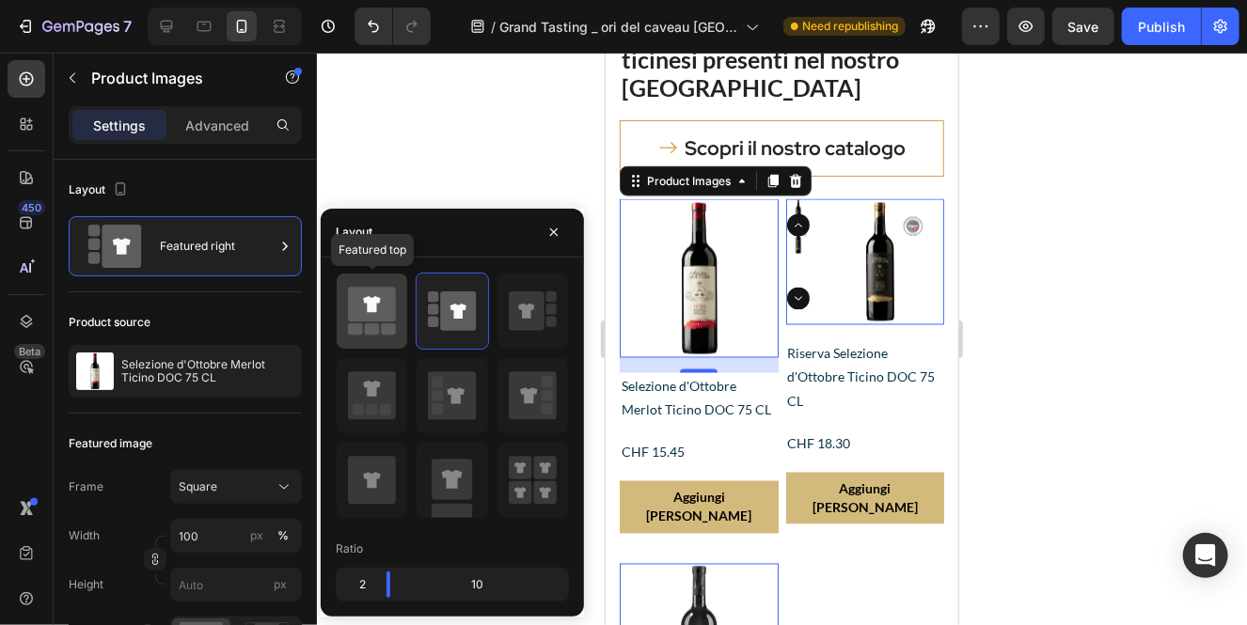
click at [372, 309] on icon at bounding box center [371, 304] width 17 height 16
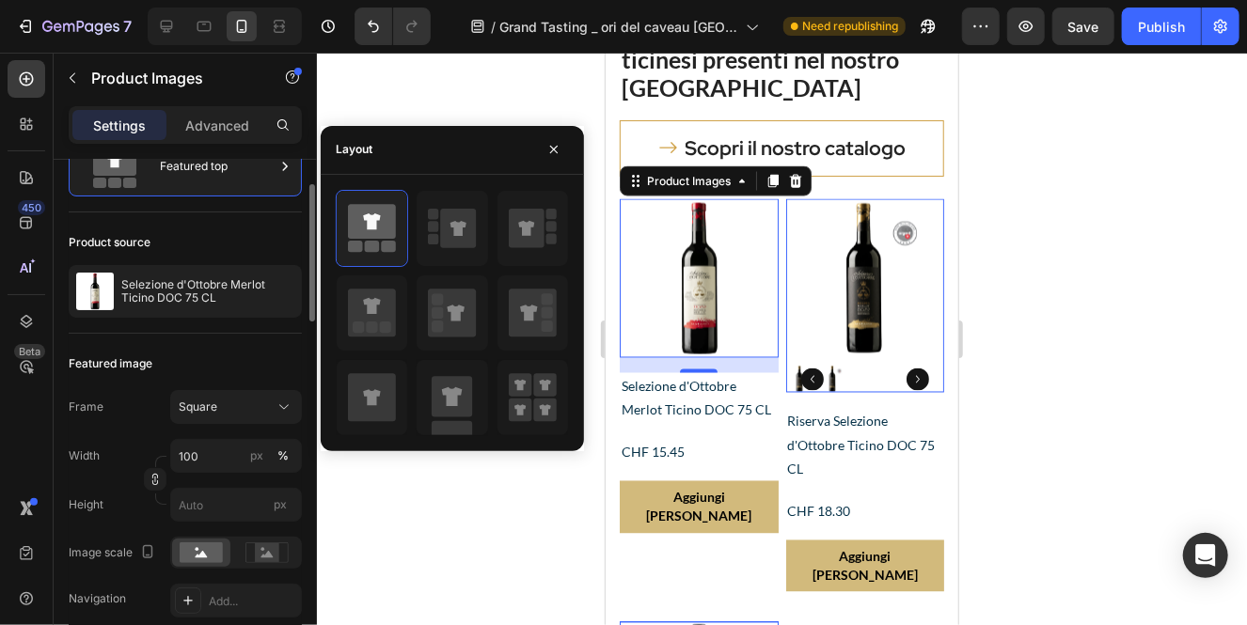
scroll to position [83, 0]
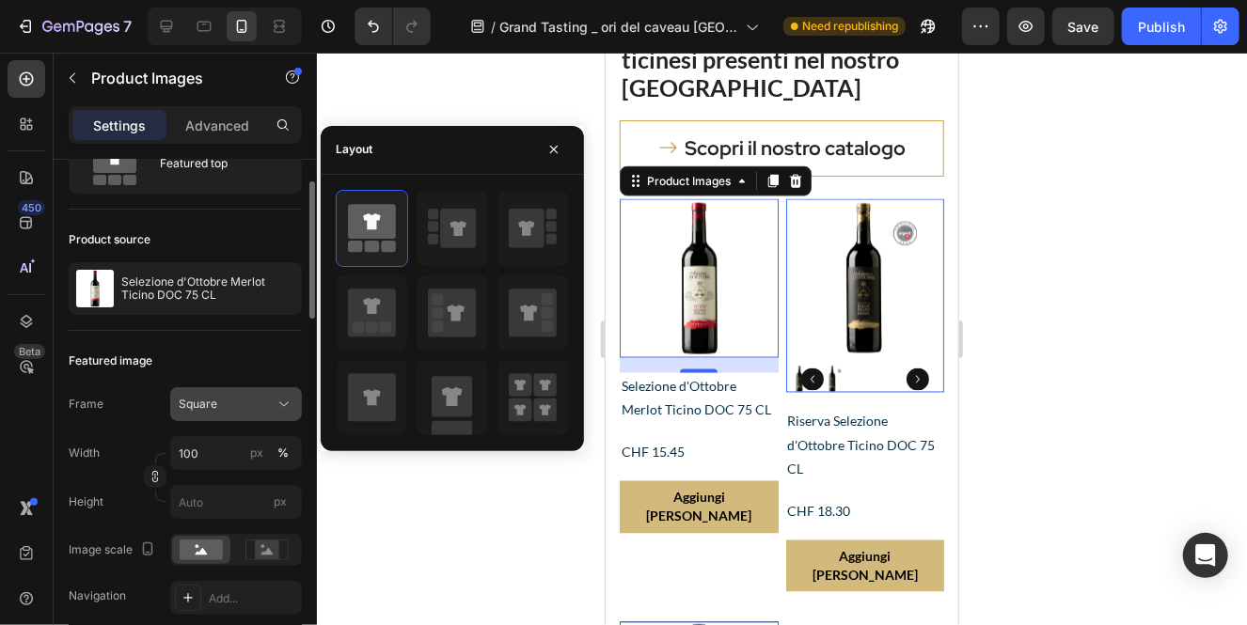
click at [230, 392] on button "Square" at bounding box center [236, 404] width 132 height 34
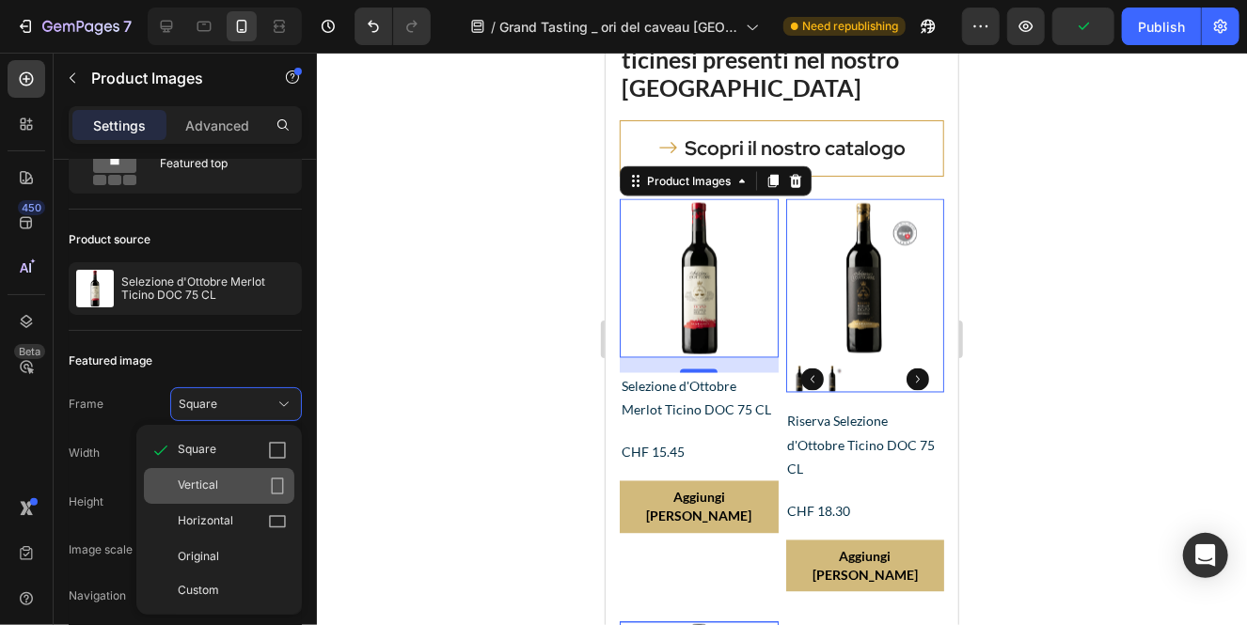
click at [275, 489] on icon at bounding box center [277, 486] width 19 height 19
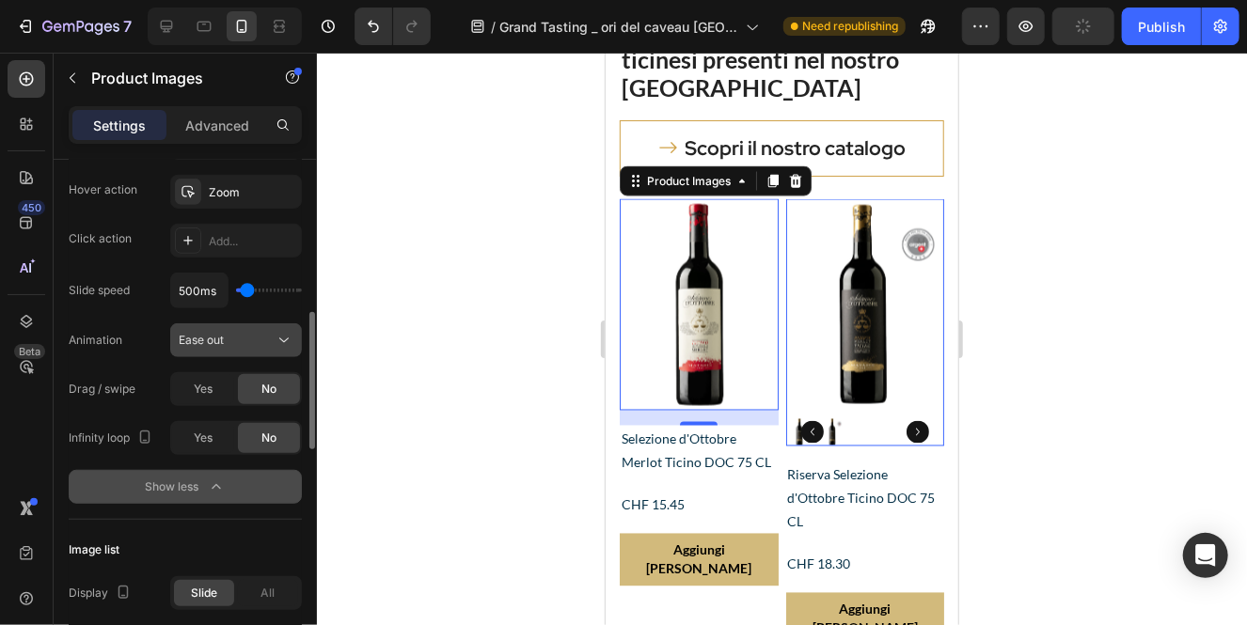
scroll to position [601, 0]
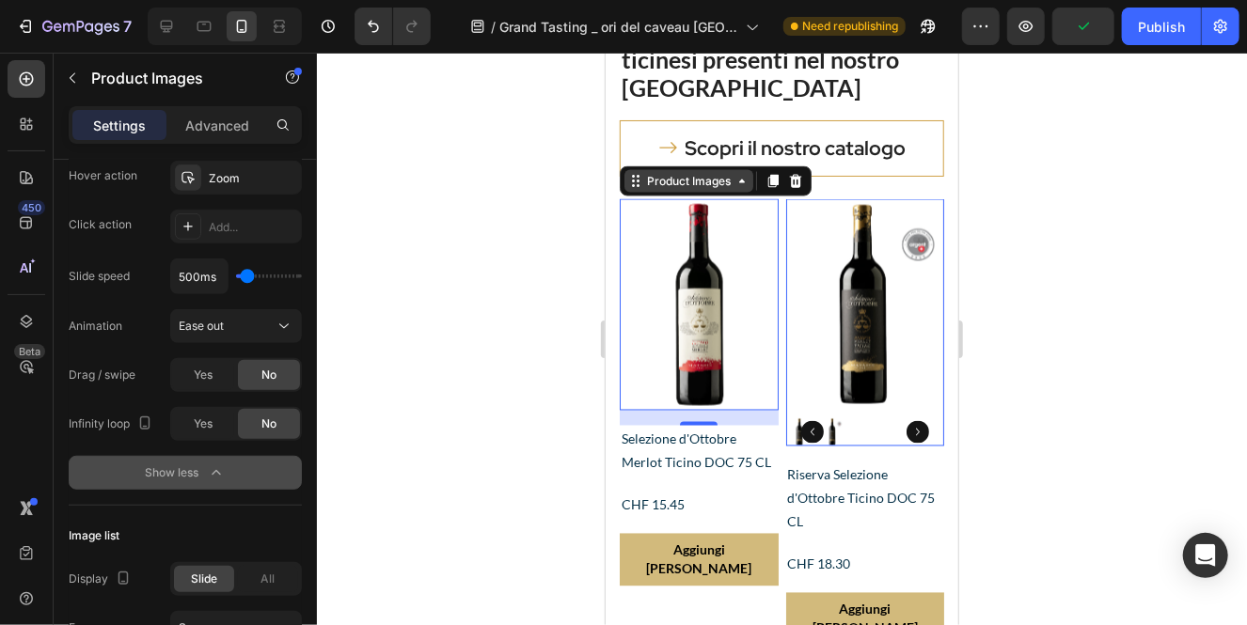
click at [641, 184] on icon at bounding box center [634, 180] width 15 height 15
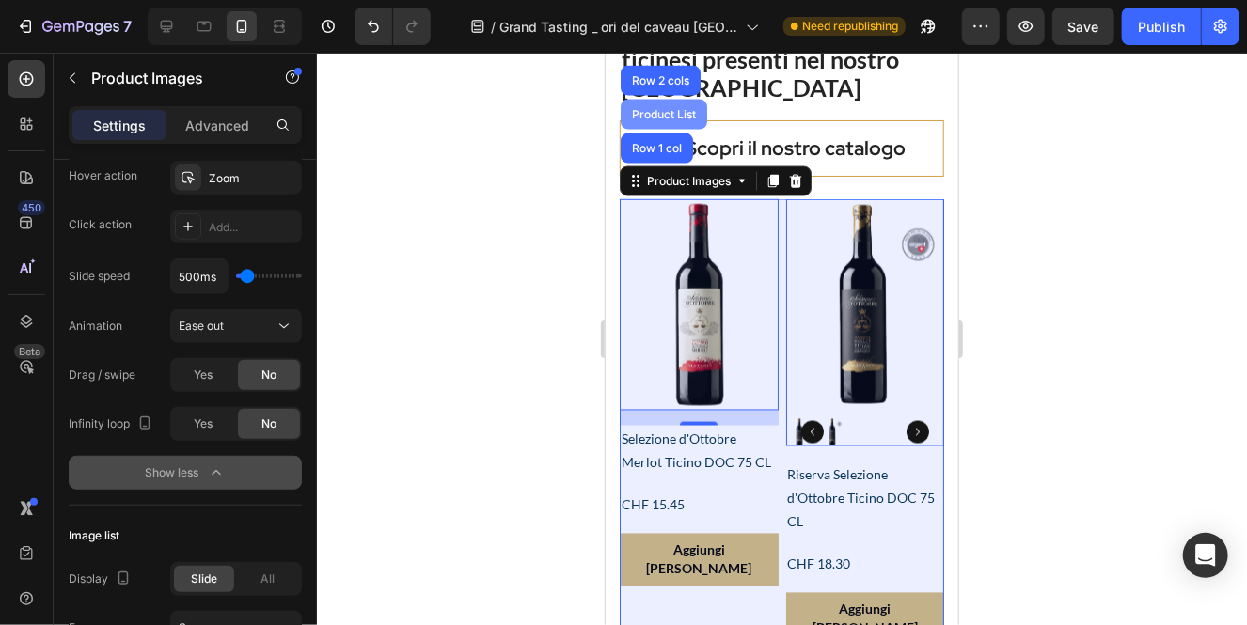
click at [632, 104] on div "Product List" at bounding box center [663, 114] width 86 height 30
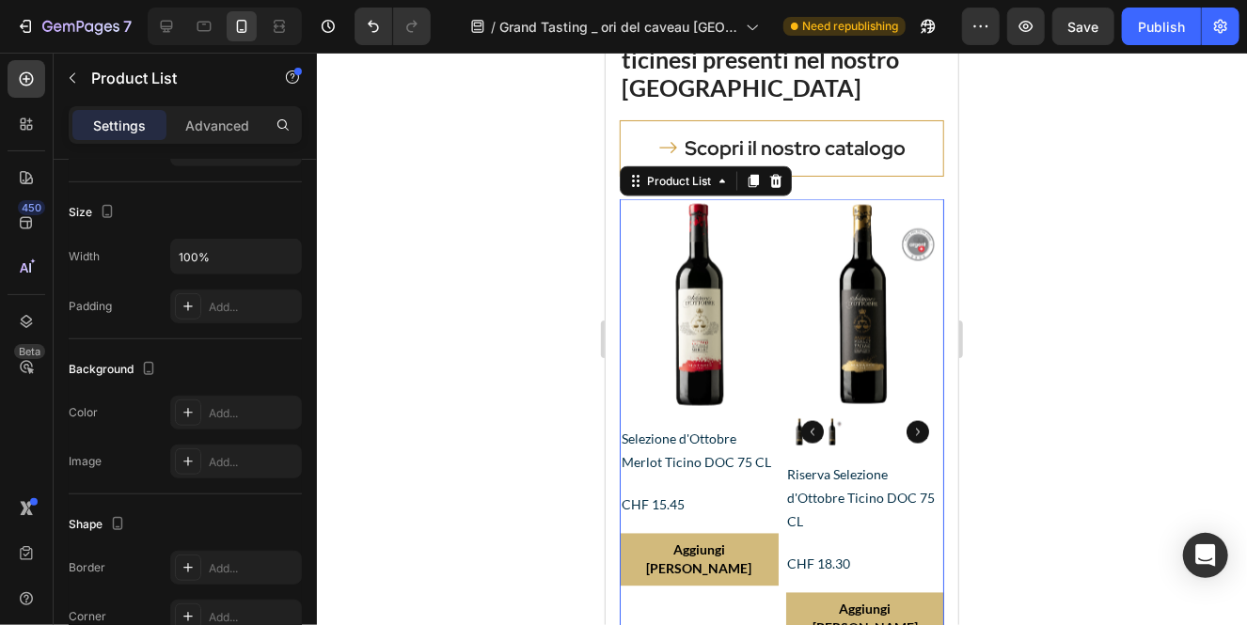
scroll to position [0, 0]
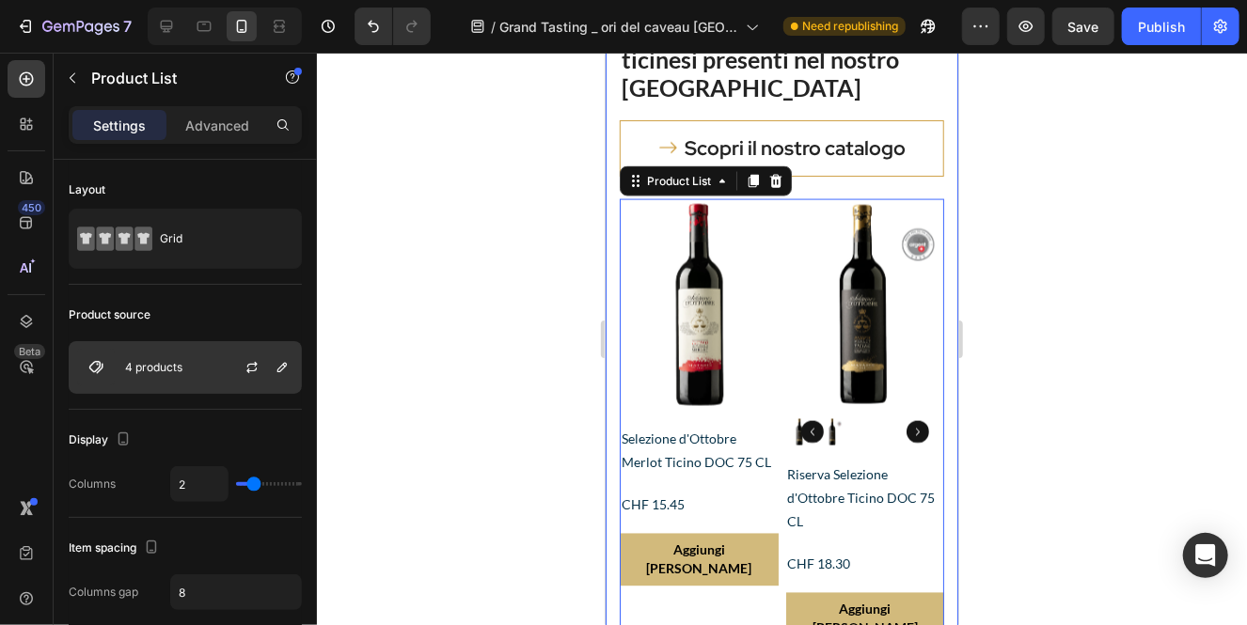
click at [179, 371] on p "4 products" at bounding box center [153, 367] width 57 height 13
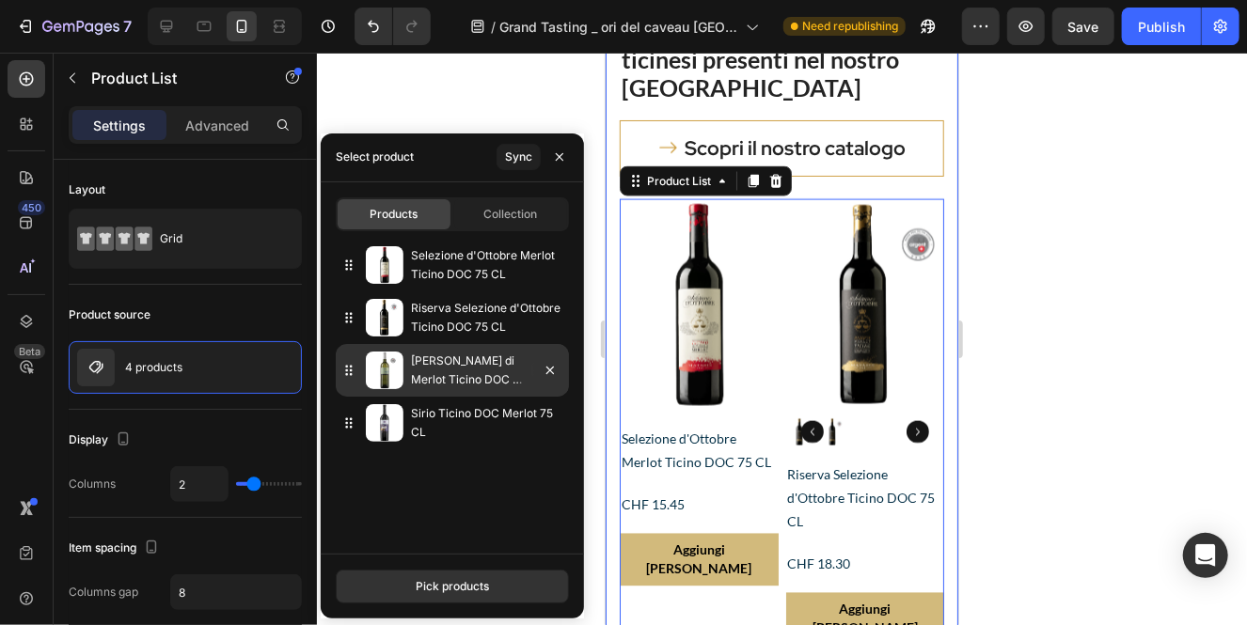
click at [501, 365] on p "[PERSON_NAME] di Merlot Ticino DOC 75 CL" at bounding box center [467, 371] width 113 height 38
click at [386, 377] on img at bounding box center [385, 371] width 38 height 38
click at [346, 371] on icon at bounding box center [348, 370] width 19 height 19
click at [555, 369] on icon "button" at bounding box center [549, 370] width 15 height 15
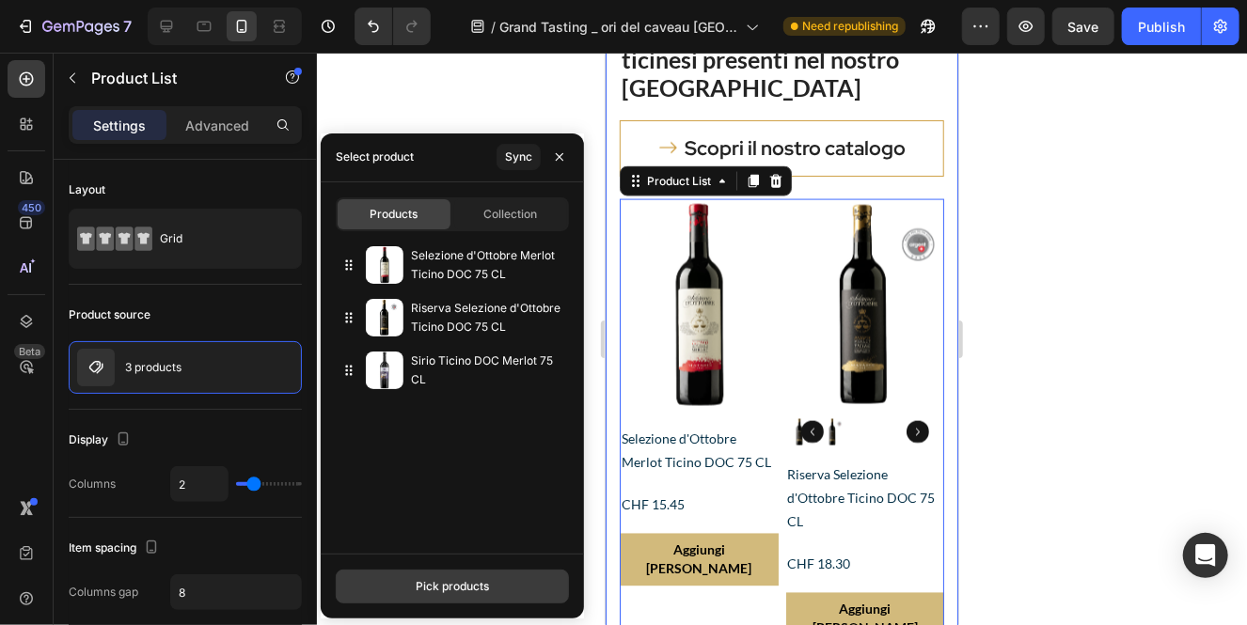
click at [481, 588] on div "Pick products" at bounding box center [452, 586] width 73 height 17
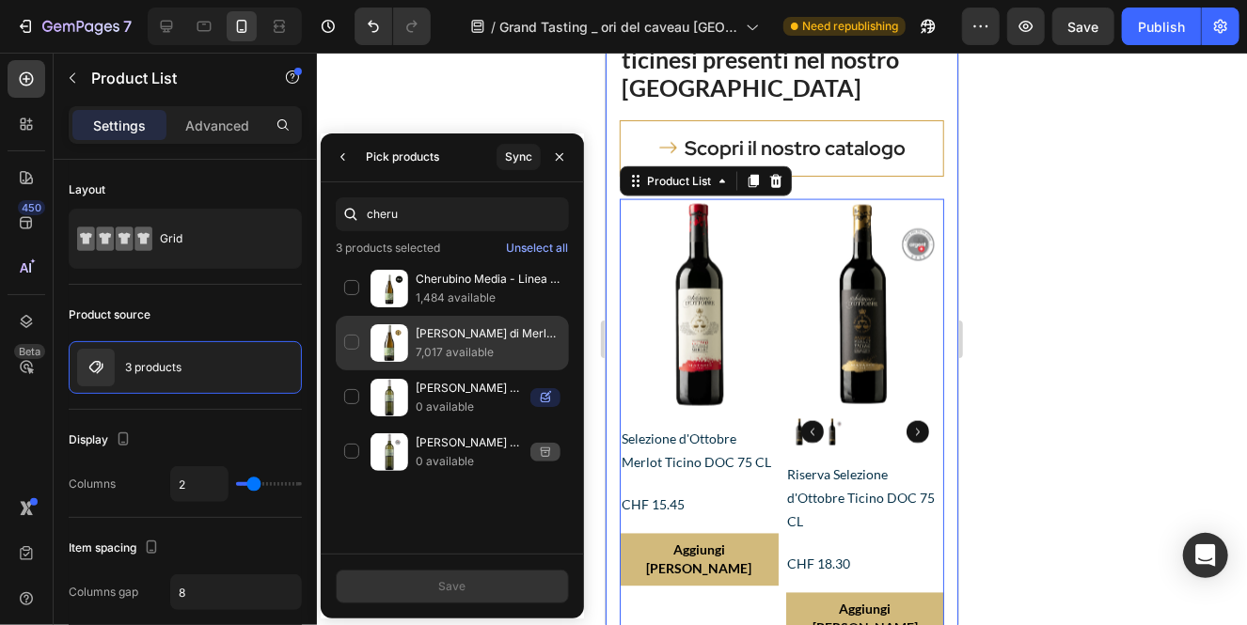
type input "cheru"
click at [349, 370] on div "[PERSON_NAME] di Merlot Ticino DOC 75 CL 7,017 available" at bounding box center [452, 397] width 233 height 55
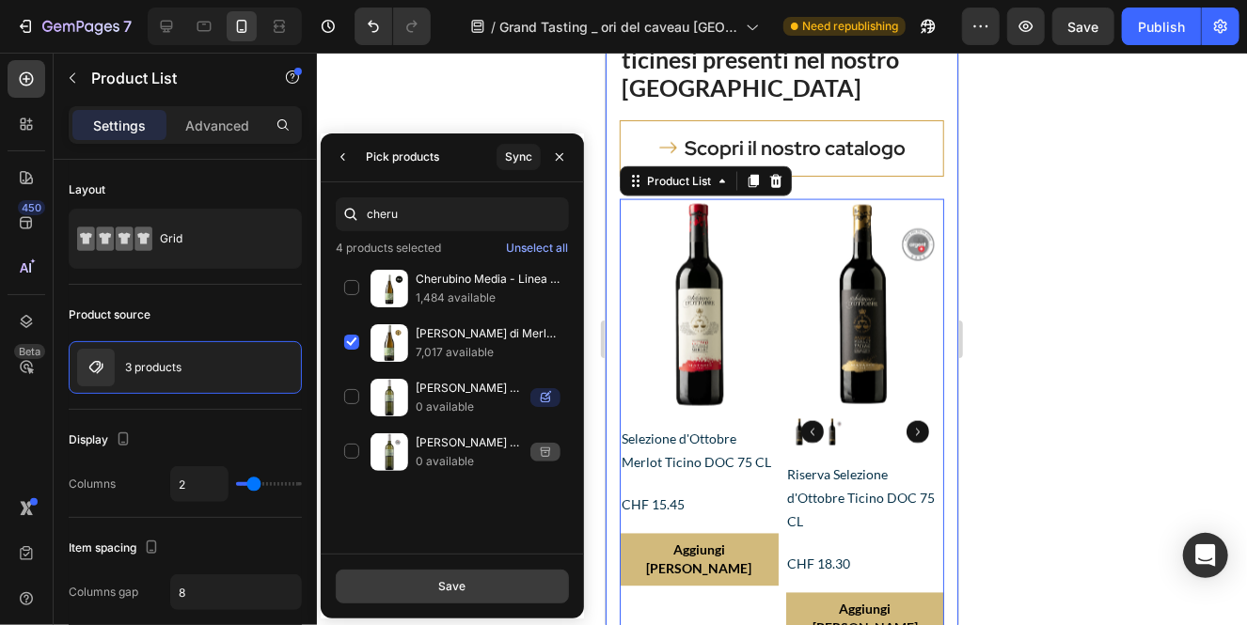
click at [479, 582] on button "Save" at bounding box center [452, 587] width 233 height 34
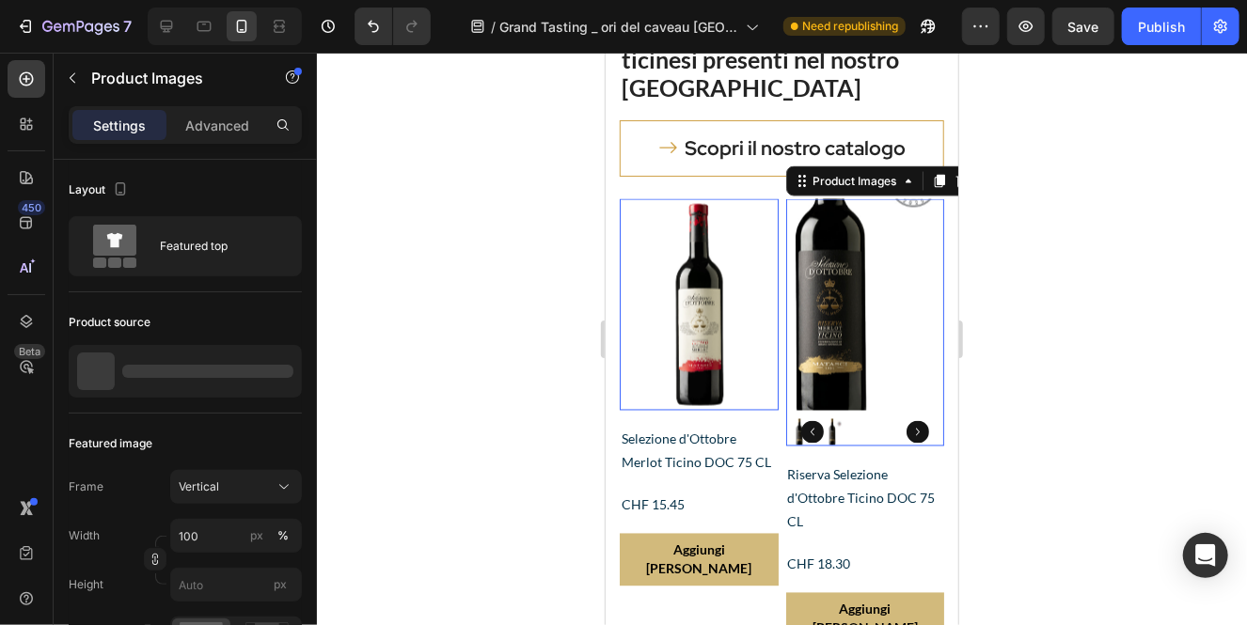
click at [777, 367] on img at bounding box center [698, 304] width 159 height 212
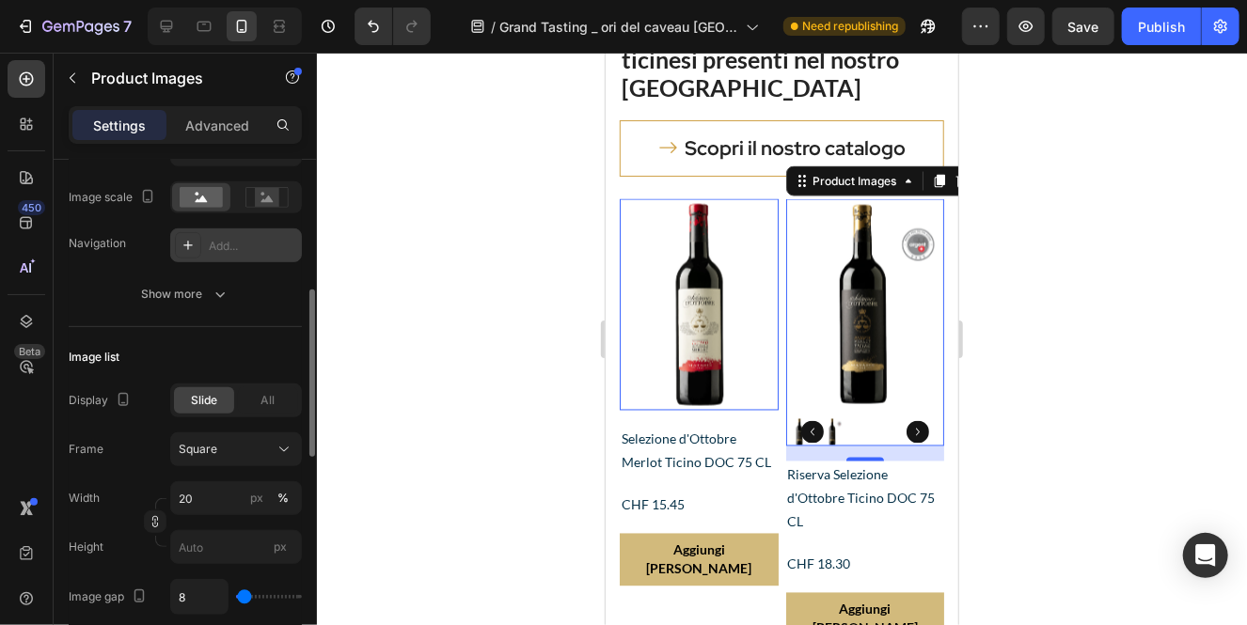
scroll to position [463, 0]
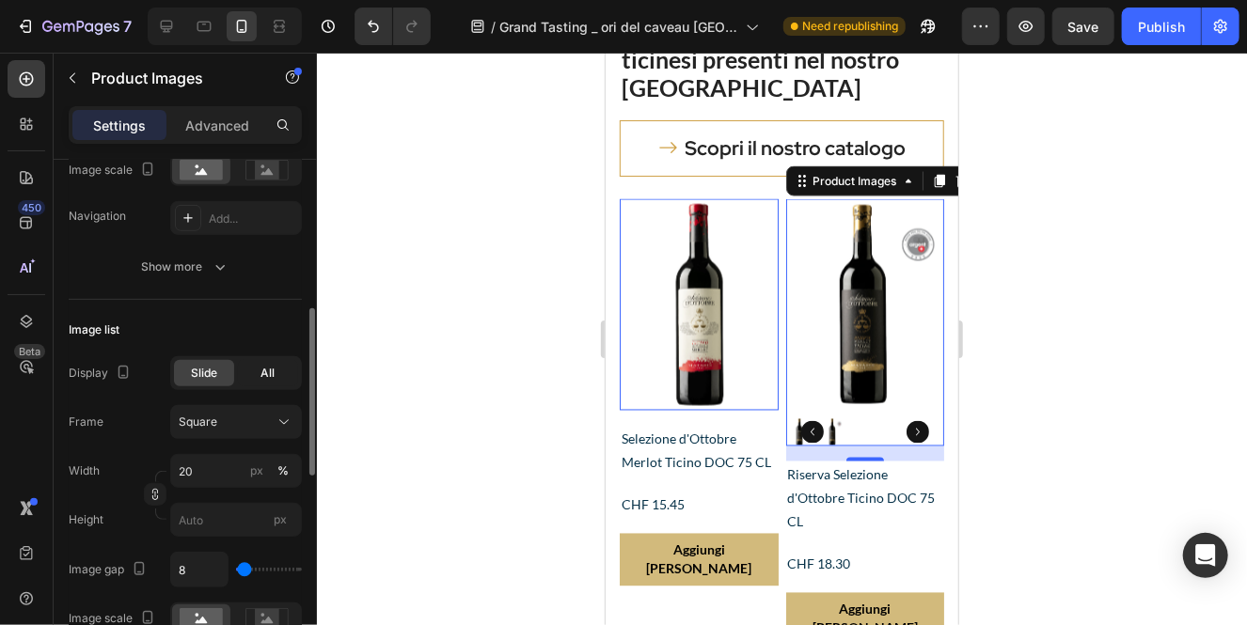
click at [261, 367] on span "All" at bounding box center [268, 373] width 14 height 17
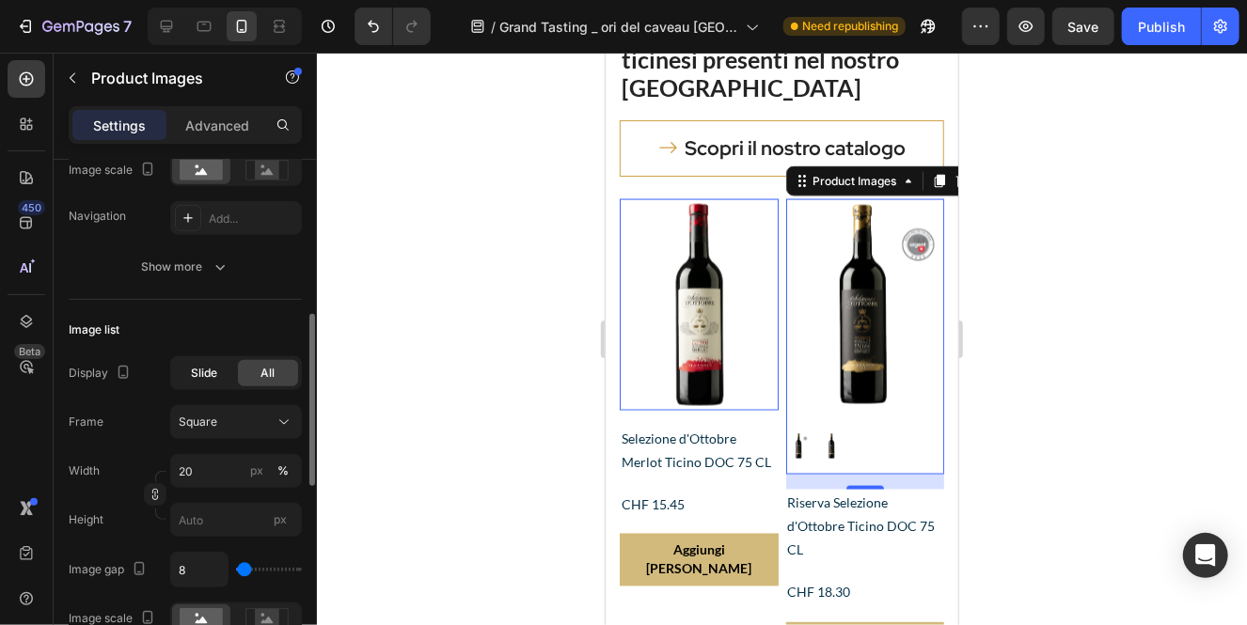
click at [203, 369] on span "Slide" at bounding box center [204, 373] width 26 height 17
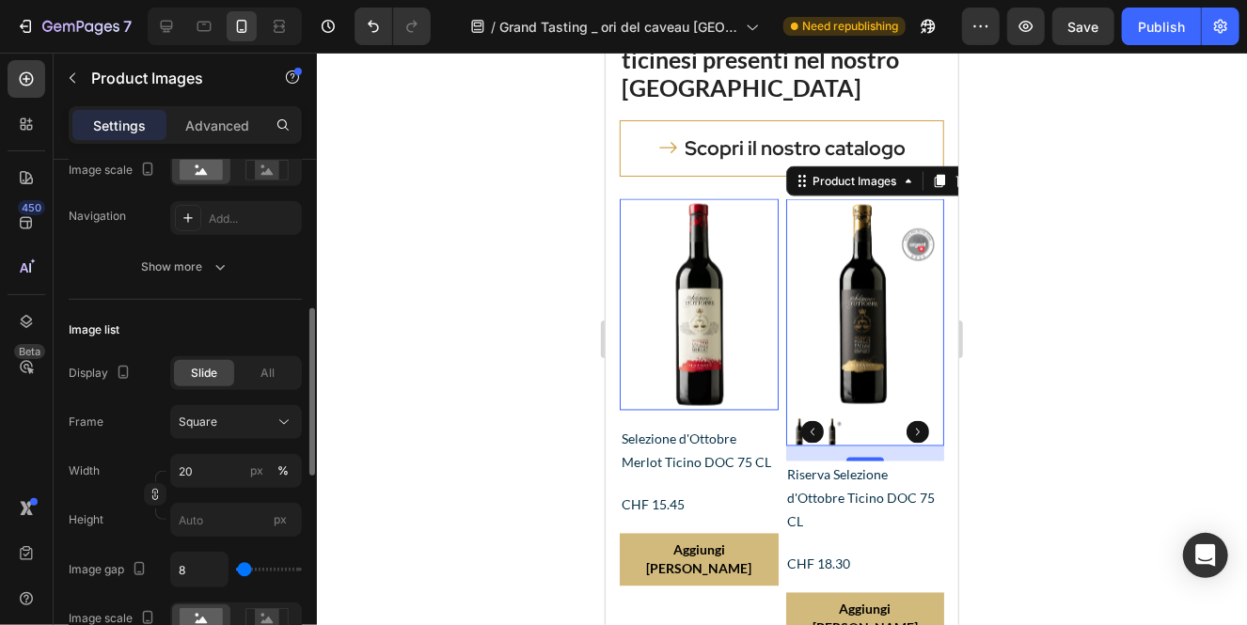
type input "0"
type input "151"
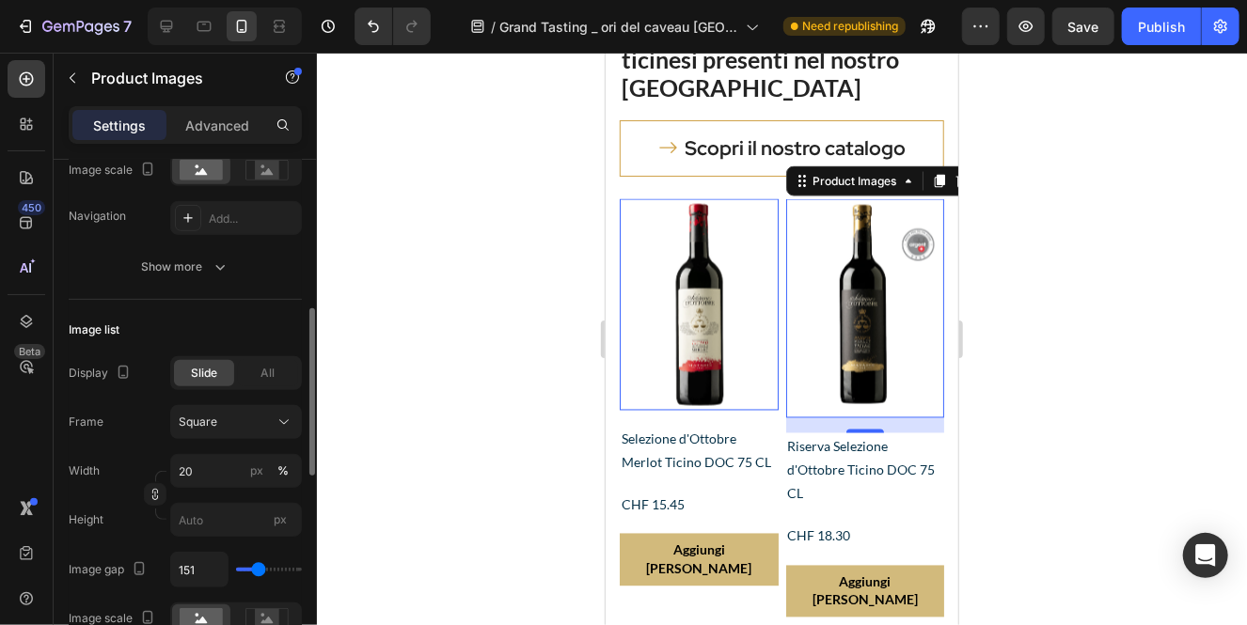
type input "340"
type input "354"
type input "479"
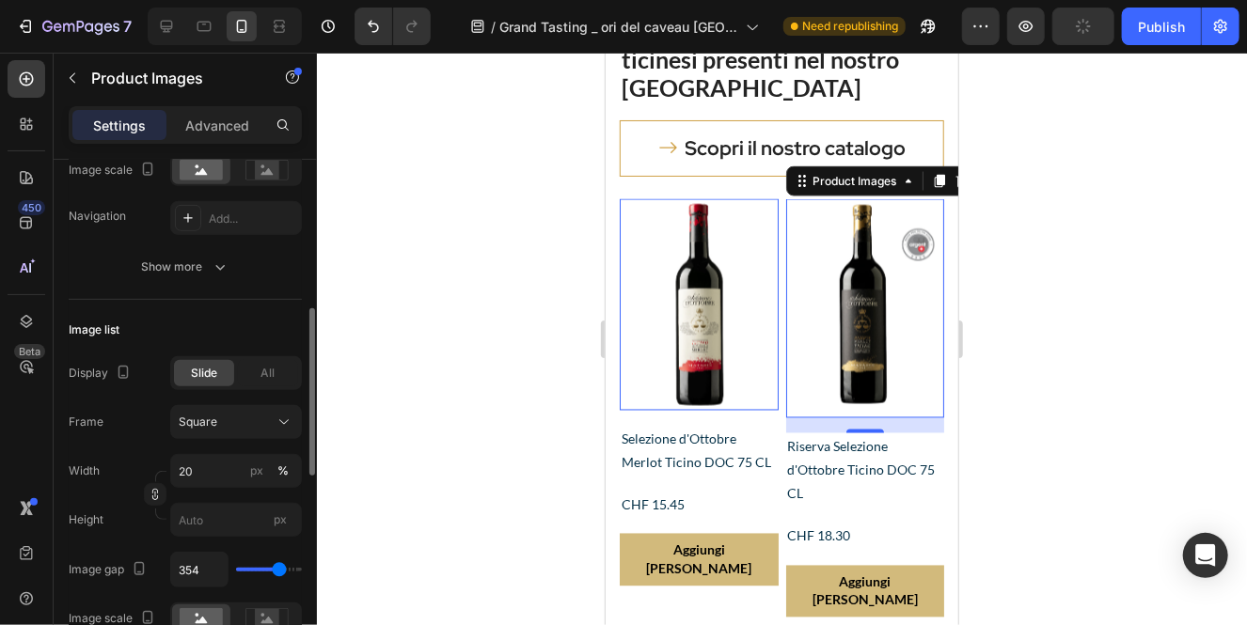
type input "479"
type input "500"
drag, startPoint x: 237, startPoint y: 572, endPoint x: 301, endPoint y: 555, distance: 66.1
type input "500"
click at [301, 568] on input "range" at bounding box center [269, 570] width 66 height 4
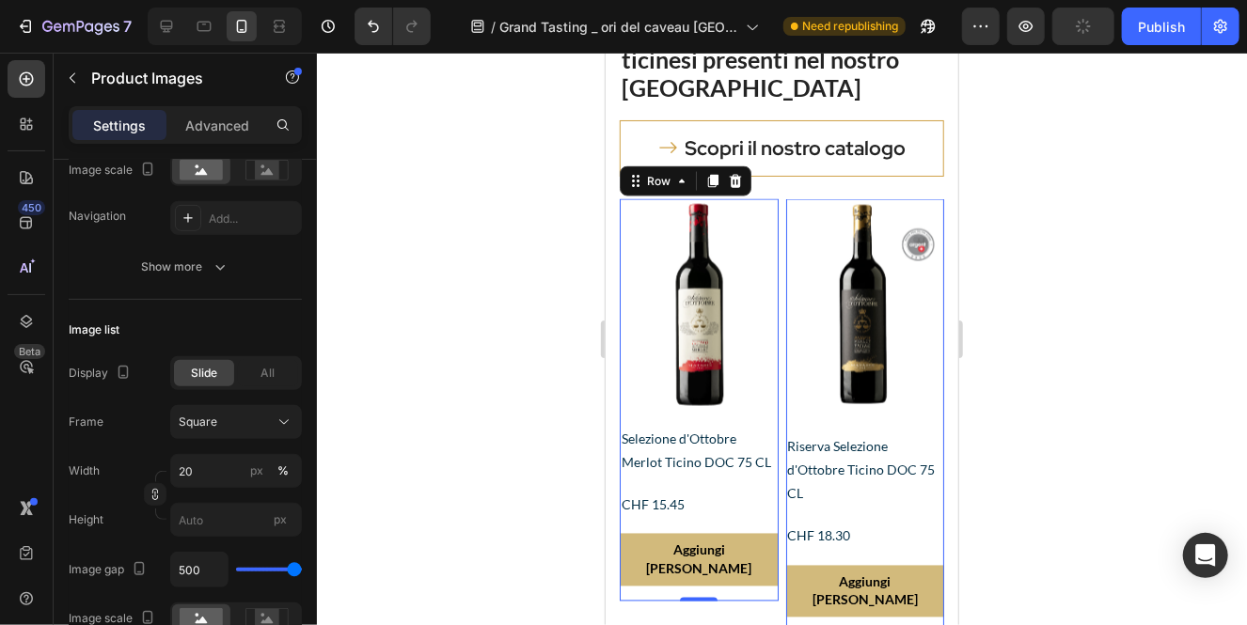
scroll to position [0, 0]
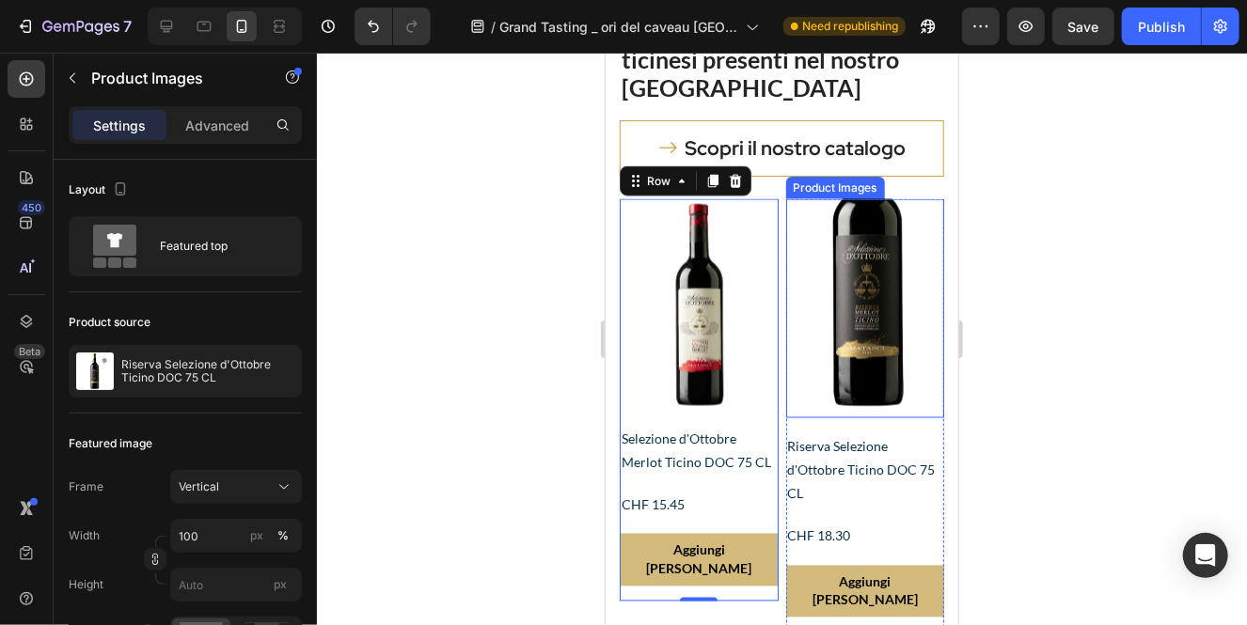
click at [777, 398] on img at bounding box center [698, 304] width 159 height 212
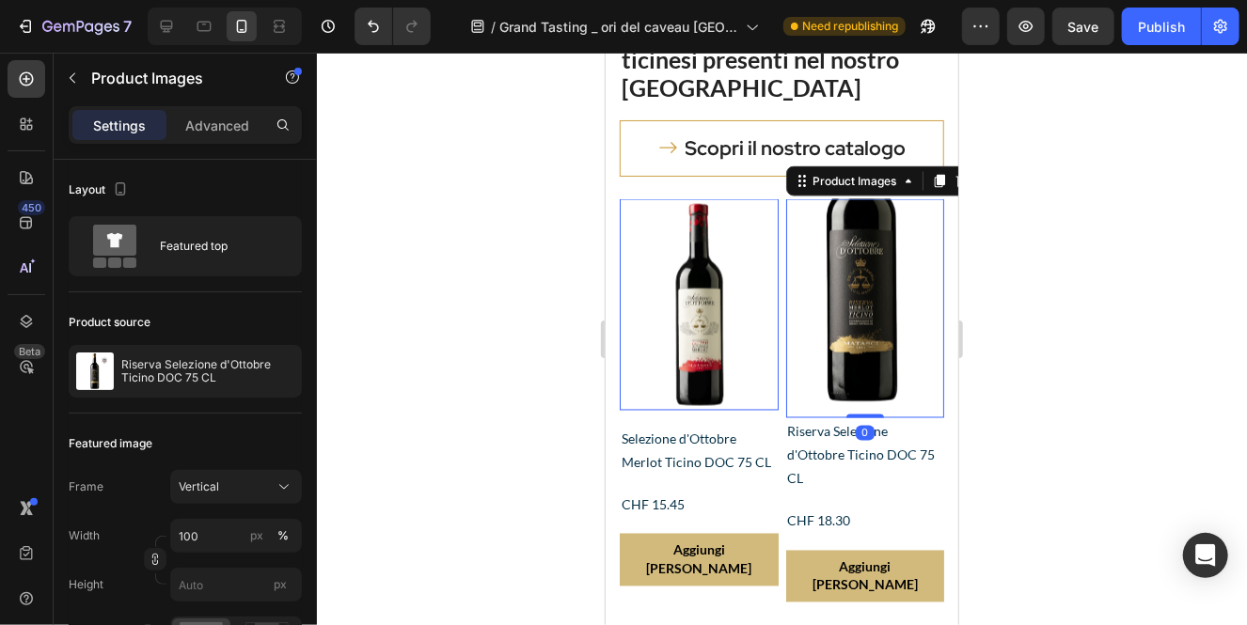
drag, startPoint x: 866, startPoint y: 428, endPoint x: 866, endPoint y: 408, distance: 19.7
click at [777, 408] on div "Product Images 0" at bounding box center [698, 304] width 159 height 212
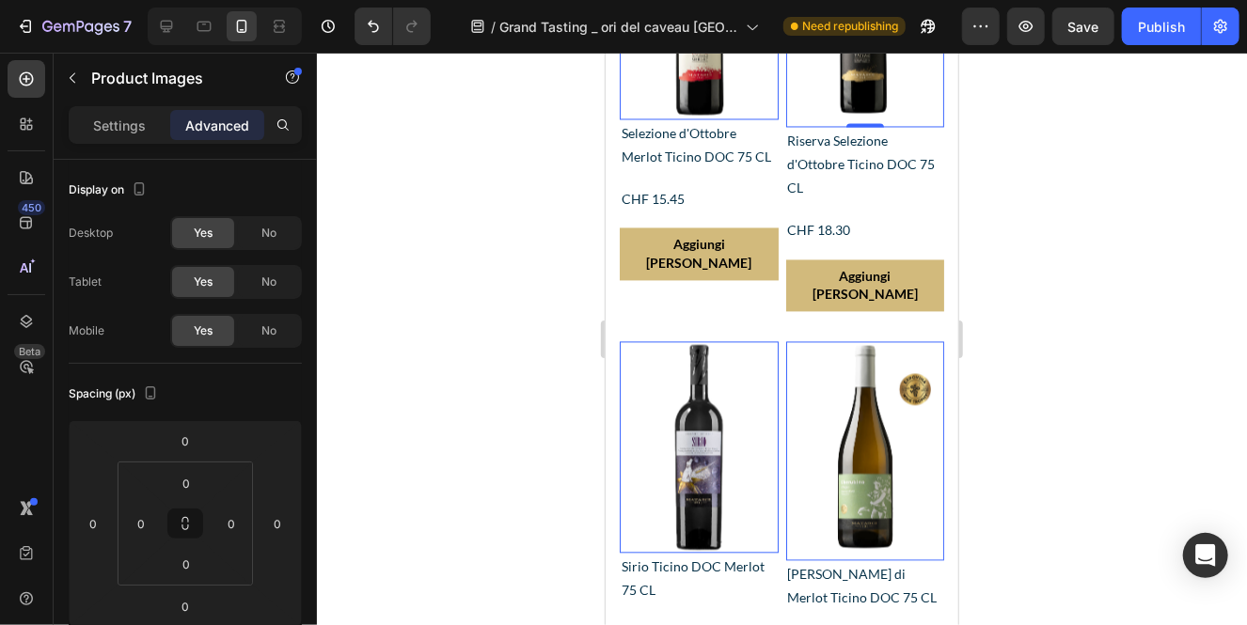
scroll to position [5190, 0]
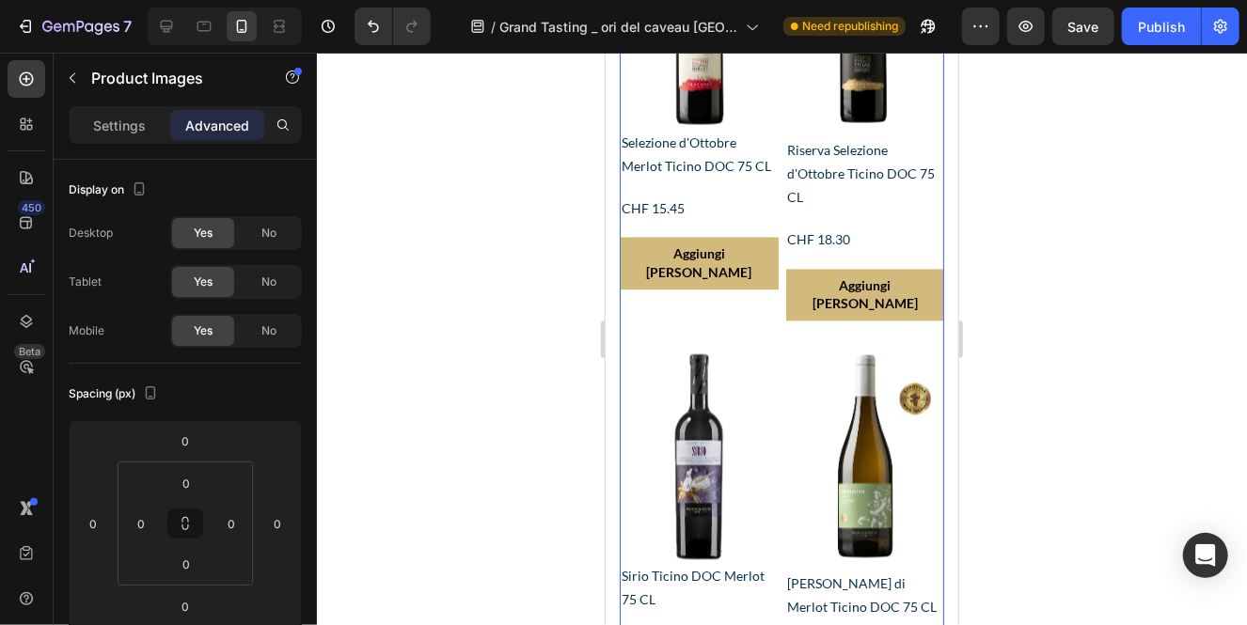
click at [748, 310] on div "Product Images Selezione d'Ottobre Merlot Ticino DOC 75 CL Product Title CHF 15…" at bounding box center [698, 126] width 159 height 418
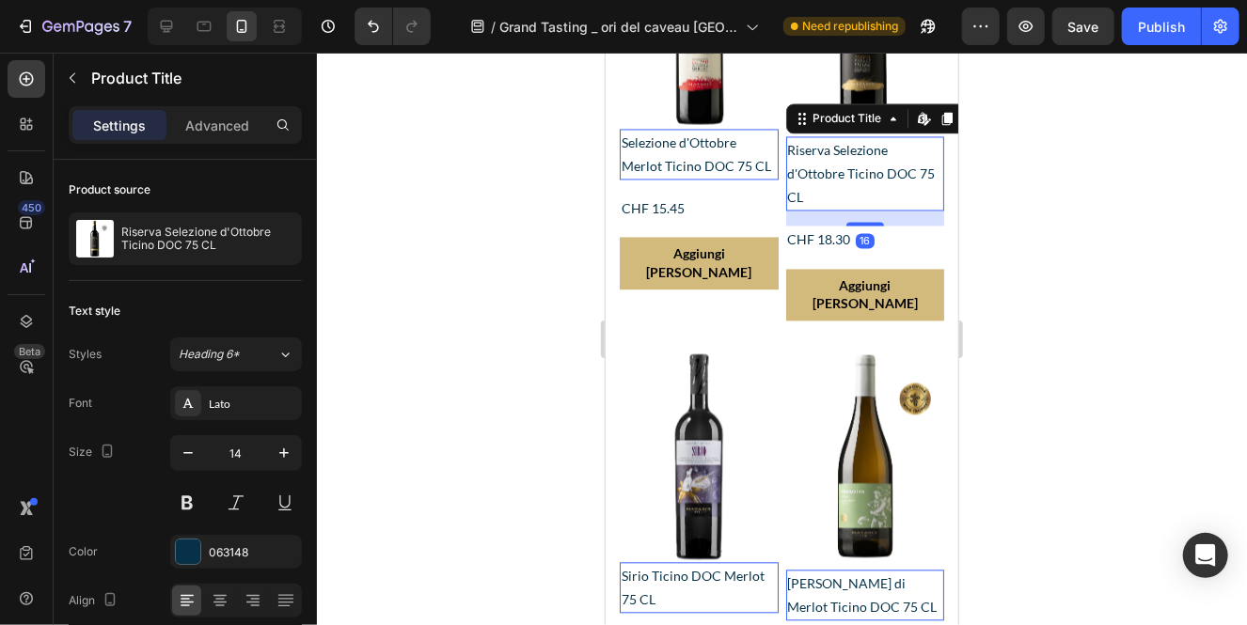
click at [777, 180] on h2 "Riserva Selezione d'Ottobre Ticino DOC 75 CL" at bounding box center [698, 154] width 159 height 51
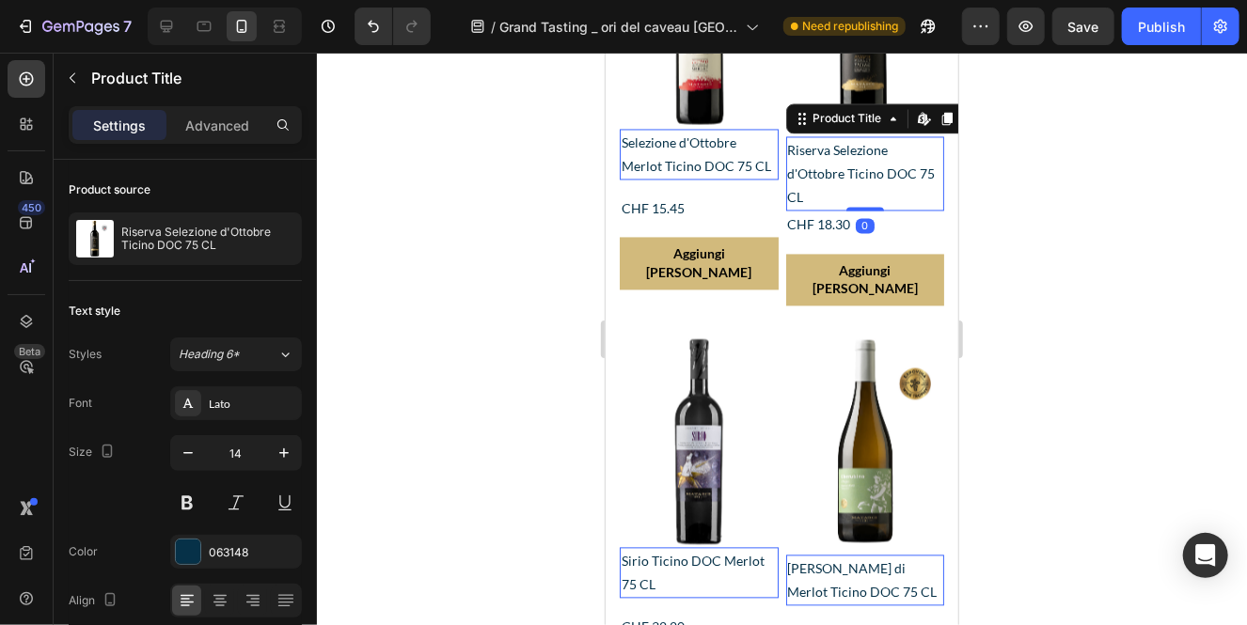
drag, startPoint x: 866, startPoint y: 223, endPoint x: 866, endPoint y: 202, distance: 20.7
click at [777, 180] on div "Riserva Selezione d'Ottobre Ticino DOC 75 CL Product Title Edit content in Shop…" at bounding box center [698, 154] width 159 height 51
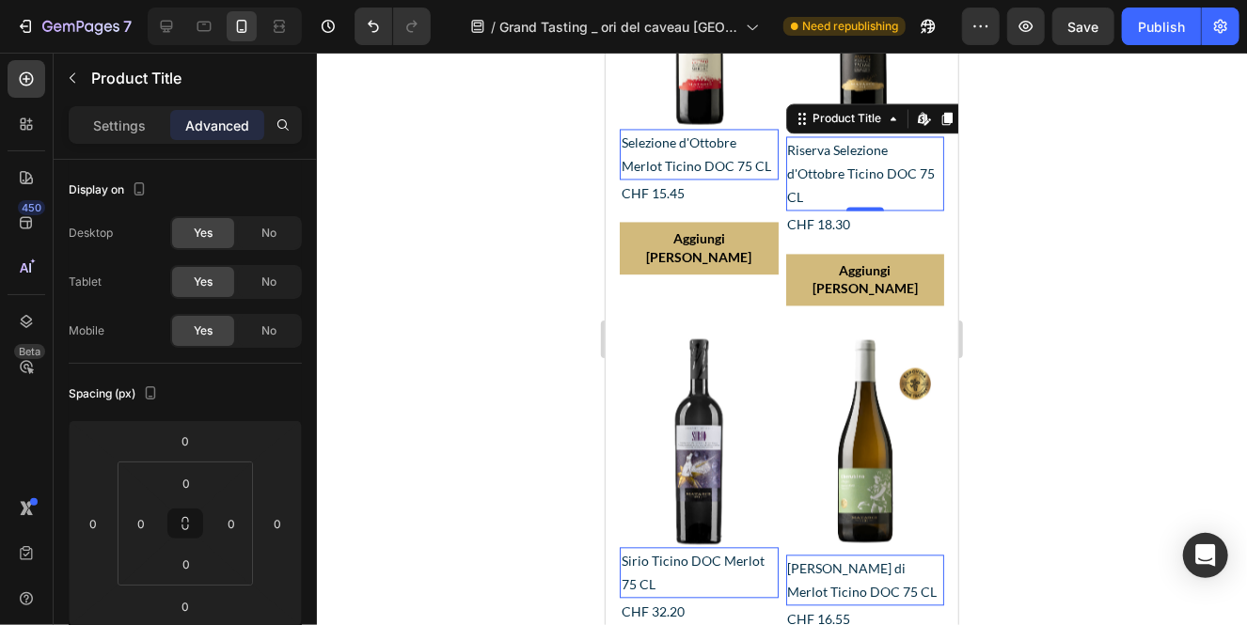
click at [777, 180] on h2 "Riserva Selezione d'Ottobre Ticino DOC 75 CL" at bounding box center [698, 154] width 159 height 51
click at [116, 125] on p "Settings" at bounding box center [119, 126] width 53 height 20
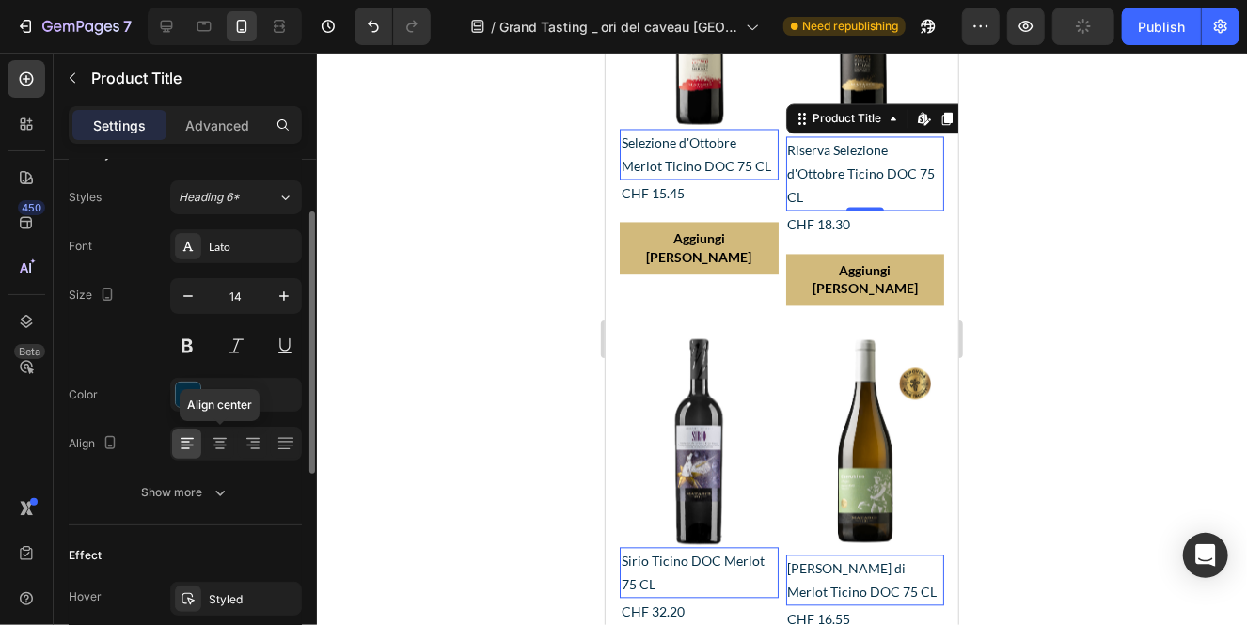
scroll to position [162, 0]
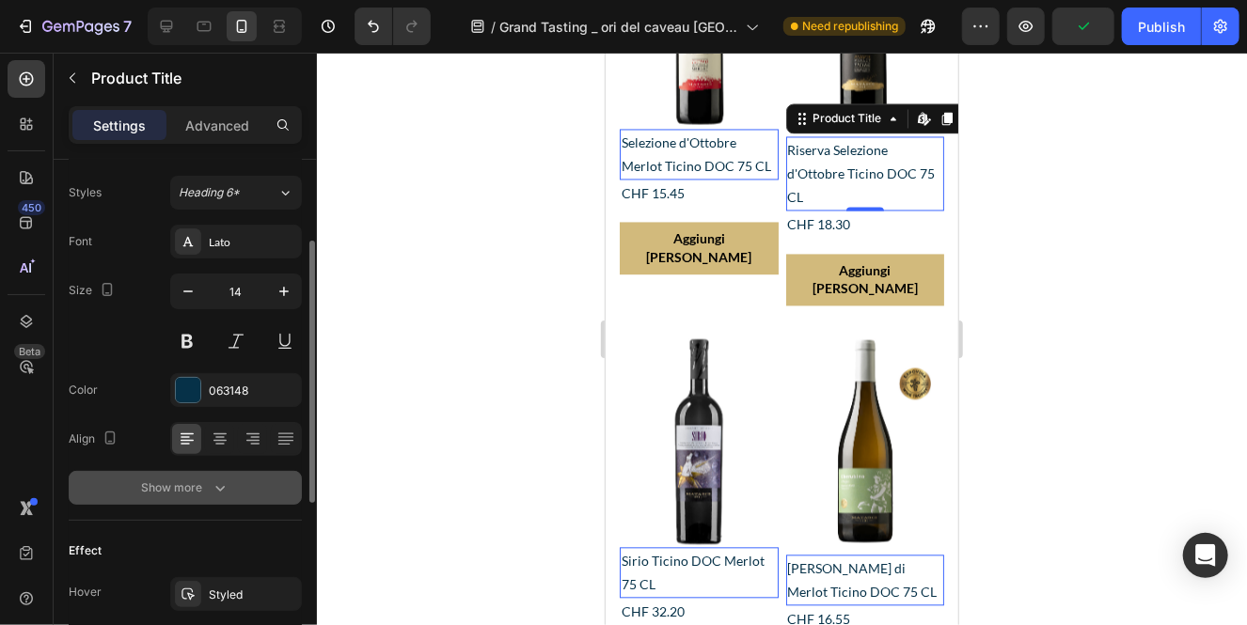
click at [212, 488] on icon "button" at bounding box center [220, 488] width 19 height 19
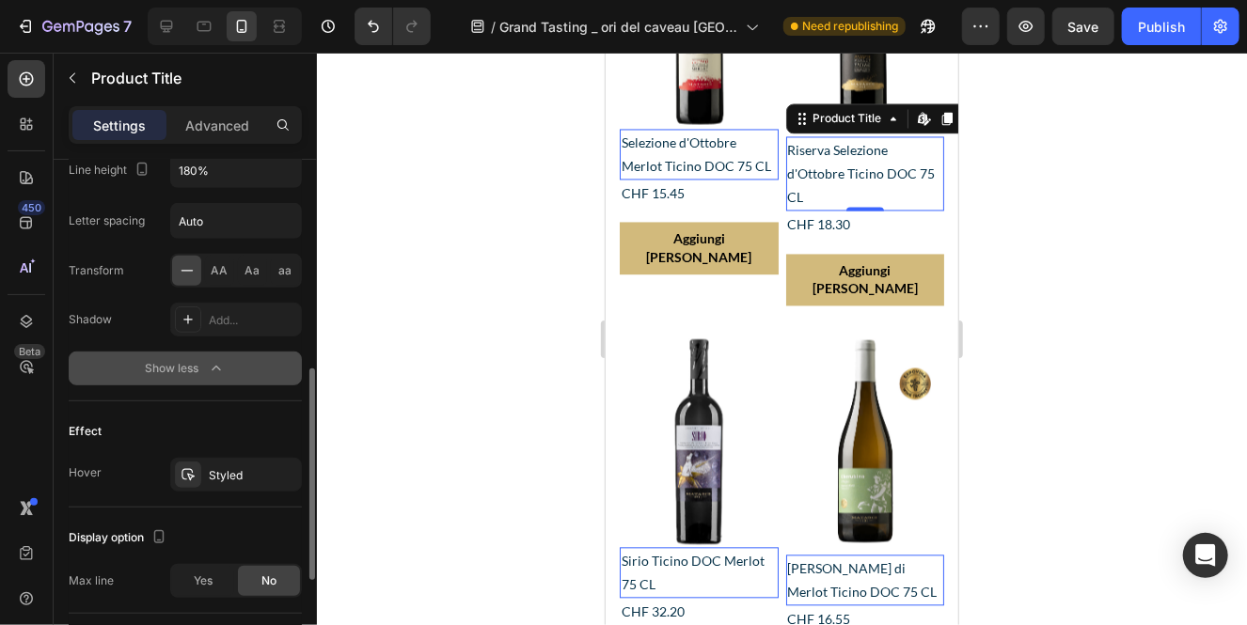
scroll to position [559, 0]
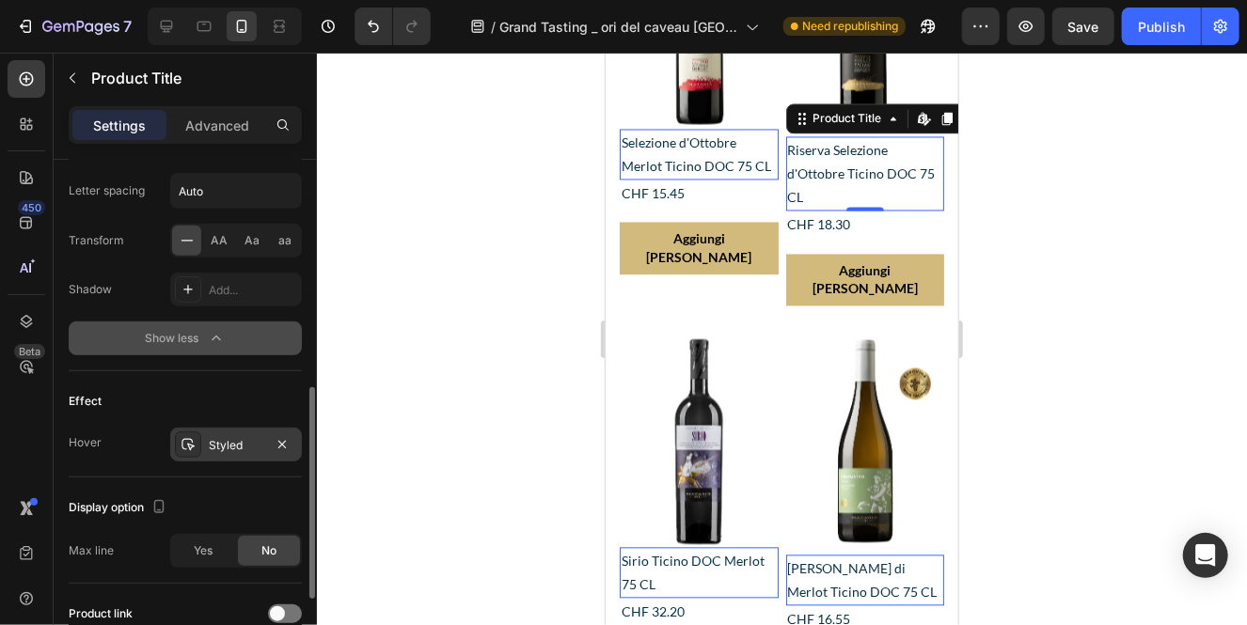
click at [212, 437] on div "Styled" at bounding box center [236, 445] width 55 height 17
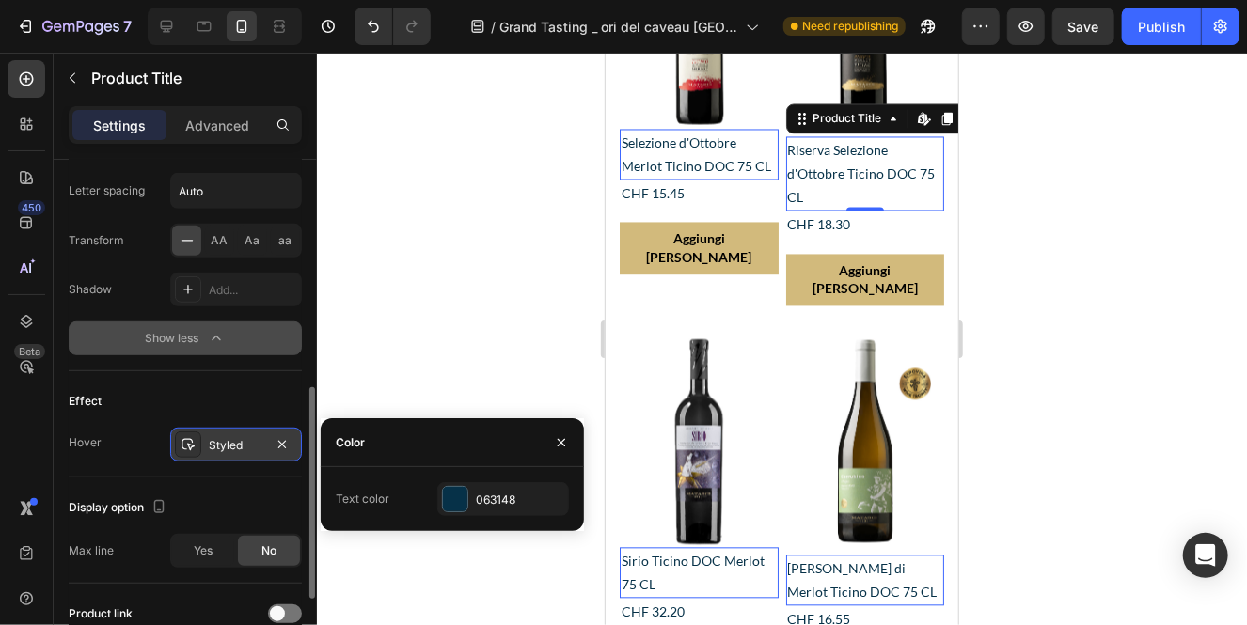
click at [212, 437] on div "Styled" at bounding box center [236, 445] width 55 height 17
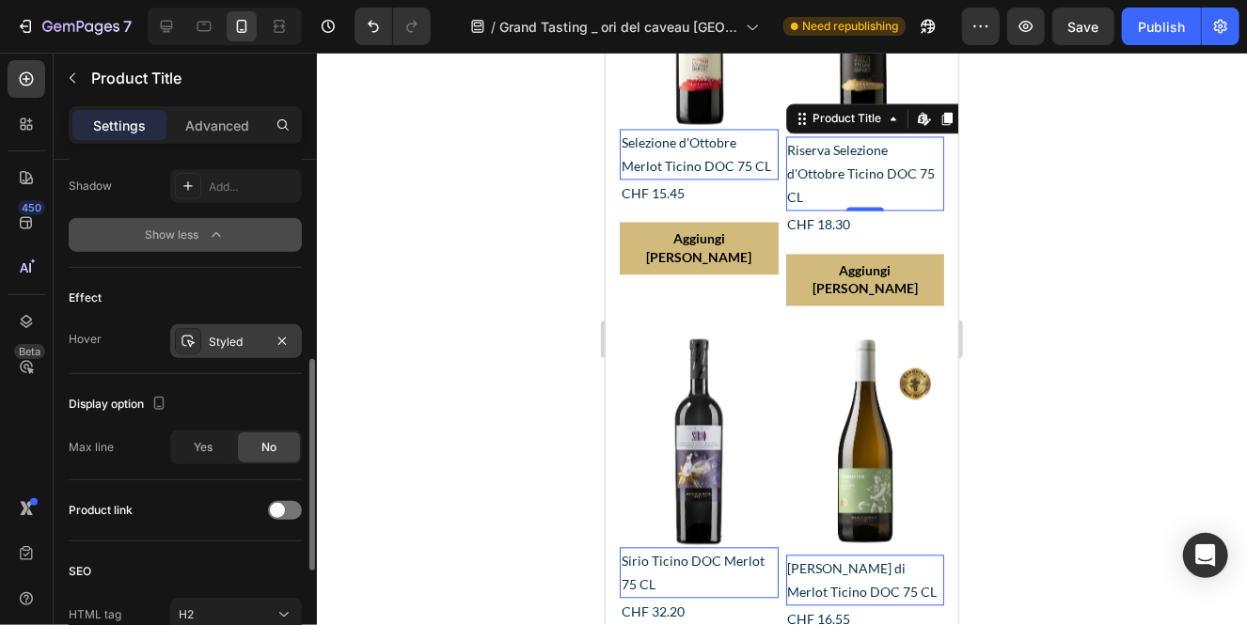
scroll to position [757, 0]
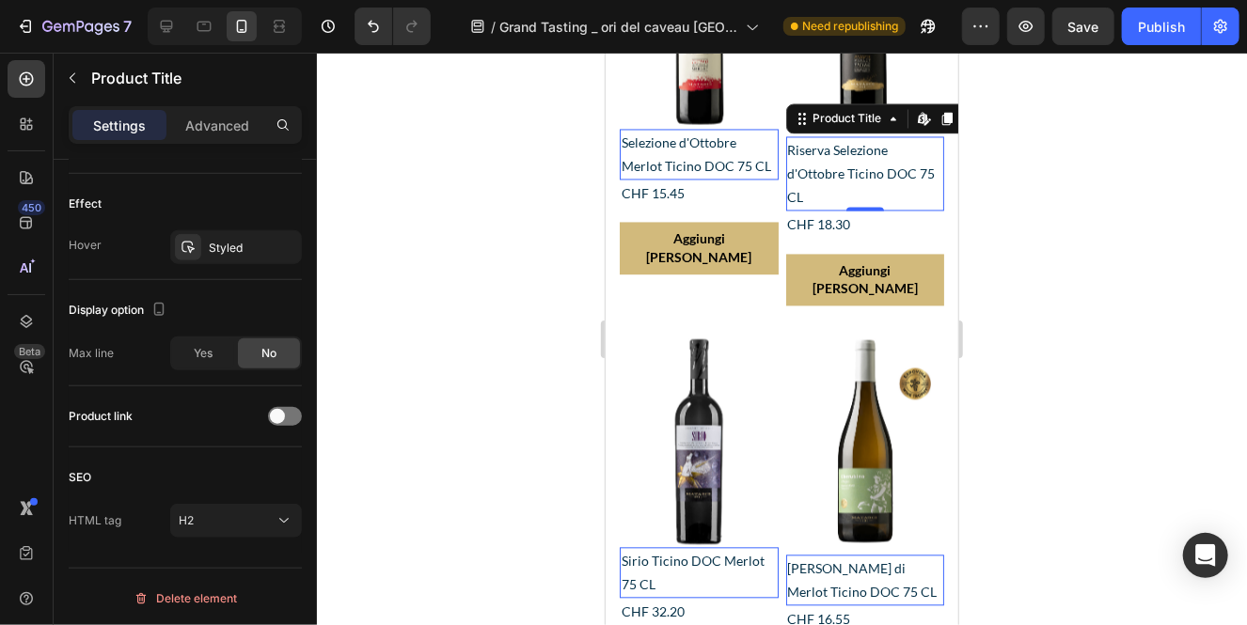
click at [495, 196] on div at bounding box center [782, 339] width 930 height 573
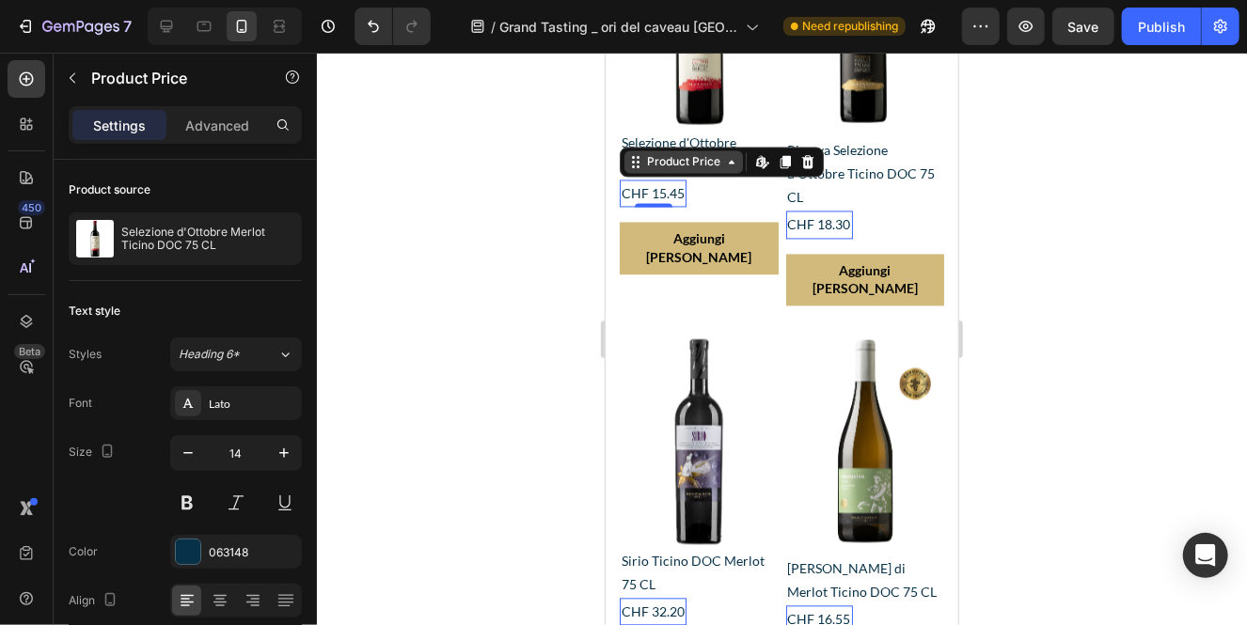
click at [657, 165] on div "Product Price" at bounding box center [682, 161] width 81 height 17
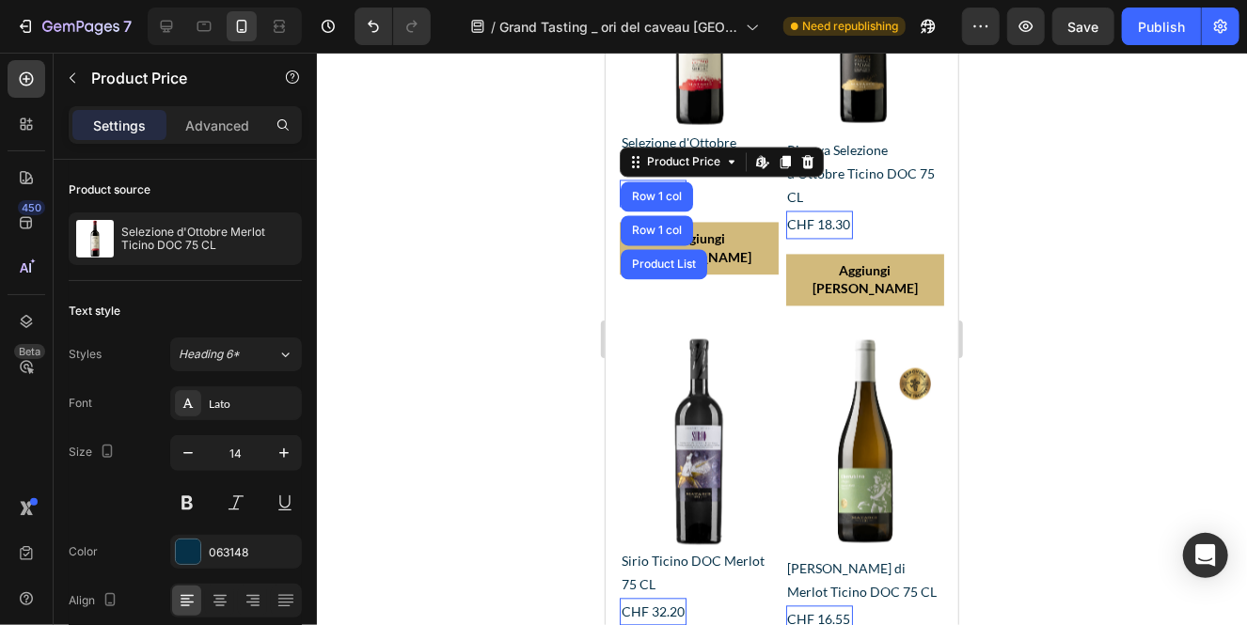
click at [546, 156] on div at bounding box center [782, 339] width 930 height 573
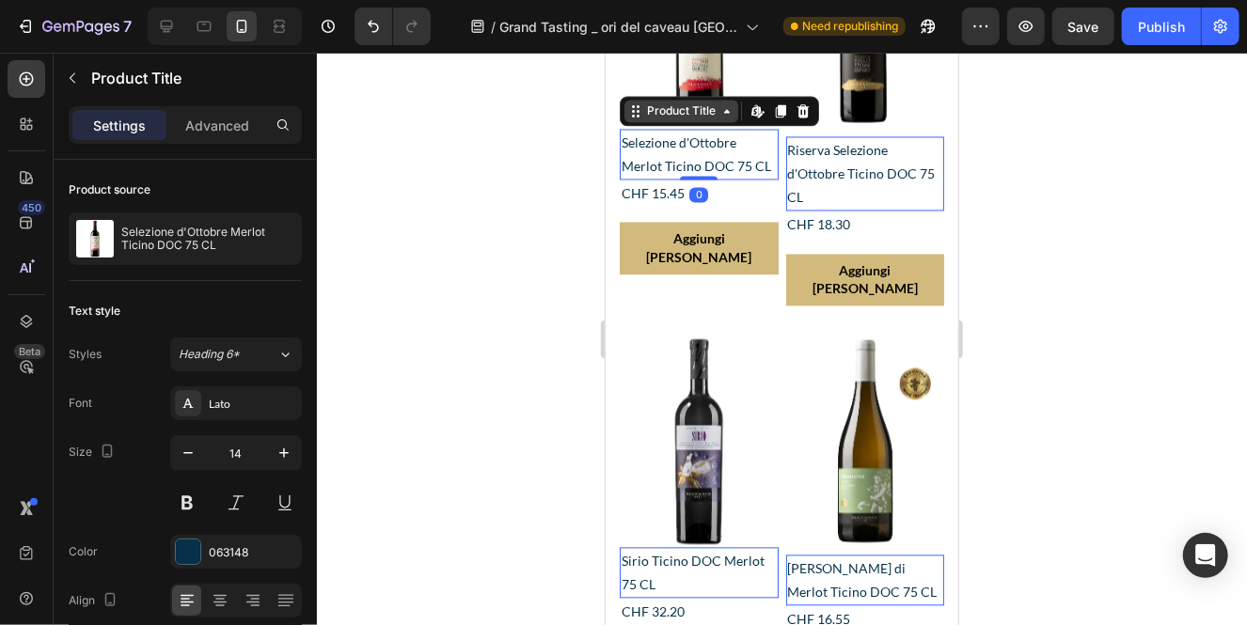
click at [660, 118] on div "Product Title" at bounding box center [680, 110] width 76 height 17
click at [673, 113] on div "Product Title" at bounding box center [680, 110] width 76 height 17
click at [480, 148] on div at bounding box center [782, 339] width 930 height 573
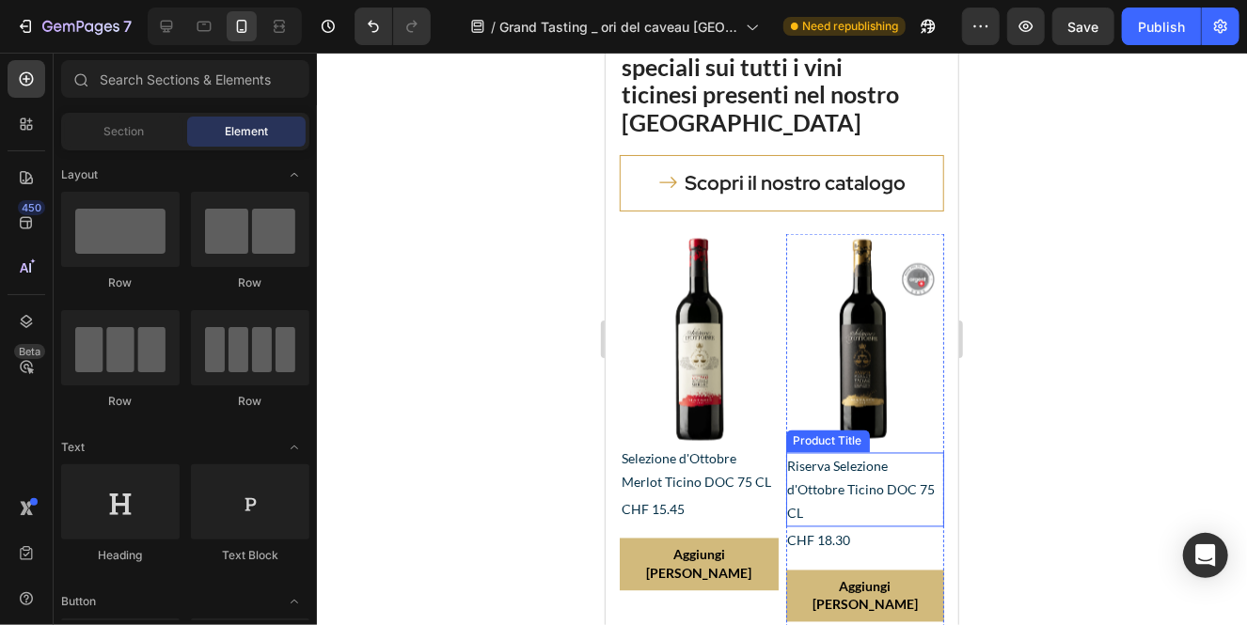
scroll to position [4855, 0]
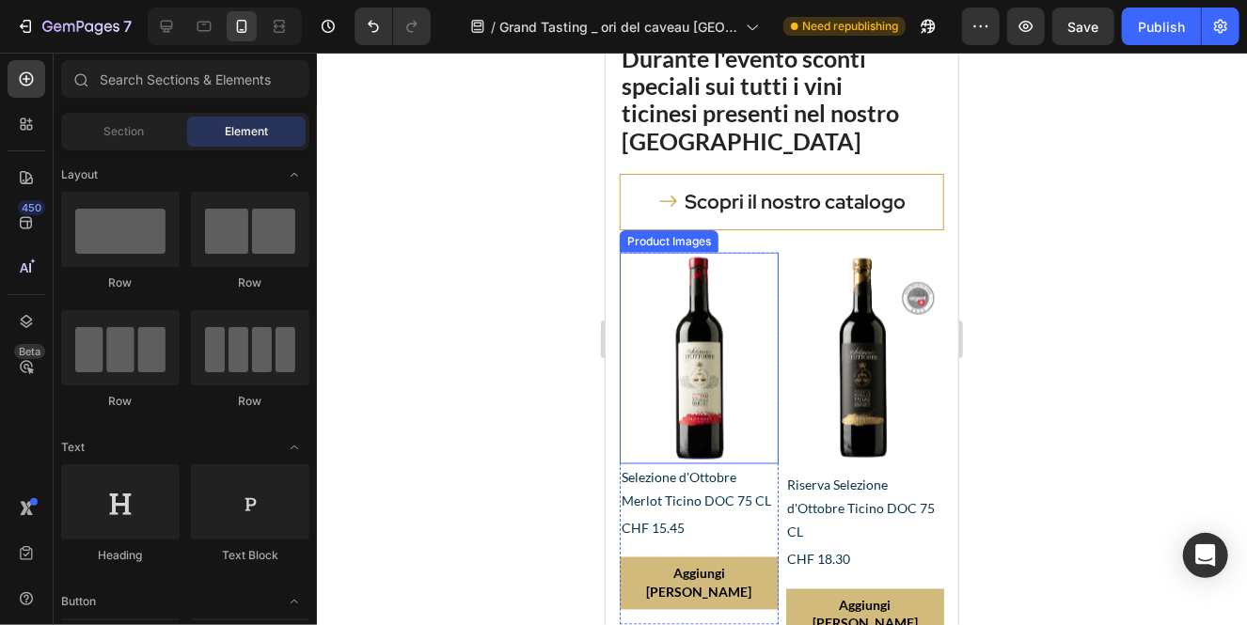
click at [641, 241] on div "Product Images" at bounding box center [667, 240] width 91 height 17
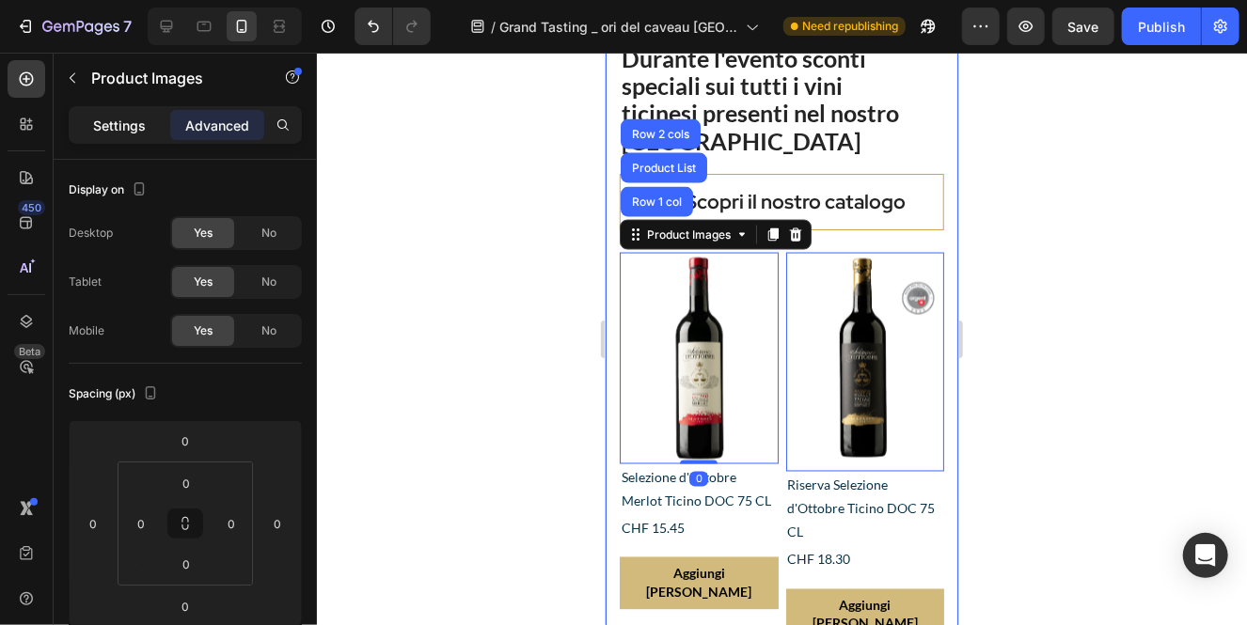
click at [108, 127] on p "Settings" at bounding box center [119, 126] width 53 height 20
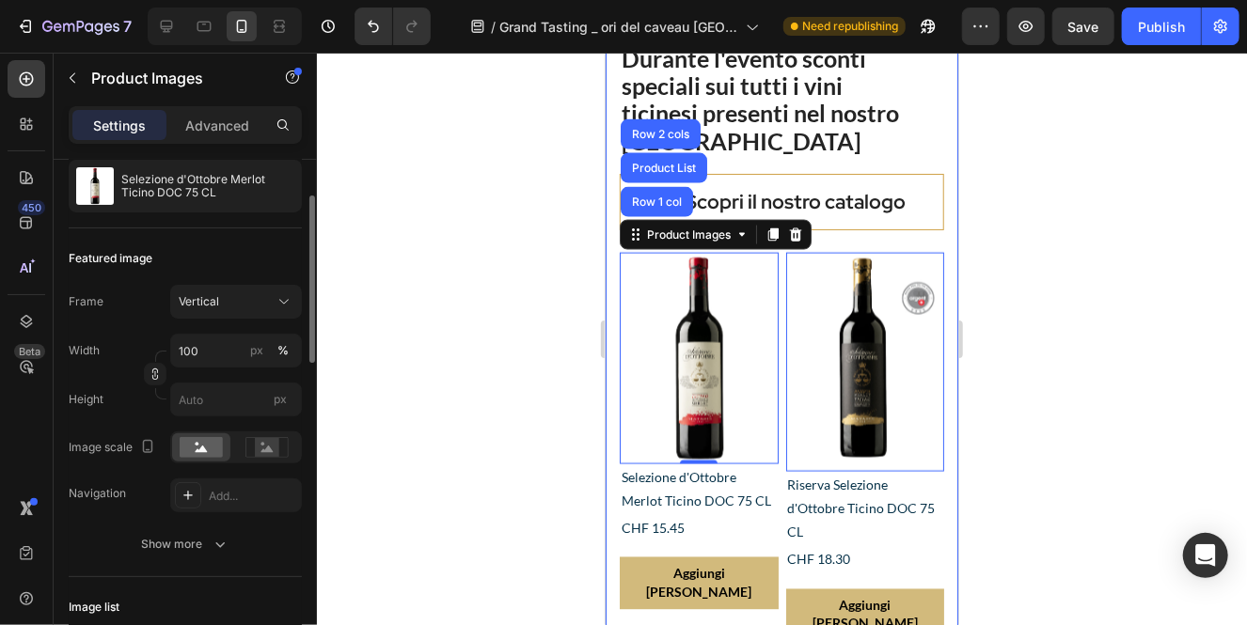
scroll to position [192, 0]
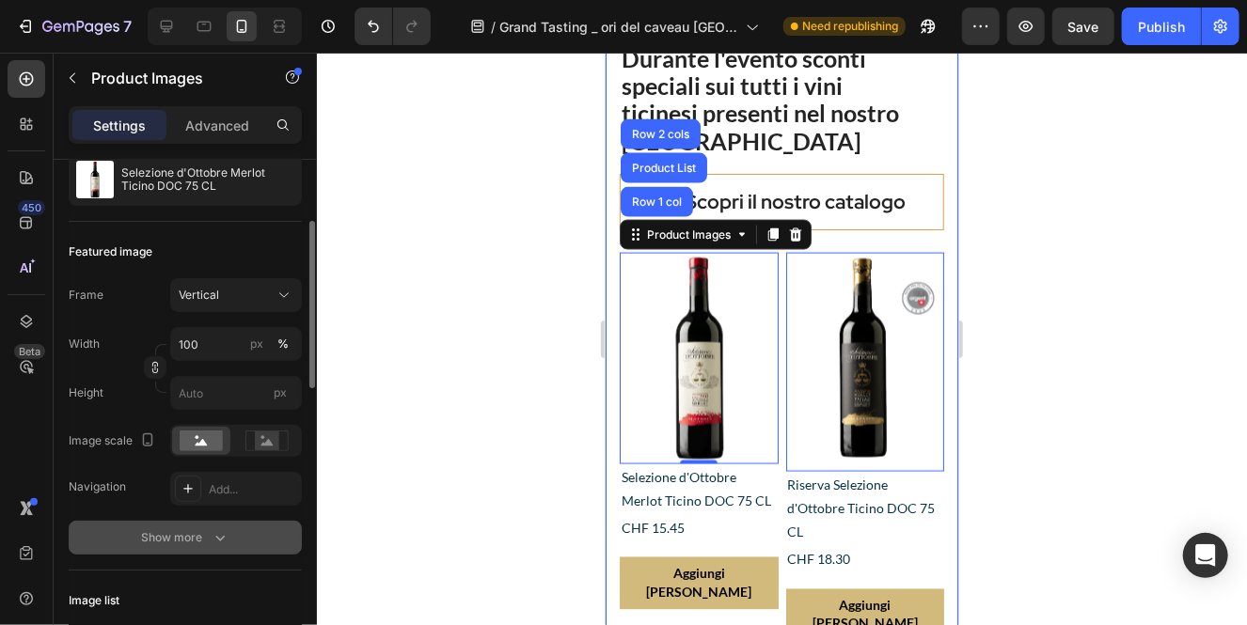
click at [213, 534] on icon "button" at bounding box center [220, 537] width 19 height 19
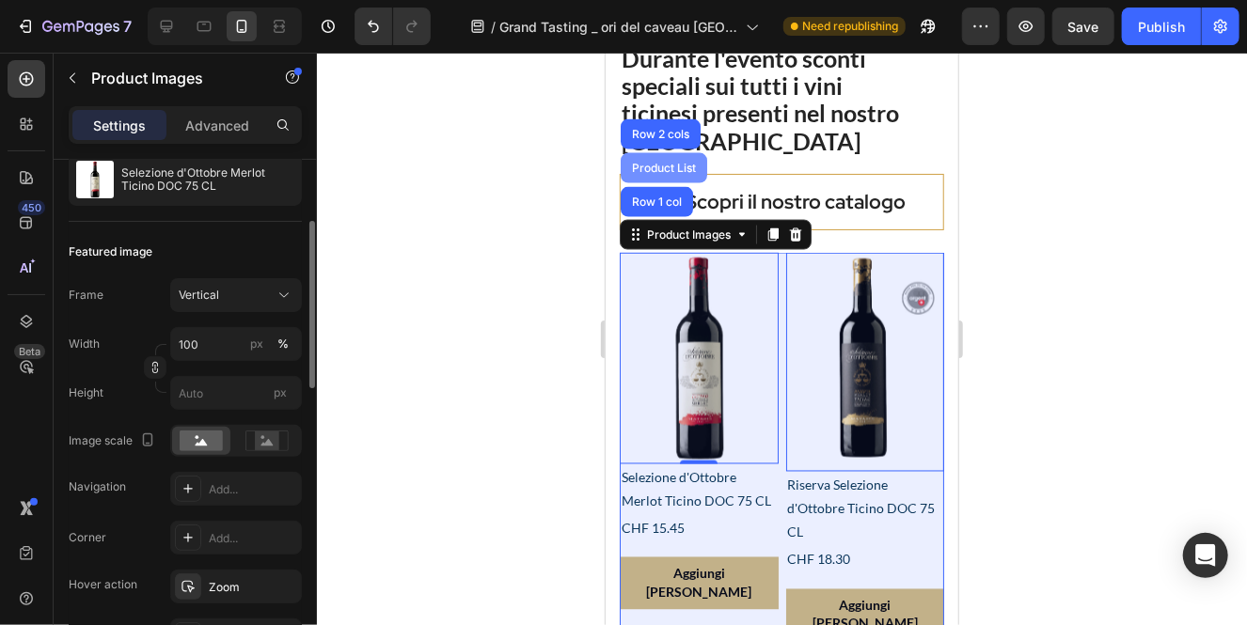
click at [683, 162] on div "Product List" at bounding box center [662, 167] width 71 height 11
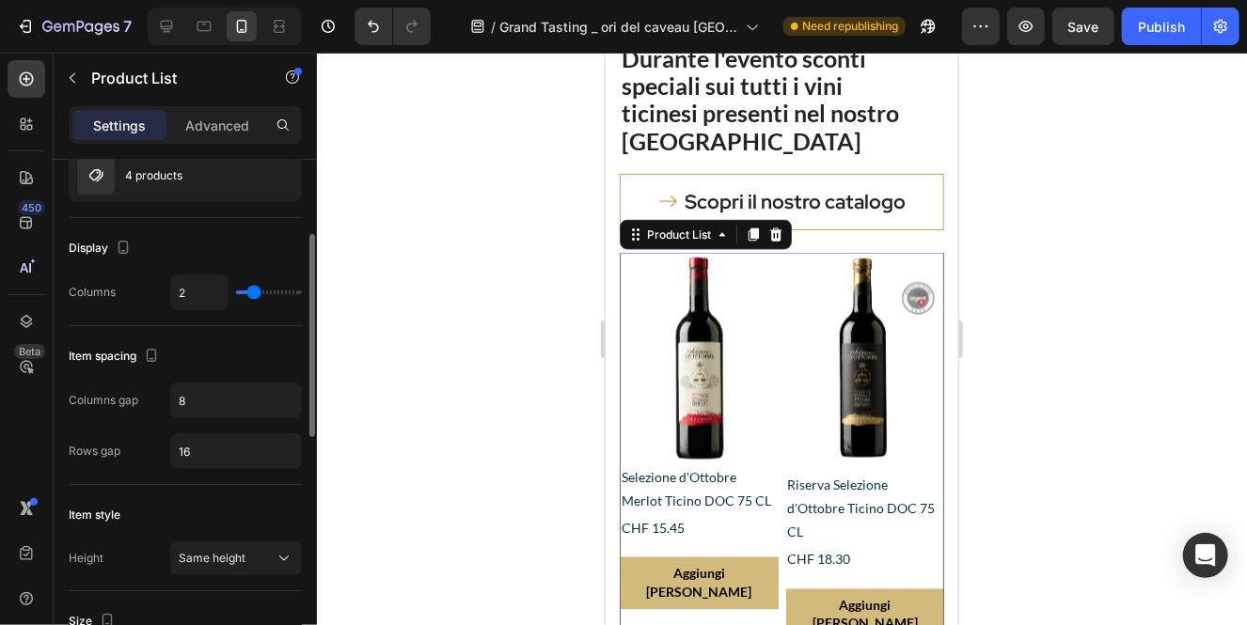
scroll to position [0, 0]
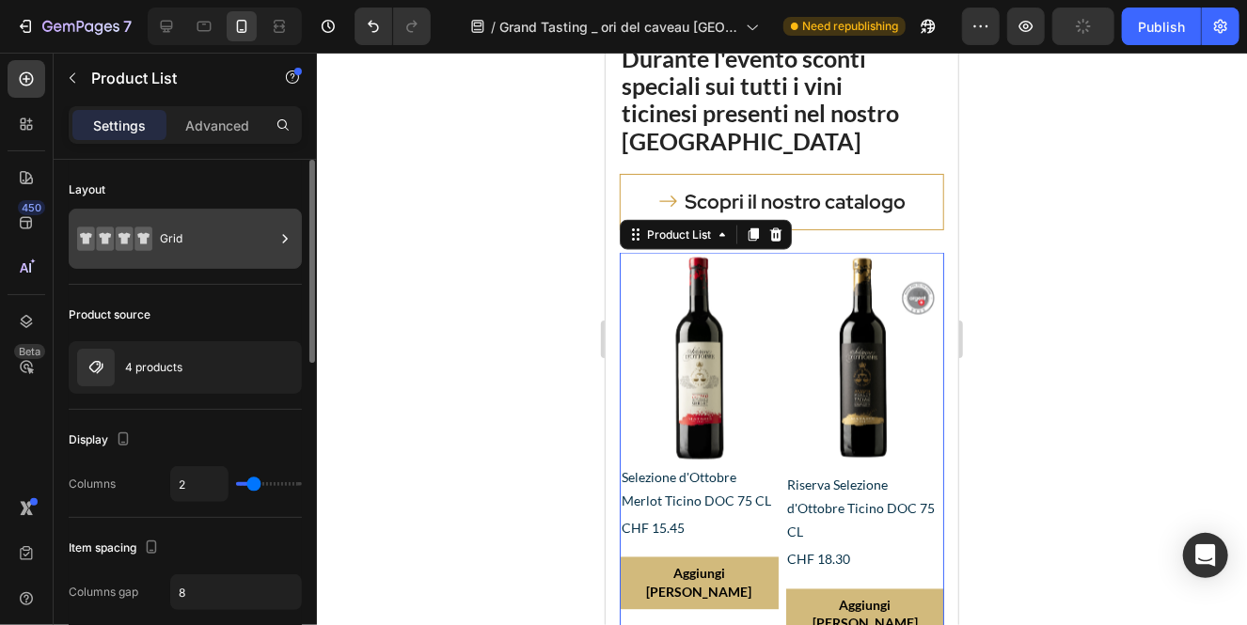
click at [171, 241] on div "Grid" at bounding box center [217, 238] width 115 height 43
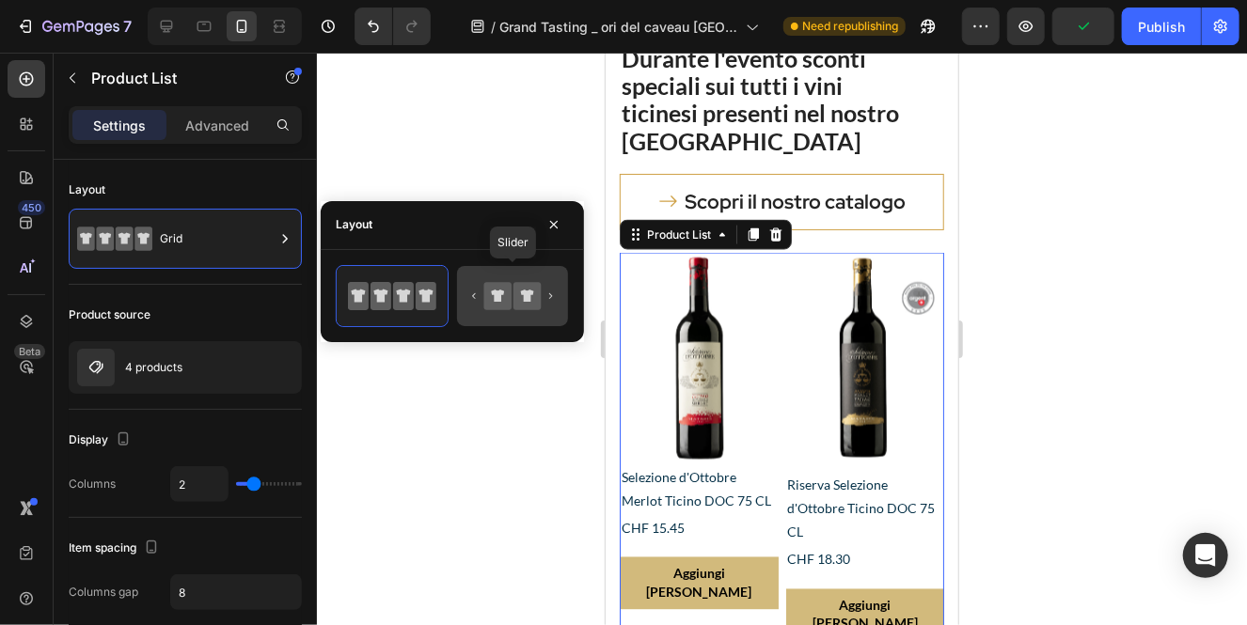
click at [483, 303] on icon at bounding box center [512, 296] width 88 height 38
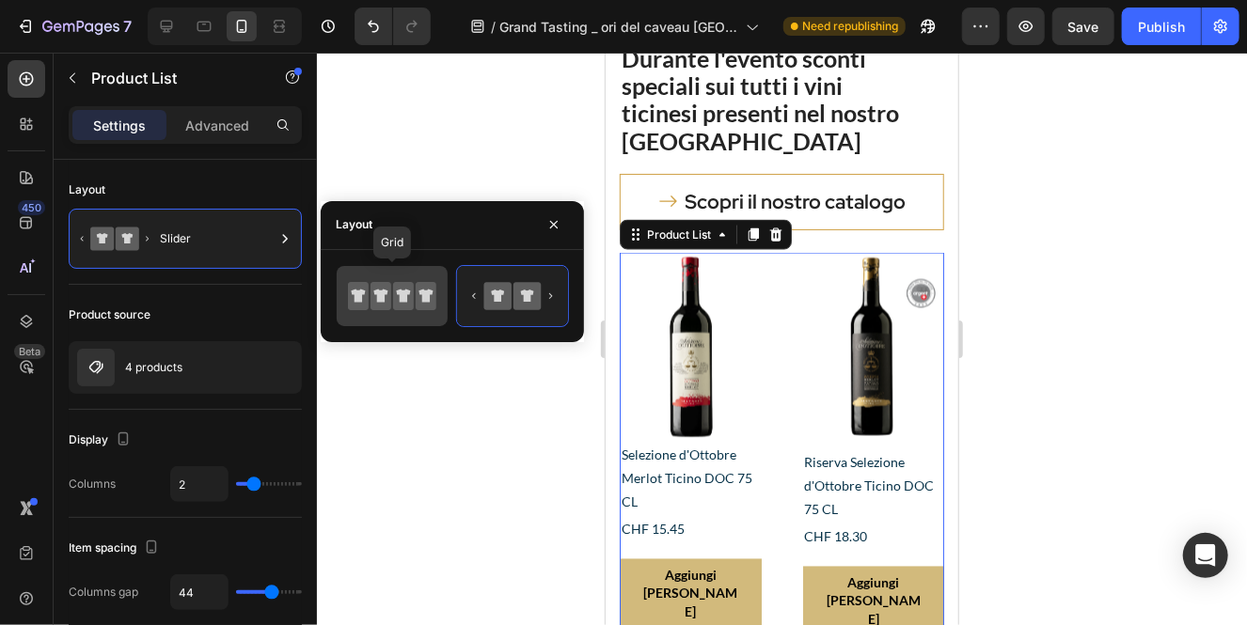
click at [398, 292] on icon at bounding box center [403, 295] width 14 height 13
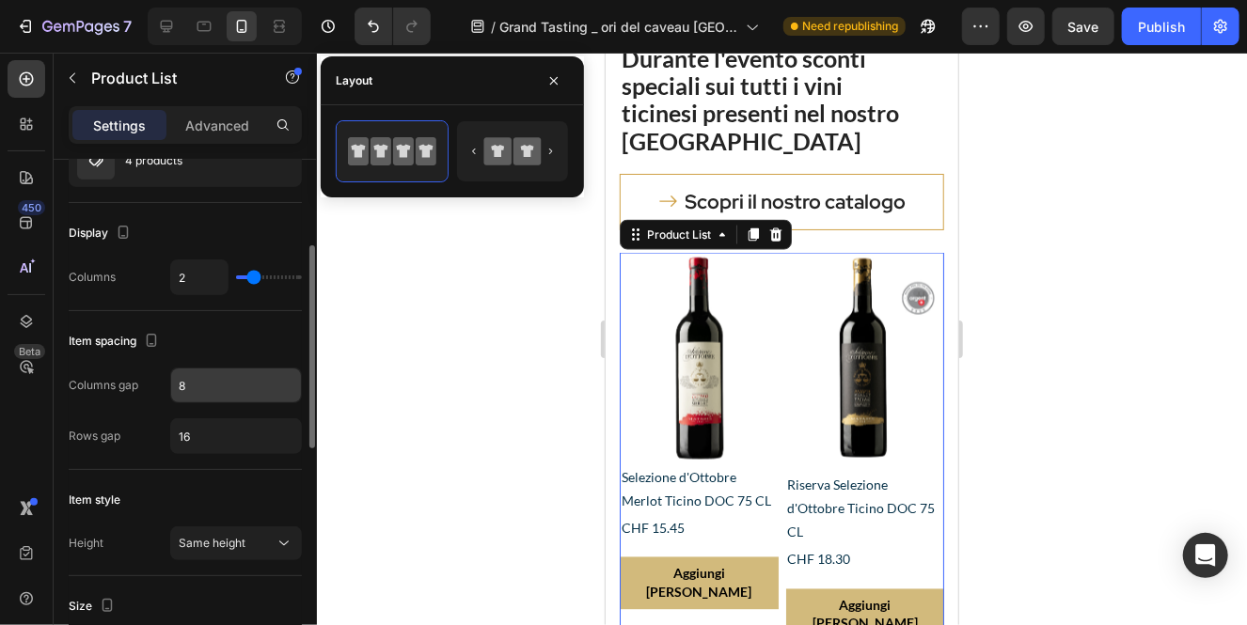
scroll to position [216, 0]
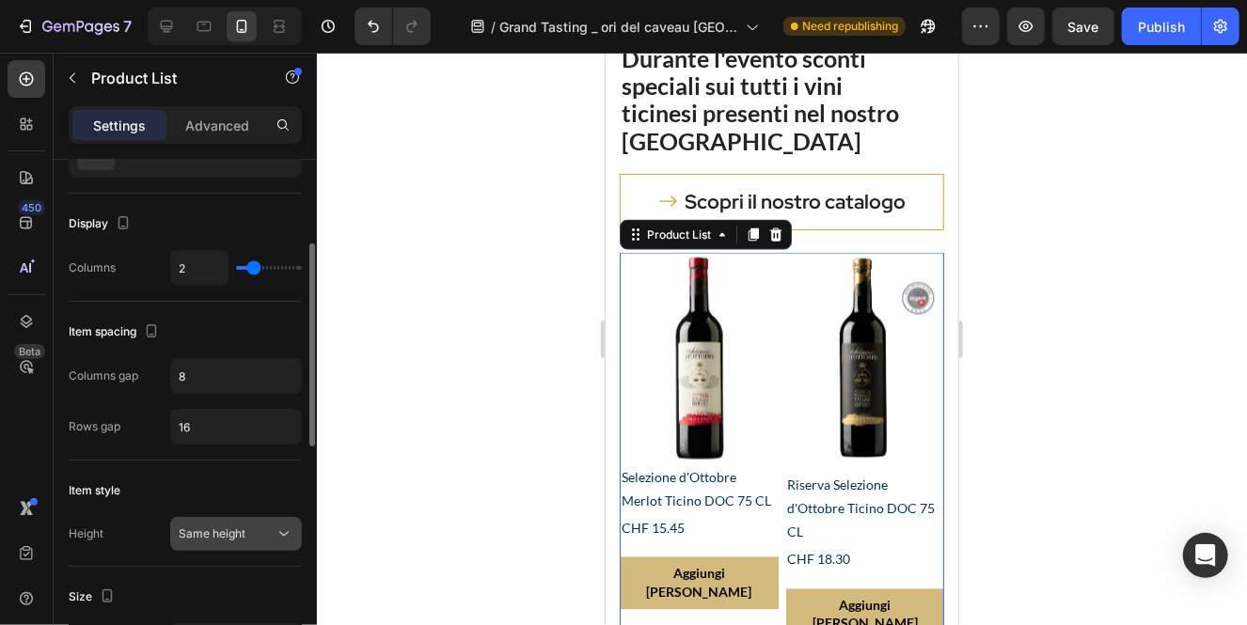
click at [244, 540] on div "Same height" at bounding box center [227, 534] width 96 height 17
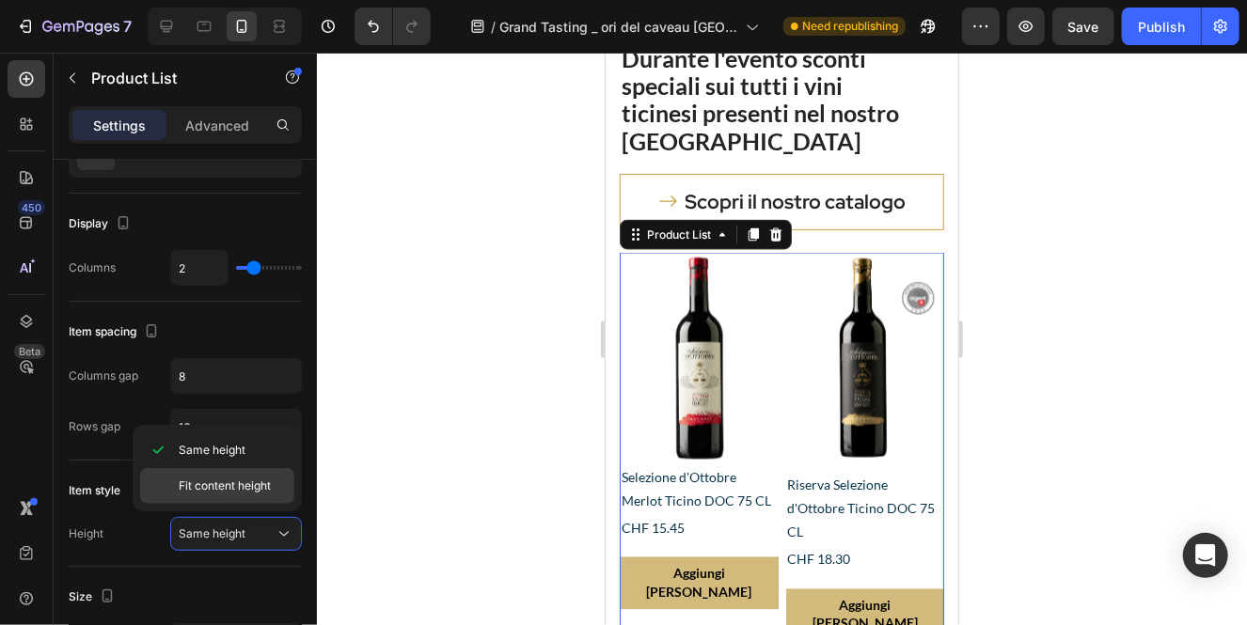
click at [237, 484] on span "Fit content height" at bounding box center [225, 486] width 92 height 17
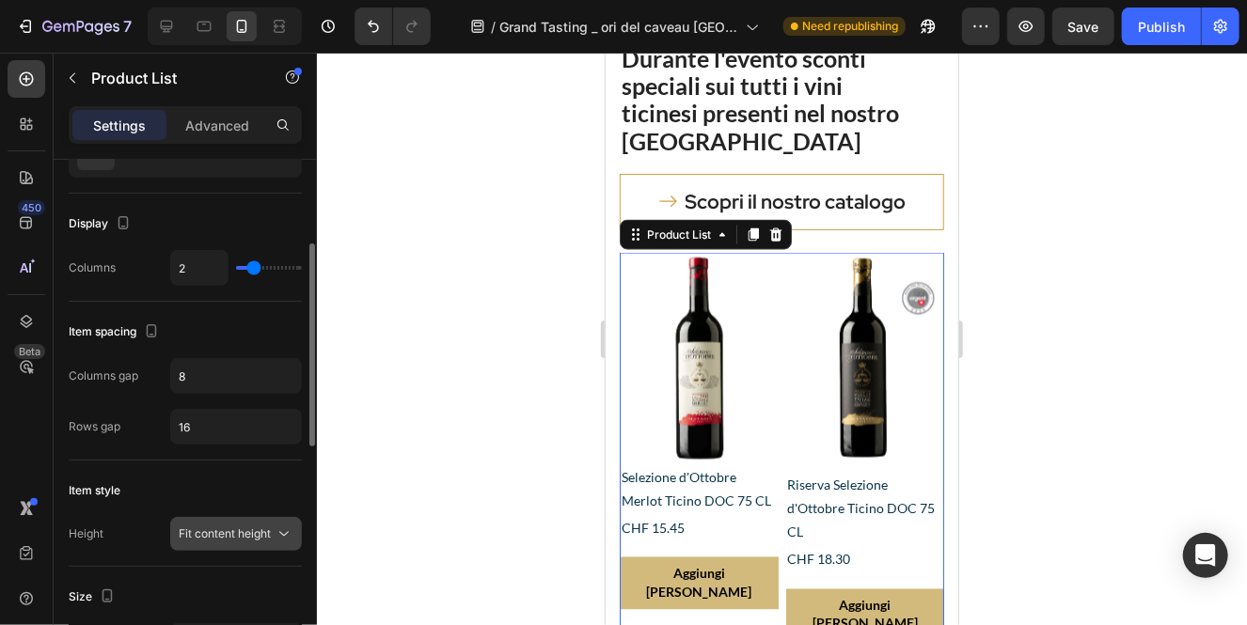
click at [242, 538] on span "Fit content height" at bounding box center [225, 533] width 92 height 14
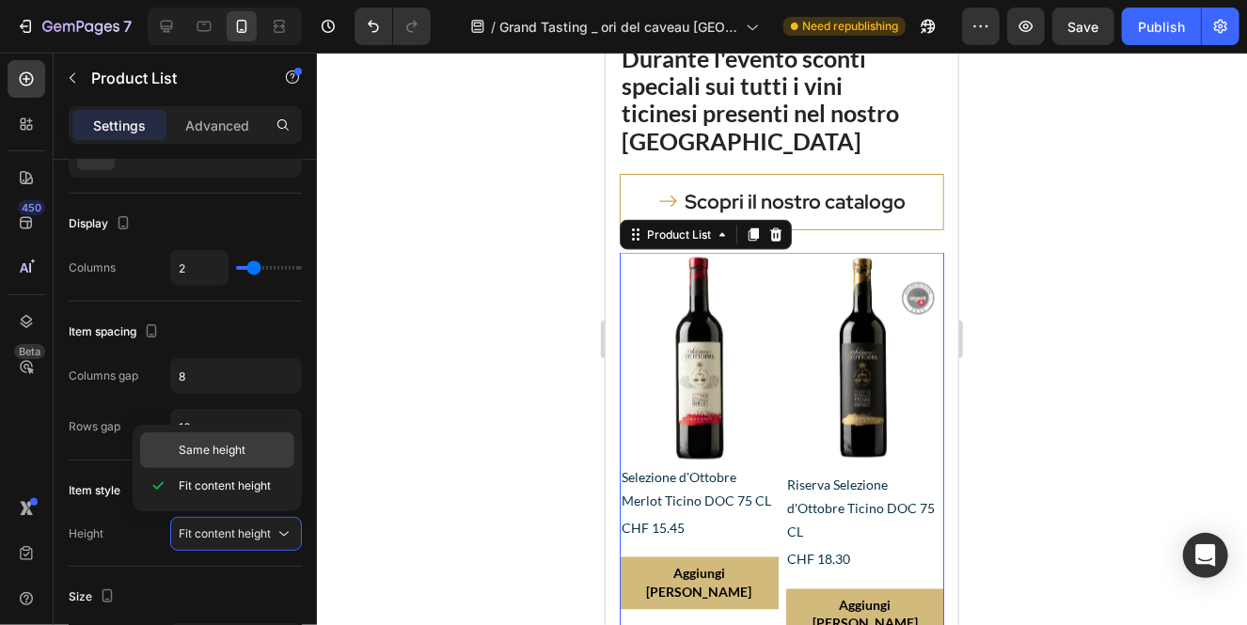
click at [219, 445] on span "Same height" at bounding box center [212, 450] width 67 height 17
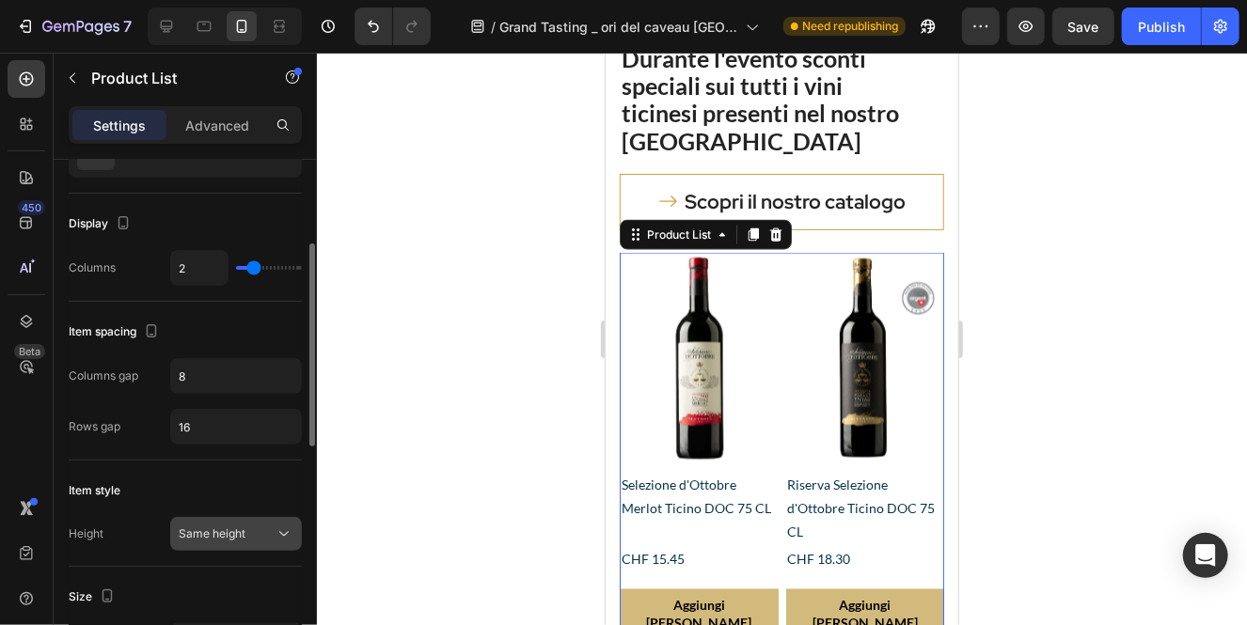
click at [243, 531] on span "Same height" at bounding box center [212, 533] width 67 height 14
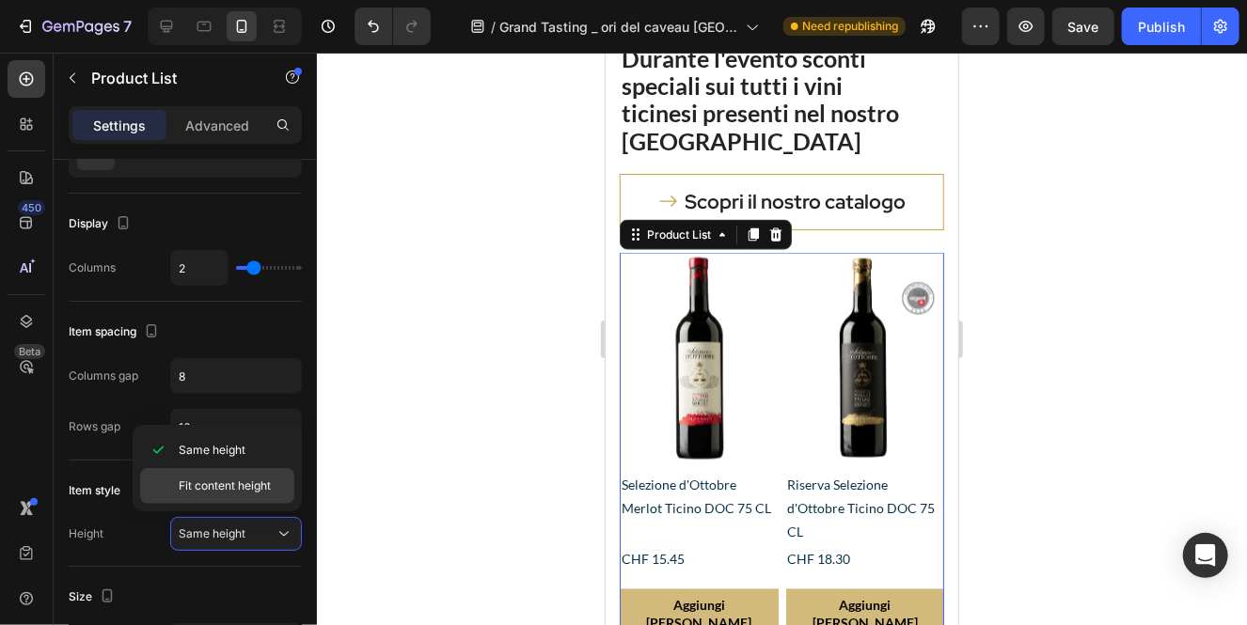
click at [243, 489] on span "Fit content height" at bounding box center [225, 486] width 92 height 17
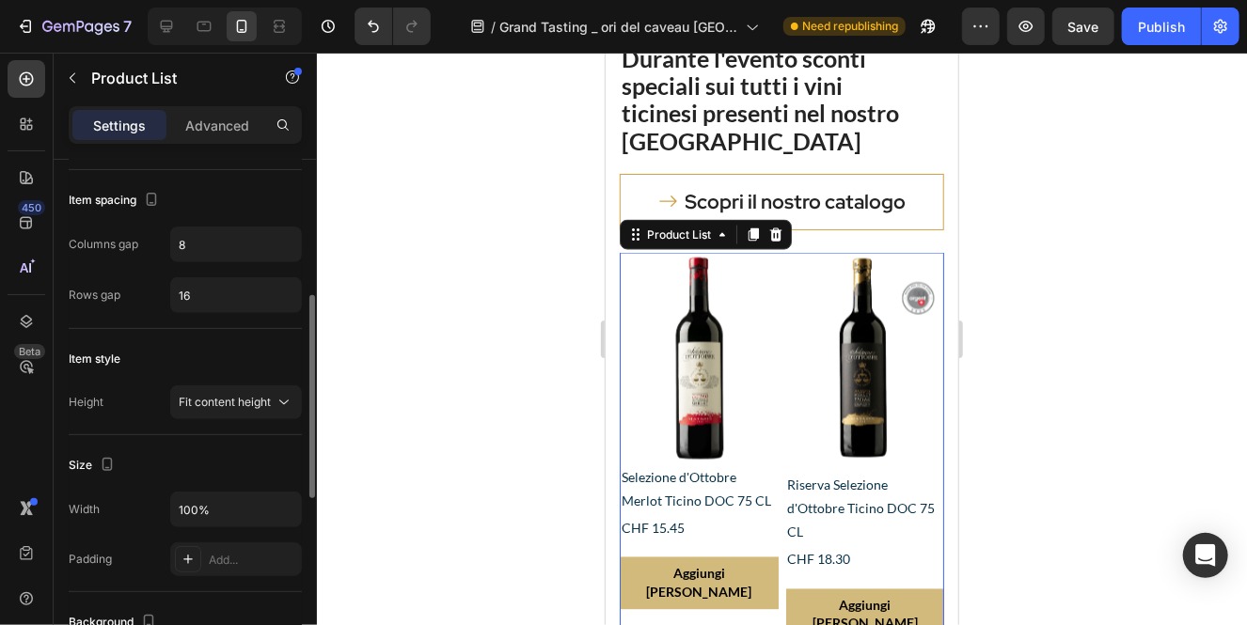
scroll to position [346, 0]
click at [199, 408] on span "Fit content height" at bounding box center [225, 404] width 92 height 14
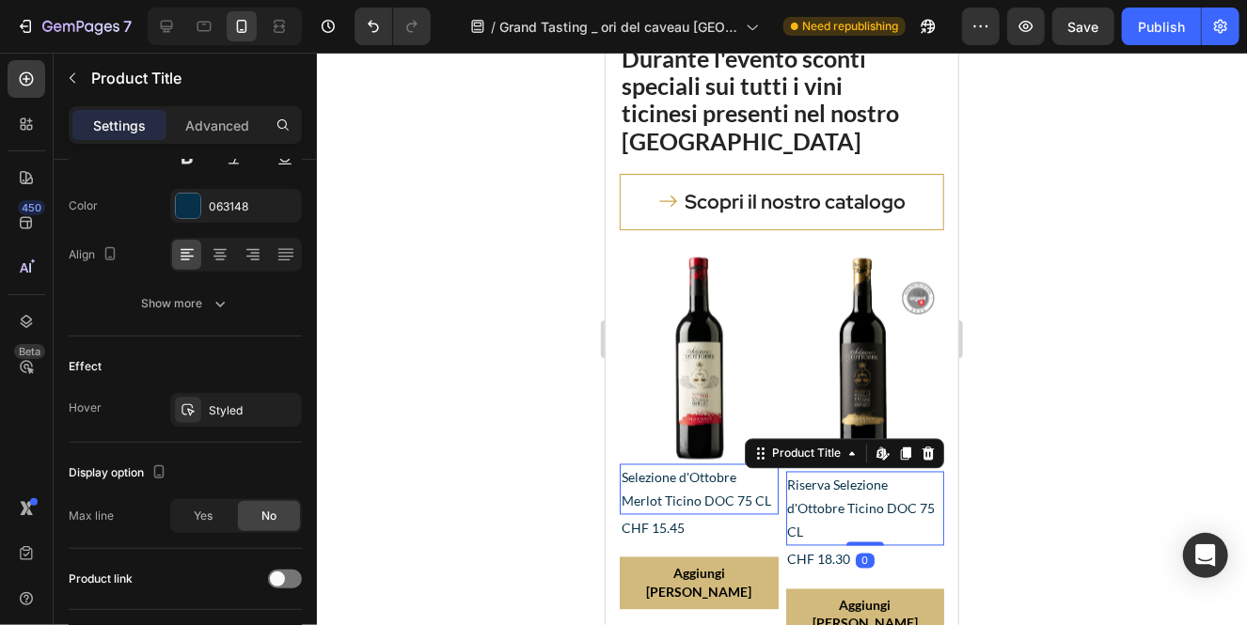
scroll to position [0, 0]
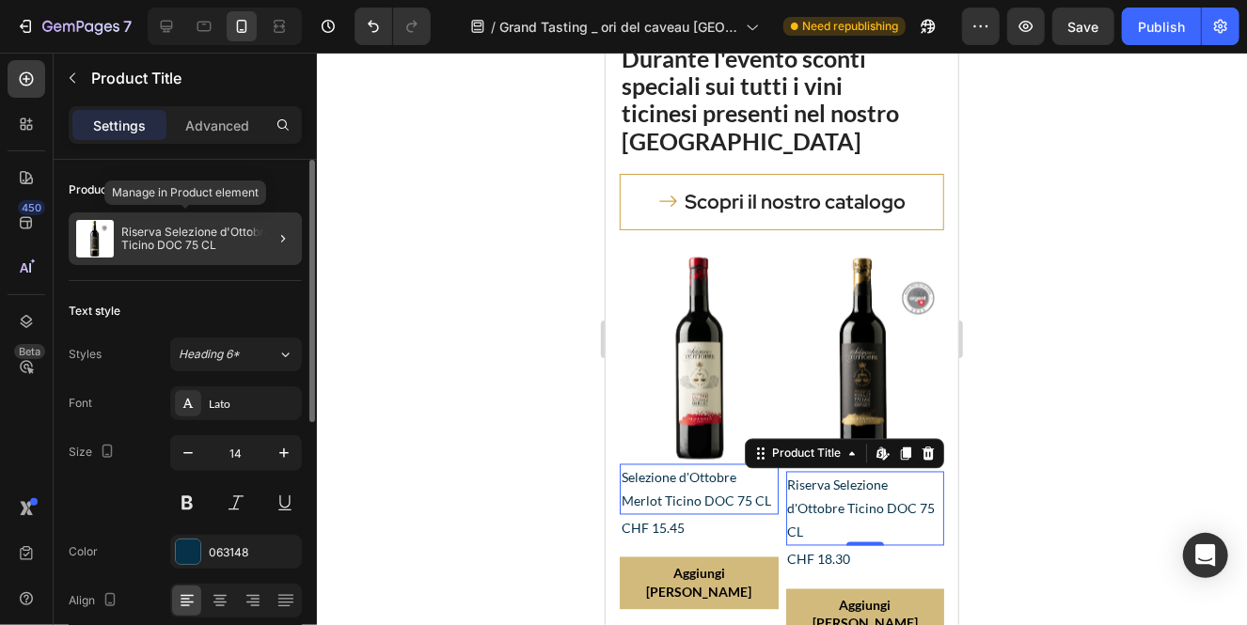
click at [189, 259] on div "Riserva Selezione d'Ottobre Ticino DOC 75 CL" at bounding box center [185, 238] width 233 height 53
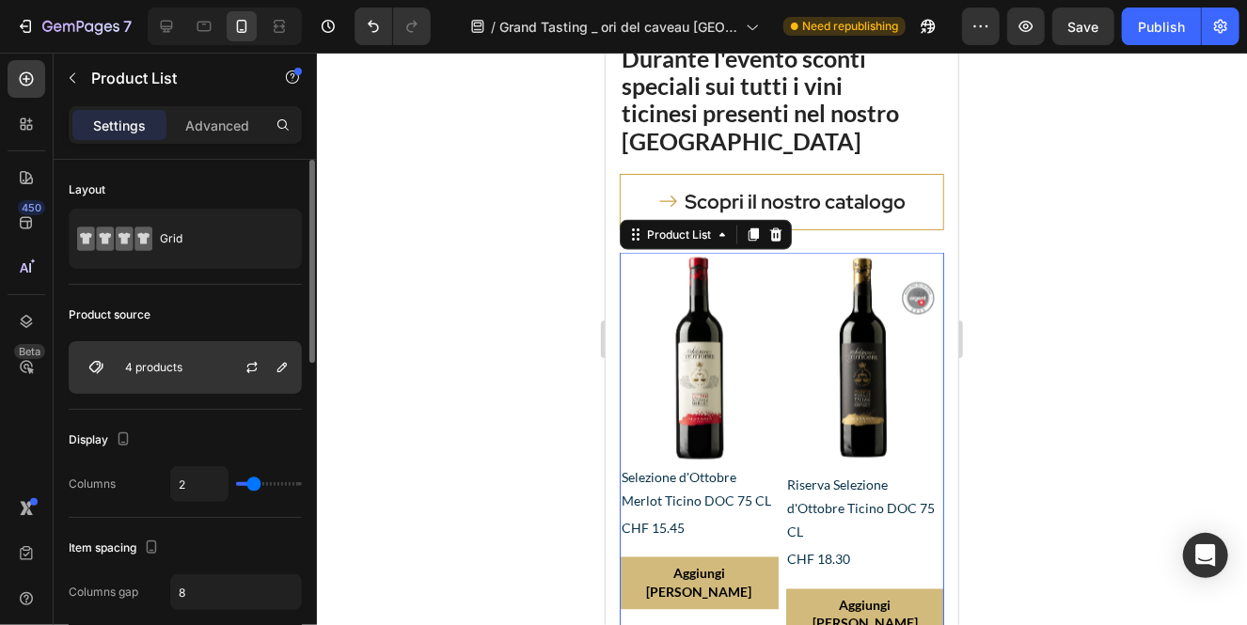
click at [203, 372] on div "4 products" at bounding box center [185, 367] width 233 height 53
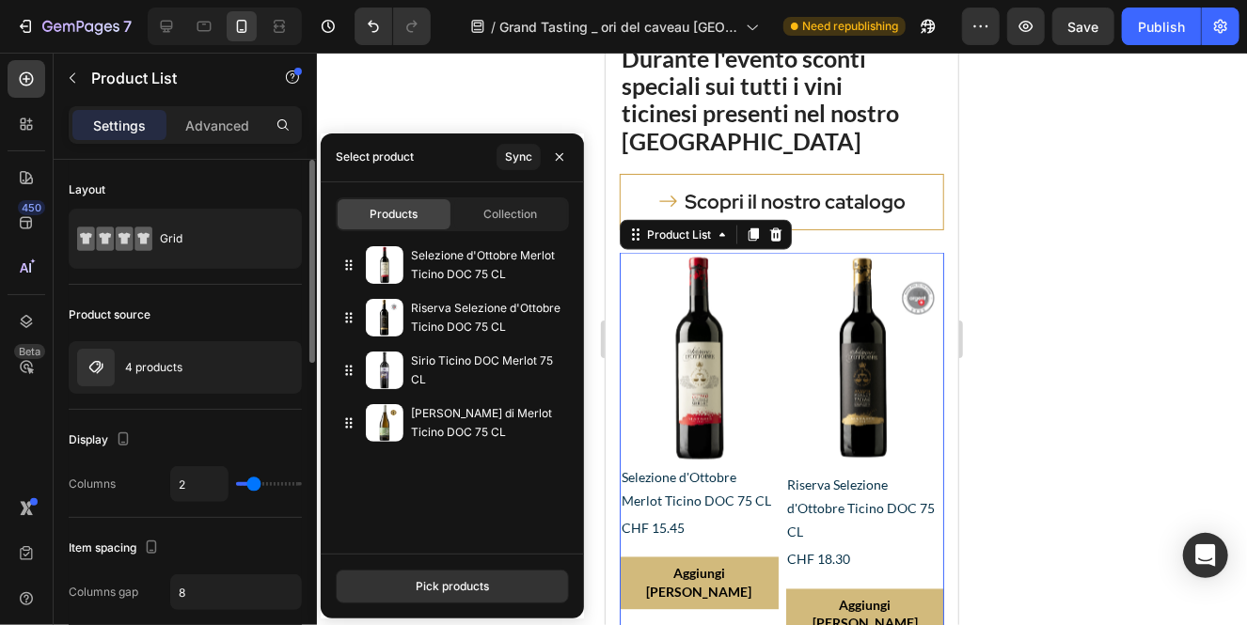
type input "5"
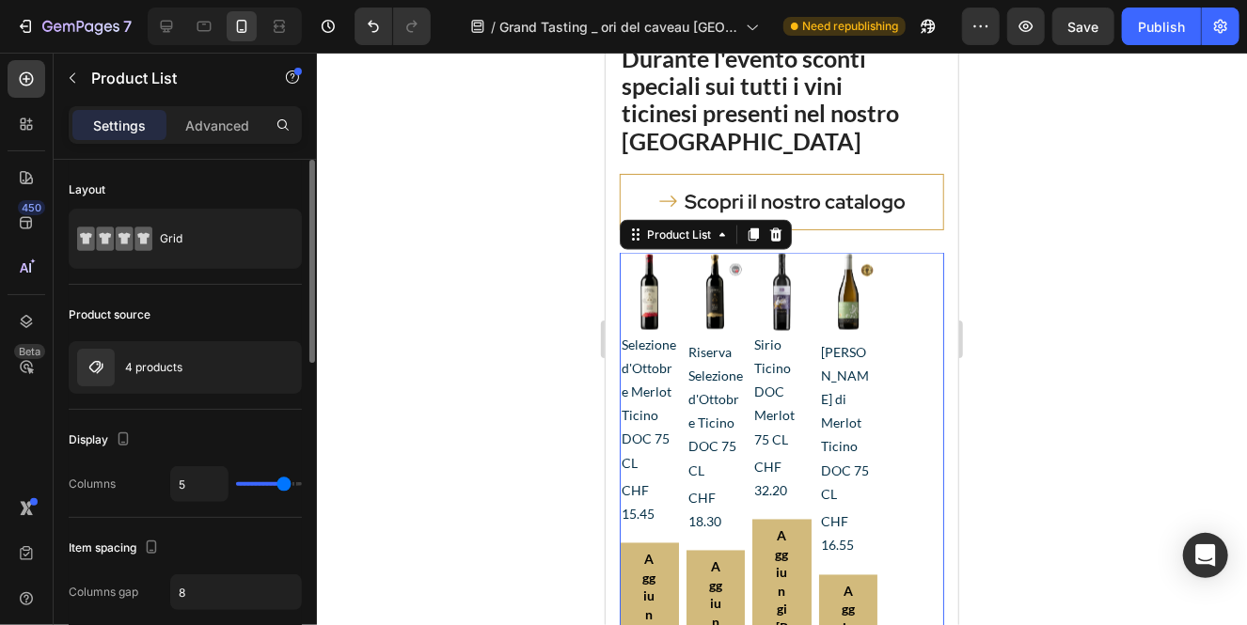
type input "4"
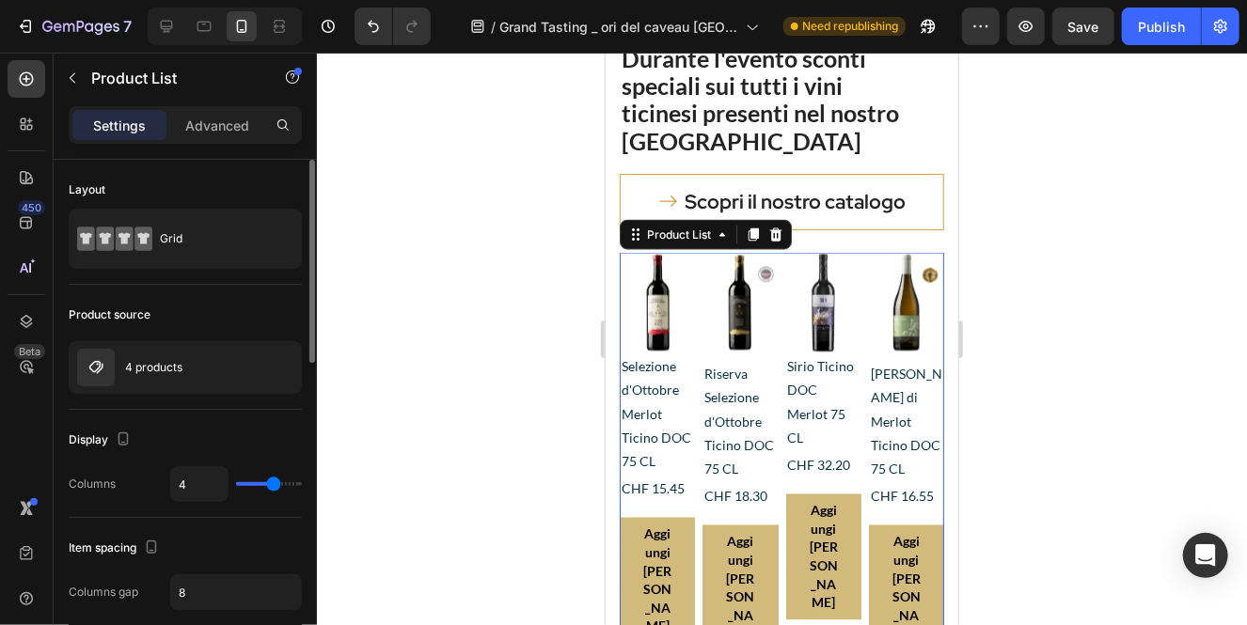
type input "3"
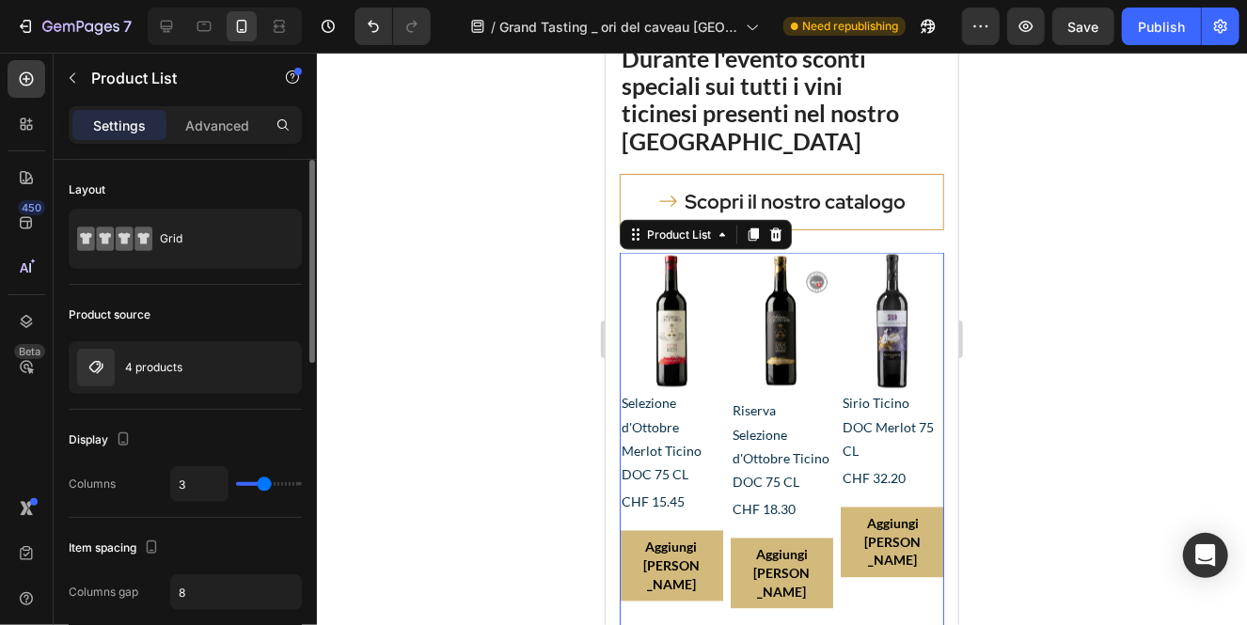
type input "2"
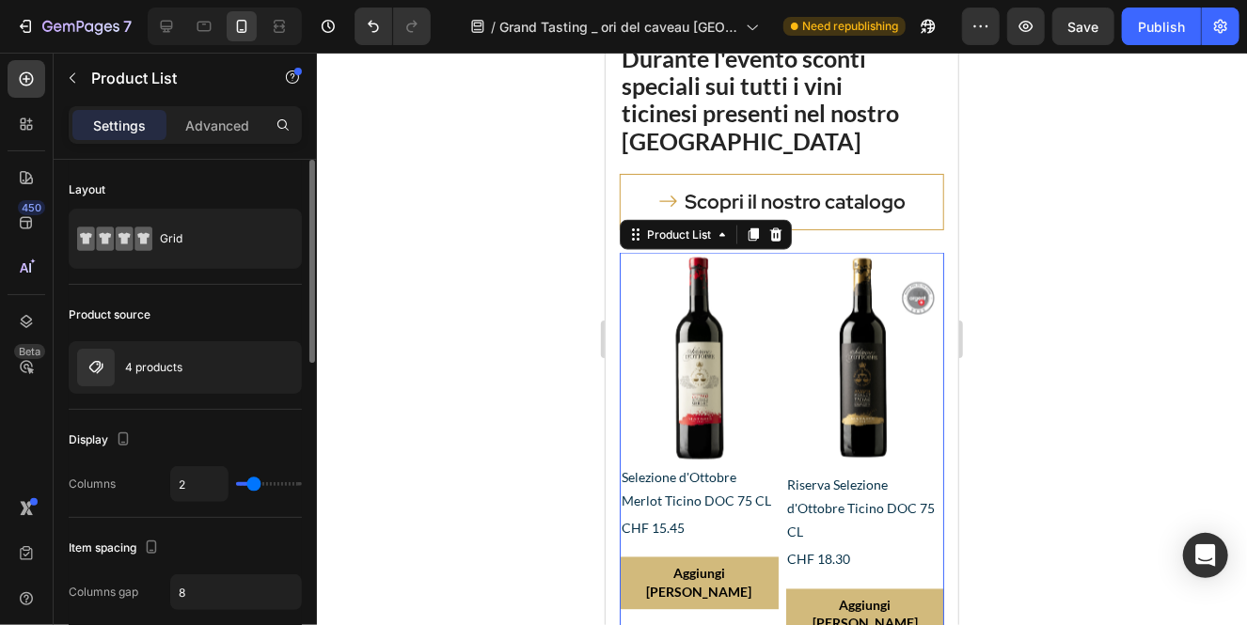
type input "1"
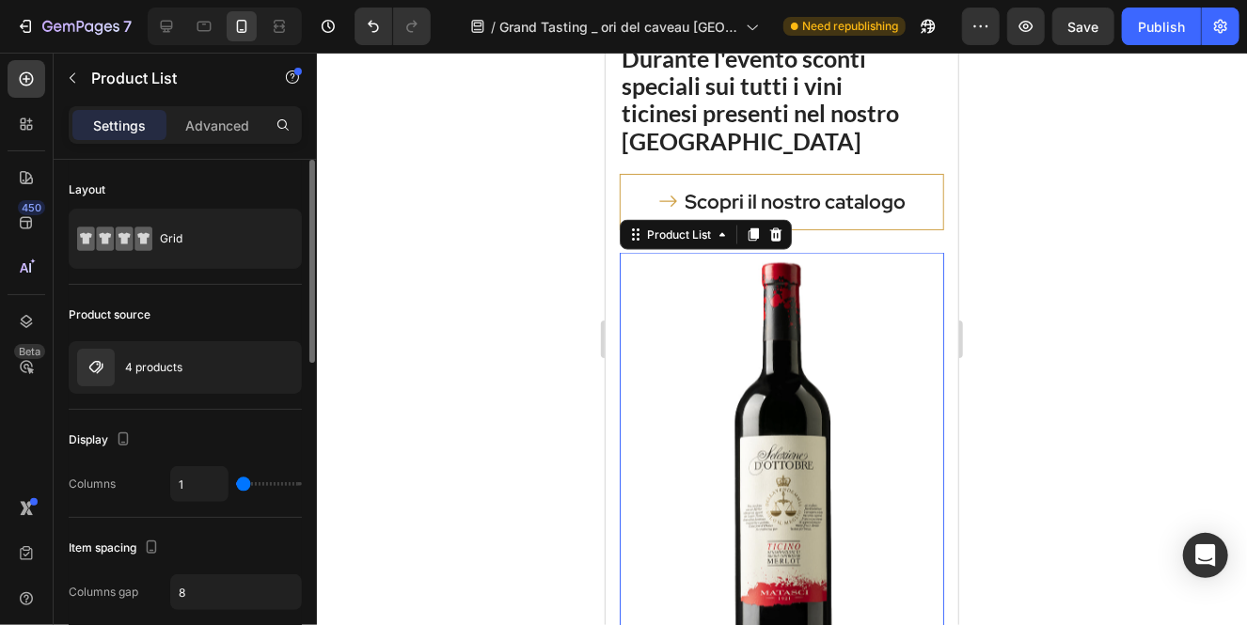
type input "2"
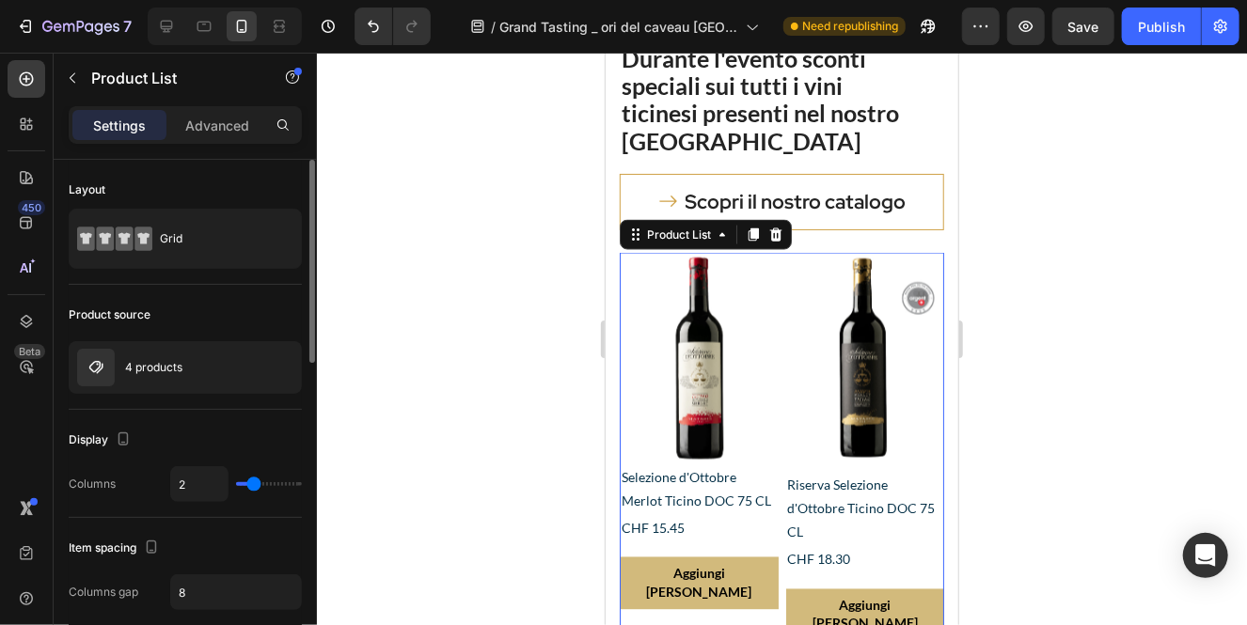
click at [254, 486] on input "range" at bounding box center [269, 484] width 66 height 4
click at [209, 593] on input "8" at bounding box center [236, 592] width 130 height 34
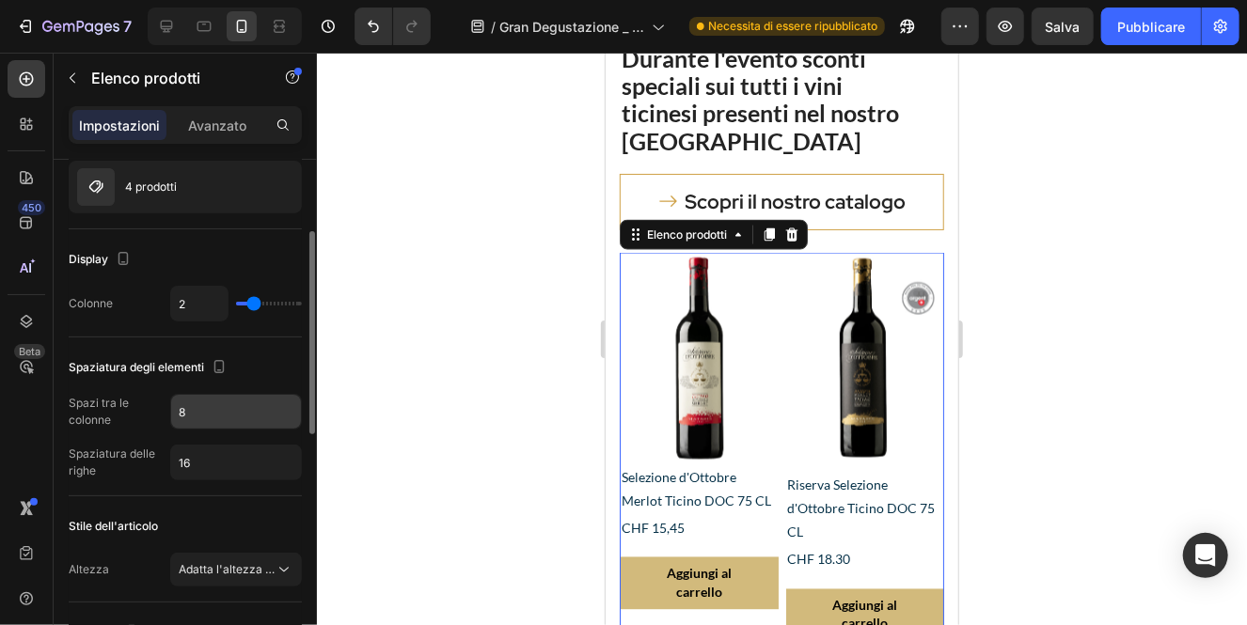
scroll to position [191, 0]
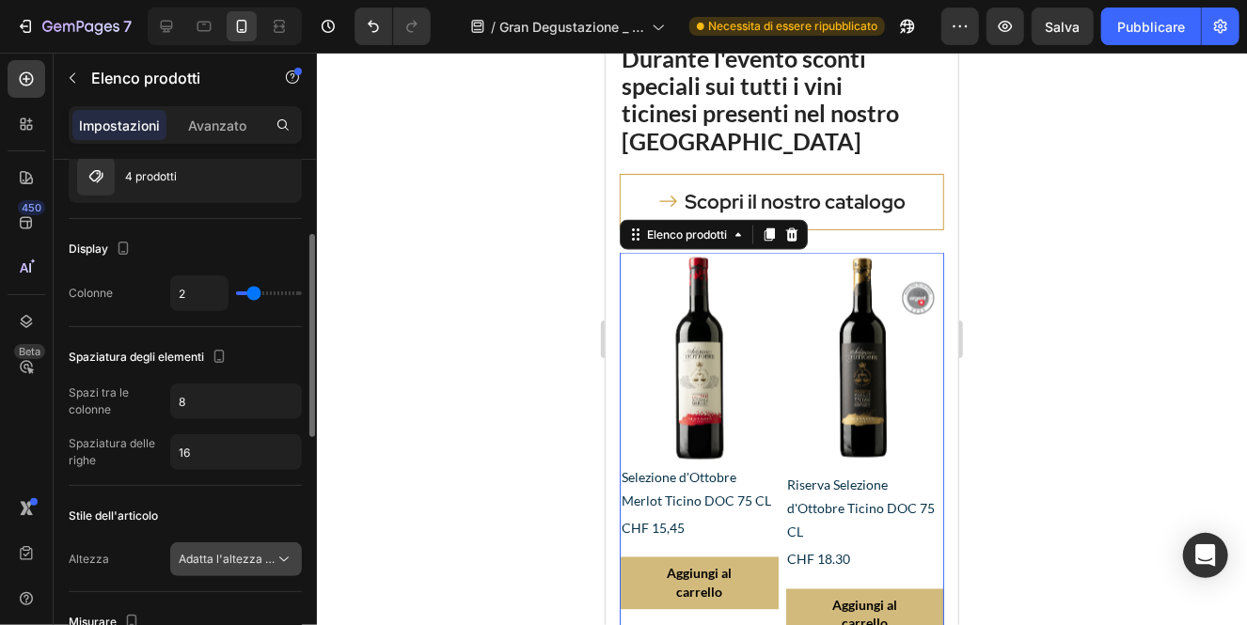
click at [272, 562] on font "Adatta l'altezza del contenuto" at bounding box center [258, 559] width 159 height 14
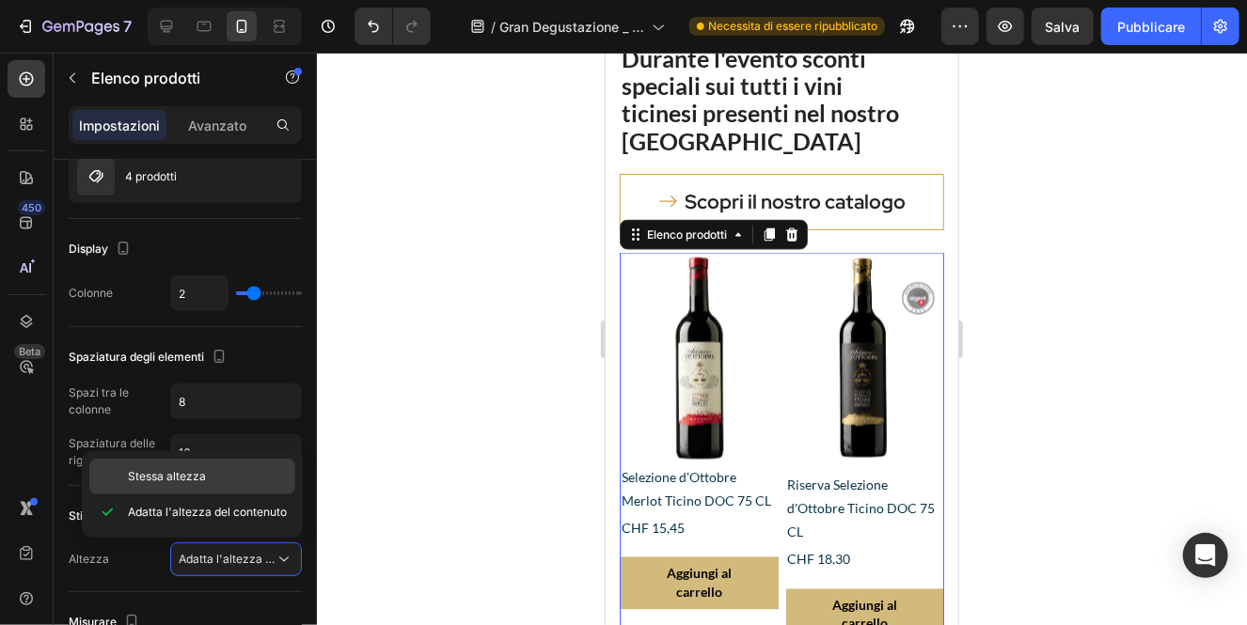
click at [196, 479] on font "Stessa altezza" at bounding box center [167, 476] width 78 height 14
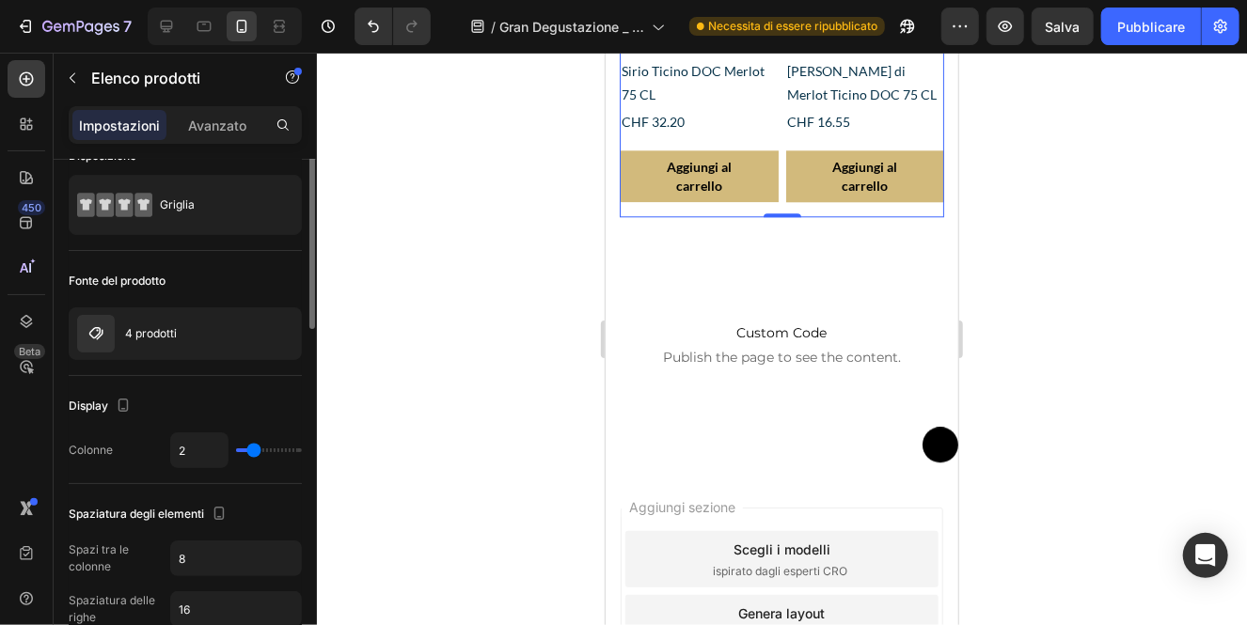
scroll to position [0, 0]
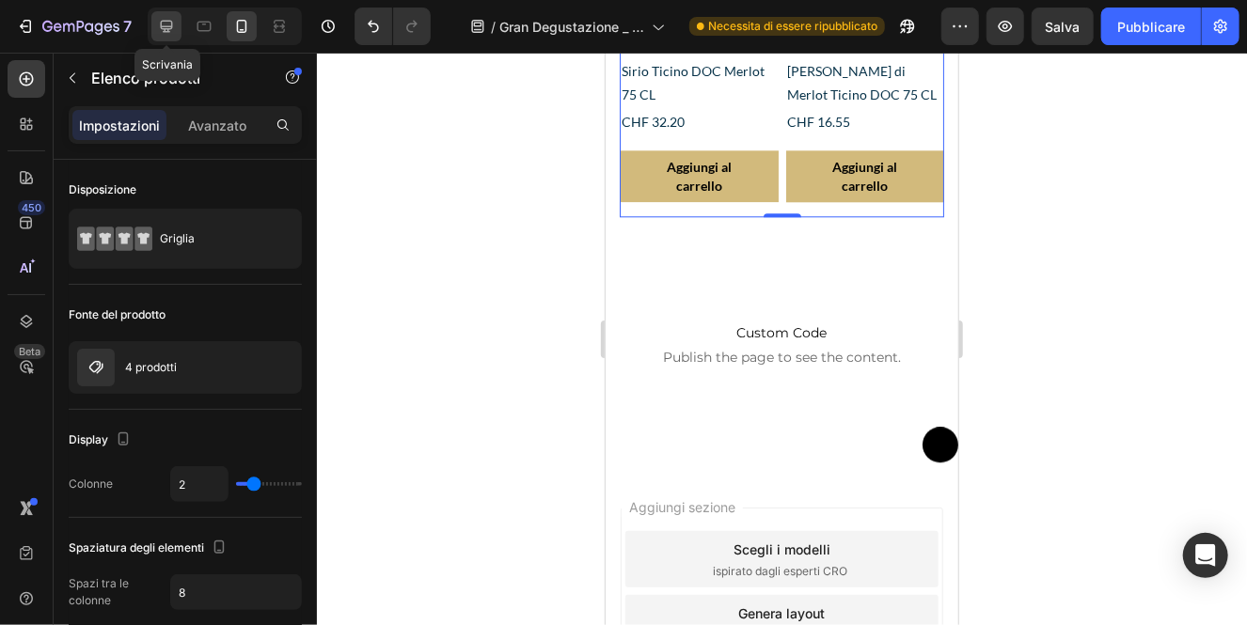
click at [168, 25] on icon at bounding box center [167, 27] width 12 height 12
type input "4"
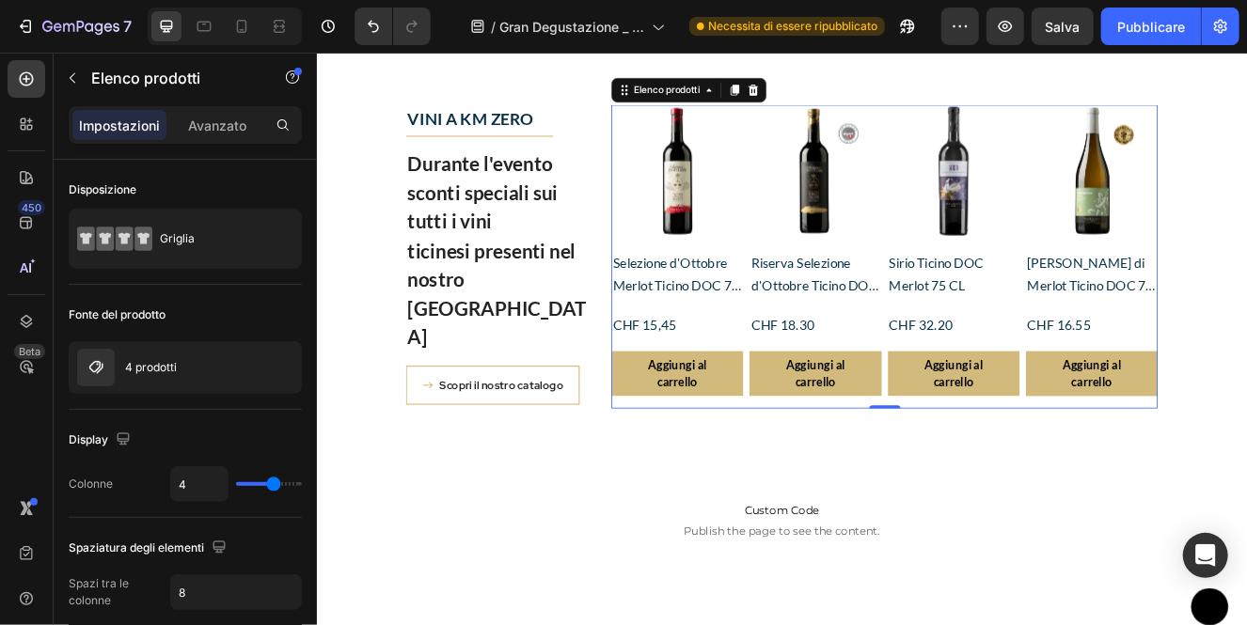
scroll to position [4764, 0]
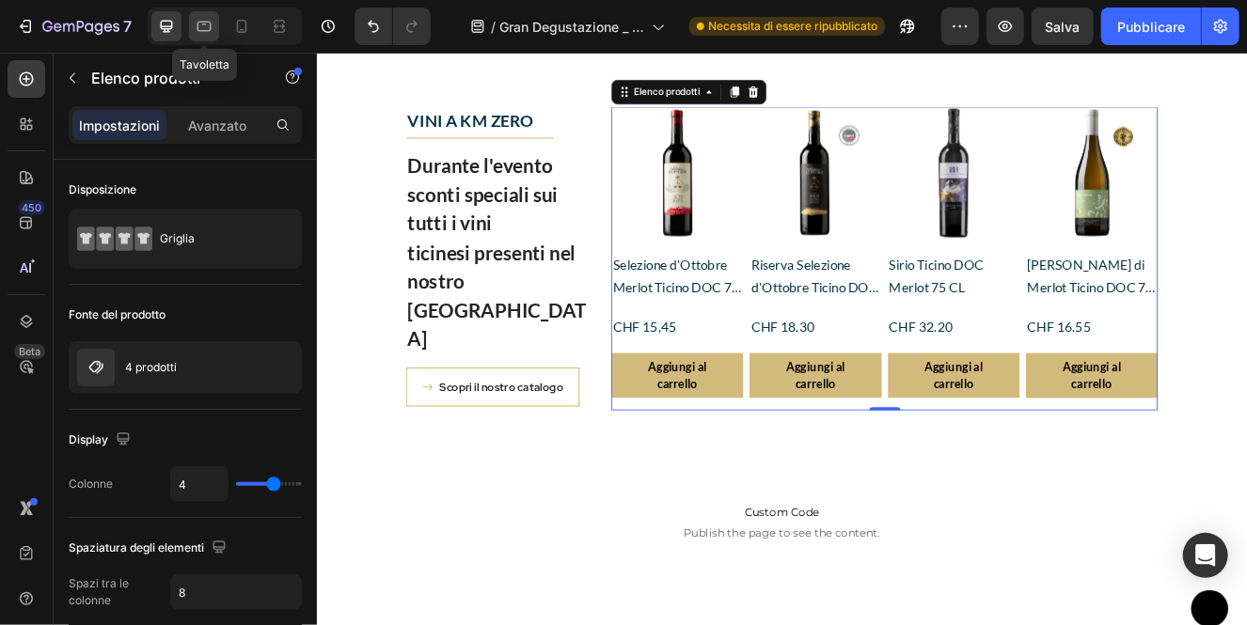
click at [209, 29] on icon at bounding box center [204, 26] width 19 height 19
type input "3"
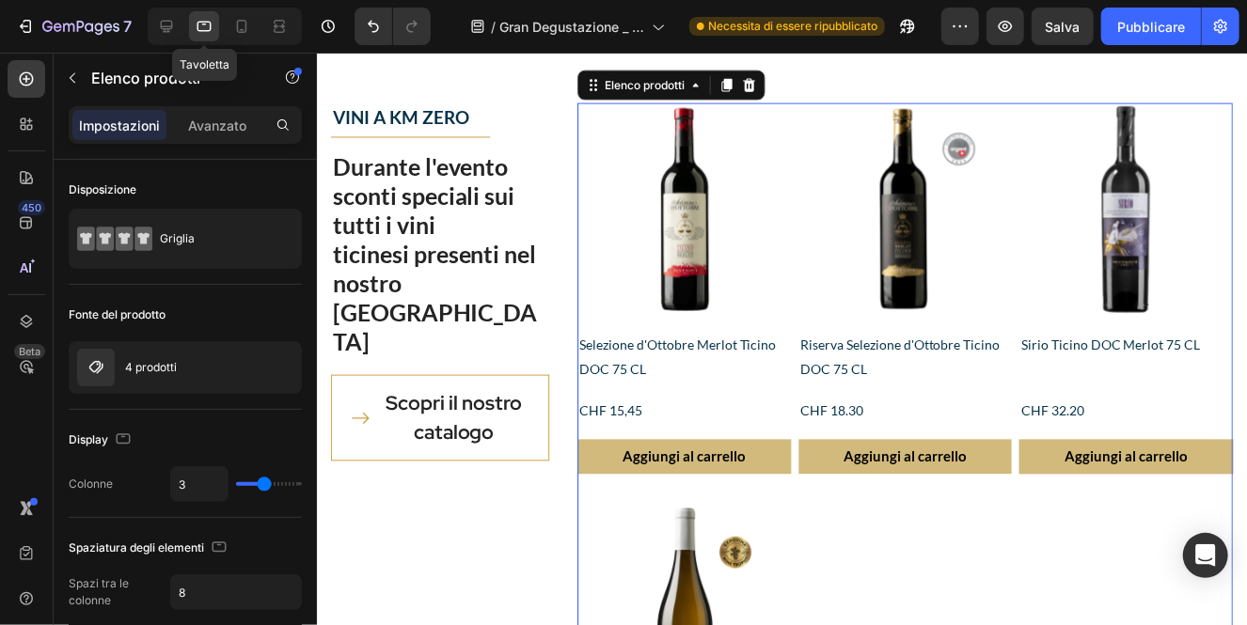
scroll to position [4621, 0]
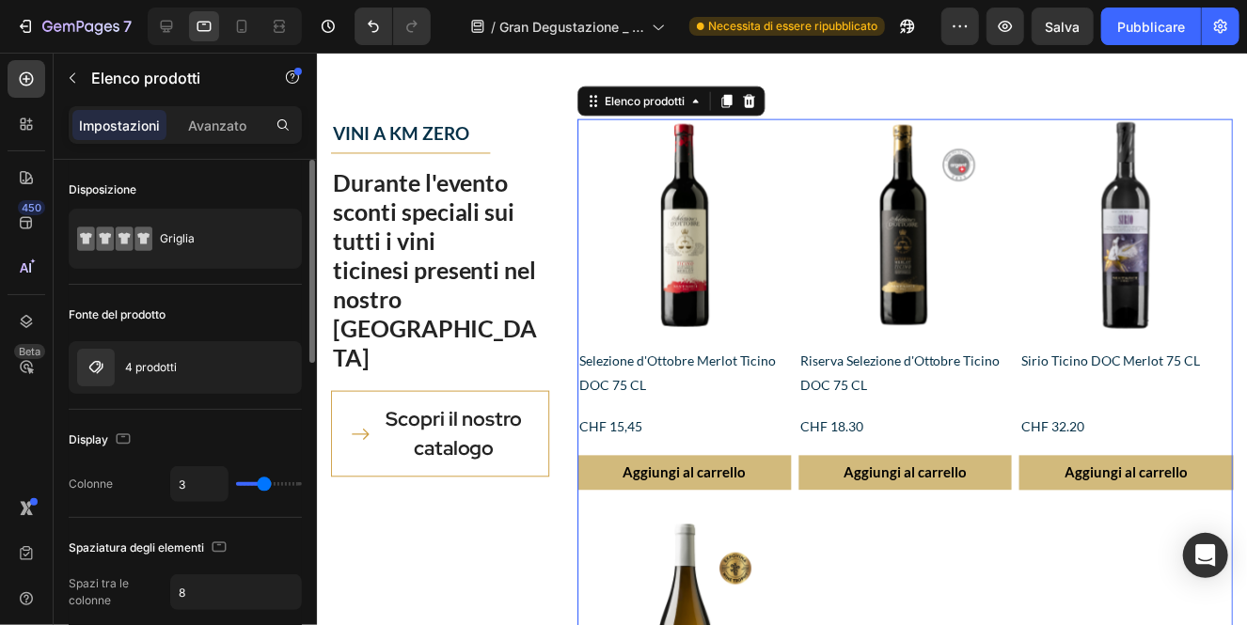
type input "4"
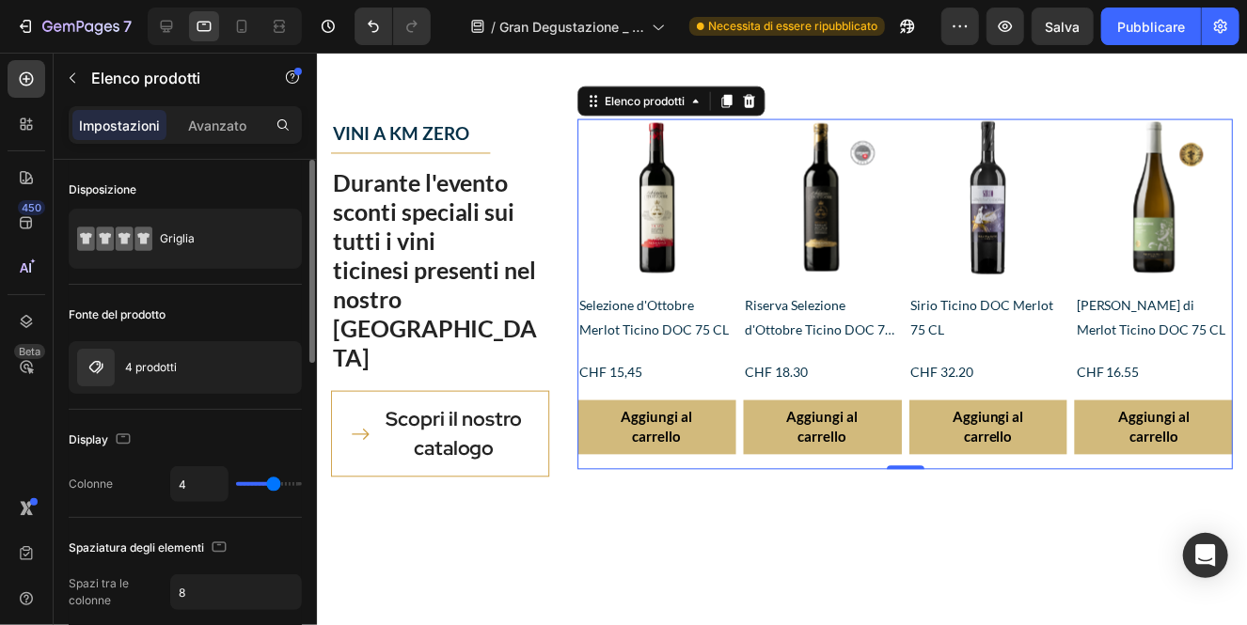
type input "4"
click at [271, 482] on input "range" at bounding box center [269, 484] width 66 height 4
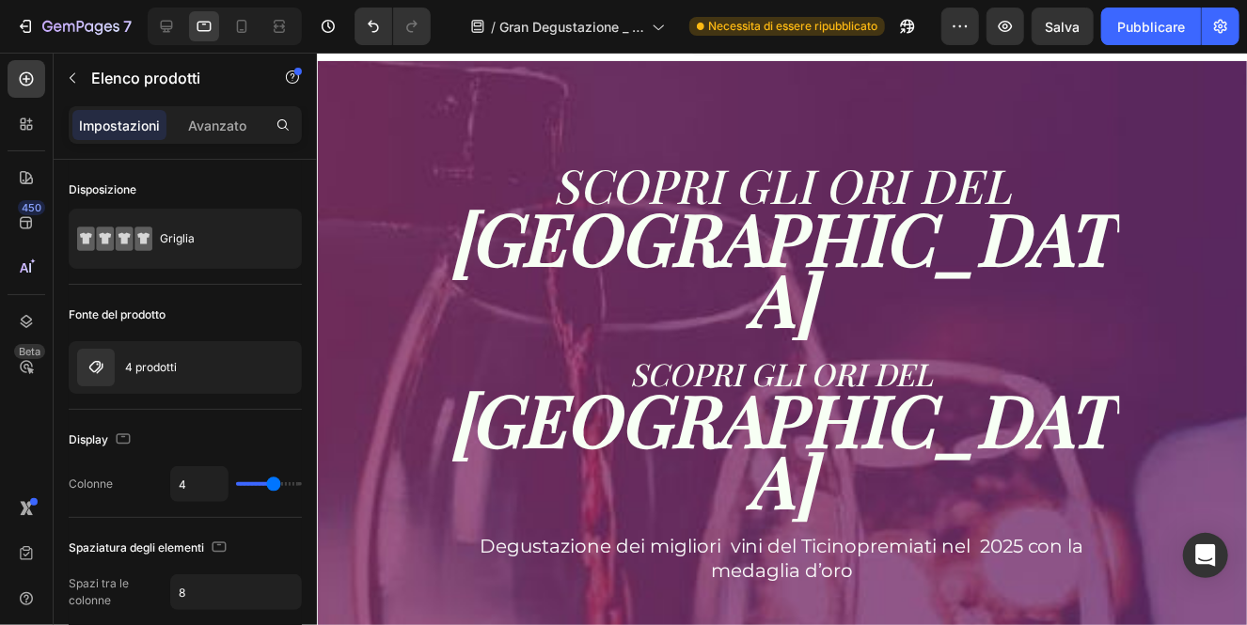
scroll to position [0, 0]
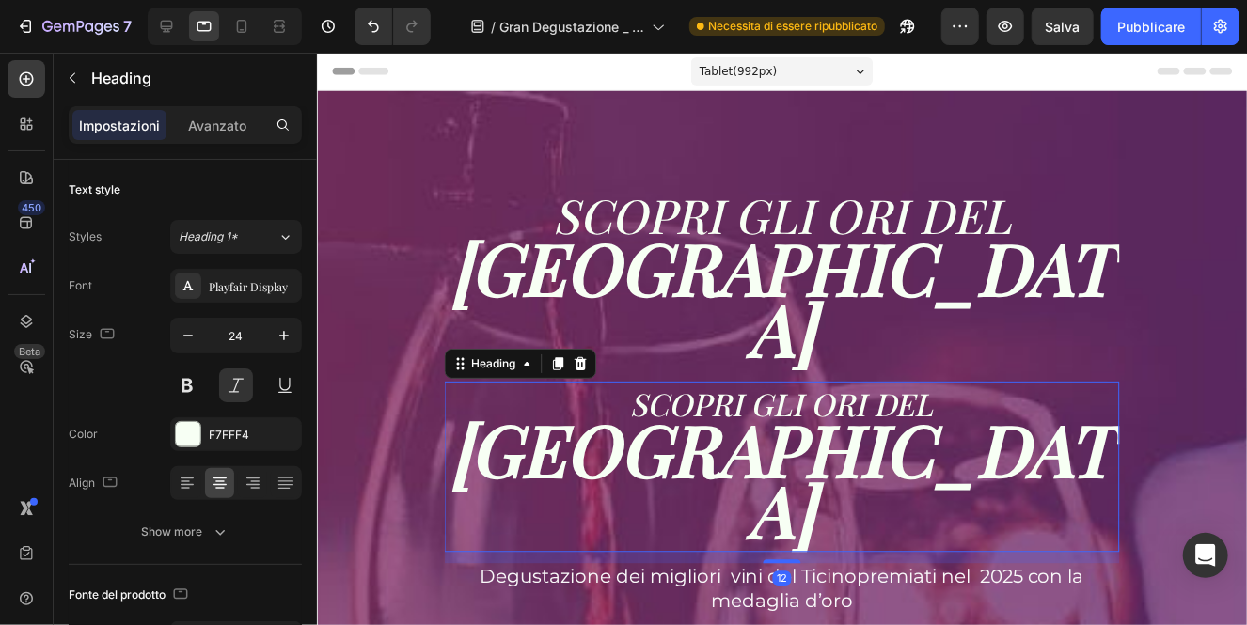
click at [731, 421] on strong "[GEOGRAPHIC_DATA]" at bounding box center [782, 478] width 666 height 156
click at [222, 118] on font "Avanzato" at bounding box center [217, 126] width 58 height 16
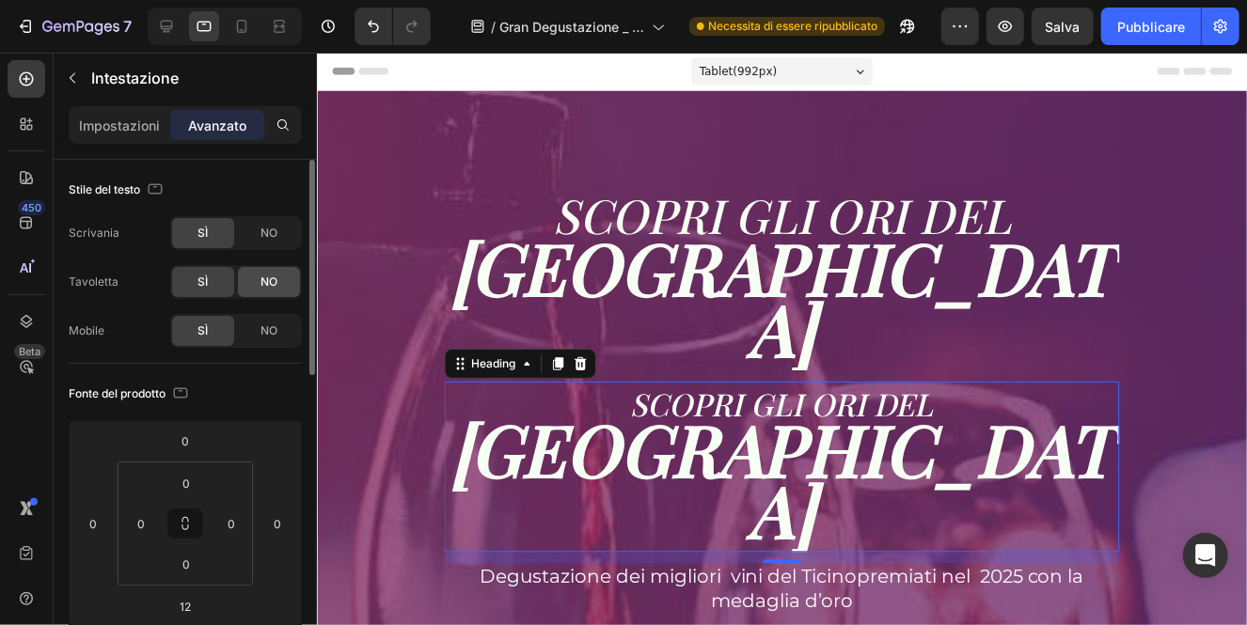
click at [265, 281] on font "NO" at bounding box center [268, 282] width 17 height 14
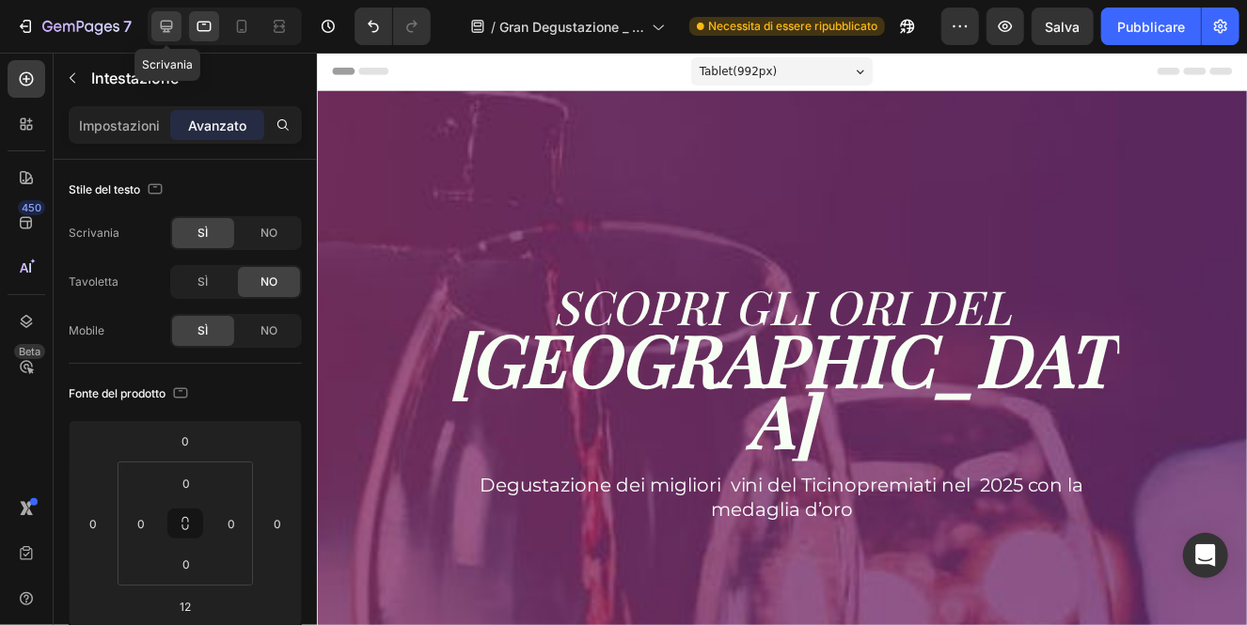
click at [174, 17] on icon at bounding box center [166, 26] width 19 height 19
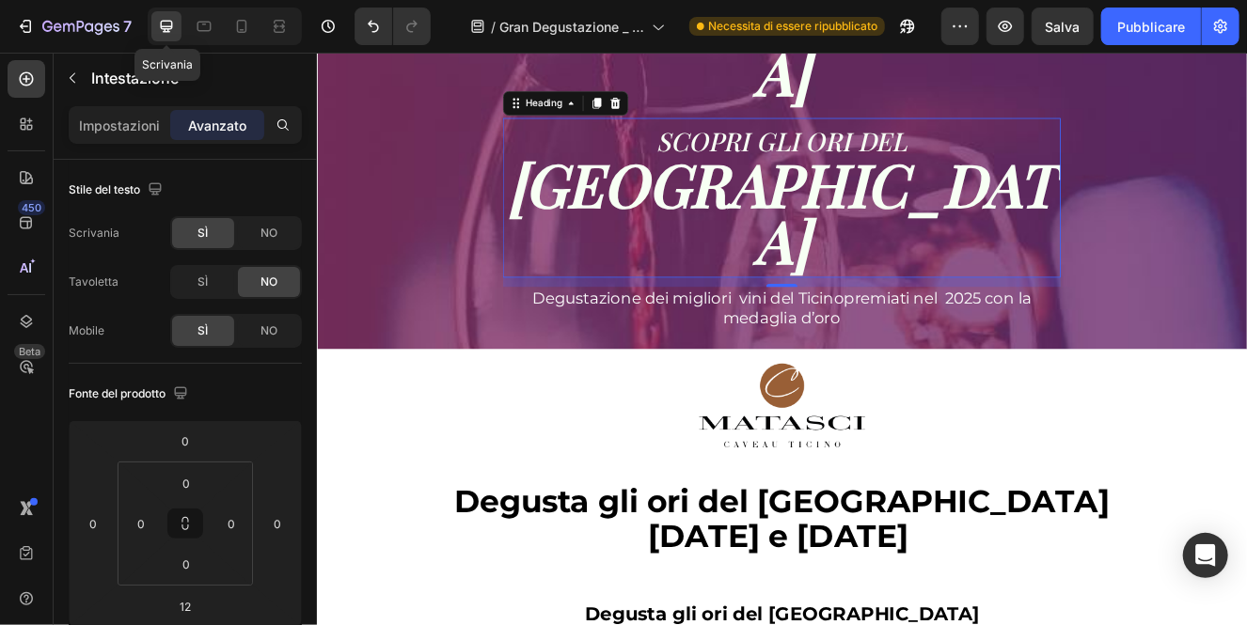
scroll to position [257, 0]
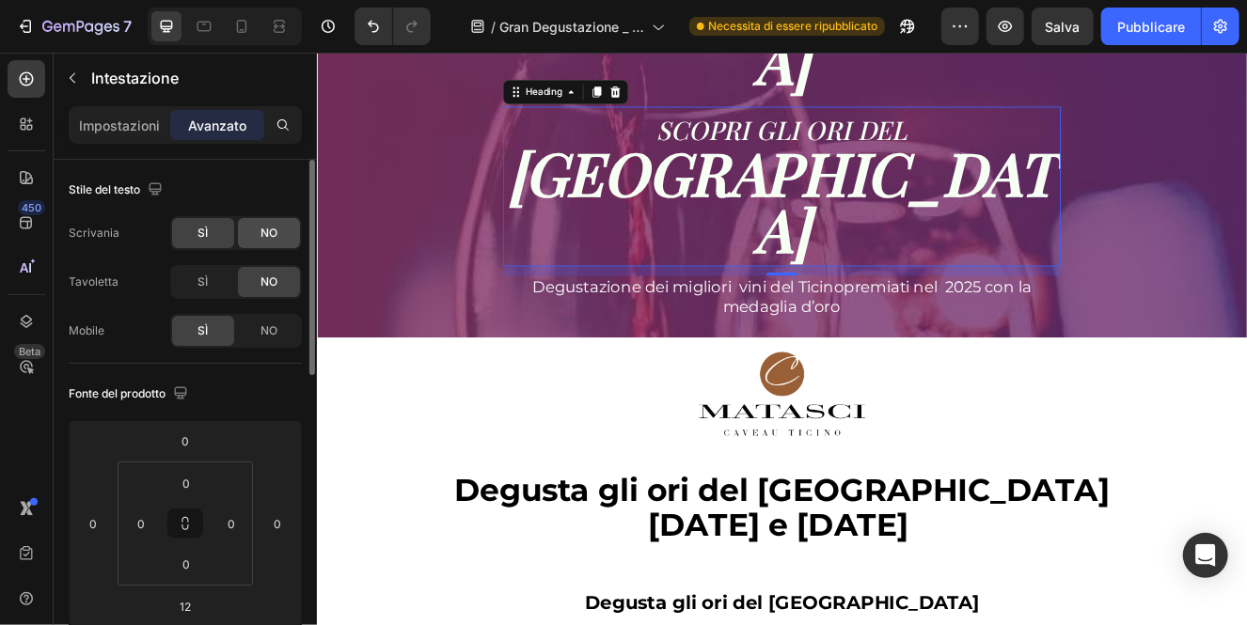
click at [265, 231] on font "NO" at bounding box center [268, 233] width 17 height 14
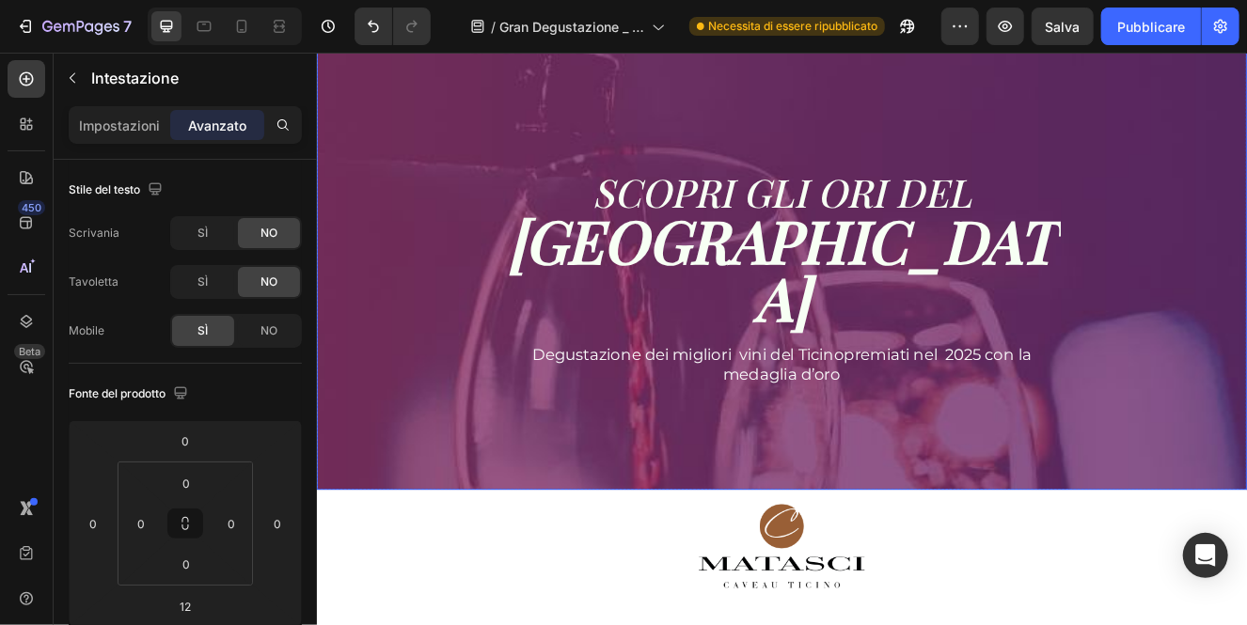
scroll to position [37, 0]
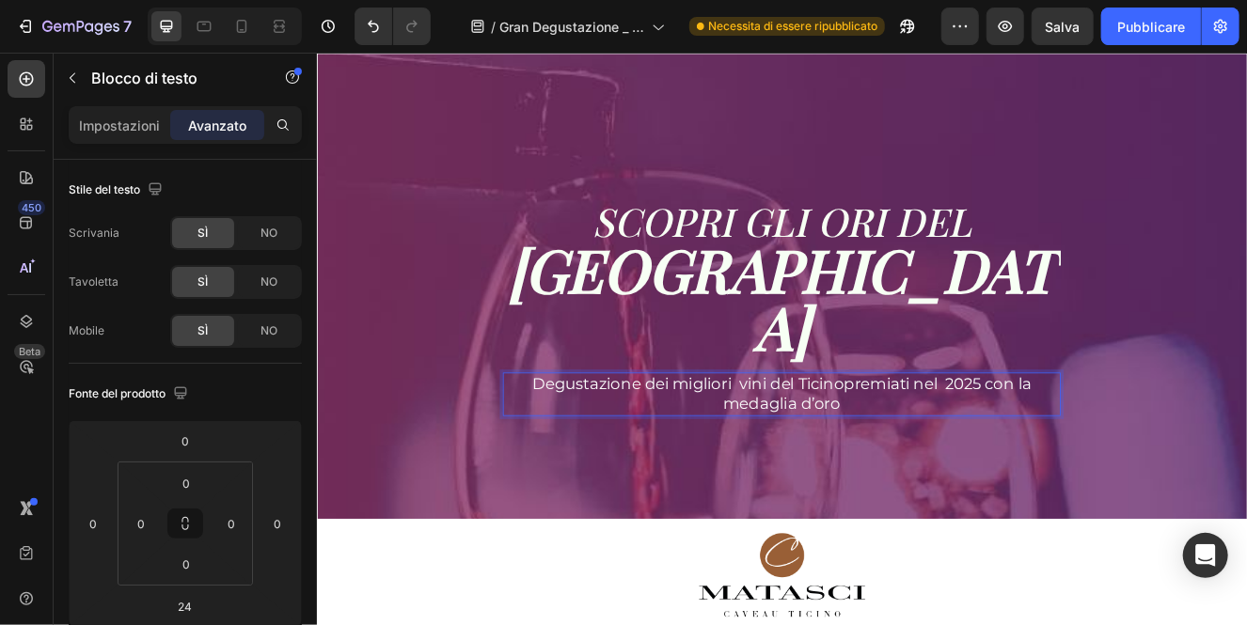
click at [948, 449] on span "Degustazione dei migliori vini del Ticinopremiati nel 2025 con la medaglia d’oro" at bounding box center [879, 466] width 605 height 47
click at [808, 446] on p "Degustazione dei migliori vini del Ticinopremiati nel 2025 con la medaglia d’oro" at bounding box center [879, 467] width 673 height 49
click at [1176, 443] on p "Degustazione dei migliori vini del Ticinopremiati nel 2025 con lamedaglia d’oro" at bounding box center [879, 467] width 673 height 49
click at [1160, 443] on span "Degustazione dei migliori vini del Ticinopremiati nel 2025 con lamedaglia d’oro" at bounding box center [880, 466] width 585 height 47
click at [1068, 338] on strong "[GEOGRAPHIC_DATA]" at bounding box center [880, 350] width 666 height 164
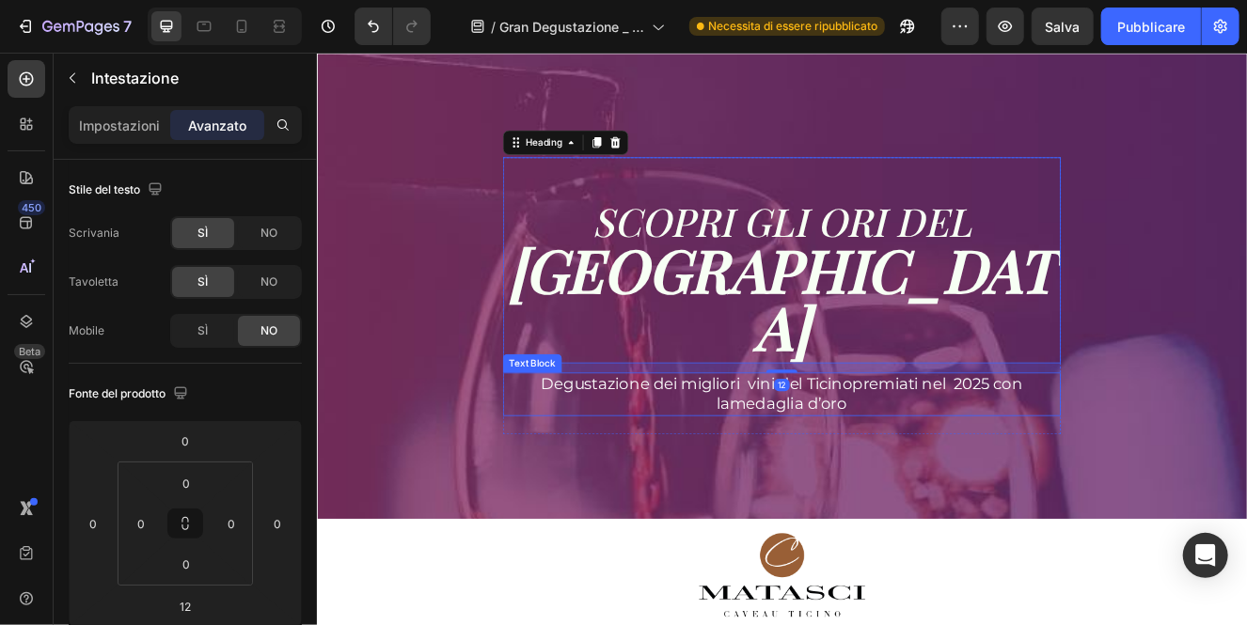
click at [739, 443] on p "Degustazione dei migliori vini del Ticinopremiati nel 2025 con lamedaglia d’oro" at bounding box center [879, 467] width 673 height 49
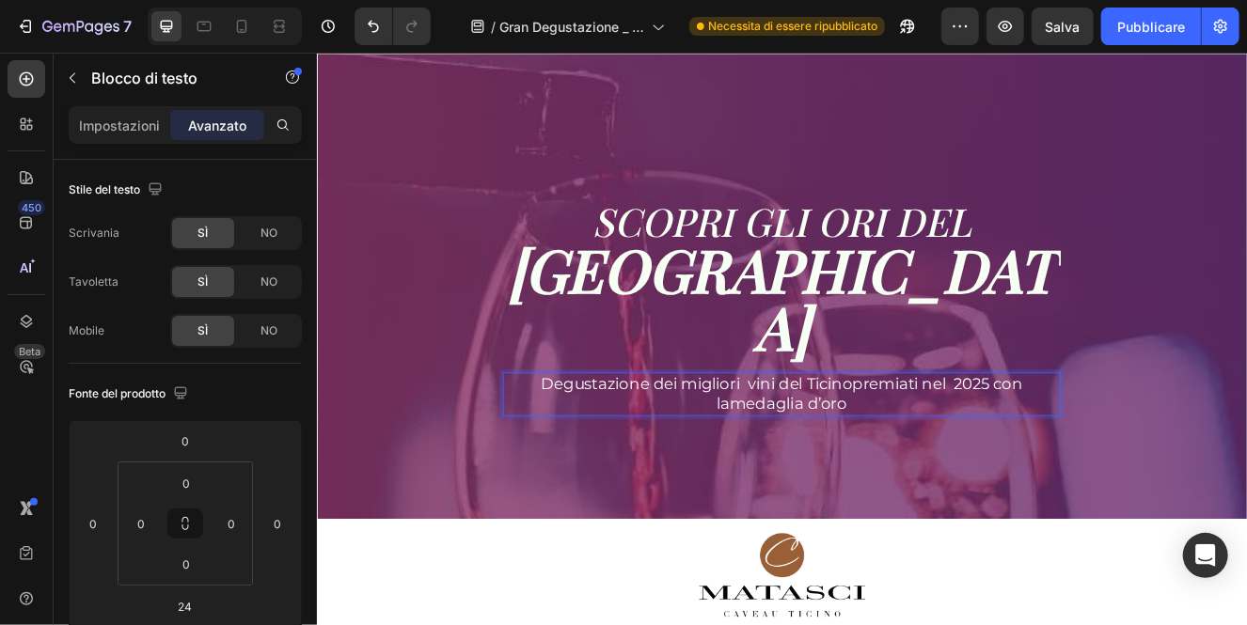
click at [821, 448] on span "Degustazione dei migliori vini del Ticinopremiati nel 2025 con lamedaglia d’oro" at bounding box center [880, 466] width 585 height 47
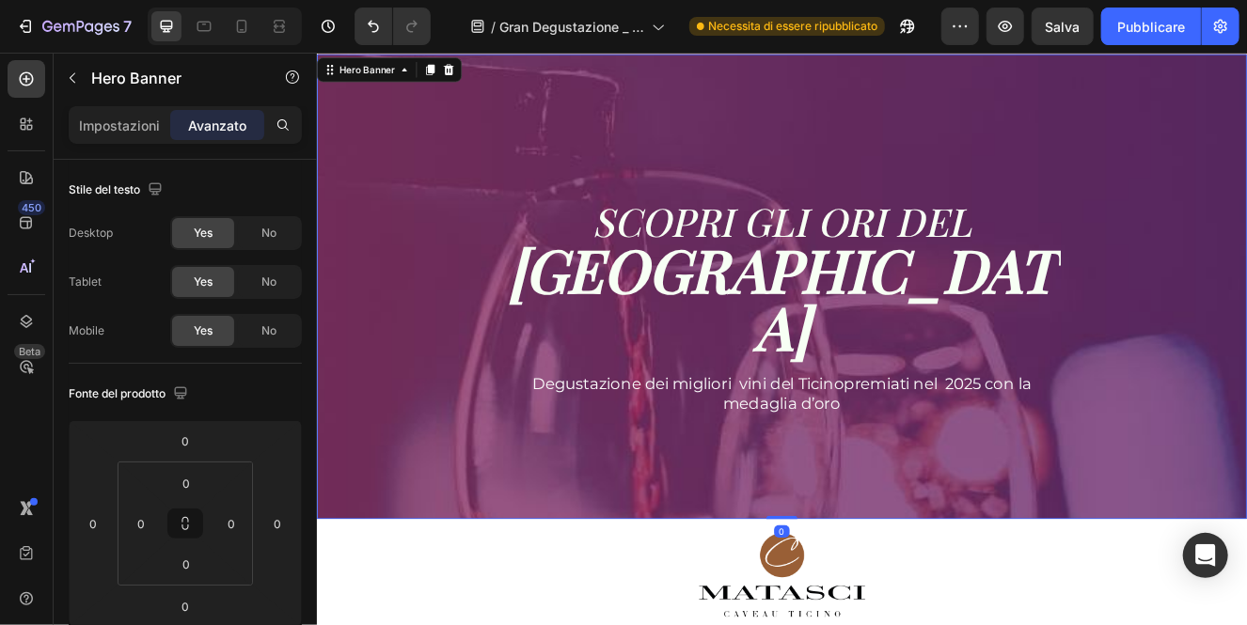
click at [382, 257] on div "SCOPRI GLI ORI DEL CAVEAU TICINO Heading SCOPRI GLI ORI DEL CAVEAU TICINO Headi…" at bounding box center [880, 348] width 1100 height 337
click at [683, 369] on strong "[GEOGRAPHIC_DATA]" at bounding box center [880, 350] width 666 height 164
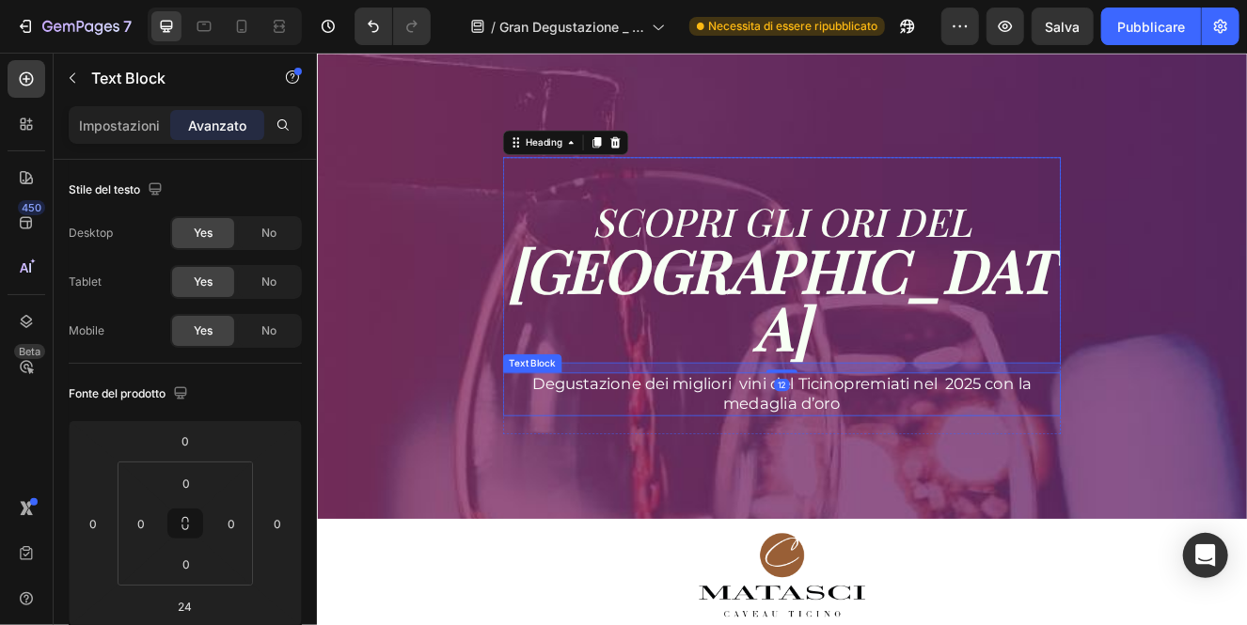
click at [704, 443] on p "Degustazione dei migliori vini del Ticinopremiati nel 2025 con la medaglia d’oro" at bounding box center [879, 467] width 673 height 49
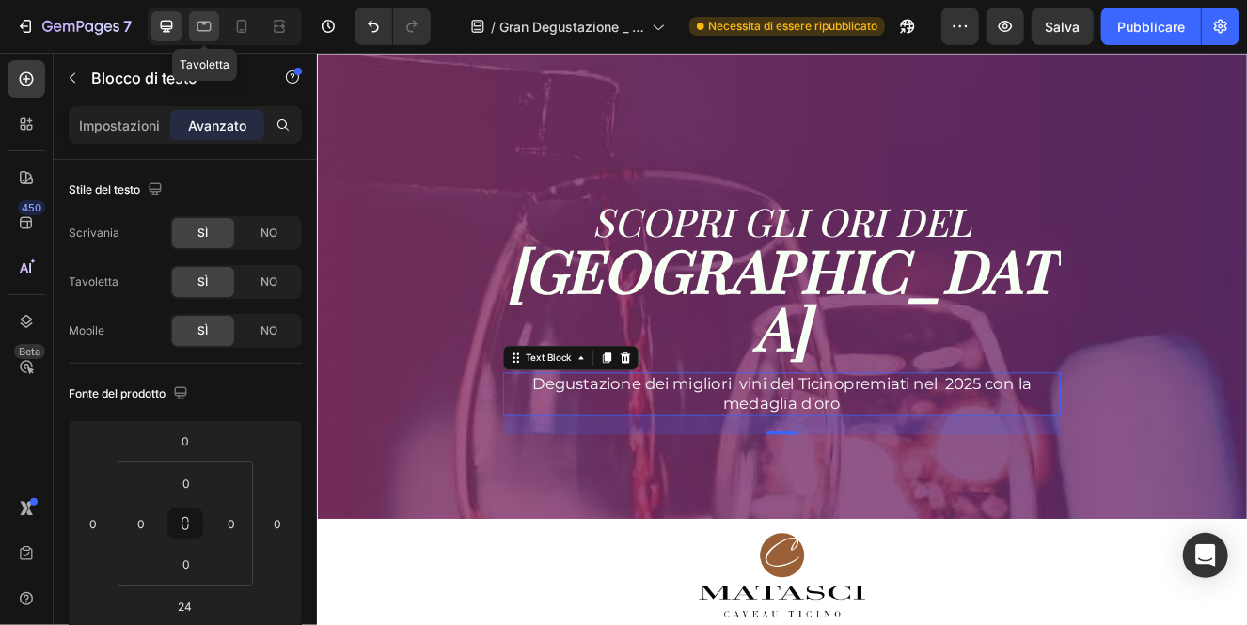
click at [213, 25] on div at bounding box center [204, 26] width 30 height 30
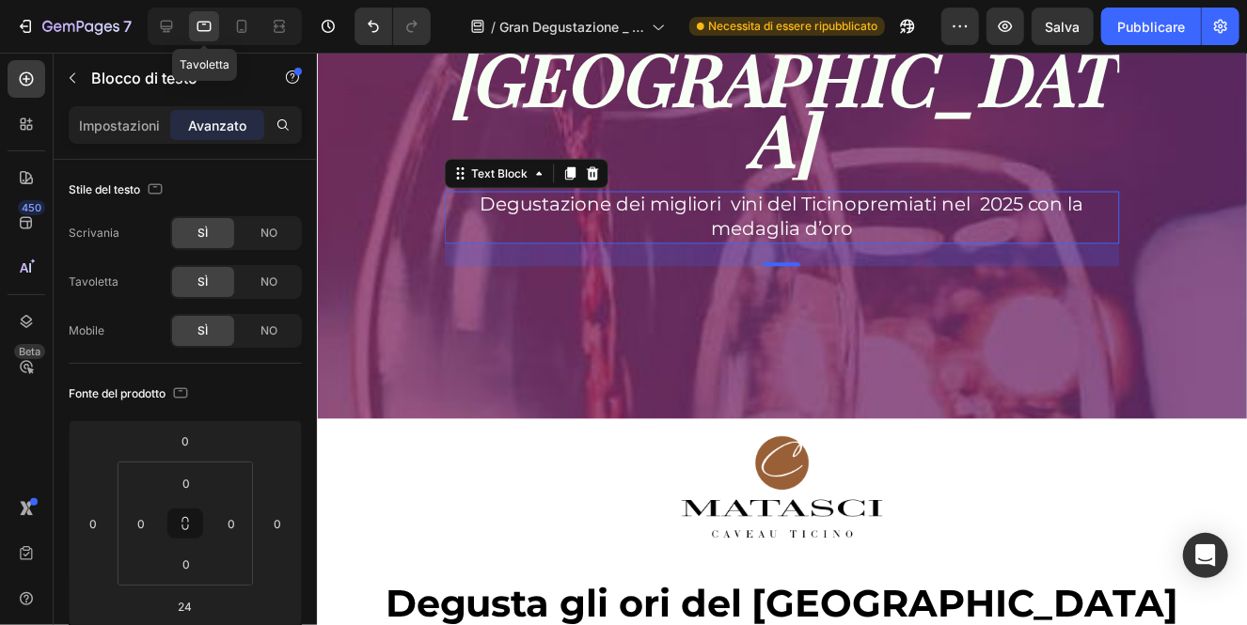
scroll to position [324, 0]
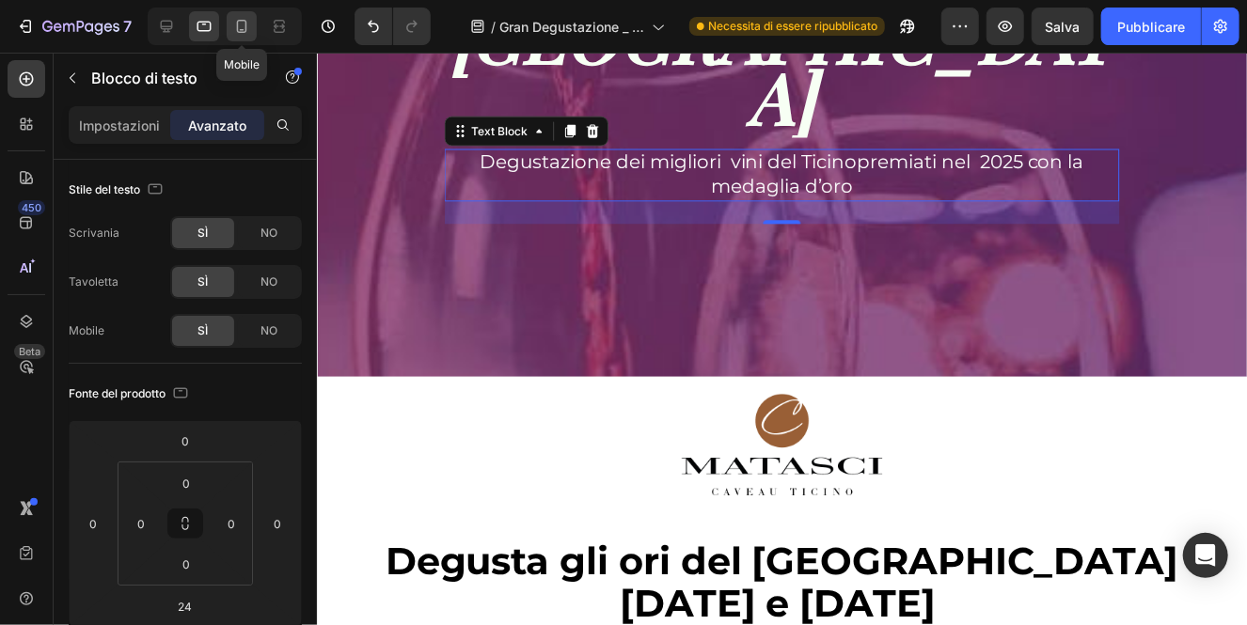
click at [239, 26] on icon at bounding box center [241, 26] width 19 height 19
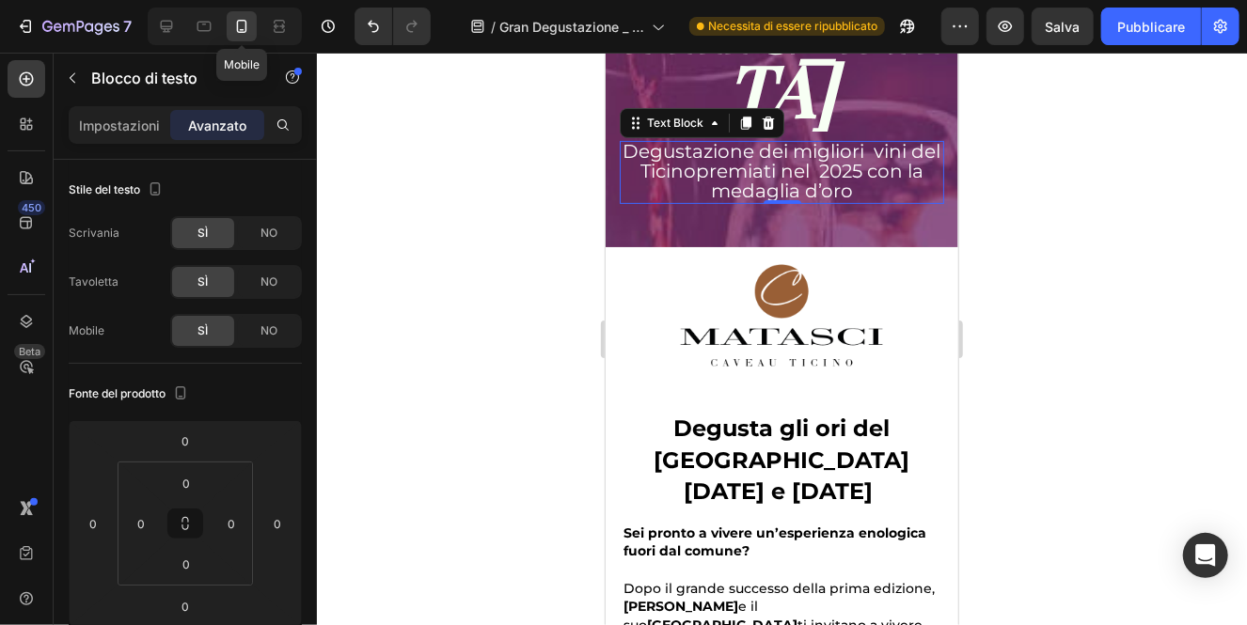
scroll to position [203, 0]
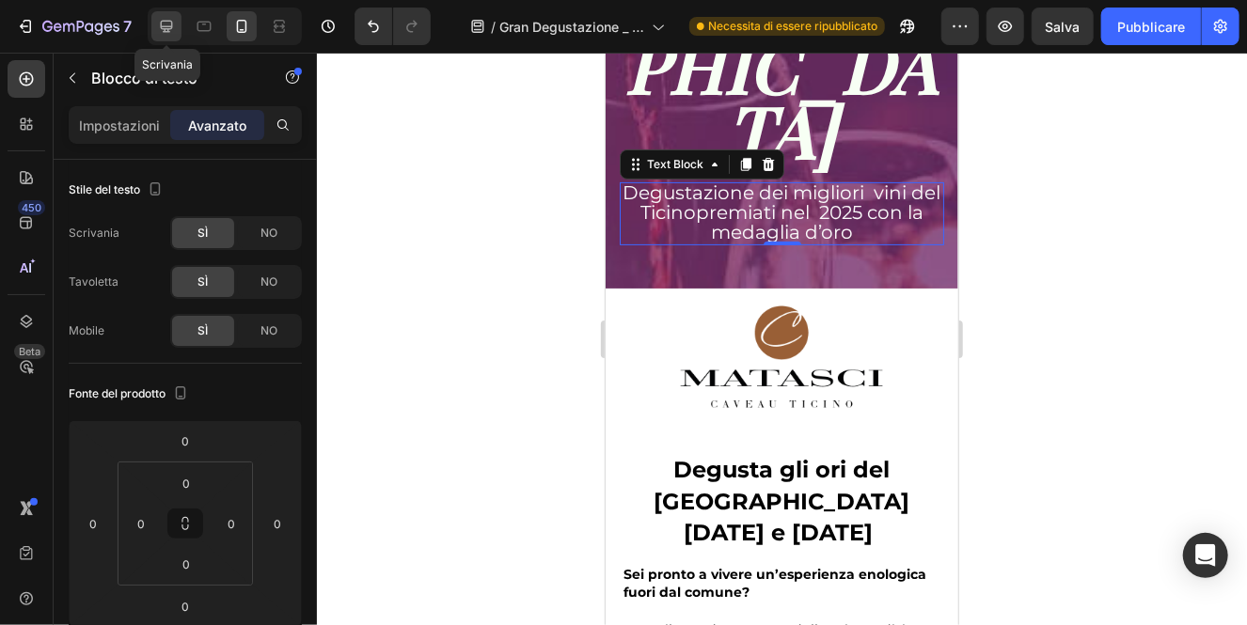
click at [170, 24] on icon at bounding box center [166, 26] width 19 height 19
type input "24"
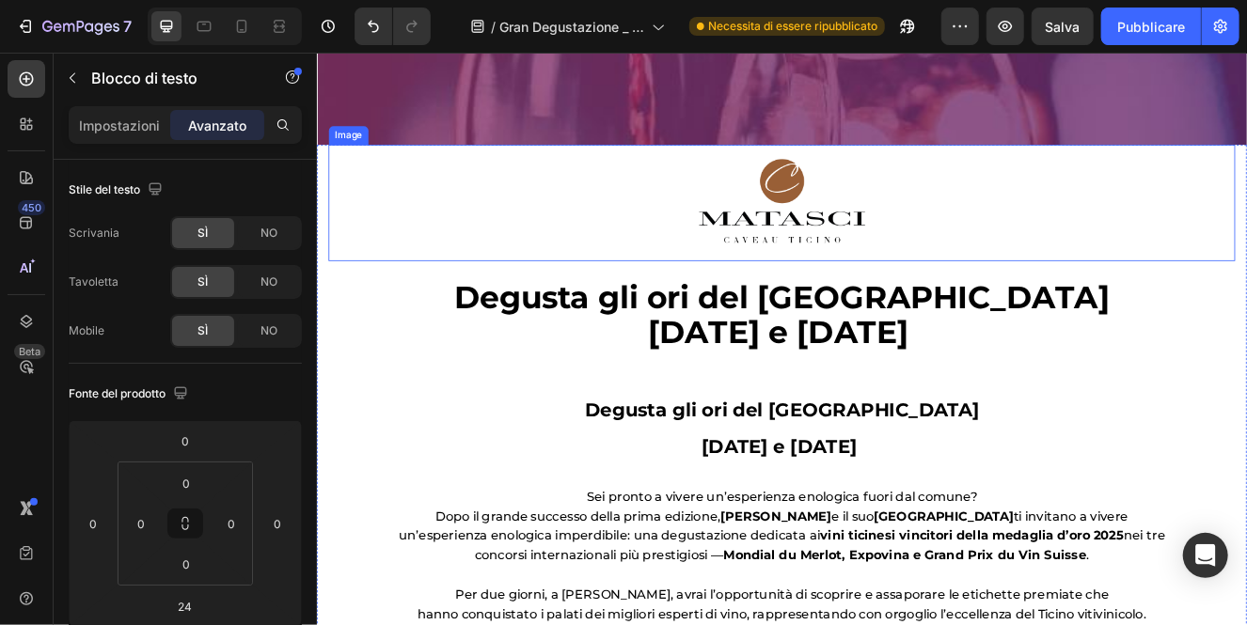
scroll to position [492, 0]
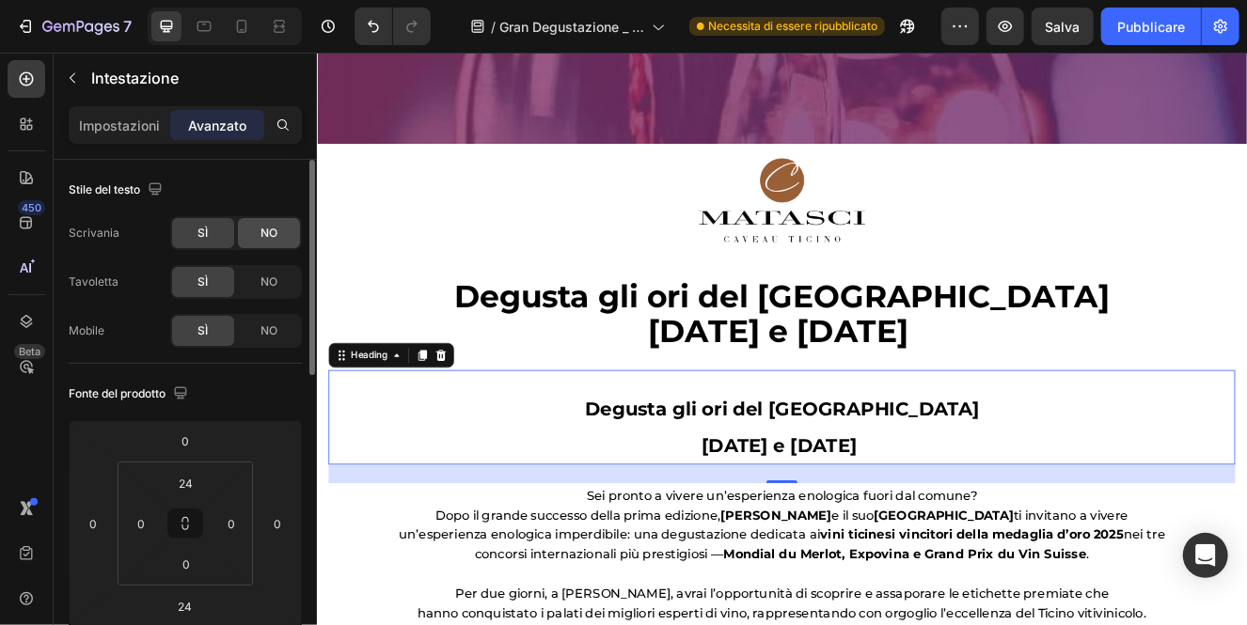
click at [264, 230] on font "NO" at bounding box center [268, 233] width 17 height 14
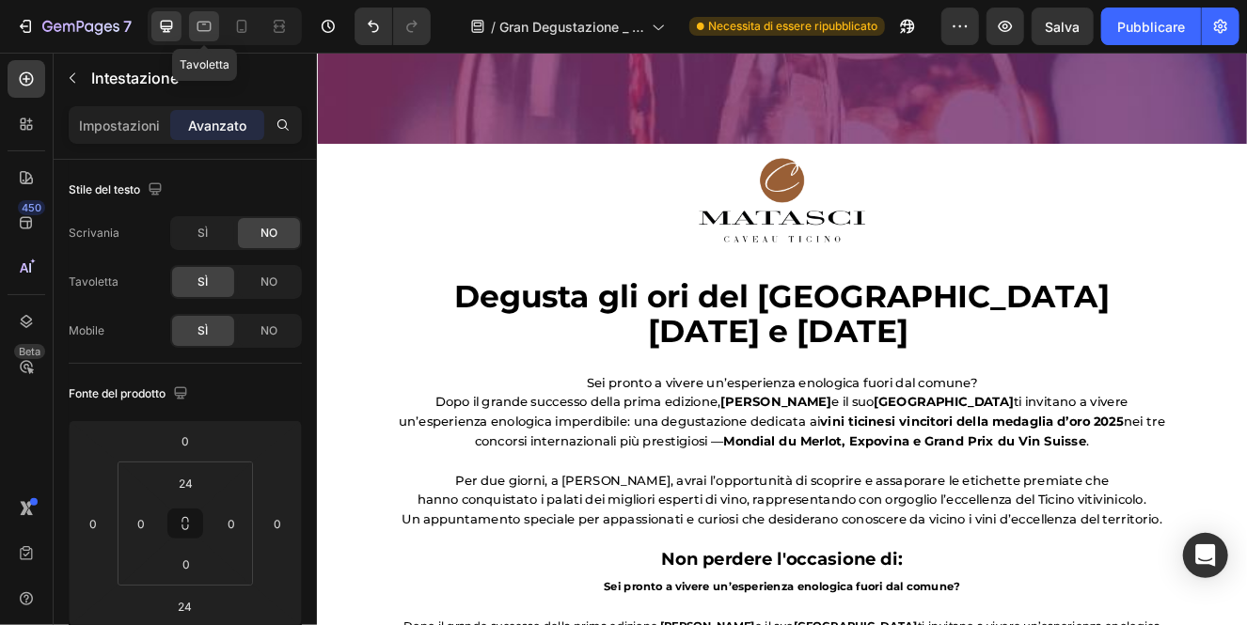
click at [212, 23] on icon at bounding box center [204, 26] width 19 height 19
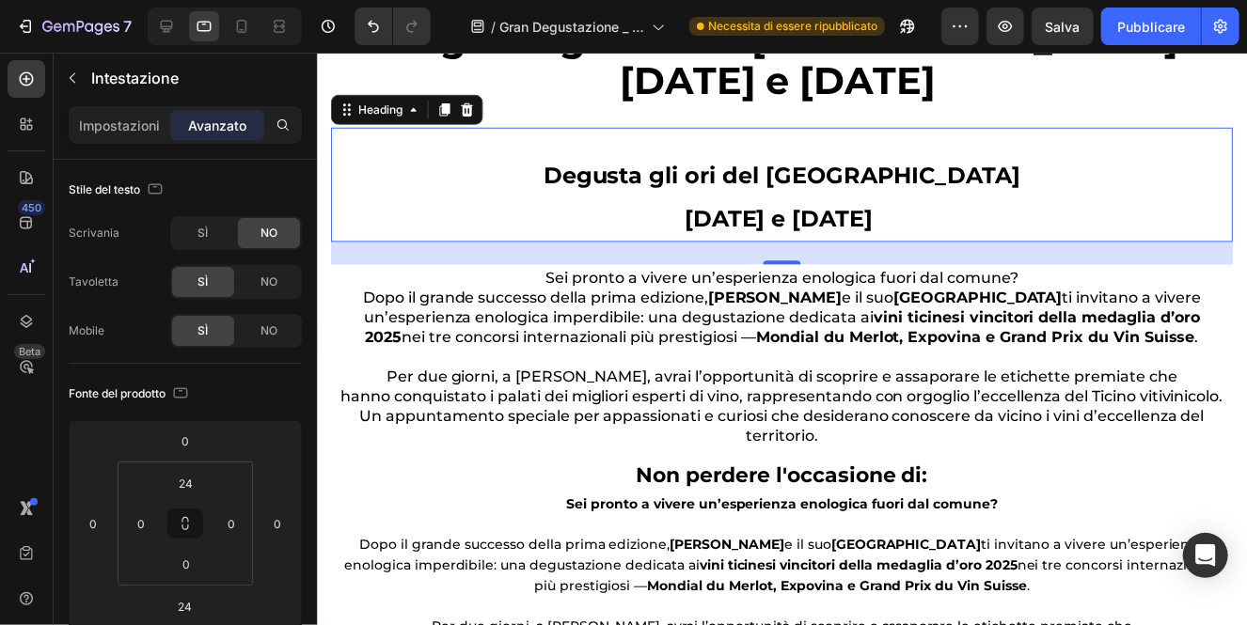
scroll to position [858, 0]
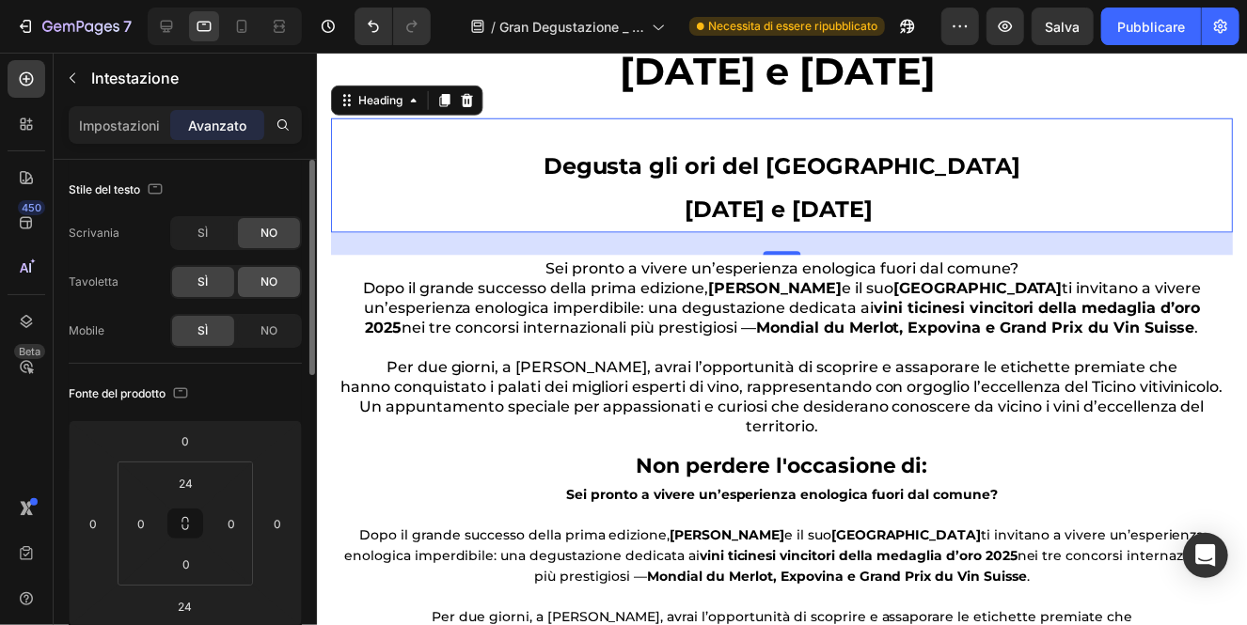
click at [260, 284] on font "NO" at bounding box center [268, 282] width 17 height 14
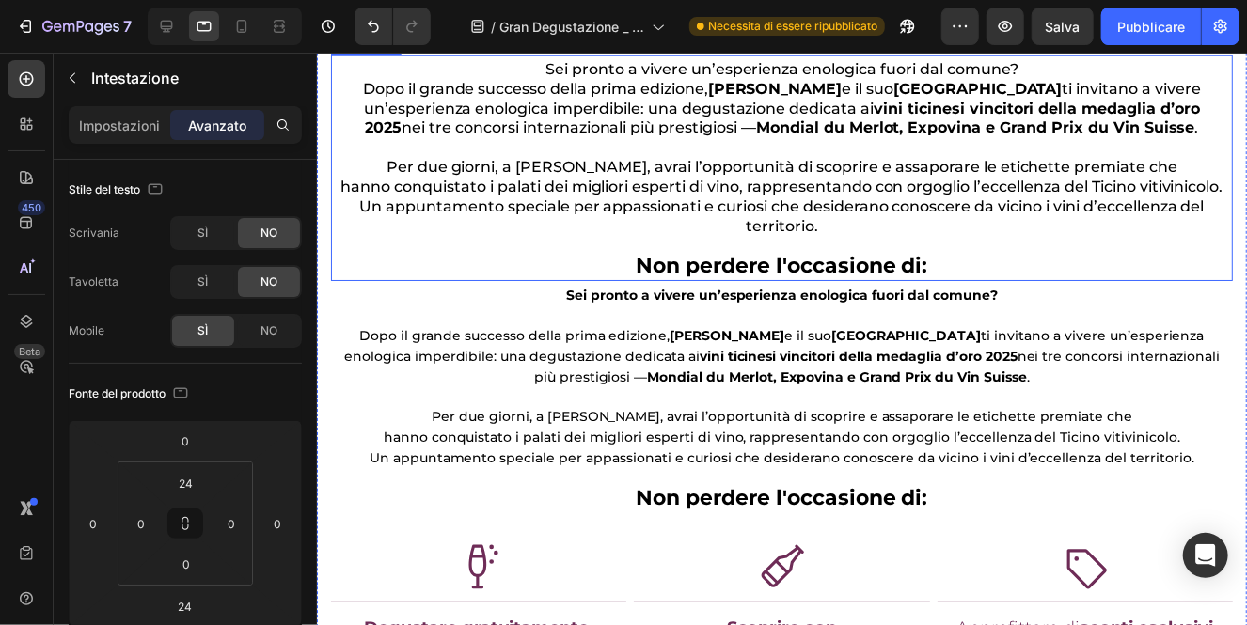
scroll to position [923, 0]
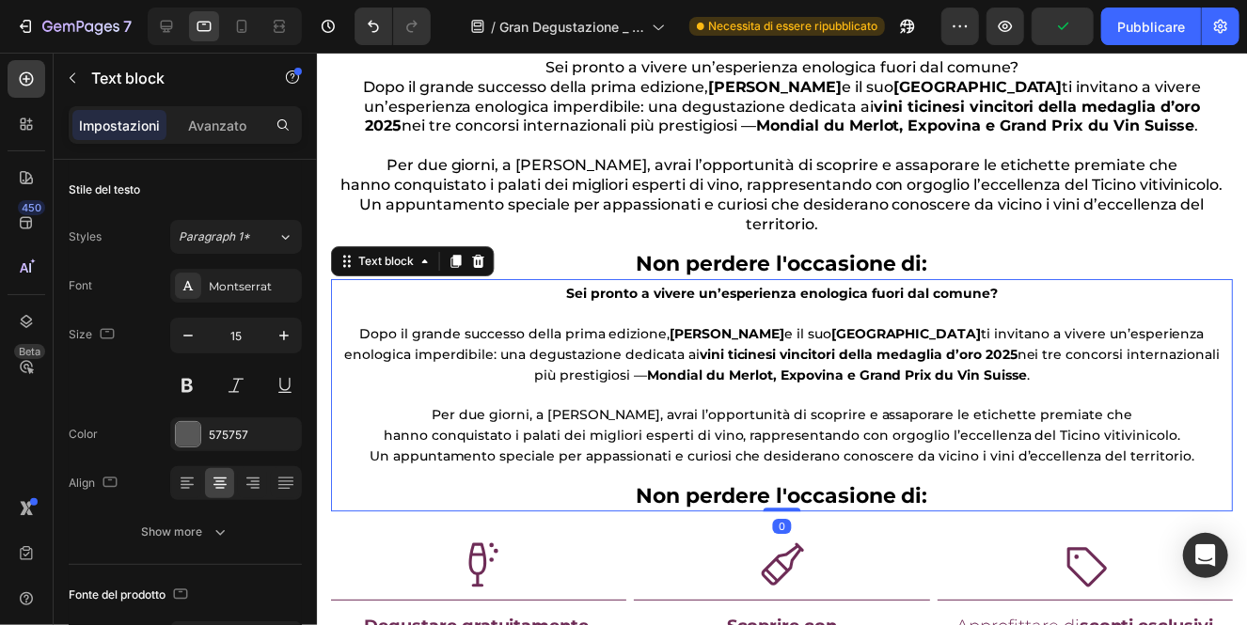
click at [612, 386] on p at bounding box center [782, 395] width 897 height 20
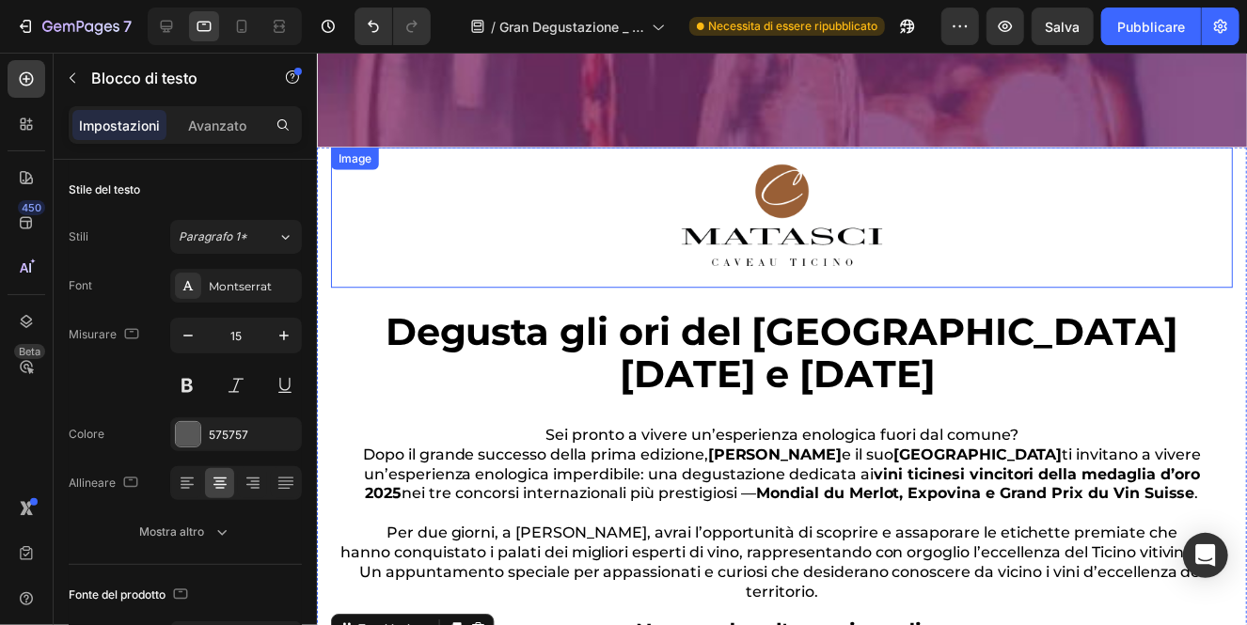
scroll to position [556, 0]
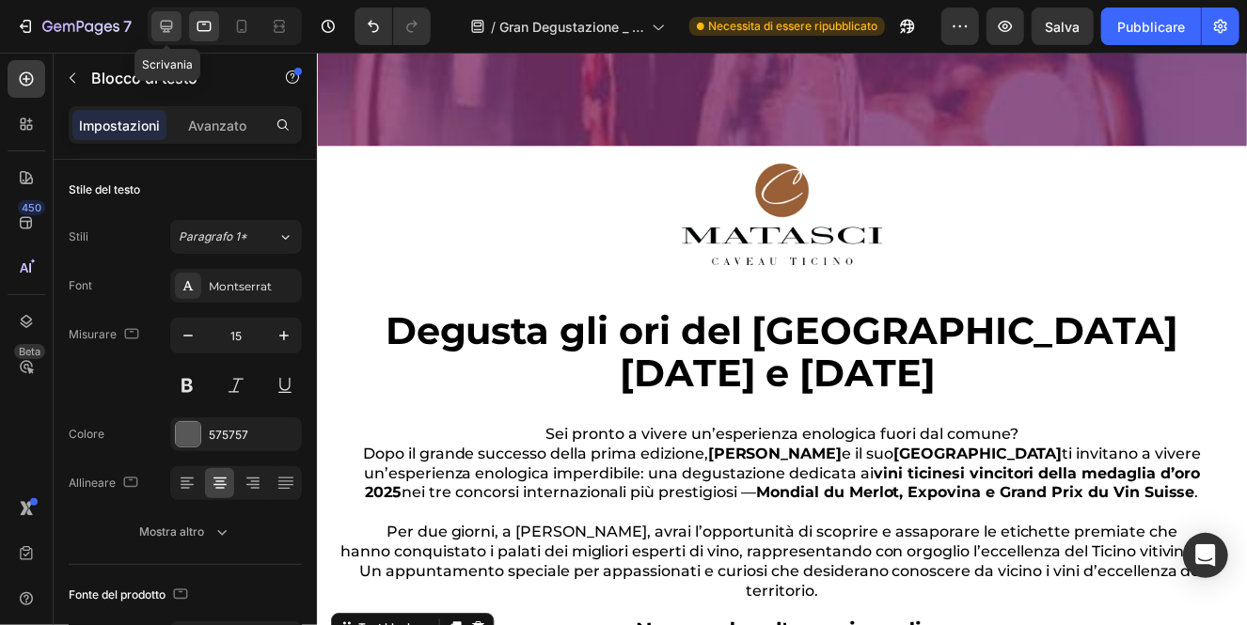
click at [172, 24] on icon at bounding box center [166, 26] width 19 height 19
type input "18"
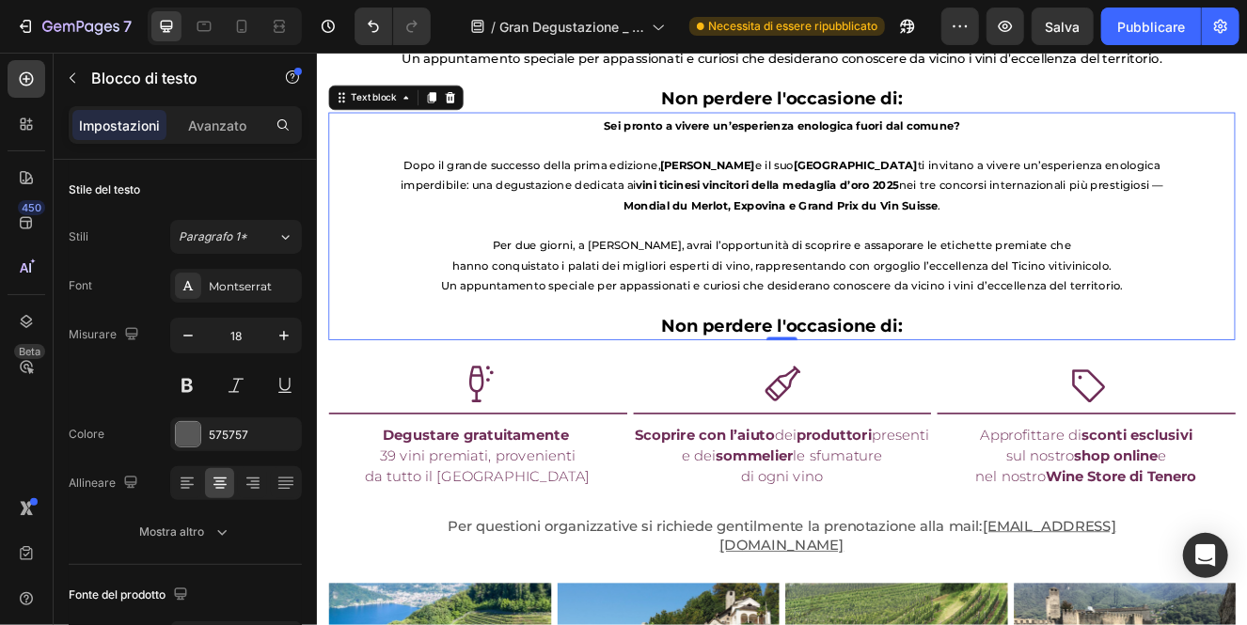
scroll to position [1060, 0]
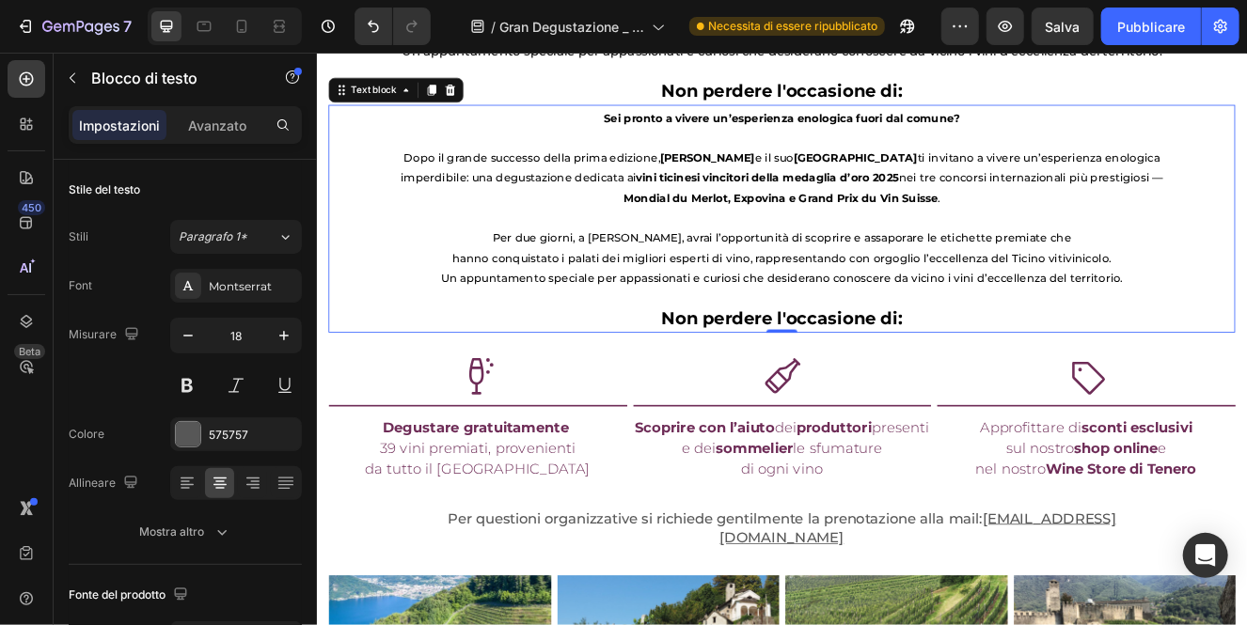
click at [848, 196] on p "Dopo il grande successo della prima edizione, [PERSON_NAME] e il suo Caveau Tic…" at bounding box center [880, 204] width 933 height 74
click at [212, 125] on font "Avanzato" at bounding box center [217, 126] width 58 height 16
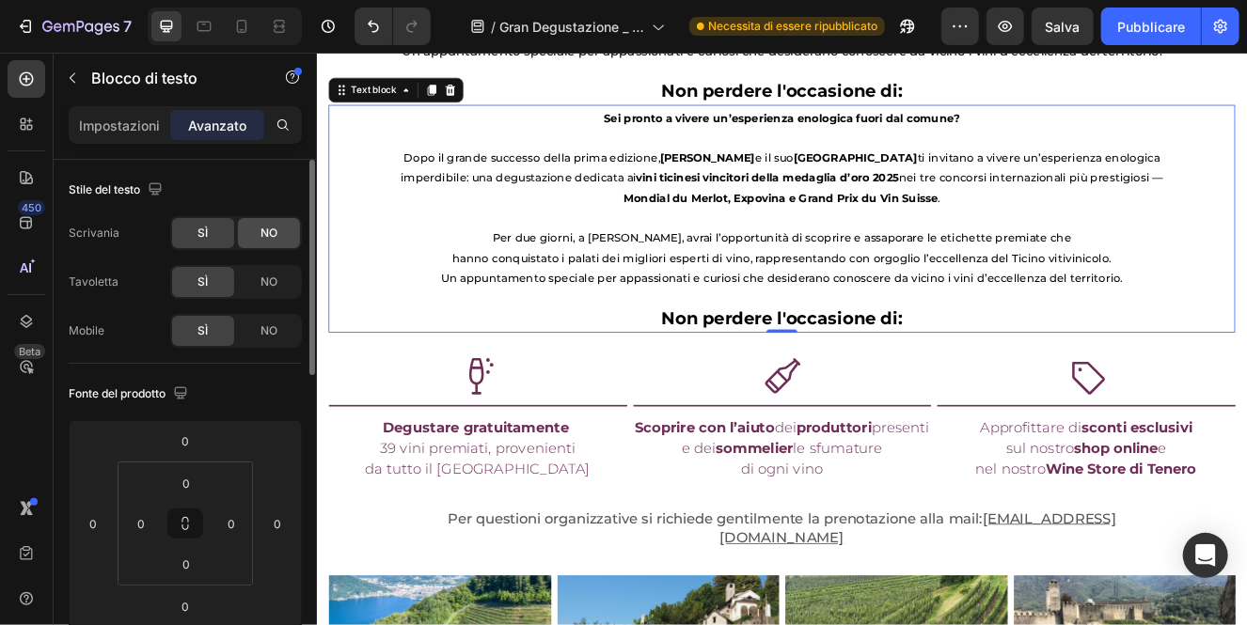
click at [271, 230] on font "NO" at bounding box center [268, 233] width 17 height 14
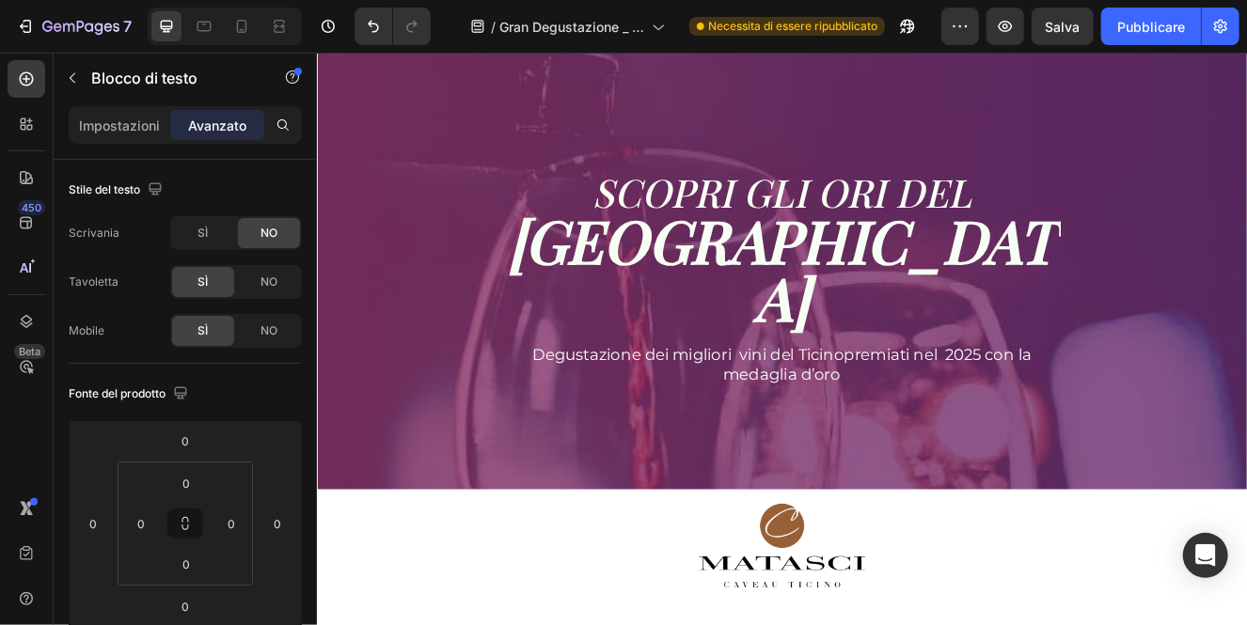
scroll to position [0, 0]
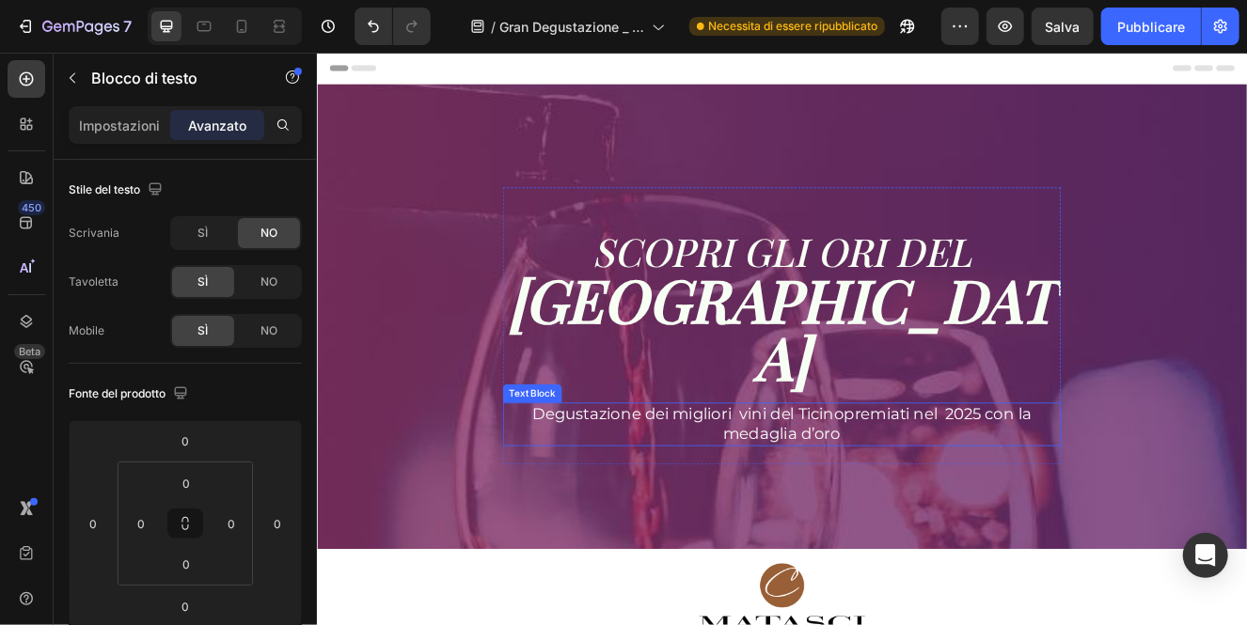
click at [659, 479] on span "Degustazione dei migliori vini del Ticinopremiati nel 2025 con la medaglia d’oro" at bounding box center [879, 502] width 605 height 47
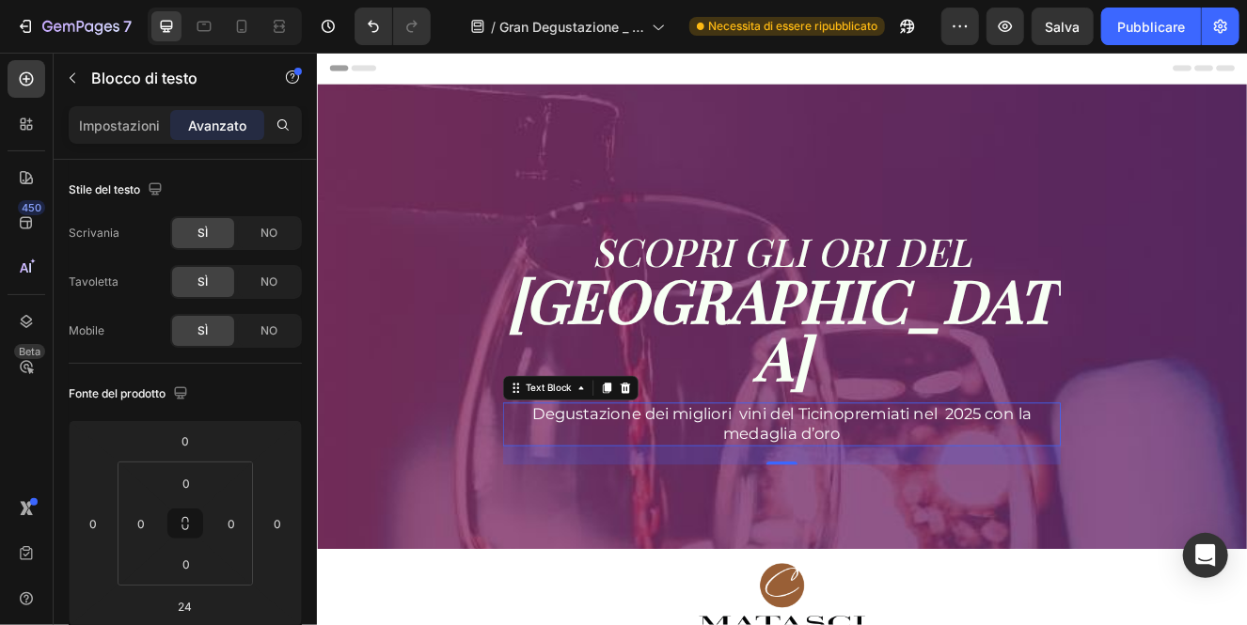
click at [958, 479] on span "Degustazione dei migliori vini del Ticinopremiati nel 2025 con la medaglia d’oro" at bounding box center [879, 502] width 605 height 47
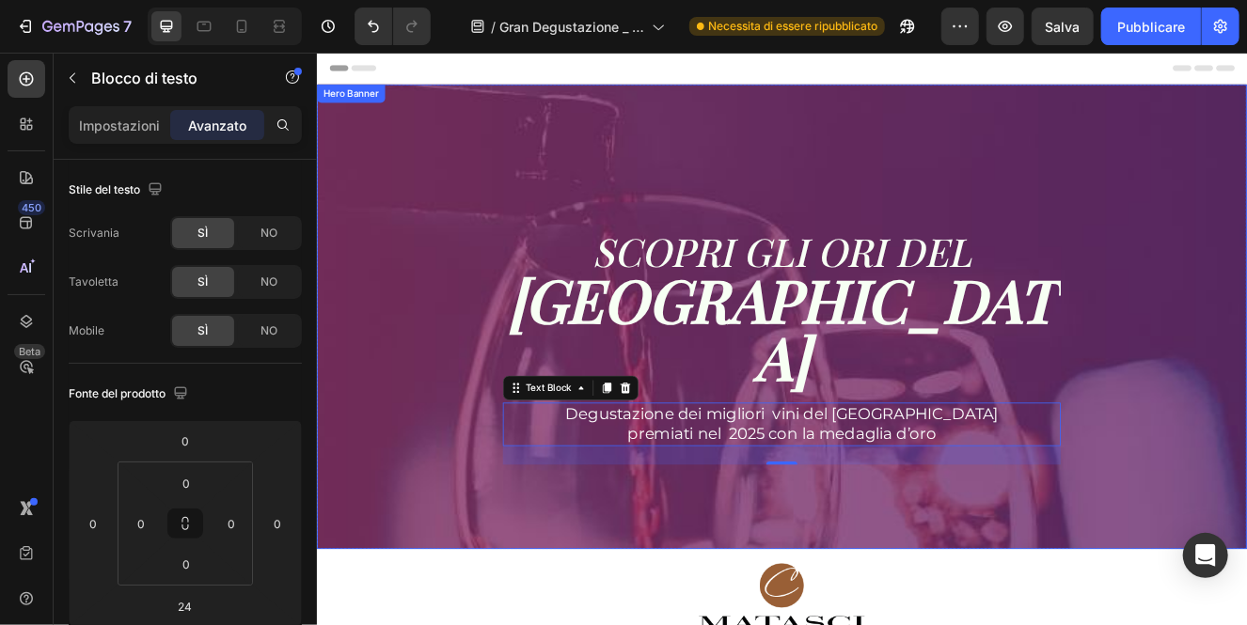
click at [473, 345] on div "SCOPRI GLI ORI DEL CAVEAU TICINO Heading SCOPRI GLI ORI DEL CAVEAU TICINO Headi…" at bounding box center [880, 384] width 1100 height 337
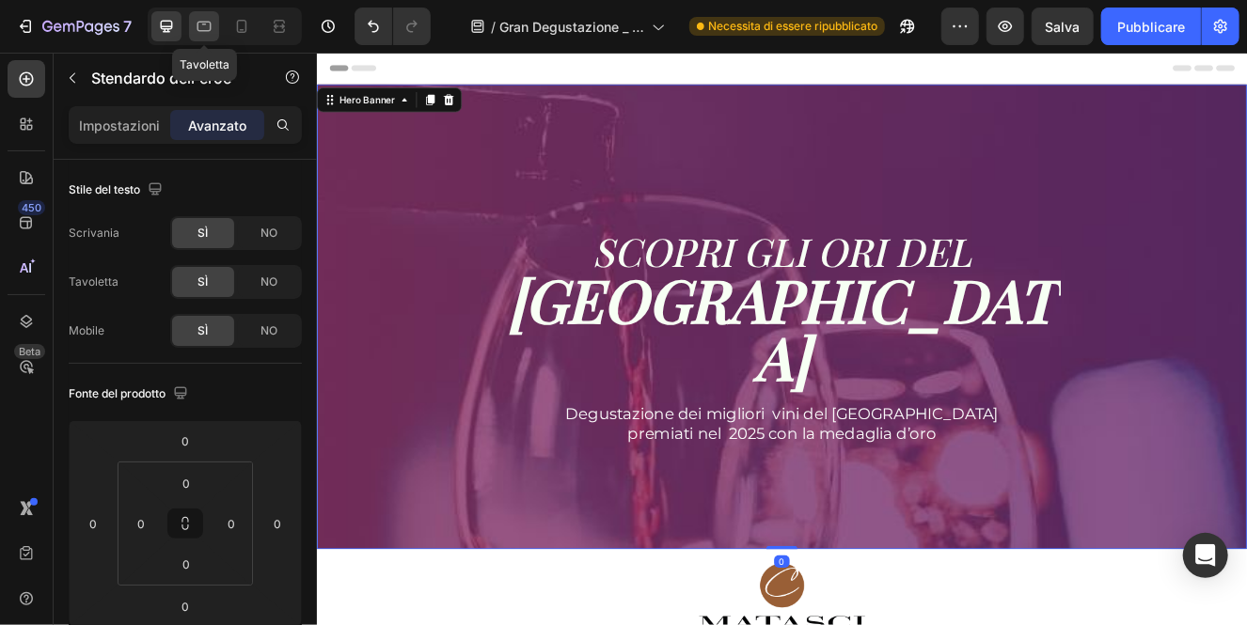
click at [202, 29] on icon at bounding box center [204, 26] width 19 height 19
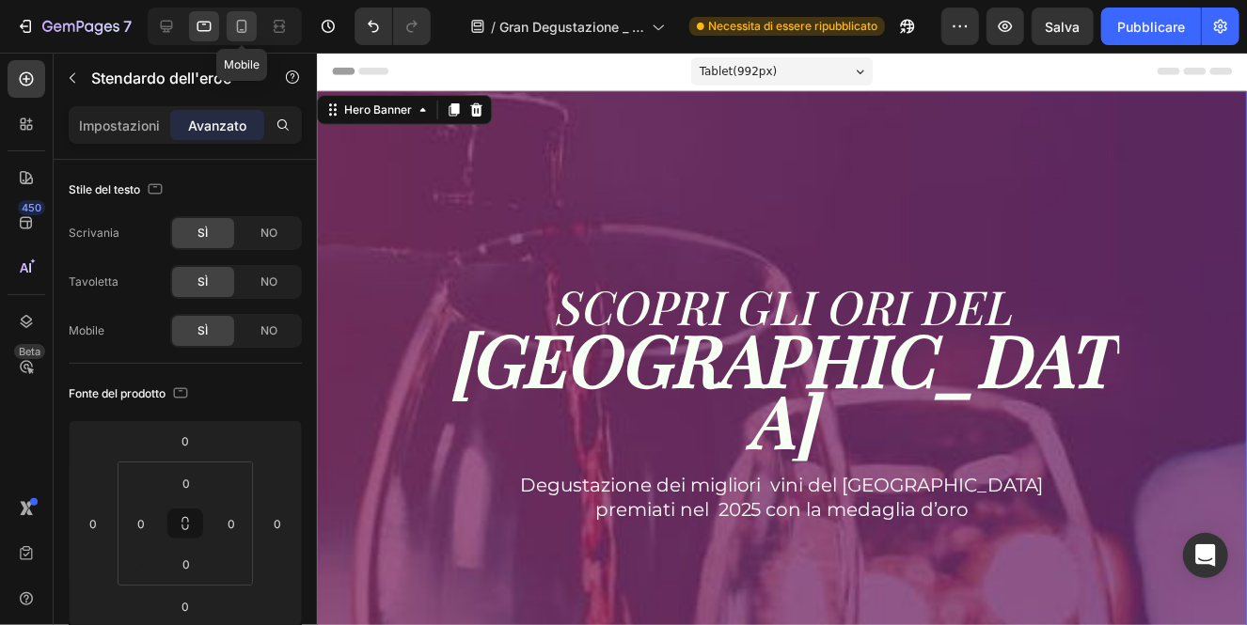
click at [245, 26] on icon at bounding box center [242, 26] width 10 height 13
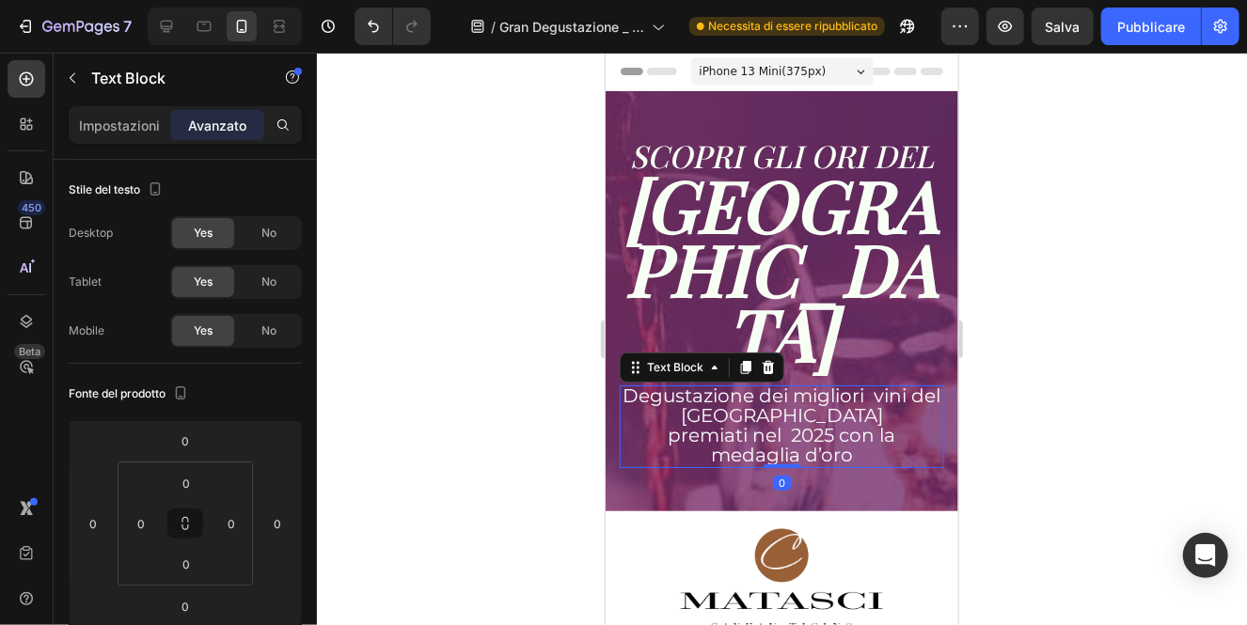
click at [805, 423] on span "premiati nel 2025 con la medaglia d’oro" at bounding box center [781, 444] width 228 height 42
click at [745, 361] on icon at bounding box center [745, 367] width 10 height 13
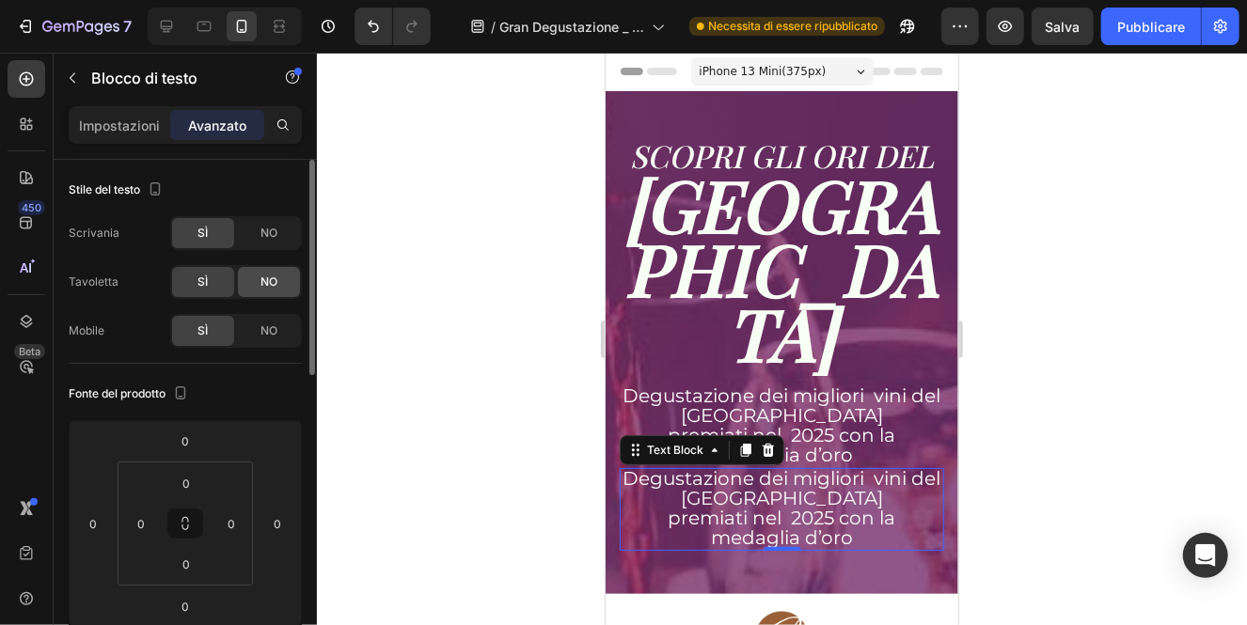
click at [261, 289] on span "NO" at bounding box center [268, 282] width 17 height 17
click at [264, 238] on font "NO" at bounding box center [268, 233] width 17 height 14
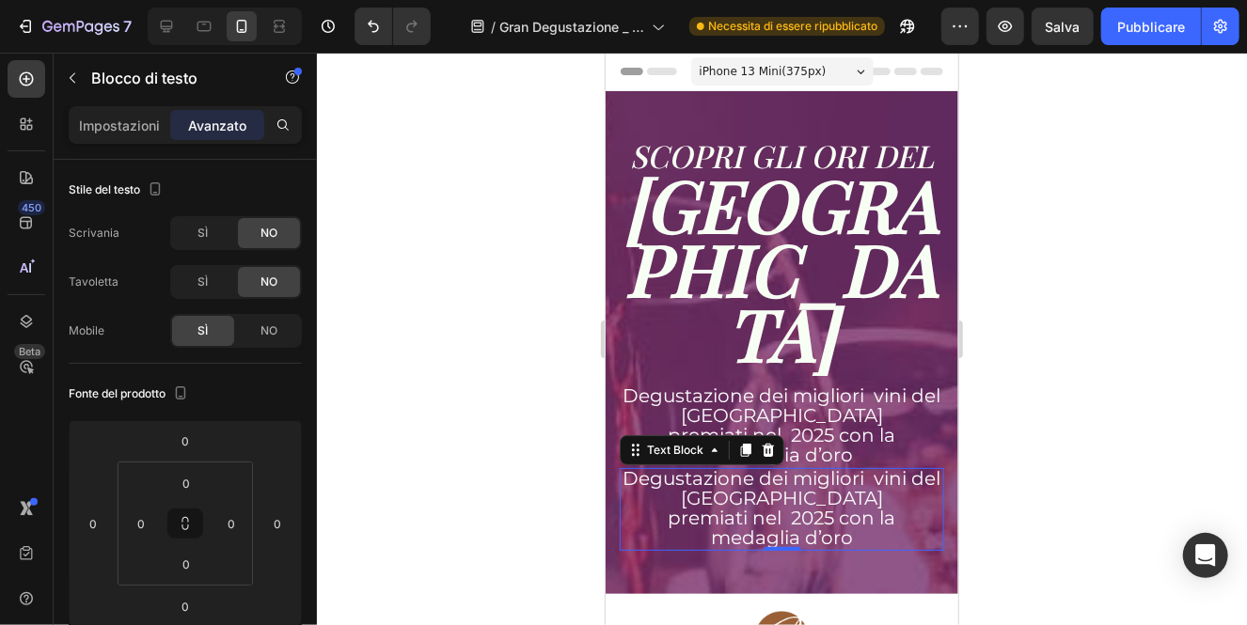
click at [1001, 374] on div at bounding box center [782, 339] width 930 height 573
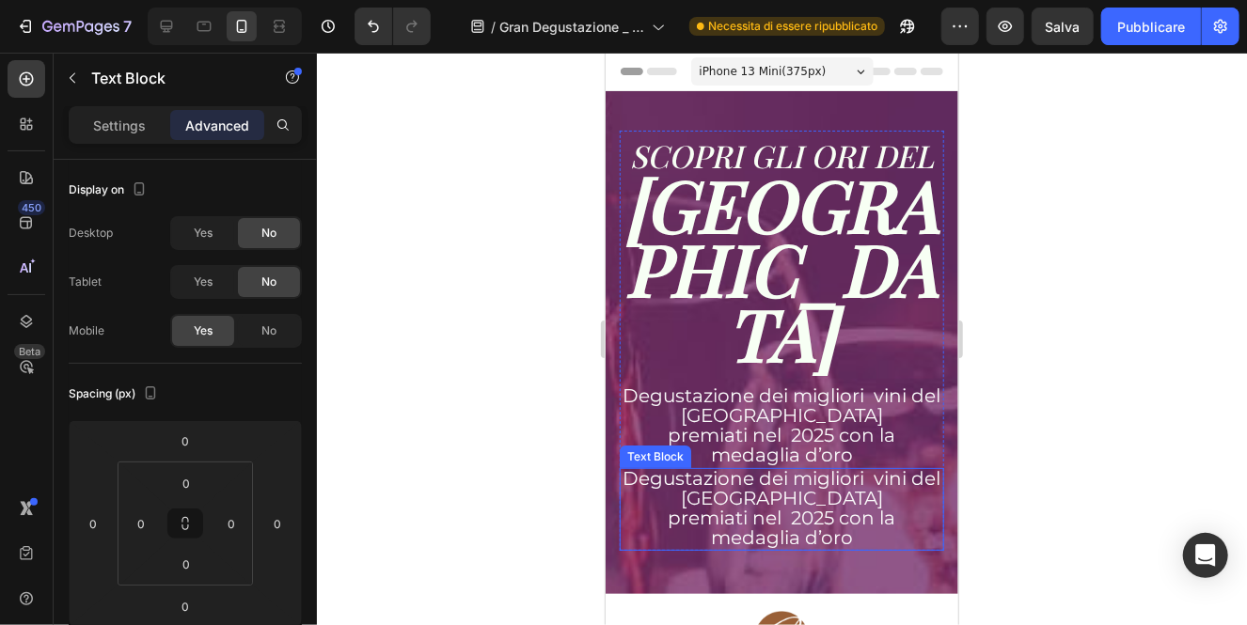
click at [823, 506] on span "premiati nel 2025 con la medaglia d’oro" at bounding box center [781, 527] width 228 height 42
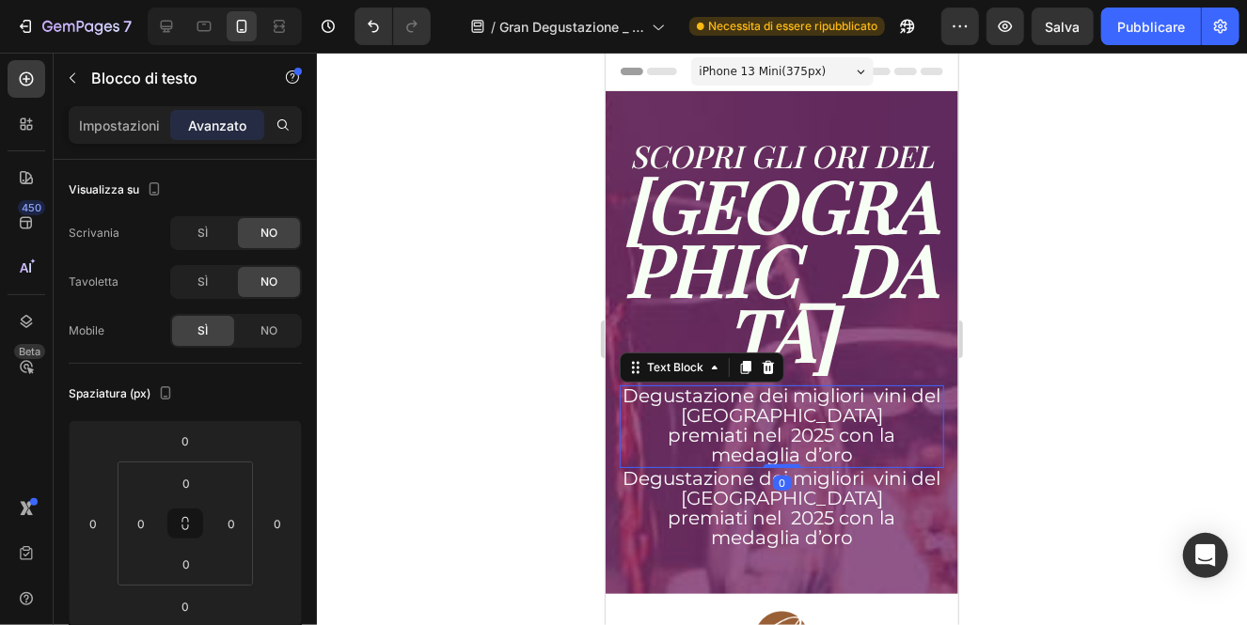
click at [715, 423] on span "premiati nel 2025 con la medaglia d’oro" at bounding box center [781, 444] width 228 height 42
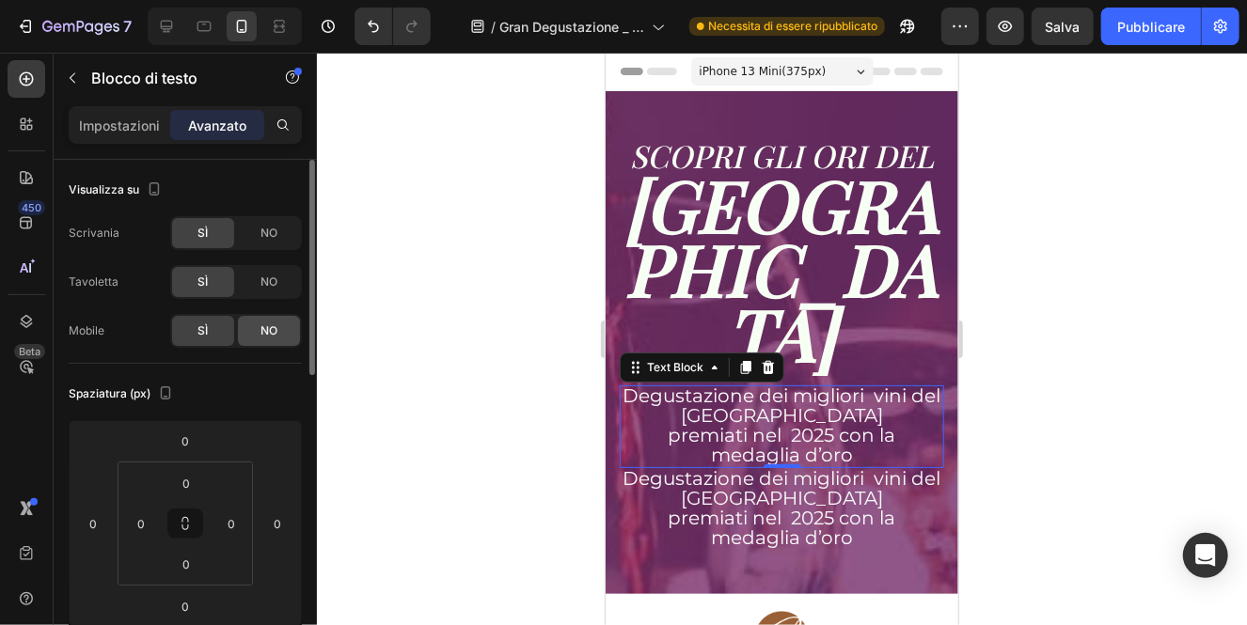
click at [279, 344] on div "NO" at bounding box center [269, 331] width 62 height 30
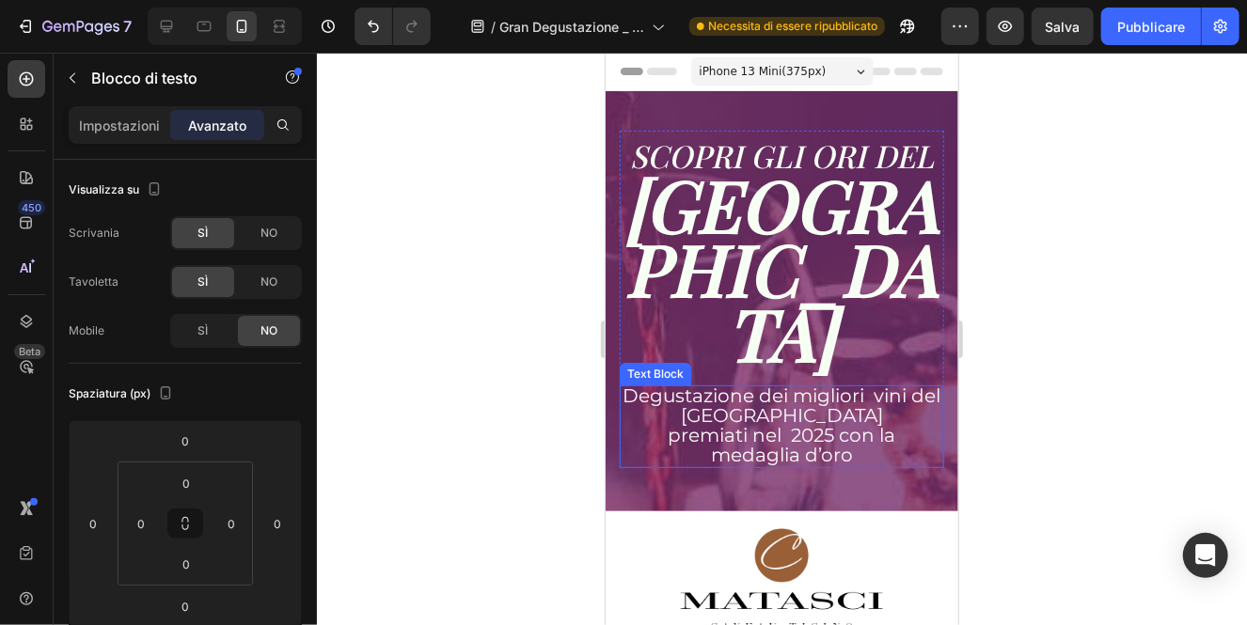
click at [749, 423] on span "premiati nel 2025 con la medaglia d’oro" at bounding box center [781, 444] width 228 height 42
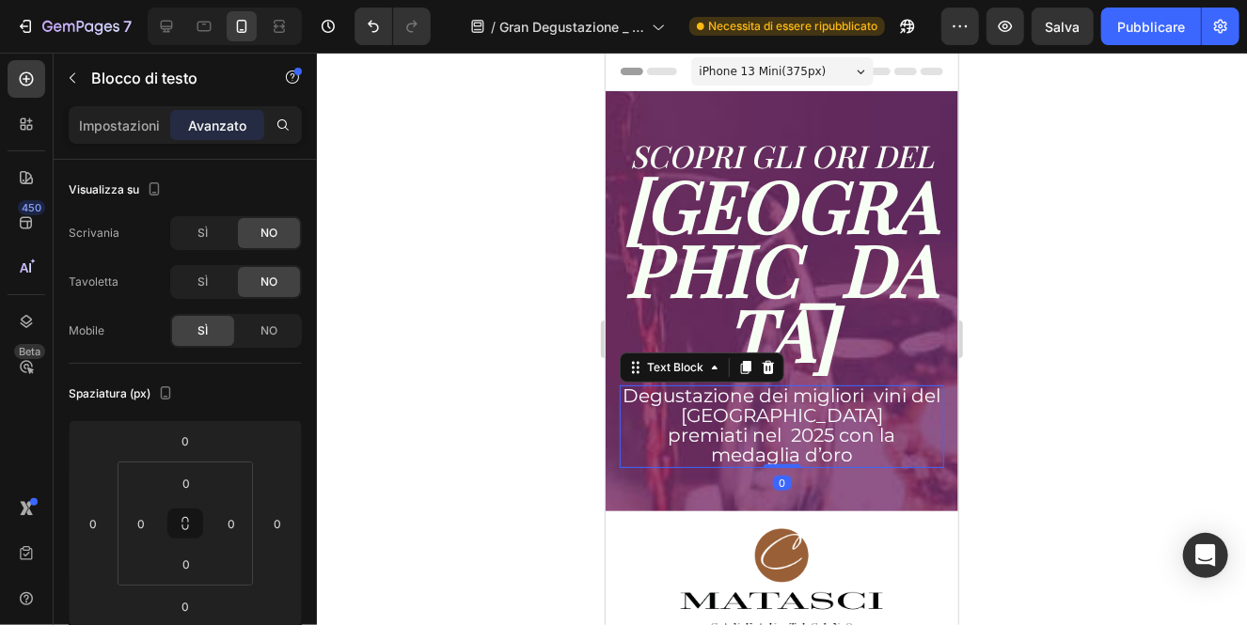
click at [752, 423] on span "premiati nel 2025 con la medaglia d’oro" at bounding box center [781, 444] width 228 height 42
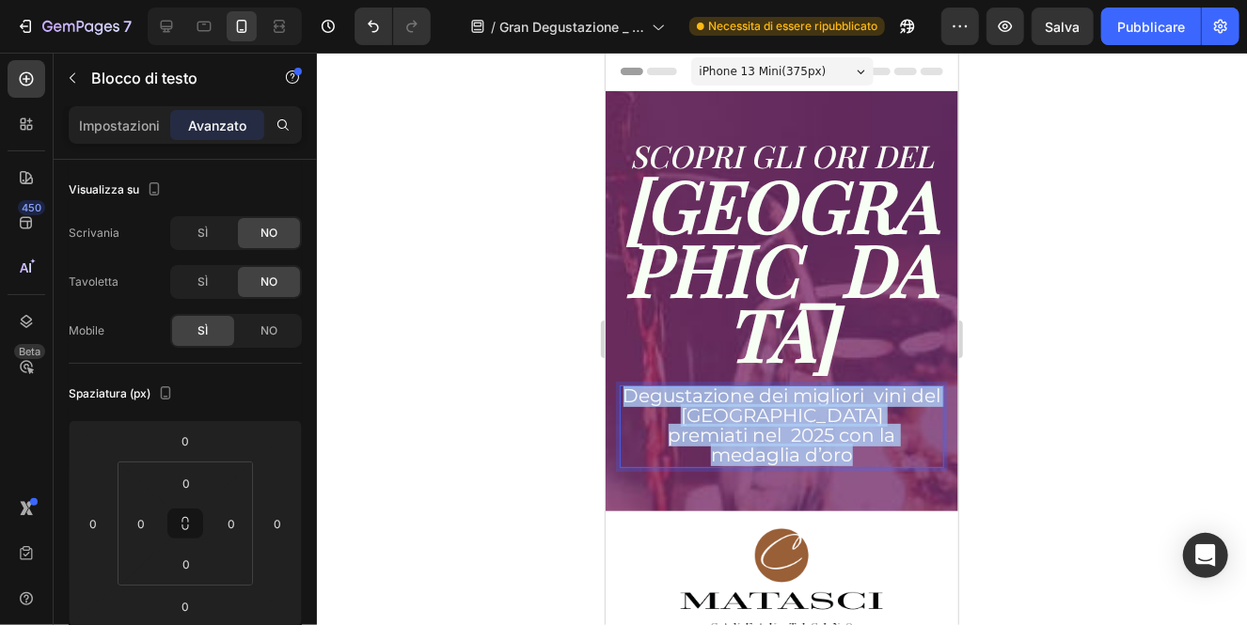
drag, startPoint x: 856, startPoint y: 389, endPoint x: 625, endPoint y: 328, distance: 239.2
click at [625, 385] on div "Degustazione dei migliori vini del Ticino premiati nel 2025 con la medaglia d’o…" at bounding box center [781, 426] width 324 height 83
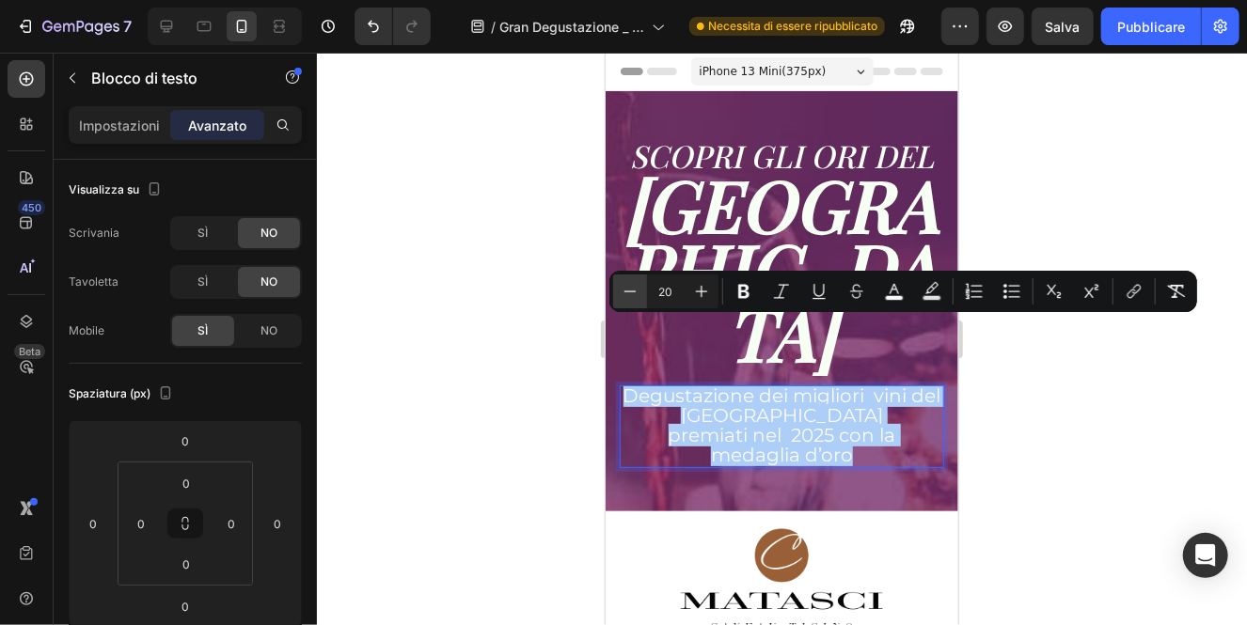
click at [630, 291] on icon "Editor contextual toolbar" at bounding box center [630, 291] width 12 height 1
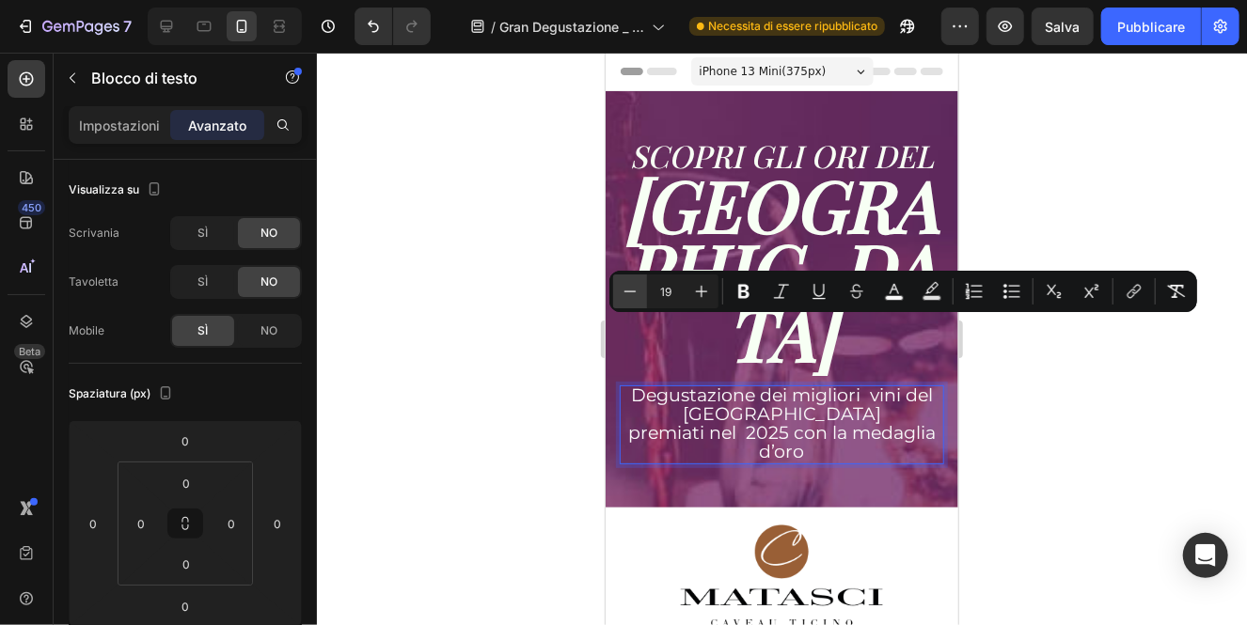
click at [630, 291] on icon "Editor contextual toolbar" at bounding box center [630, 291] width 12 height 1
type input "16"
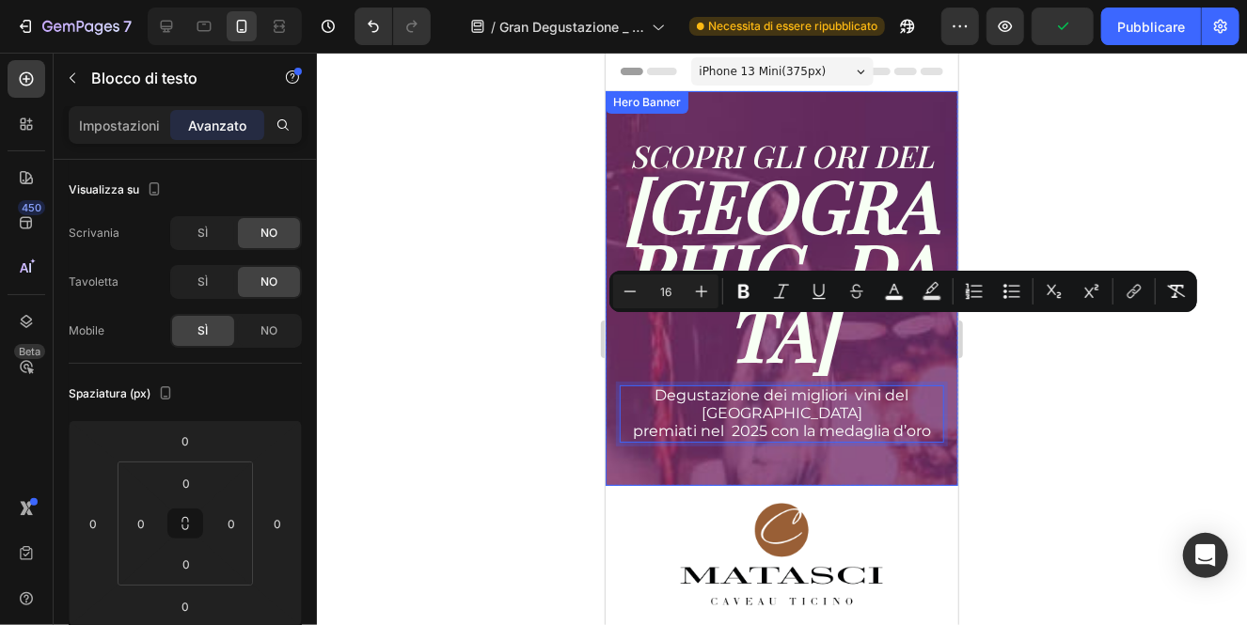
click at [520, 358] on div at bounding box center [782, 339] width 930 height 573
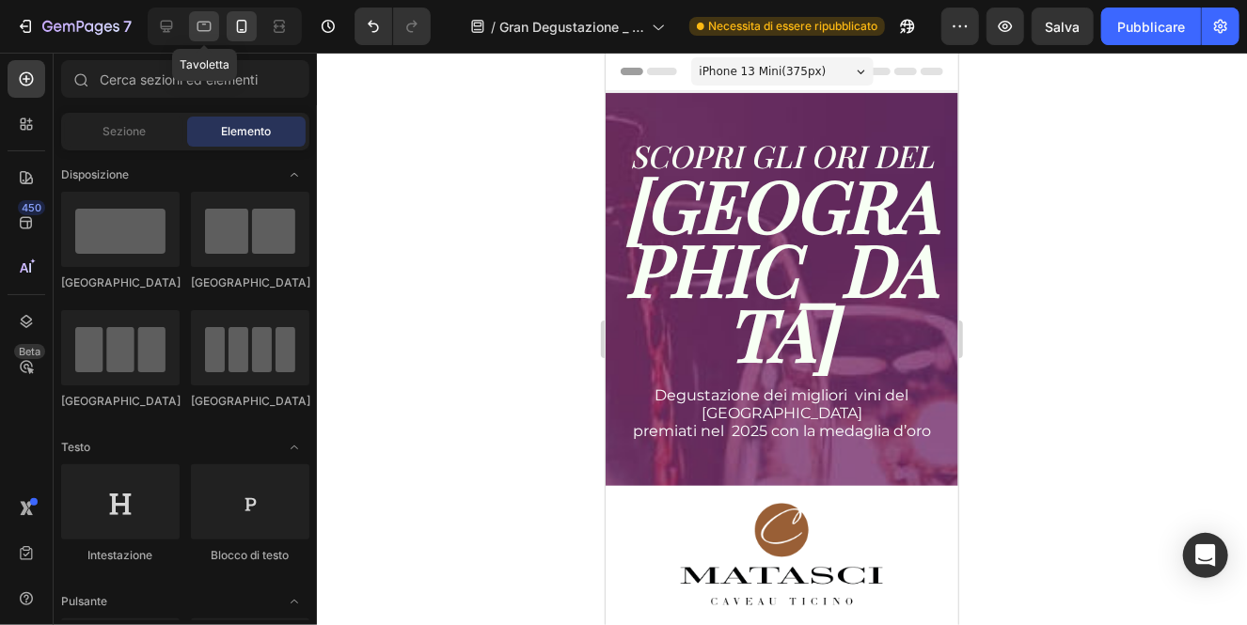
click at [210, 19] on icon at bounding box center [204, 26] width 19 height 19
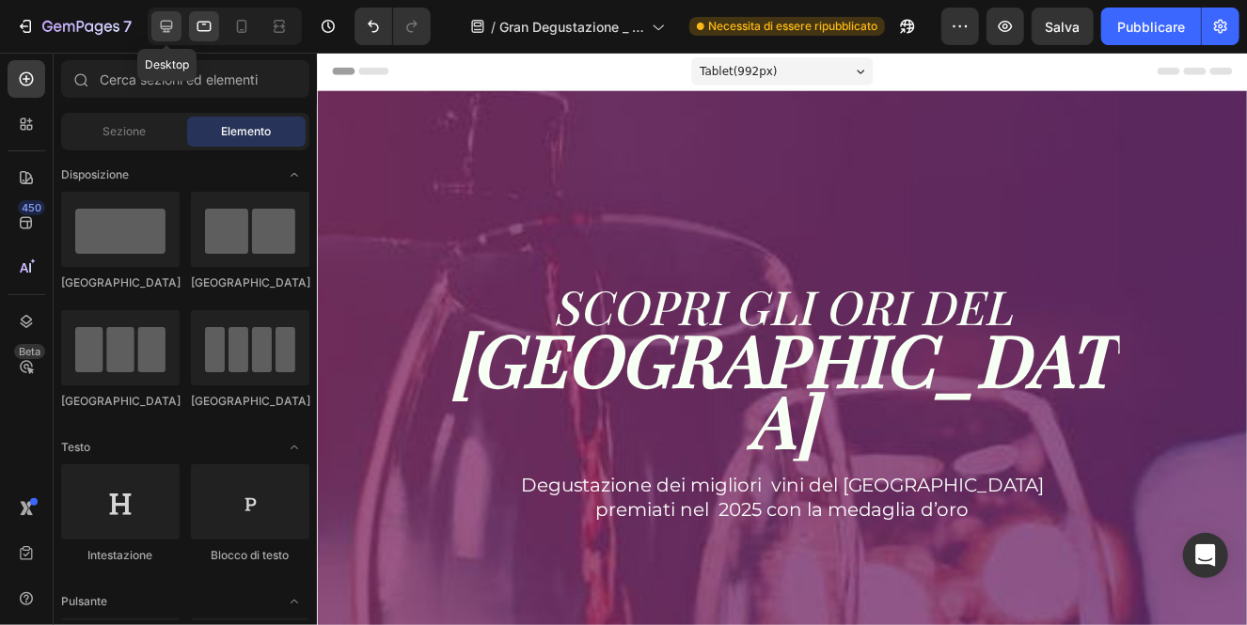
click at [170, 21] on icon at bounding box center [167, 27] width 12 height 12
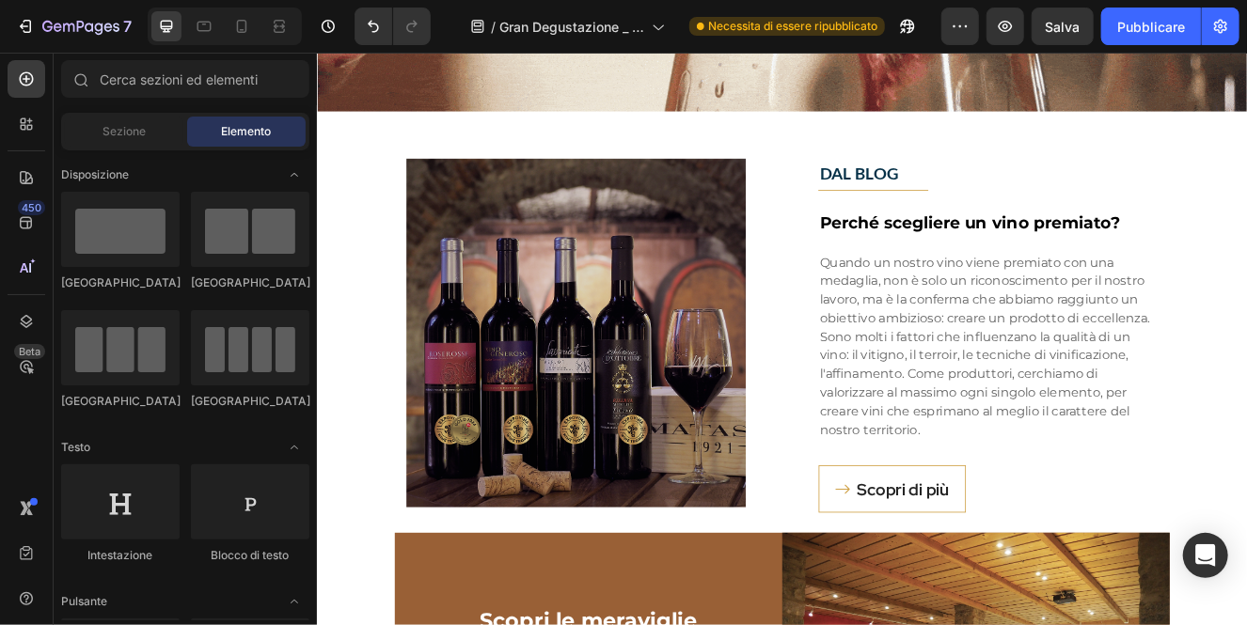
scroll to position [2280, 0]
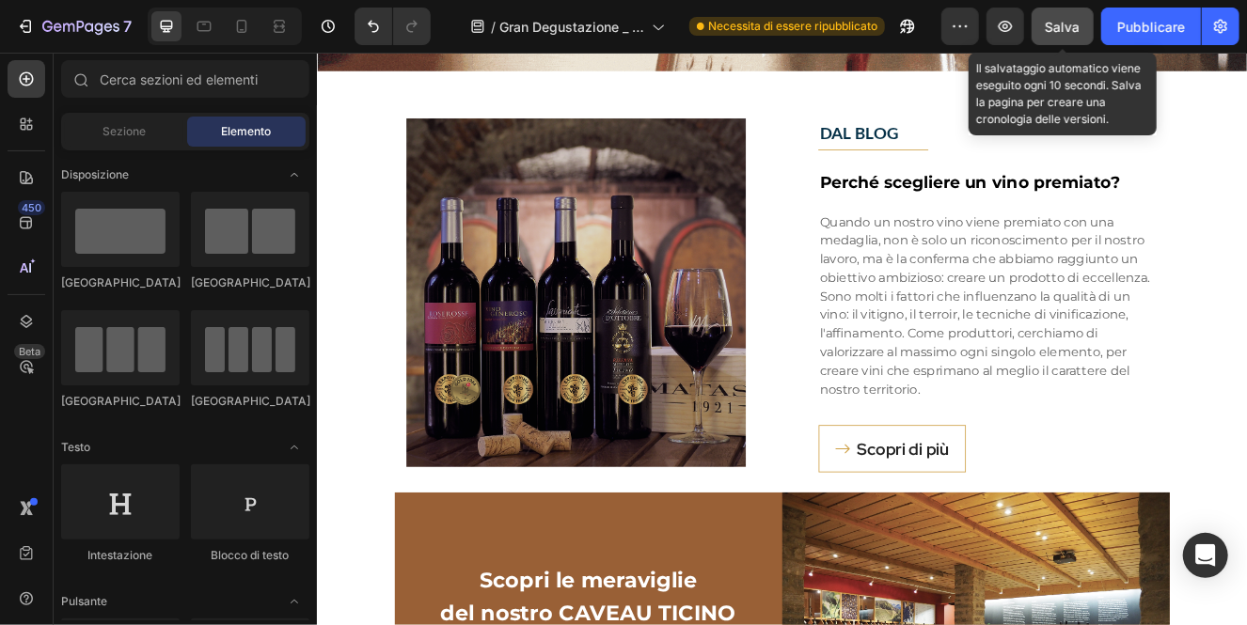
click at [1075, 25] on font "Salva" at bounding box center [1062, 27] width 35 height 16
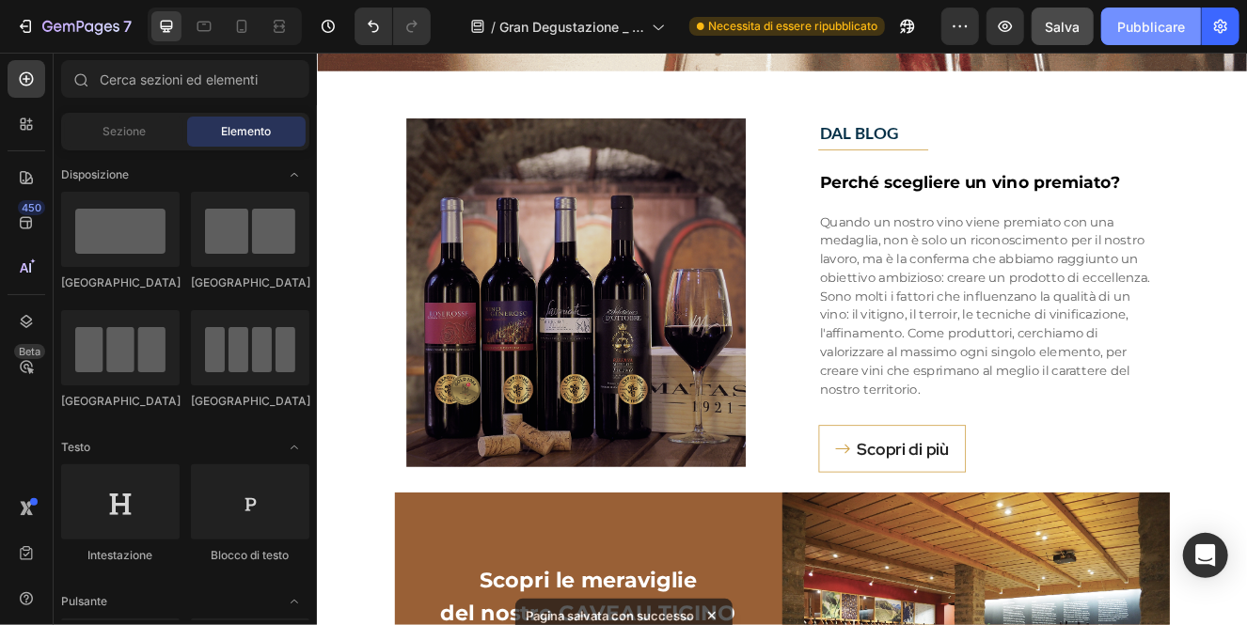
click at [1178, 25] on font "Pubblicare" at bounding box center [1151, 27] width 68 height 16
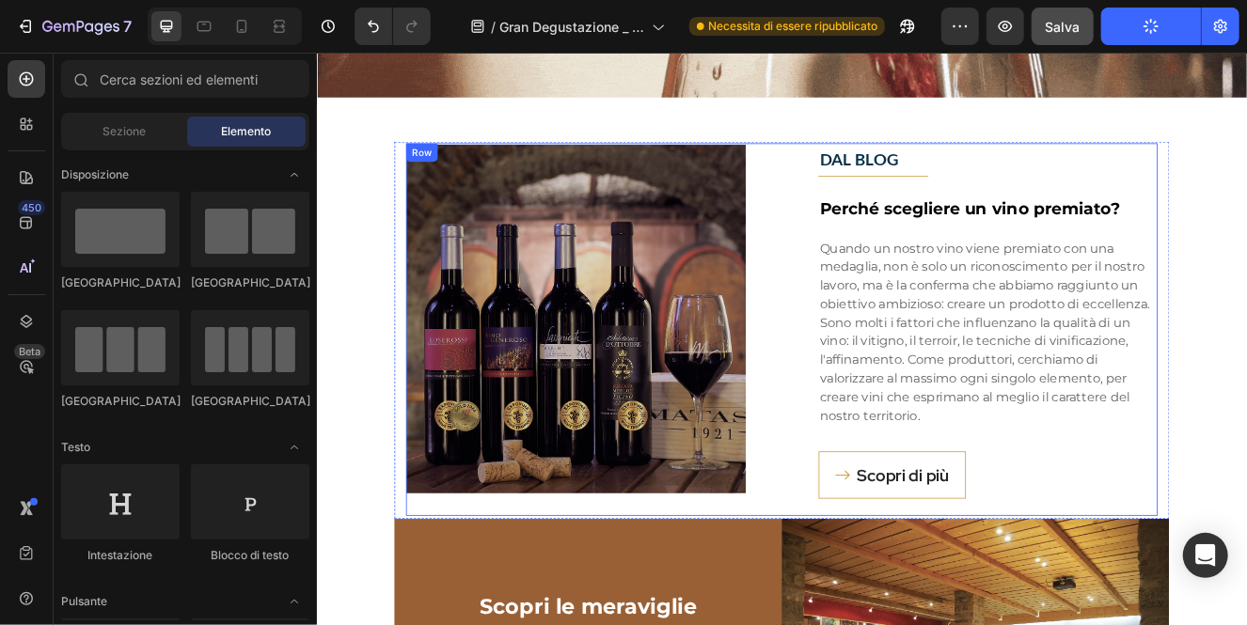
scroll to position [2247, 0]
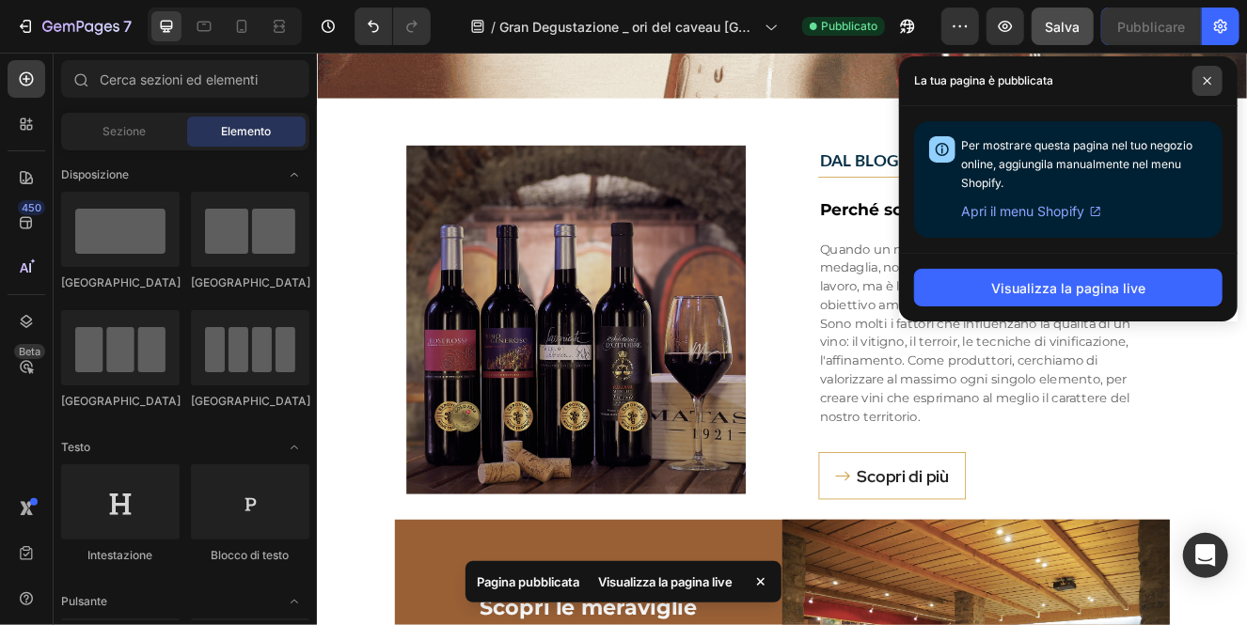
click at [1209, 78] on icon at bounding box center [1207, 81] width 8 height 8
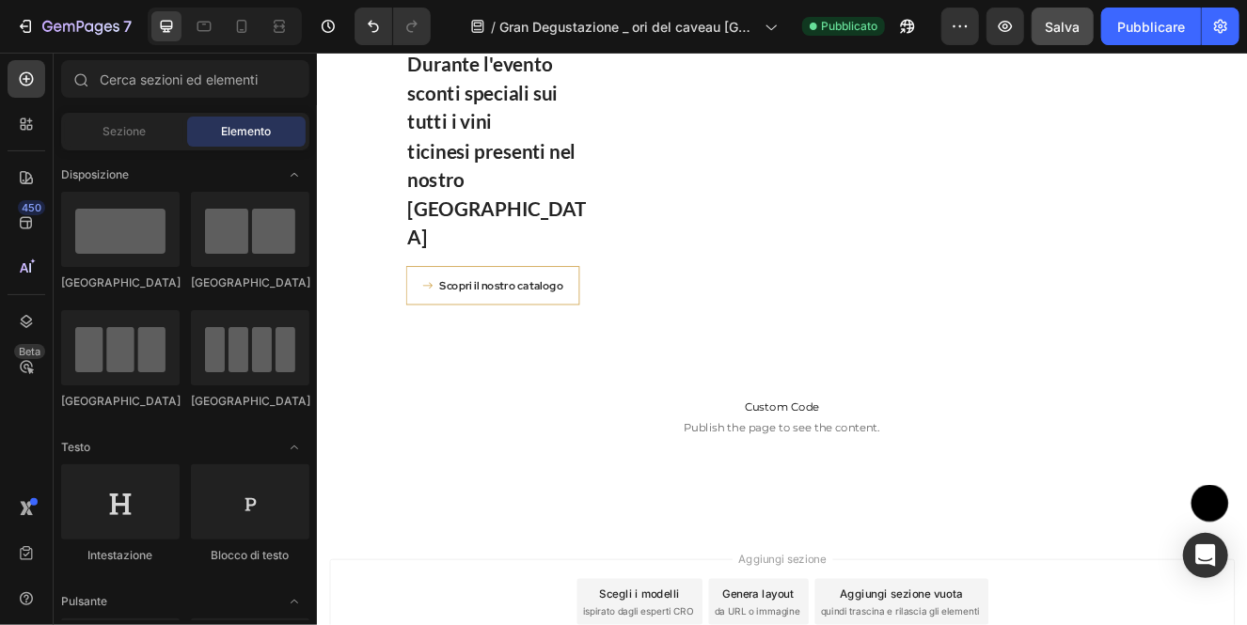
scroll to position [3403, 0]
